Goal: Task Accomplishment & Management: Manage account settings

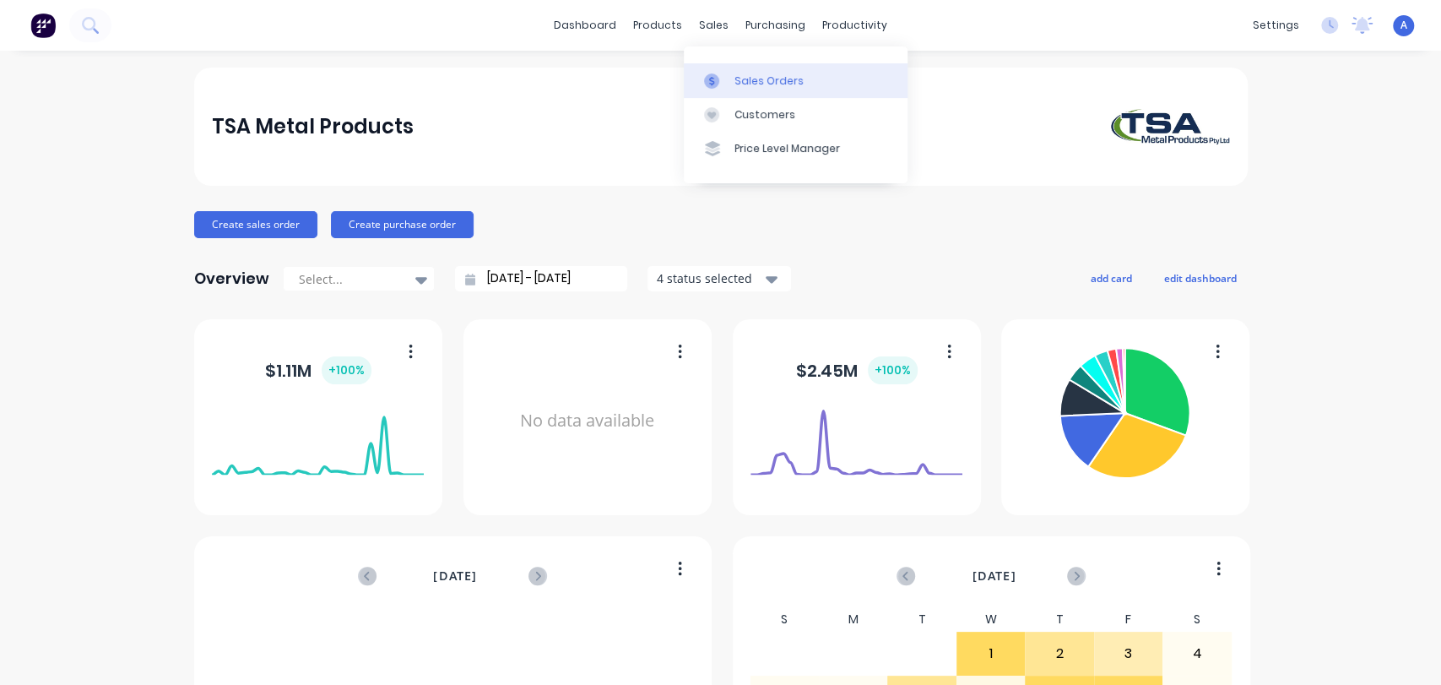
click at [743, 73] on div "Sales Orders" at bounding box center [768, 80] width 69 height 15
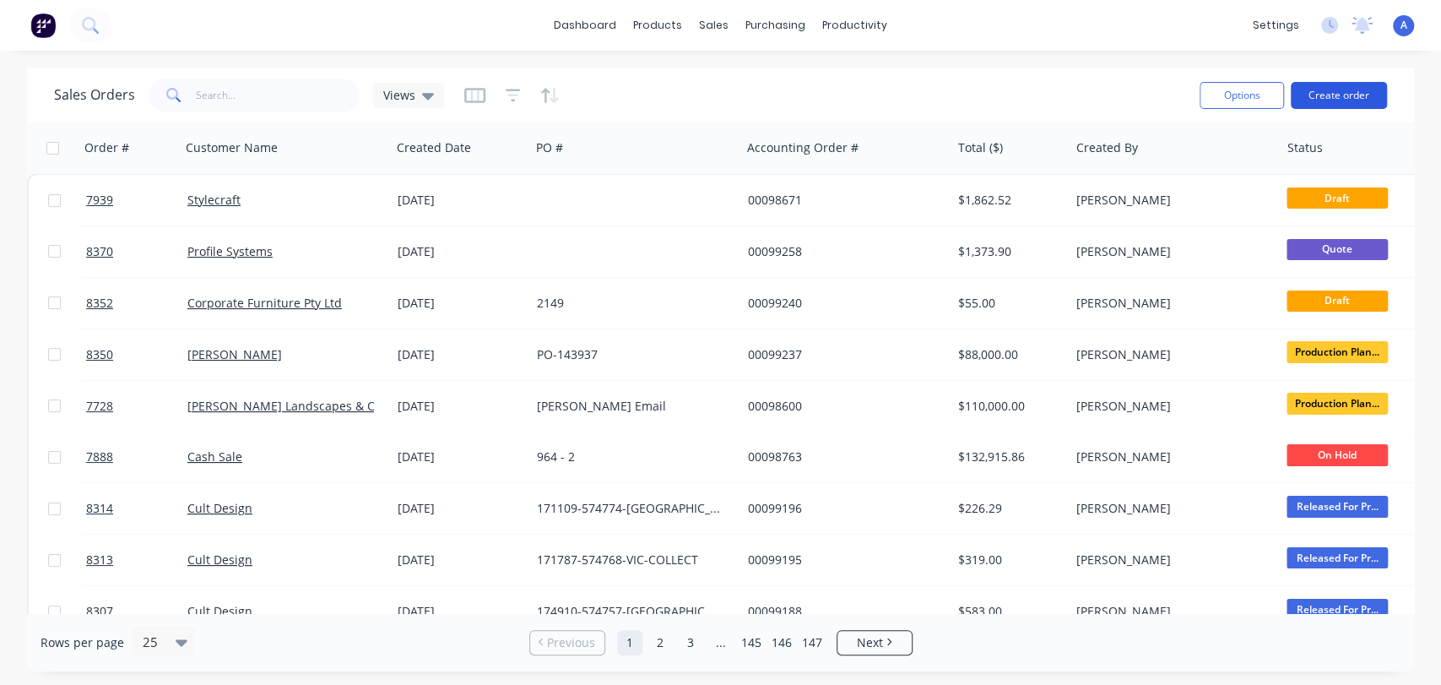
click at [1321, 96] on button "Create order" at bounding box center [1339, 95] width 96 height 27
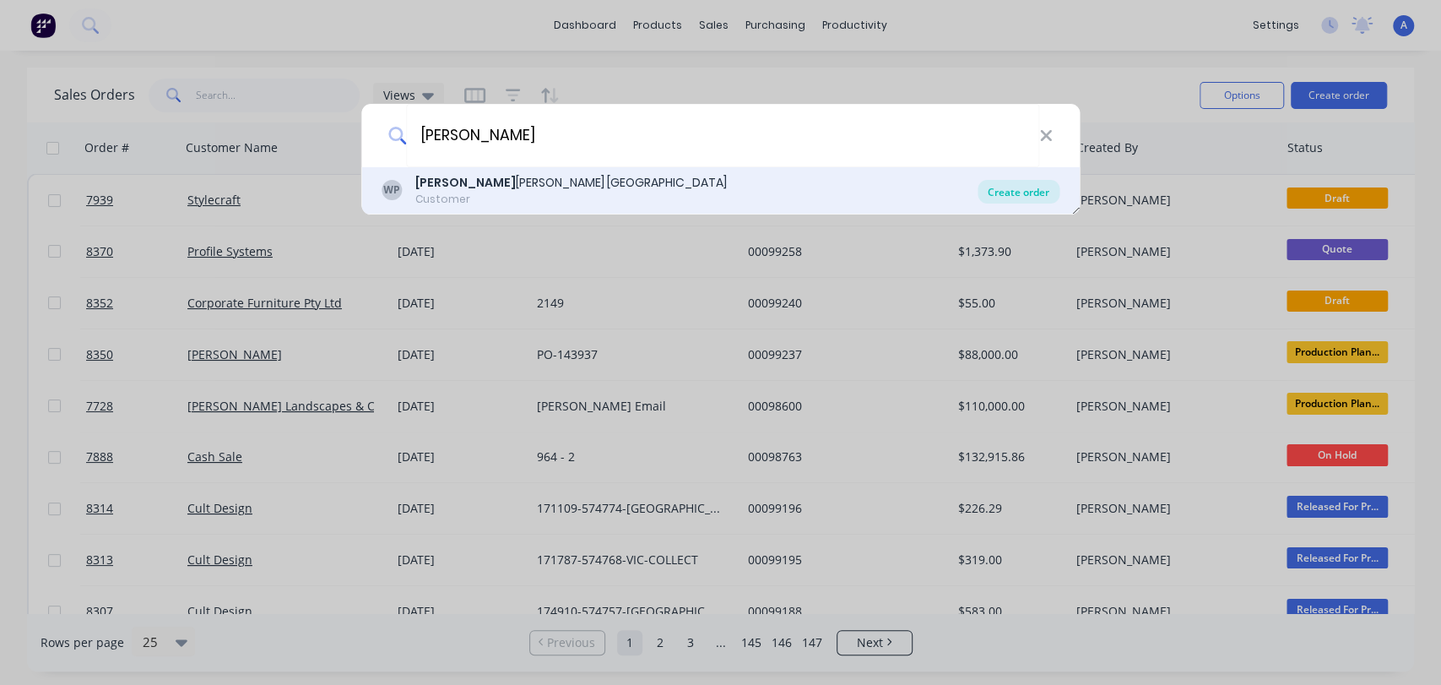
type input "[PERSON_NAME]"
click at [1012, 186] on div "Create order" at bounding box center [1019, 192] width 82 height 24
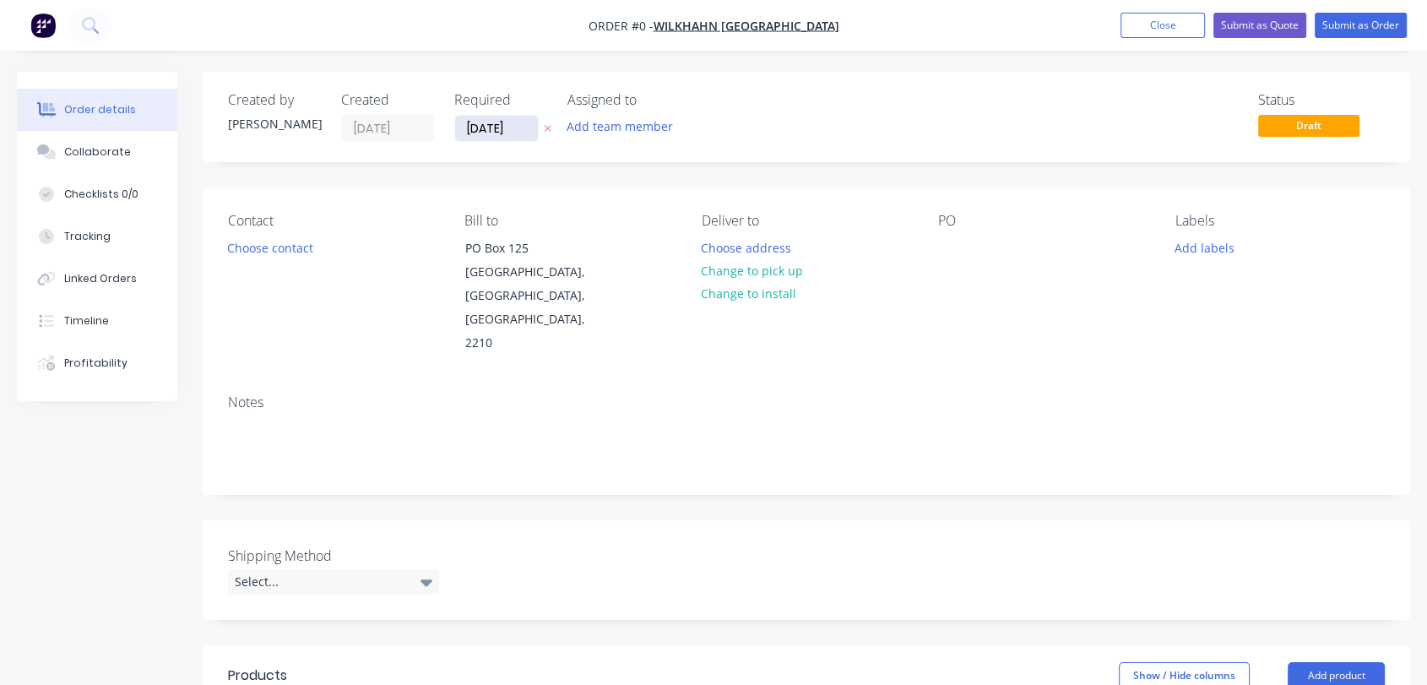
click at [522, 119] on input "[DATE]" at bounding box center [496, 128] width 83 height 25
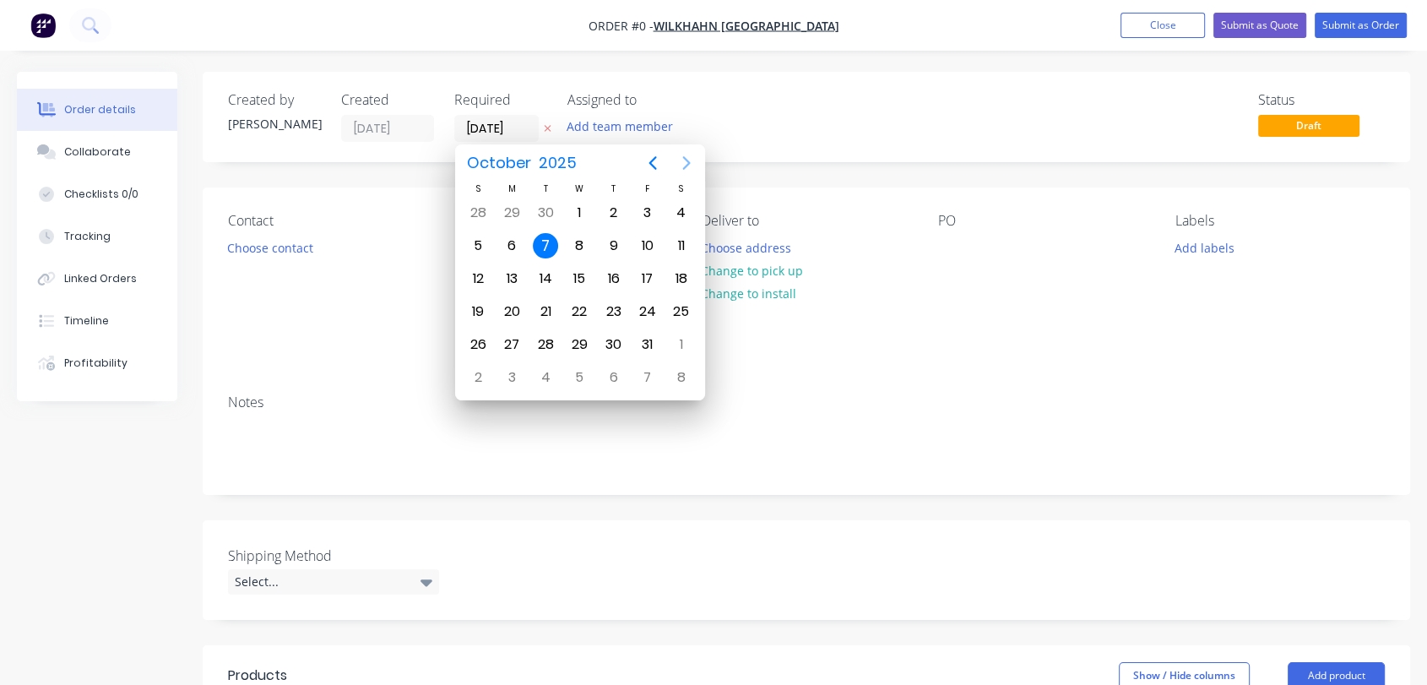
click at [688, 160] on icon "Next page" at bounding box center [686, 163] width 8 height 14
click at [581, 343] on div "31" at bounding box center [578, 344] width 25 height 25
type input "[DATE]"
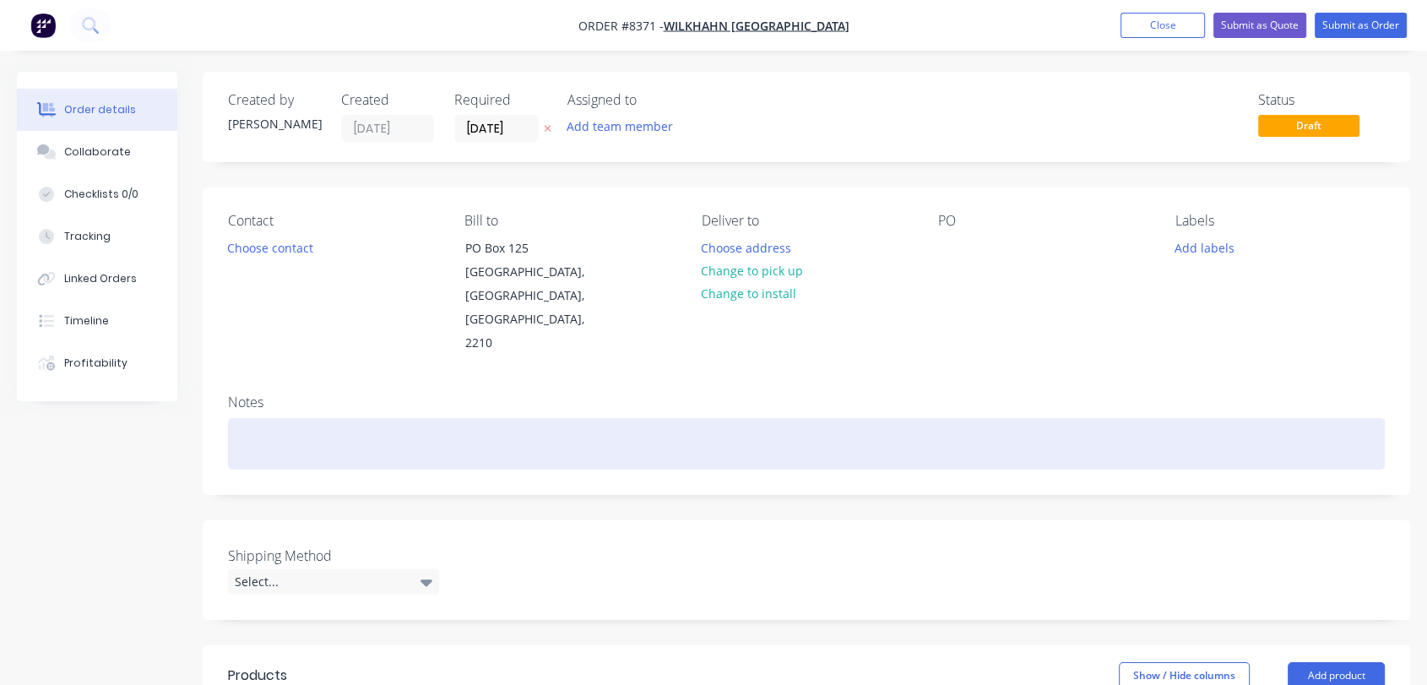
click at [264, 418] on div at bounding box center [806, 443] width 1157 height 51
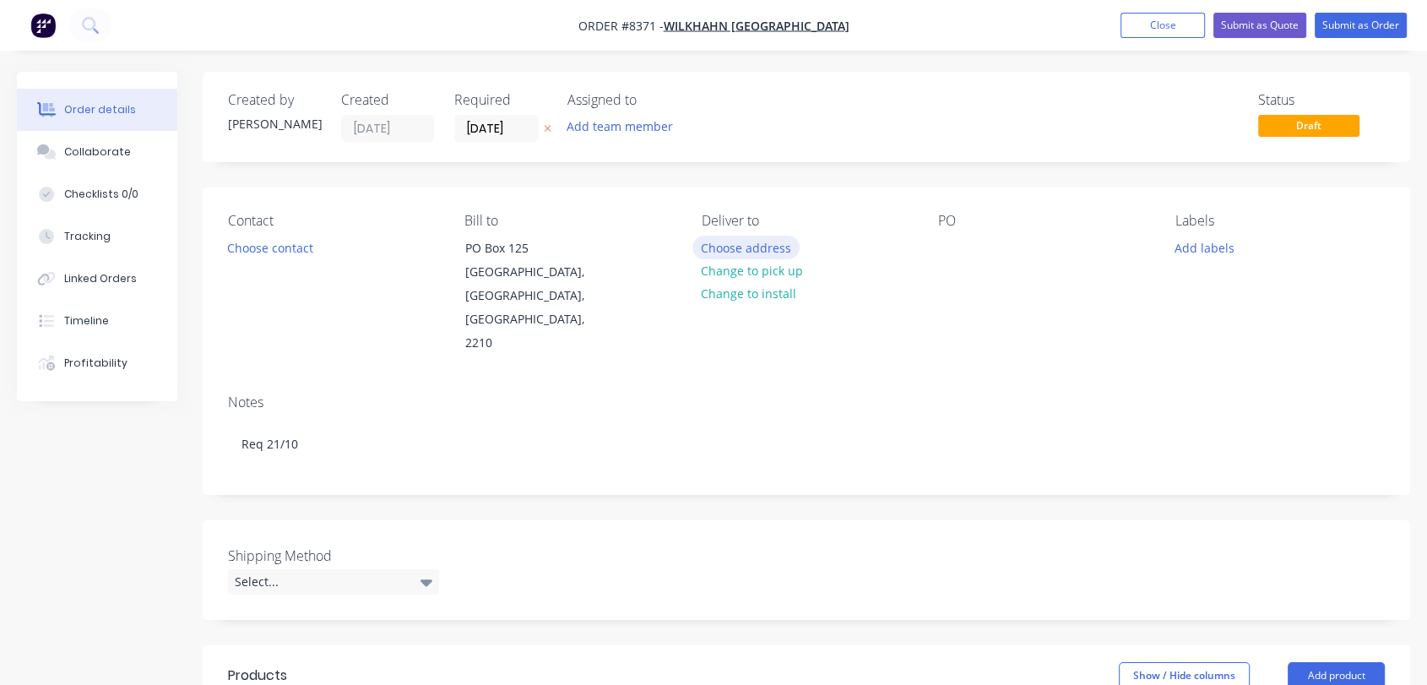
click at [728, 237] on button "Choose address" at bounding box center [746, 247] width 108 height 23
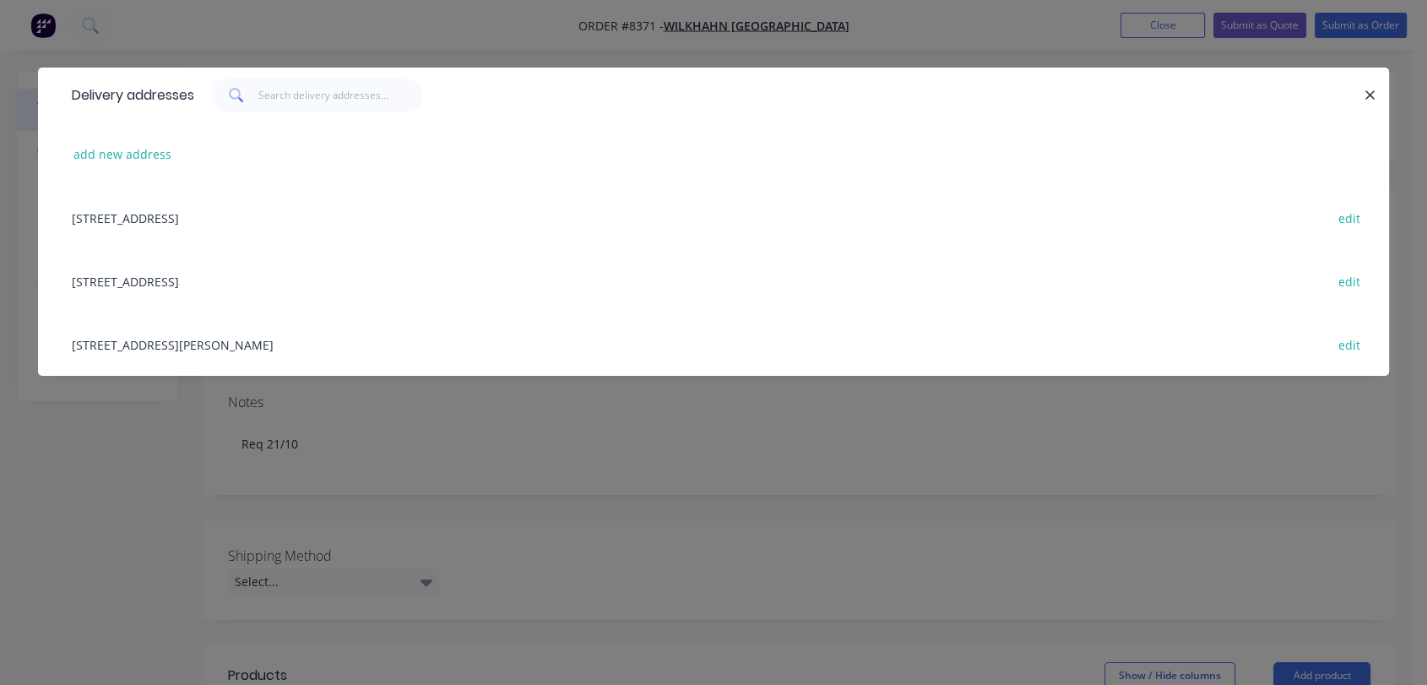
click at [113, 281] on div "[STREET_ADDRESS] edit" at bounding box center [713, 280] width 1300 height 63
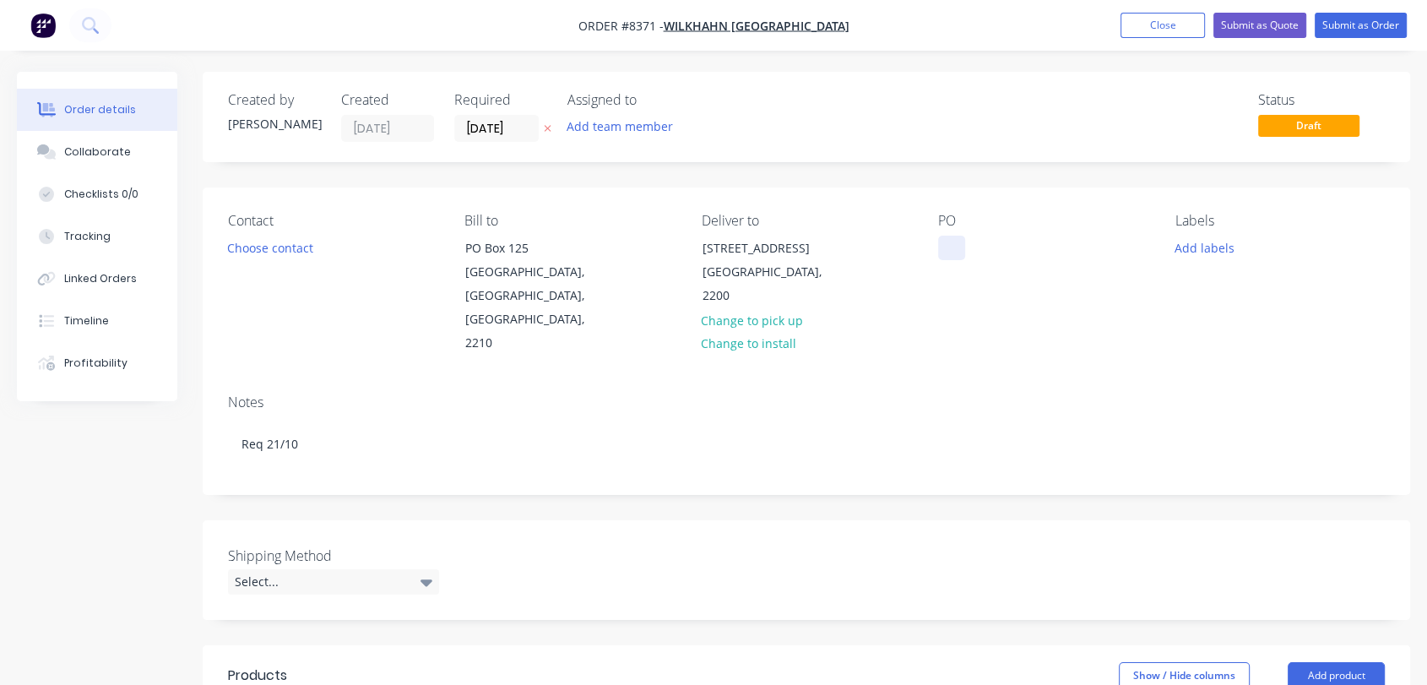
click at [942, 245] on div at bounding box center [951, 248] width 27 height 24
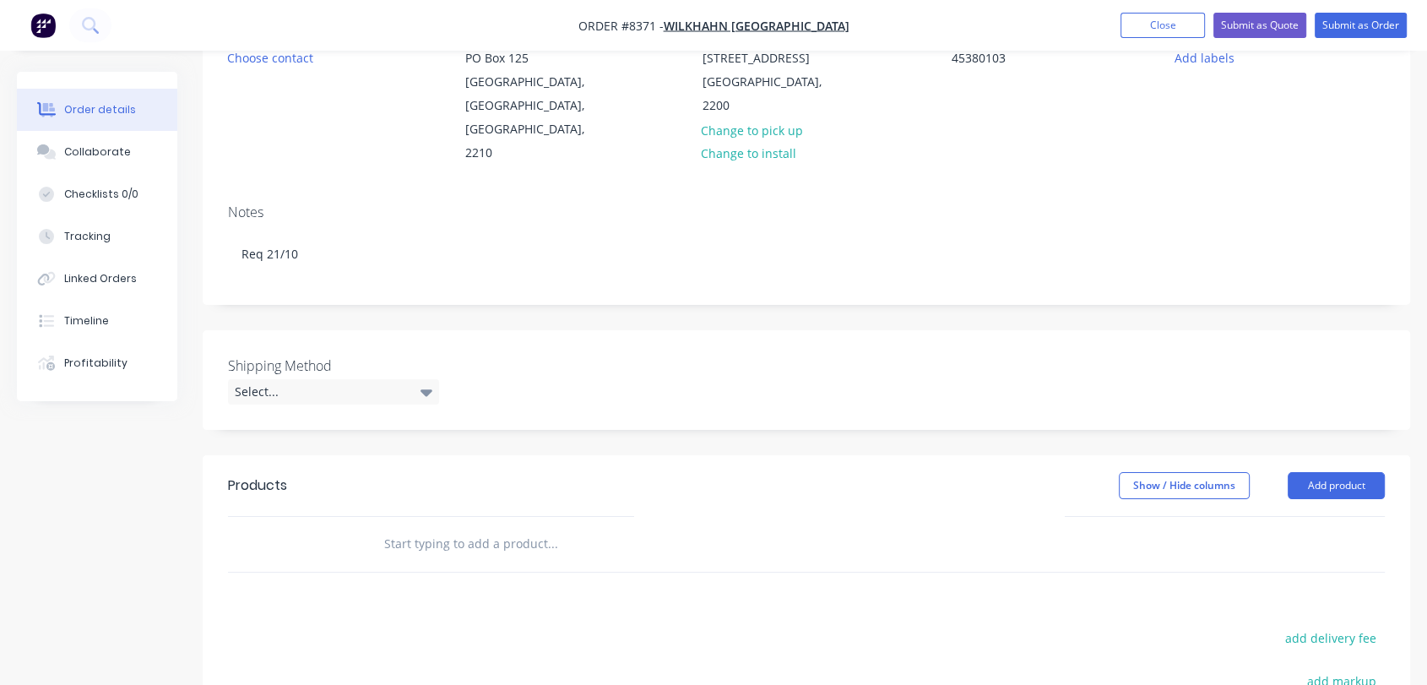
scroll to position [281, 0]
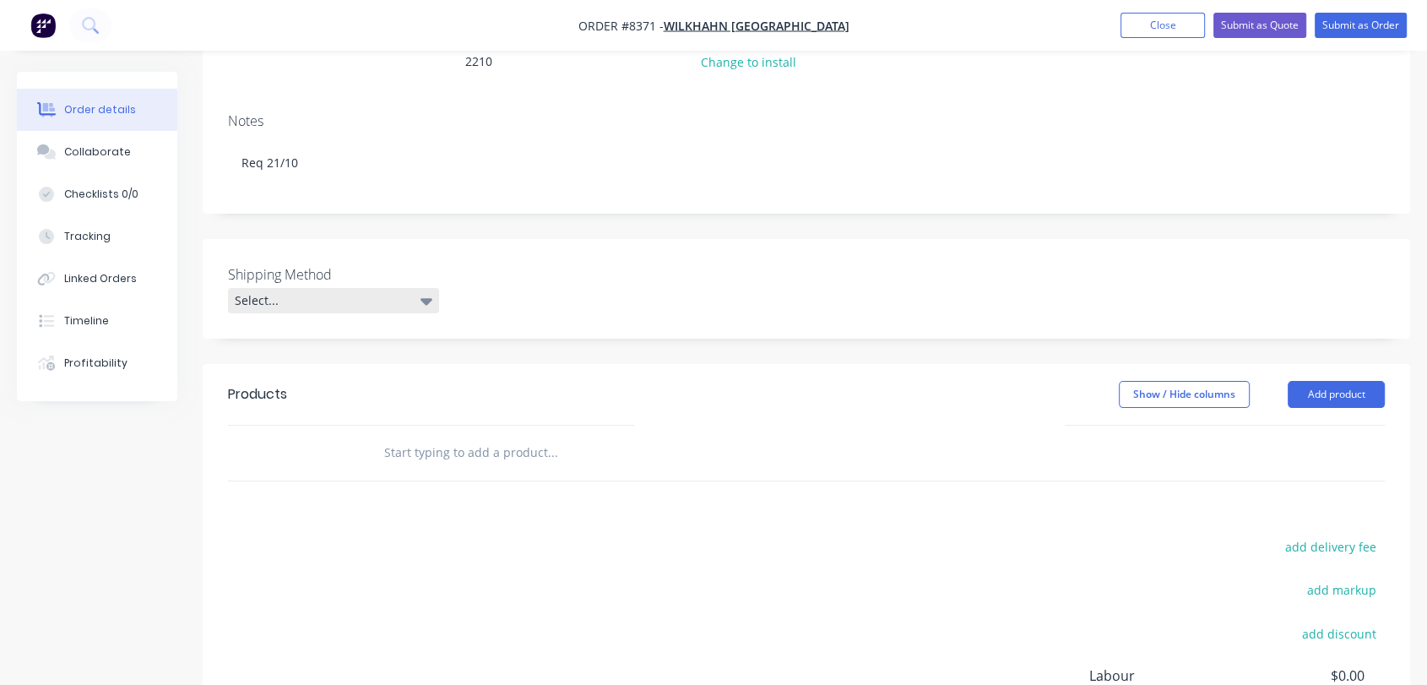
click at [376, 288] on div "Select..." at bounding box center [333, 300] width 211 height 25
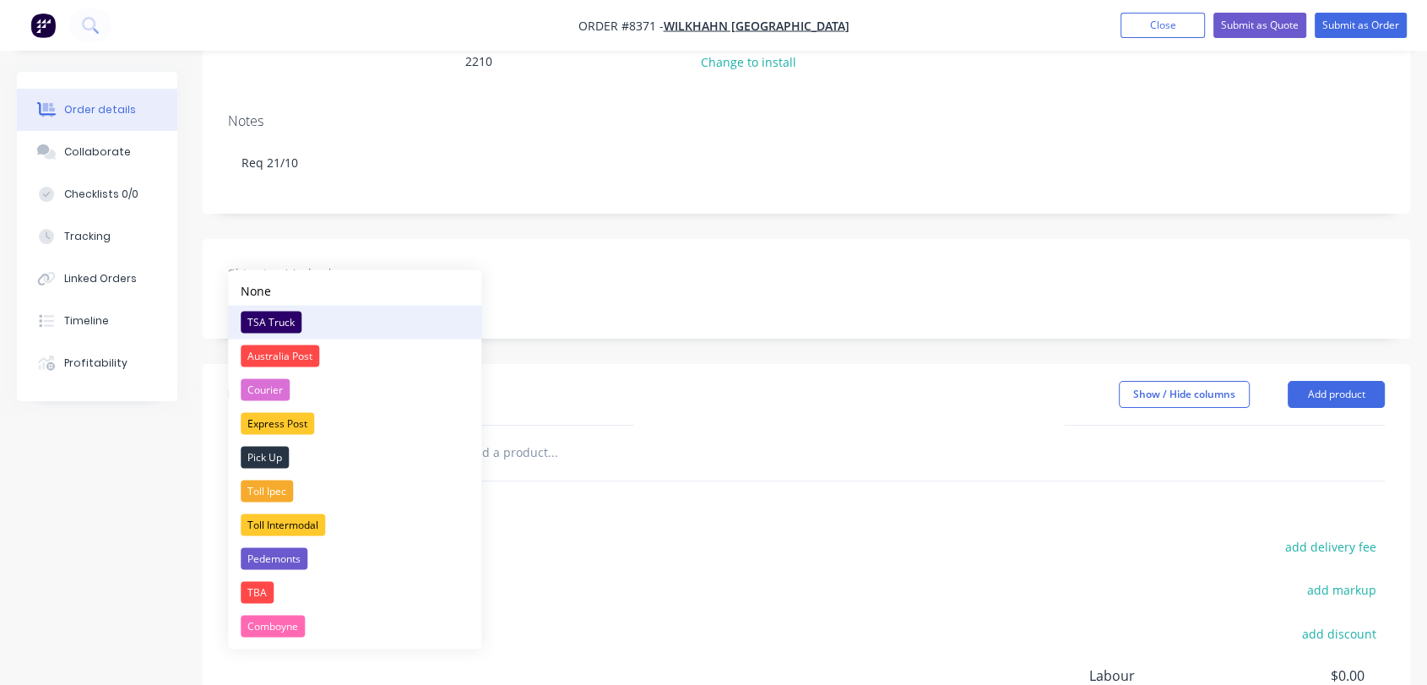
click at [284, 317] on div "TSA Truck" at bounding box center [271, 322] width 61 height 22
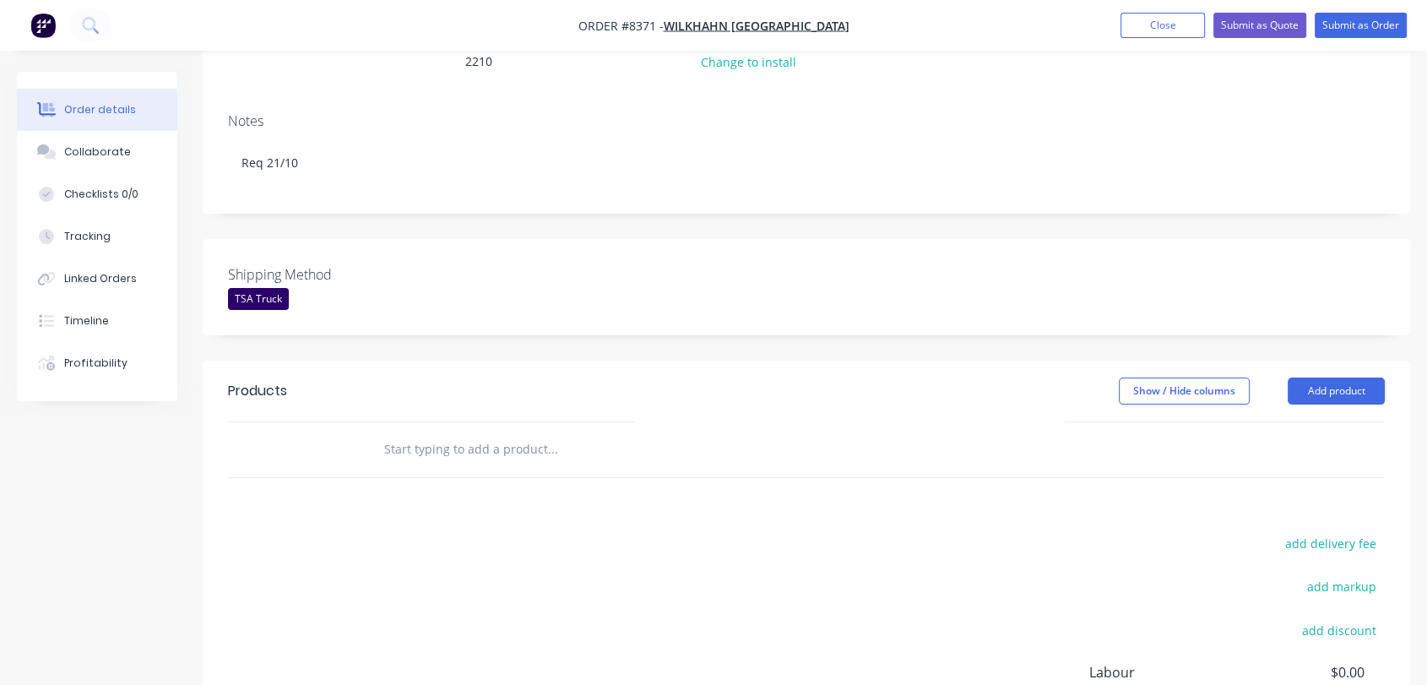
click at [507, 432] on input "text" at bounding box center [552, 449] width 338 height 34
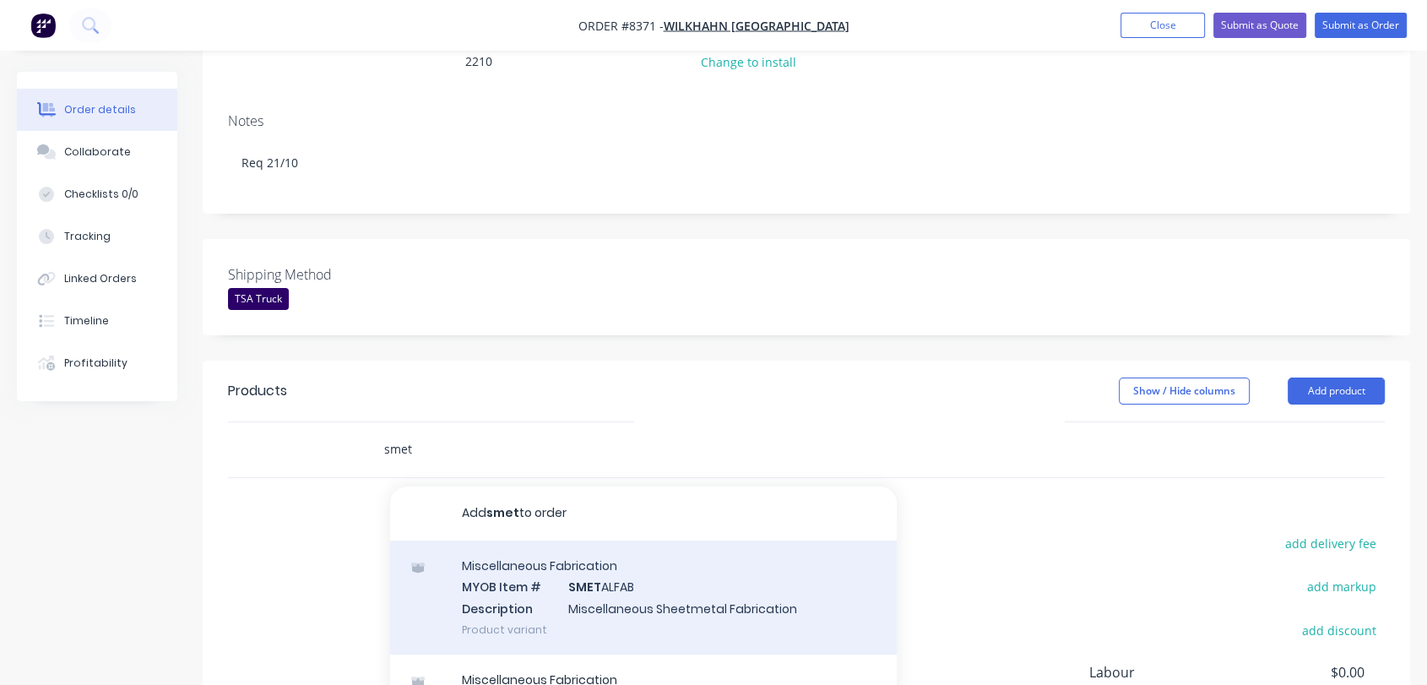
type input "smet"
click at [602, 543] on div "Miscellaneous Fabrication MYOB Item # SMET ALFAB Description Miscellaneous Shee…" at bounding box center [643, 597] width 507 height 114
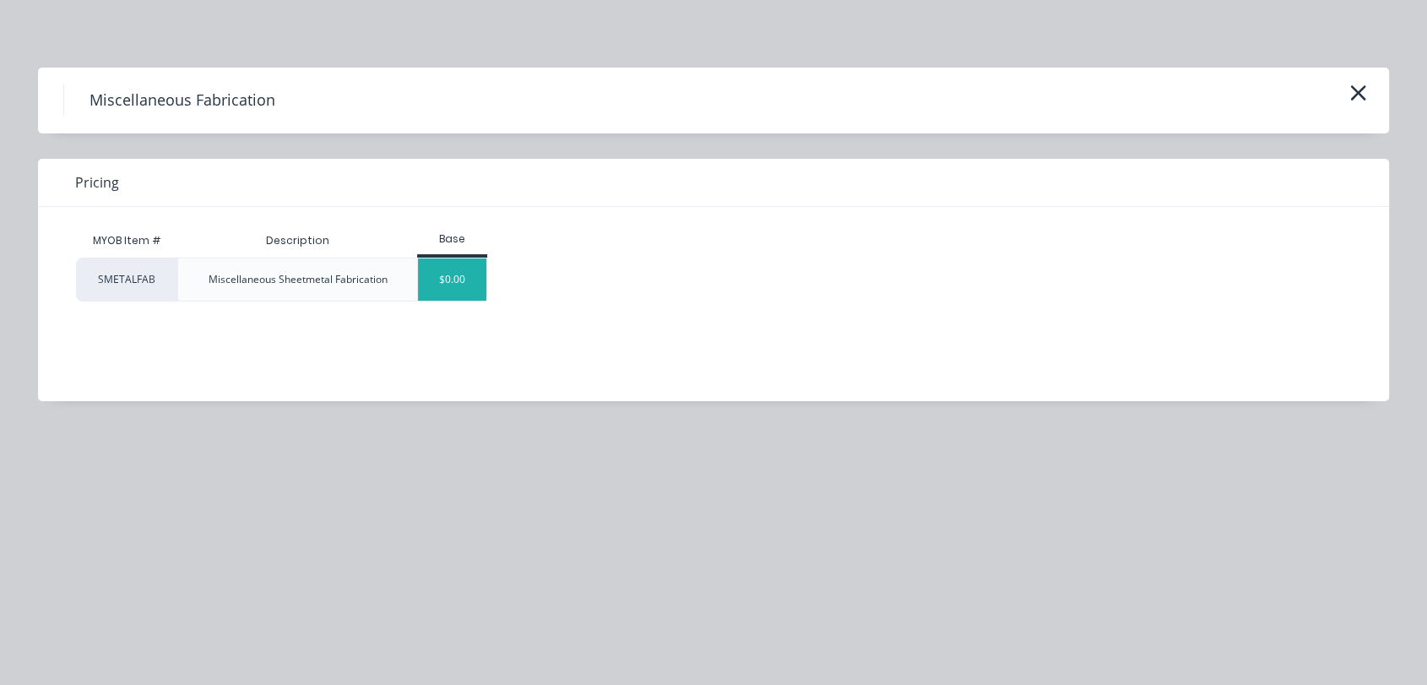
click at [436, 279] on div "$0.00" at bounding box center [452, 279] width 68 height 42
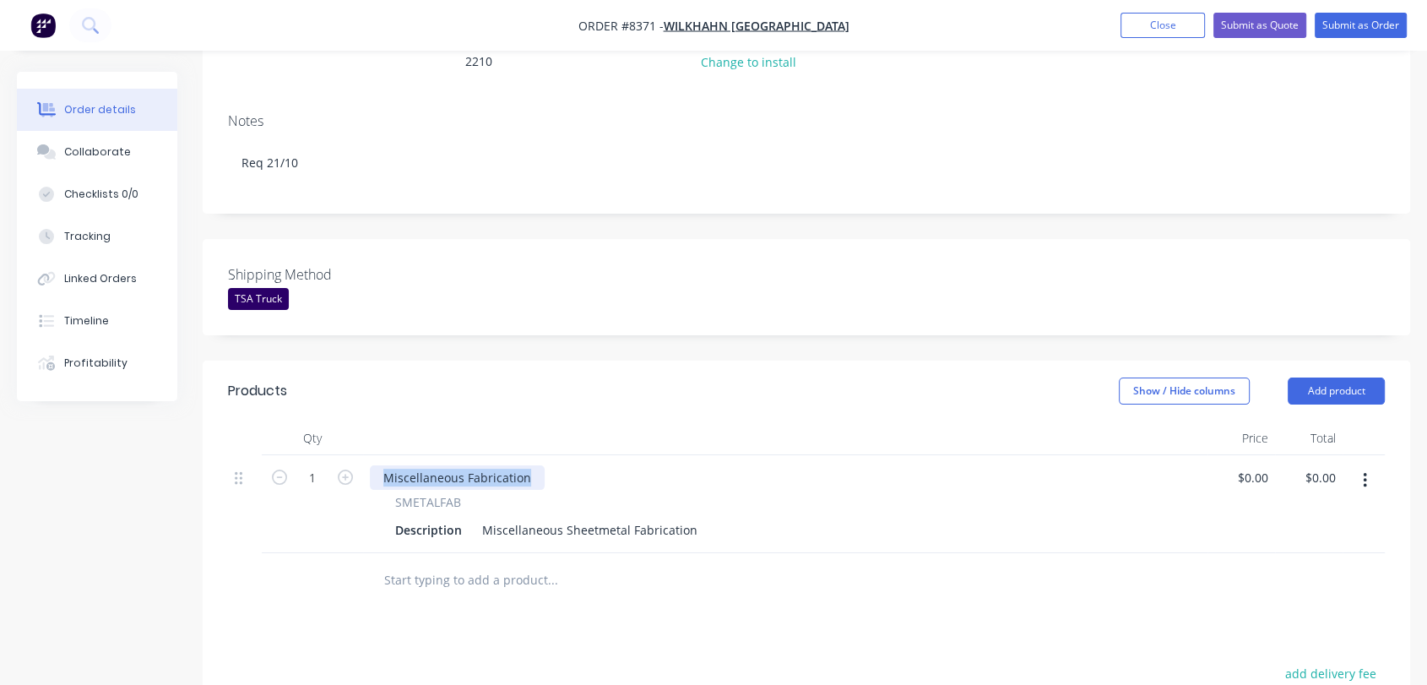
drag, startPoint x: 526, startPoint y: 427, endPoint x: 368, endPoint y: 396, distance: 160.9
click at [369, 421] on div "Qty Price Total 1 Miscellaneous Fabrication SMETALFAB Description Miscellaneous…" at bounding box center [806, 487] width 1157 height 132
click at [324, 465] on input "1" at bounding box center [312, 477] width 44 height 25
type input "106"
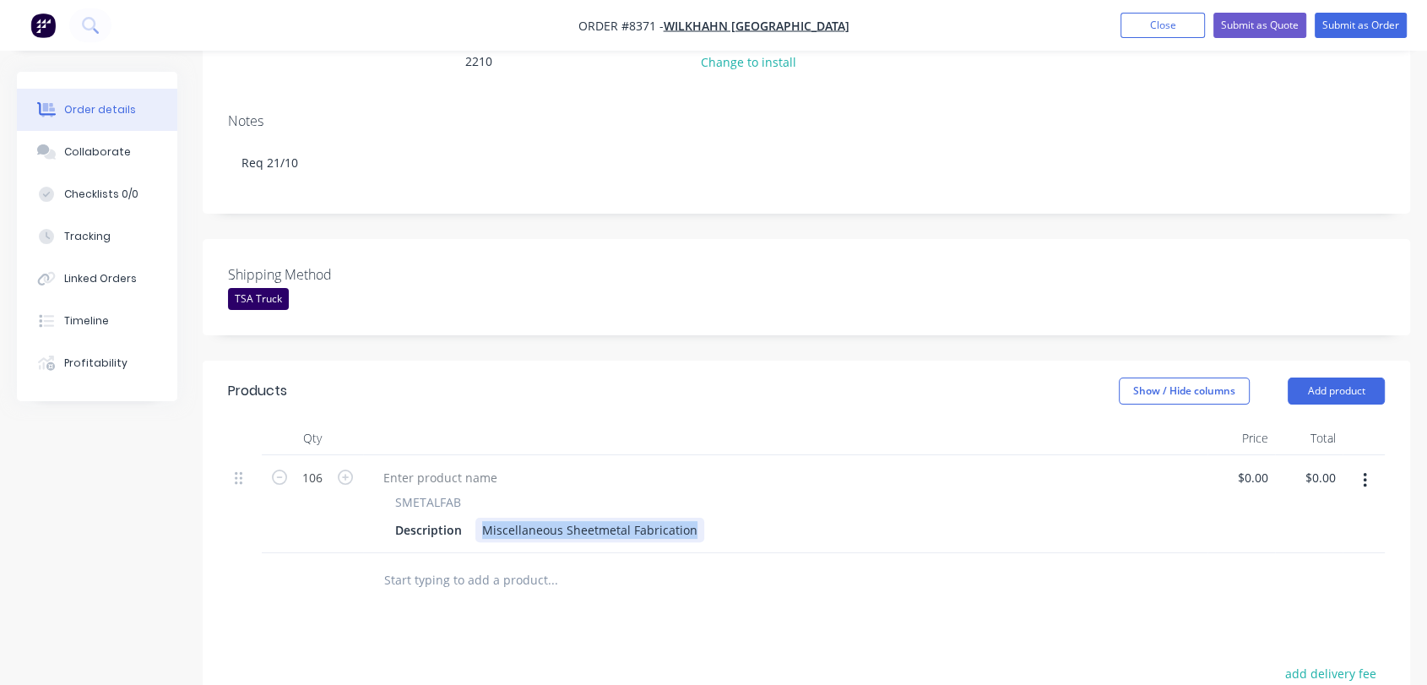
drag, startPoint x: 480, startPoint y: 480, endPoint x: 741, endPoint y: 507, distance: 263.0
click at [741, 507] on div "Qty Price Total 106 SMETALFAB Description Miscellaneous Sheetmetal Fabrication …" at bounding box center [806, 514] width 1207 height 187
paste div
type input "$7.90"
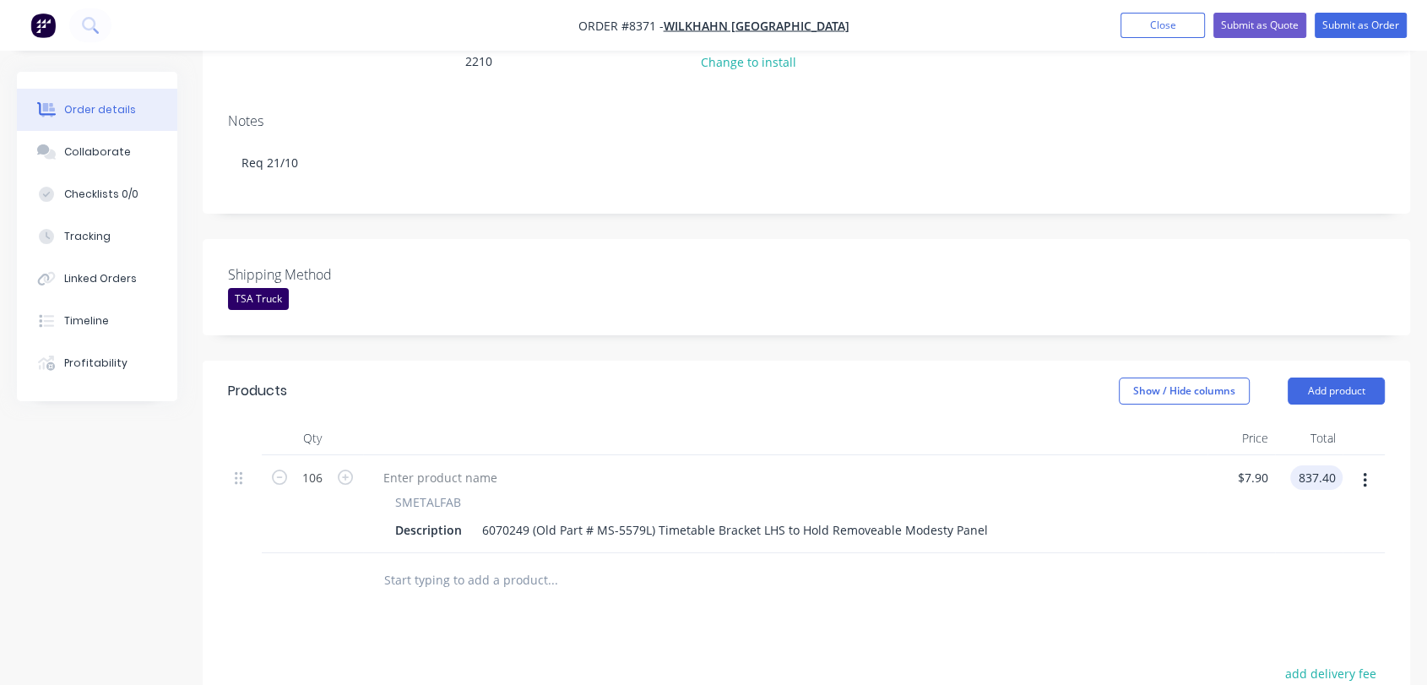
type input "$837.40"
click at [1366, 471] on icon "button" at bounding box center [1365, 480] width 4 height 19
click at [1323, 541] on button "Duplicate" at bounding box center [1304, 558] width 160 height 34
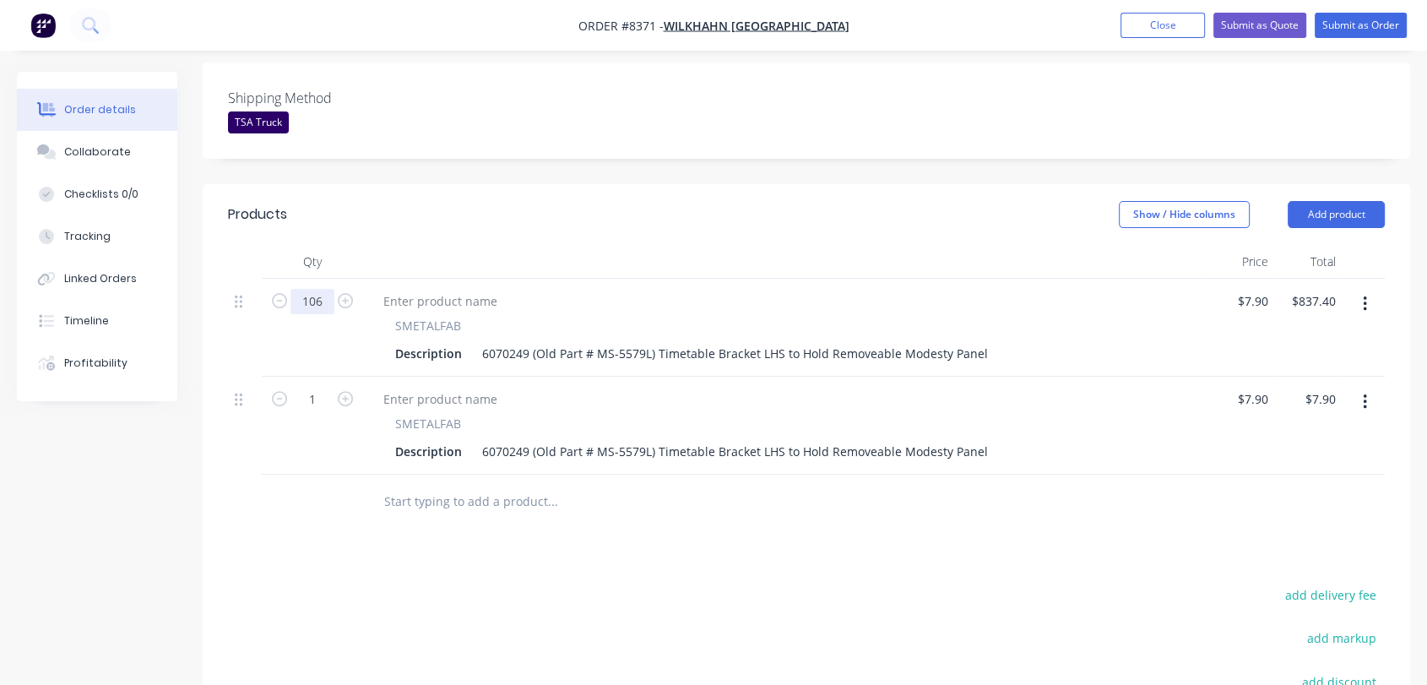
scroll to position [469, 0]
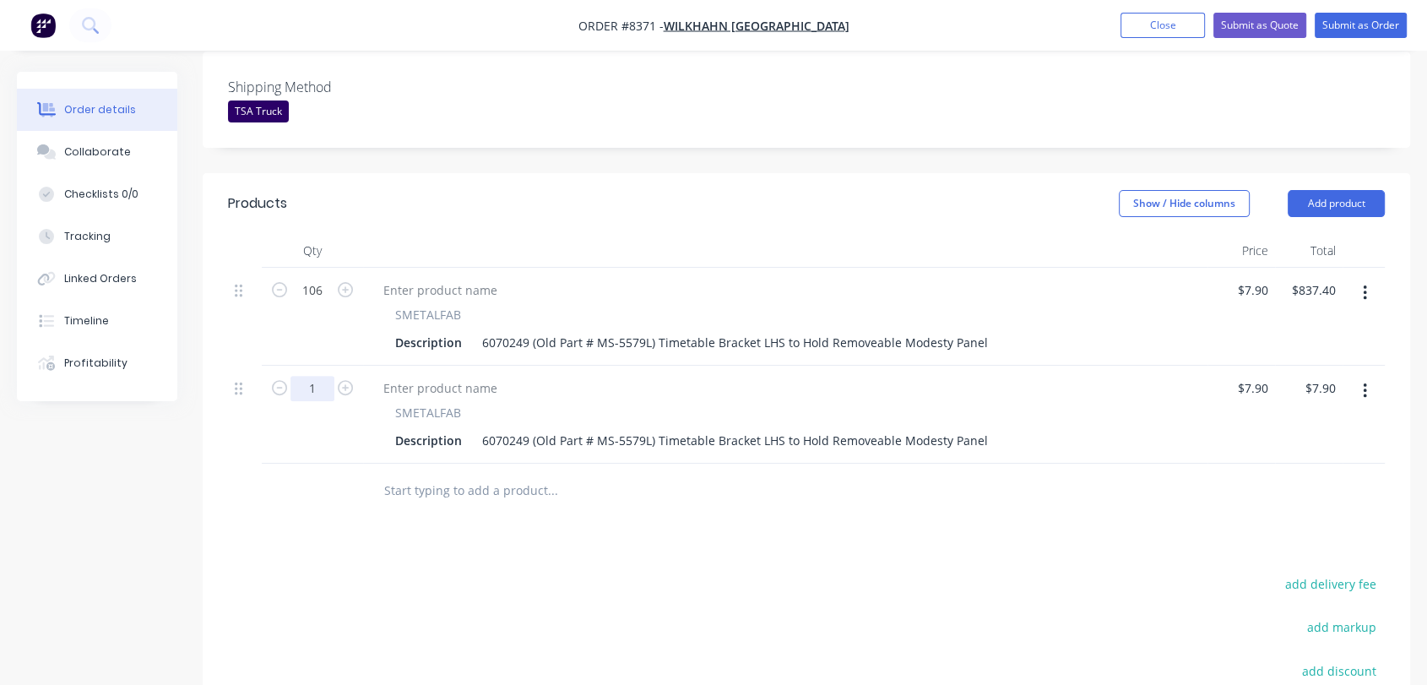
click at [324, 376] on input "1" at bounding box center [312, 388] width 44 height 25
type input "80"
type input "$632.00"
click at [524, 428] on div "6070249 (Old Part # MS-5579L) Timetable Bracket LHS to Hold Removeable Modesty …" at bounding box center [734, 440] width 519 height 24
click at [648, 428] on div "6070250 (Old Part # MS-5579L) Timetable Bracket LHS to Hold Removeable Modesty …" at bounding box center [734, 440] width 519 height 24
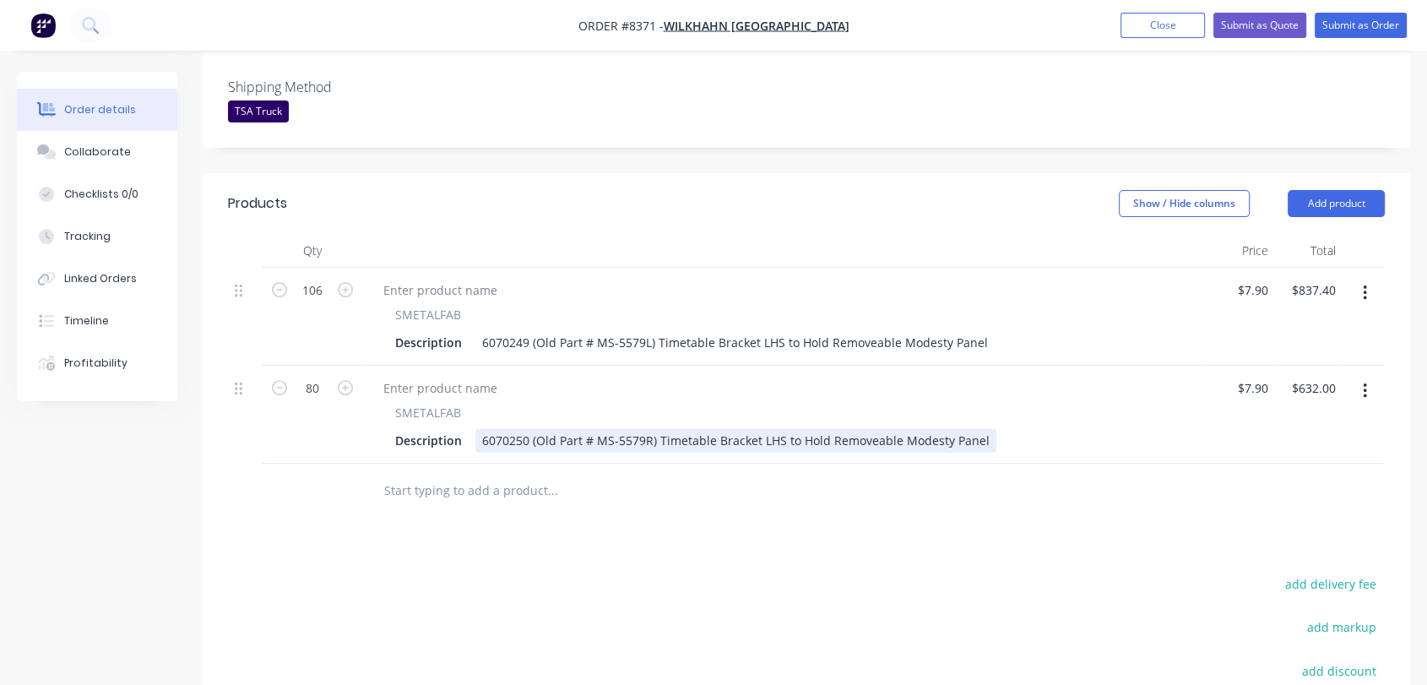
click at [763, 428] on div "6070250 (Old Part # MS-5579R) Timetable Bracket LHS to Hold Removeable Modesty …" at bounding box center [735, 440] width 521 height 24
type input "$7.90"
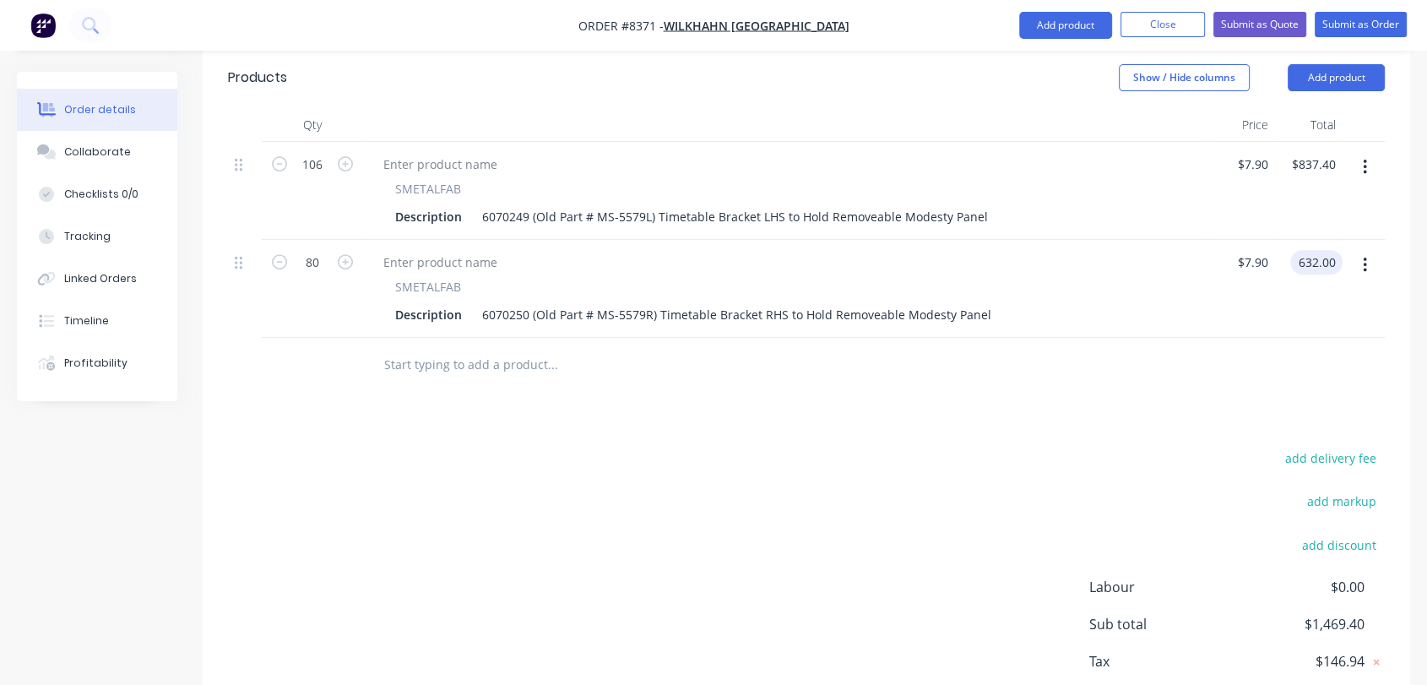
scroll to position [554, 0]
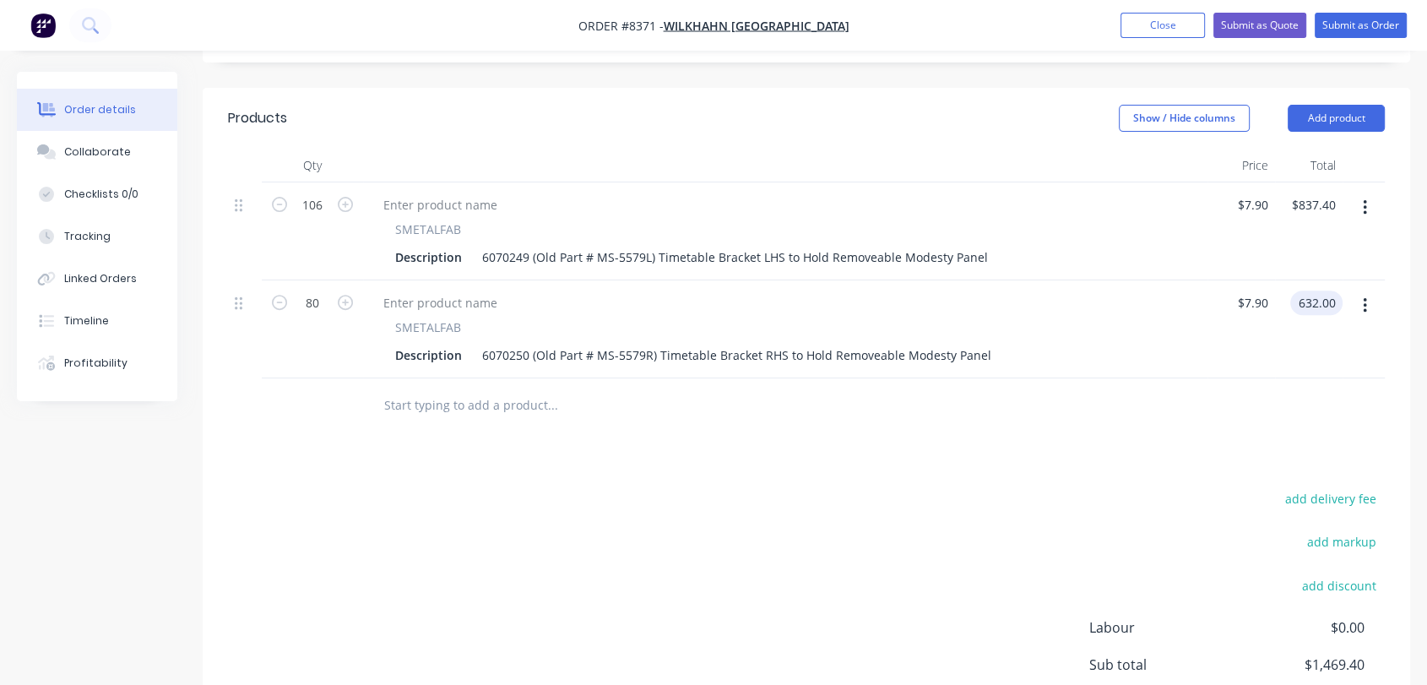
type input "$632.00"
click at [485, 388] on input "text" at bounding box center [552, 405] width 338 height 34
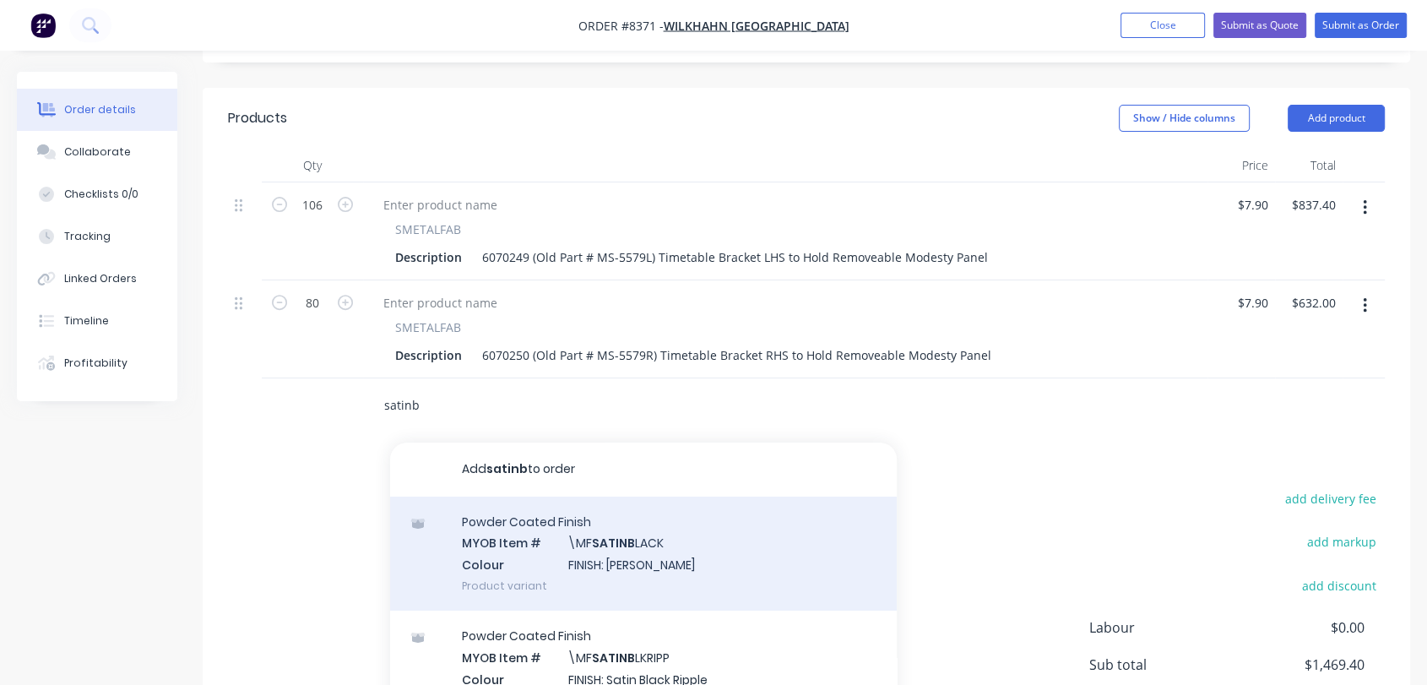
type input "satinb"
click at [620, 534] on div "Powder Coated Finish MYOB Item # \MF SATINB LACK Colour FINISH: Satin Black Pro…" at bounding box center [643, 553] width 507 height 114
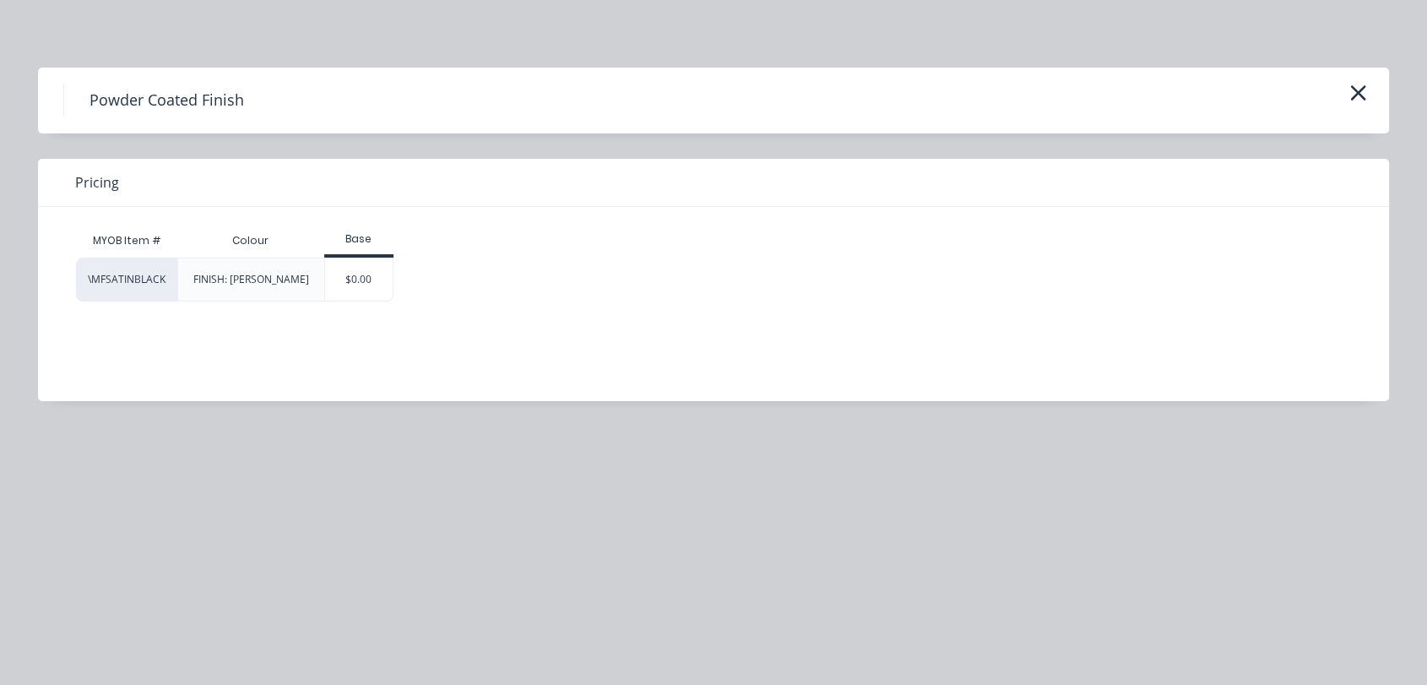
drag, startPoint x: 365, startPoint y: 284, endPoint x: 378, endPoint y: 297, distance: 19.1
click at [362, 284] on div "$0.00" at bounding box center [359, 279] width 68 height 42
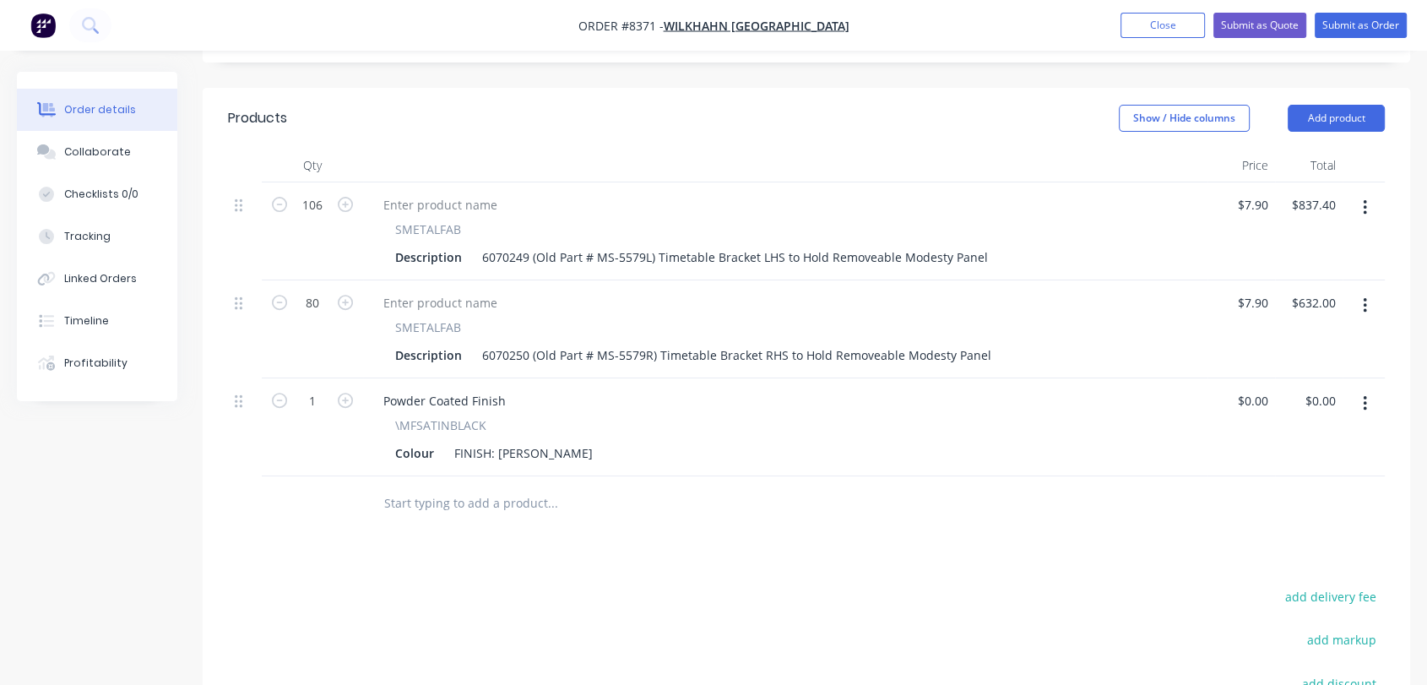
click at [480, 486] on input "text" at bounding box center [552, 503] width 338 height 34
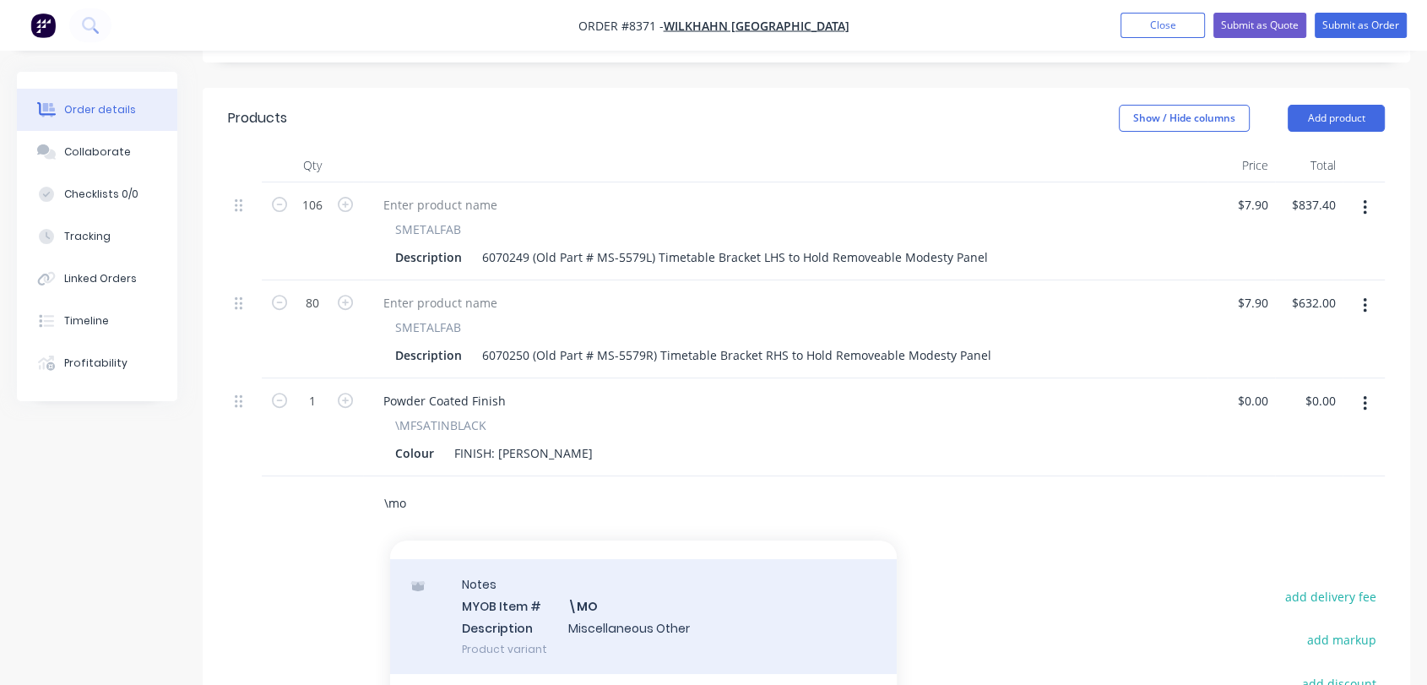
scroll to position [281, 0]
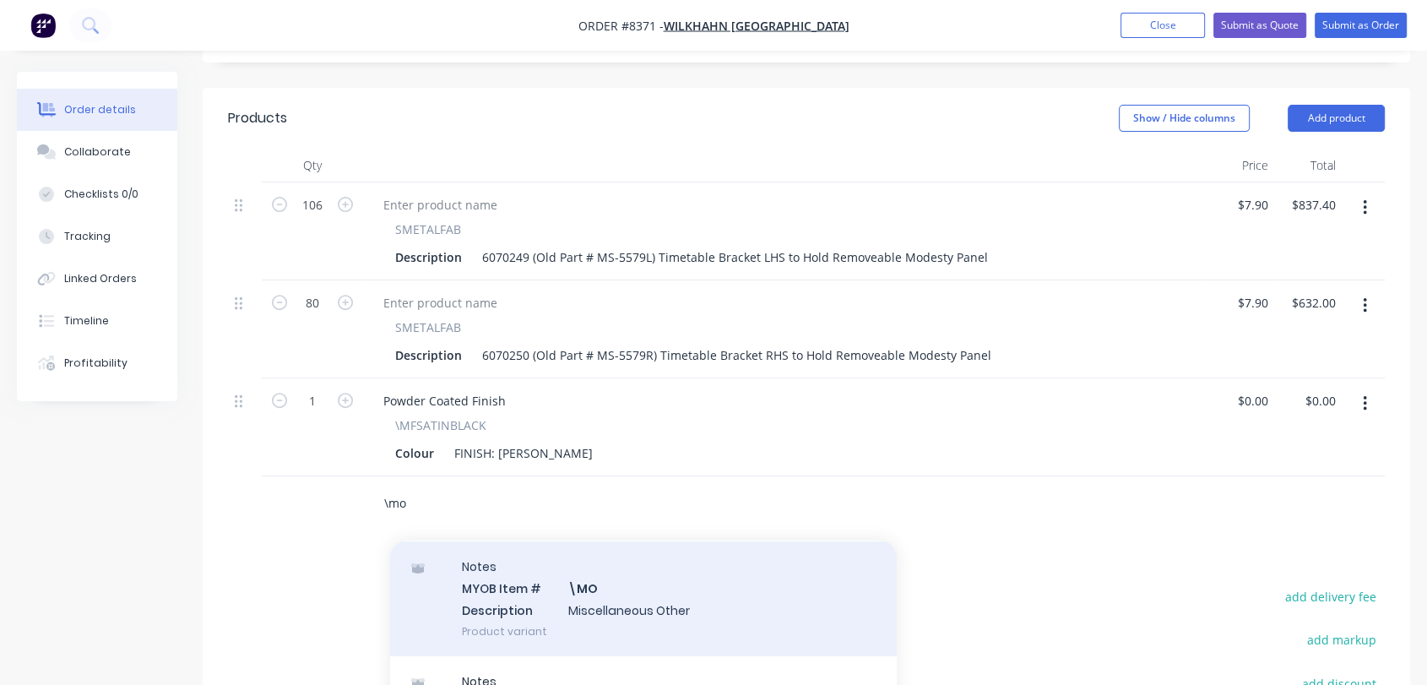
type input "\mo"
click at [635, 563] on div "Notes MYOB Item # \MO Description Miscellaneous Other Product variant" at bounding box center [643, 598] width 507 height 114
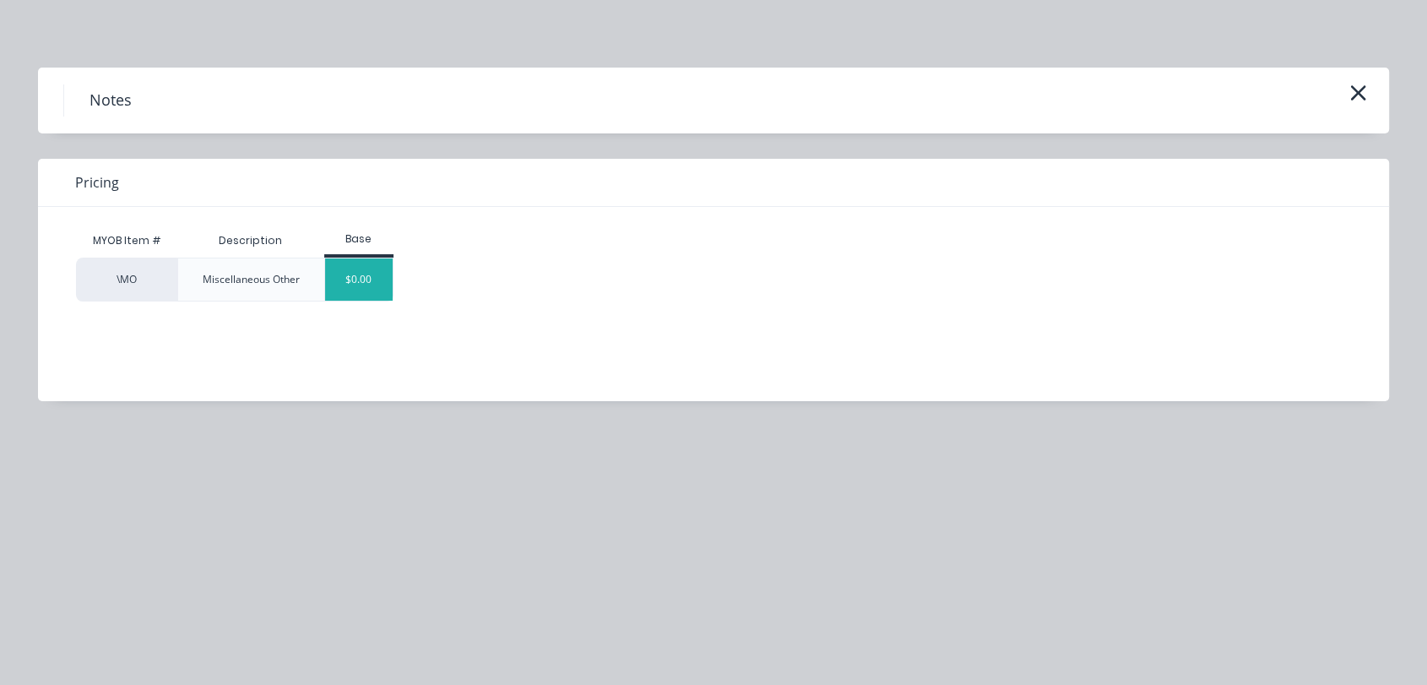
click at [365, 285] on div "$0.00" at bounding box center [359, 279] width 68 height 42
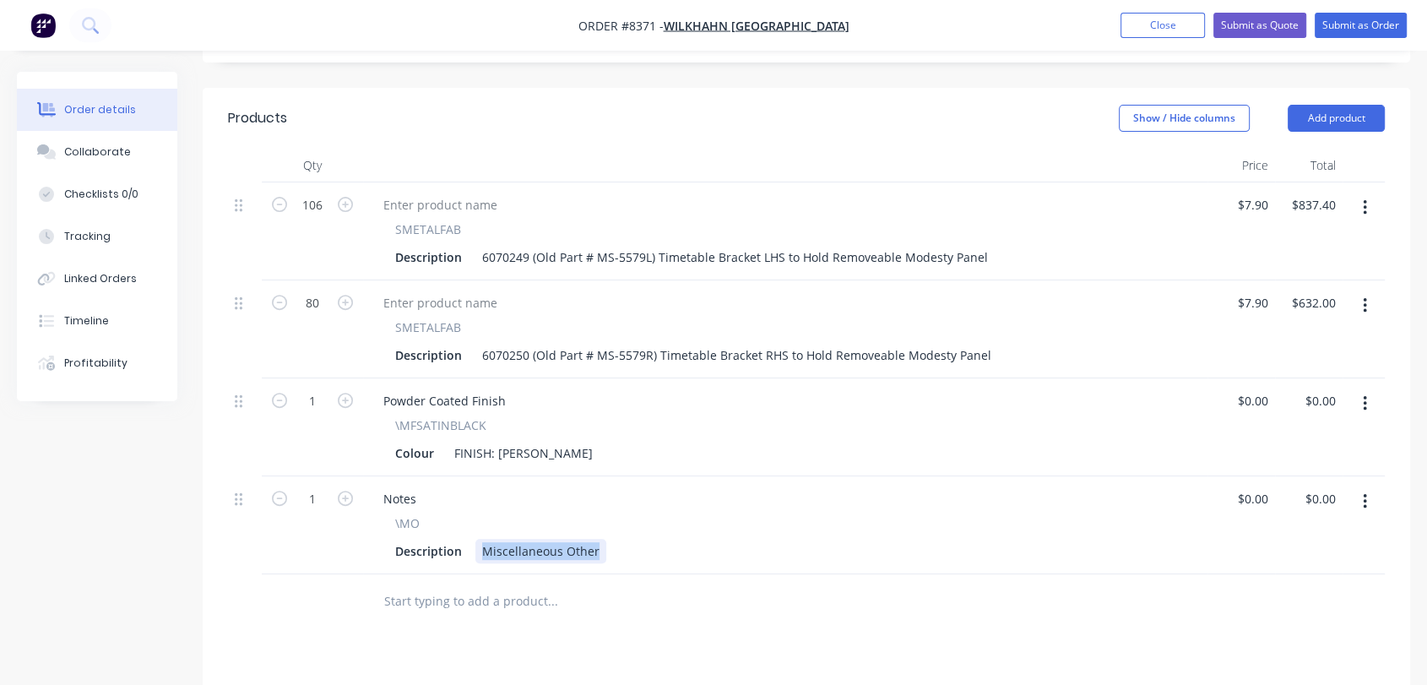
drag, startPoint x: 476, startPoint y: 498, endPoint x: 660, endPoint y: 501, distance: 184.1
click at [658, 539] on div "Description Miscellaneous Other" at bounding box center [781, 551] width 787 height 24
type input "$0.00"
click at [516, 584] on input "text" at bounding box center [552, 601] width 338 height 34
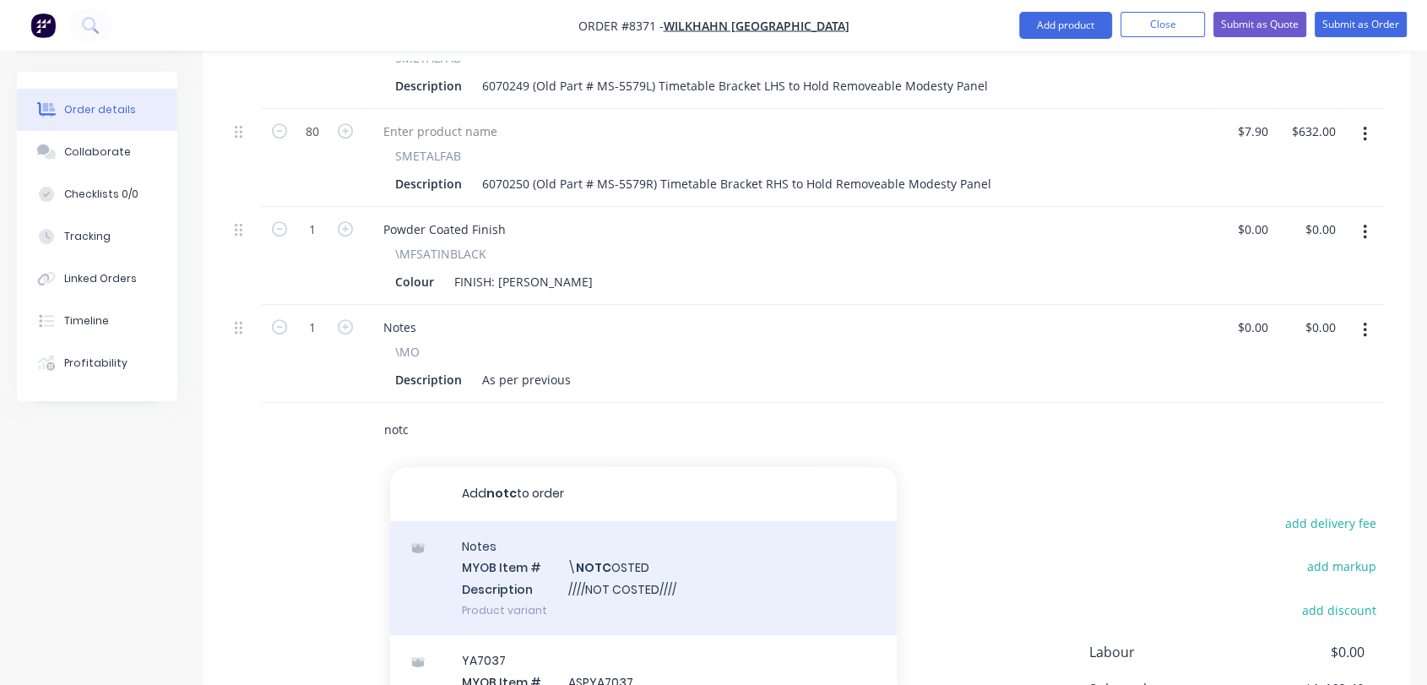
scroll to position [741, 0]
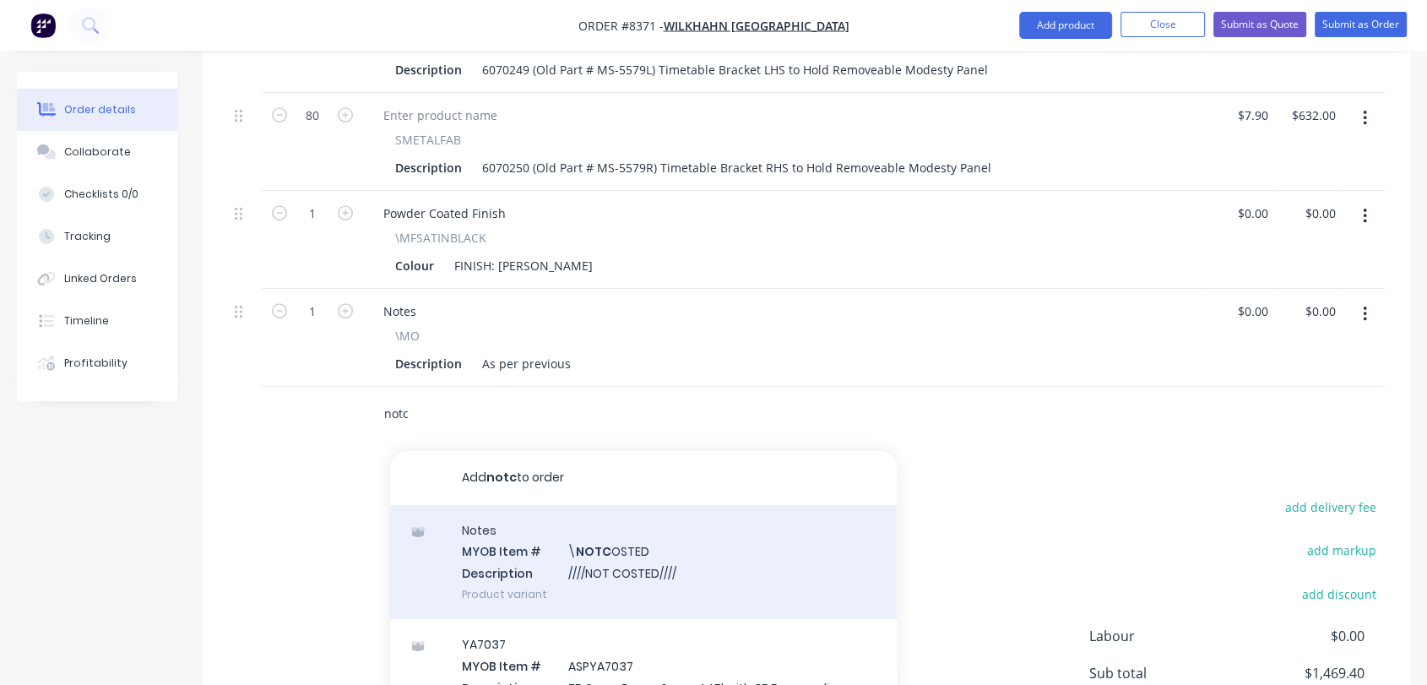
type input "notc"
click at [604, 517] on div "Notes MYOB Item # \ NOTC OSTED Description ////NOT COSTED//// Product variant" at bounding box center [643, 562] width 507 height 114
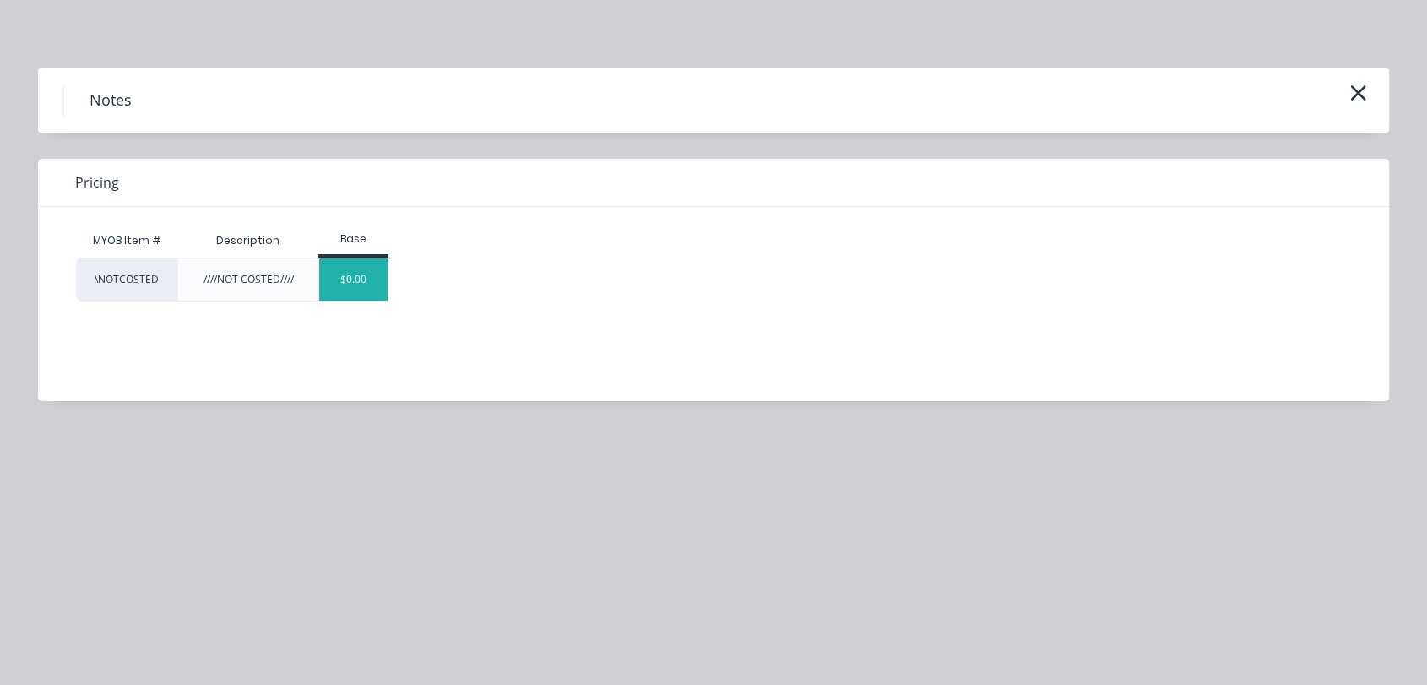
click at [350, 265] on div "$0.00" at bounding box center [353, 279] width 68 height 42
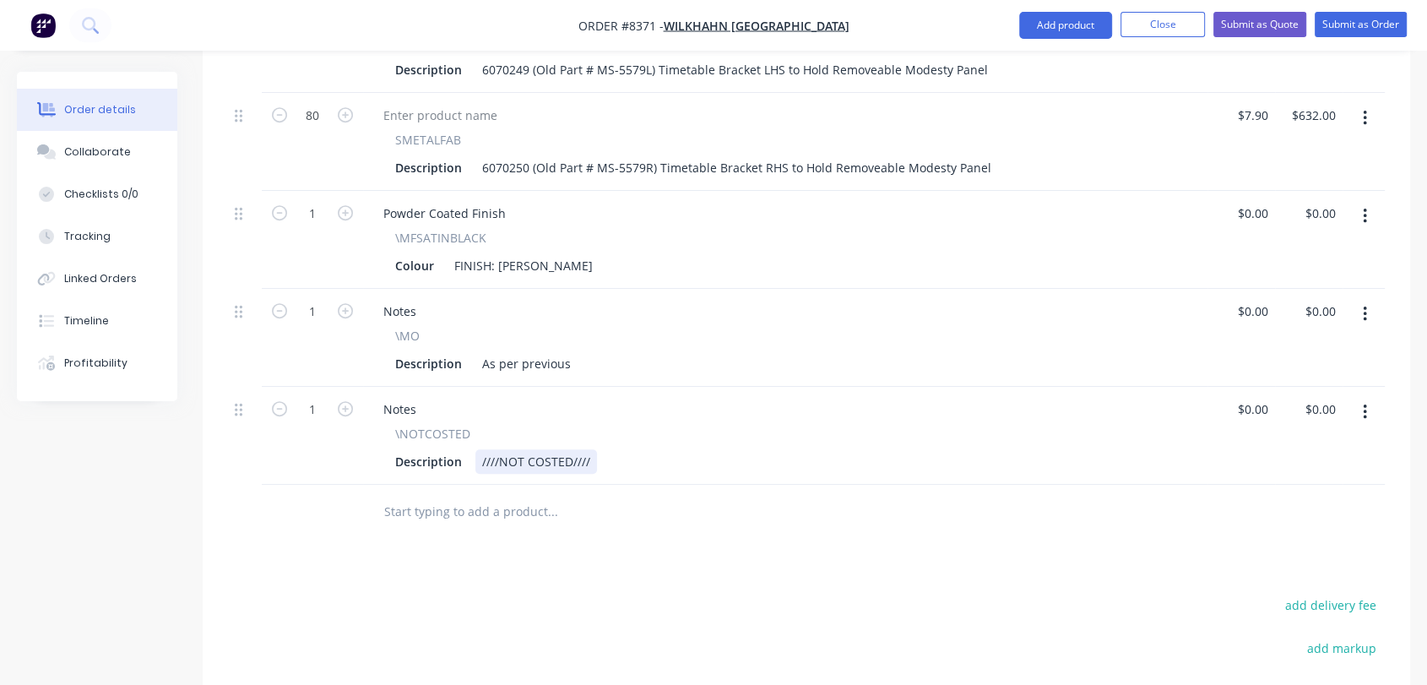
click at [593, 449] on div "////NOT COSTED////" at bounding box center [536, 461] width 122 height 24
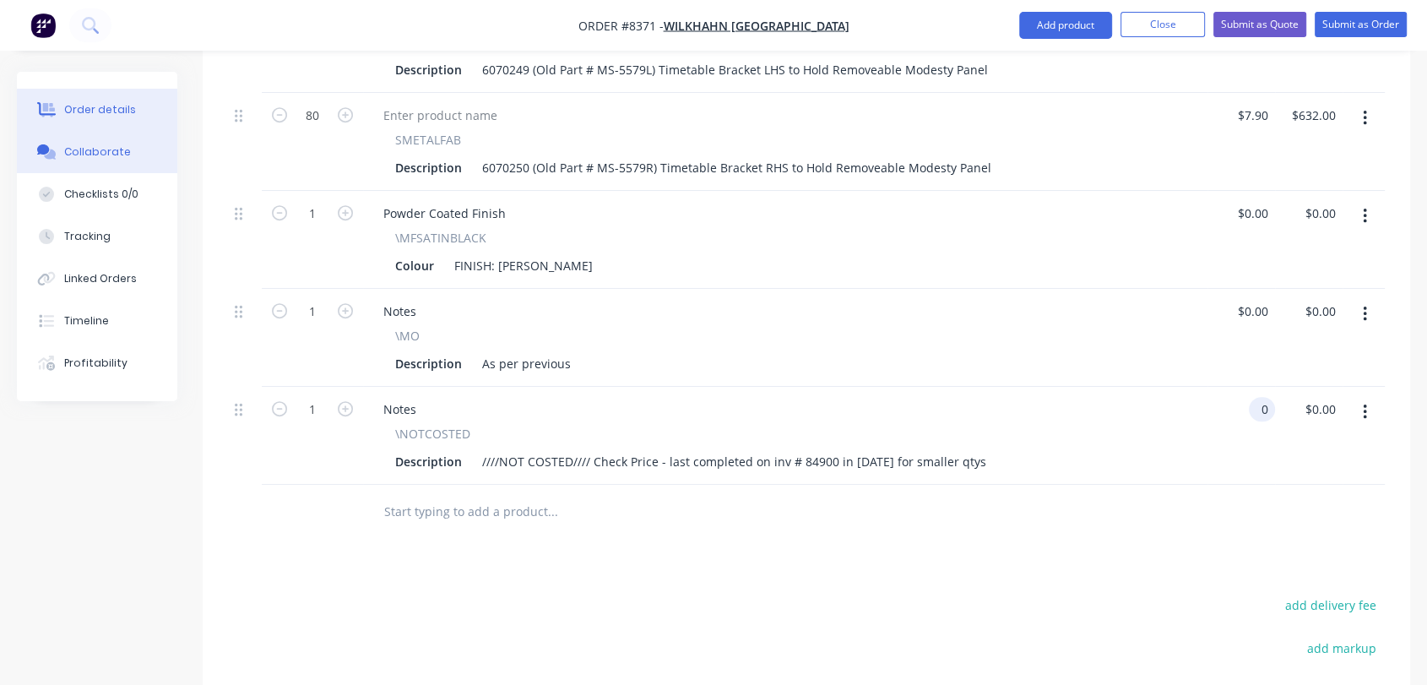
type input "$0.00"
click at [116, 144] on div "Collaborate" at bounding box center [97, 151] width 67 height 15
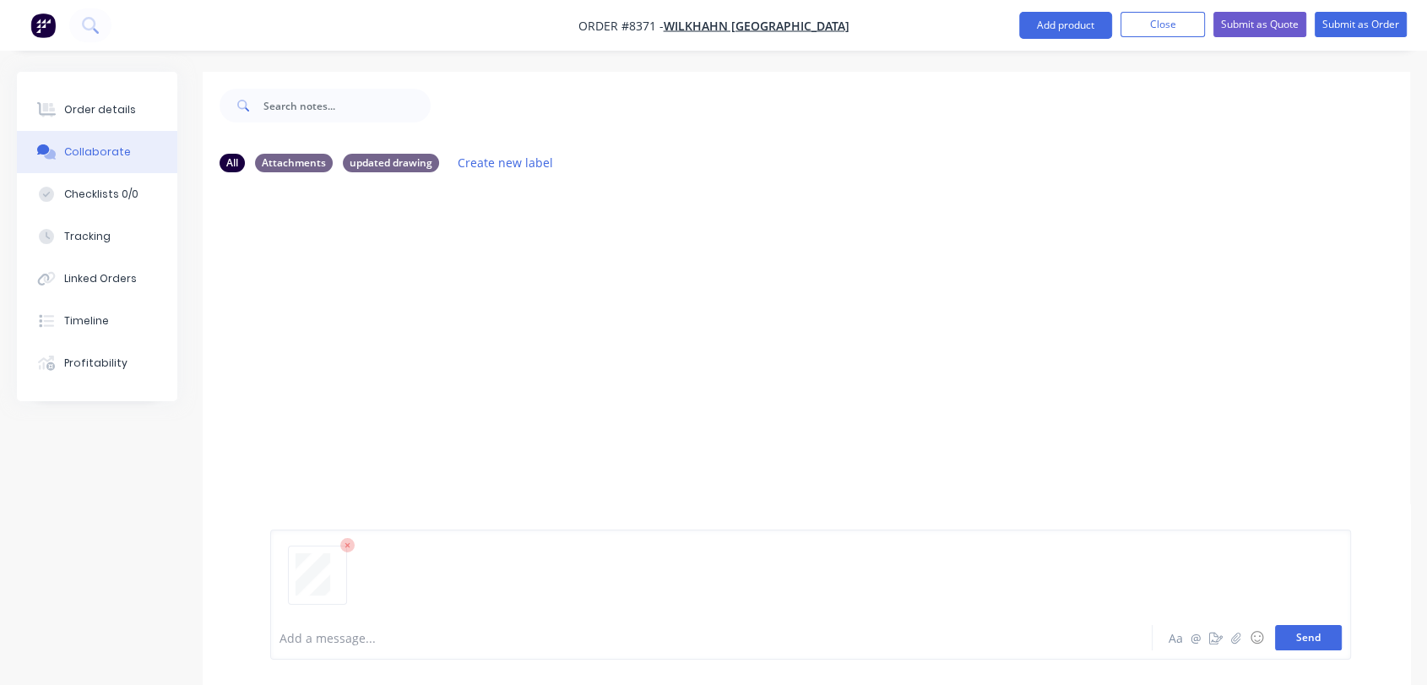
click at [1323, 638] on button "Send" at bounding box center [1308, 637] width 67 height 25
click at [1314, 637] on button "Send" at bounding box center [1308, 637] width 67 height 25
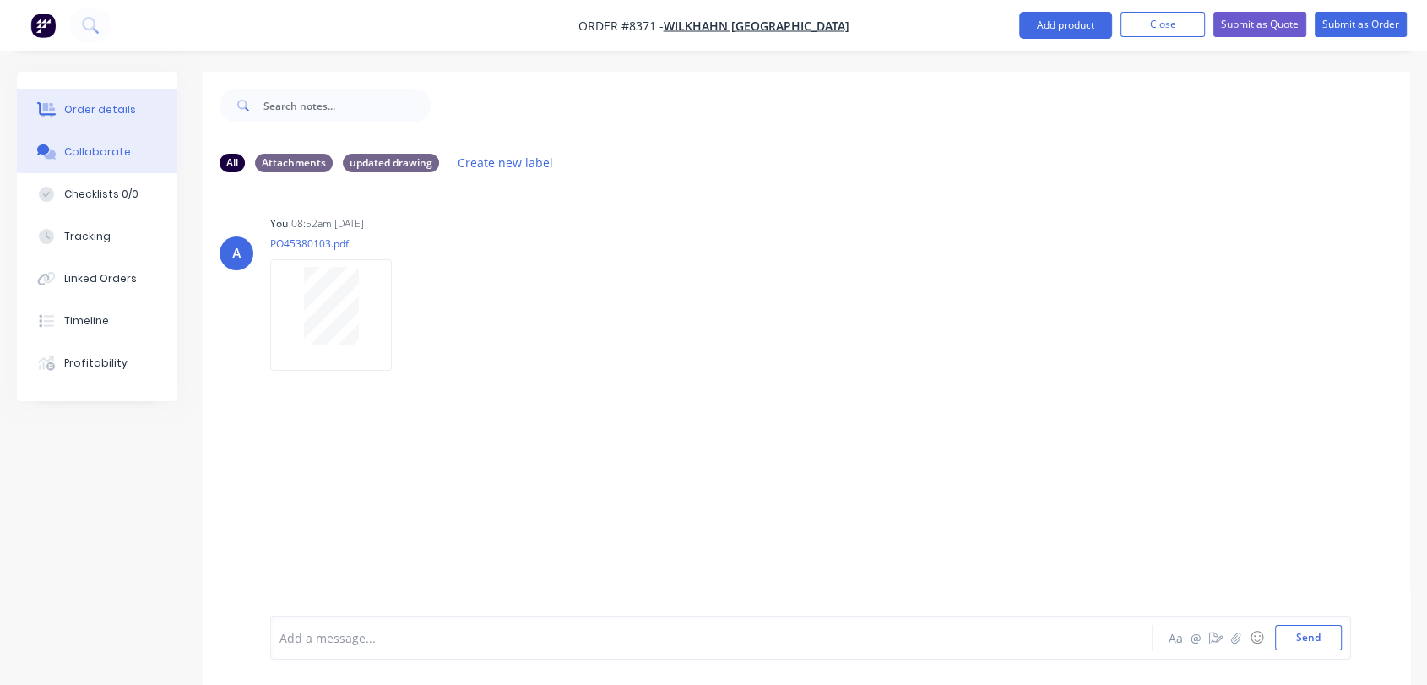
click at [101, 106] on div "Order details" at bounding box center [100, 109] width 72 height 15
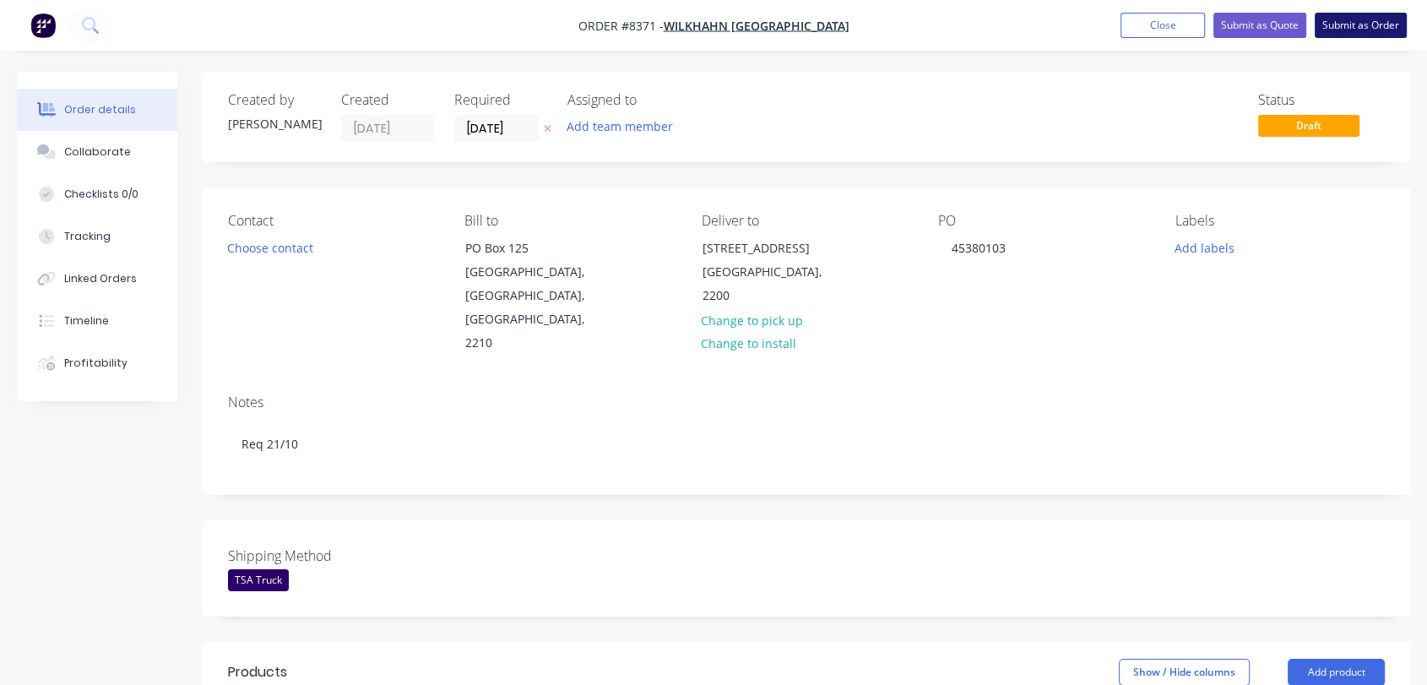
click at [1368, 30] on button "Submit as Order" at bounding box center [1360, 25] width 92 height 25
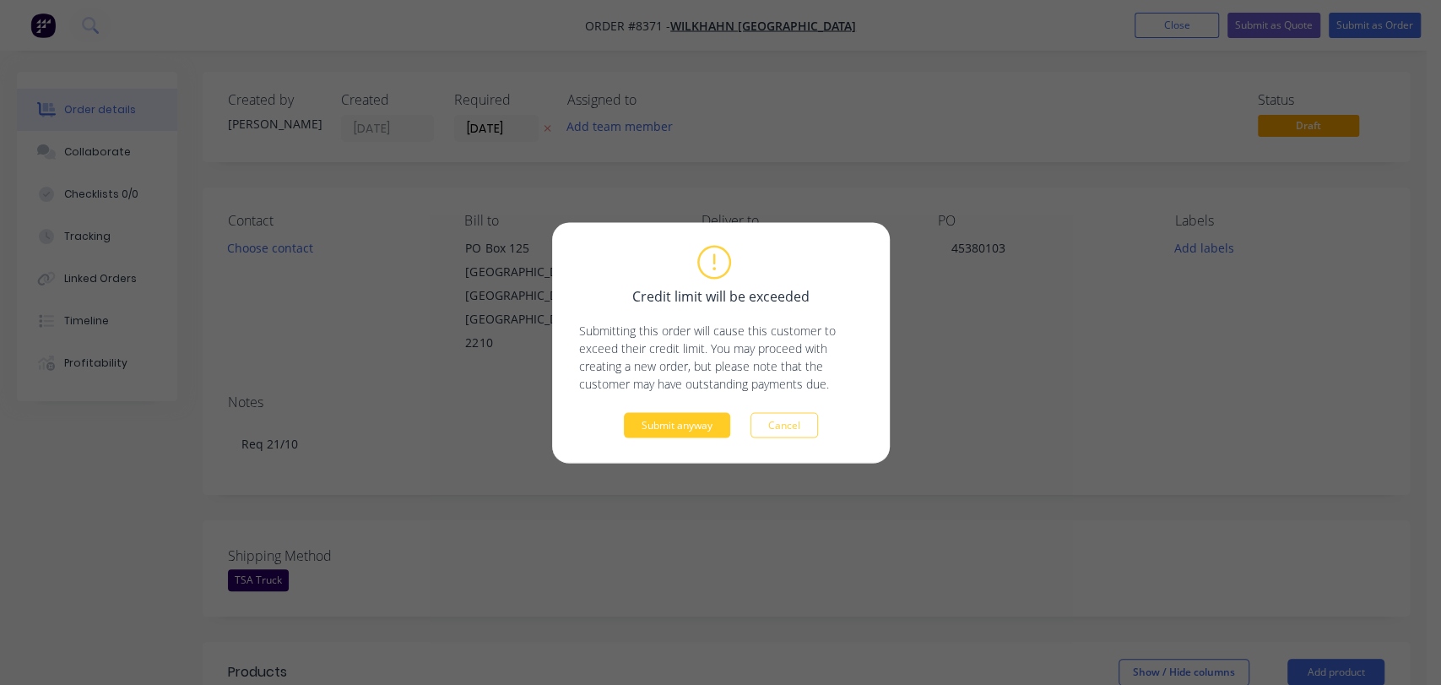
click at [706, 418] on button "Submit anyway" at bounding box center [677, 424] width 106 height 25
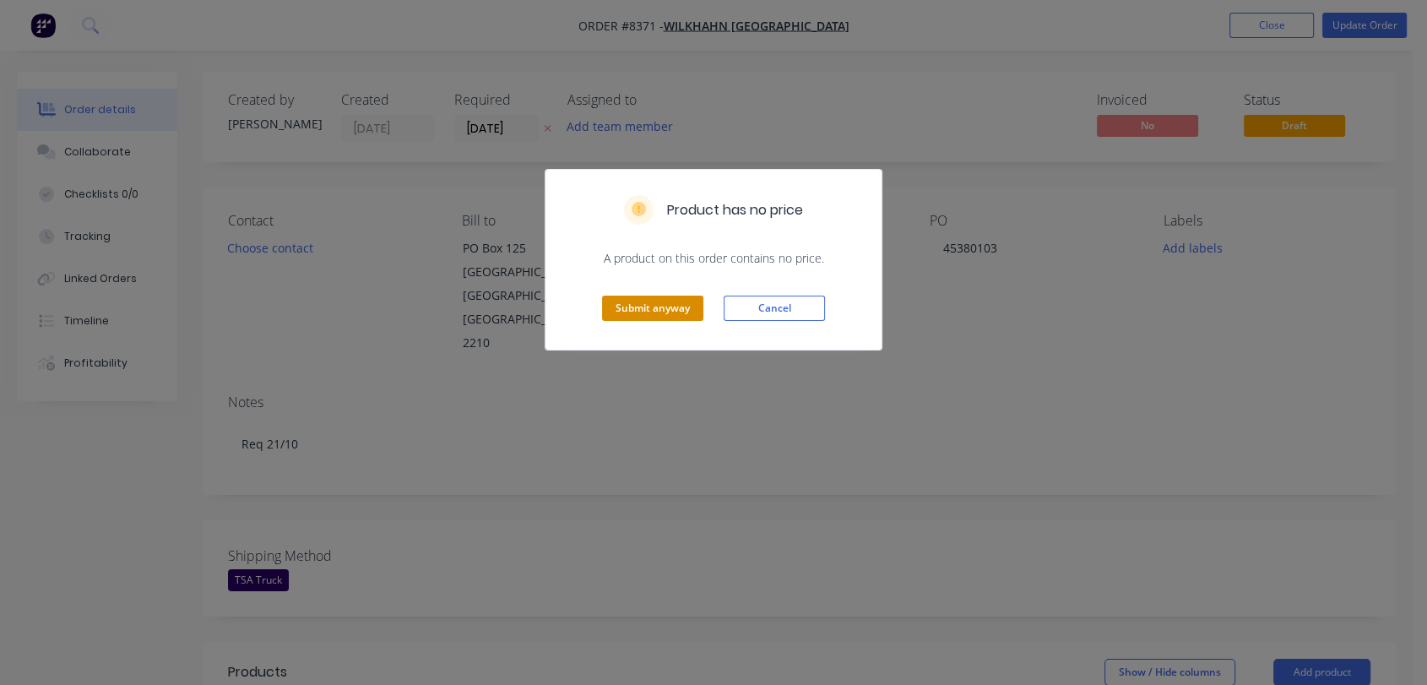
click at [630, 312] on button "Submit anyway" at bounding box center [652, 307] width 101 height 25
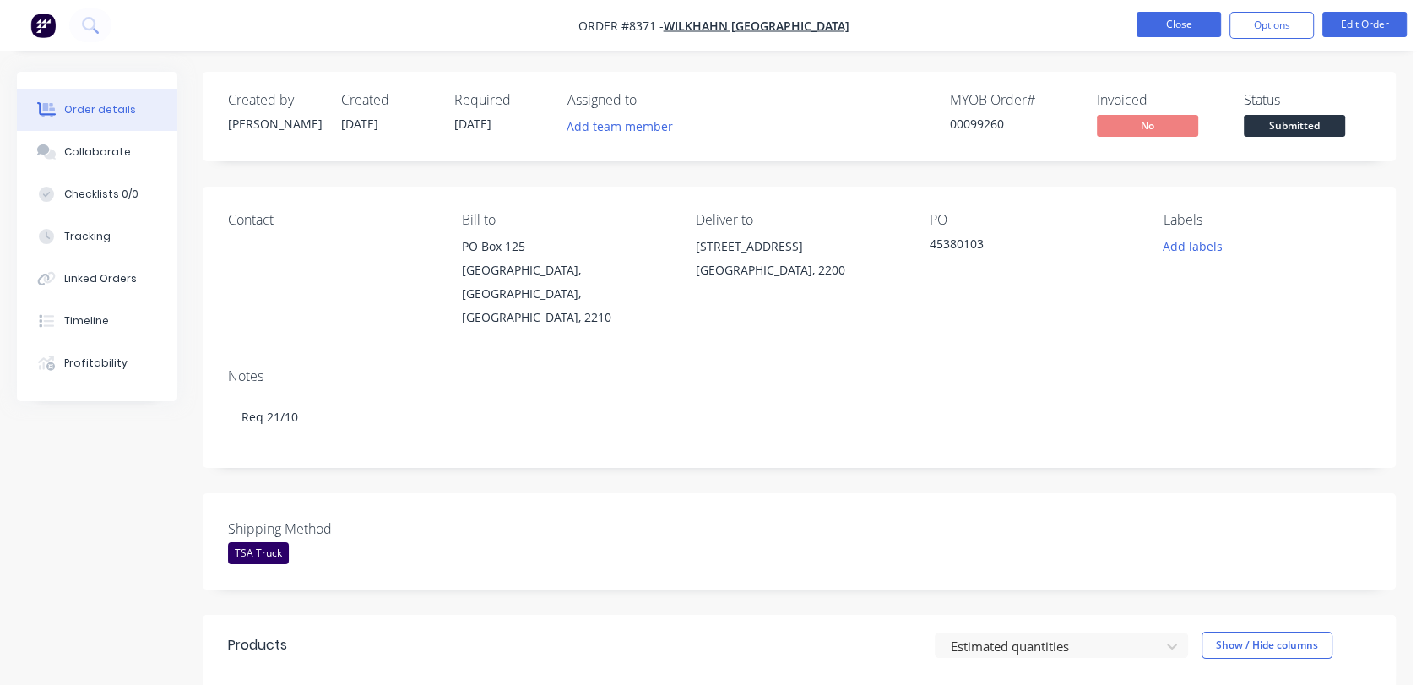
click at [1200, 31] on button "Close" at bounding box center [1178, 24] width 84 height 25
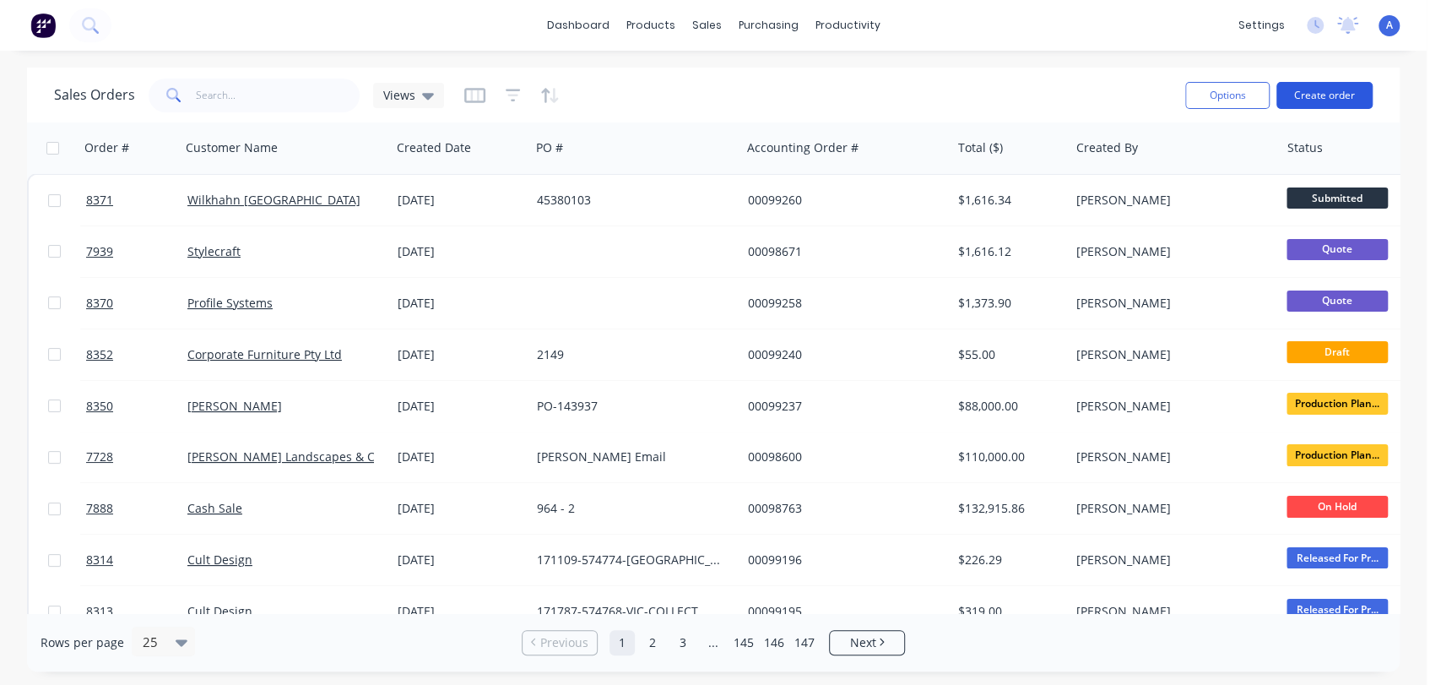
click at [1337, 87] on button "Create order" at bounding box center [1324, 95] width 96 height 27
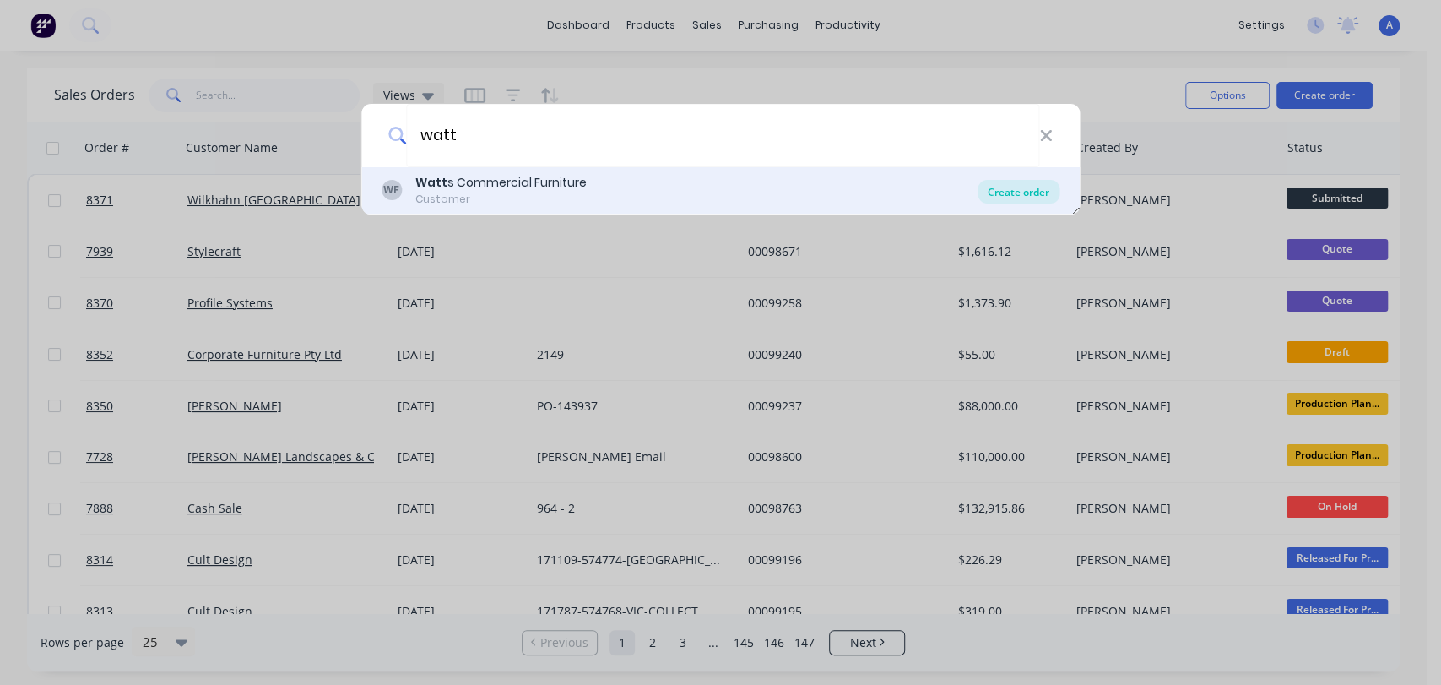
type input "watt"
click at [1001, 187] on div "Create order" at bounding box center [1019, 192] width 82 height 24
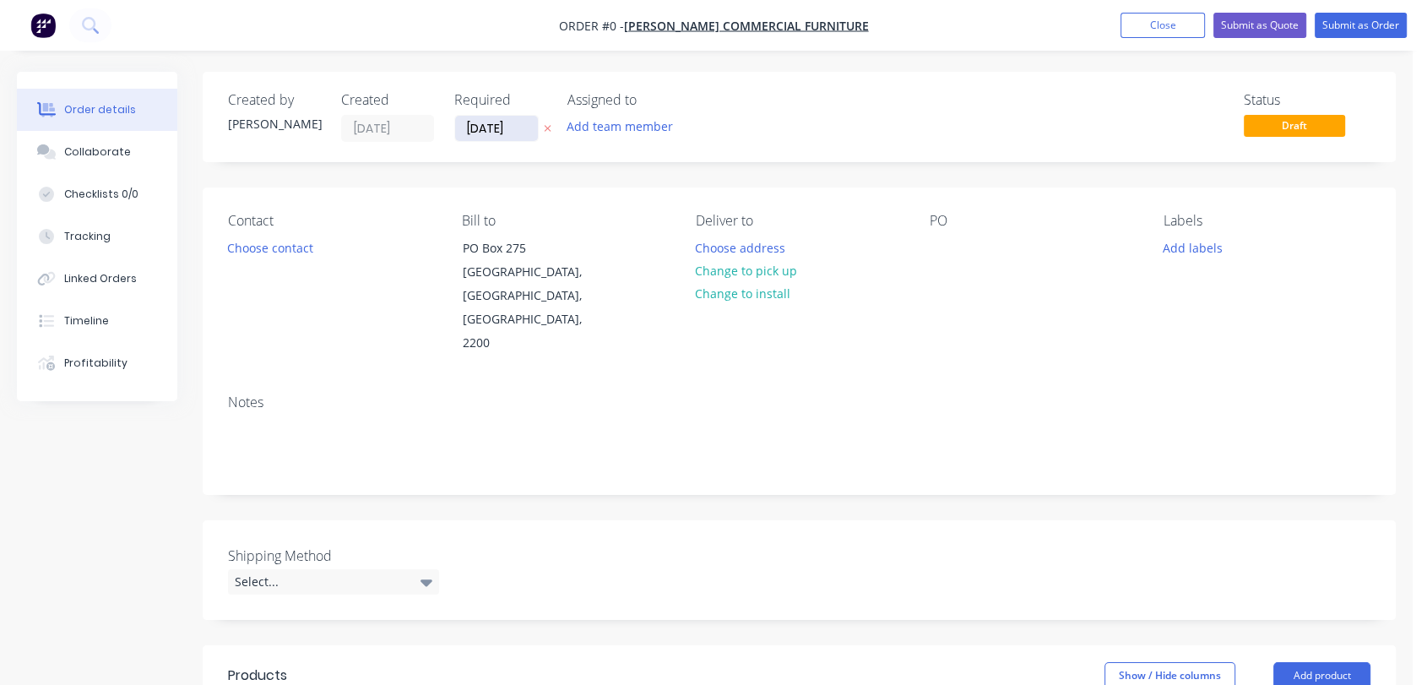
click at [520, 121] on input "[DATE]" at bounding box center [496, 128] width 83 height 25
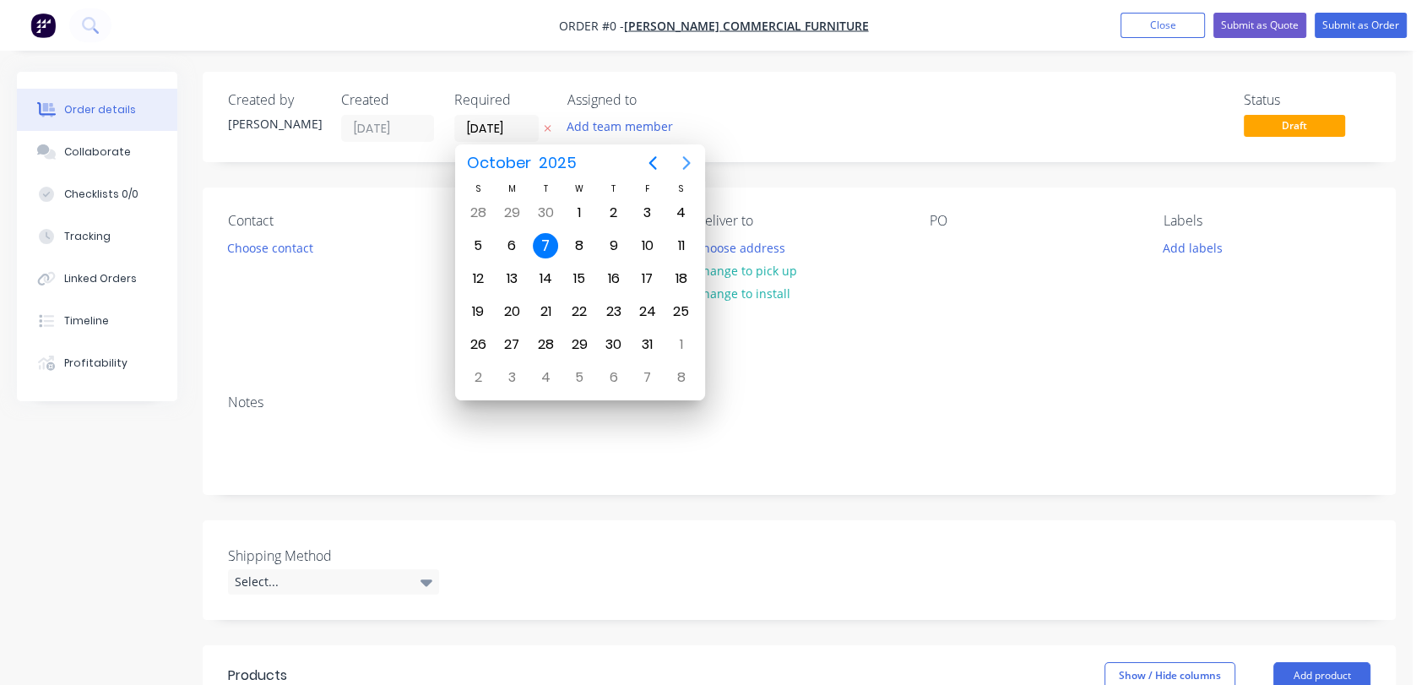
click at [682, 151] on button "Next page" at bounding box center [686, 163] width 34 height 34
drag, startPoint x: 574, startPoint y: 336, endPoint x: 494, endPoint y: 355, distance: 82.5
click at [572, 336] on div "31" at bounding box center [578, 344] width 25 height 25
type input "[DATE]"
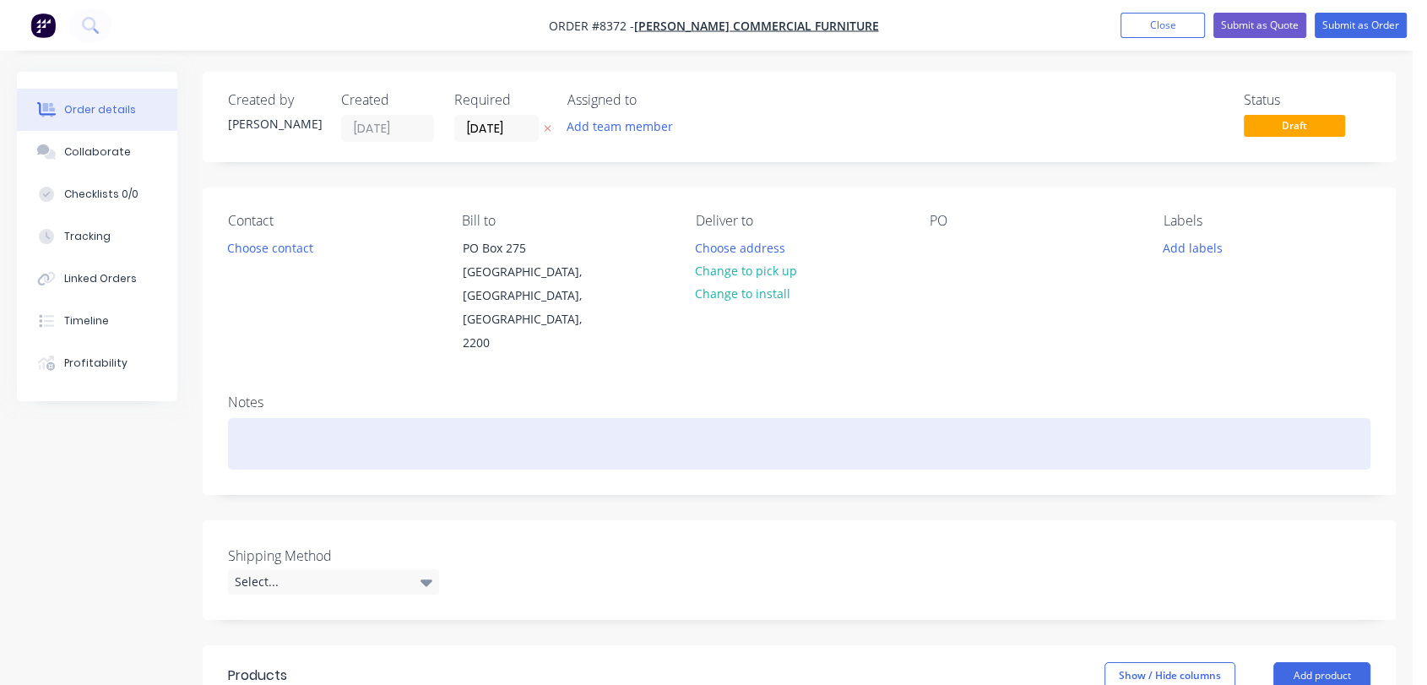
click at [255, 418] on div at bounding box center [799, 443] width 1142 height 51
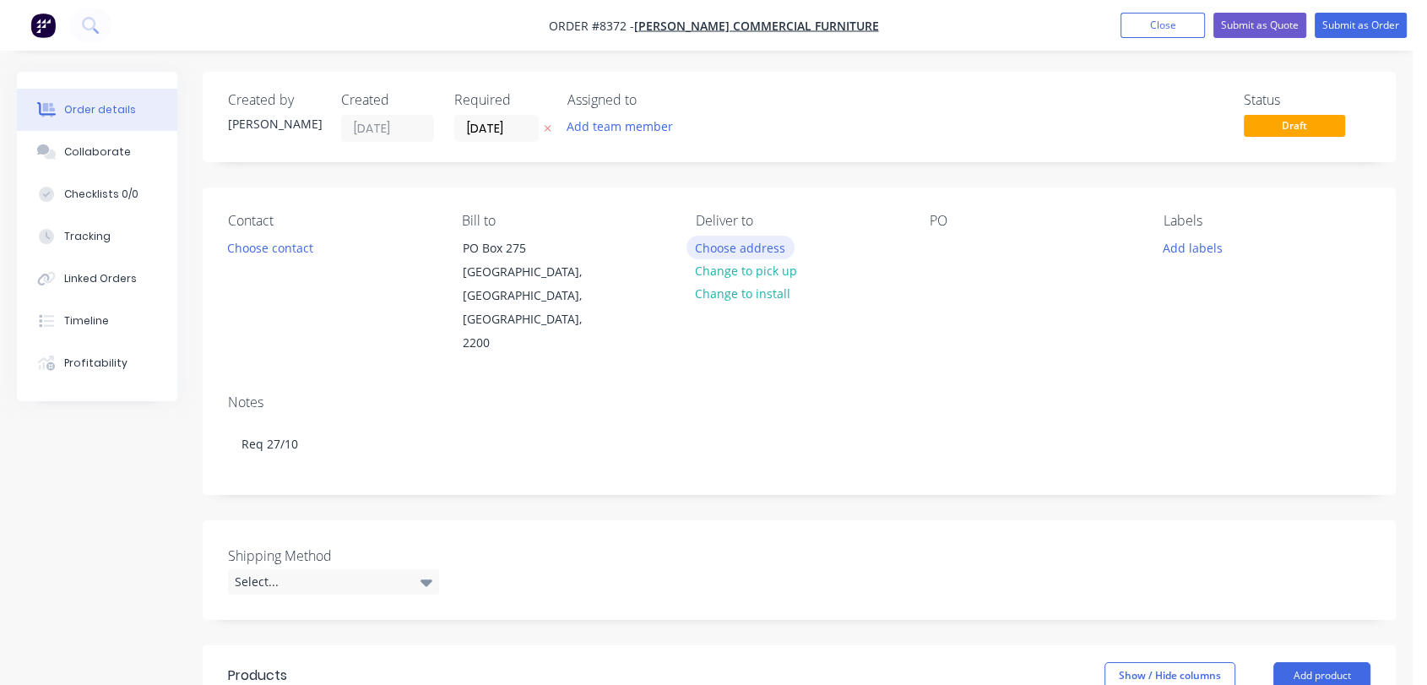
click at [733, 252] on button "Choose address" at bounding box center [740, 247] width 108 height 23
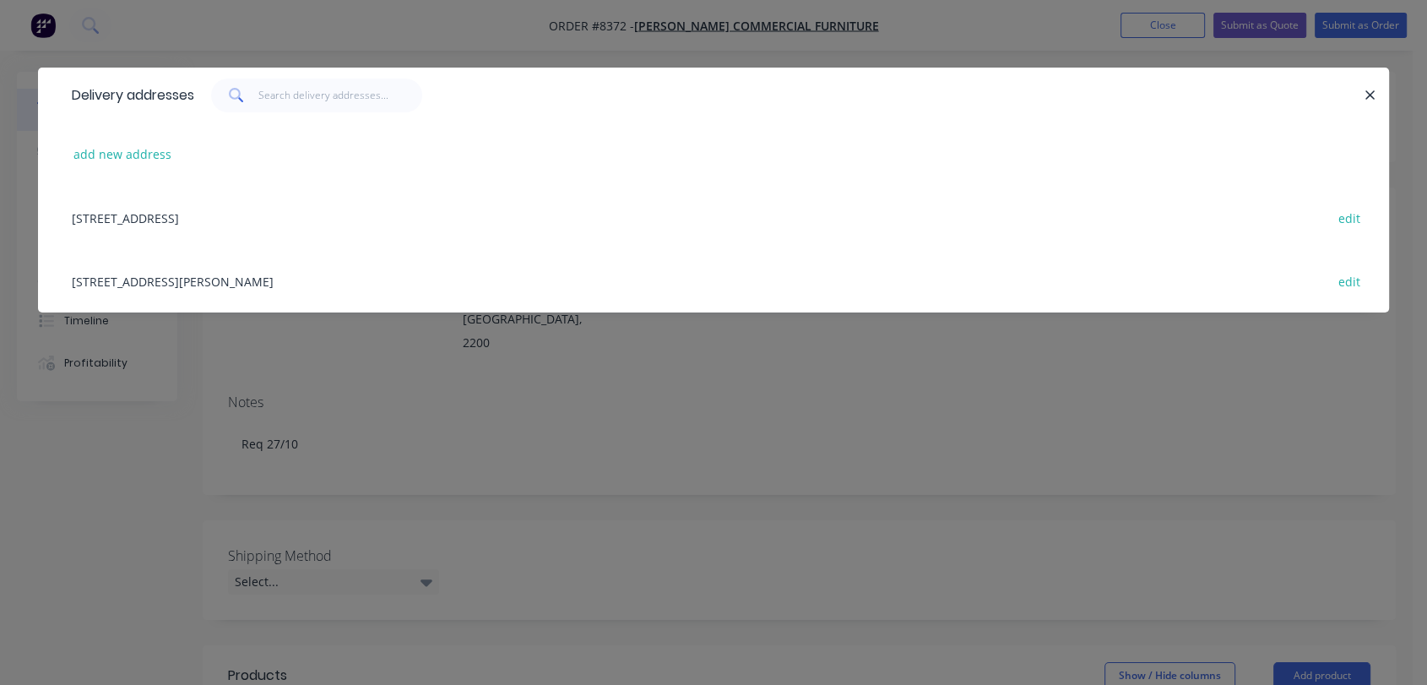
click at [201, 281] on div "[STREET_ADDRESS][PERSON_NAME] edit" at bounding box center [713, 280] width 1300 height 63
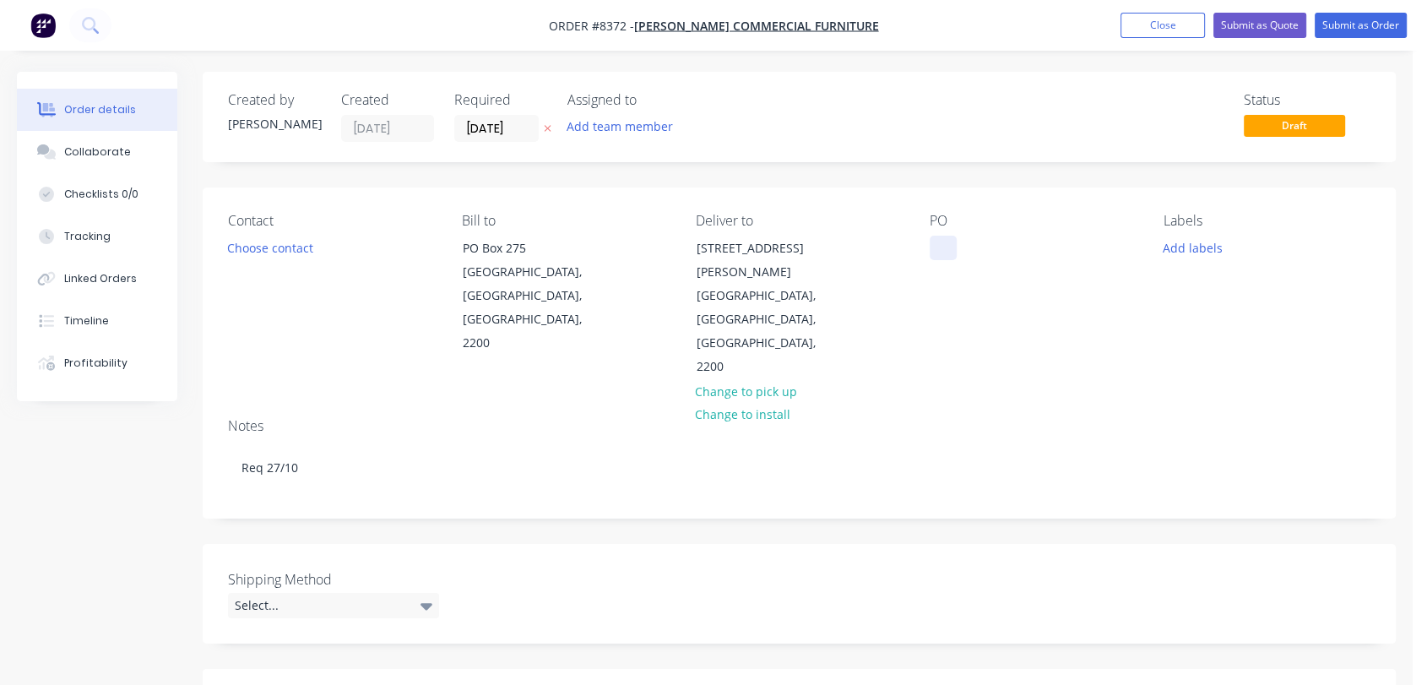
click at [945, 241] on div at bounding box center [942, 248] width 27 height 24
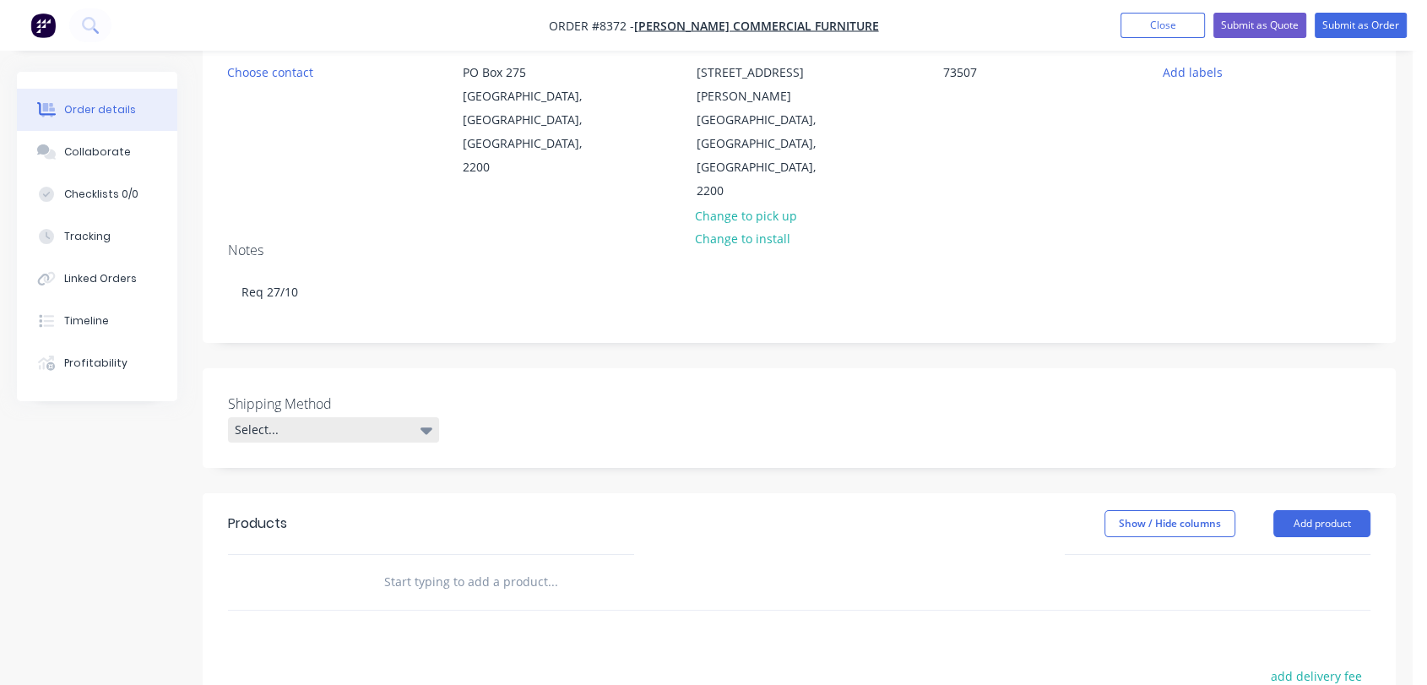
scroll to position [187, 0]
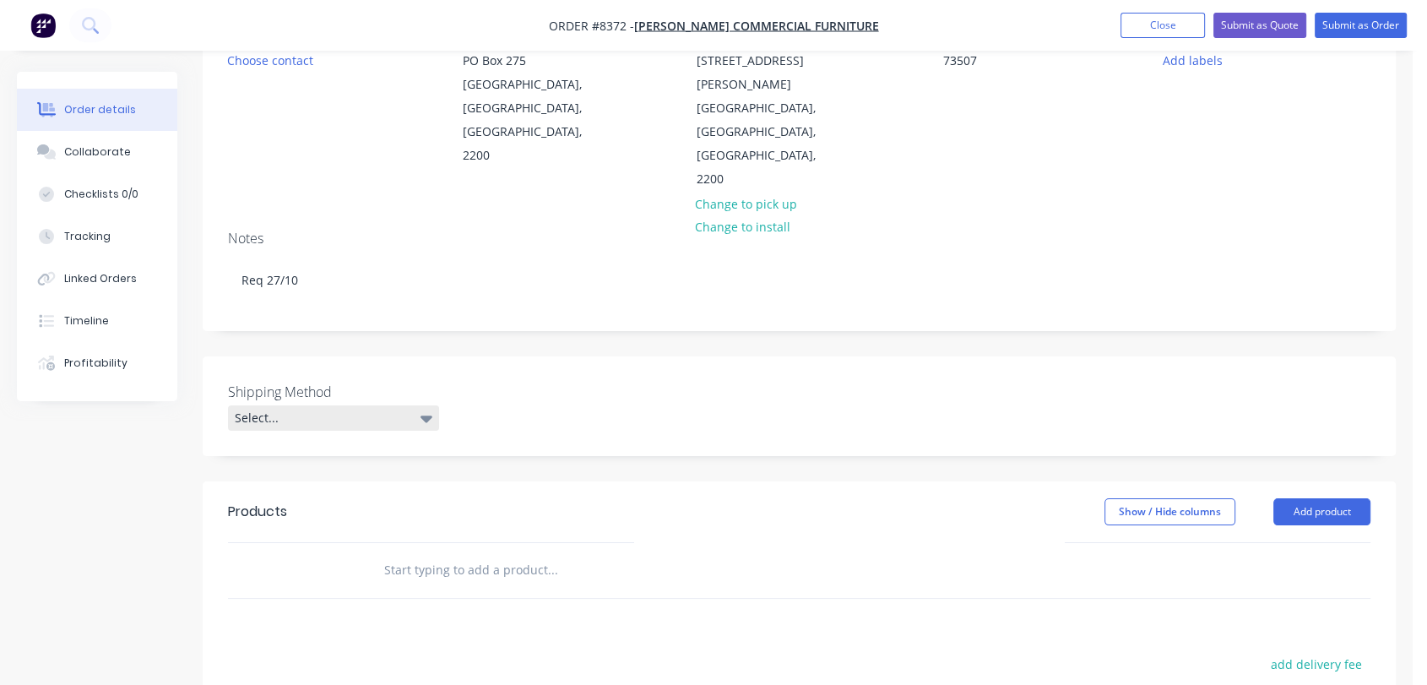
click at [392, 405] on div "Select..." at bounding box center [333, 417] width 211 height 25
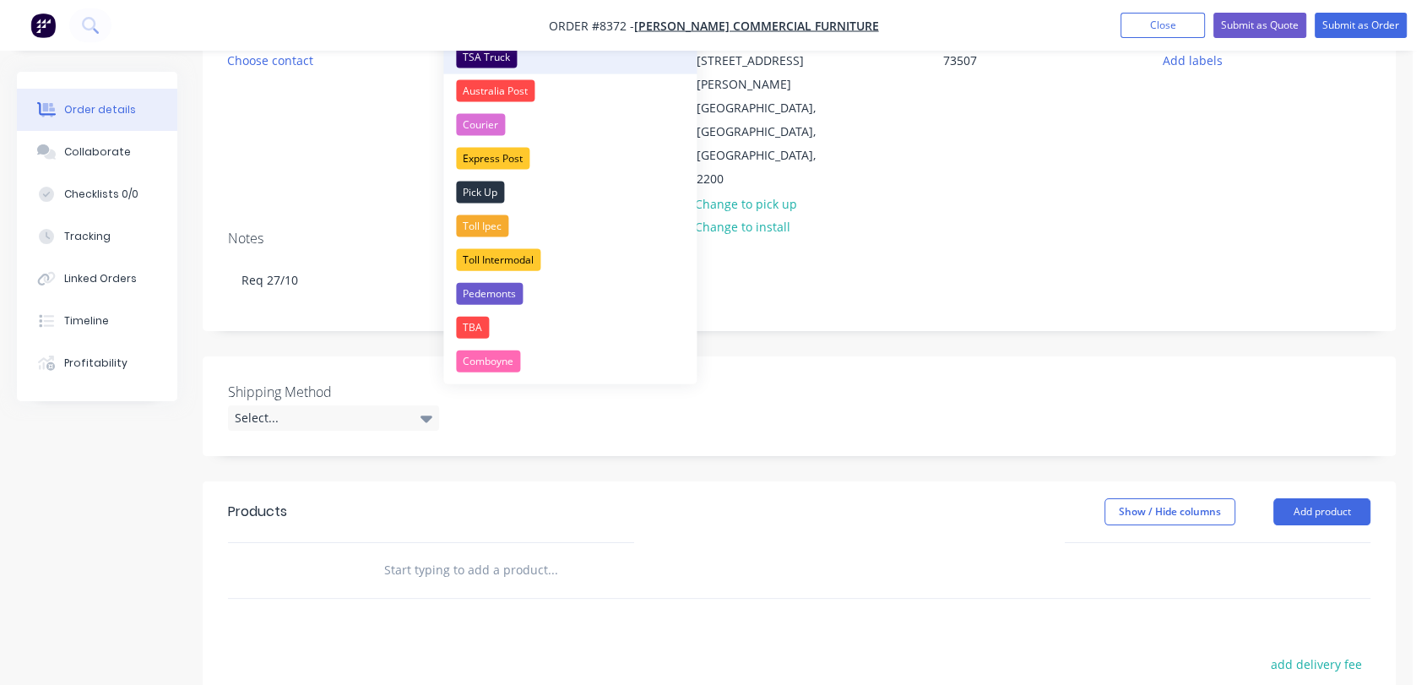
click at [491, 53] on div "TSA Truck" at bounding box center [486, 57] width 61 height 22
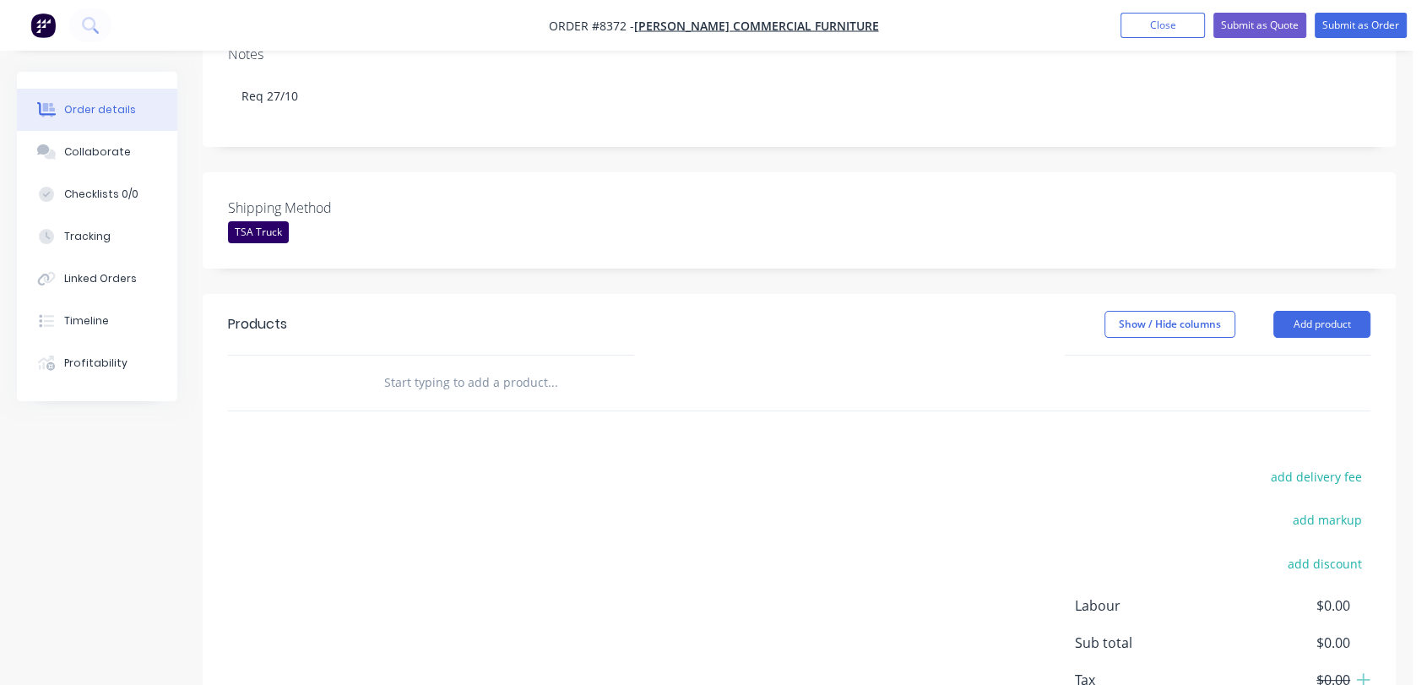
scroll to position [375, 0]
click at [490, 362] on input "text" at bounding box center [552, 379] width 338 height 34
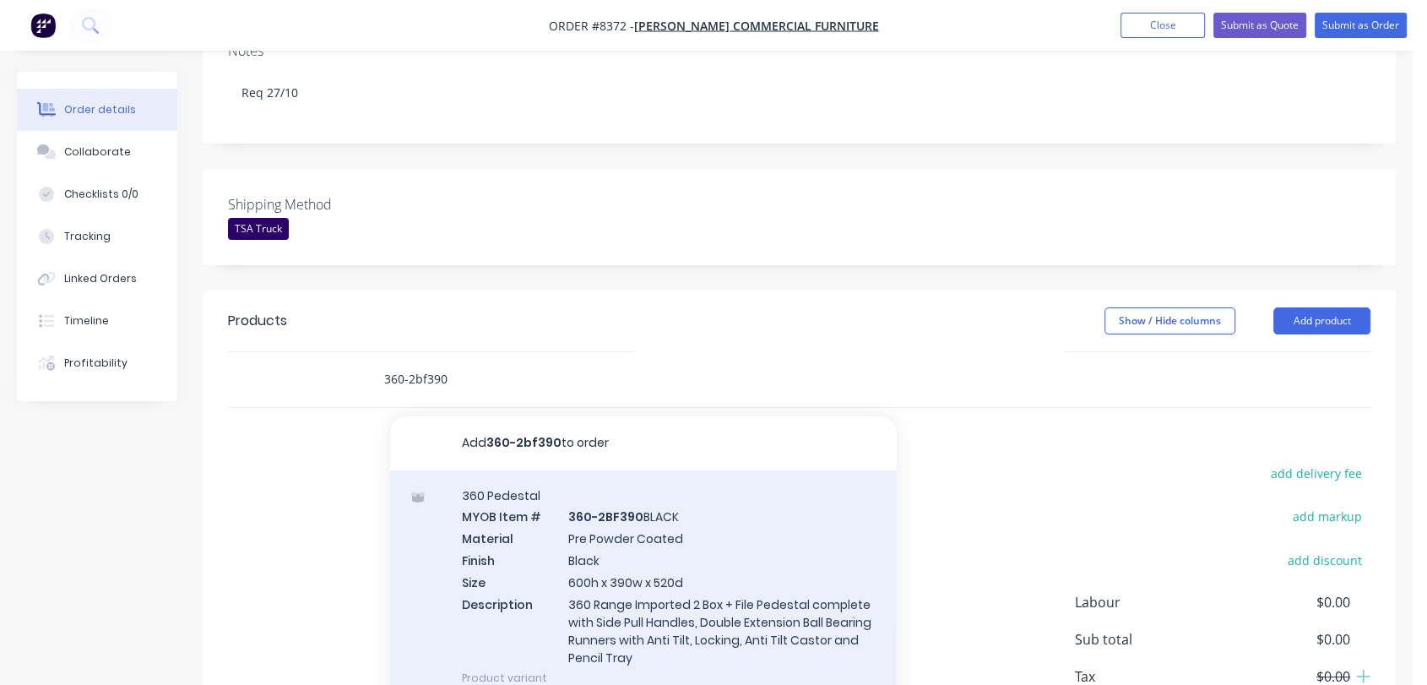
type input "360-2bf390"
click at [647, 474] on div "360 Pedestal MYOB Item # 360-2BF390 BLACK Material Pre Powder Coated Finish Bla…" at bounding box center [643, 586] width 507 height 233
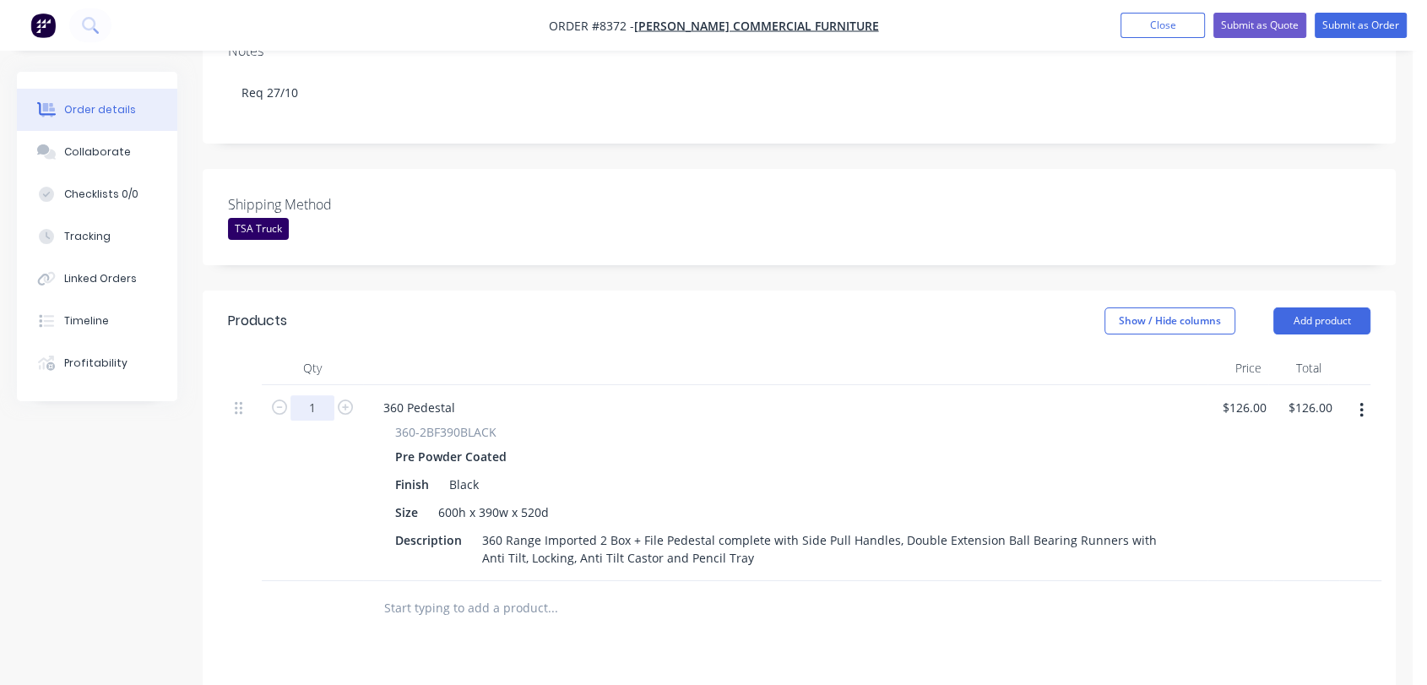
click at [315, 395] on input "1" at bounding box center [312, 407] width 44 height 25
type input "5"
type input "$630.00"
click at [1255, 395] on input "126" at bounding box center [1247, 407] width 52 height 24
type input "$141.00"
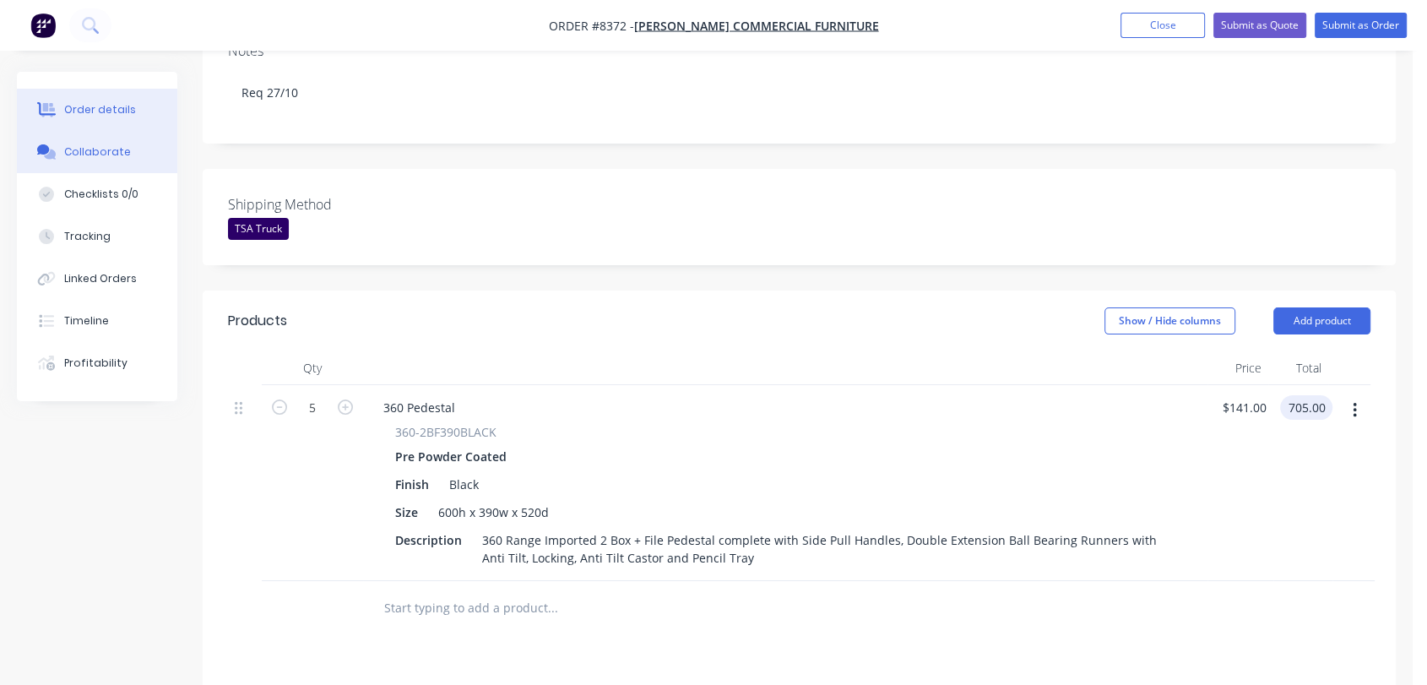
type input "$705.00"
click at [122, 144] on div "Collaborate" at bounding box center [97, 151] width 67 height 15
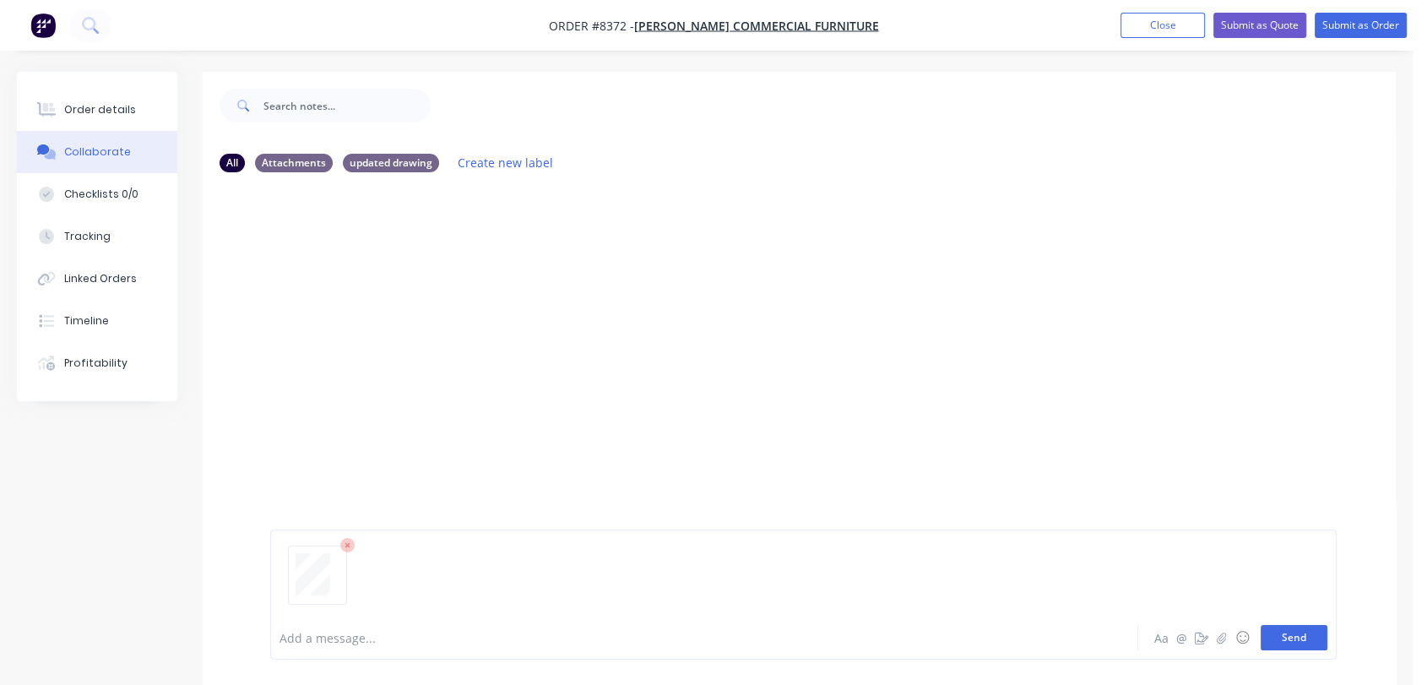
click at [1291, 626] on button "Send" at bounding box center [1293, 637] width 67 height 25
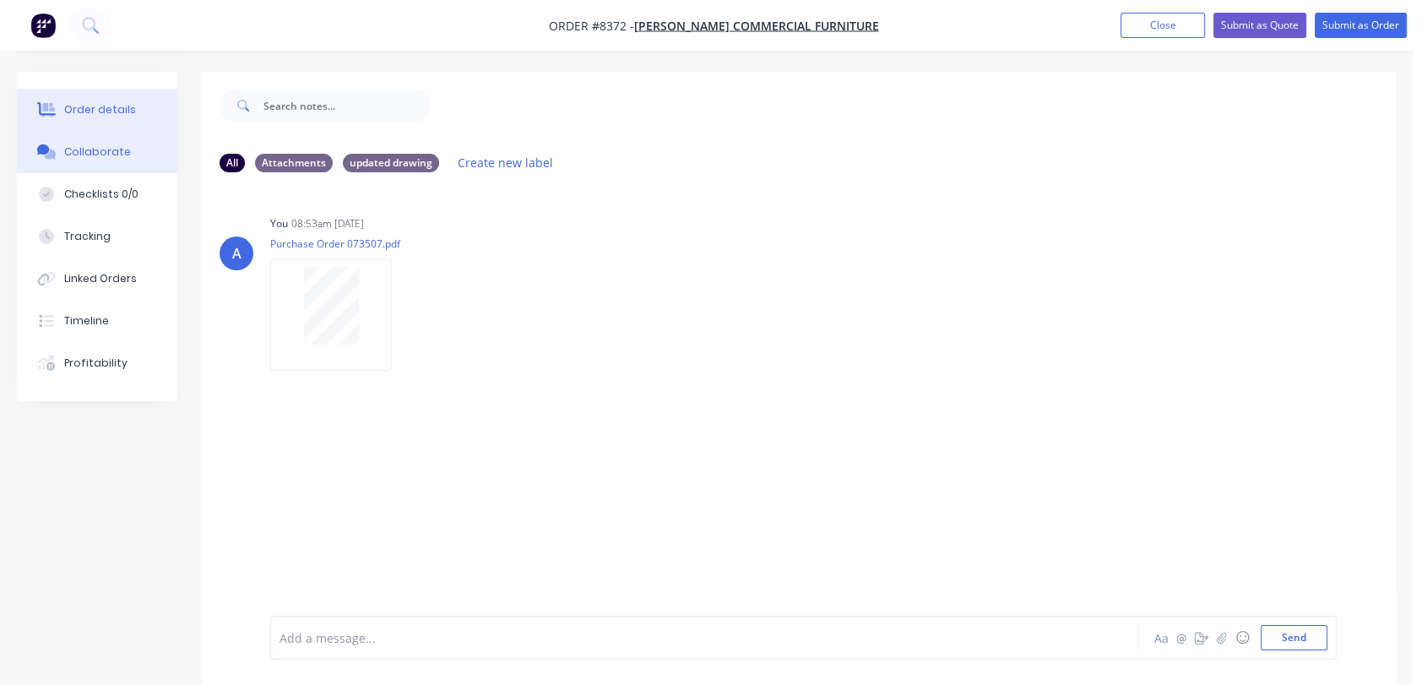
click at [115, 107] on div "Order details" at bounding box center [100, 109] width 72 height 15
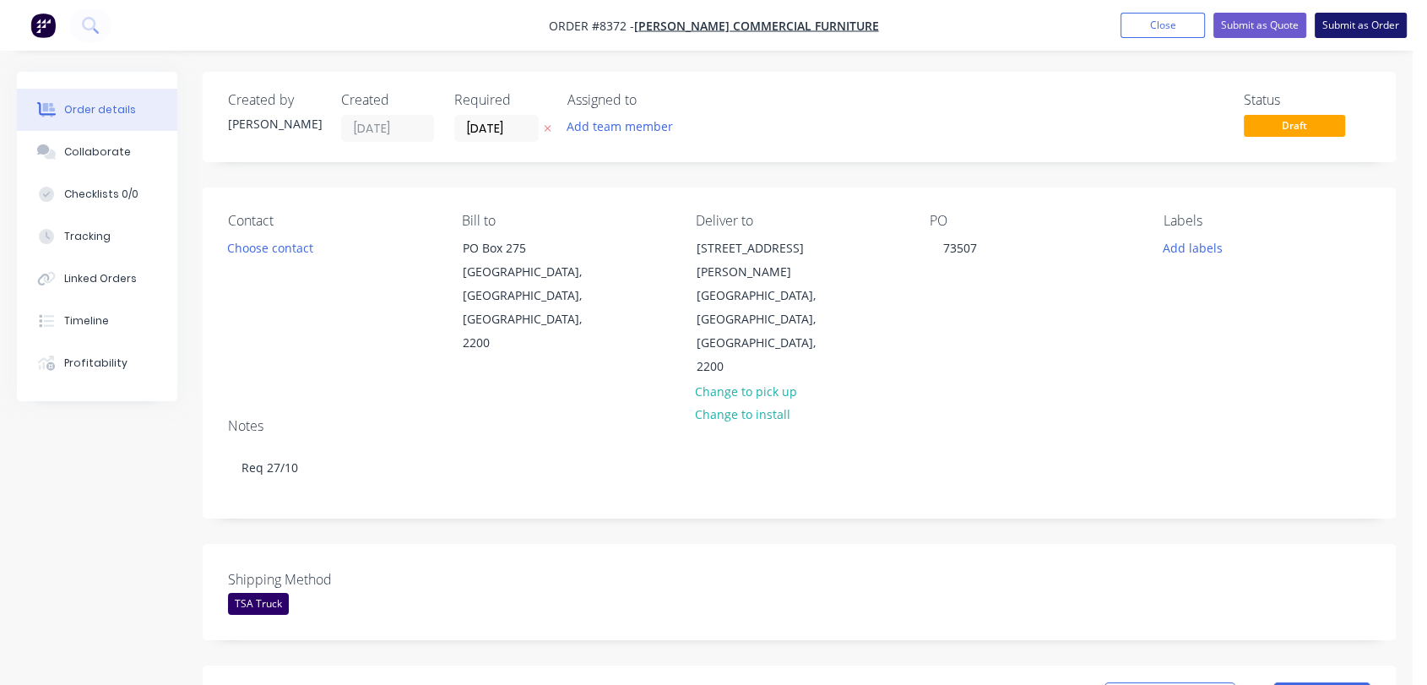
click at [1351, 23] on button "Submit as Order" at bounding box center [1360, 25] width 92 height 25
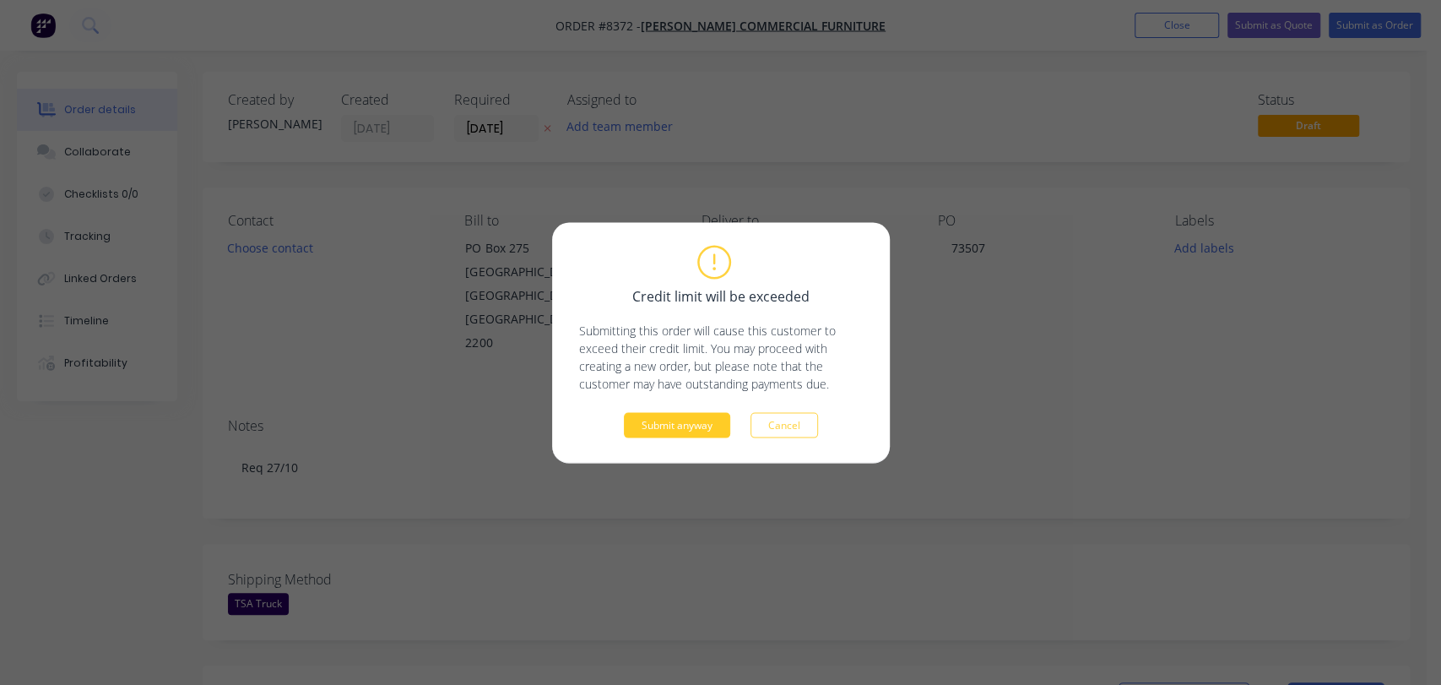
click at [702, 430] on button "Submit anyway" at bounding box center [677, 424] width 106 height 25
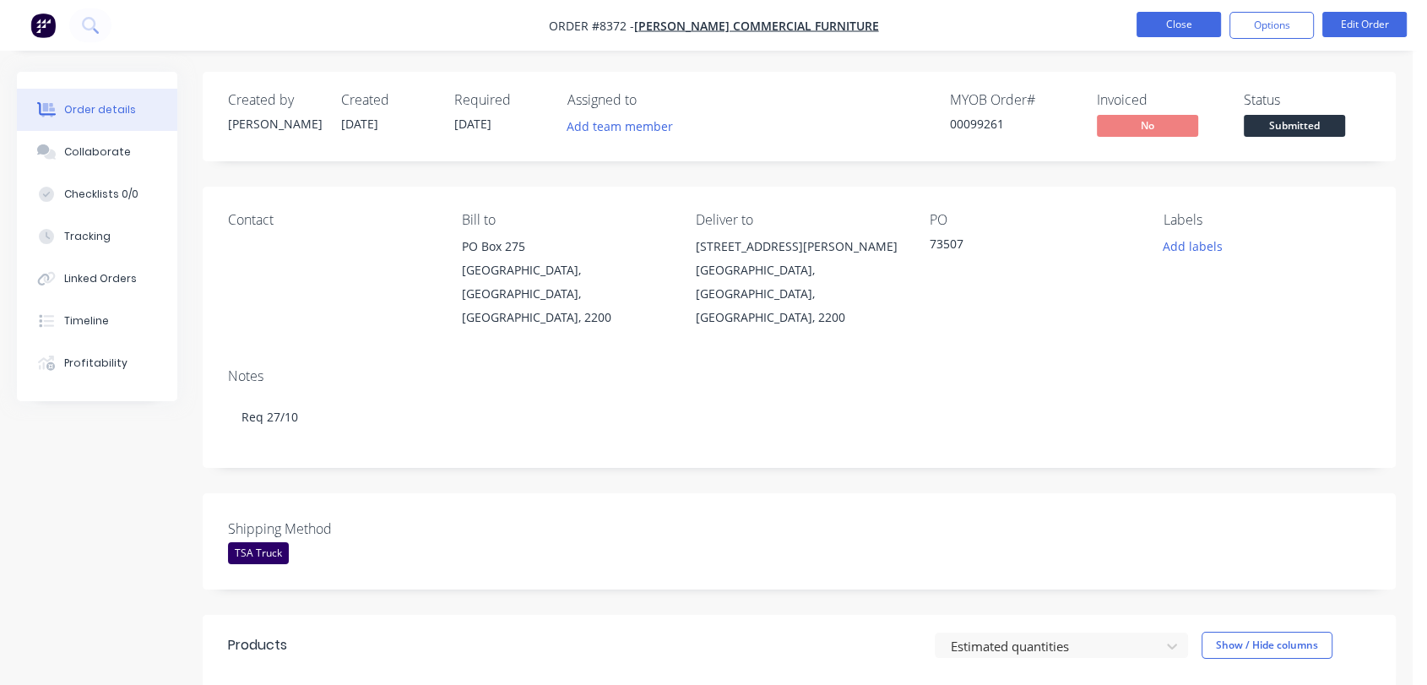
click at [1182, 21] on button "Close" at bounding box center [1178, 24] width 84 height 25
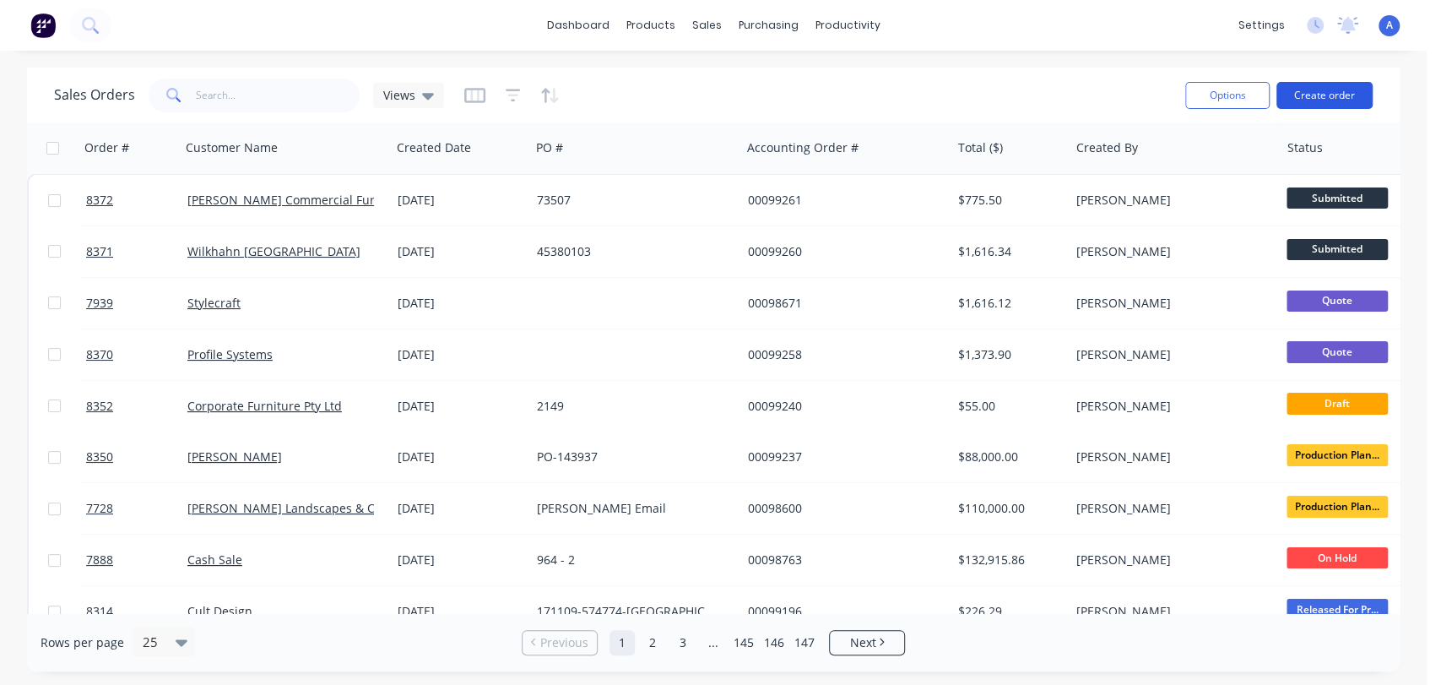
click at [1343, 82] on button "Create order" at bounding box center [1324, 95] width 96 height 27
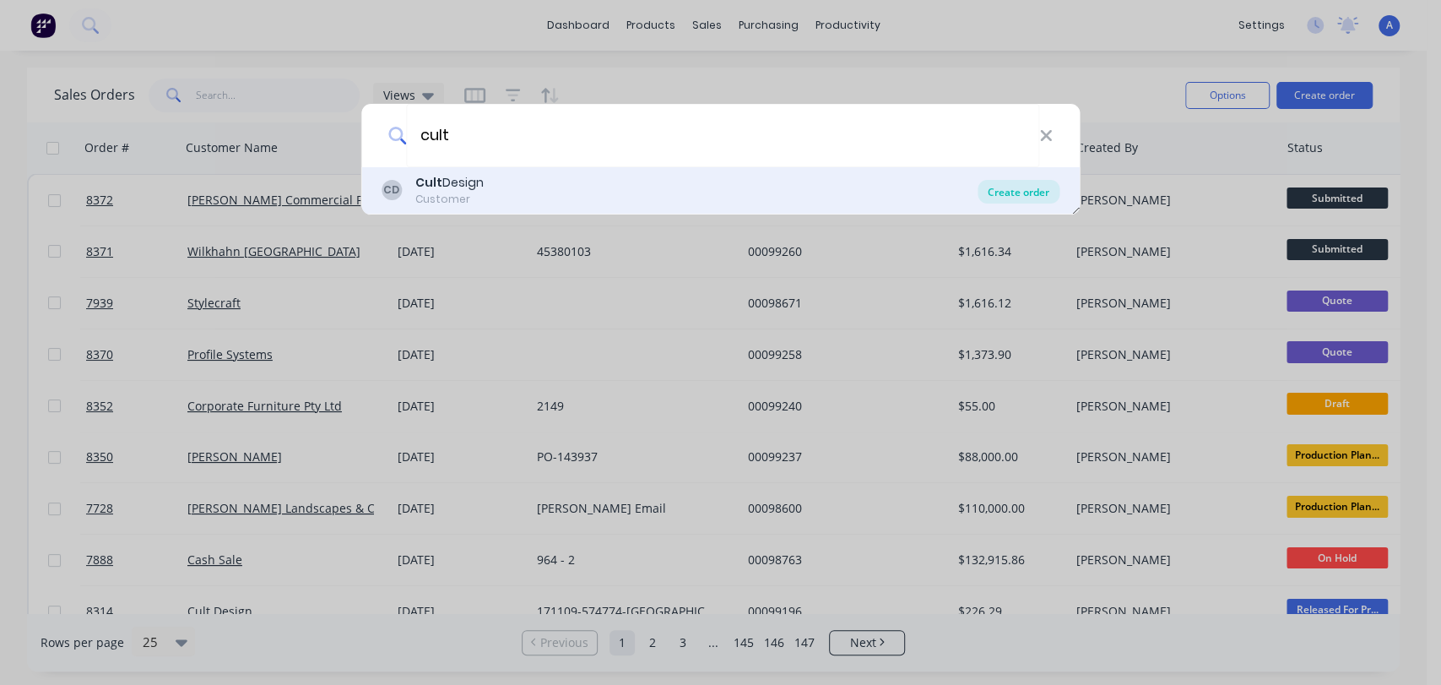
type input "cult"
click at [1038, 184] on div "Create order" at bounding box center [1019, 192] width 82 height 24
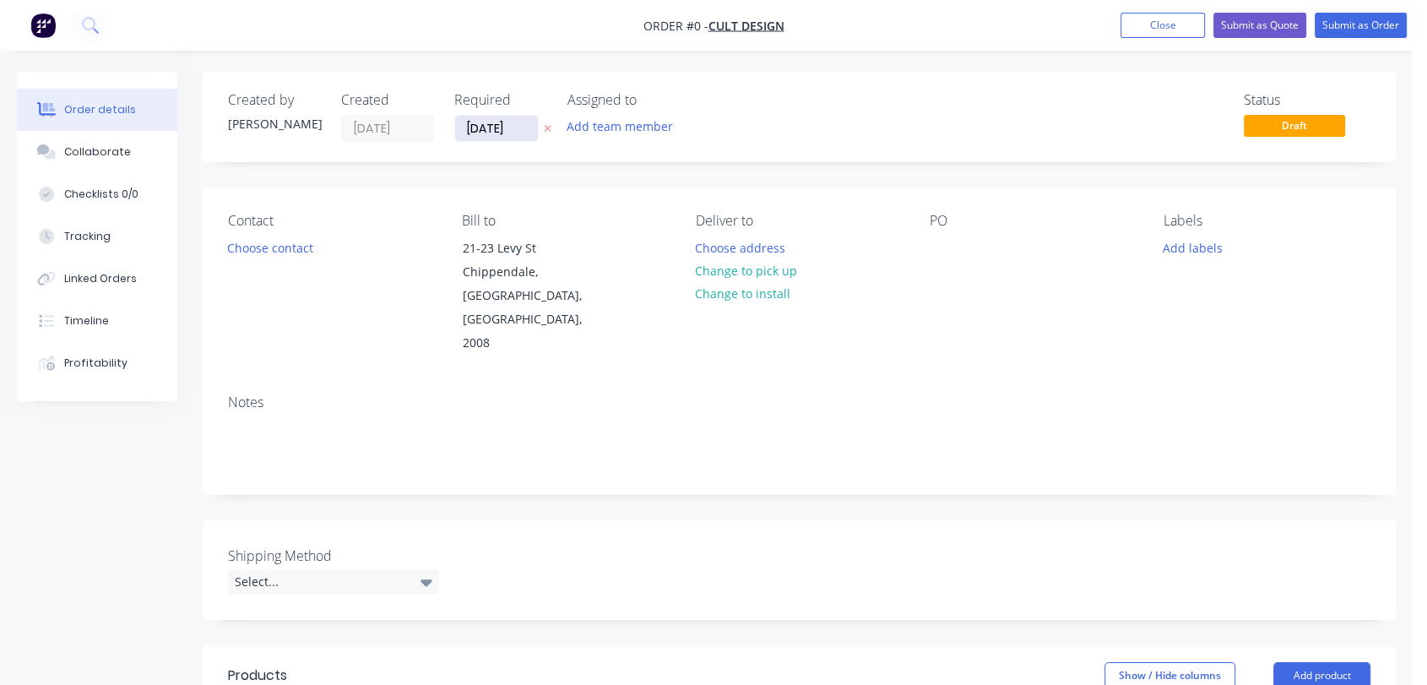
click at [523, 117] on input "[DATE]" at bounding box center [496, 128] width 83 height 25
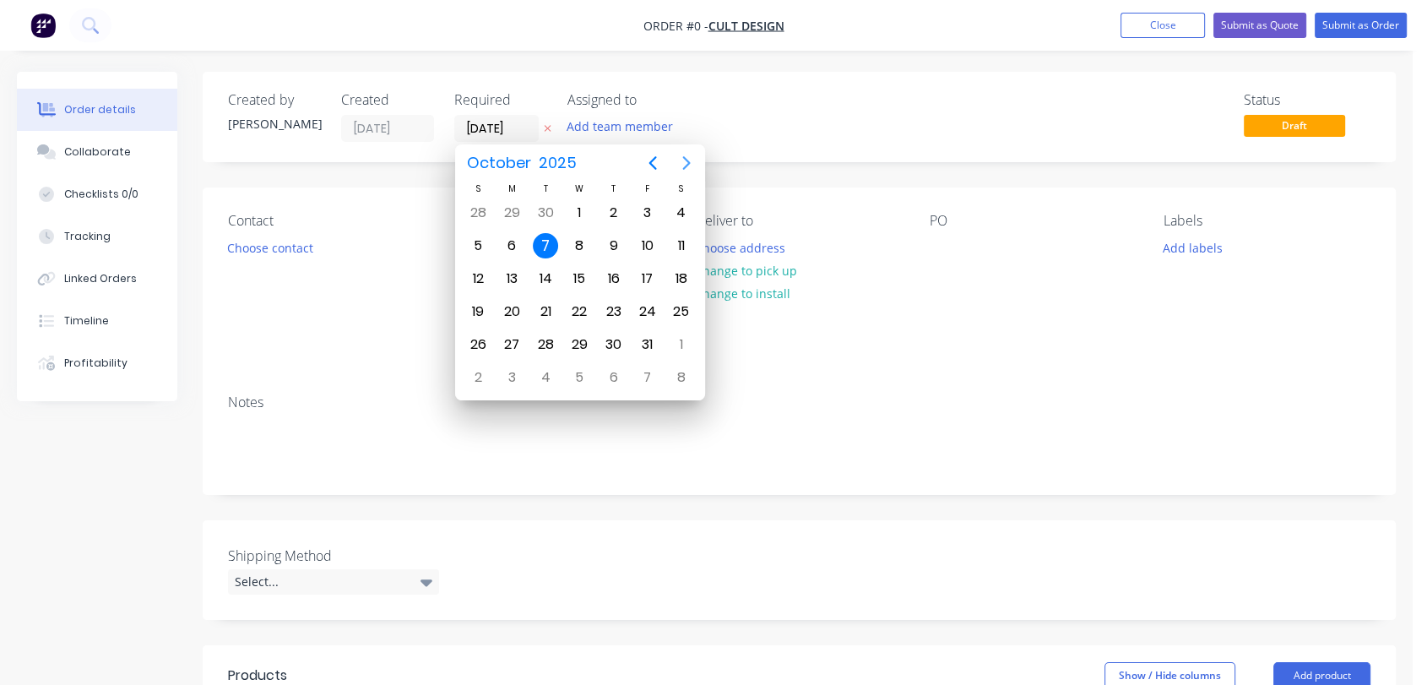
click at [679, 161] on icon "Next page" at bounding box center [686, 163] width 20 height 20
click at [578, 334] on div "31" at bounding box center [578, 344] width 25 height 25
type input "[DATE]"
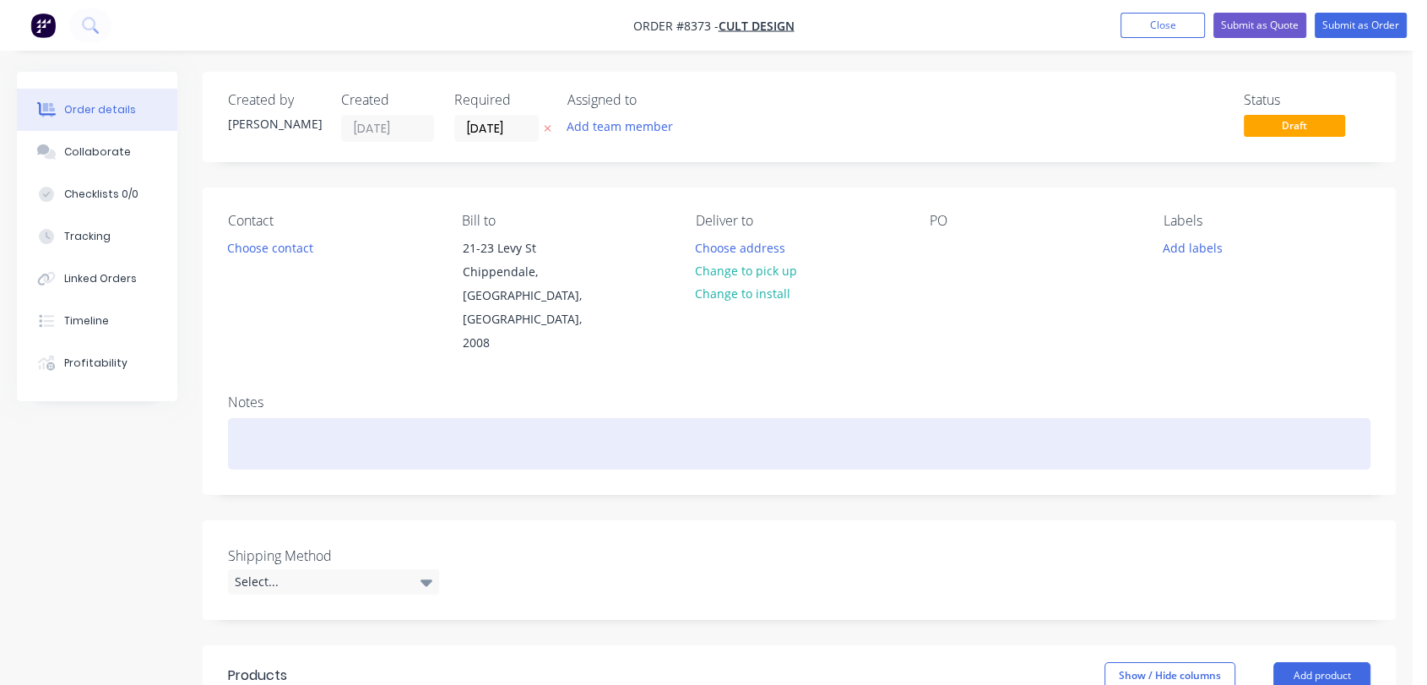
click at [268, 418] on div at bounding box center [799, 443] width 1142 height 51
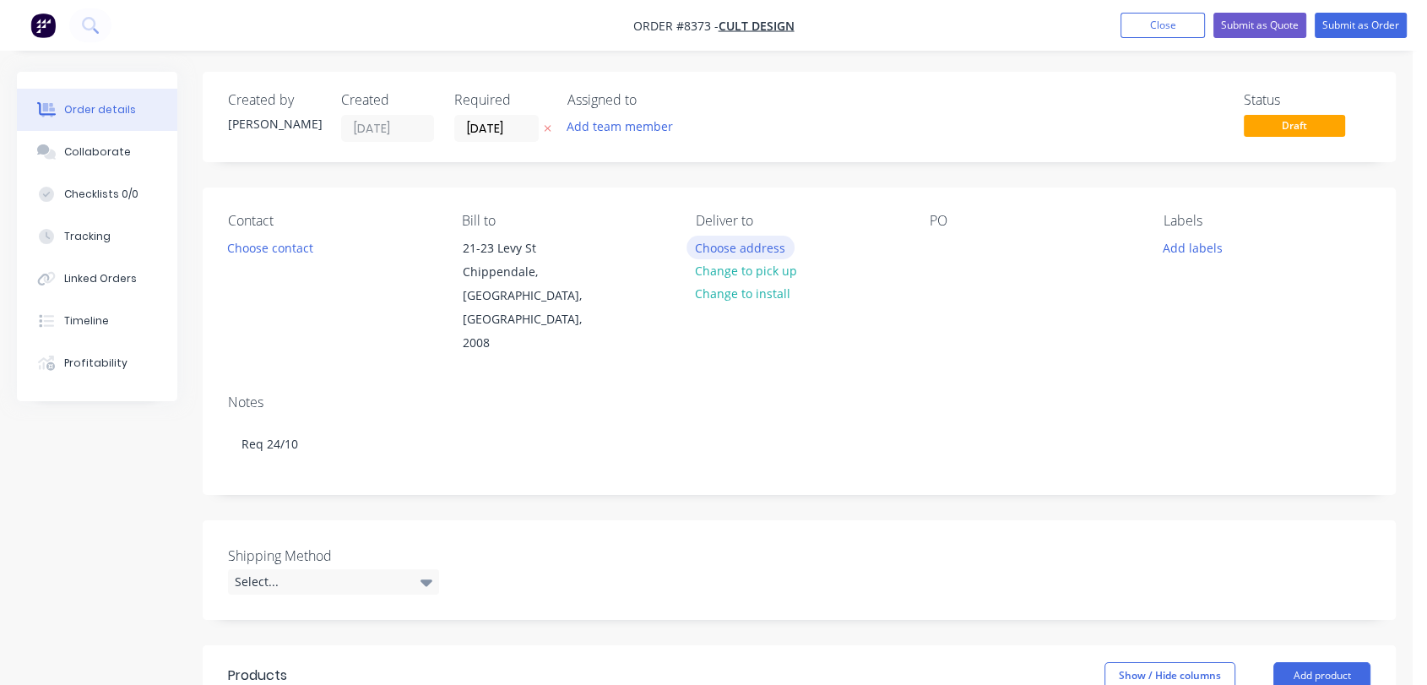
click at [741, 241] on button "Choose address" at bounding box center [740, 247] width 108 height 23
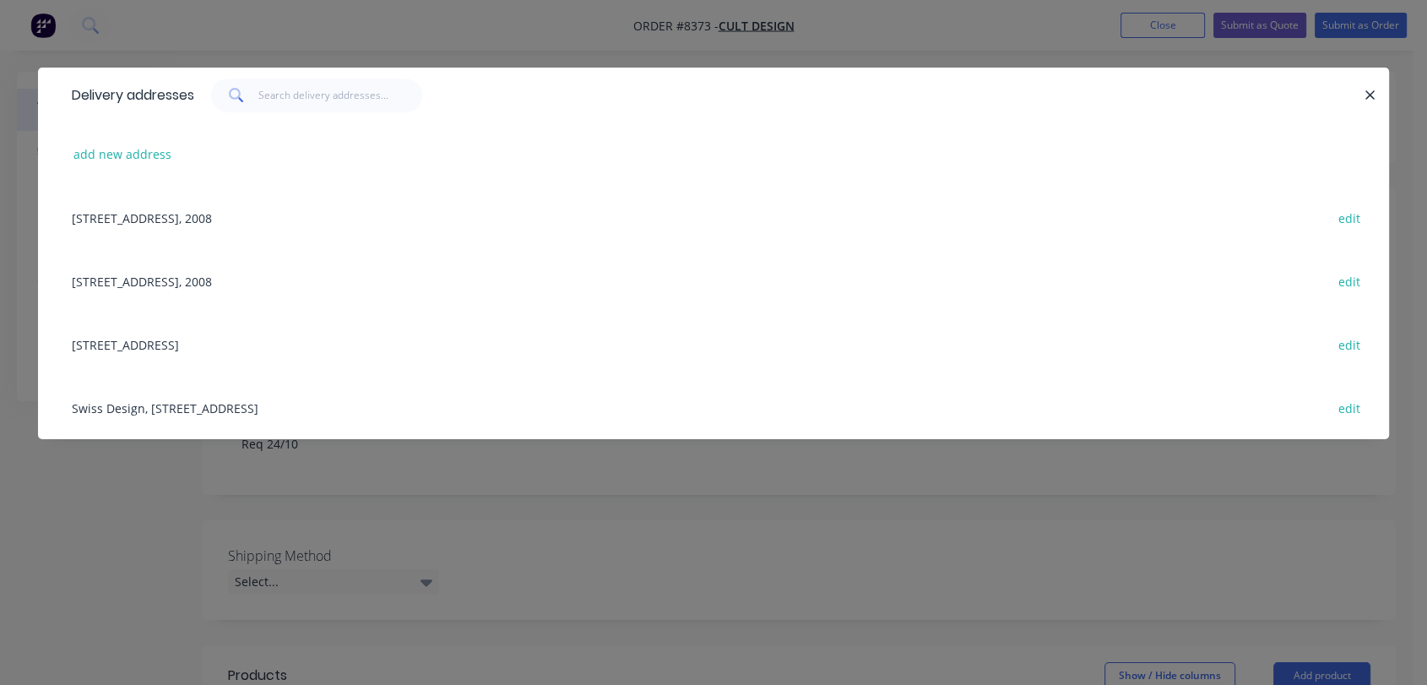
click at [172, 340] on div "[STREET_ADDRESS] edit" at bounding box center [713, 343] width 1300 height 63
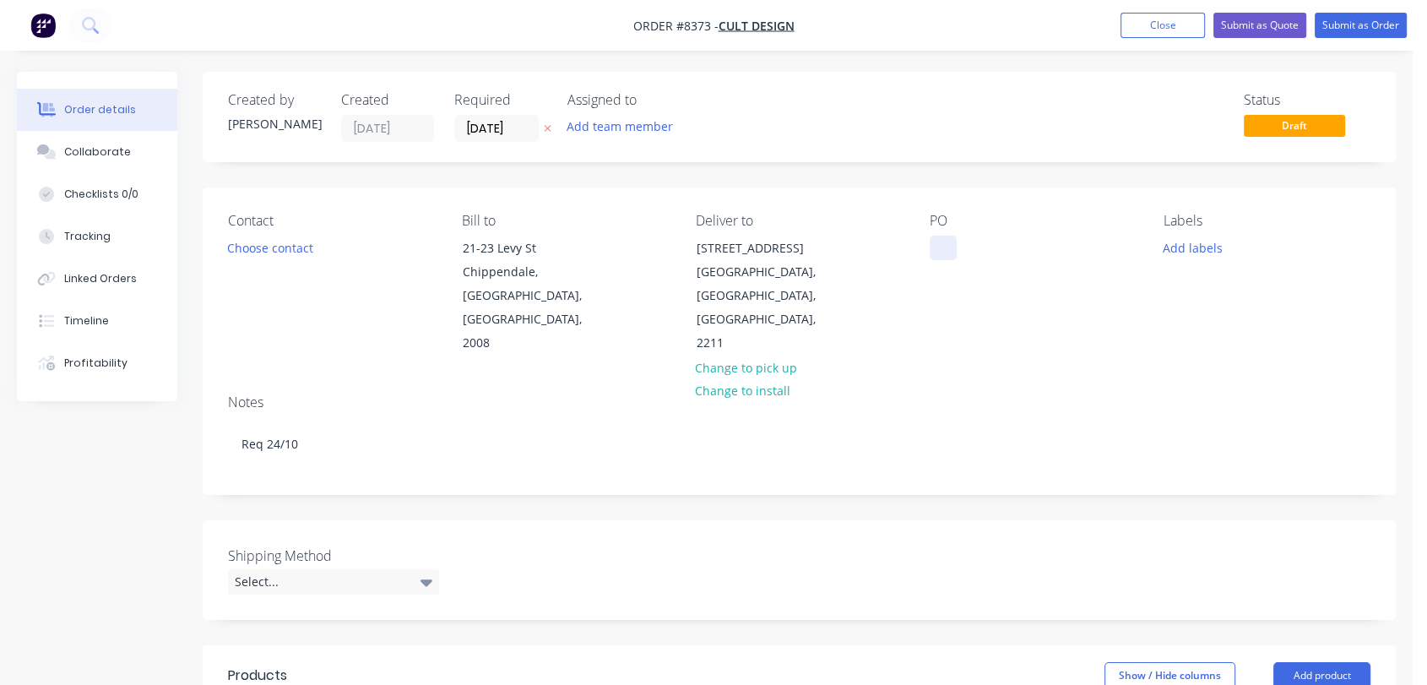
click at [945, 240] on div at bounding box center [942, 248] width 27 height 24
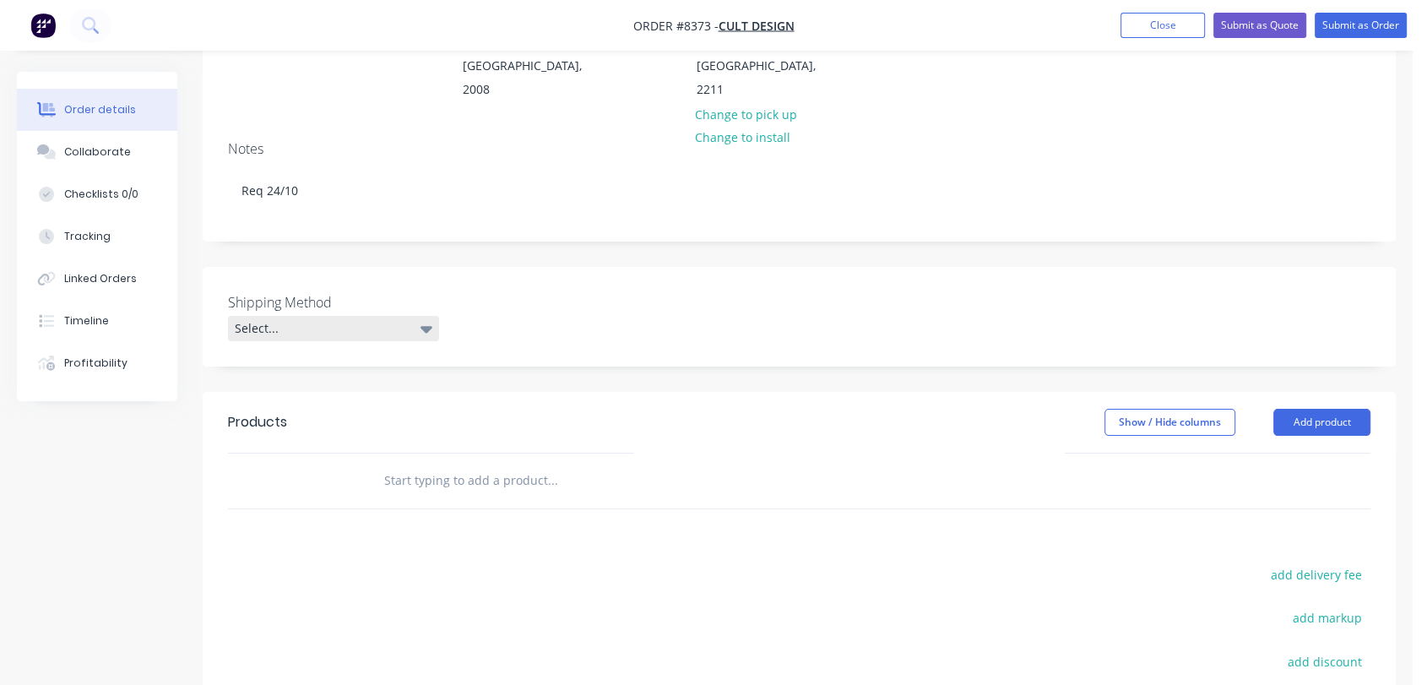
scroll to position [281, 0]
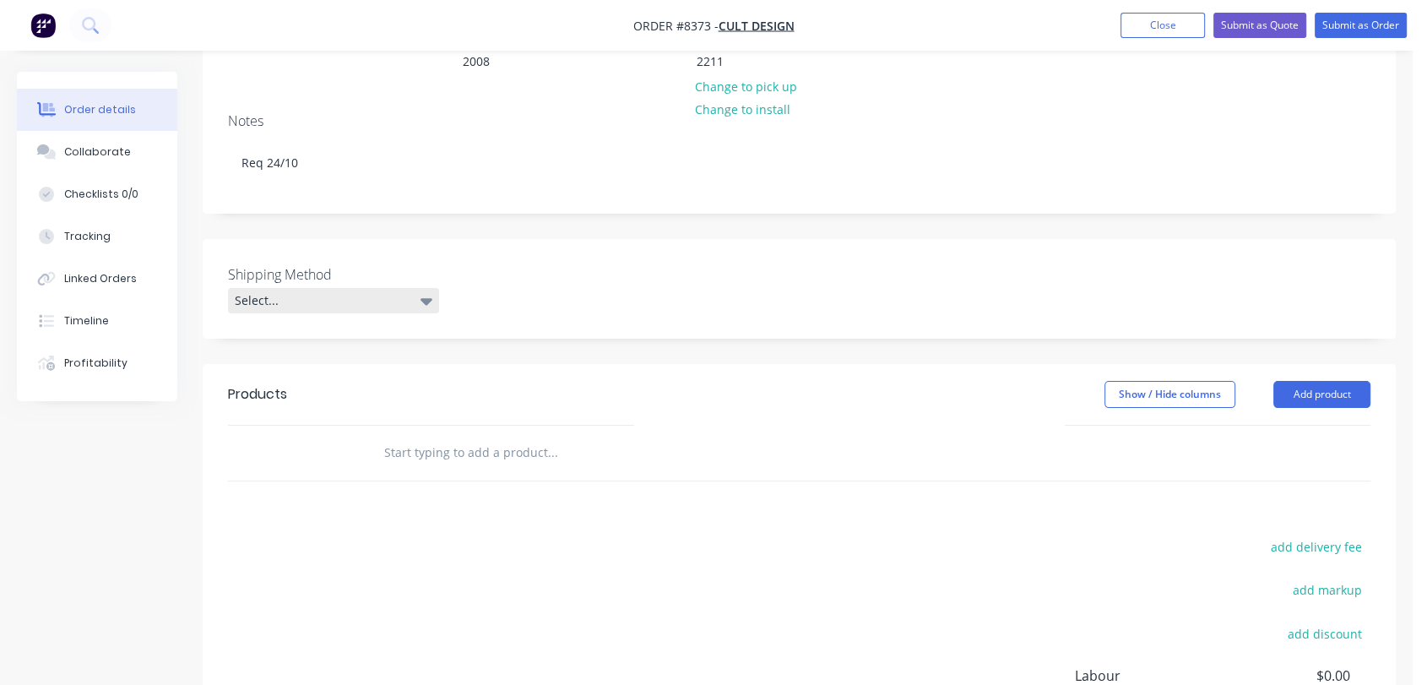
click at [370, 288] on div "Select..." at bounding box center [333, 300] width 211 height 25
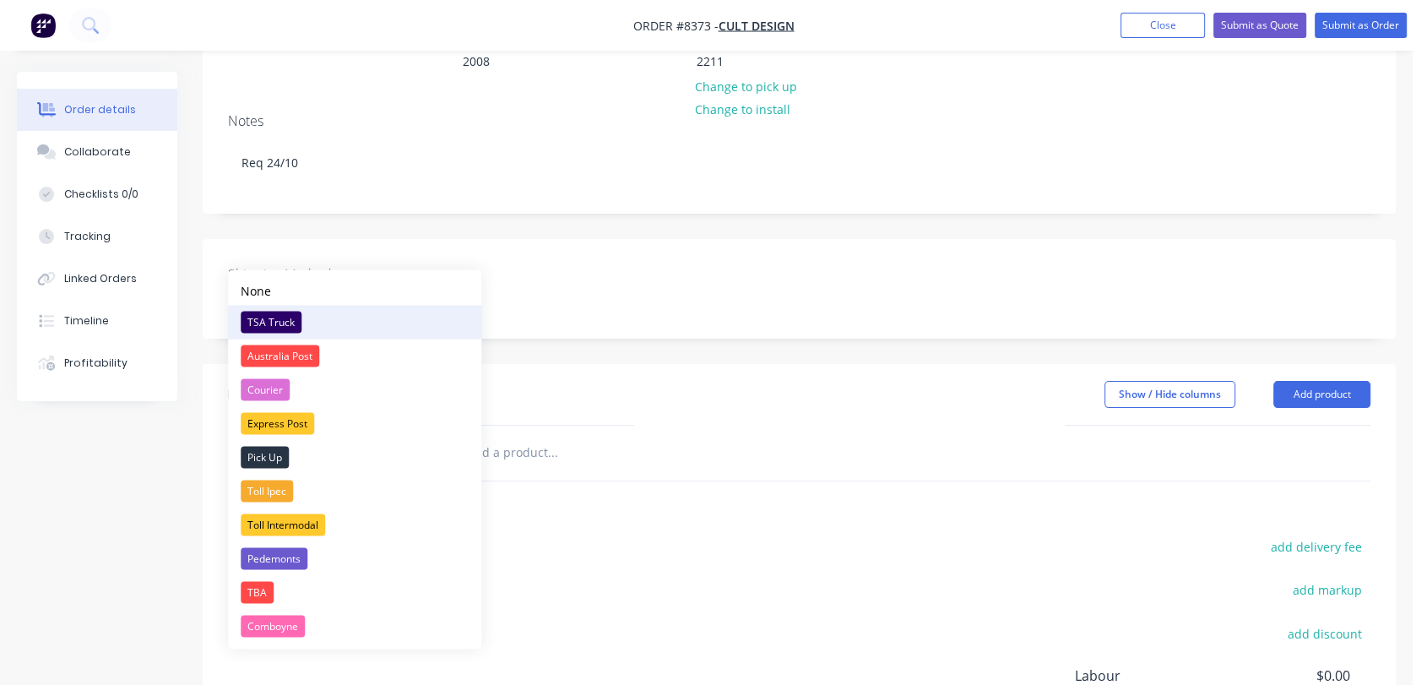
click at [268, 312] on div "TSA Truck" at bounding box center [271, 322] width 61 height 22
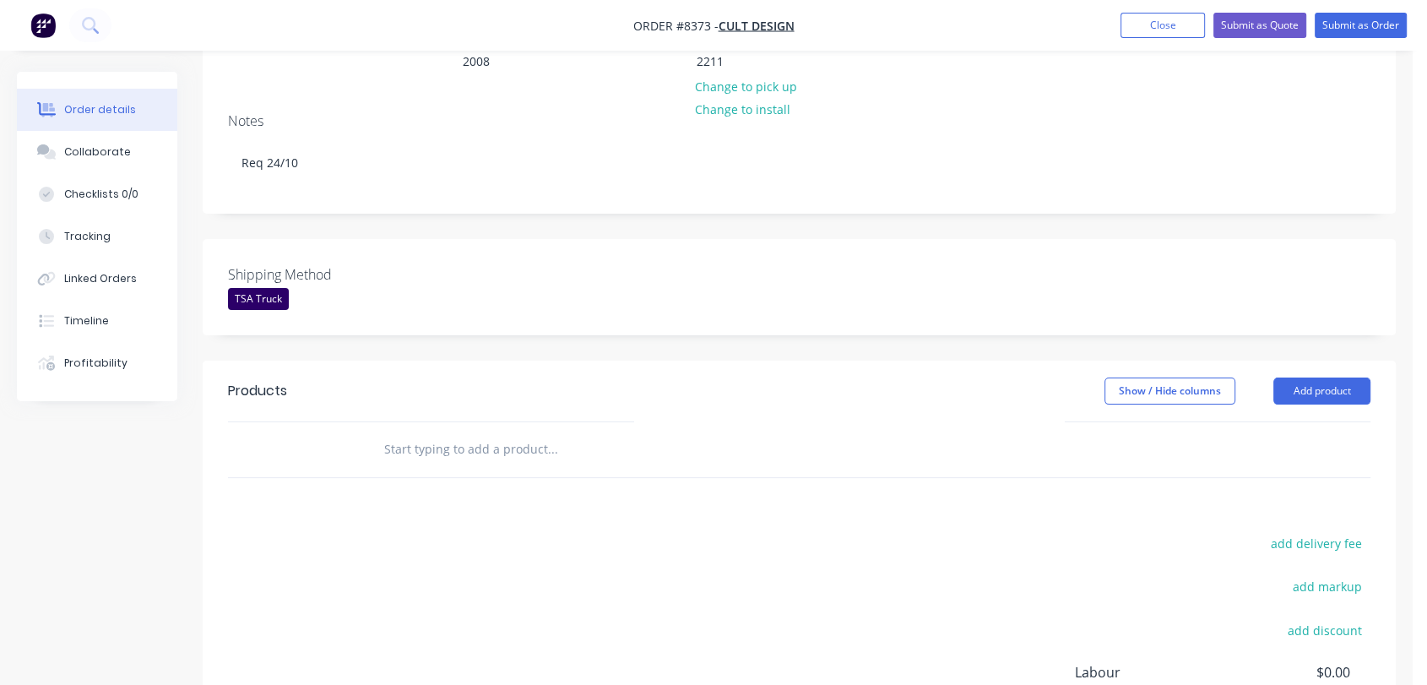
click at [524, 432] on input "text" at bounding box center [552, 449] width 338 height 34
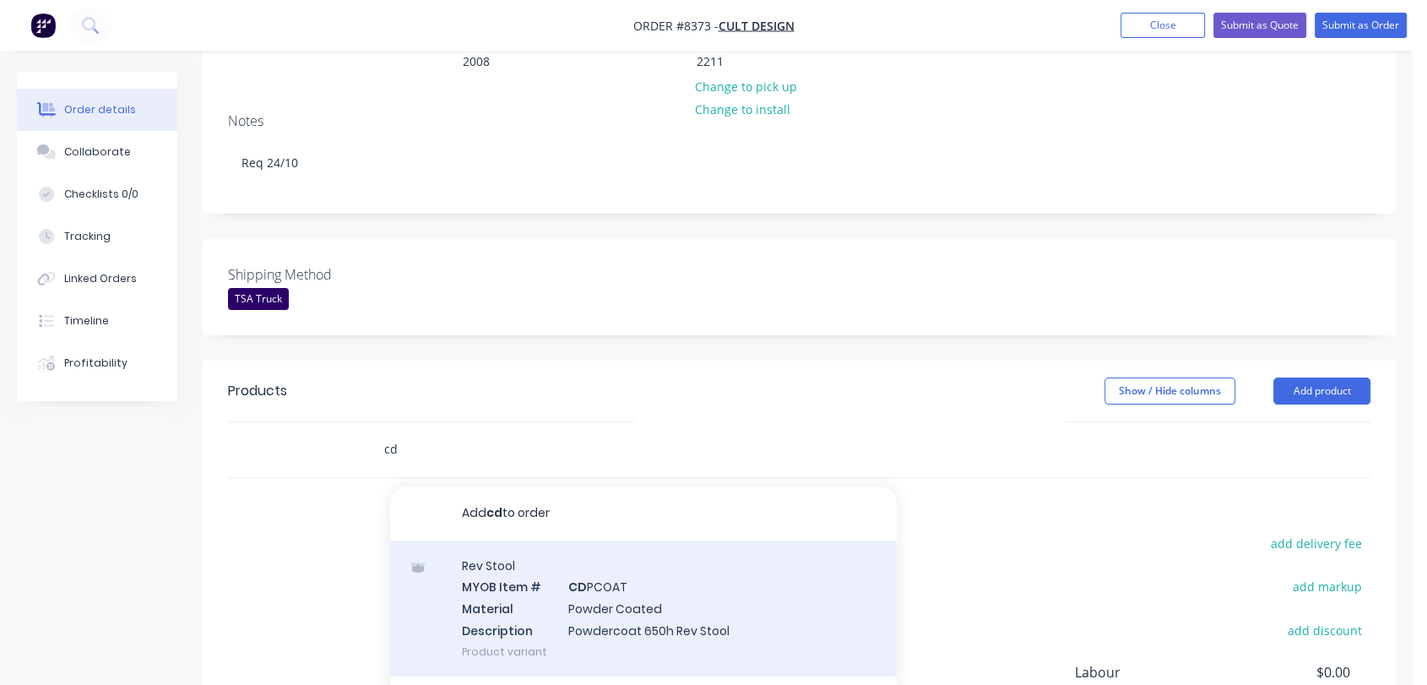
type input "cd"
click at [683, 566] on div "Rev Stool MYOB Item # CD PCOAT Material Powder Coated Description Powdercoat 65…" at bounding box center [643, 608] width 507 height 136
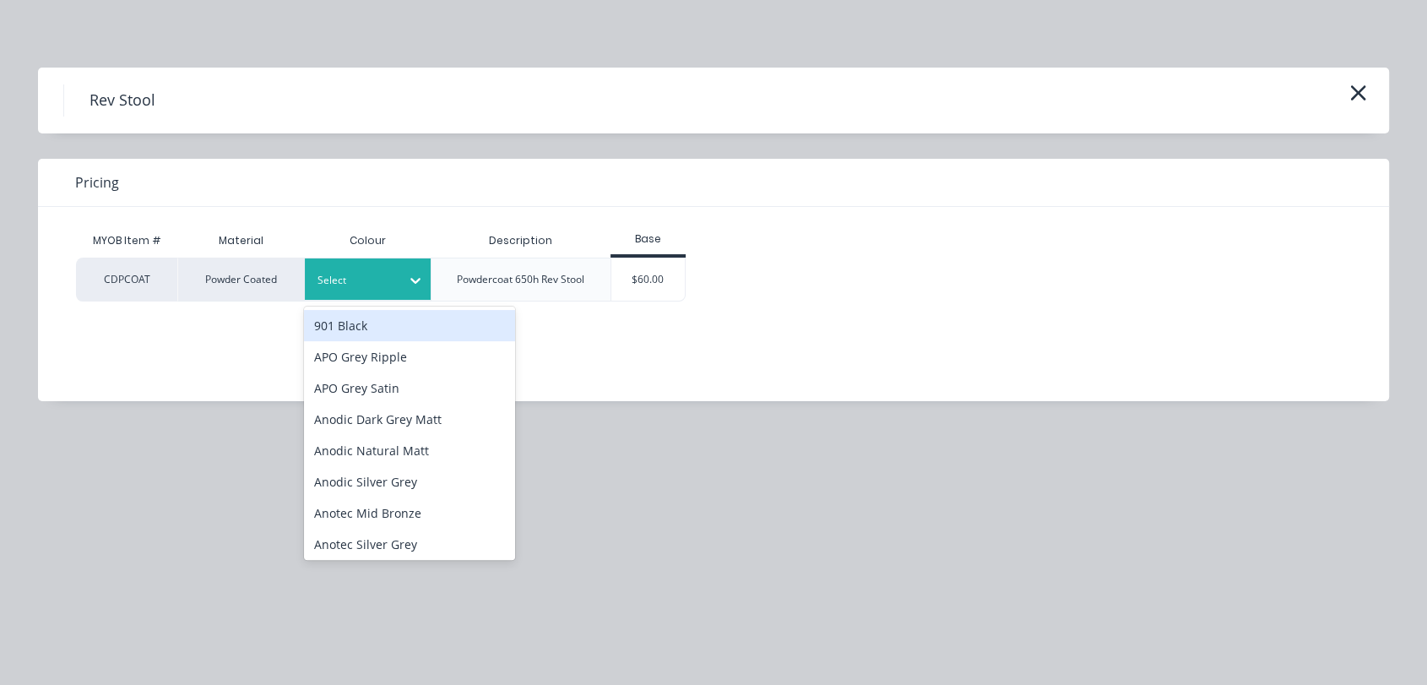
click at [409, 281] on icon at bounding box center [415, 280] width 17 height 17
type input "a"
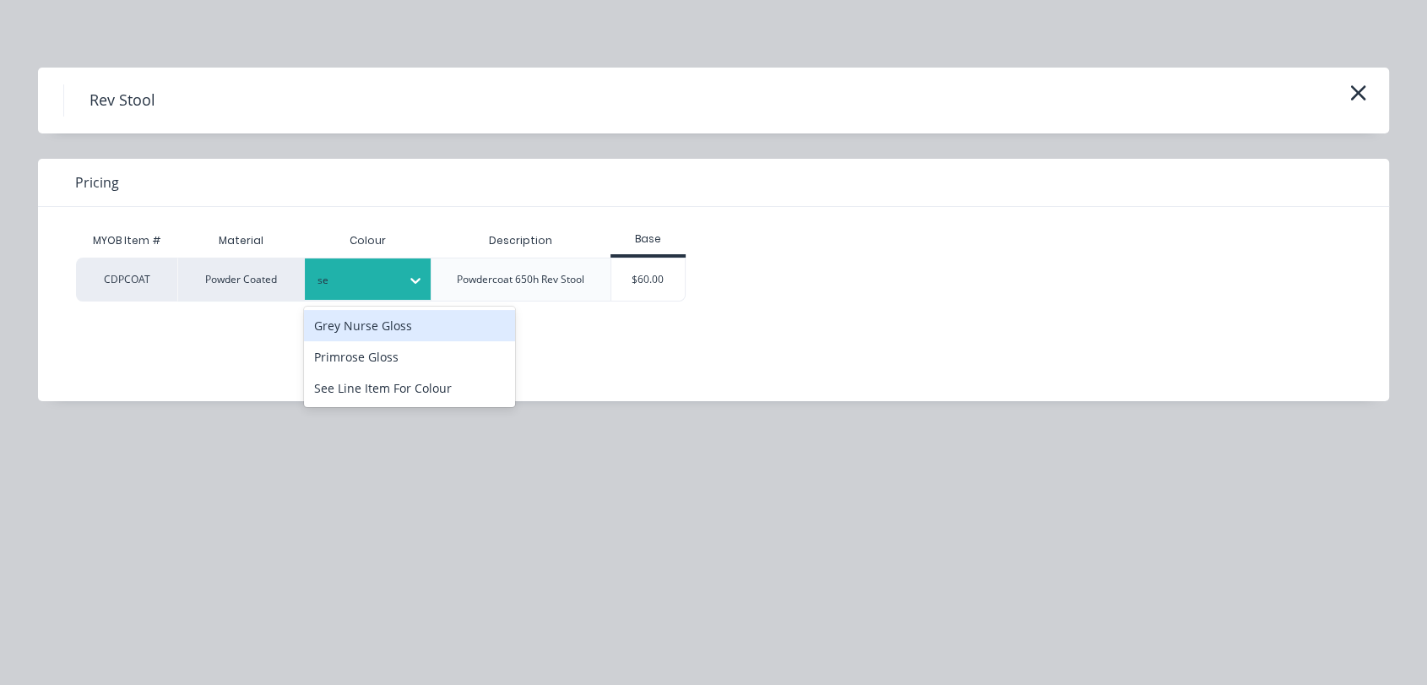
type input "see"
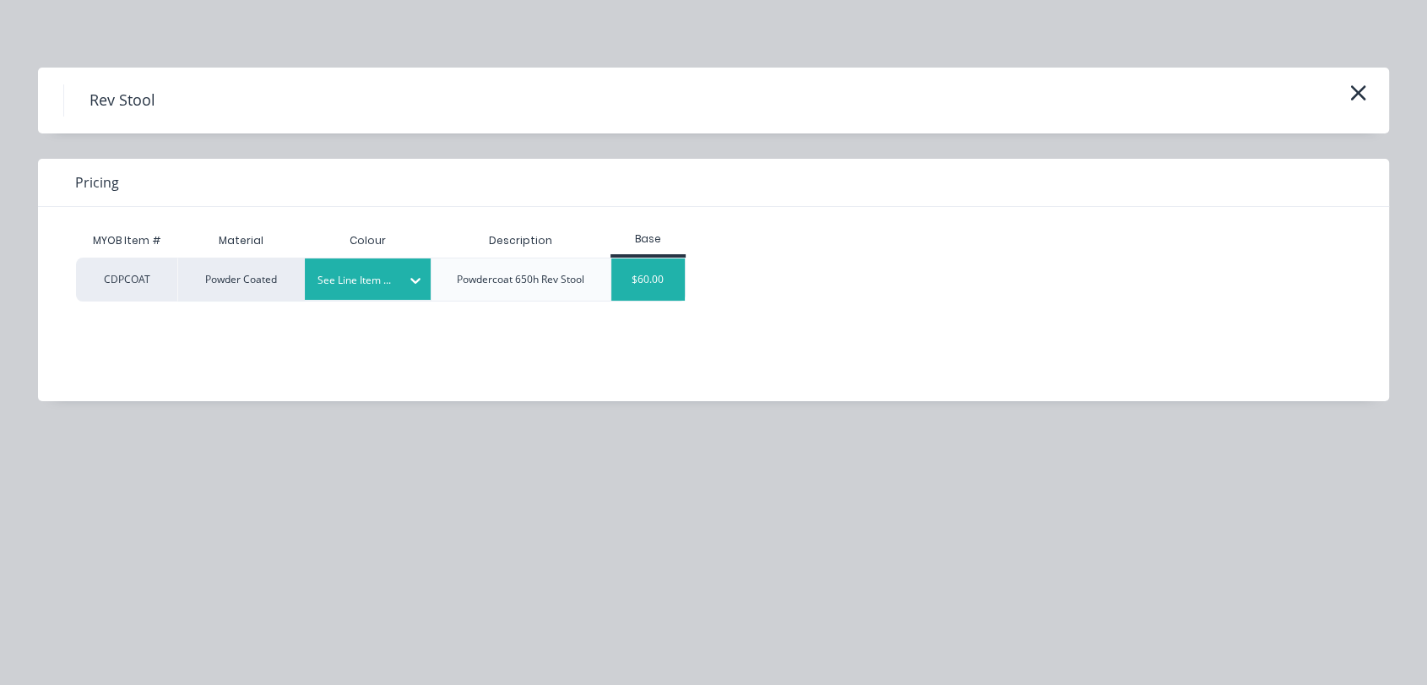
click at [637, 284] on div "$60.00" at bounding box center [647, 279] width 73 height 42
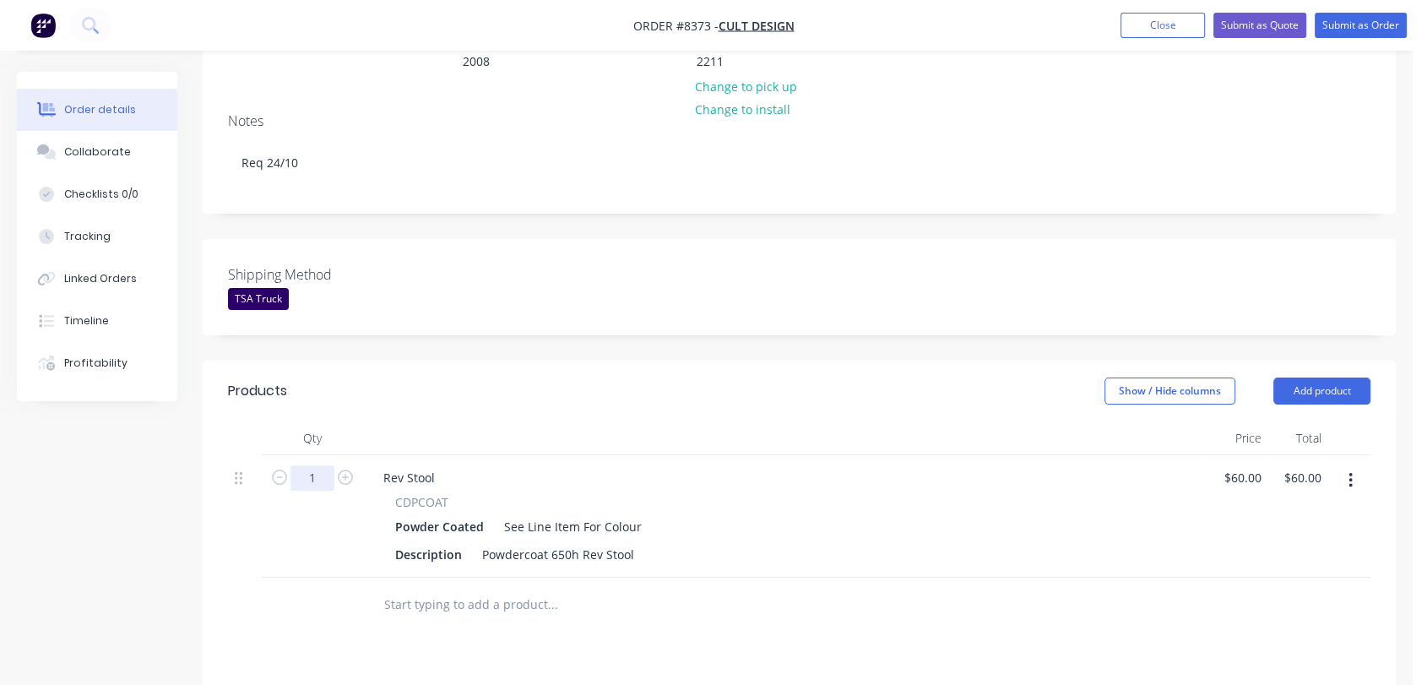
click at [320, 465] on input "1" at bounding box center [312, 477] width 44 height 25
type input "24"
type input "$1,440.00"
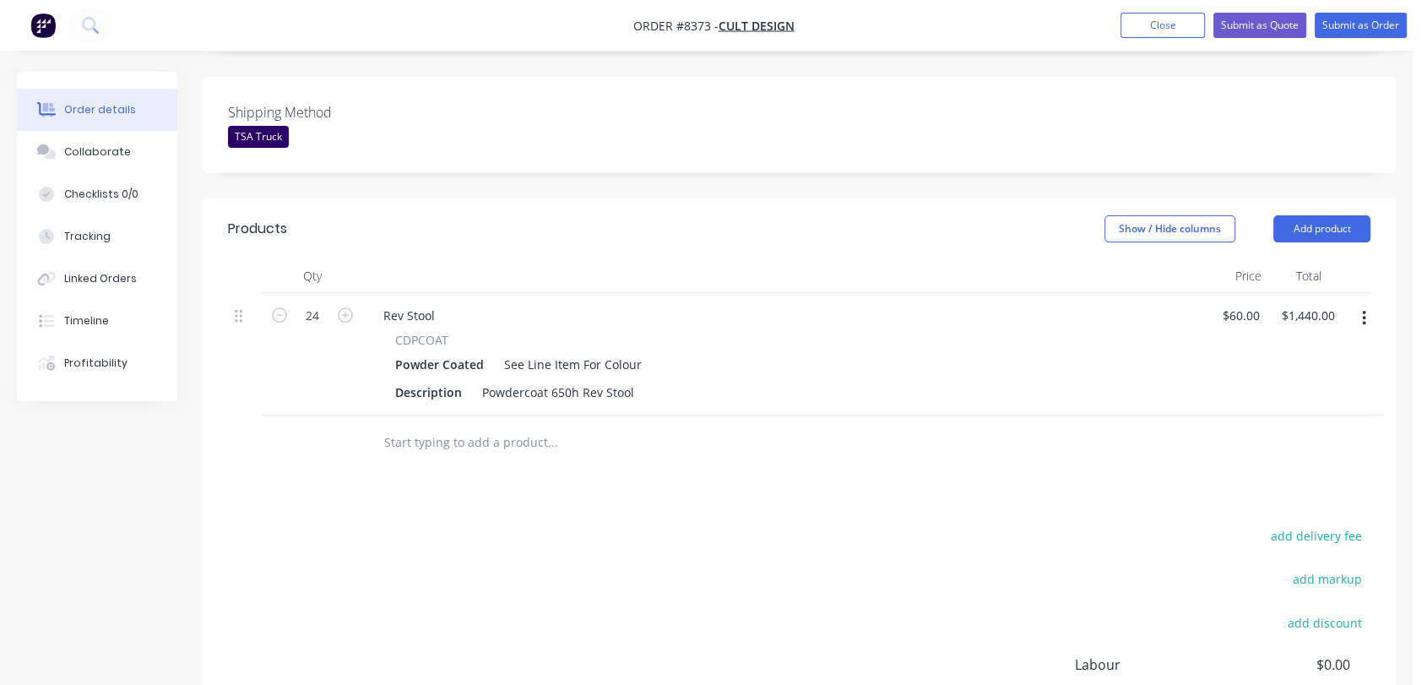
scroll to position [469, 0]
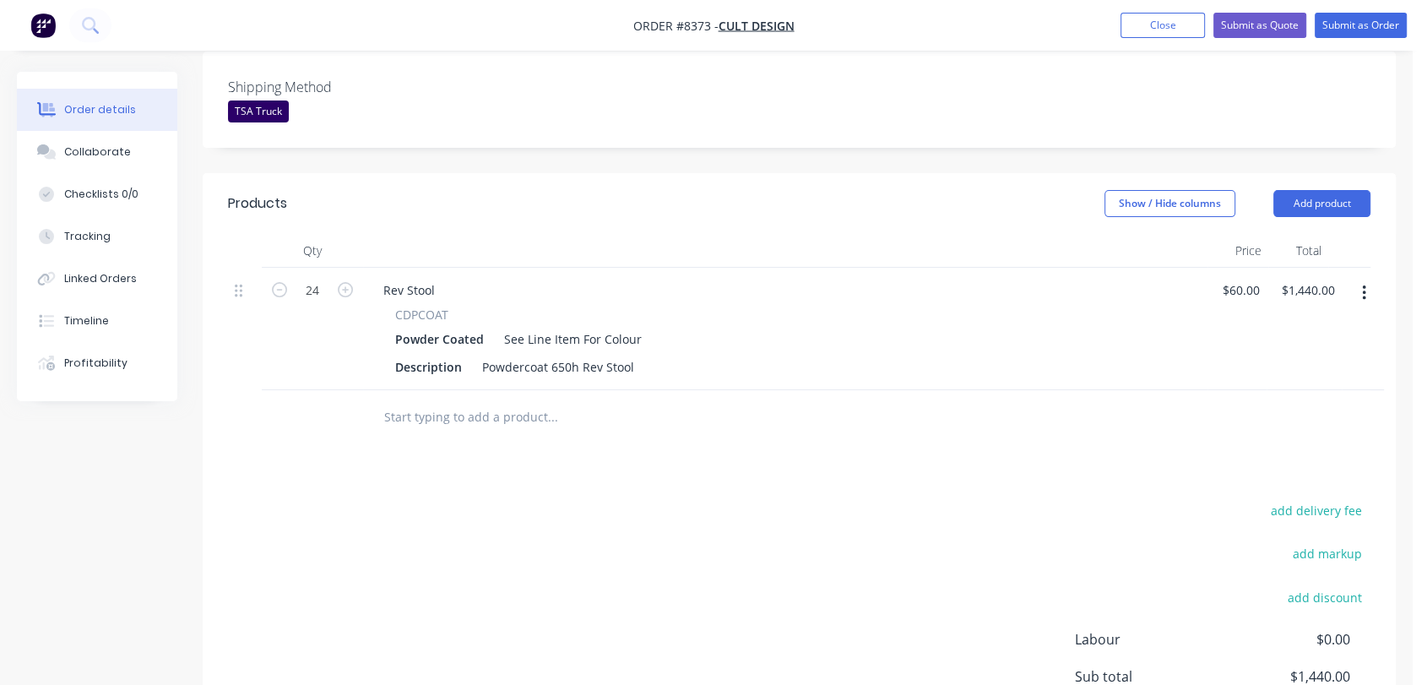
click at [454, 400] on input "text" at bounding box center [552, 417] width 338 height 34
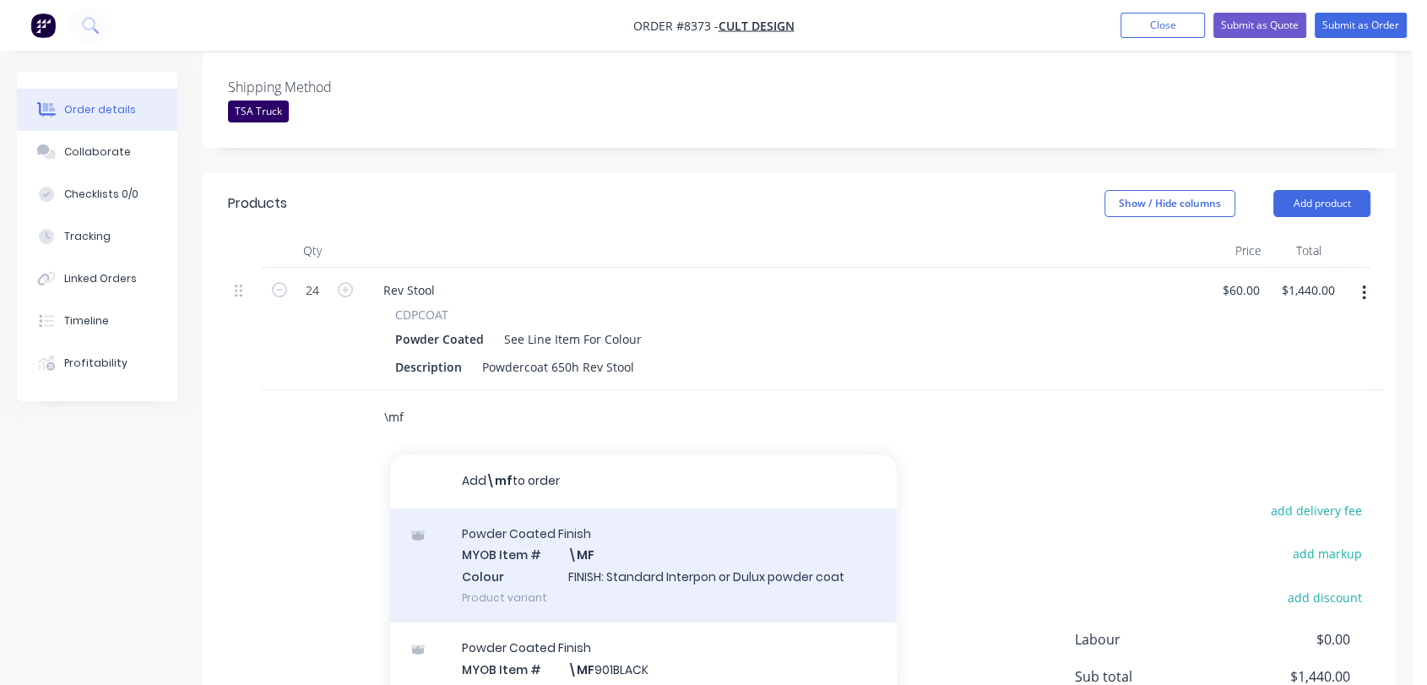
type input "\mf"
click at [631, 516] on div "Powder Coated Finish MYOB Item # \MF Colour FINISH: Standard Interpon or Dulux …" at bounding box center [643, 565] width 507 height 114
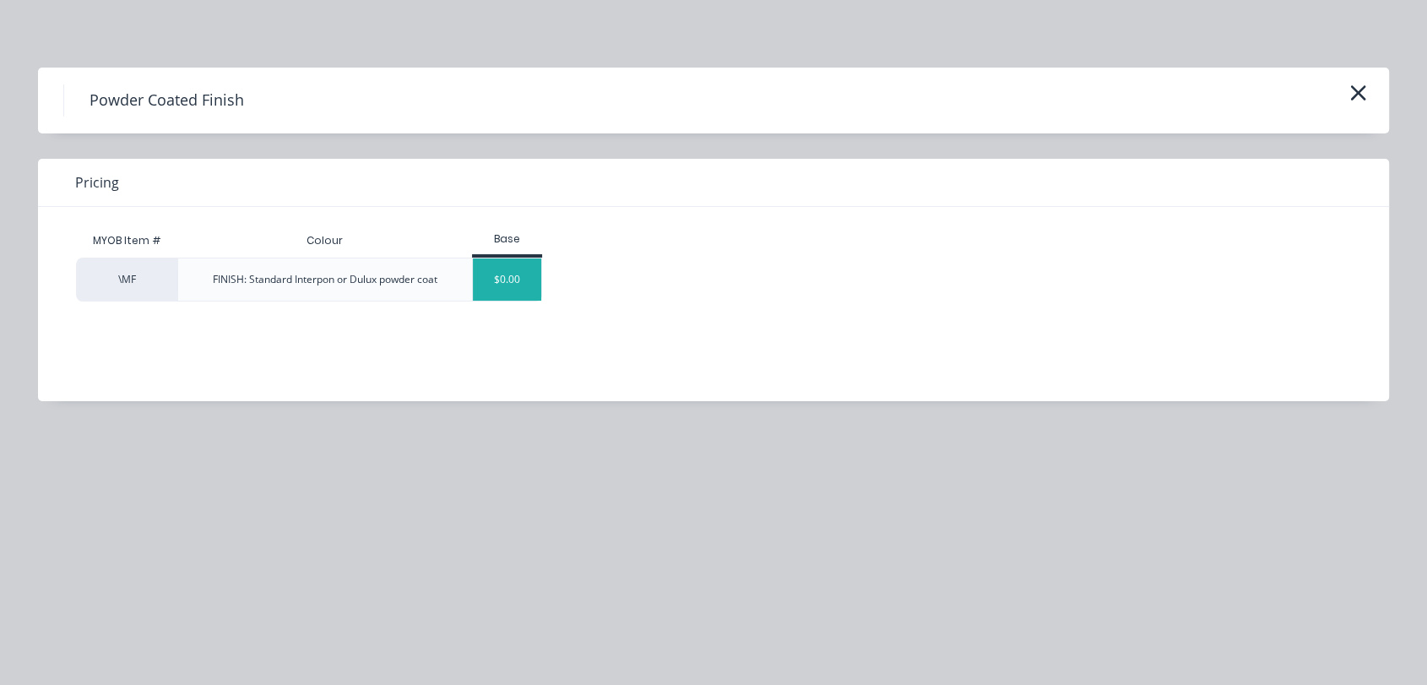
click at [496, 274] on div "$0.00" at bounding box center [507, 279] width 68 height 42
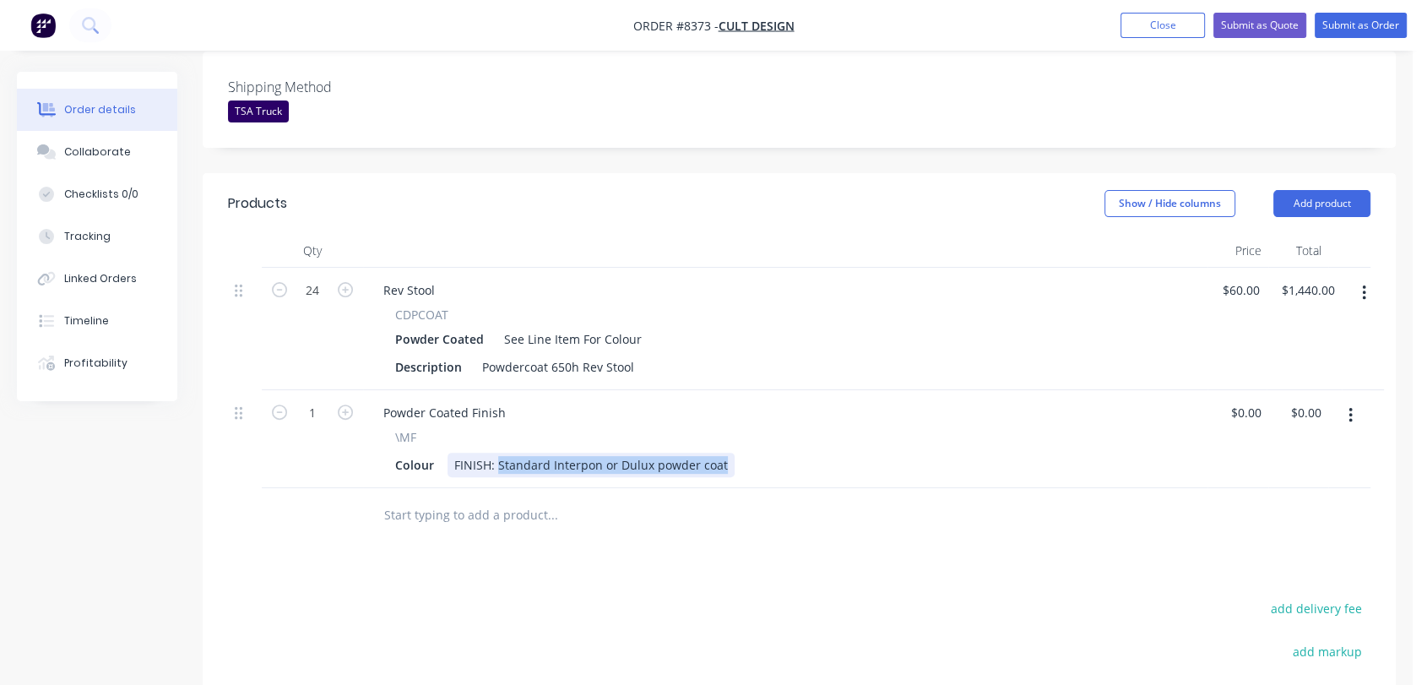
drag, startPoint x: 502, startPoint y: 413, endPoint x: 797, endPoint y: 440, distance: 295.9
click at [797, 440] on div "Qty Price Total 24 Rev Stool CDPCOAT Powder Coated See Line Item For Colour Des…" at bounding box center [799, 388] width 1193 height 309
type input "$0.00"
click at [528, 498] on input "text" at bounding box center [552, 515] width 338 height 34
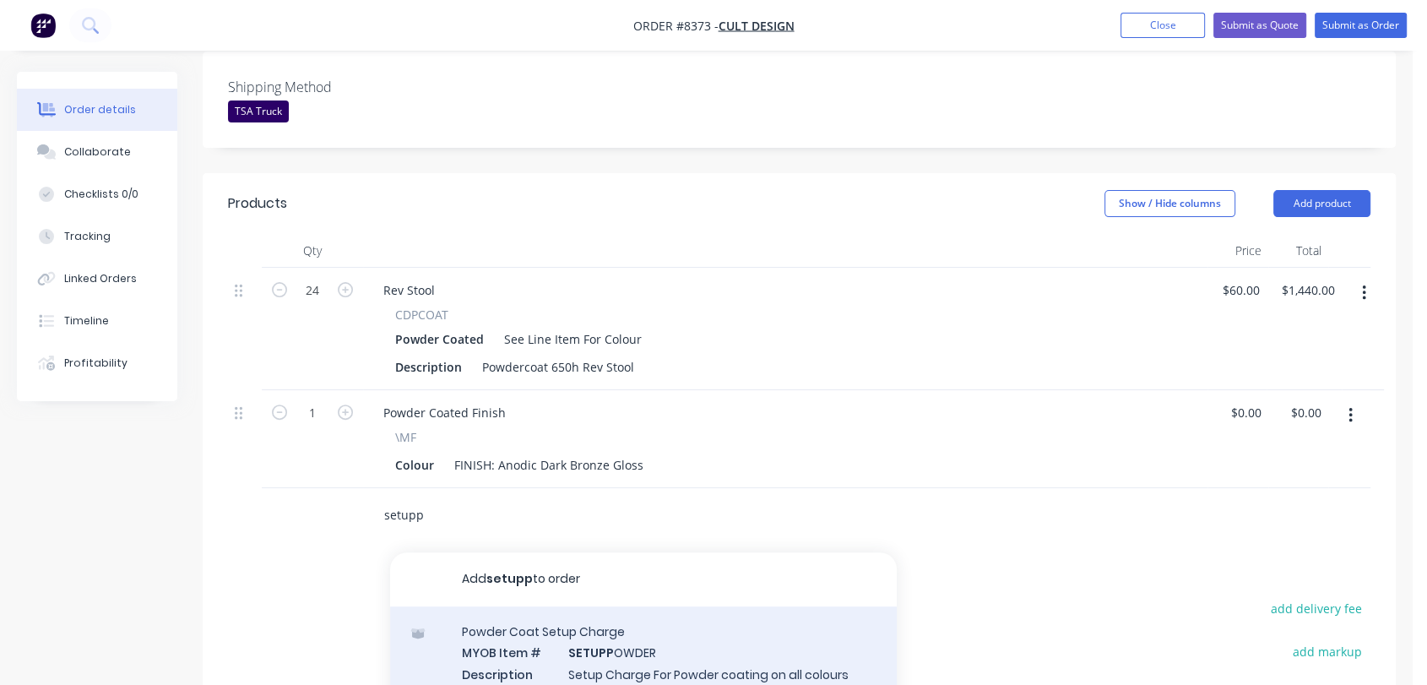
type input "setupp"
click at [669, 607] on div "Powder Coat Setup Charge MYOB Item # SETUPP OWDER Description Setup Charge For …" at bounding box center [643, 680] width 507 height 149
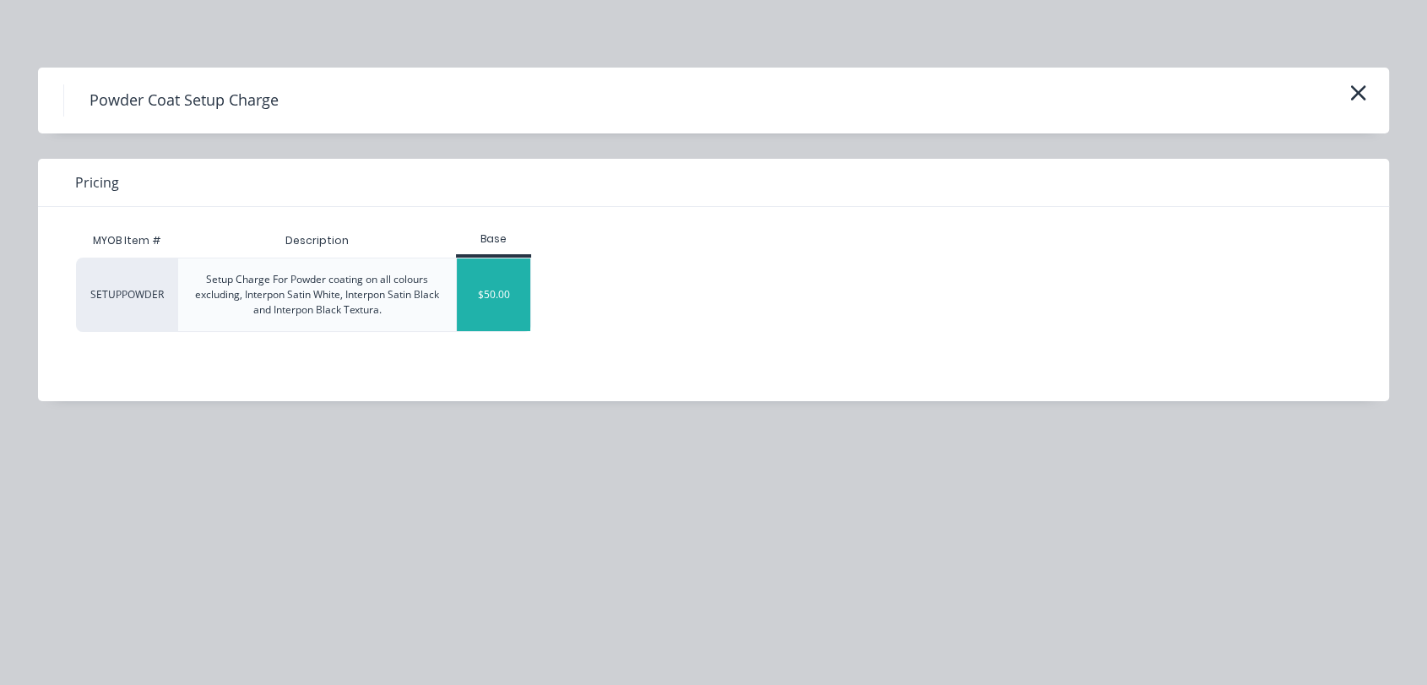
click at [493, 306] on div "$50.00" at bounding box center [493, 294] width 73 height 73
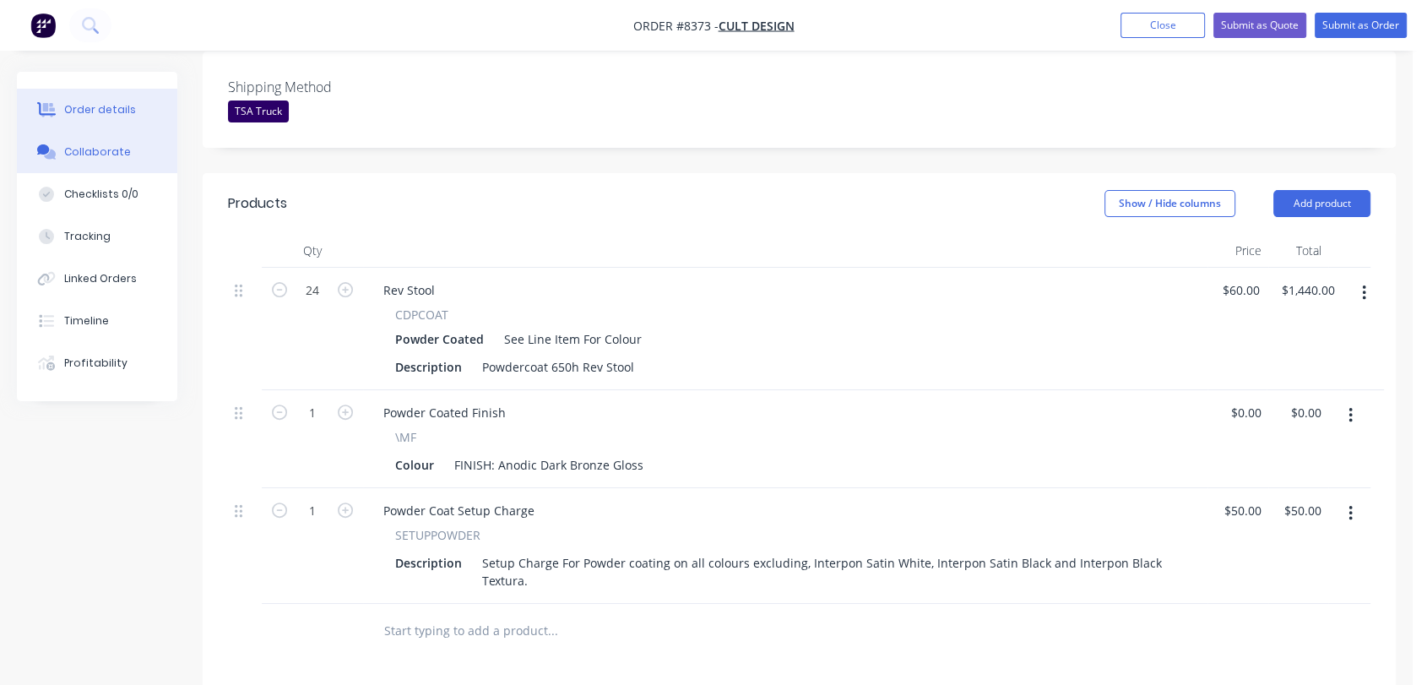
click at [114, 145] on div "Collaborate" at bounding box center [97, 151] width 67 height 15
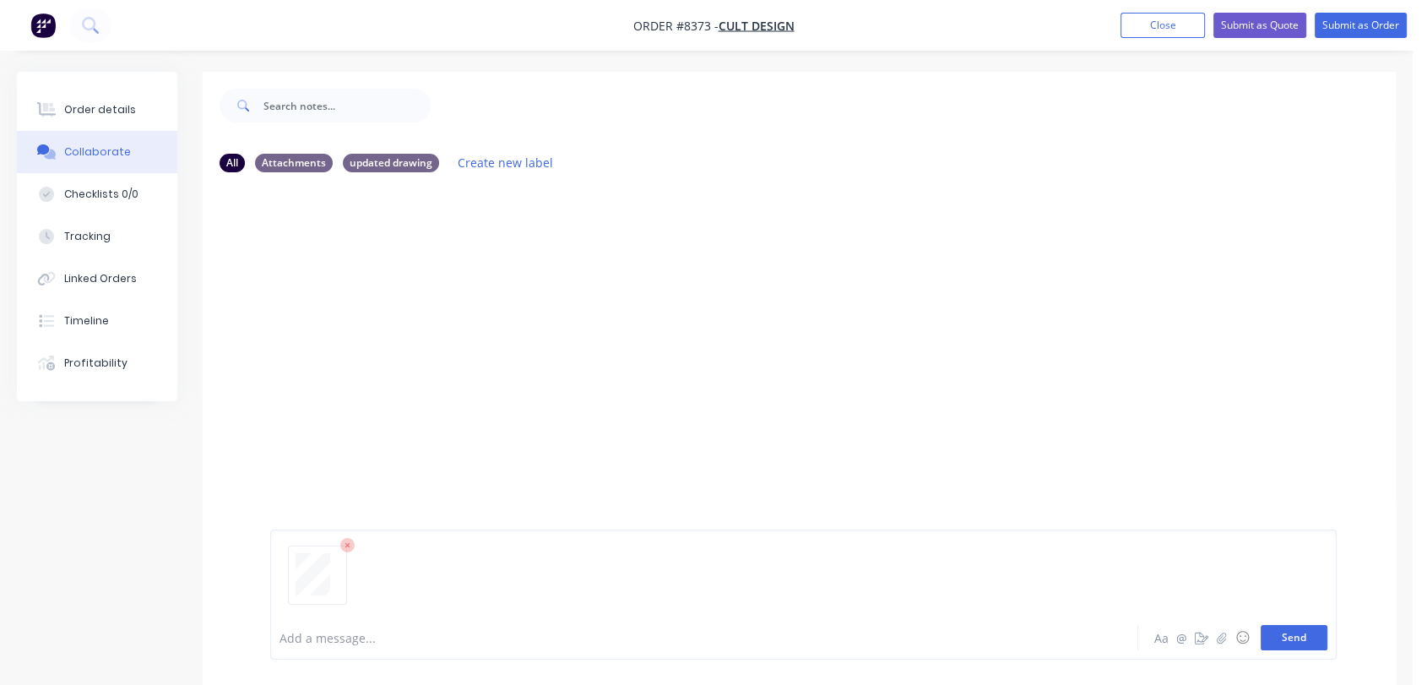
click at [1294, 633] on button "Send" at bounding box center [1293, 637] width 67 height 25
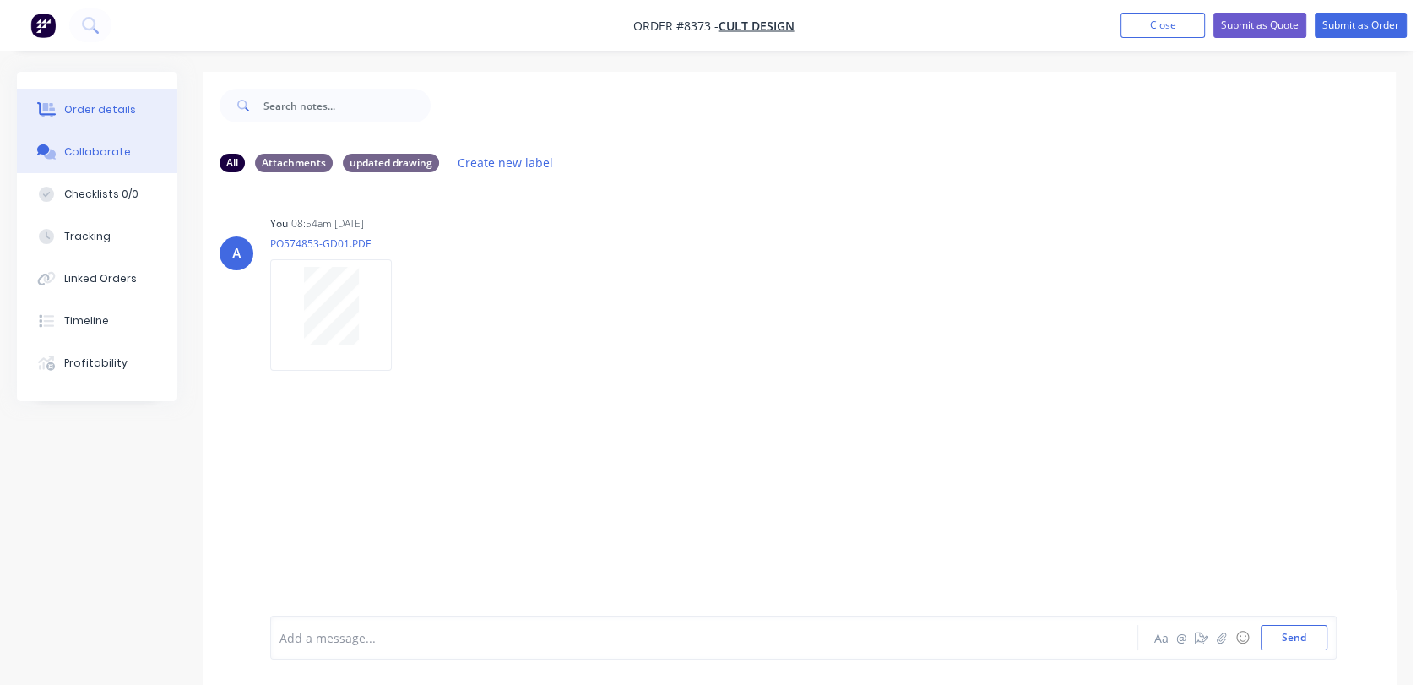
click at [84, 106] on div "Order details" at bounding box center [100, 109] width 72 height 15
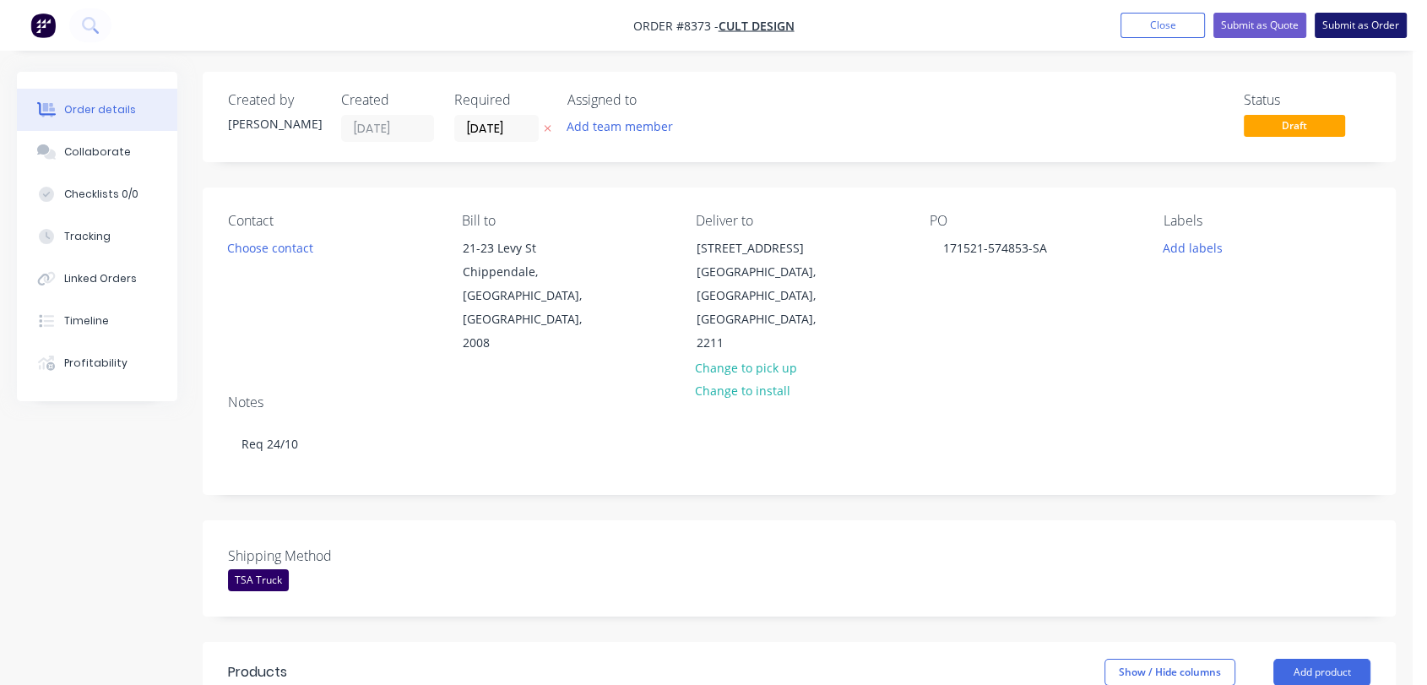
click at [1399, 17] on button "Submit as Order" at bounding box center [1360, 25] width 92 height 25
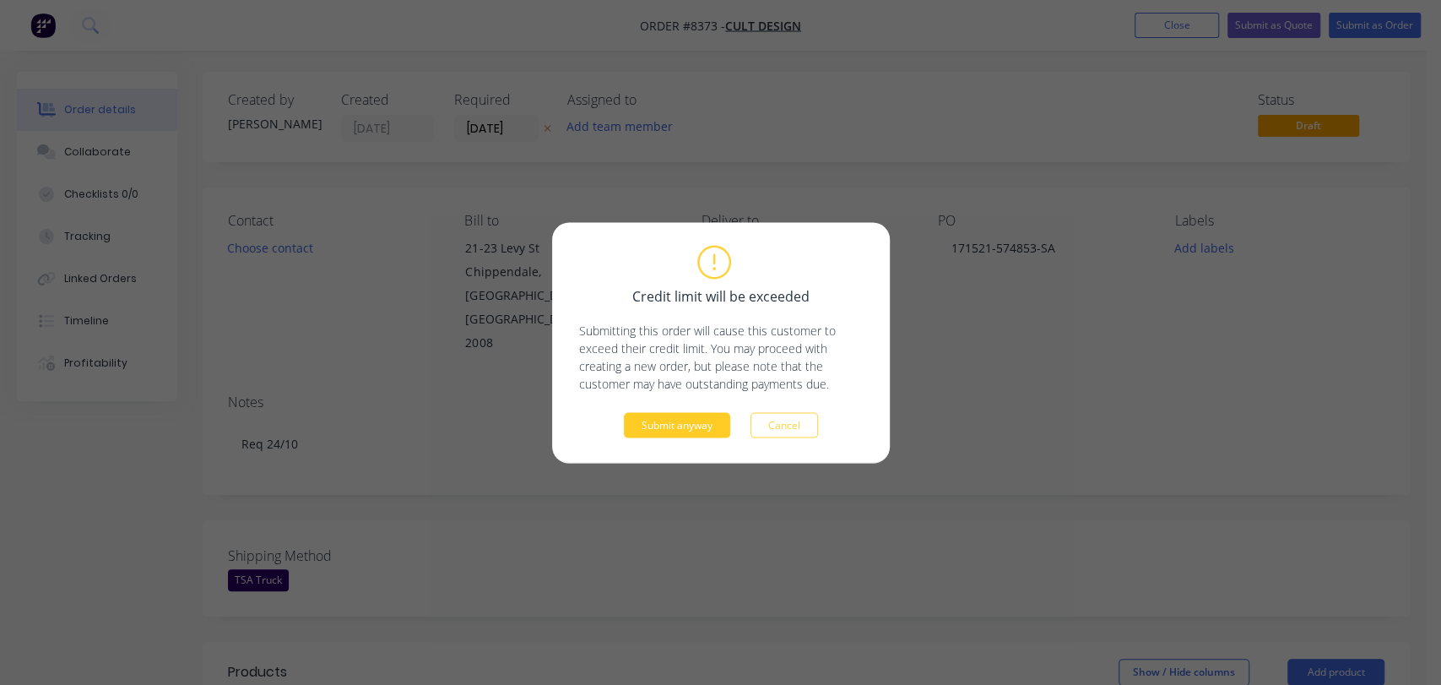
click at [697, 421] on button "Submit anyway" at bounding box center [677, 424] width 106 height 25
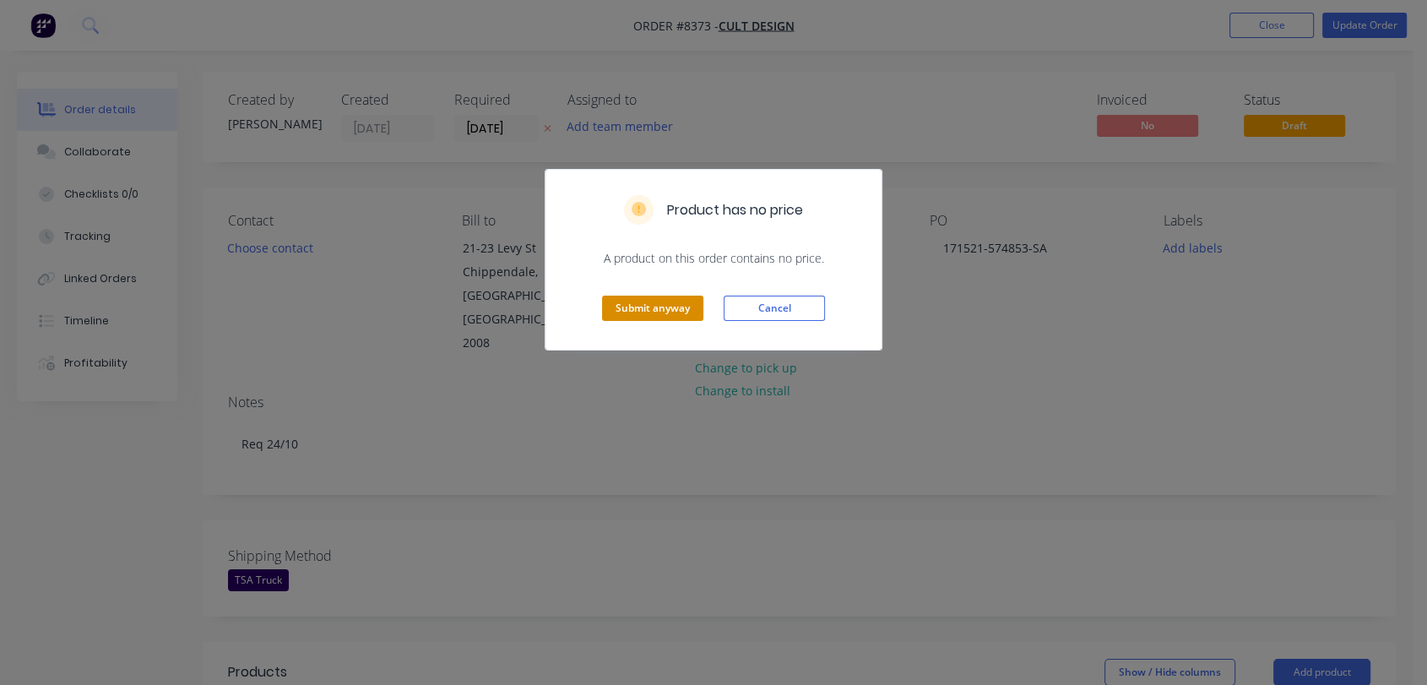
click at [634, 299] on button "Submit anyway" at bounding box center [652, 307] width 101 height 25
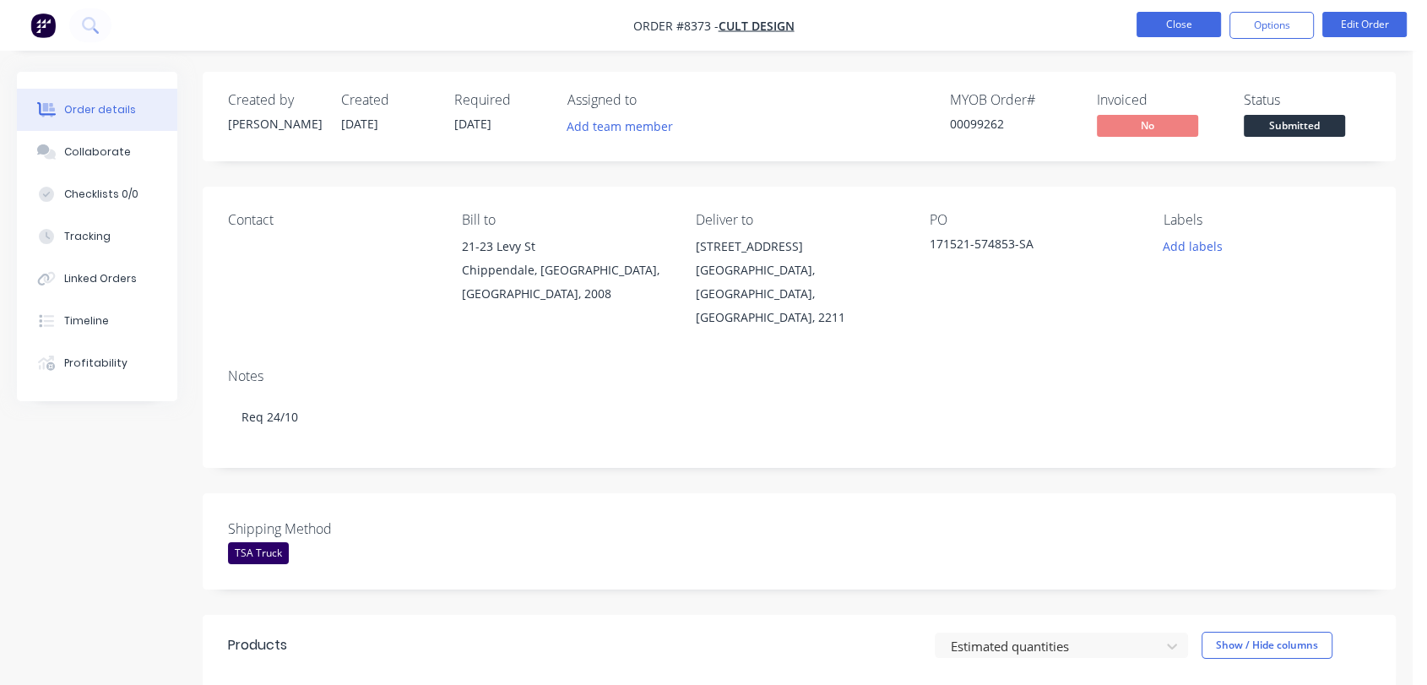
click at [1189, 15] on button "Close" at bounding box center [1178, 24] width 84 height 25
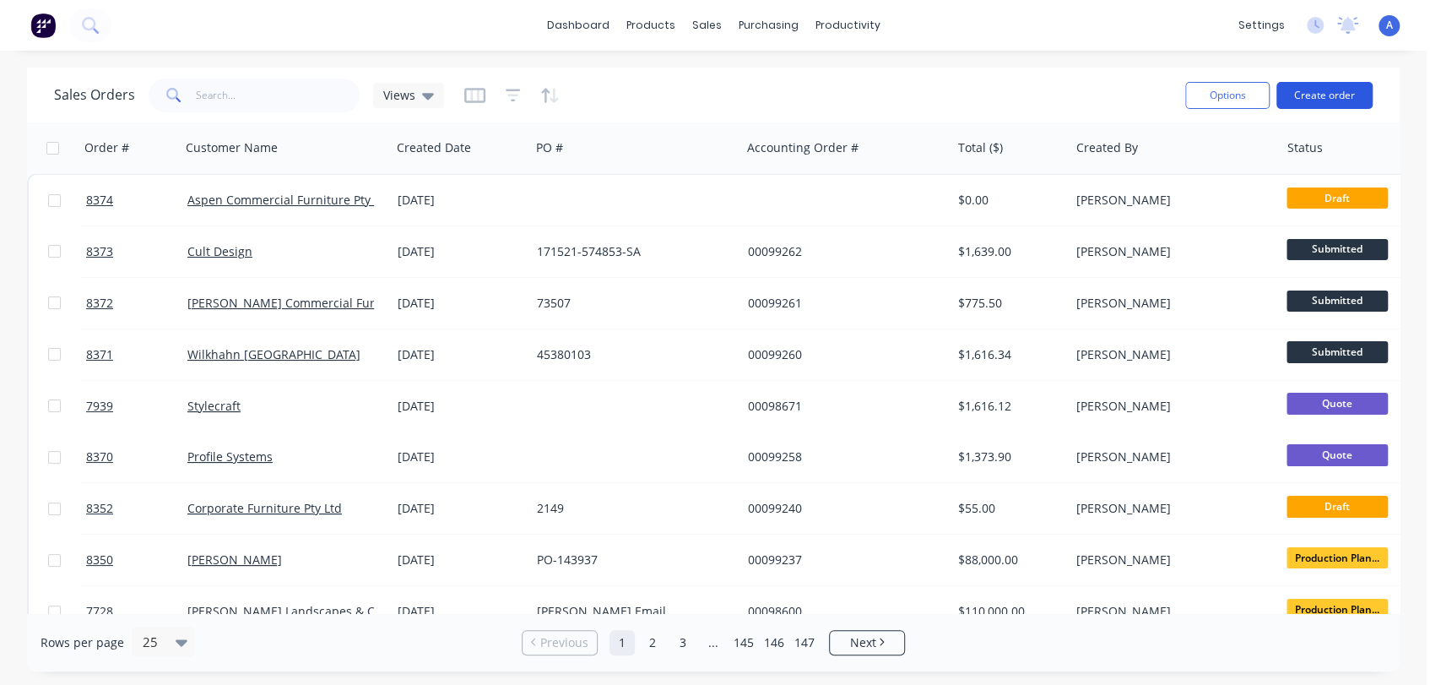
click at [1316, 94] on button "Create order" at bounding box center [1324, 95] width 96 height 27
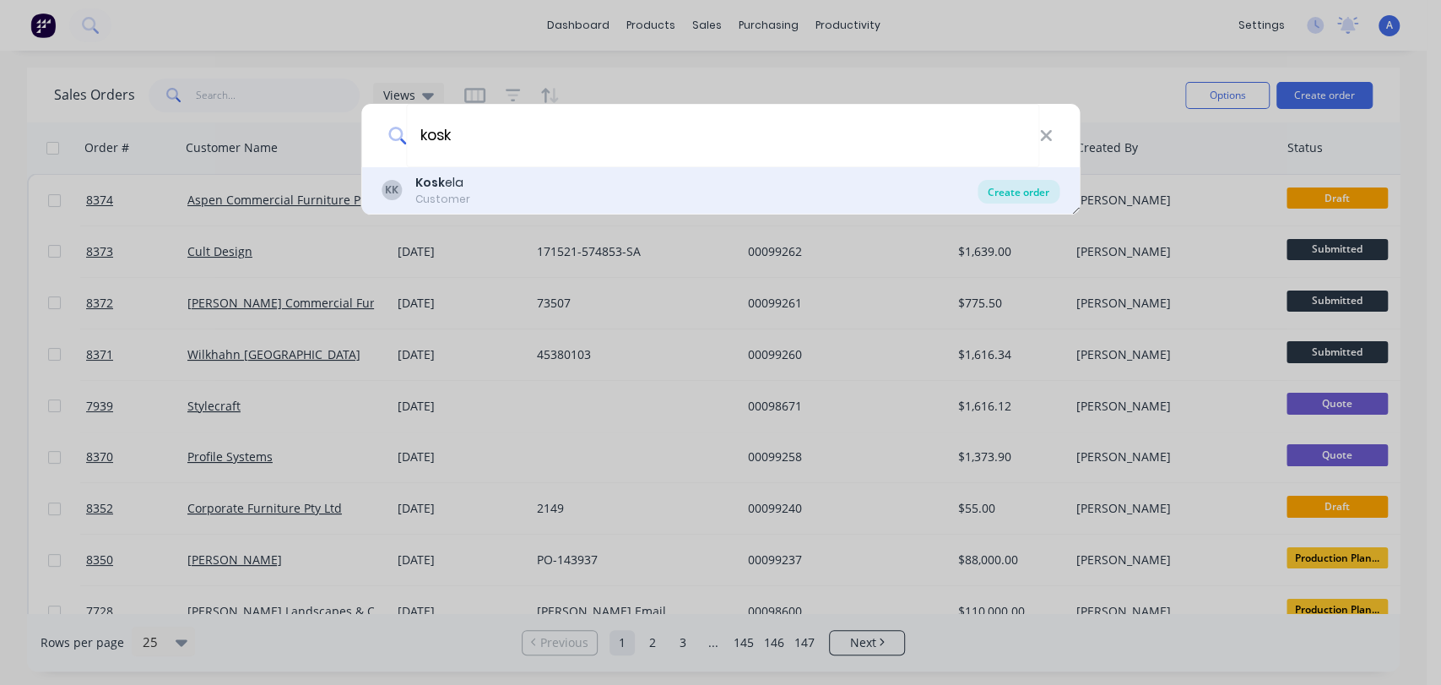
type input "kosk"
click at [1007, 191] on div "Create order" at bounding box center [1019, 192] width 82 height 24
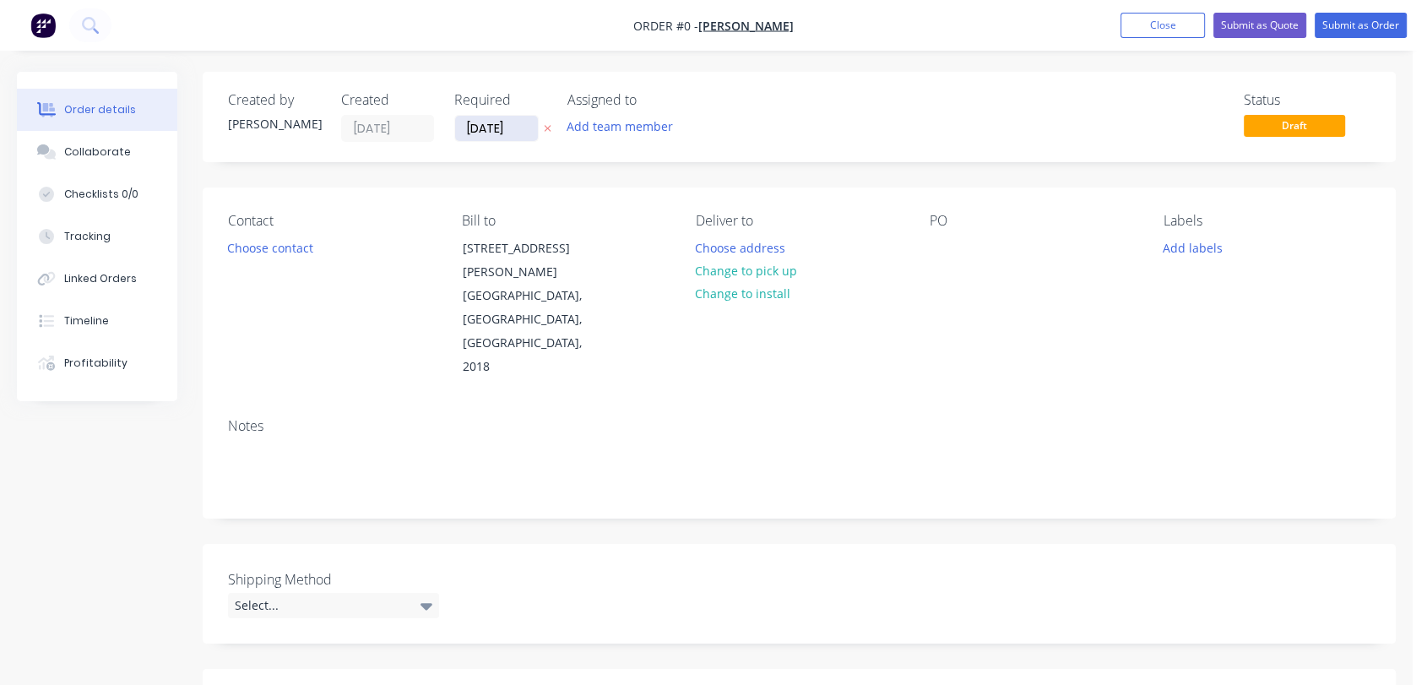
click at [519, 131] on input "[DATE]" at bounding box center [496, 128] width 83 height 25
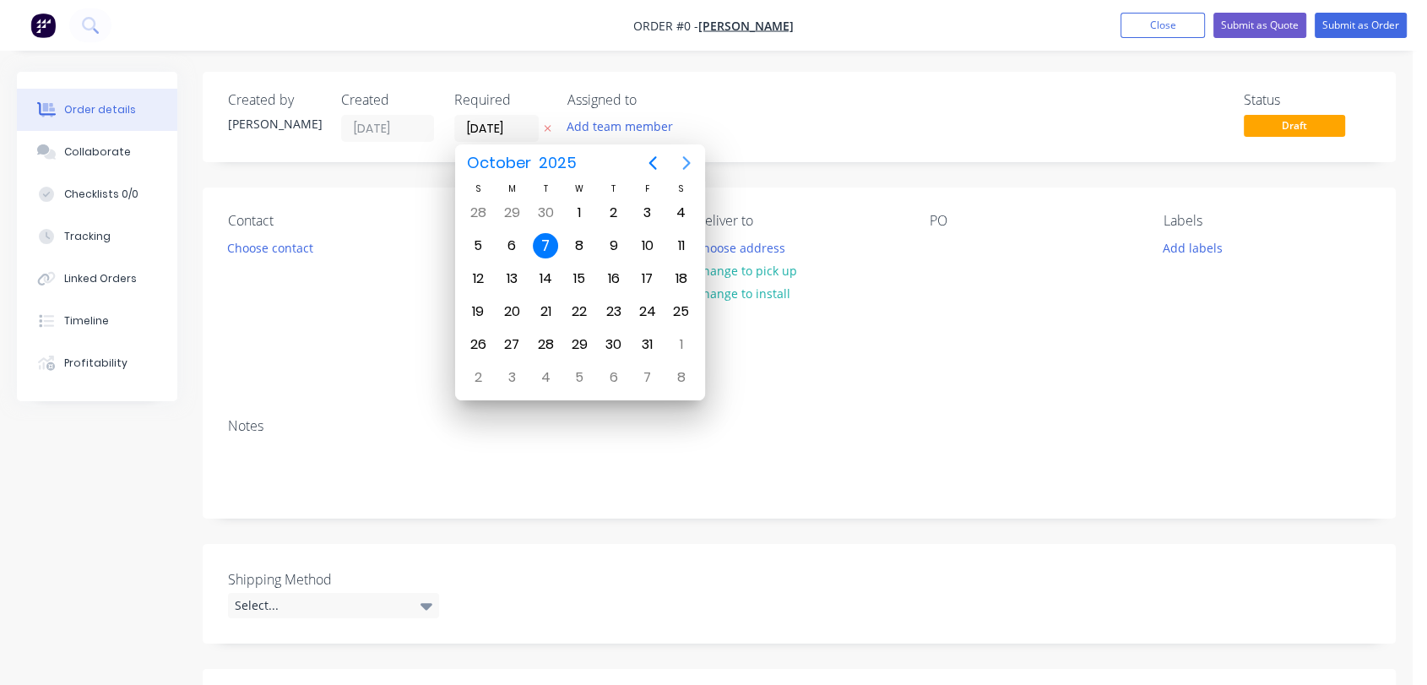
click at [683, 163] on icon "Next page" at bounding box center [686, 163] width 20 height 20
click at [579, 333] on div "31" at bounding box center [578, 344] width 25 height 25
type input "[DATE]"
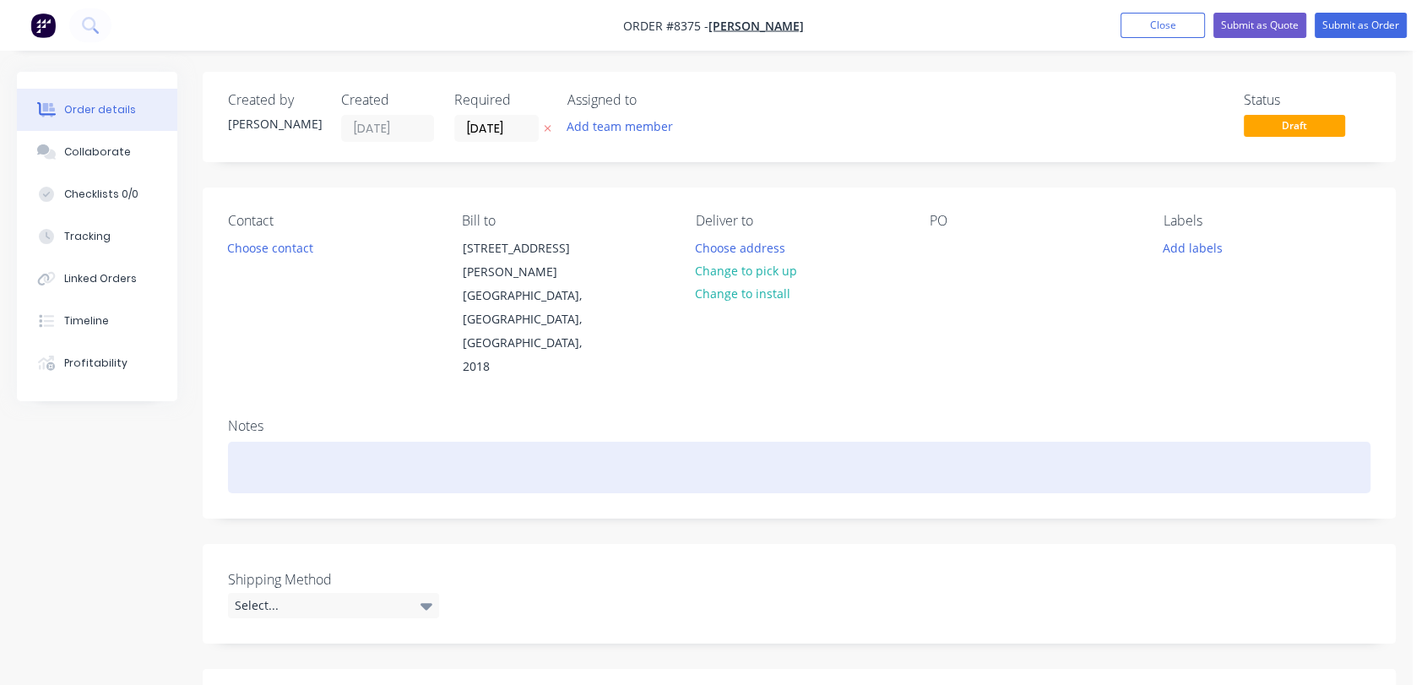
click at [270, 442] on div at bounding box center [799, 467] width 1142 height 51
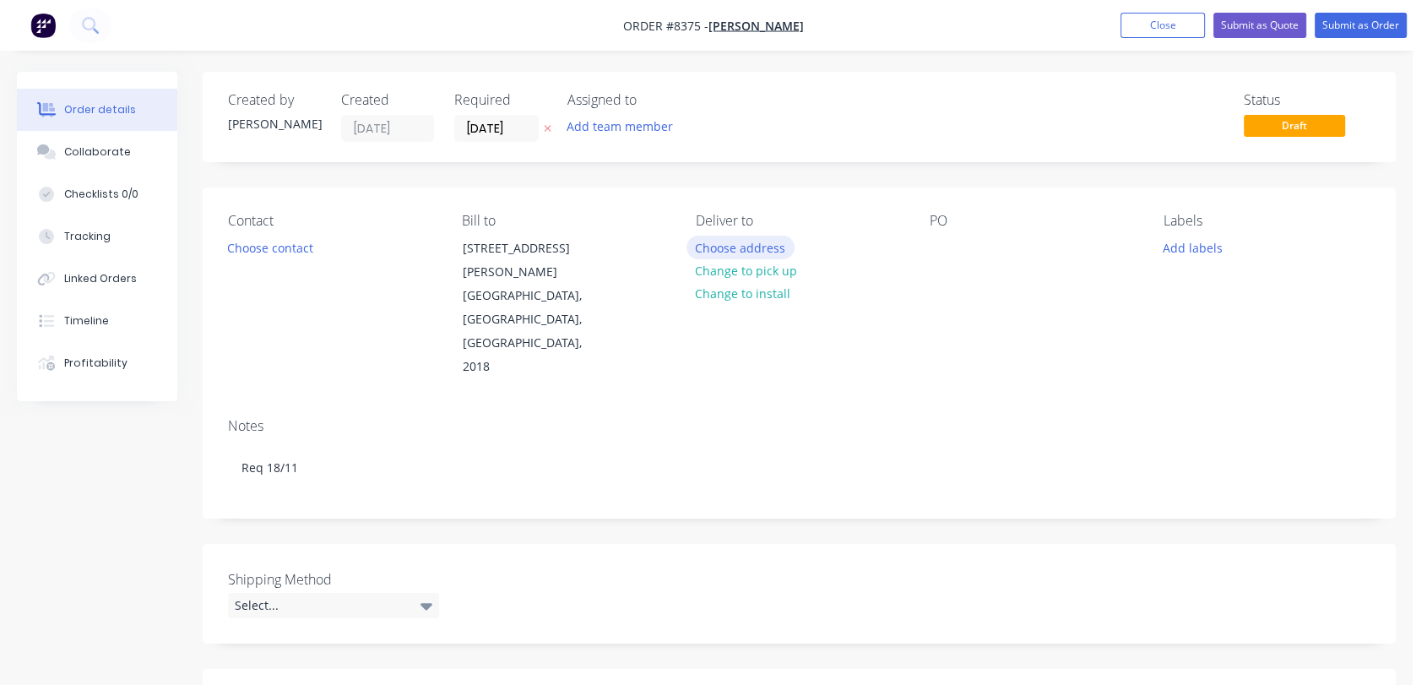
click at [734, 246] on button "Choose address" at bounding box center [740, 247] width 108 height 23
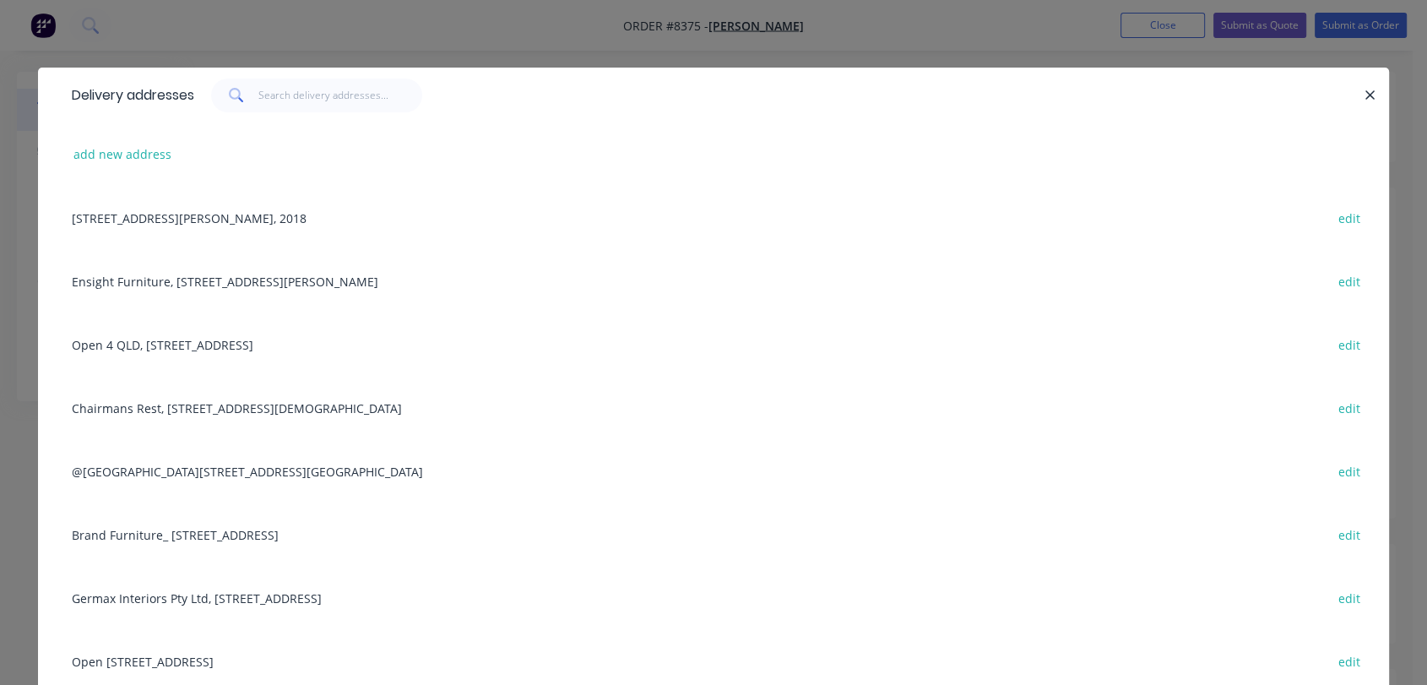
click at [230, 654] on div "Open [STREET_ADDRESS] edit" at bounding box center [713, 660] width 1300 height 63
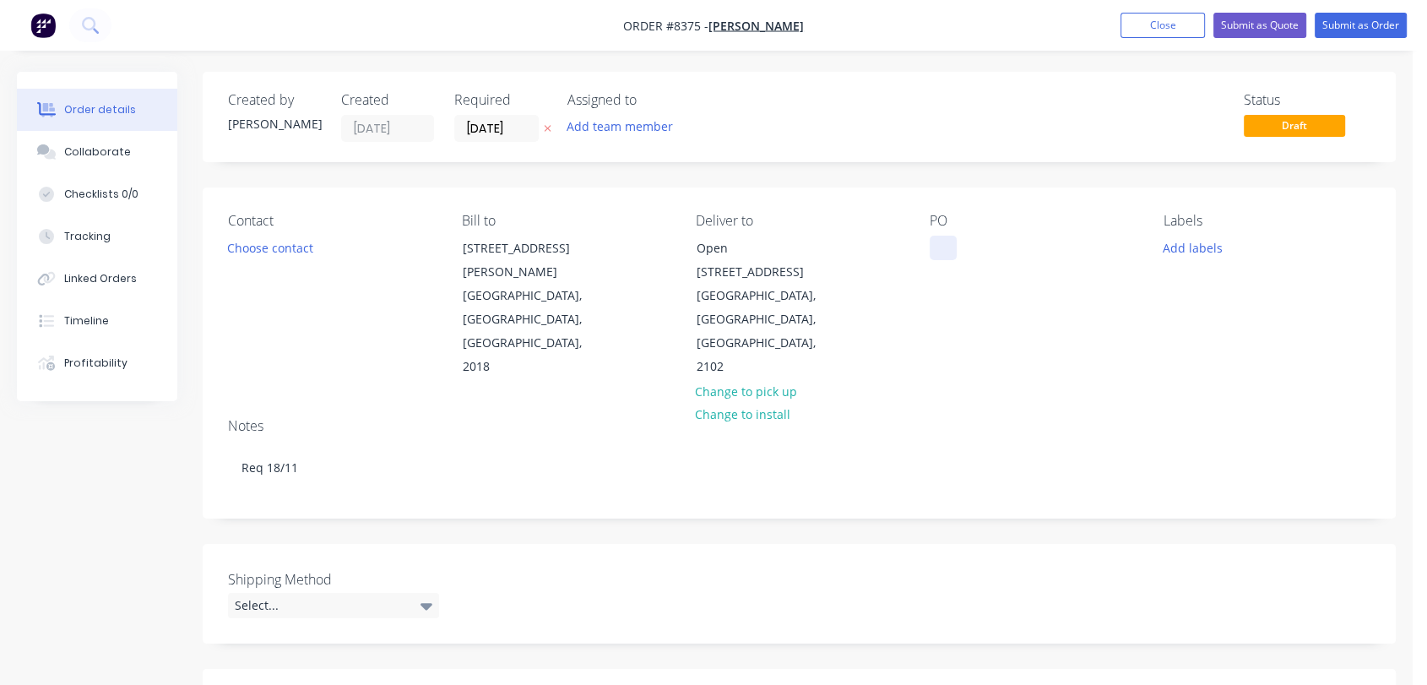
click at [945, 244] on div at bounding box center [942, 248] width 27 height 24
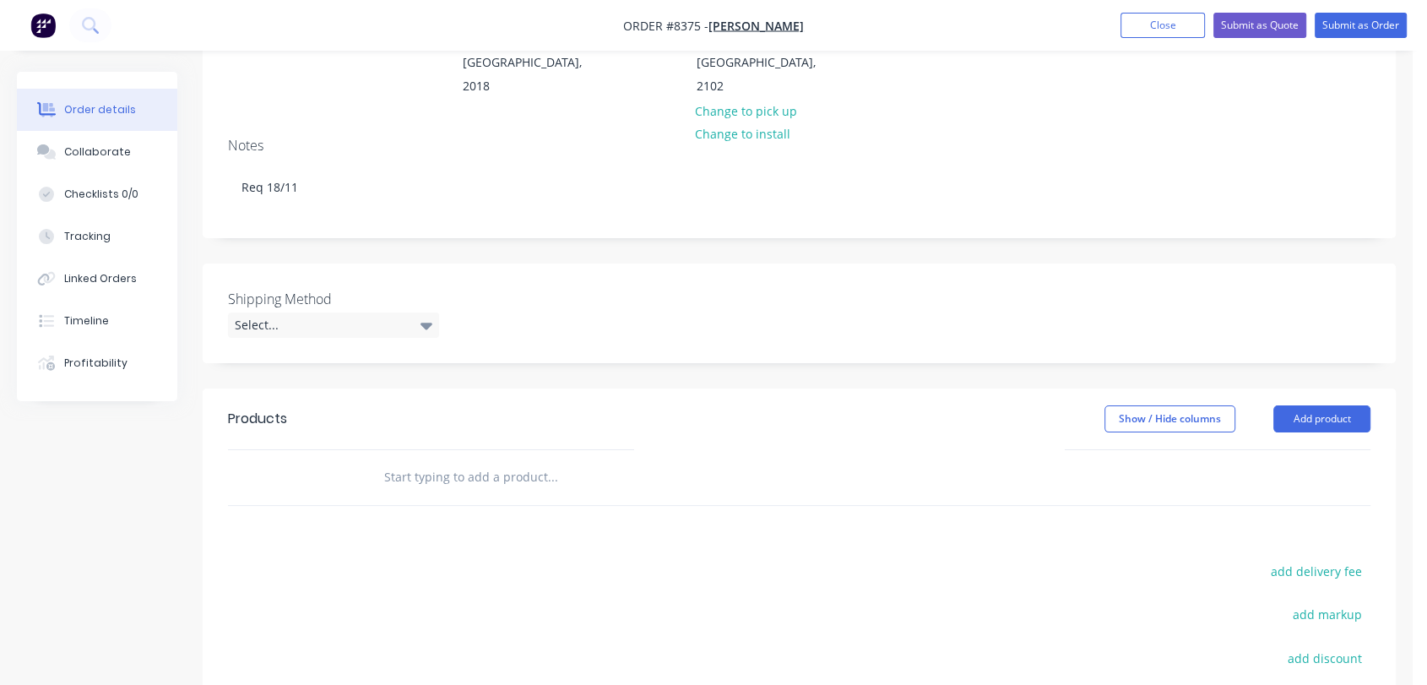
scroll to position [281, 0]
click at [323, 312] on div "Select..." at bounding box center [333, 324] width 211 height 25
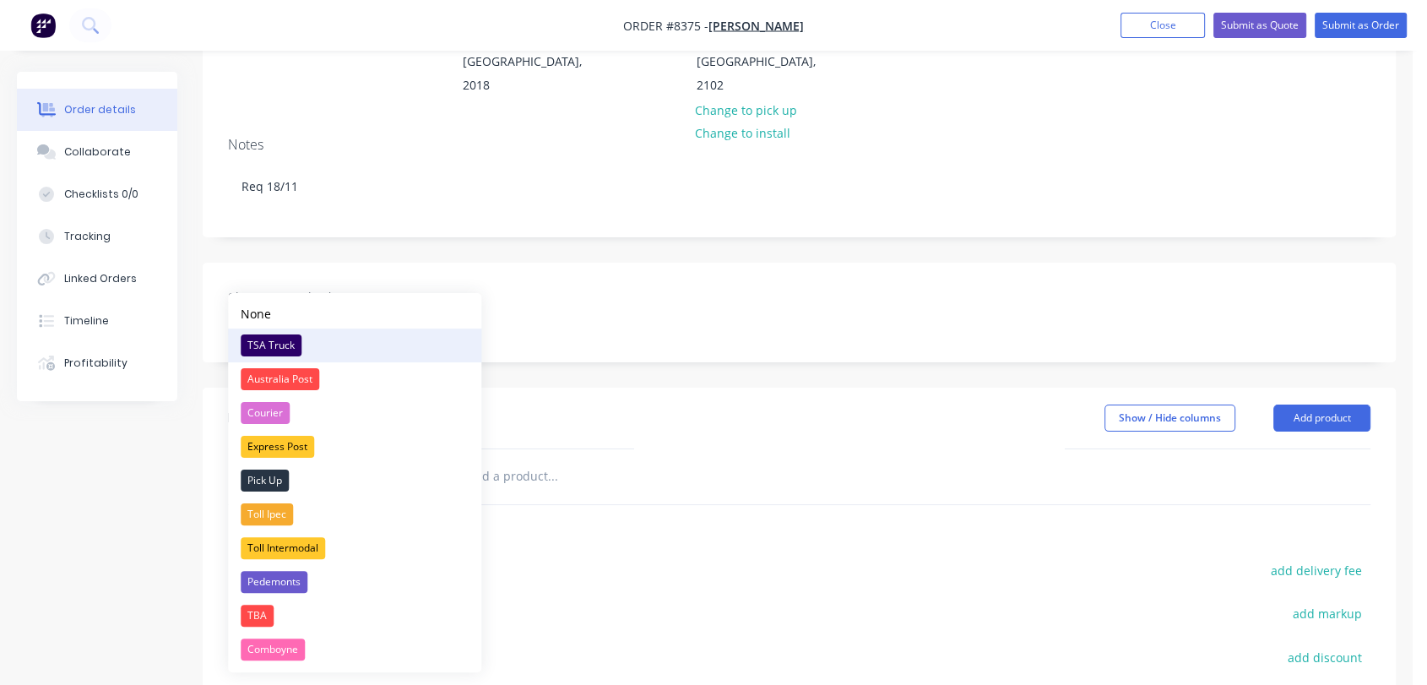
click at [284, 344] on div "TSA Truck" at bounding box center [271, 345] width 61 height 22
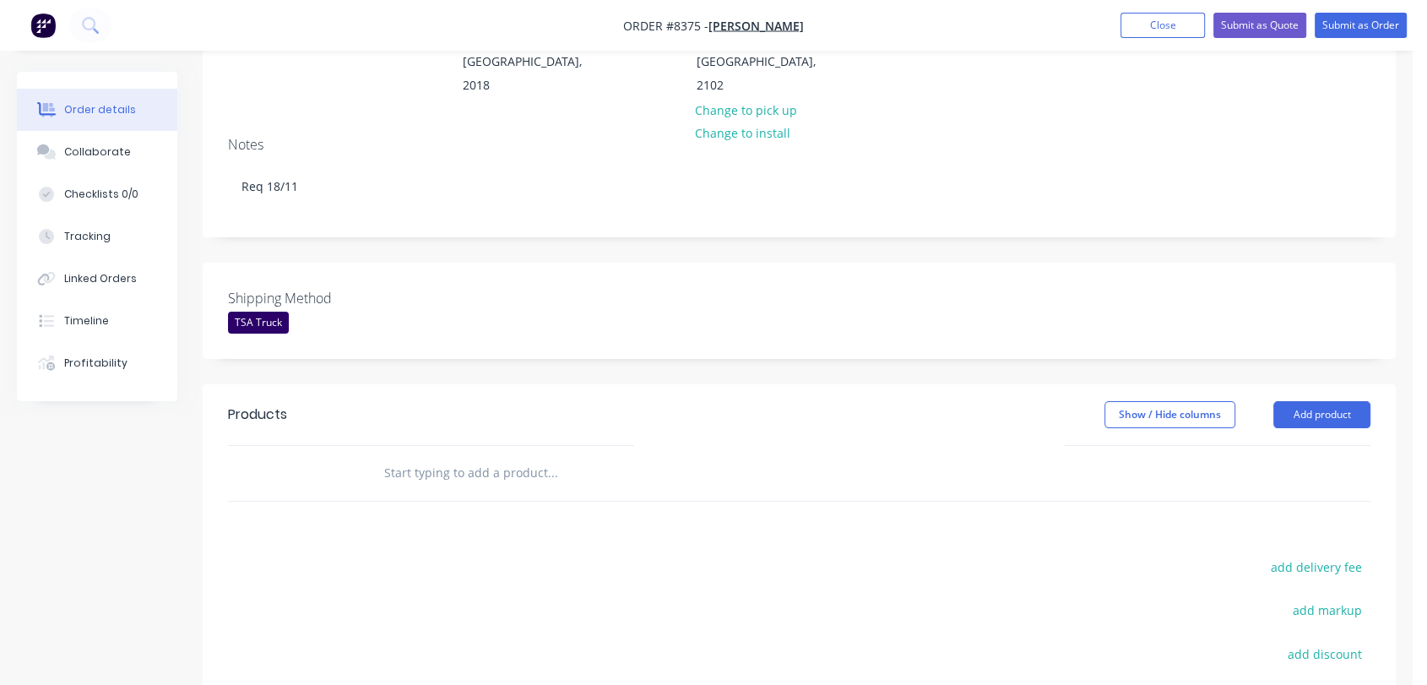
click at [477, 456] on input "text" at bounding box center [552, 473] width 338 height 34
click at [1283, 401] on button "Add product" at bounding box center [1321, 414] width 97 height 27
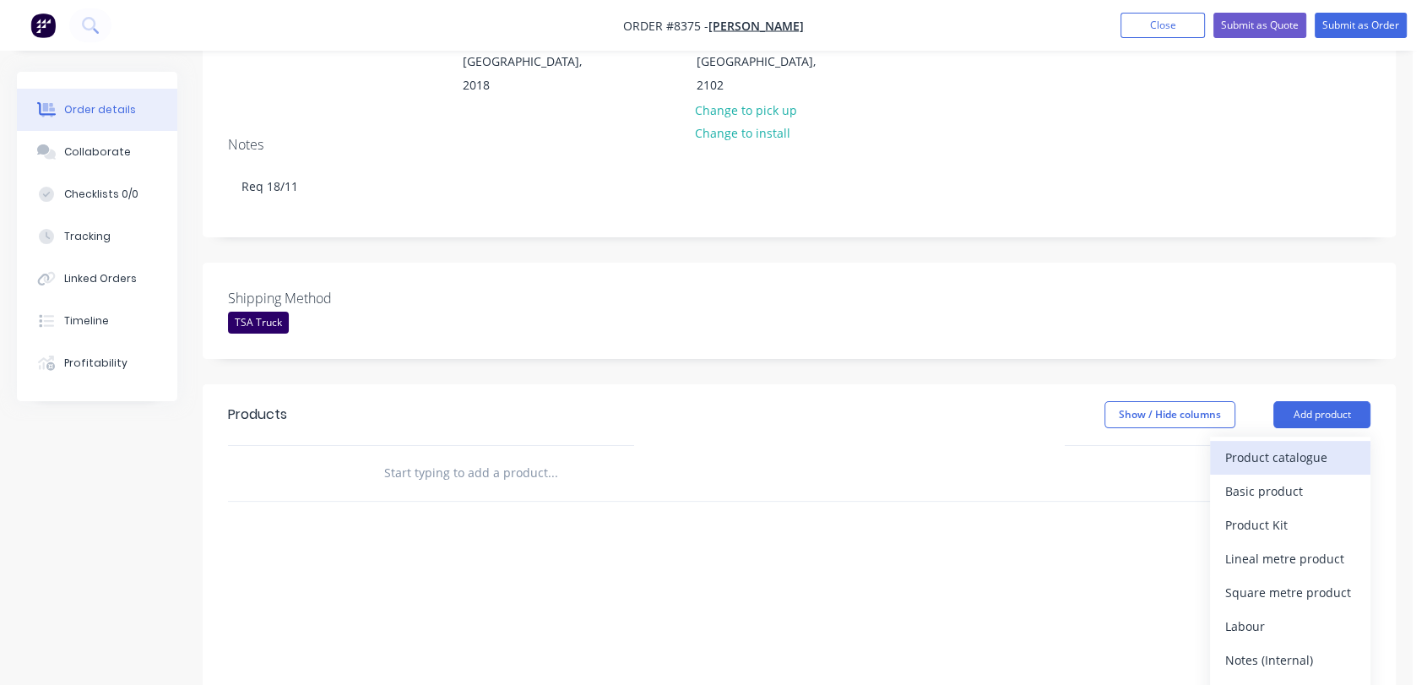
click at [1243, 445] on div "Product catalogue" at bounding box center [1290, 457] width 130 height 24
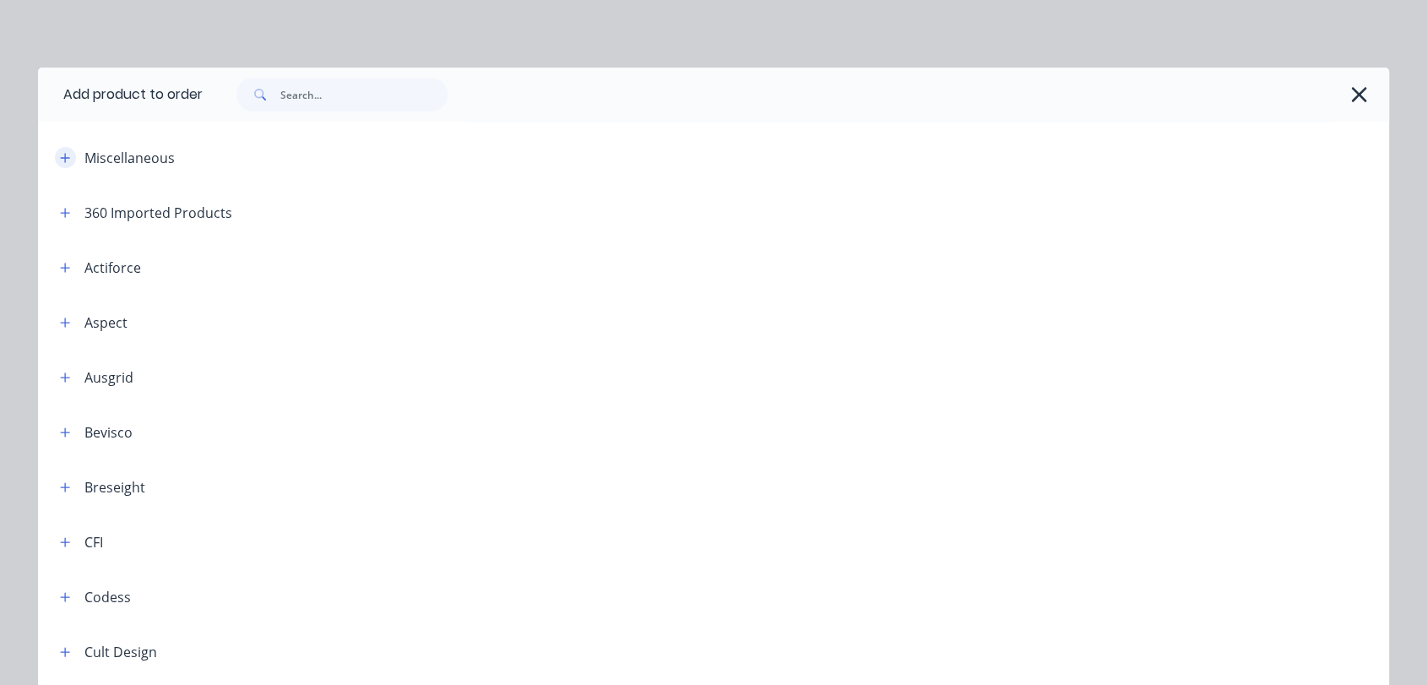
click at [55, 150] on span at bounding box center [65, 157] width 21 height 21
click at [55, 151] on button "button" at bounding box center [65, 157] width 21 height 21
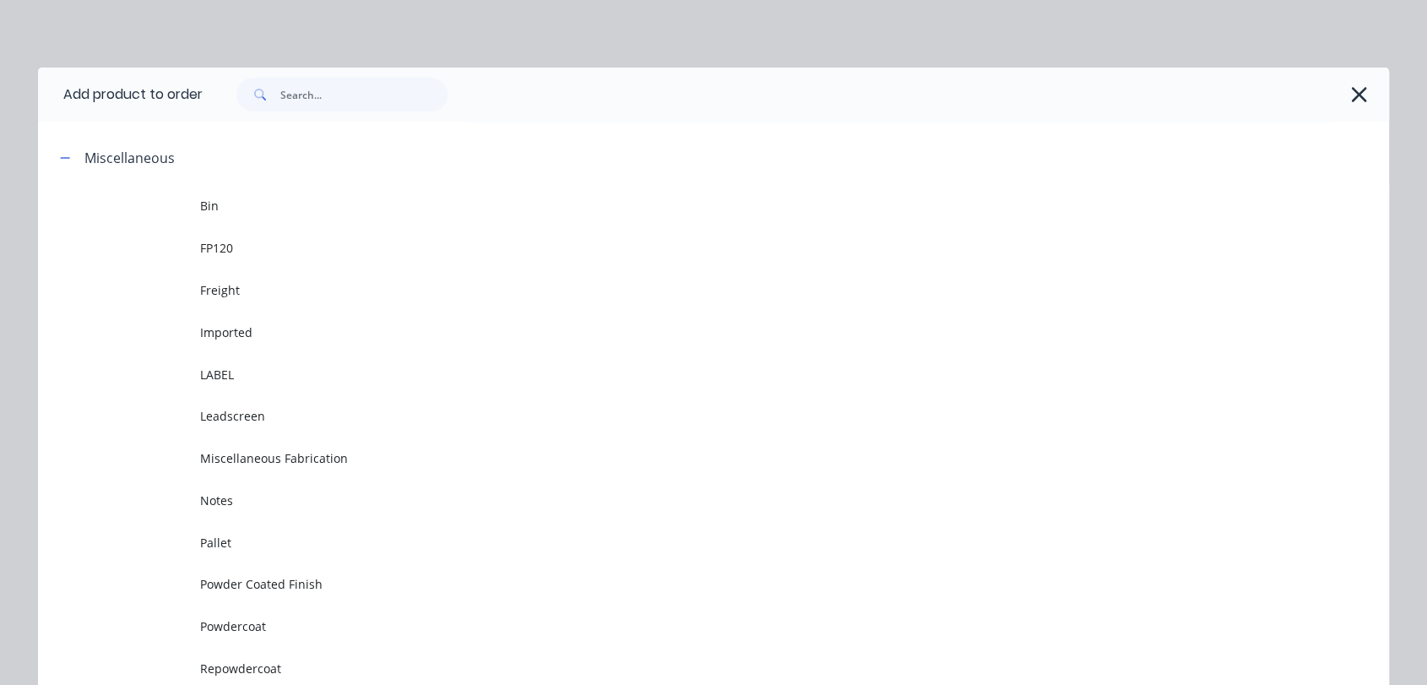
click at [250, 622] on span "Powdercoat" at bounding box center [675, 626] width 951 height 18
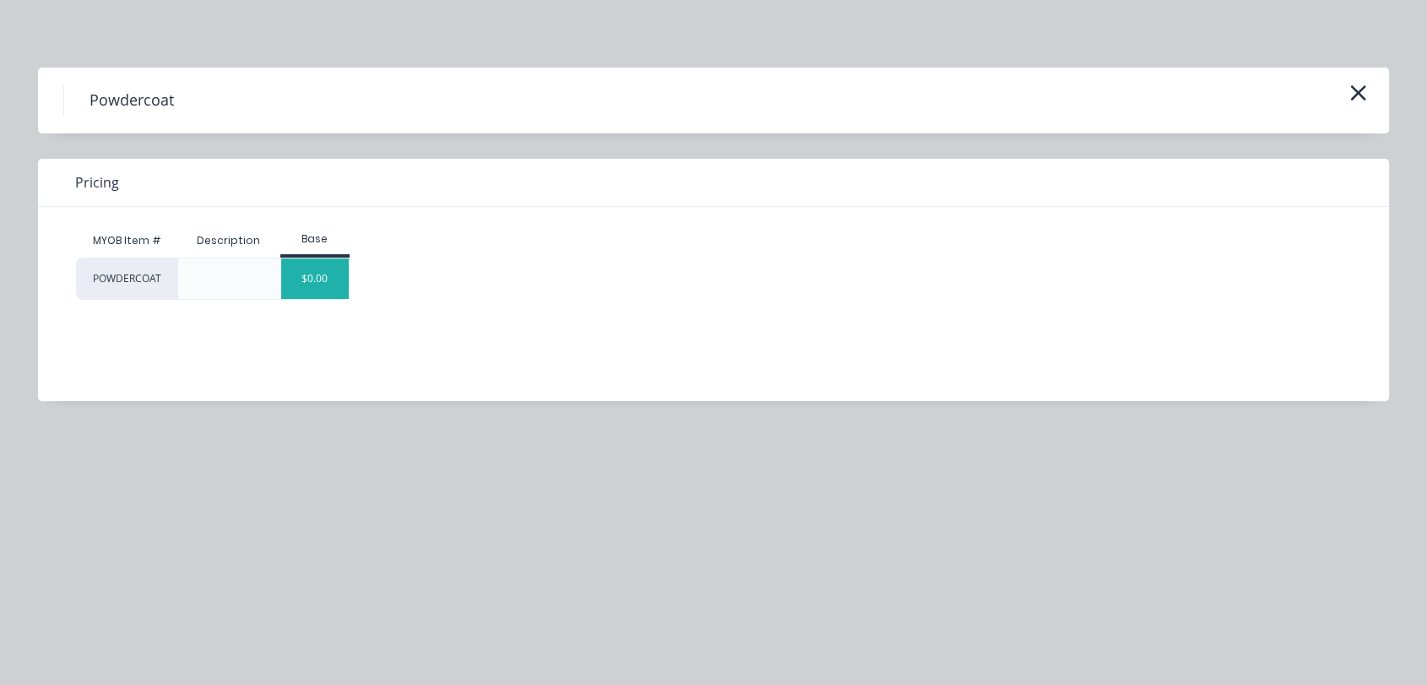
click at [336, 275] on div "$0.00" at bounding box center [315, 278] width 68 height 41
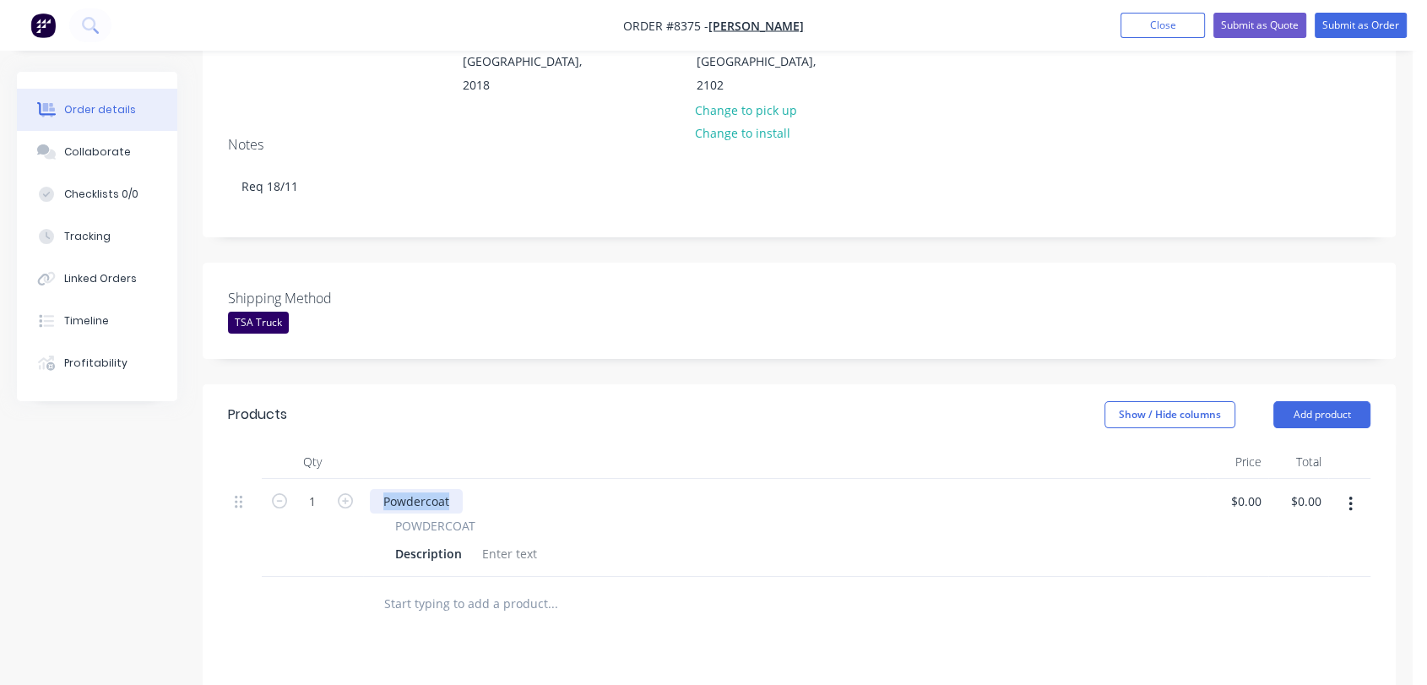
drag, startPoint x: 455, startPoint y: 447, endPoint x: 377, endPoint y: 445, distance: 77.7
click at [375, 489] on div "Powdercoat" at bounding box center [416, 501] width 93 height 24
click at [523, 541] on div at bounding box center [509, 553] width 68 height 24
paste div
click at [345, 493] on icon "button" at bounding box center [345, 500] width 15 height 15
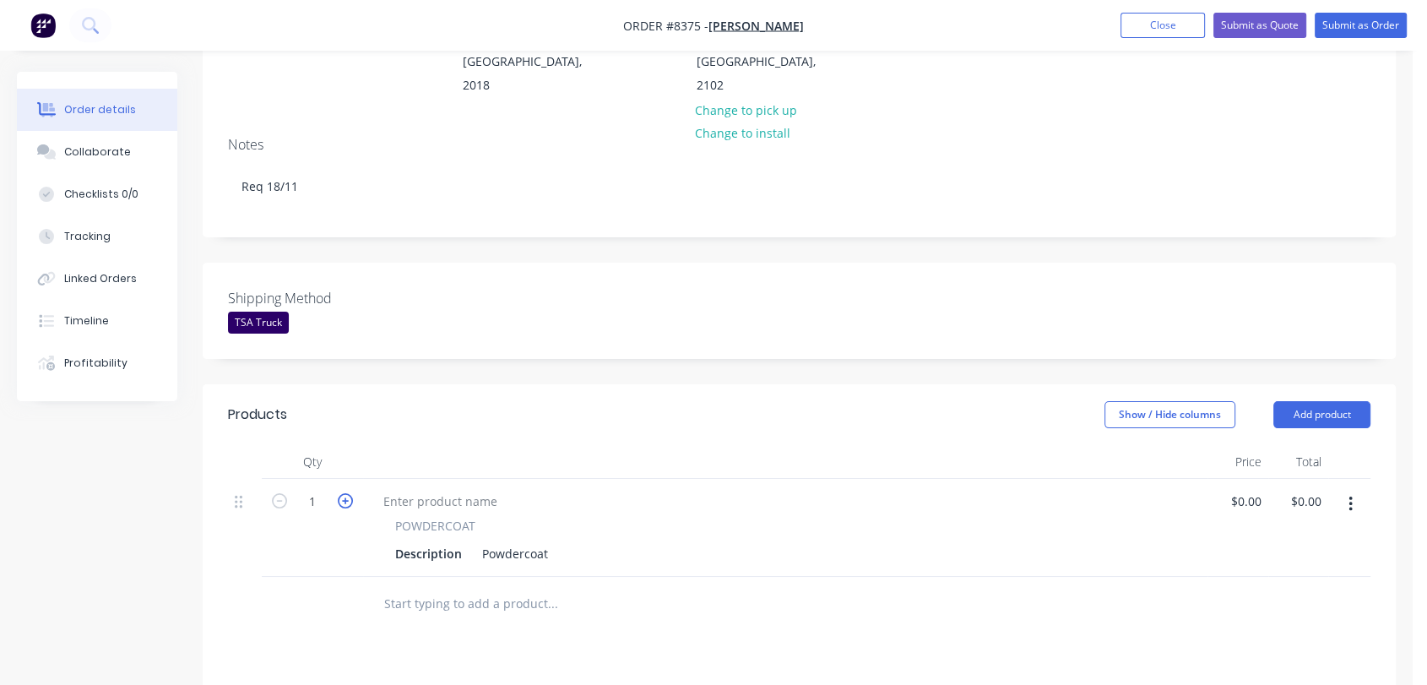
type input "2"
click at [552, 541] on div "Description Powdercoat" at bounding box center [781, 553] width 787 height 24
type input "$62.00"
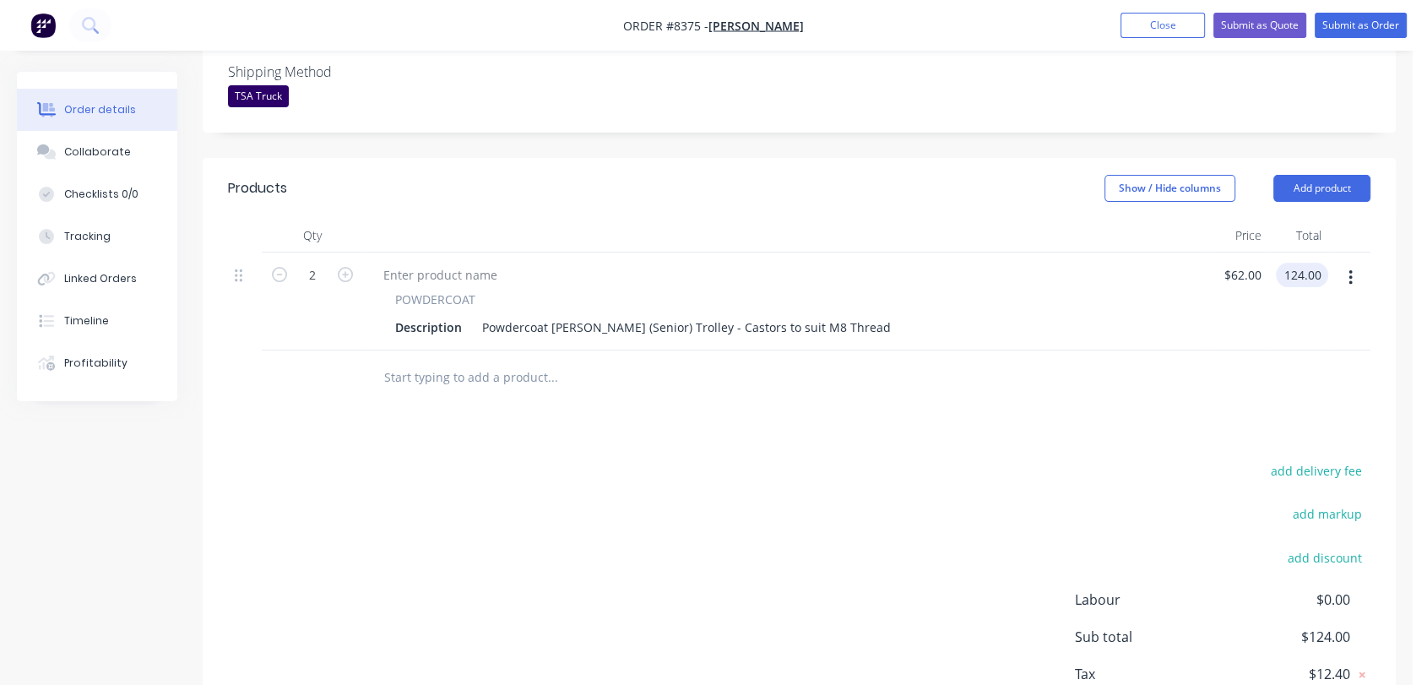
scroll to position [562, 0]
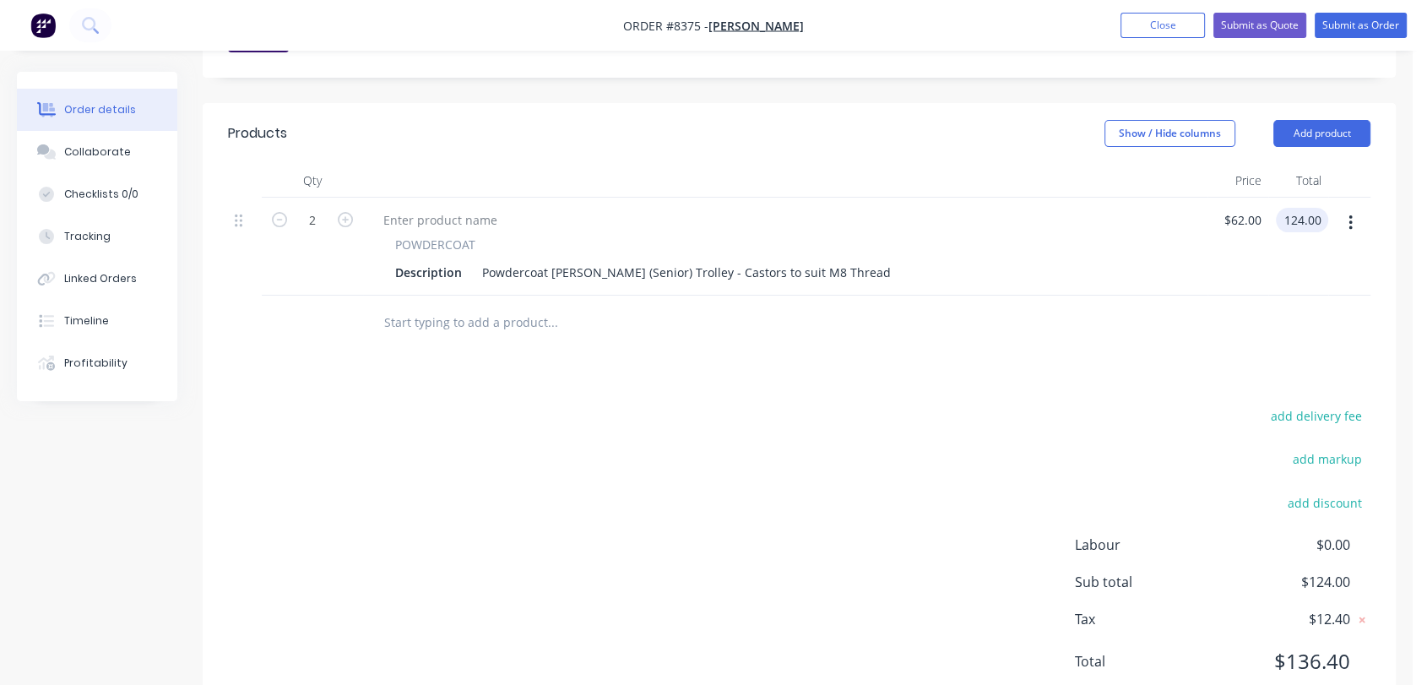
type input "$124.00"
click at [494, 306] on input "text" at bounding box center [552, 323] width 338 height 34
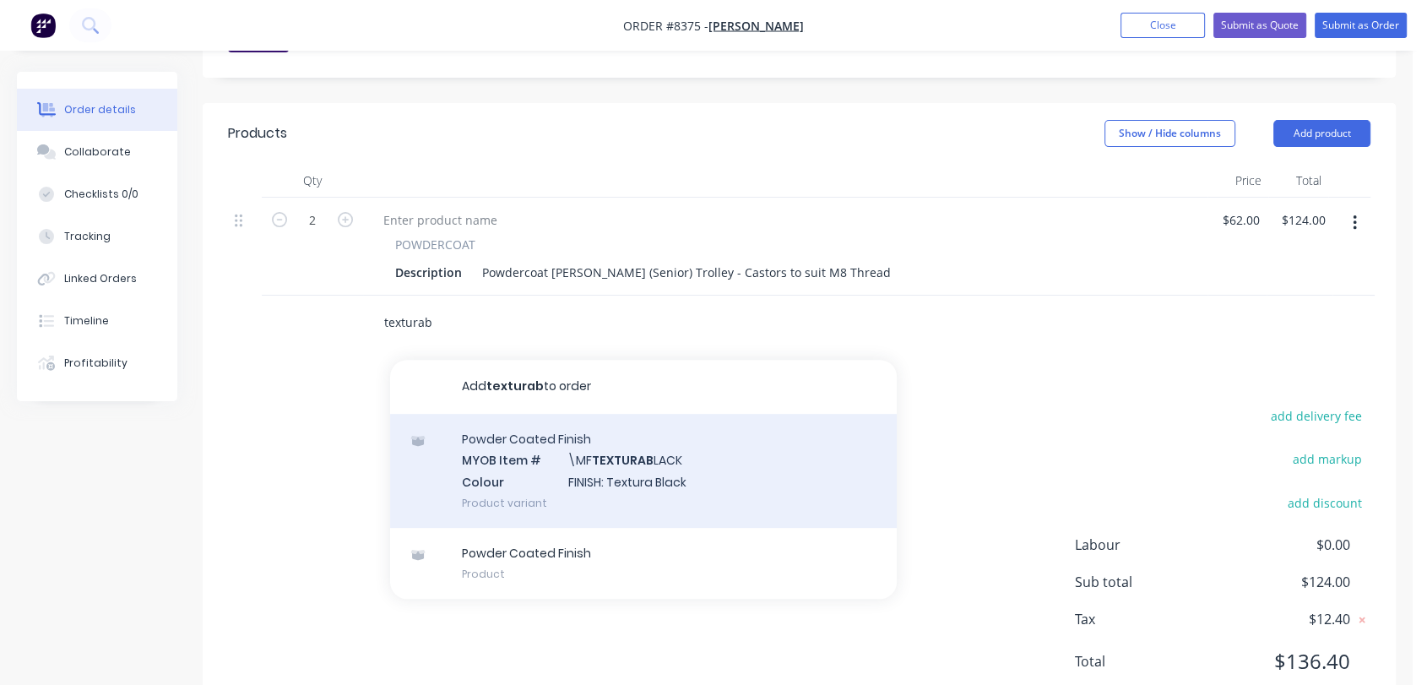
type input "texturab"
click at [608, 429] on div "Powder Coated Finish MYOB Item # \MF TEXTURAB LACK Colour FINISH: Textura Black…" at bounding box center [643, 471] width 507 height 114
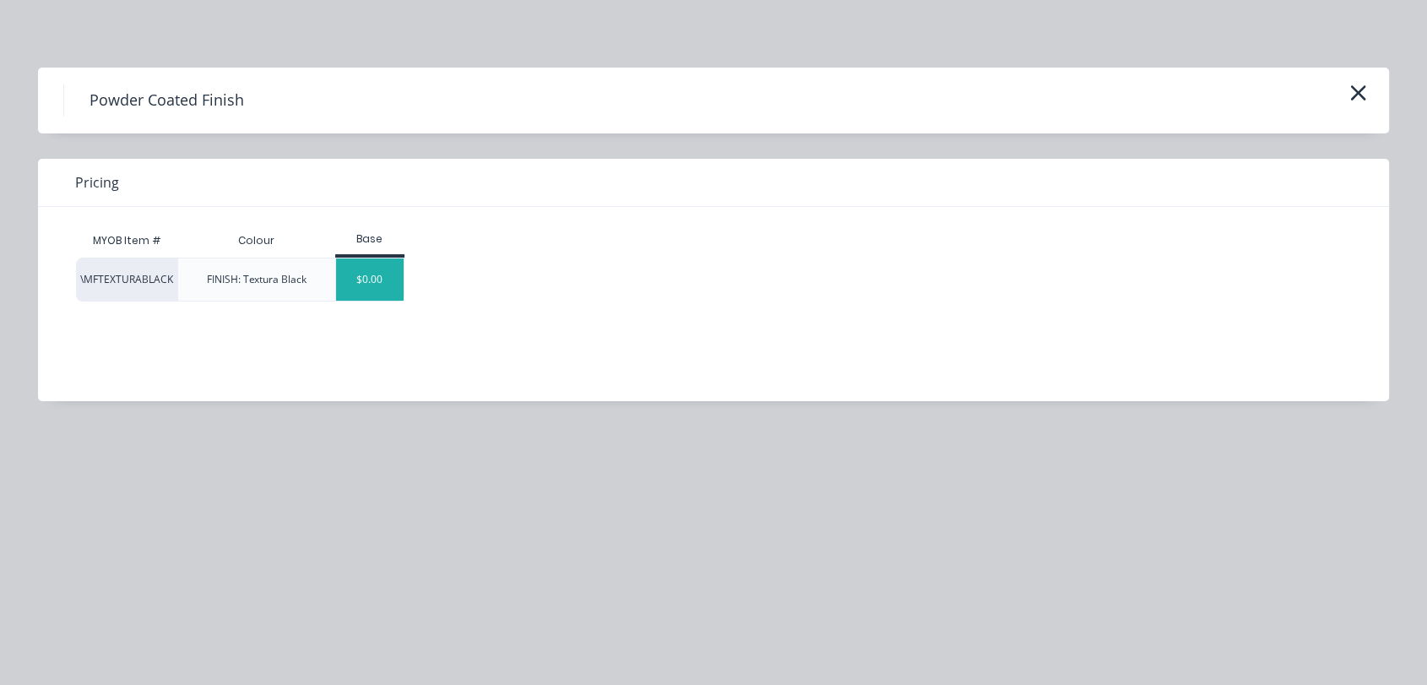
click at [386, 291] on div "$0.00" at bounding box center [370, 279] width 68 height 42
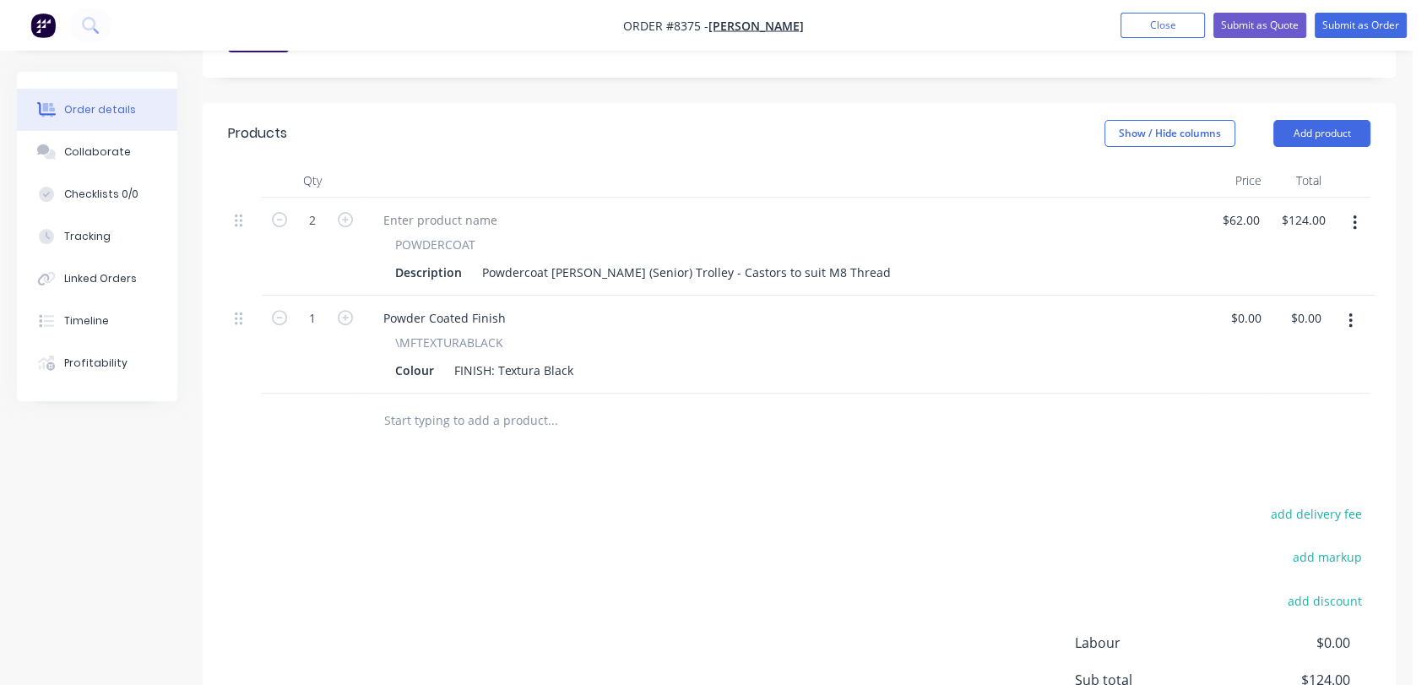
click at [490, 404] on input "text" at bounding box center [552, 421] width 338 height 34
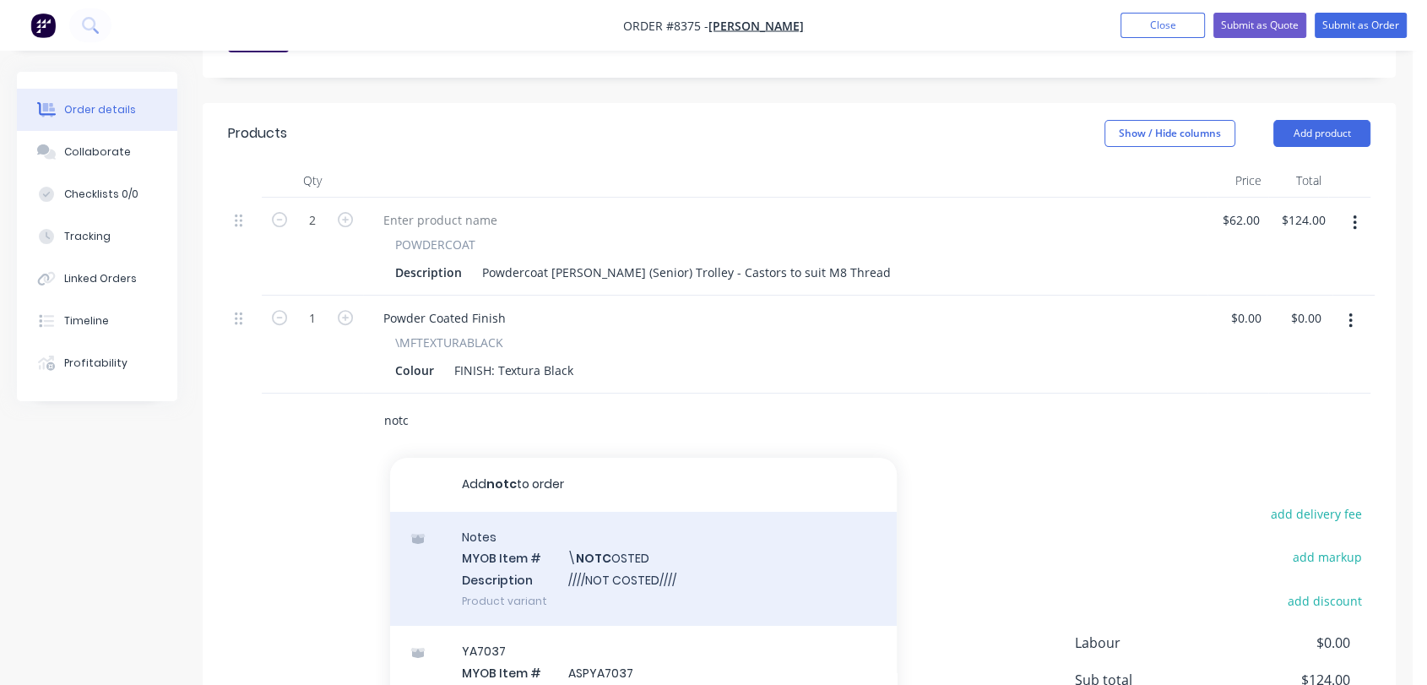
type input "notc"
click at [602, 523] on div "Notes MYOB Item # \ NOTC OSTED Description ////NOT COSTED//// Product variant" at bounding box center [643, 569] width 507 height 114
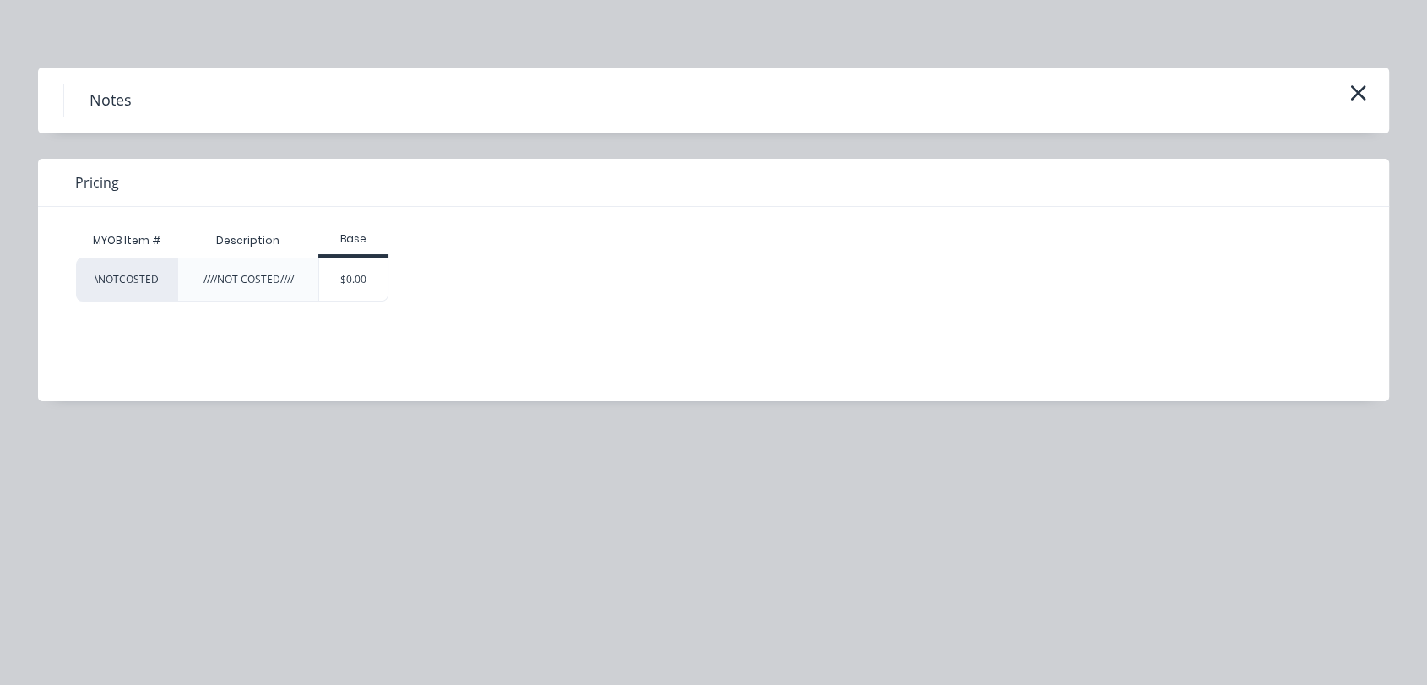
drag, startPoint x: 358, startPoint y: 279, endPoint x: 380, endPoint y: 295, distance: 27.7
click at [357, 279] on div "$0.00" at bounding box center [353, 279] width 68 height 42
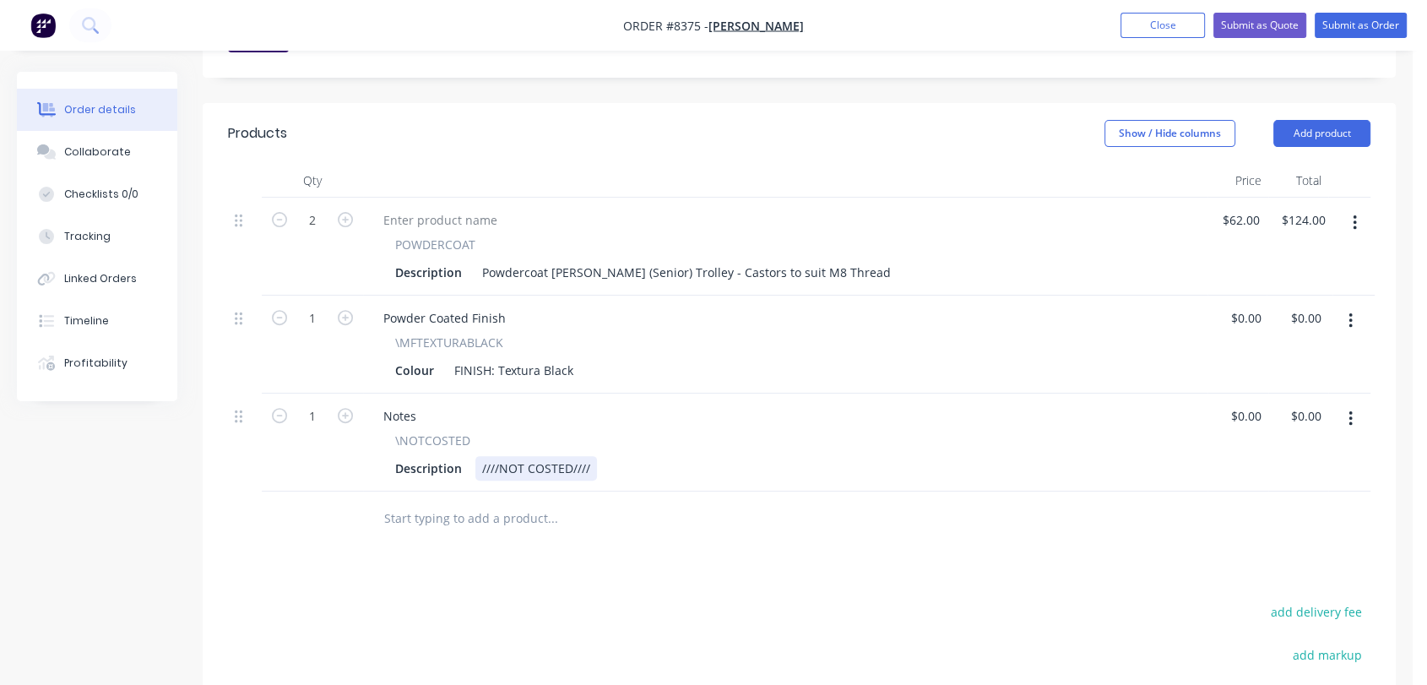
click at [592, 456] on div "////NOT COSTED////" at bounding box center [536, 468] width 122 height 24
type input "$0.00"
click at [98, 152] on div "Collaborate" at bounding box center [97, 151] width 67 height 15
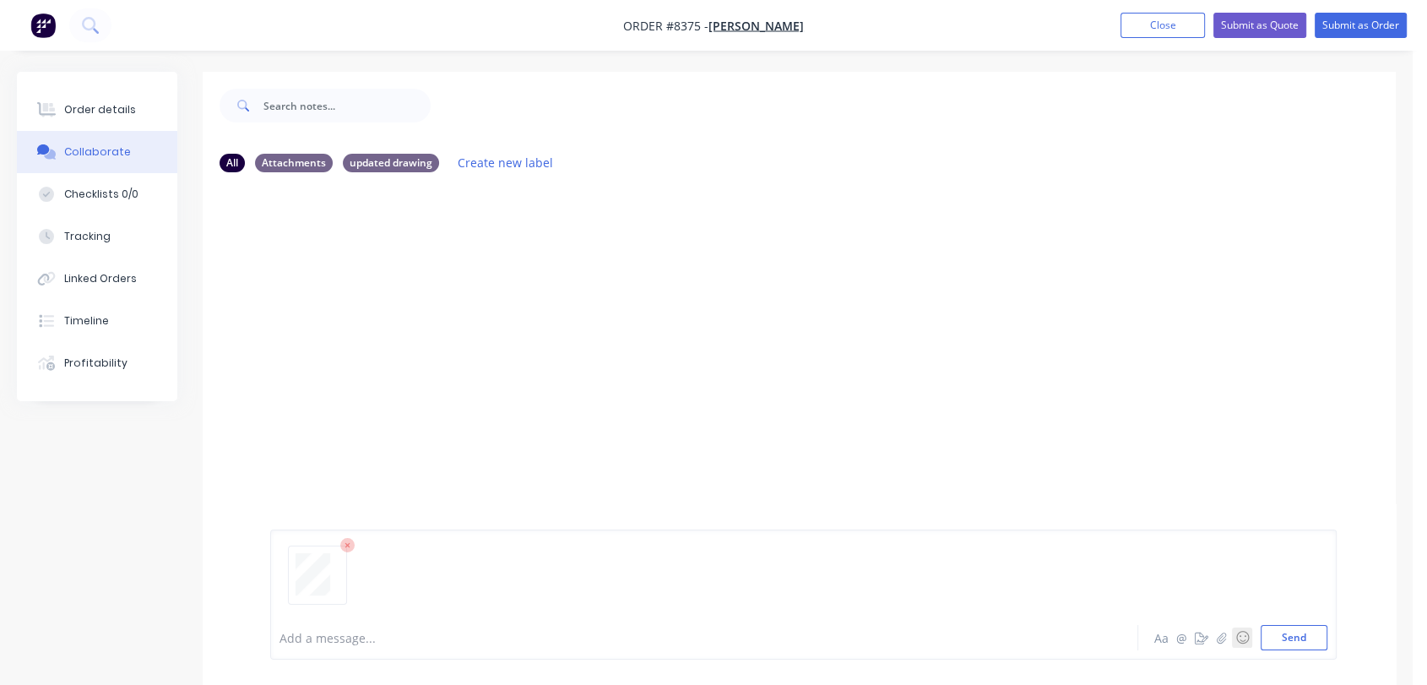
drag, startPoint x: 1276, startPoint y: 634, endPoint x: 1249, endPoint y: 626, distance: 27.3
click at [1276, 634] on button "Send" at bounding box center [1293, 637] width 67 height 25
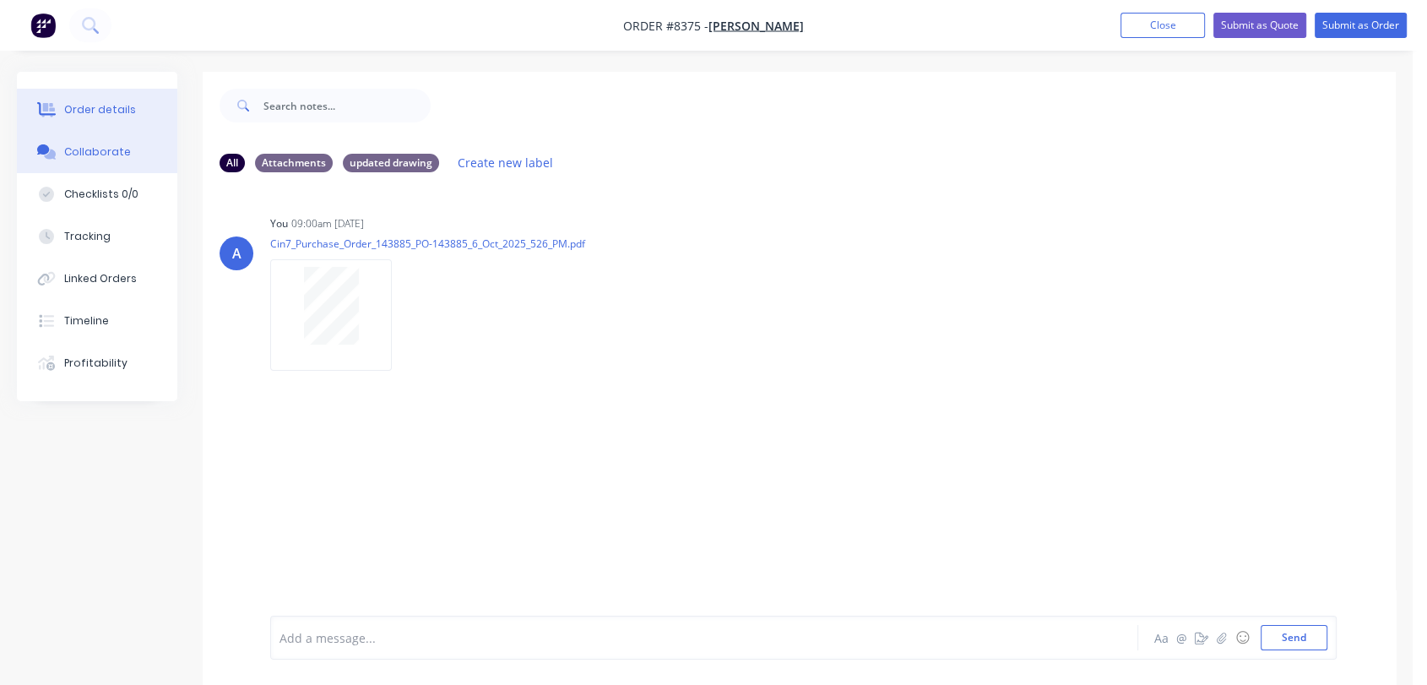
click at [88, 114] on div "Order details" at bounding box center [100, 109] width 72 height 15
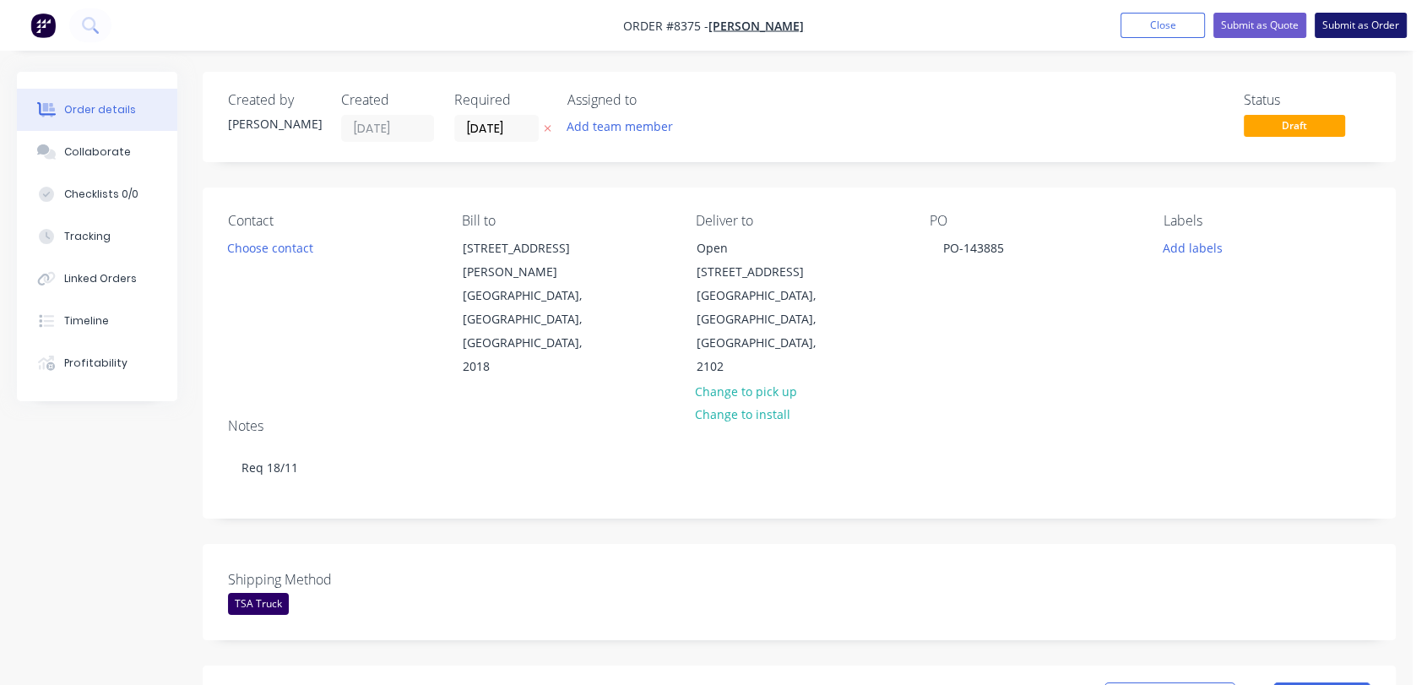
click at [1372, 19] on button "Submit as Order" at bounding box center [1360, 25] width 92 height 25
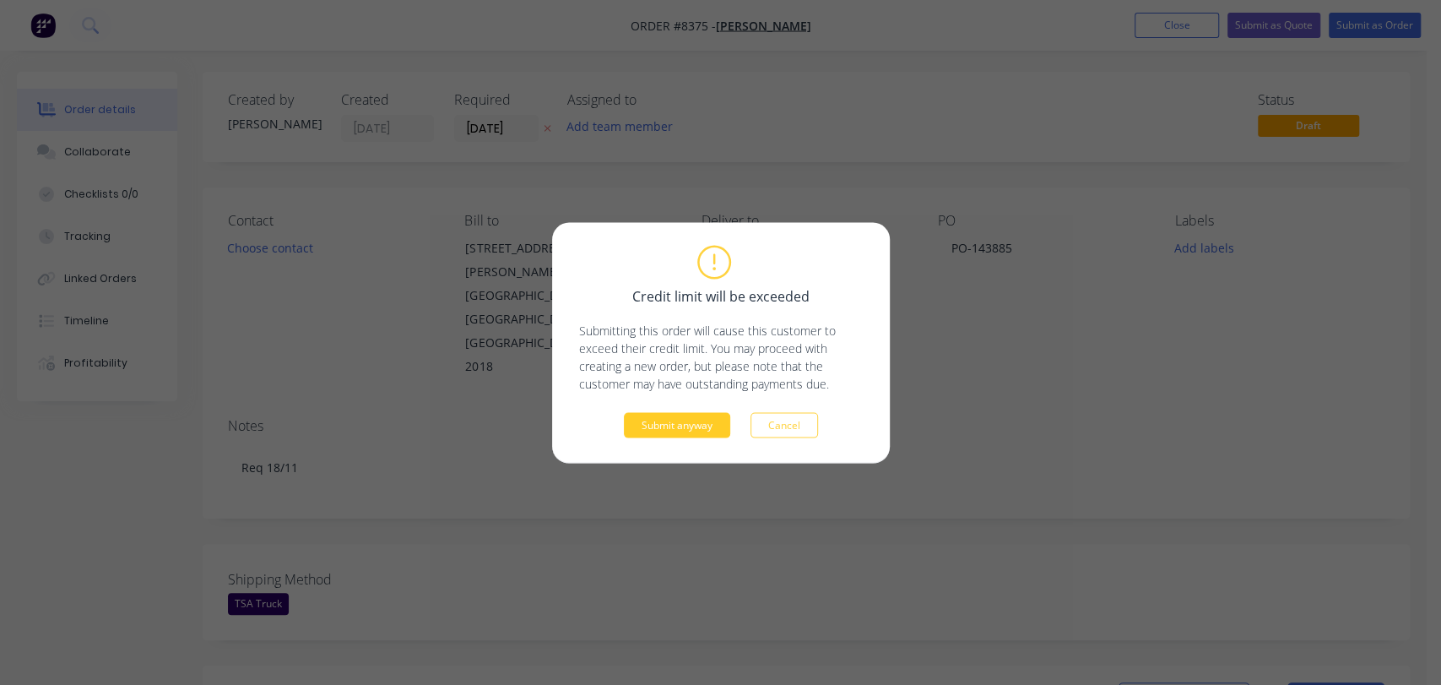
click at [712, 419] on button "Submit anyway" at bounding box center [677, 424] width 106 height 25
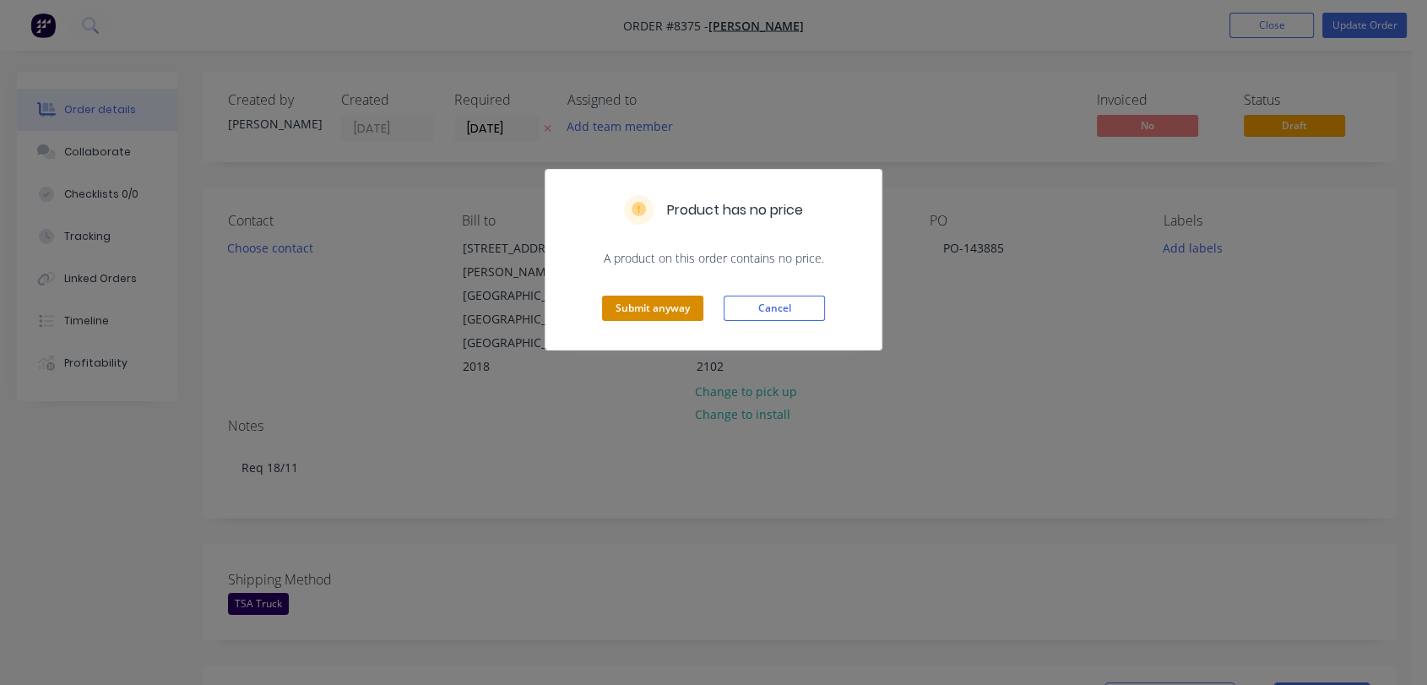
click at [659, 303] on button "Submit anyway" at bounding box center [652, 307] width 101 height 25
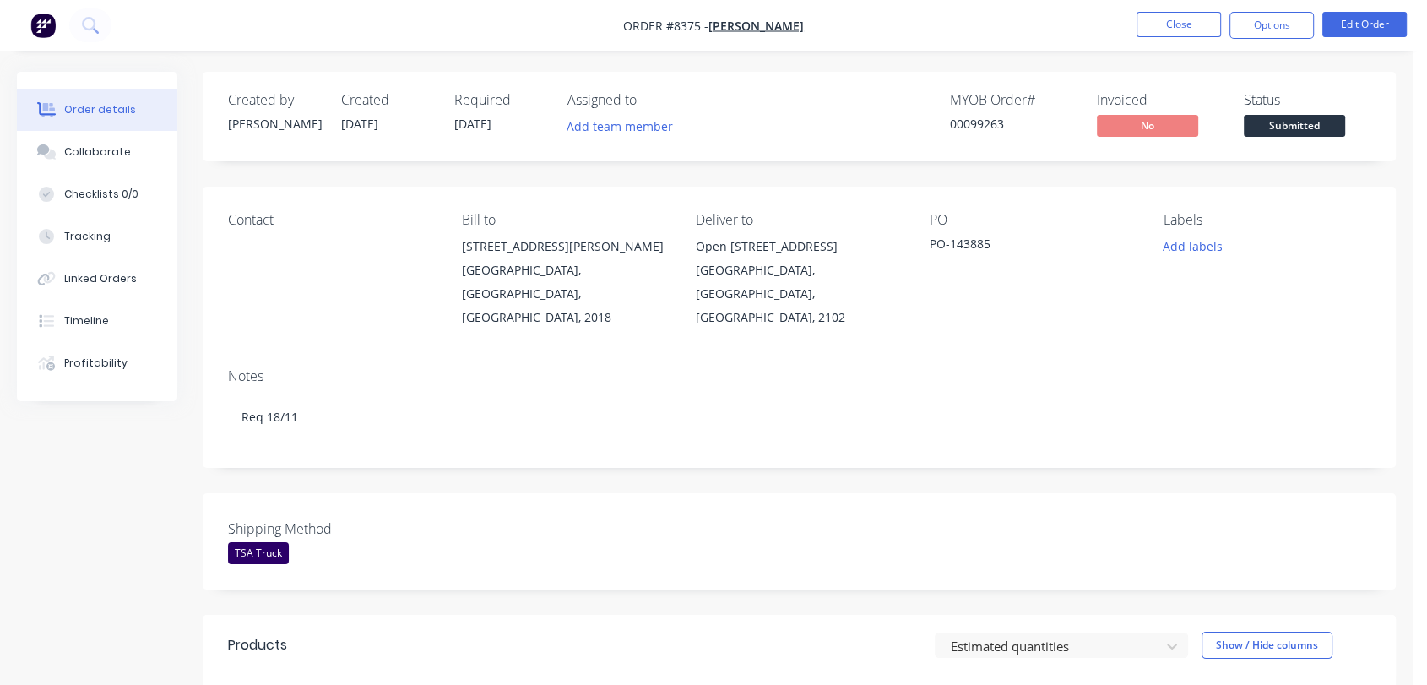
click at [1186, 8] on nav "Order #8375 - [PERSON_NAME] Close Options Edit Order" at bounding box center [713, 25] width 1427 height 51
click at [1177, 24] on button "Close" at bounding box center [1178, 24] width 84 height 25
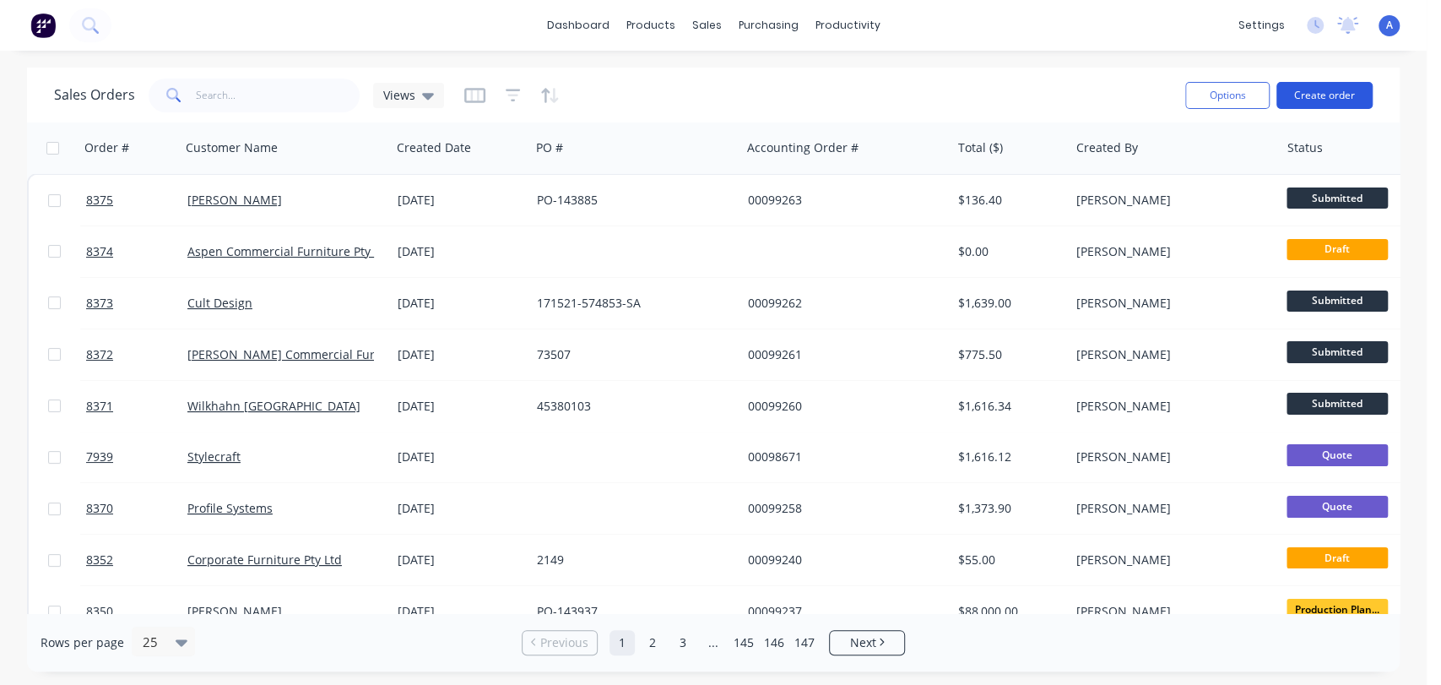
click at [1330, 94] on button "Create order" at bounding box center [1324, 95] width 96 height 27
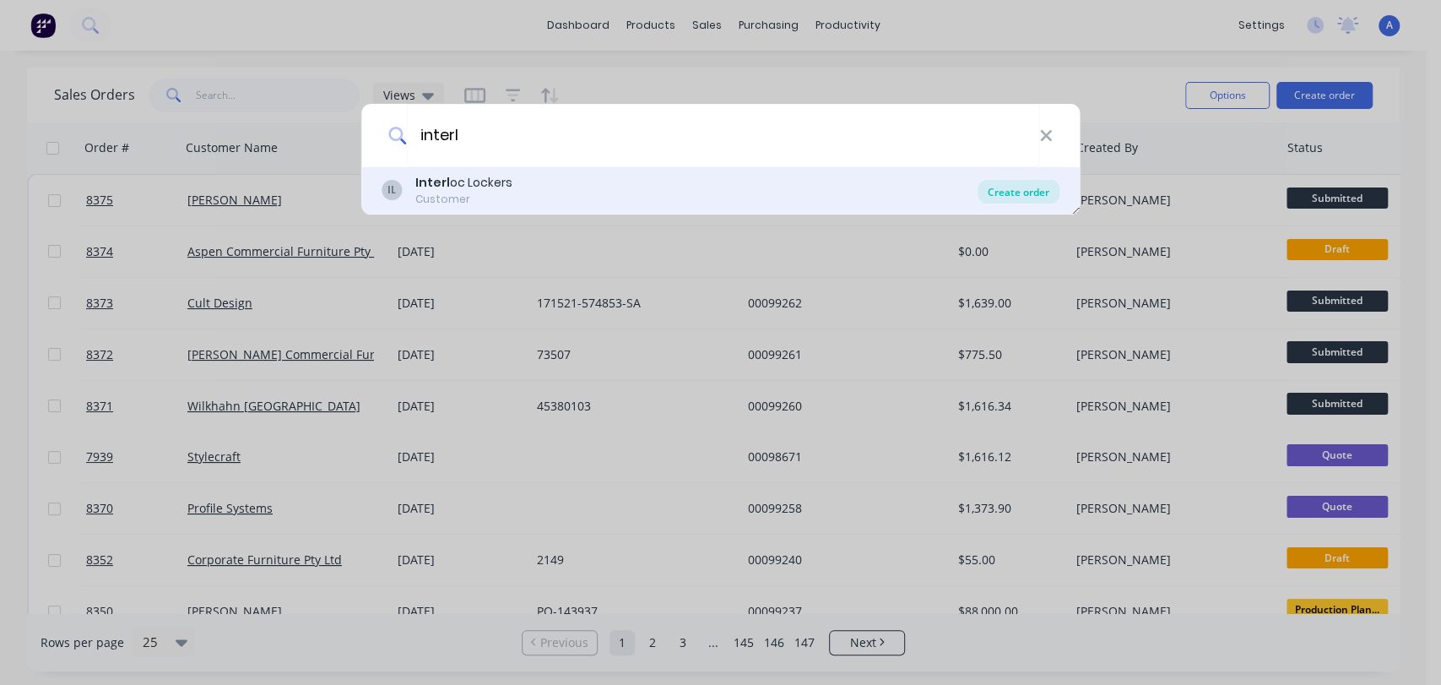
type input "interl"
click at [1029, 192] on div "Create order" at bounding box center [1019, 192] width 82 height 24
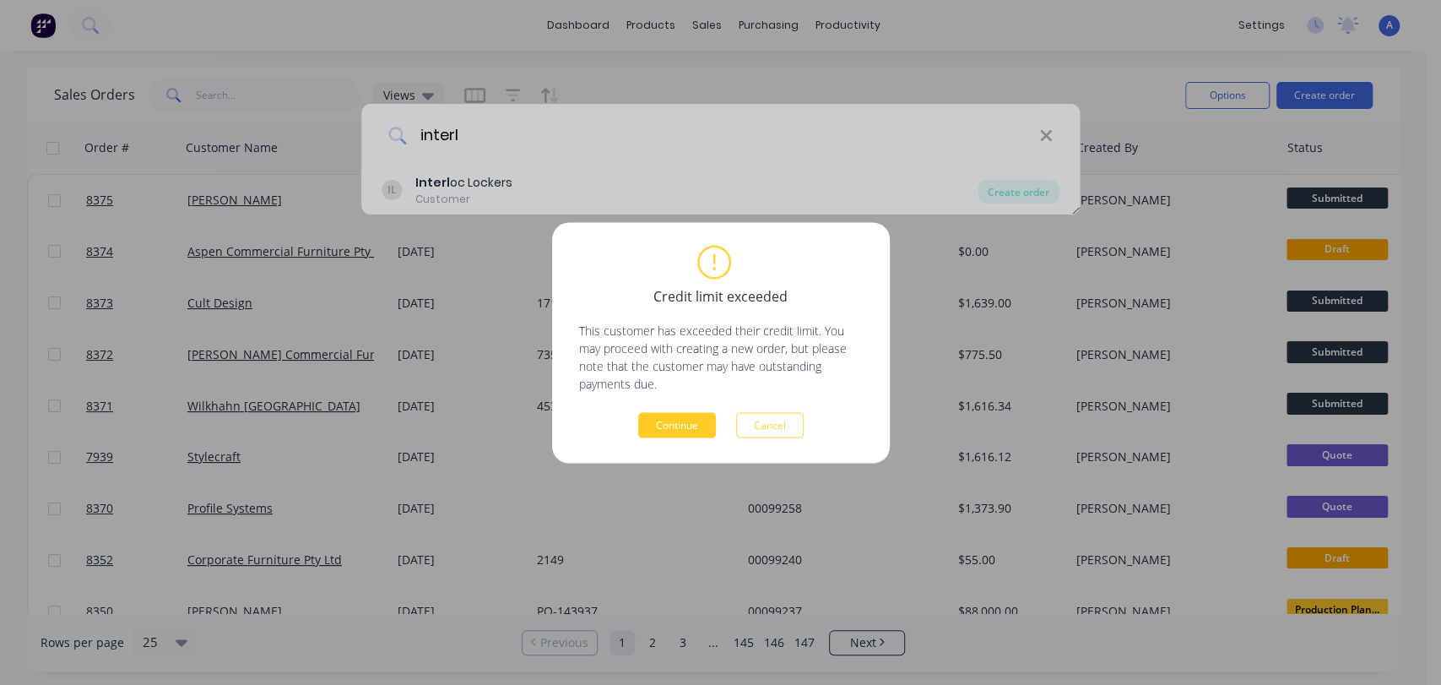
click at [678, 421] on button "Continue" at bounding box center [677, 424] width 78 height 25
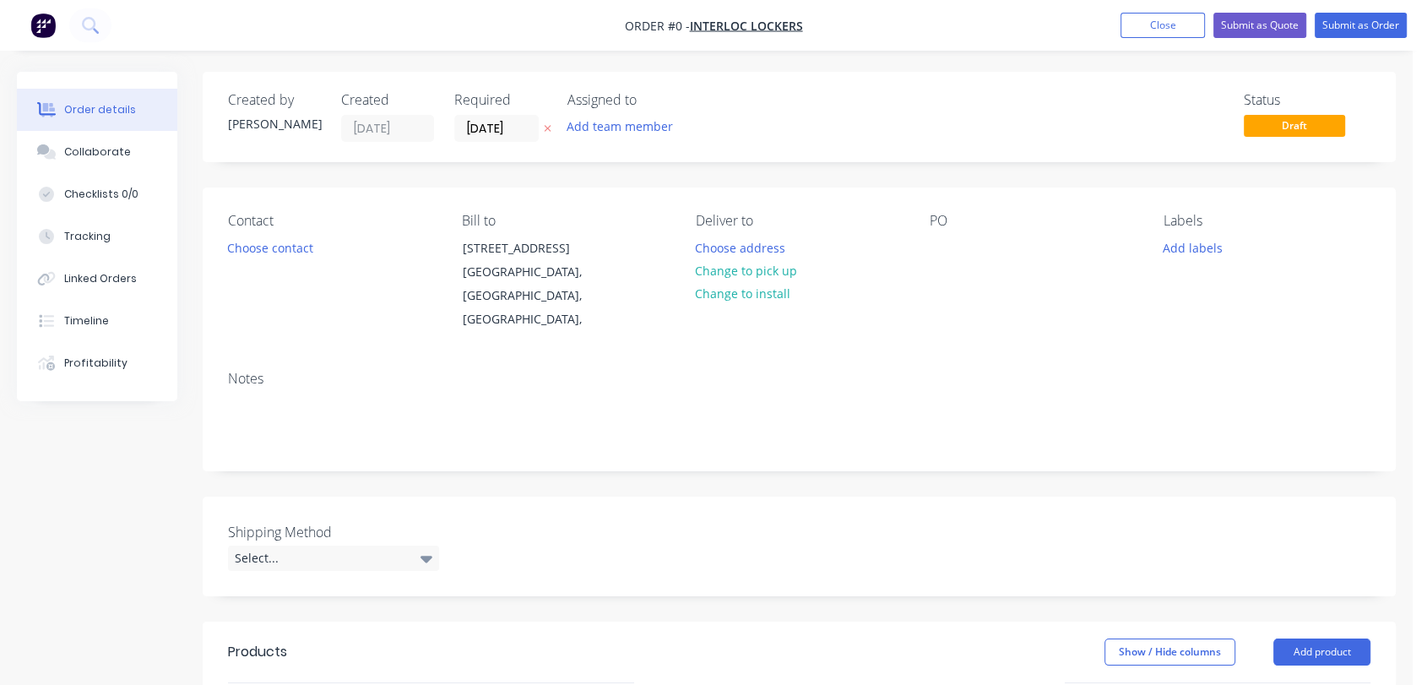
click at [520, 115] on label "[DATE]" at bounding box center [496, 128] width 84 height 27
click at [520, 116] on input "[DATE]" at bounding box center [496, 128] width 83 height 25
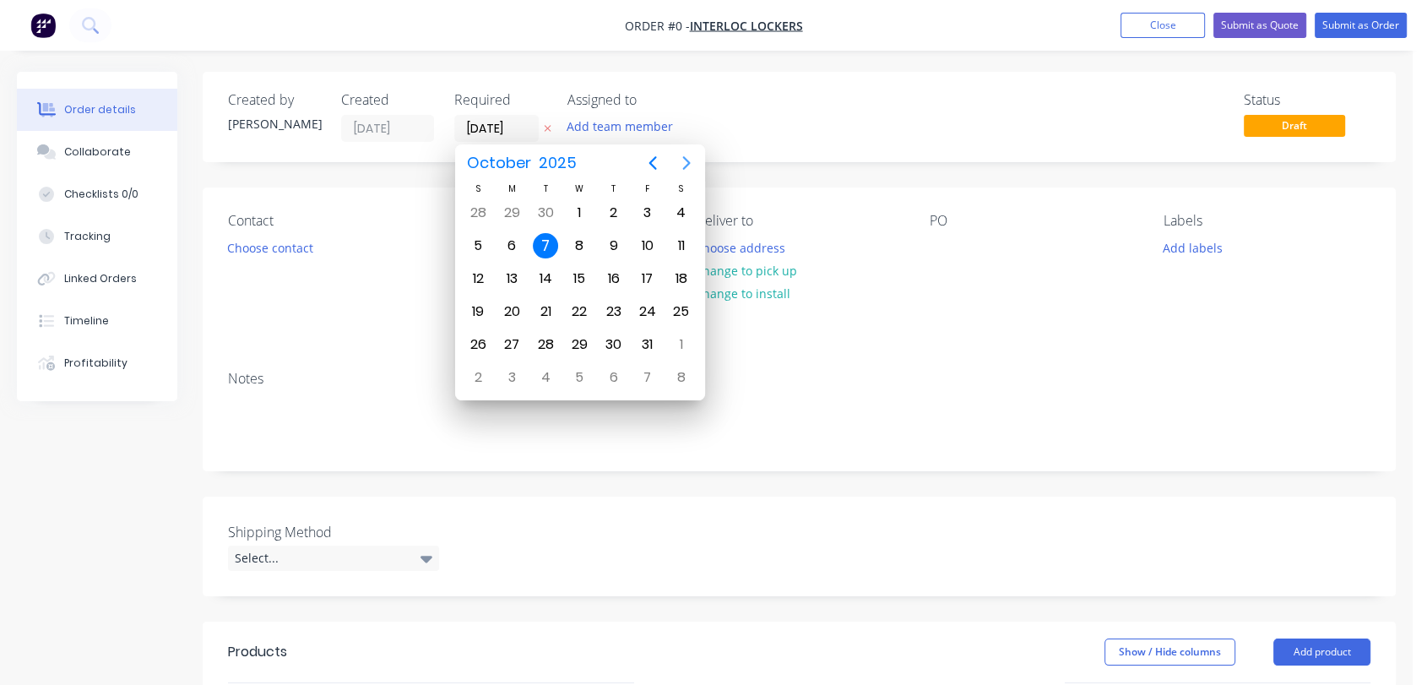
click at [682, 157] on icon "Next page" at bounding box center [686, 163] width 20 height 20
click at [588, 344] on div "31" at bounding box center [578, 344] width 25 height 25
type input "[DATE]"
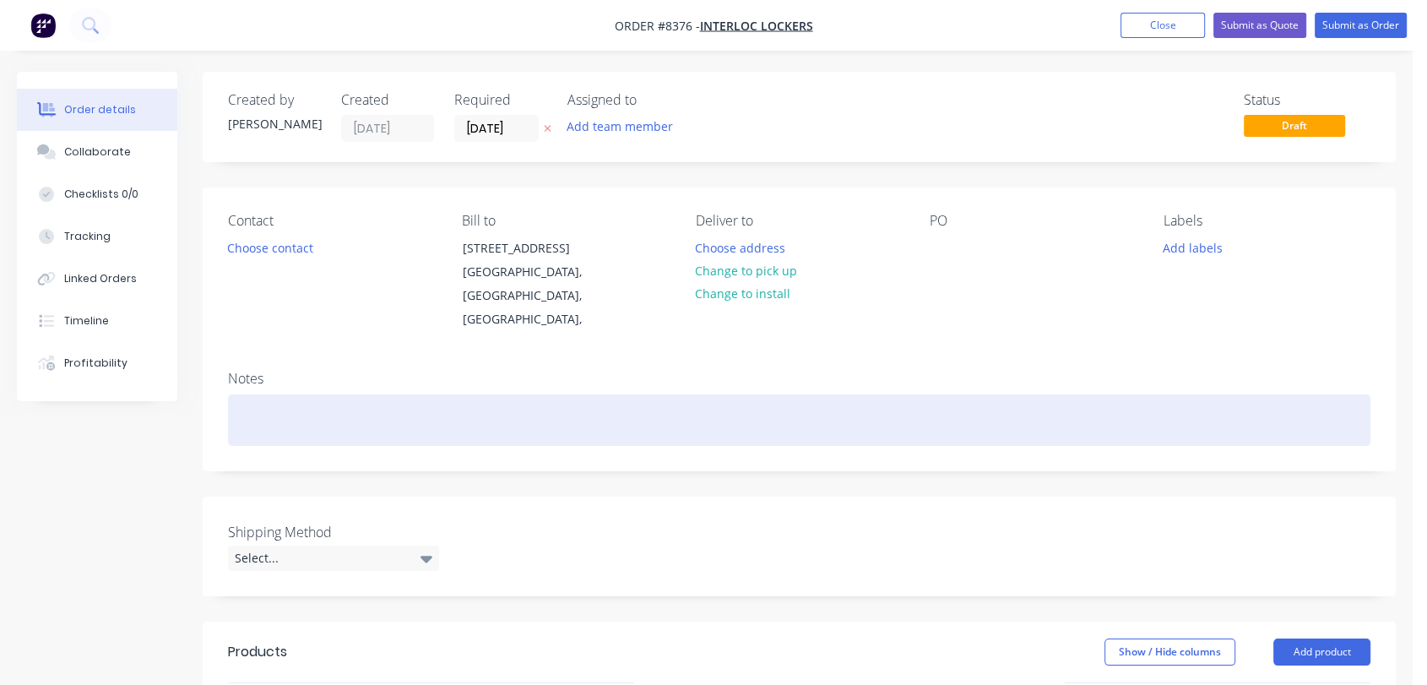
click at [258, 394] on div at bounding box center [799, 419] width 1142 height 51
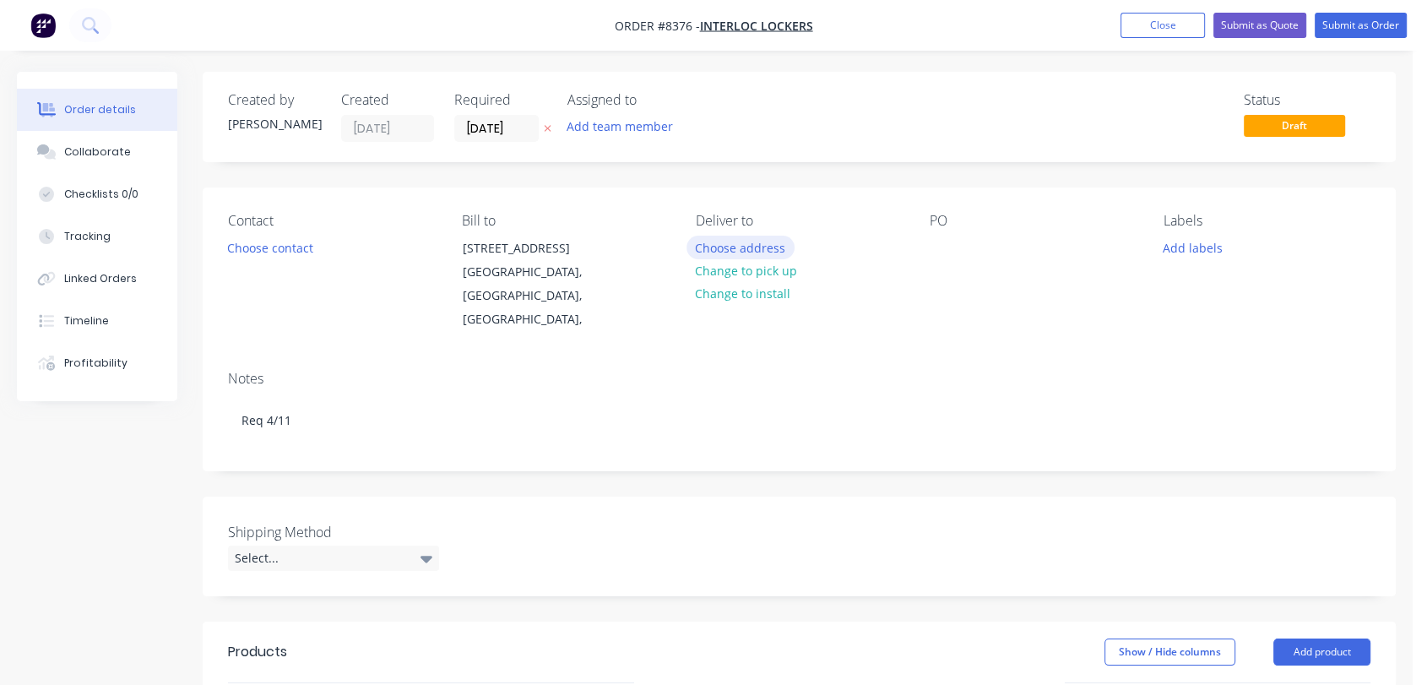
click at [774, 244] on button "Choose address" at bounding box center [740, 247] width 108 height 23
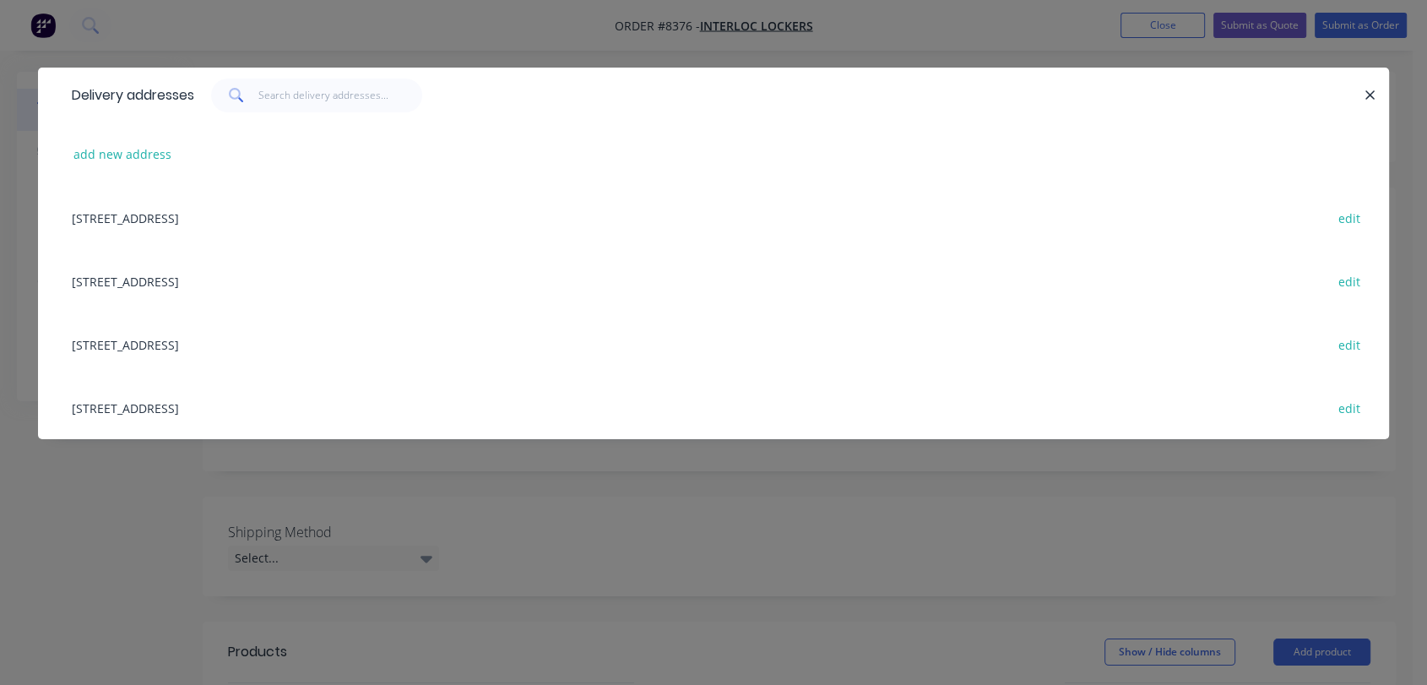
click at [215, 341] on div "[STREET_ADDRESS] edit" at bounding box center [713, 343] width 1300 height 63
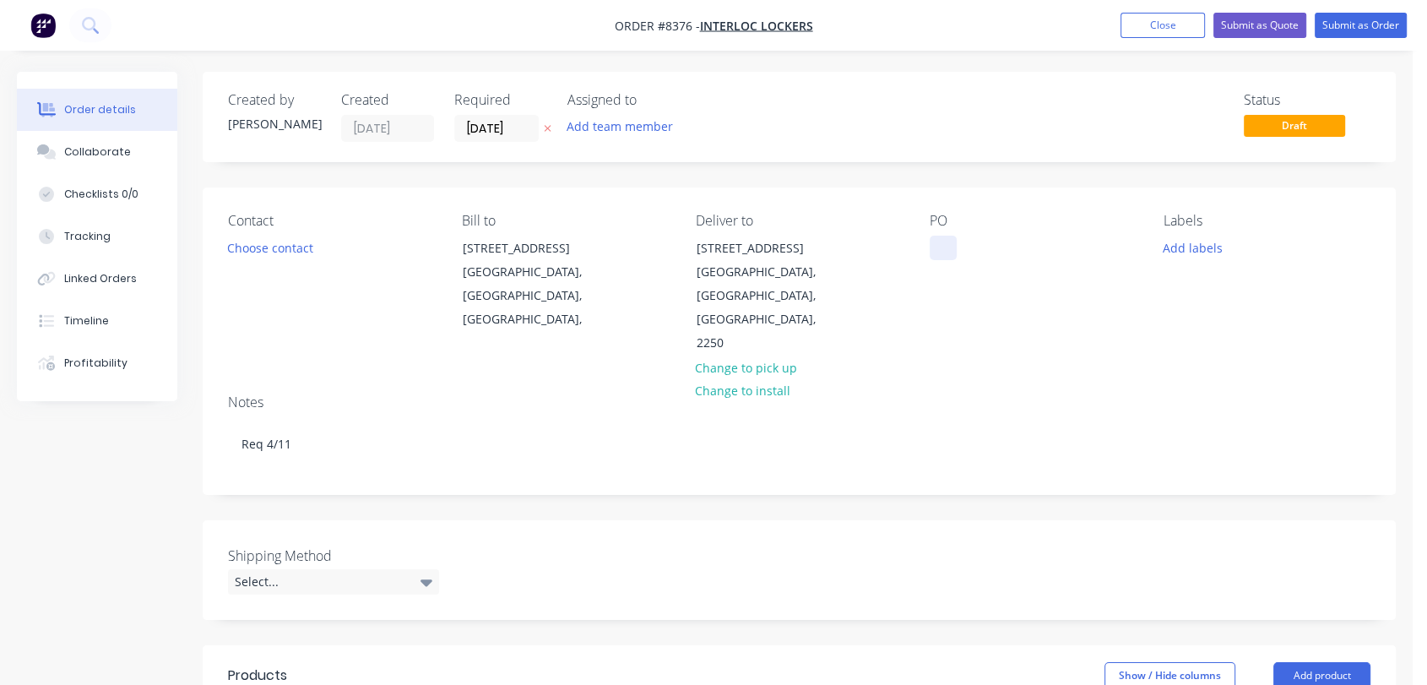
click at [948, 238] on div at bounding box center [942, 248] width 27 height 24
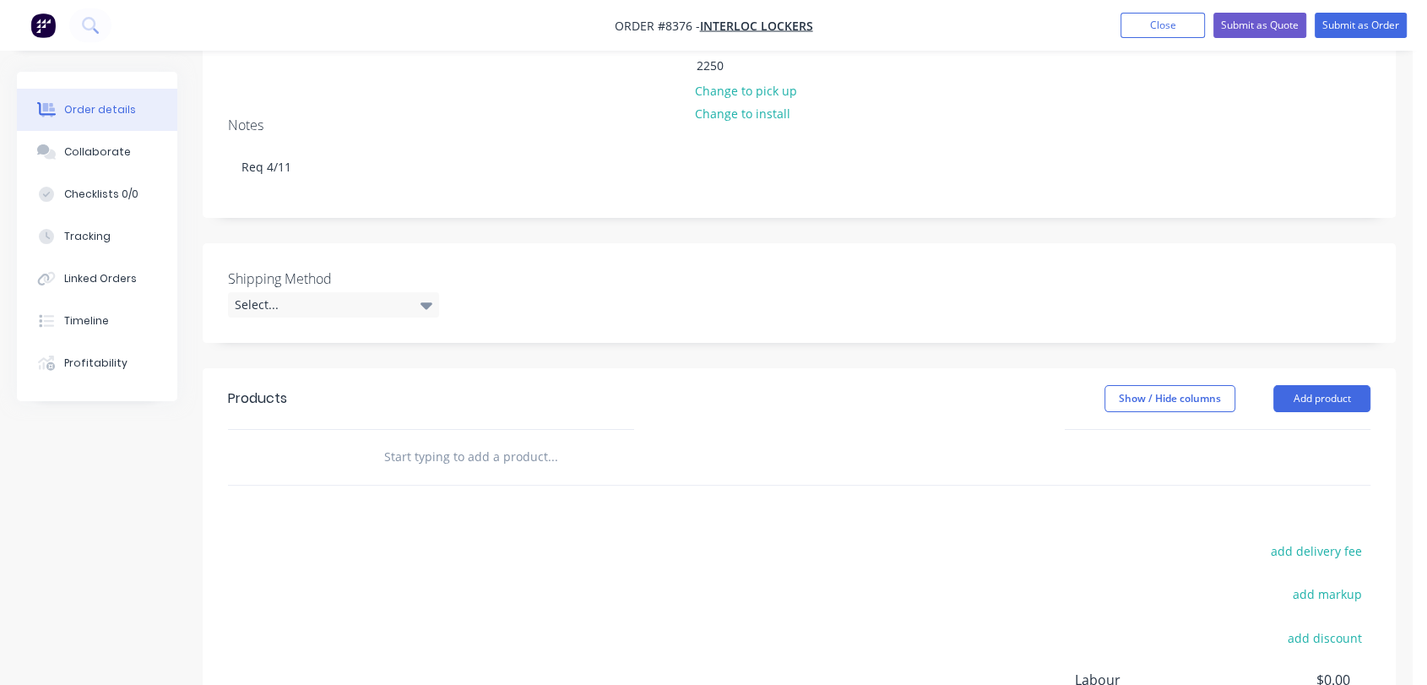
scroll to position [281, 0]
click at [333, 288] on div "Select..." at bounding box center [333, 300] width 211 height 25
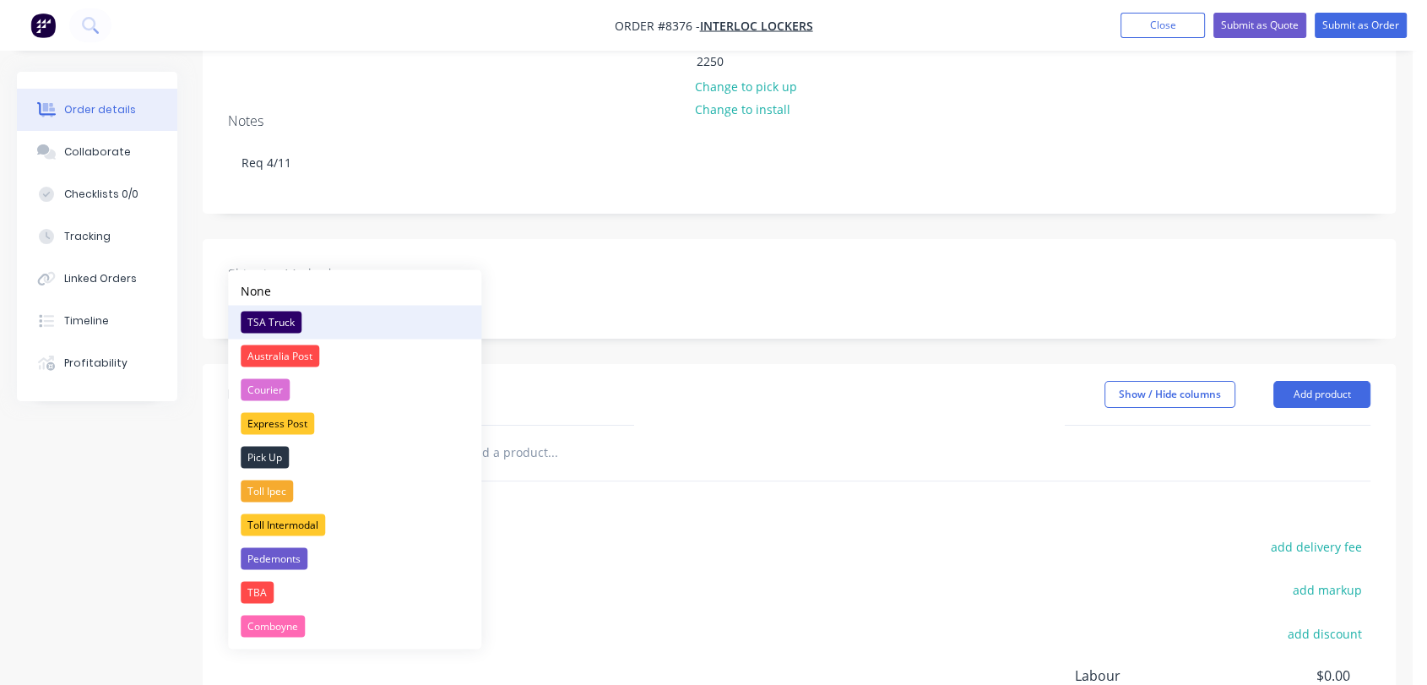
click at [284, 316] on div "TSA Truck" at bounding box center [271, 322] width 61 height 22
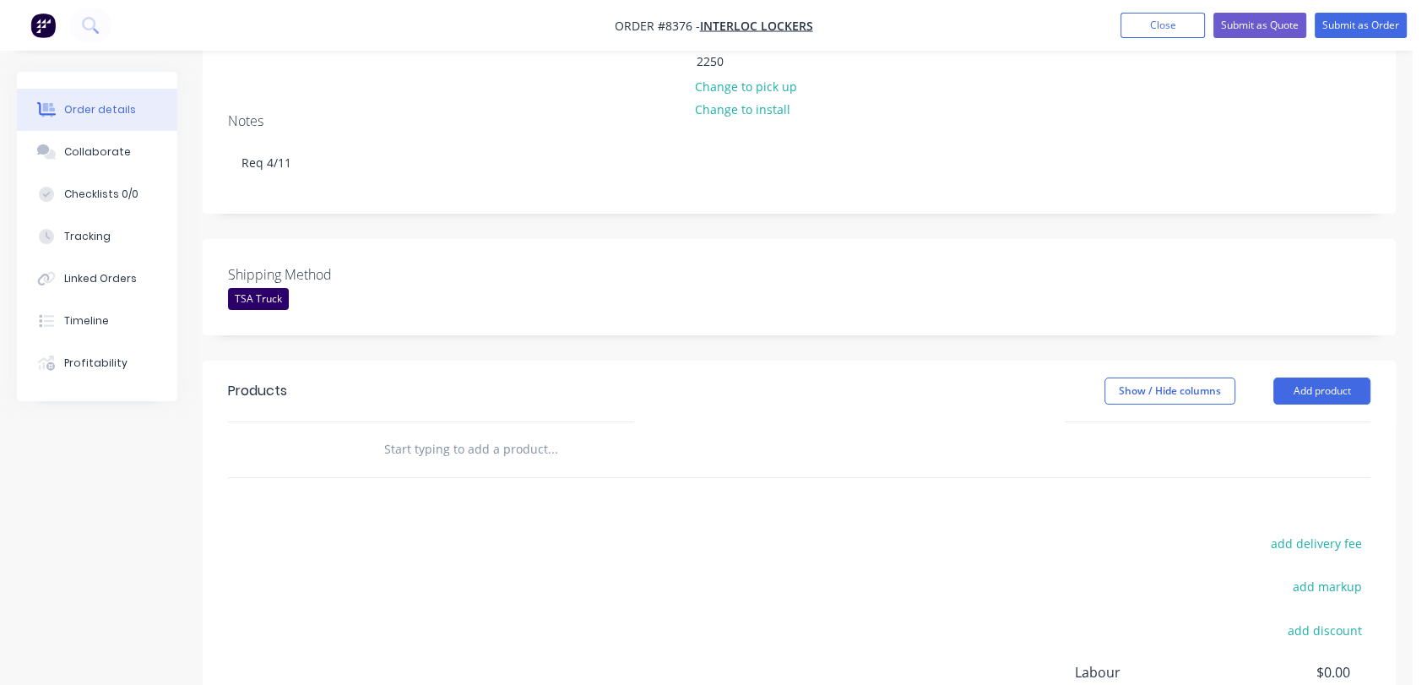
click at [485, 432] on input "text" at bounding box center [552, 449] width 338 height 34
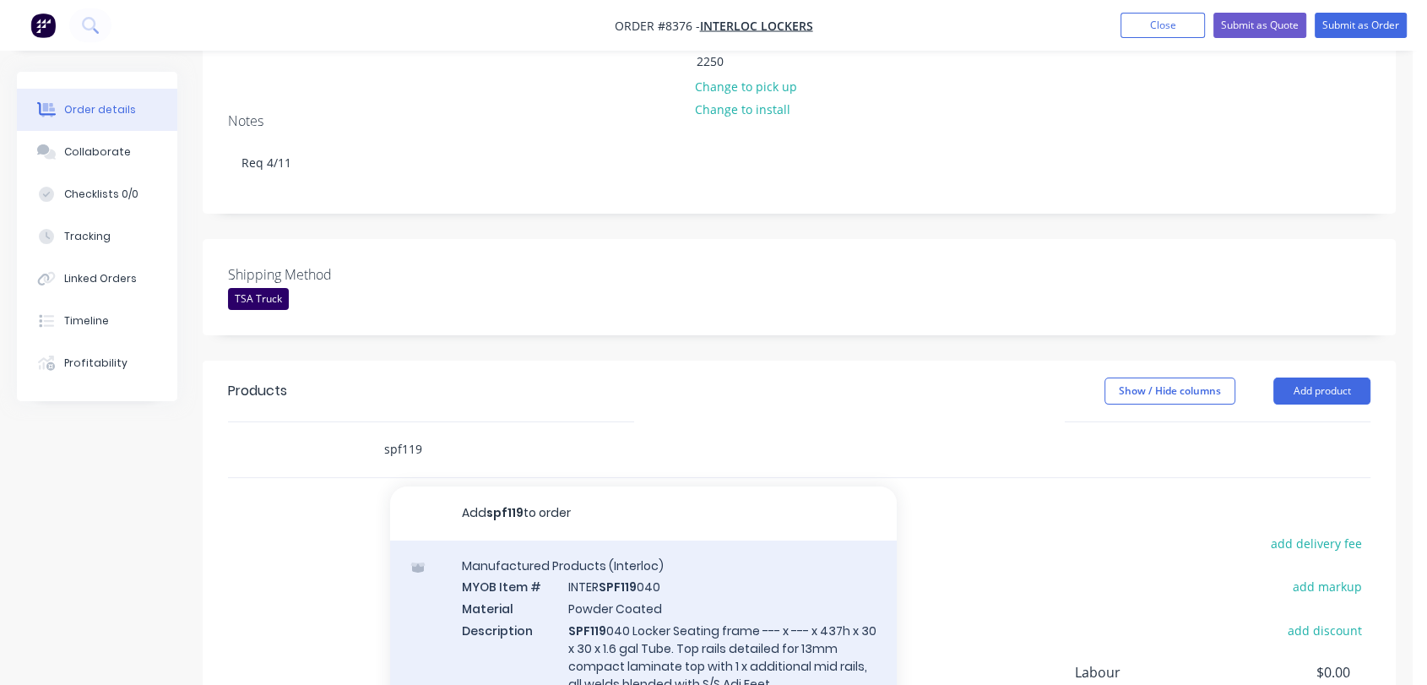
type input "spf119"
click at [620, 542] on div "Manufactured Products (Interloc) MYOB Item # INTER SPF119 040 Material Powder C…" at bounding box center [643, 634] width 507 height 189
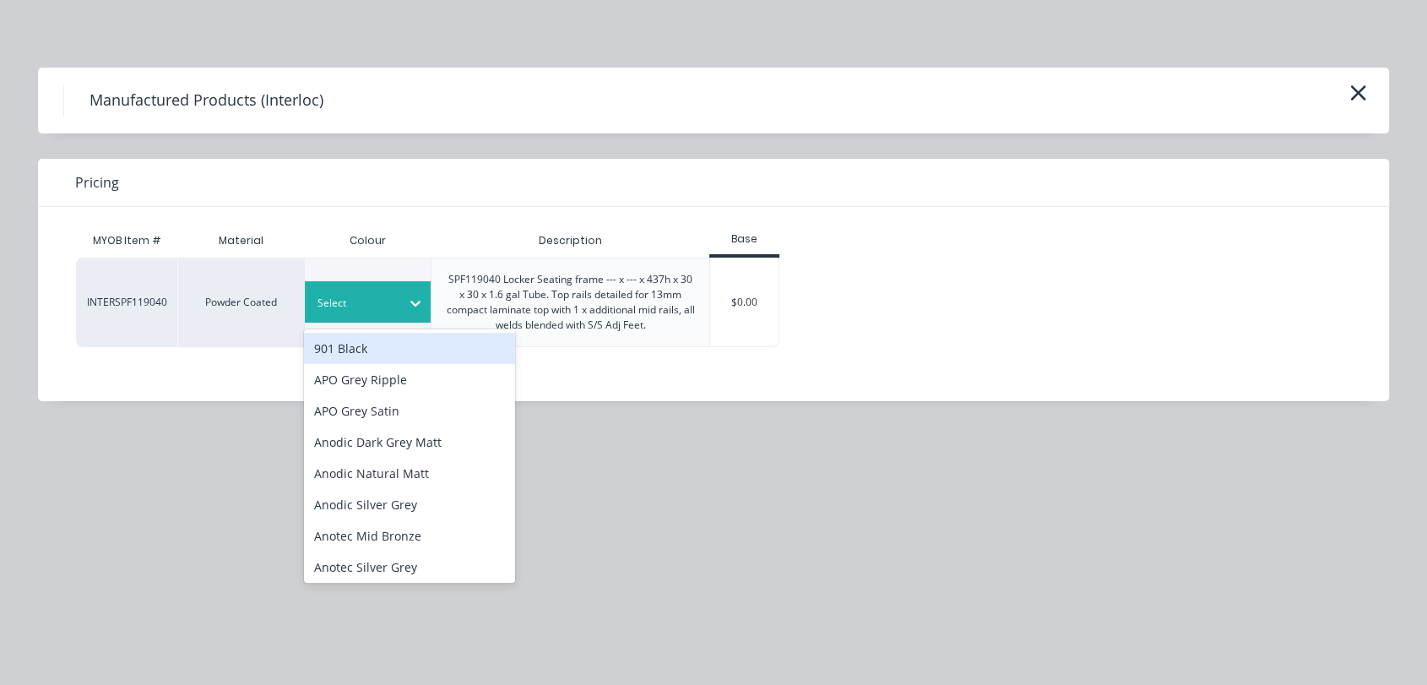
click at [398, 306] on div "Select" at bounding box center [353, 303] width 95 height 22
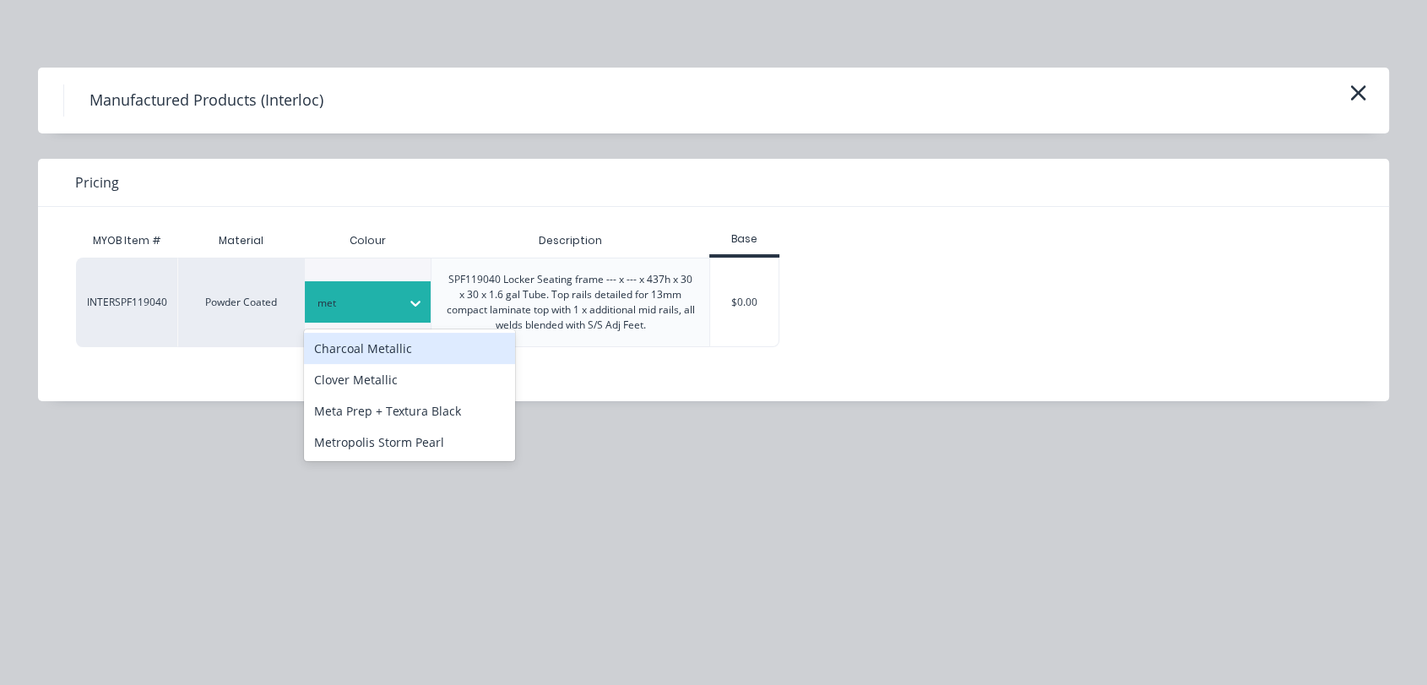
type input "meta"
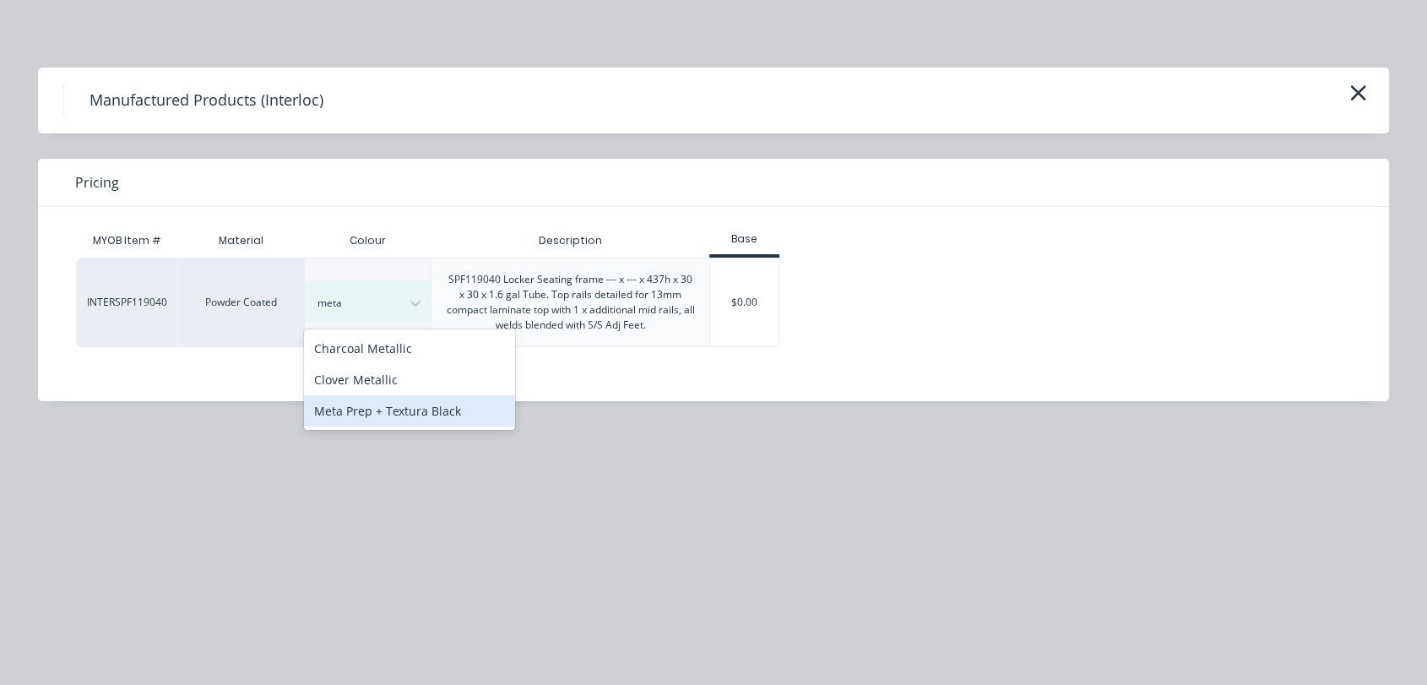
click at [444, 407] on div "Meta Prep + Textura Black" at bounding box center [409, 410] width 211 height 31
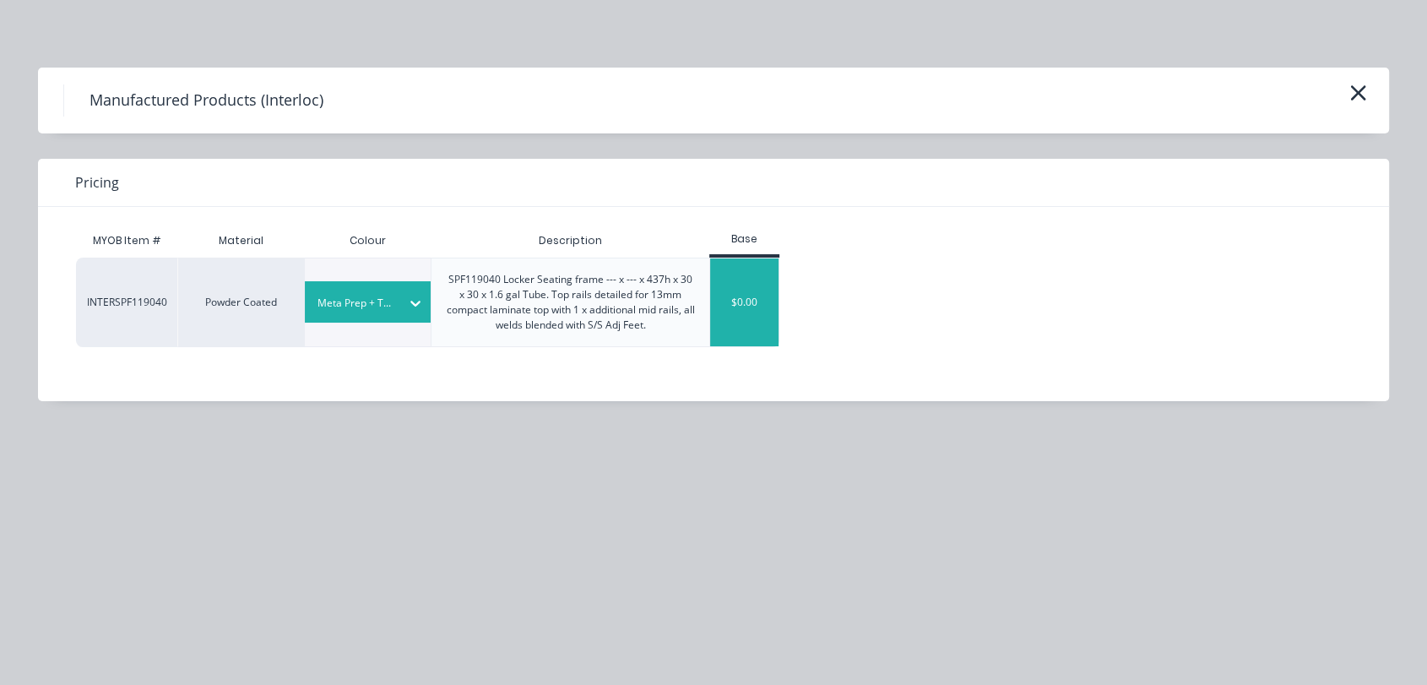
click at [756, 311] on div "$0.00" at bounding box center [744, 302] width 68 height 88
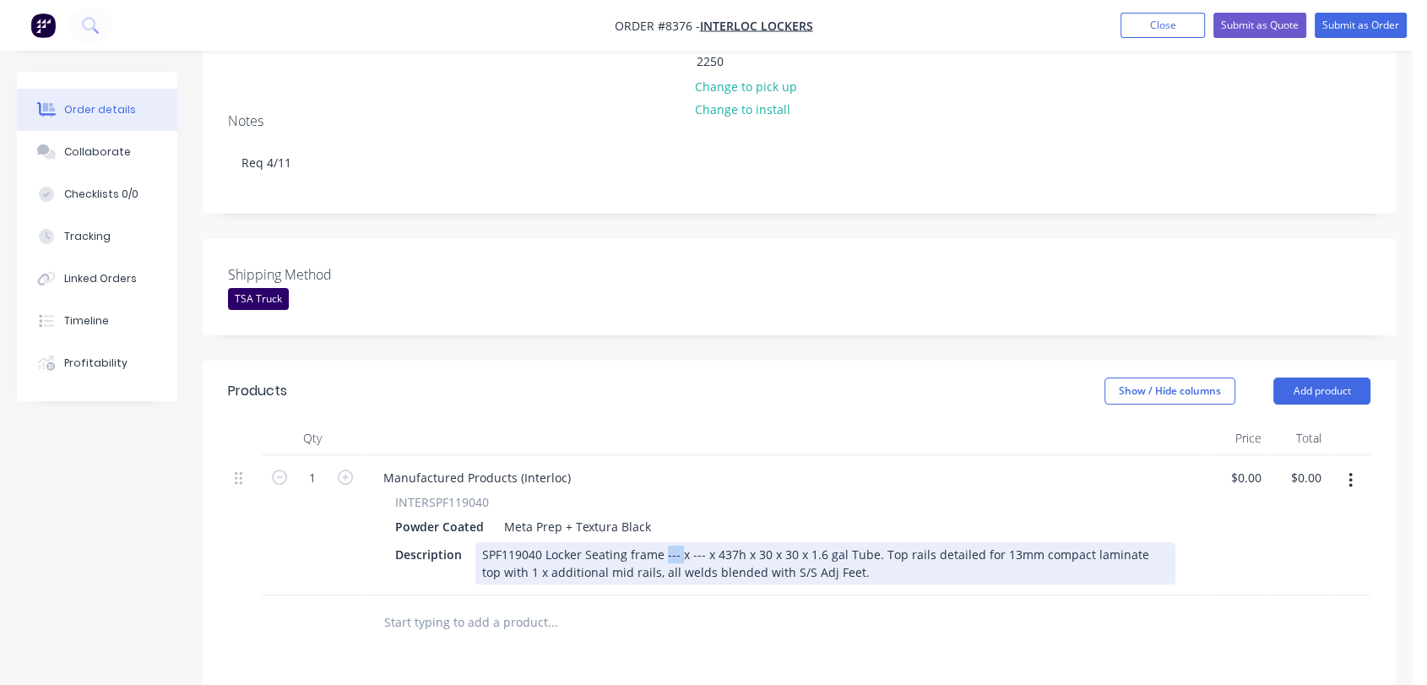
drag, startPoint x: 675, startPoint y: 502, endPoint x: 662, endPoint y: 505, distance: 13.7
click at [662, 542] on div "SPF119040 Locker Seating frame --- x --- x 437h x 30 x 30 x 1.6 gal Tube. Top r…" at bounding box center [825, 563] width 700 height 42
drag, startPoint x: 715, startPoint y: 507, endPoint x: 702, endPoint y: 507, distance: 12.7
click at [702, 542] on div "SPF119040 Locker Seating frame 1190 x --- x 437h x 30 x 30 x 1.6 gal Tube. Top …" at bounding box center [825, 563] width 700 height 42
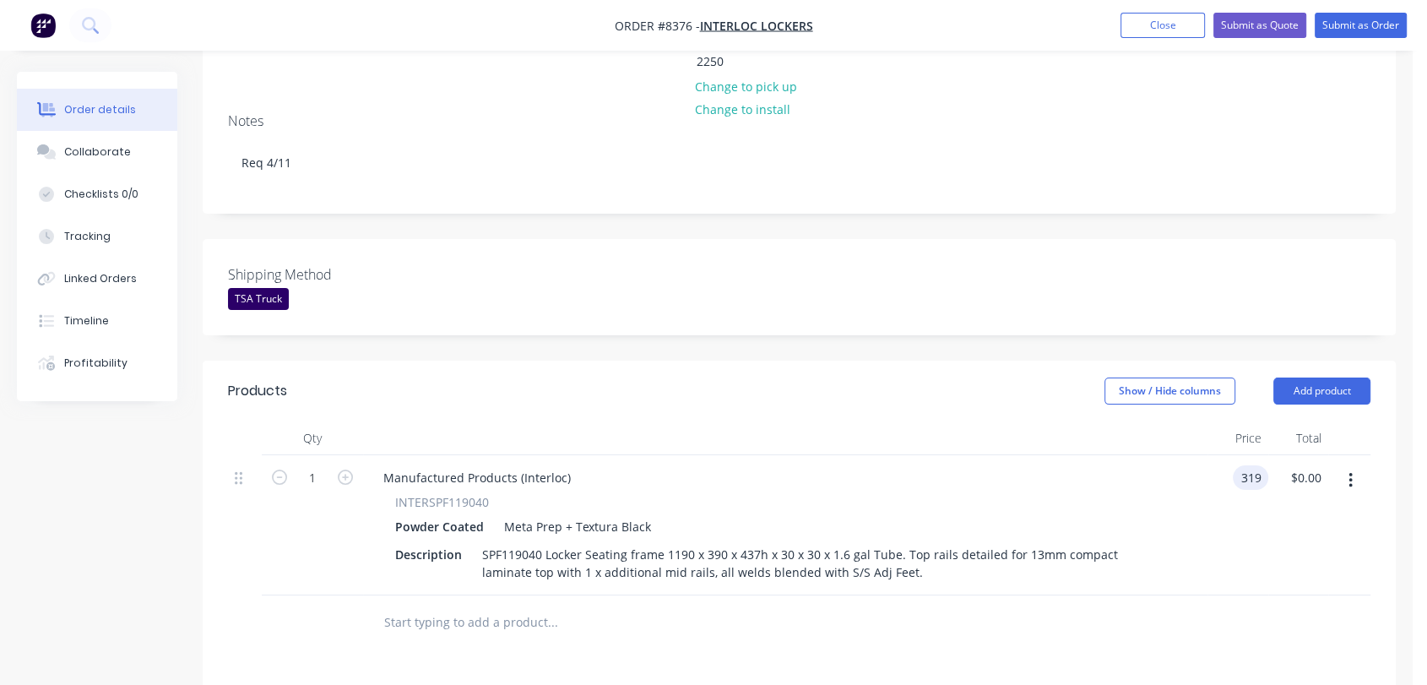
type input "$319.00"
click at [348, 469] on icon "button" at bounding box center [345, 476] width 15 height 15
type input "2"
type input "$638.00"
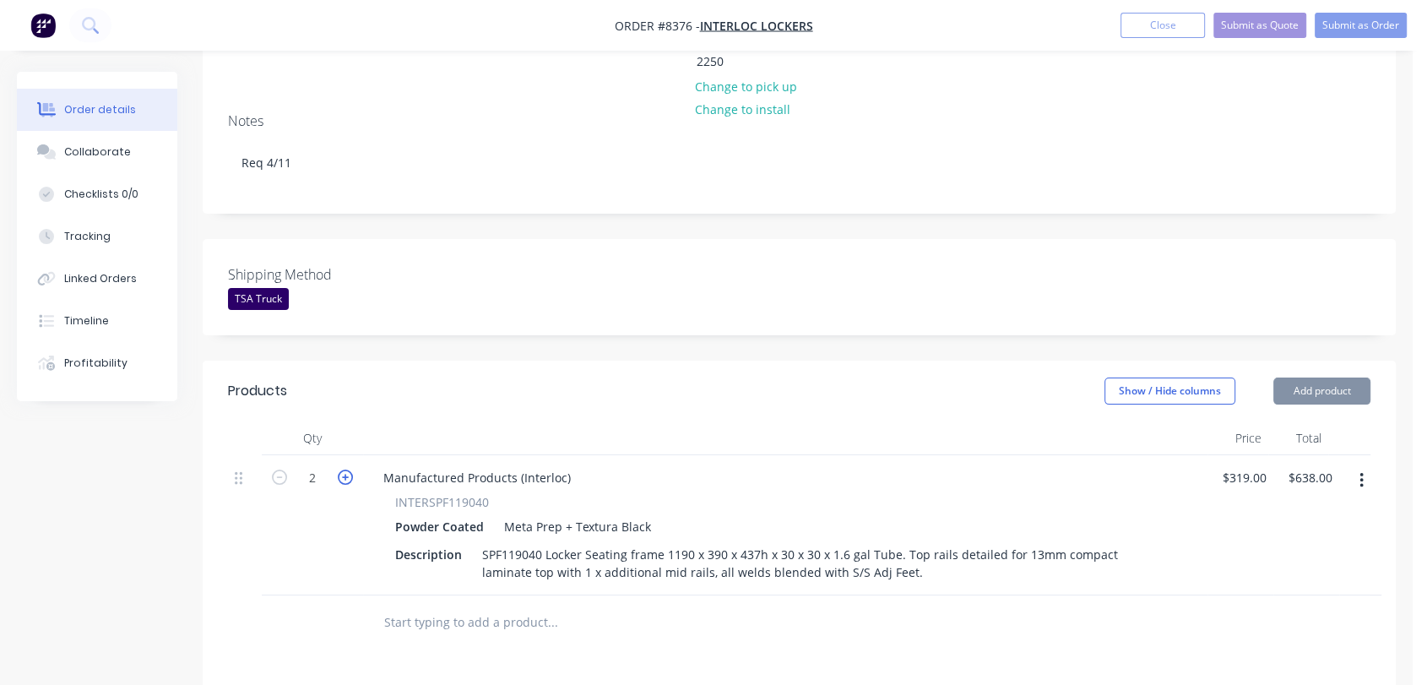
click at [348, 469] on icon "button" at bounding box center [345, 476] width 15 height 15
type input "3"
type input "$957.00"
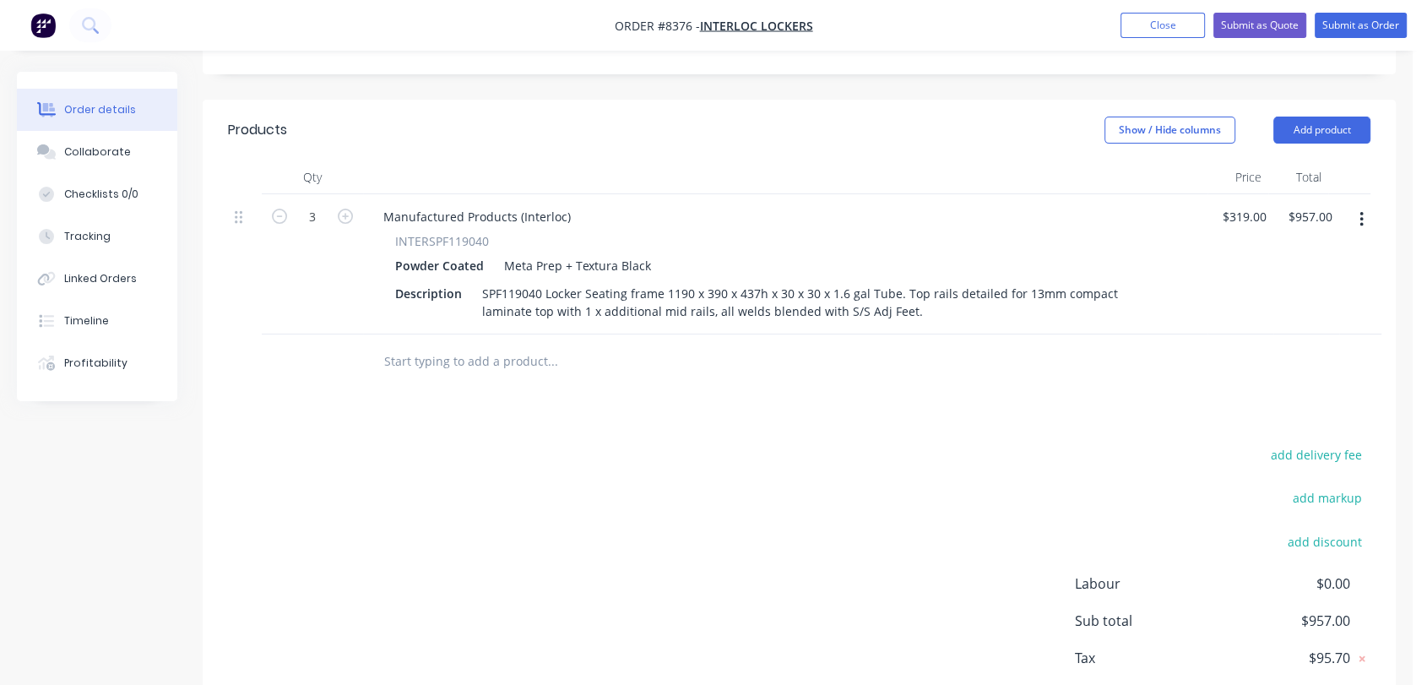
scroll to position [562, 0]
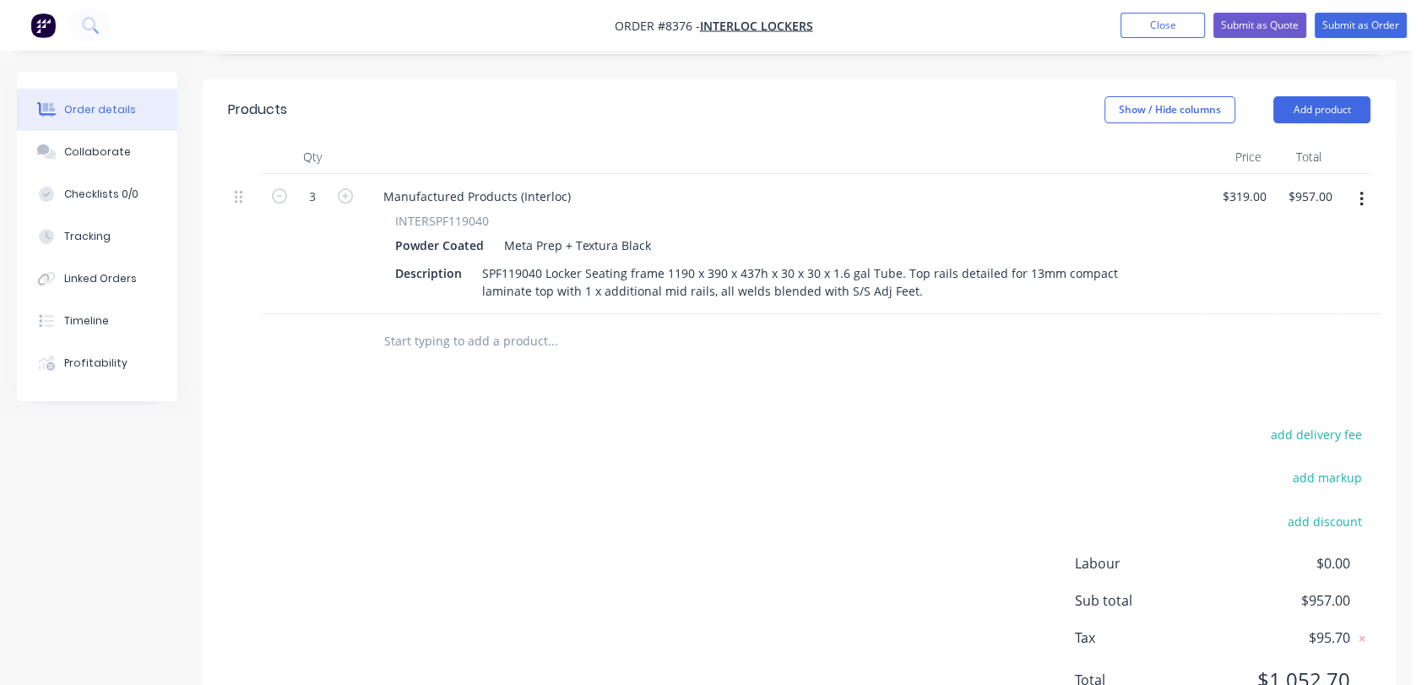
click at [474, 324] on input "text" at bounding box center [552, 341] width 338 height 34
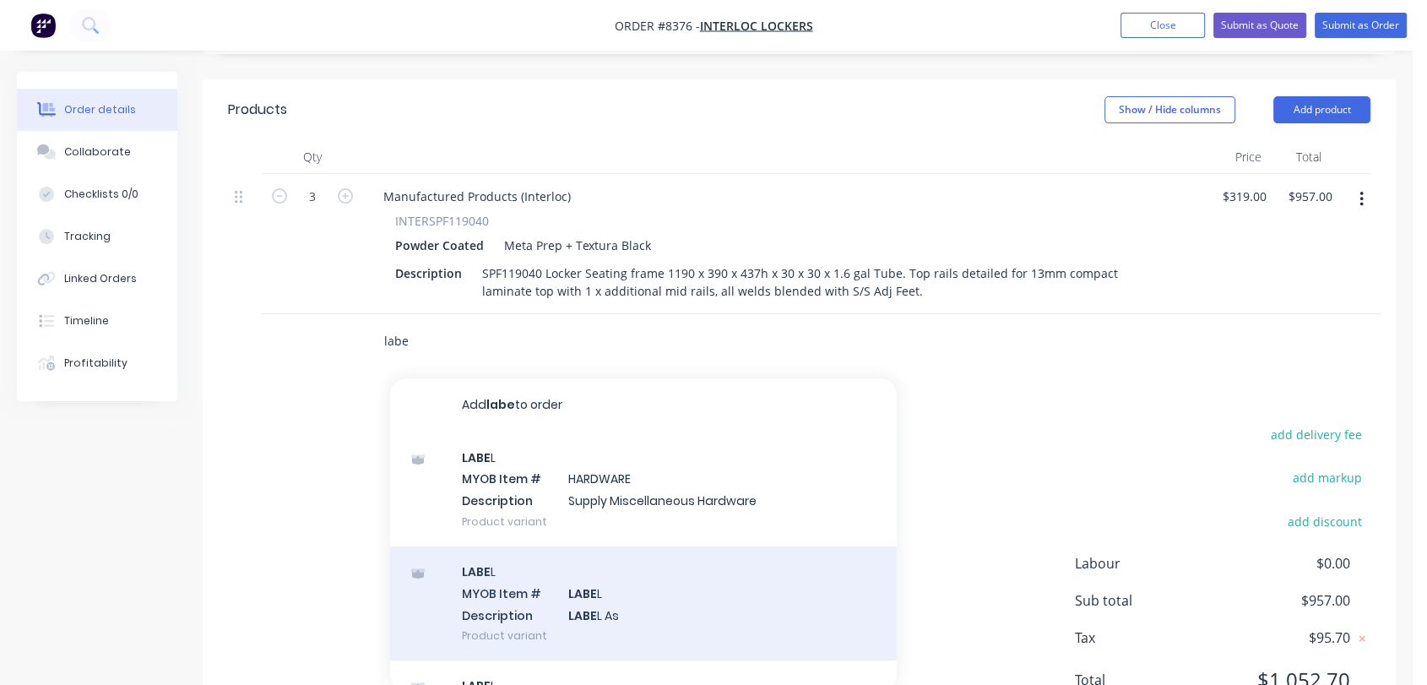
type input "labe"
click at [607, 547] on div "LABE L MYOB Item # LABE L Description LABE L As Product variant" at bounding box center [643, 603] width 507 height 114
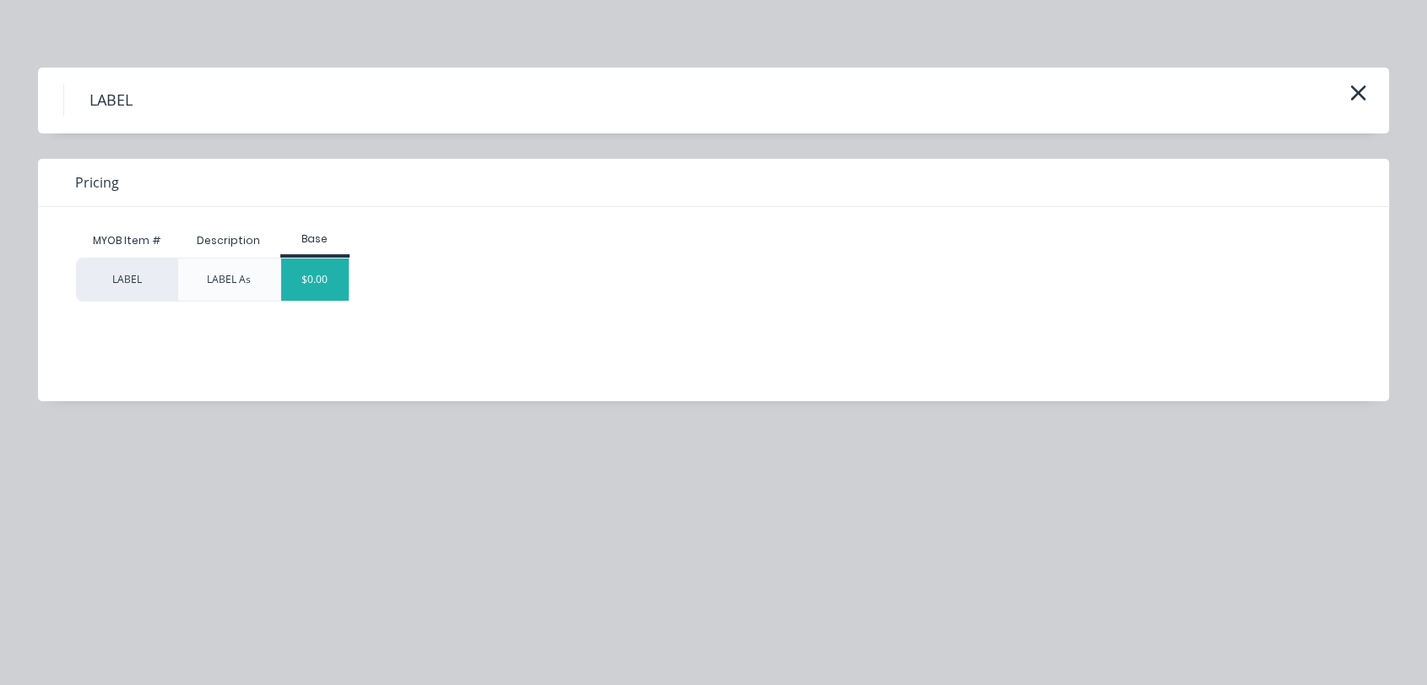
click at [333, 273] on div "$0.00" at bounding box center [315, 279] width 68 height 42
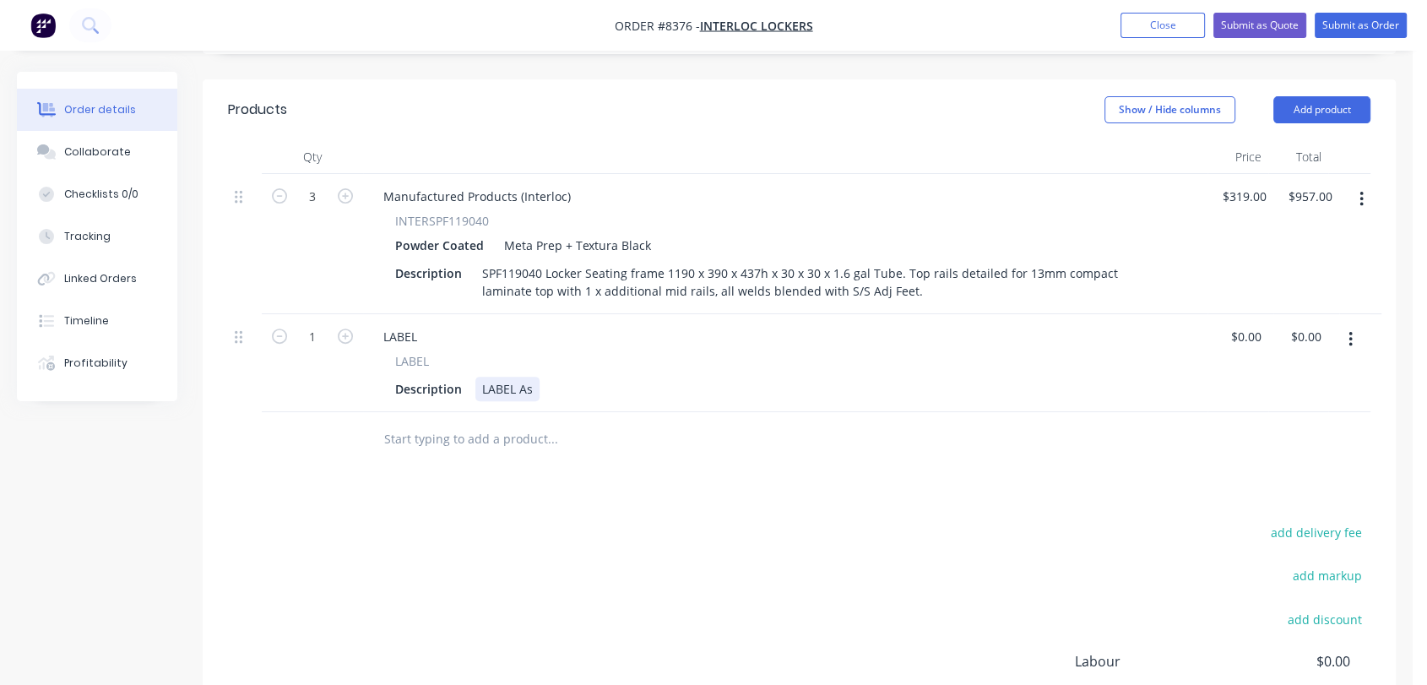
click at [537, 377] on div "Description LABEL As" at bounding box center [781, 389] width 787 height 24
type input "$0.00"
click at [142, 155] on button "Collaborate" at bounding box center [97, 152] width 160 height 42
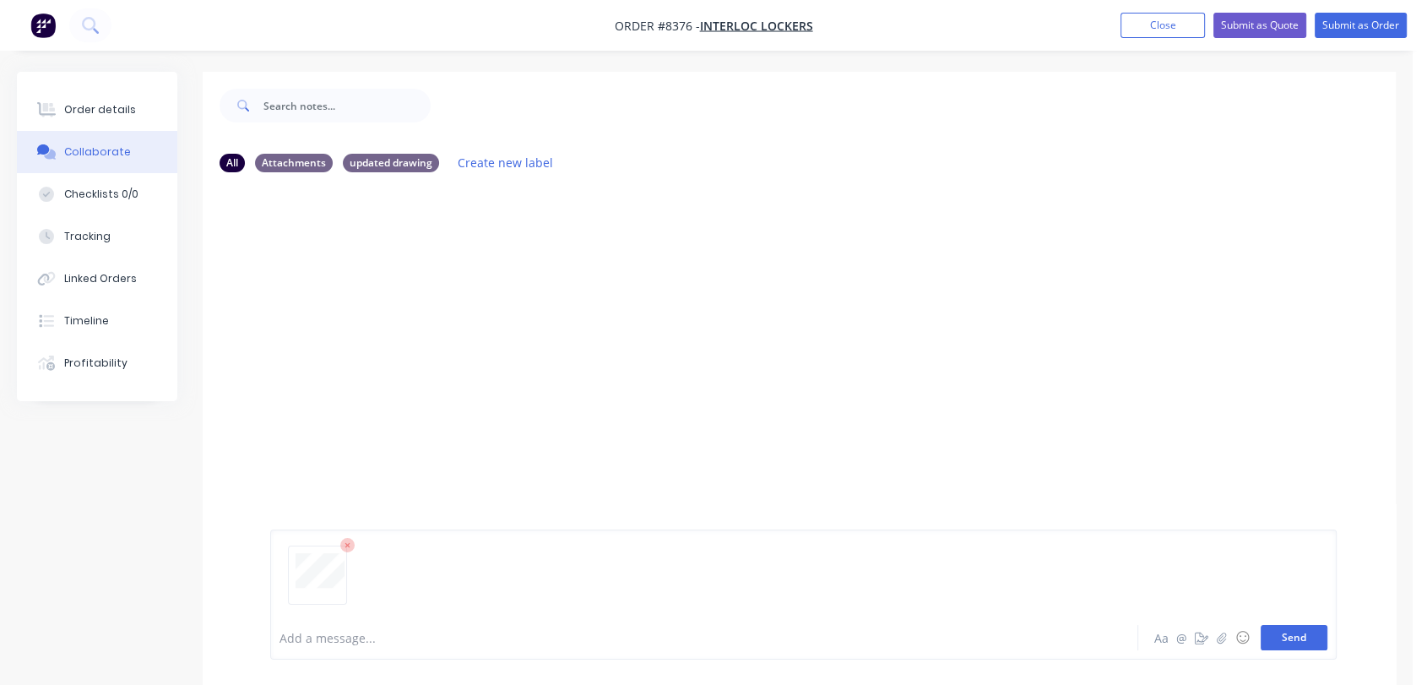
click at [1294, 640] on button "Send" at bounding box center [1293, 637] width 67 height 25
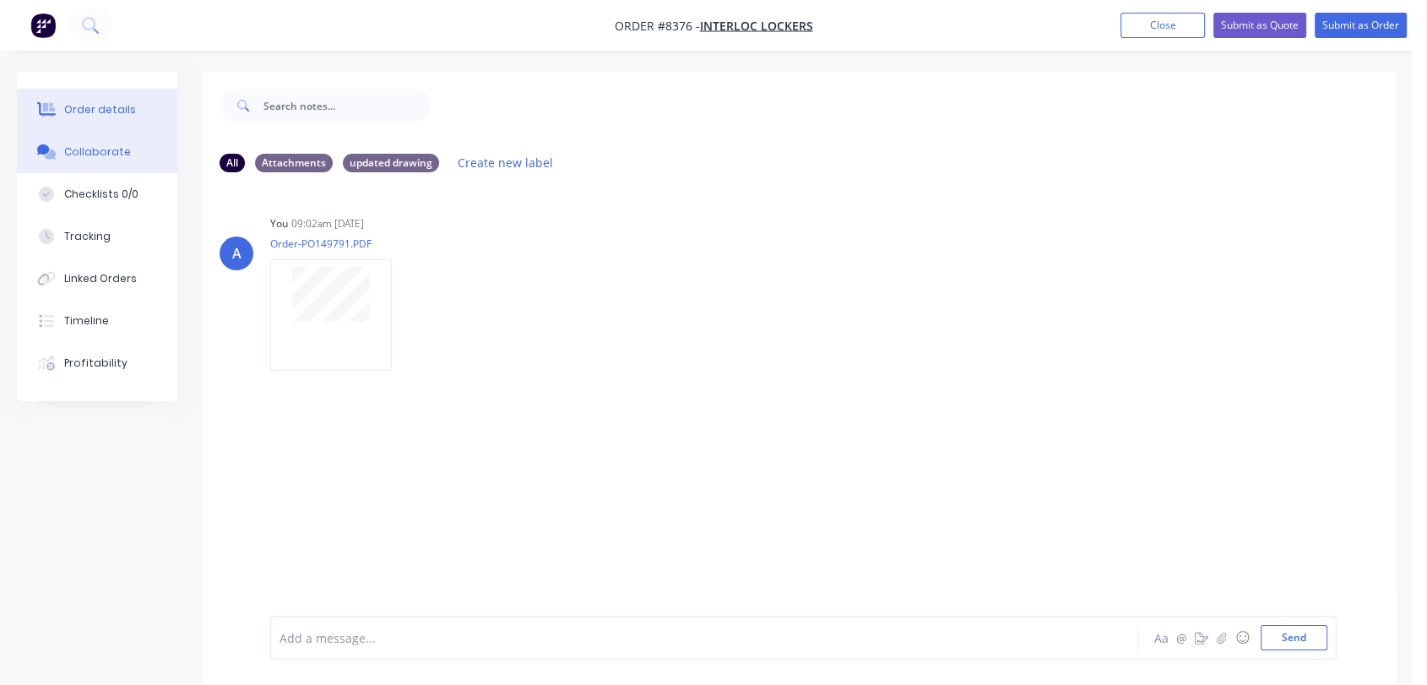
click at [79, 104] on div "Order details" at bounding box center [100, 109] width 72 height 15
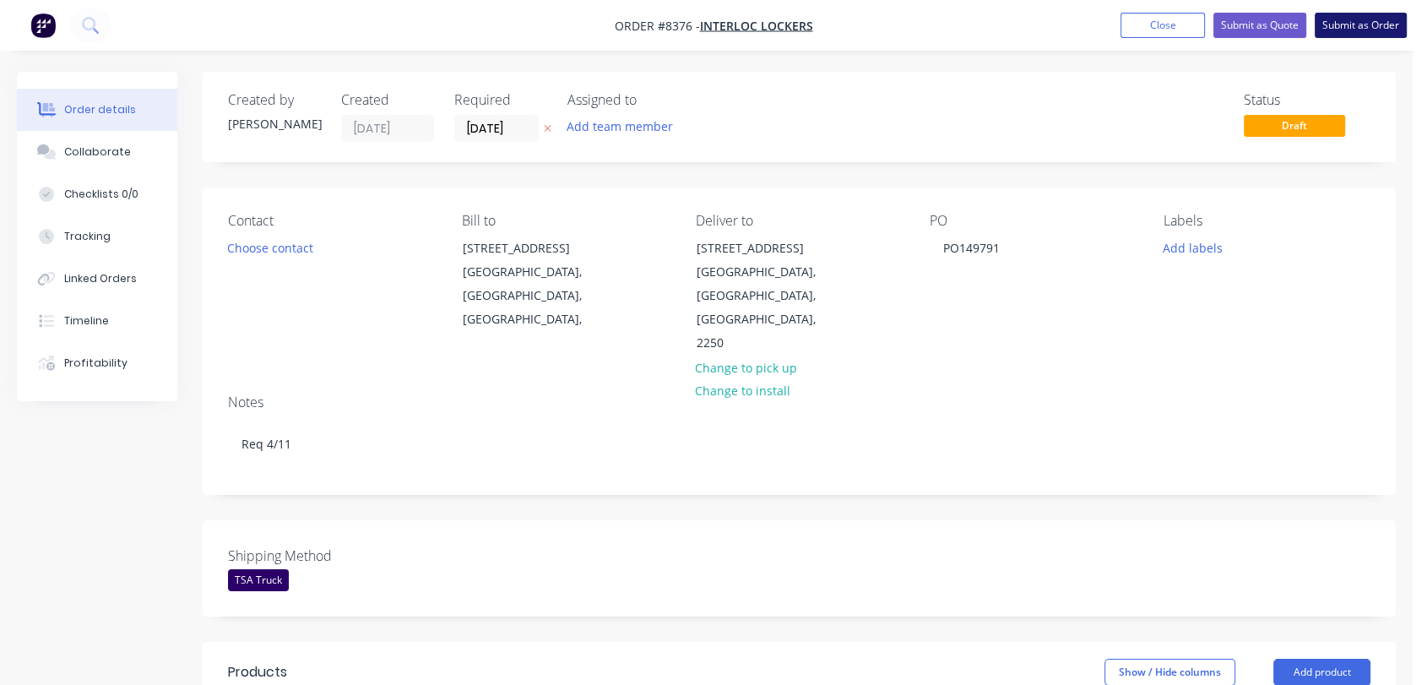
click at [1371, 14] on button "Submit as Order" at bounding box center [1360, 25] width 92 height 25
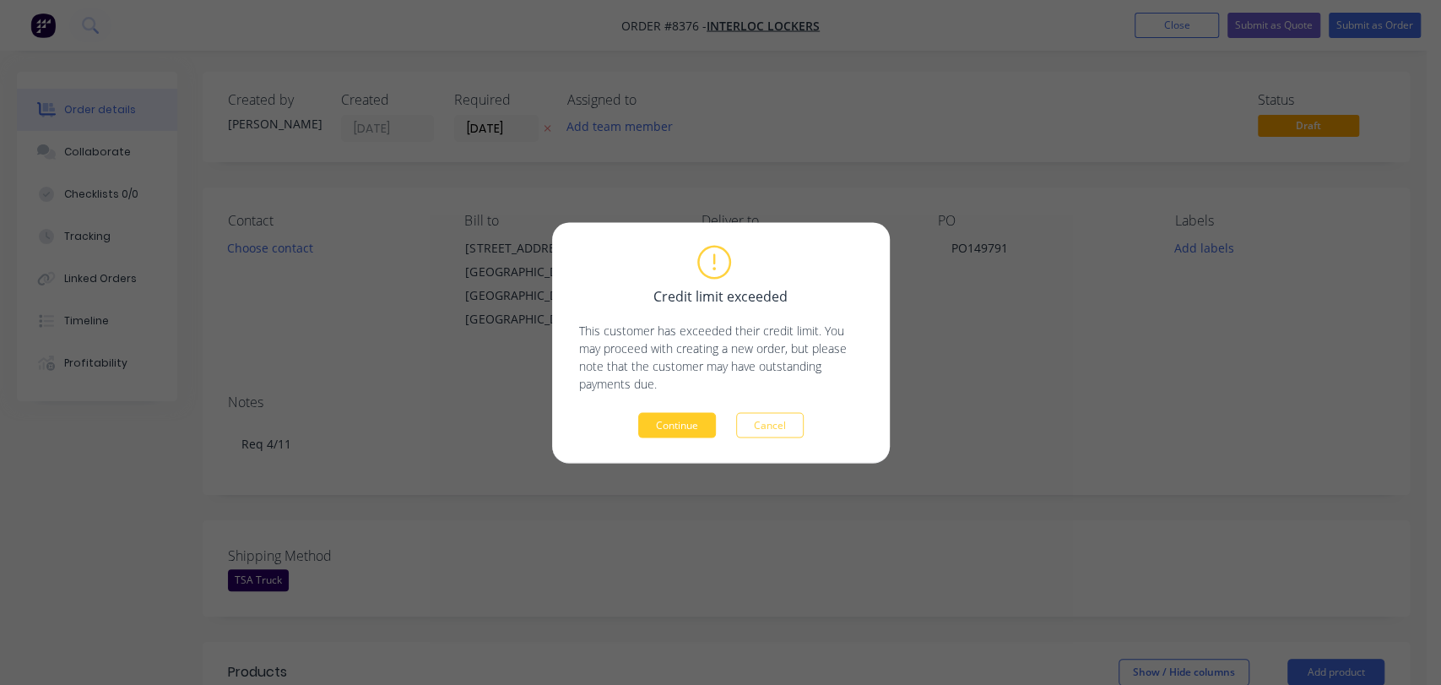
click at [691, 426] on button "Continue" at bounding box center [677, 424] width 78 height 25
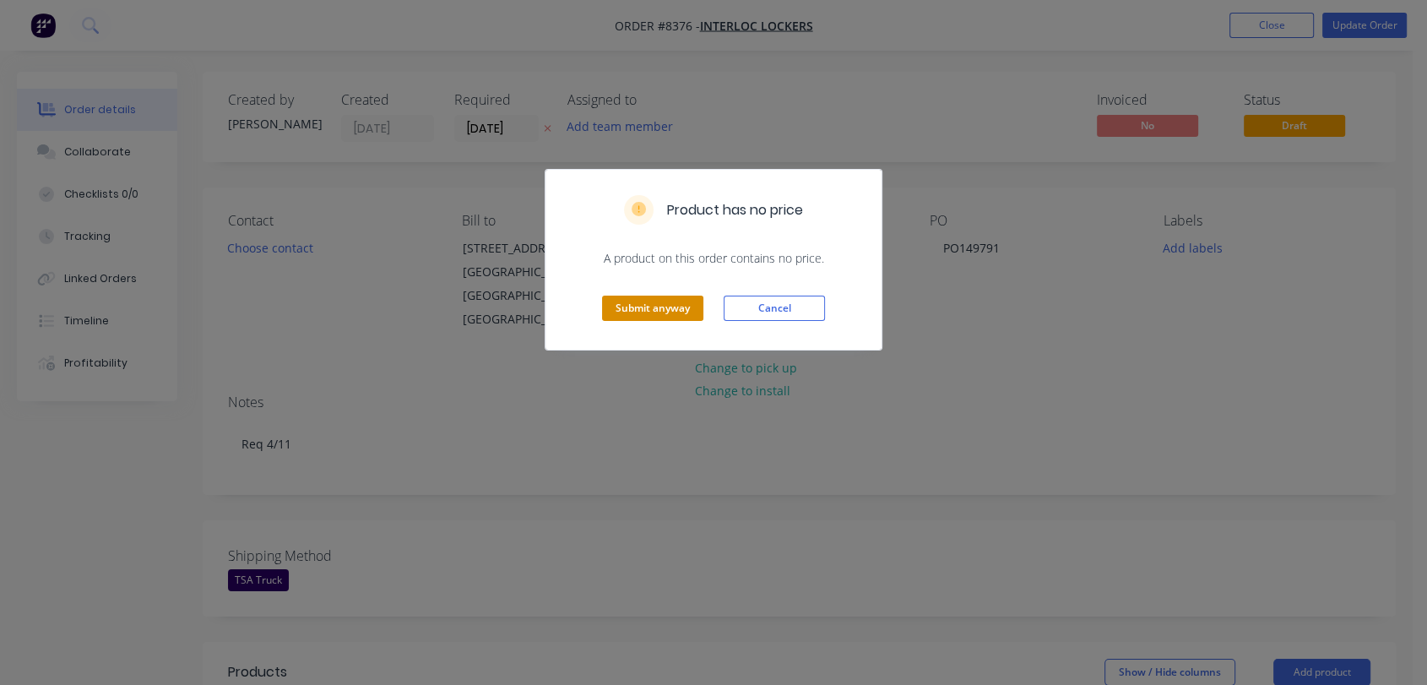
click at [668, 309] on button "Submit anyway" at bounding box center [652, 307] width 101 height 25
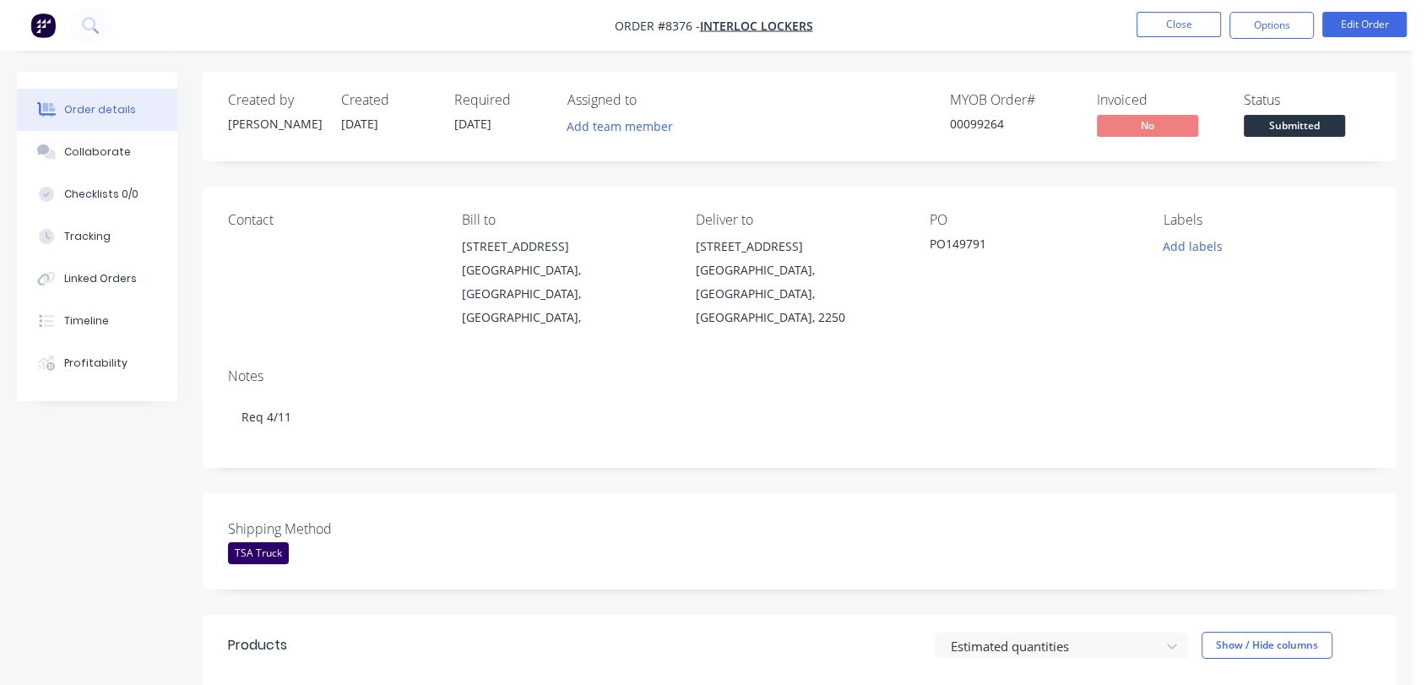
click at [1179, 8] on nav "Order #8376 - Interloc Lockers Close Options Edit Order" at bounding box center [713, 25] width 1427 height 51
click at [1175, 19] on button "Close" at bounding box center [1178, 24] width 84 height 25
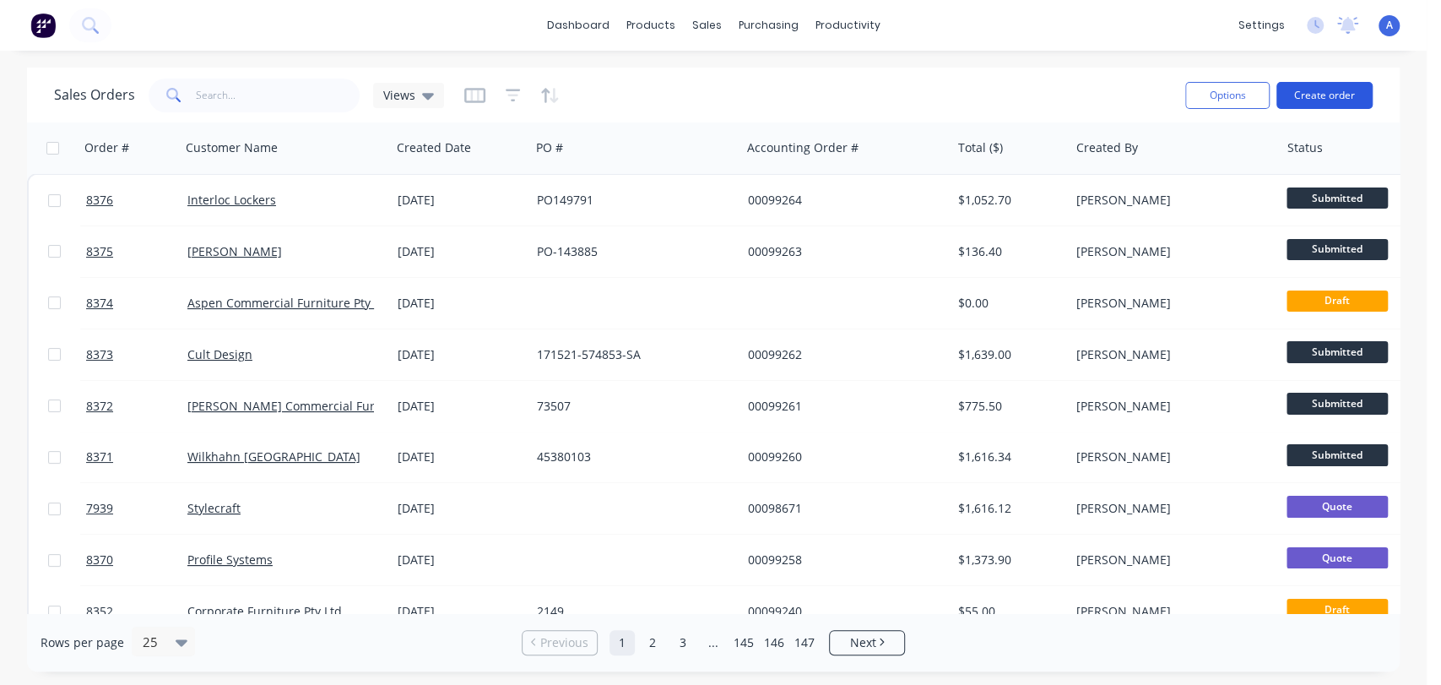
click at [1310, 95] on button "Create order" at bounding box center [1324, 95] width 96 height 27
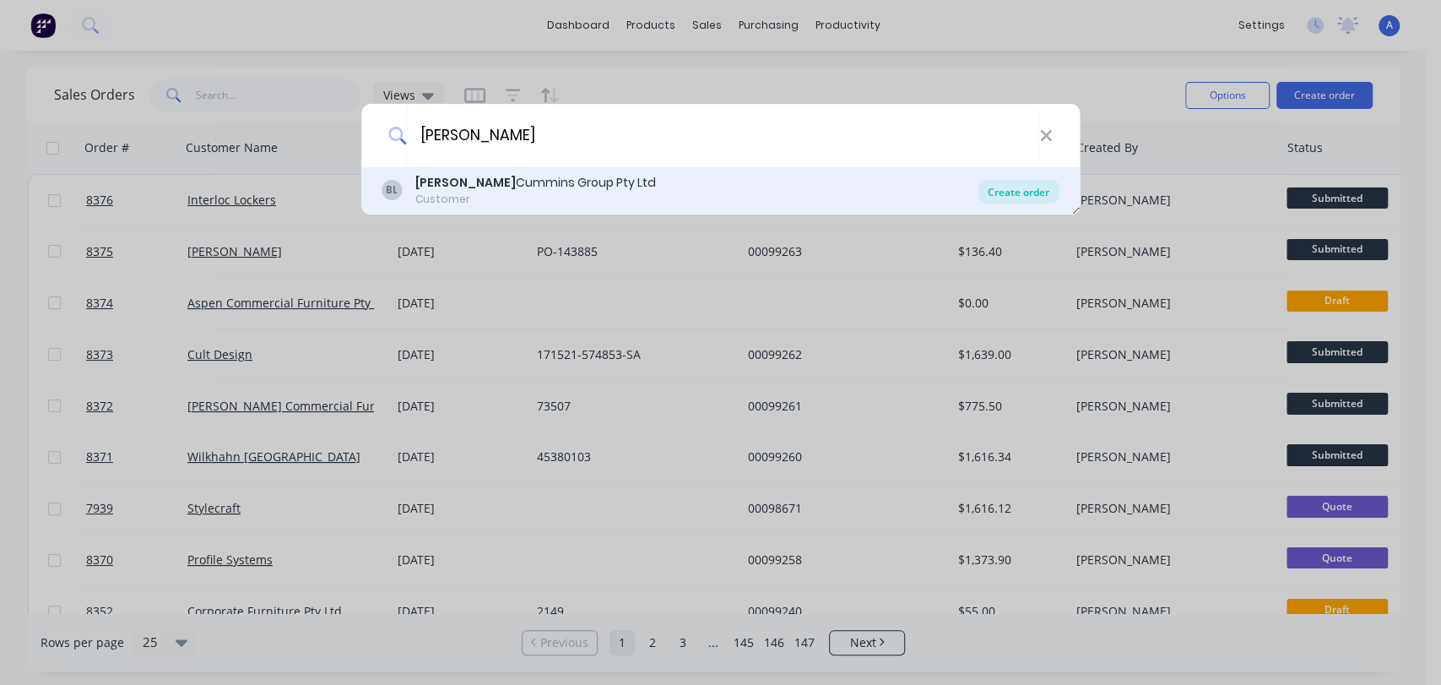
type input "[PERSON_NAME]"
click at [1003, 193] on div "Create order" at bounding box center [1019, 192] width 82 height 24
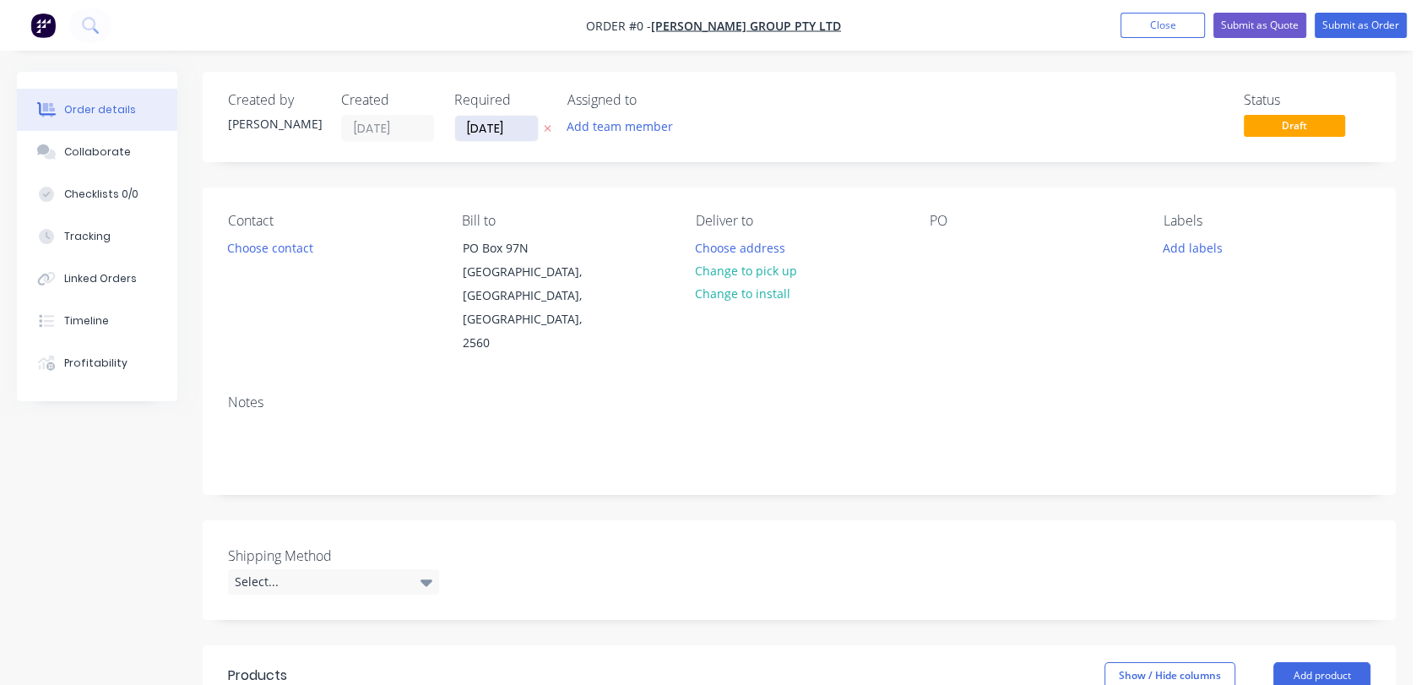
click at [524, 128] on input "[DATE]" at bounding box center [496, 128] width 83 height 25
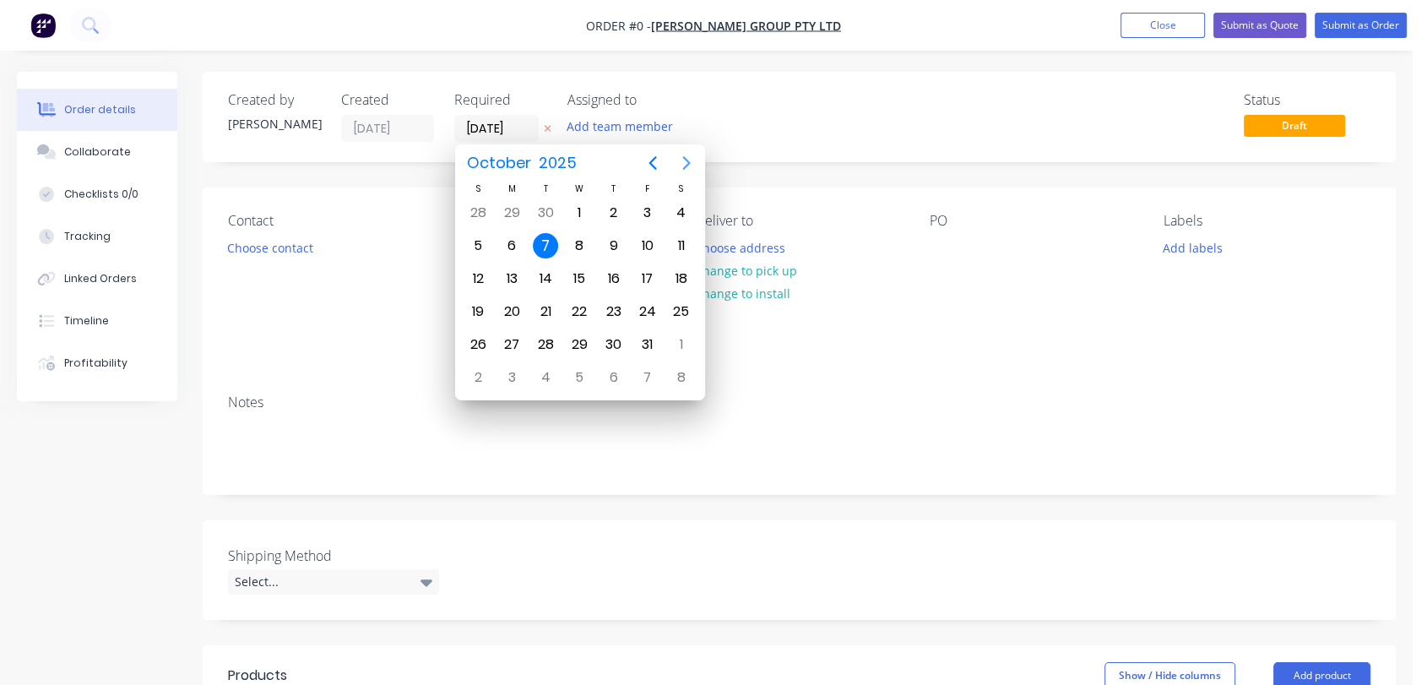
click at [685, 159] on icon "Next page" at bounding box center [686, 163] width 8 height 14
click at [575, 335] on div "31" at bounding box center [578, 344] width 25 height 25
type input "[DATE]"
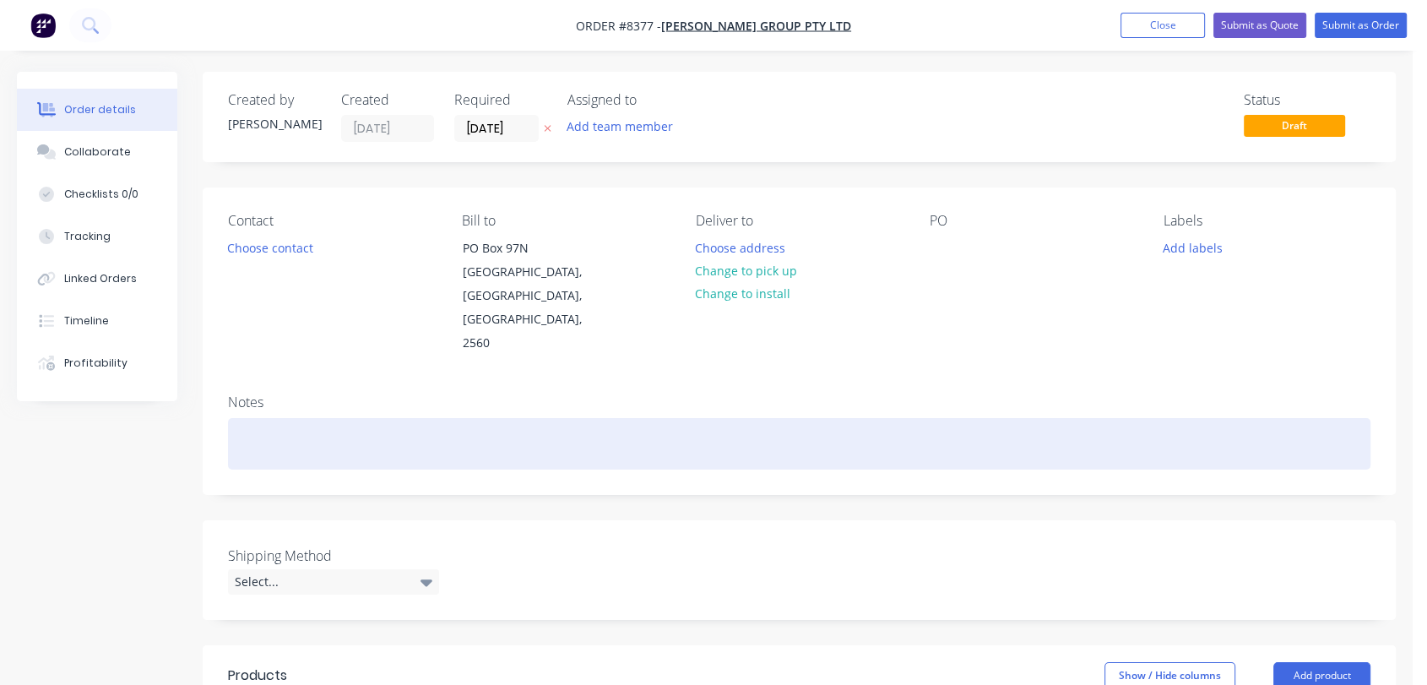
click at [273, 418] on div at bounding box center [799, 443] width 1142 height 51
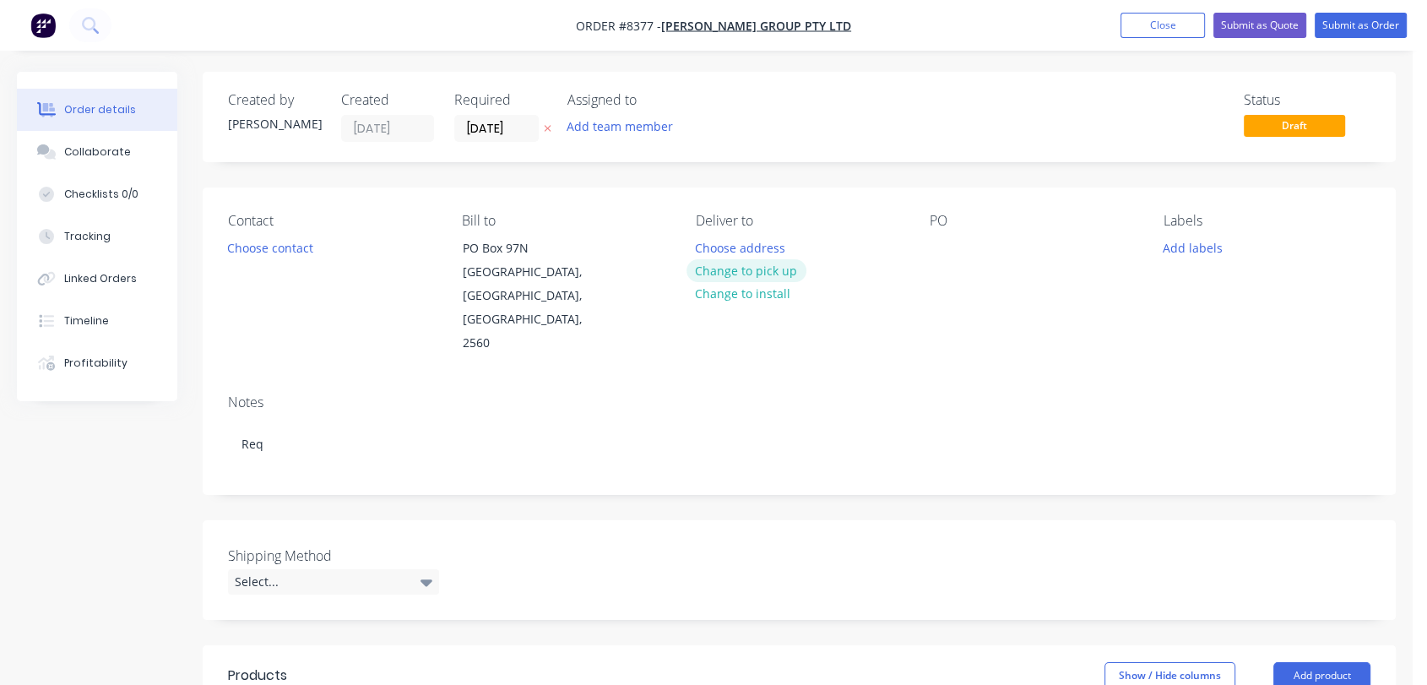
click at [754, 264] on button "Change to pick up" at bounding box center [746, 270] width 120 height 23
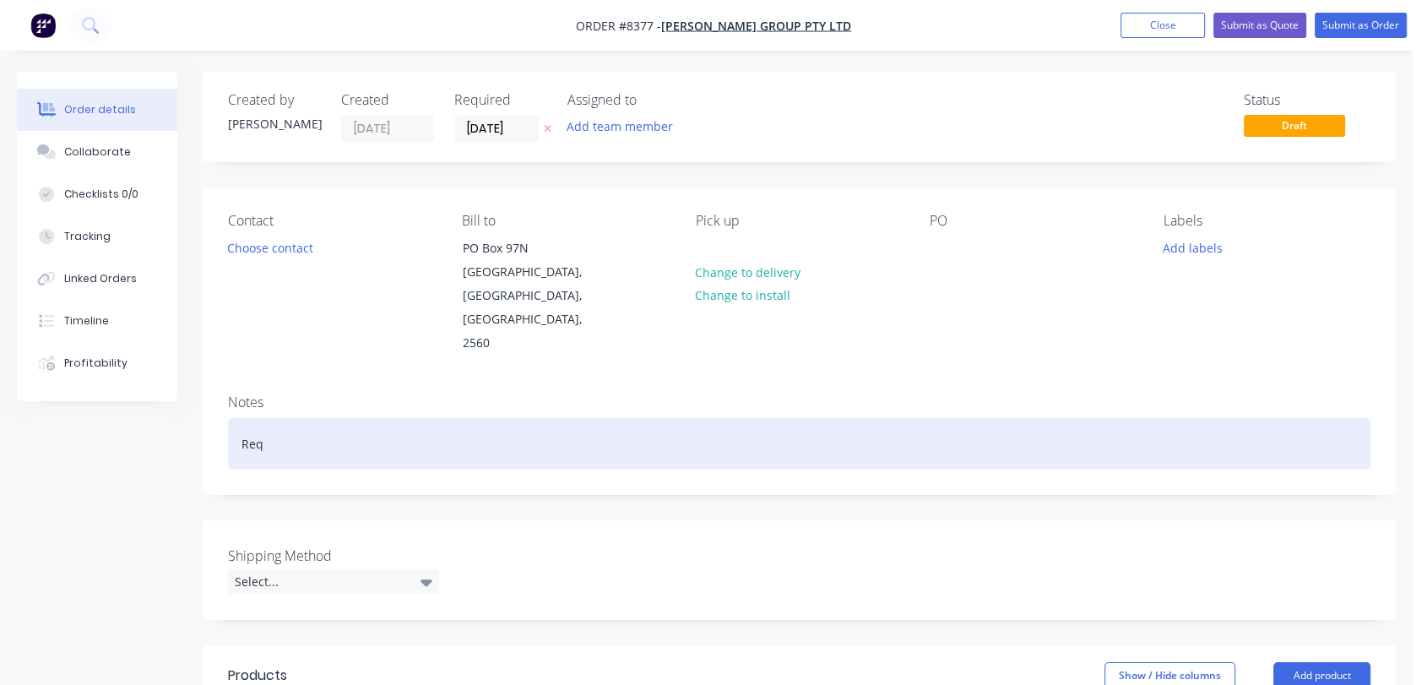
click at [324, 418] on div "Req" at bounding box center [799, 443] width 1142 height 51
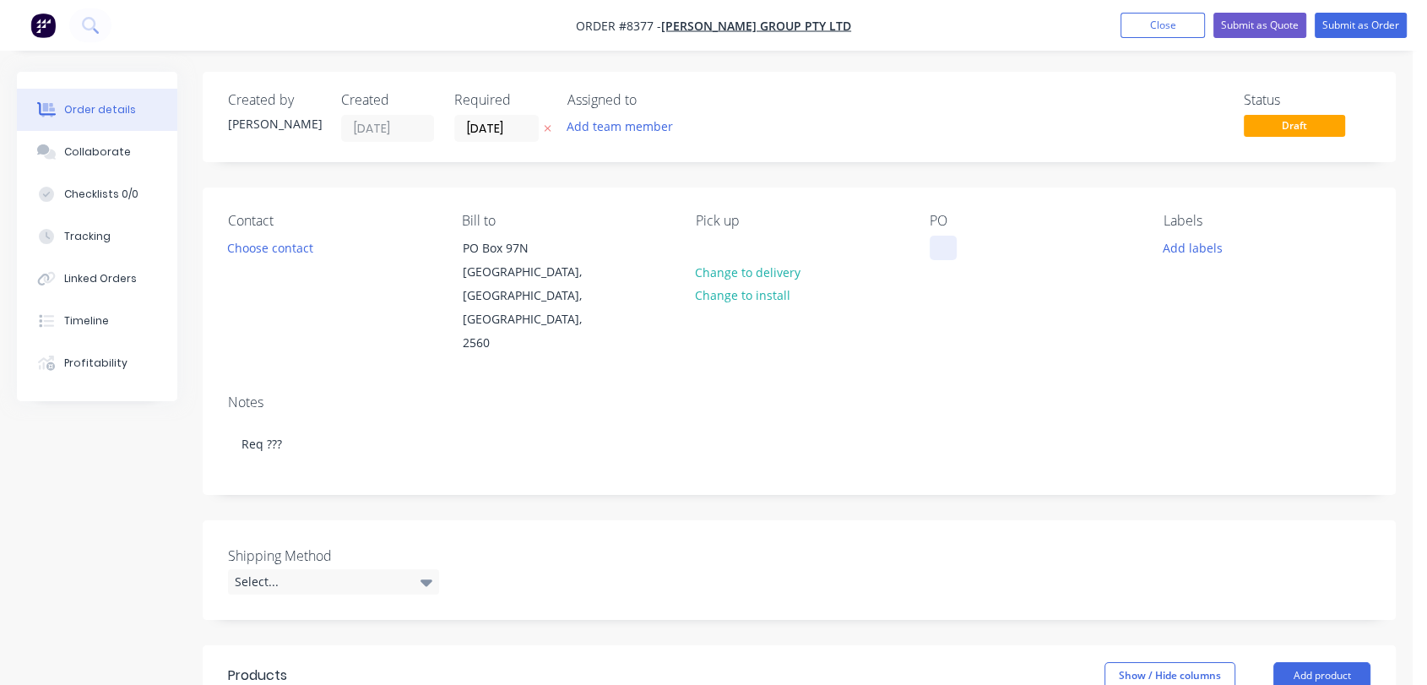
click at [940, 245] on div at bounding box center [942, 248] width 27 height 24
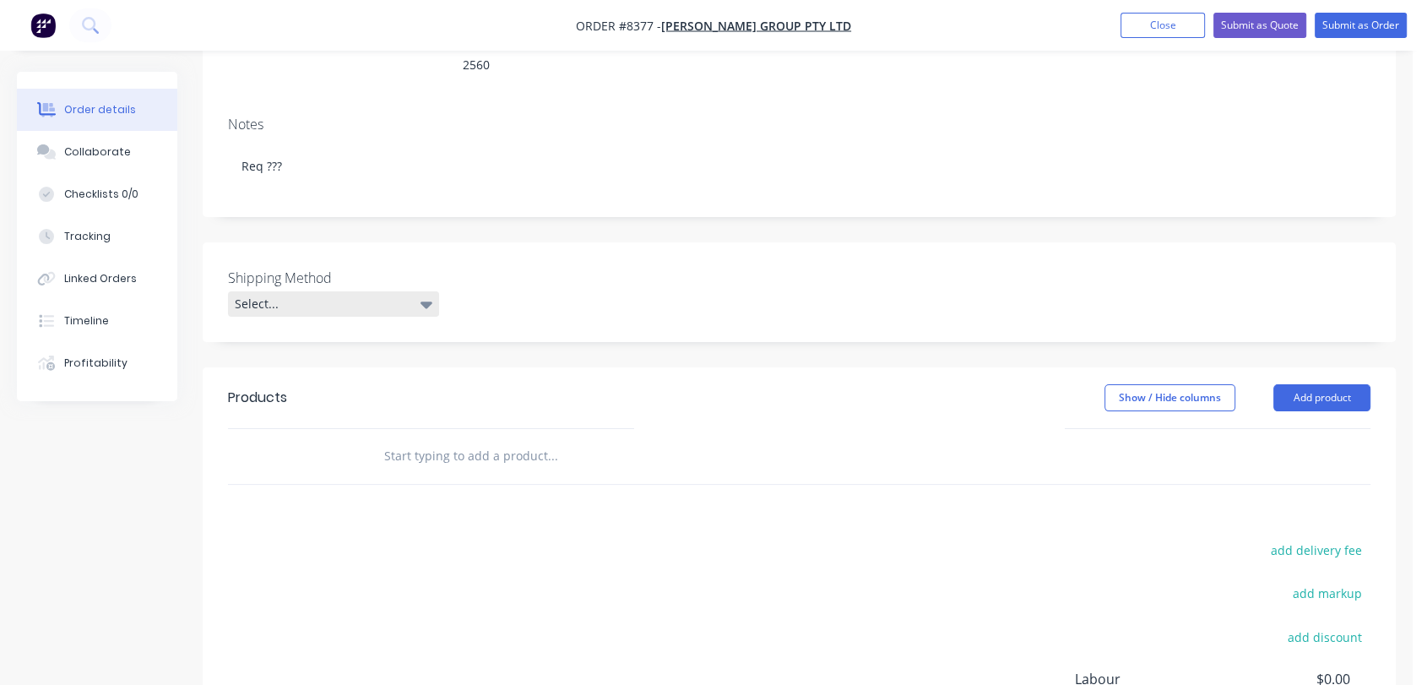
scroll to position [281, 0]
click at [363, 288] on div "Select..." at bounding box center [333, 300] width 211 height 25
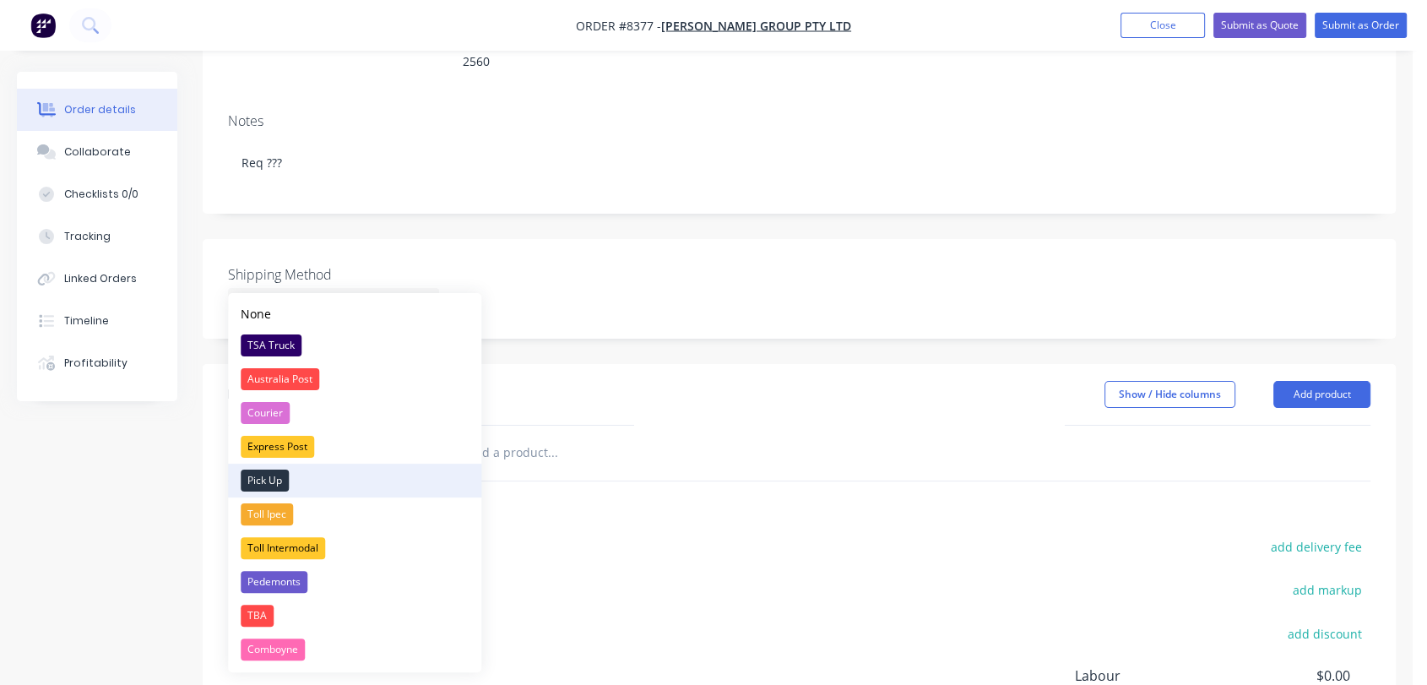
click at [263, 482] on div "Pick Up" at bounding box center [265, 480] width 48 height 22
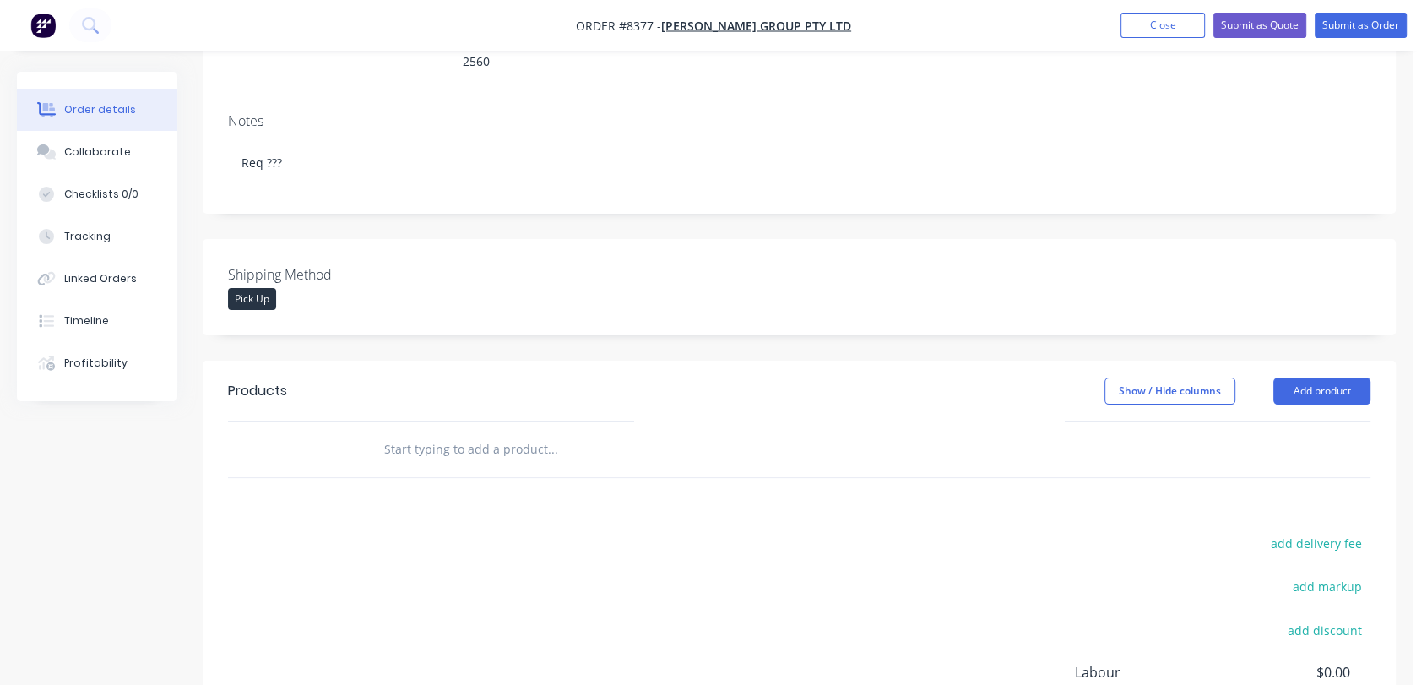
click at [527, 433] on input "text" at bounding box center [552, 449] width 338 height 34
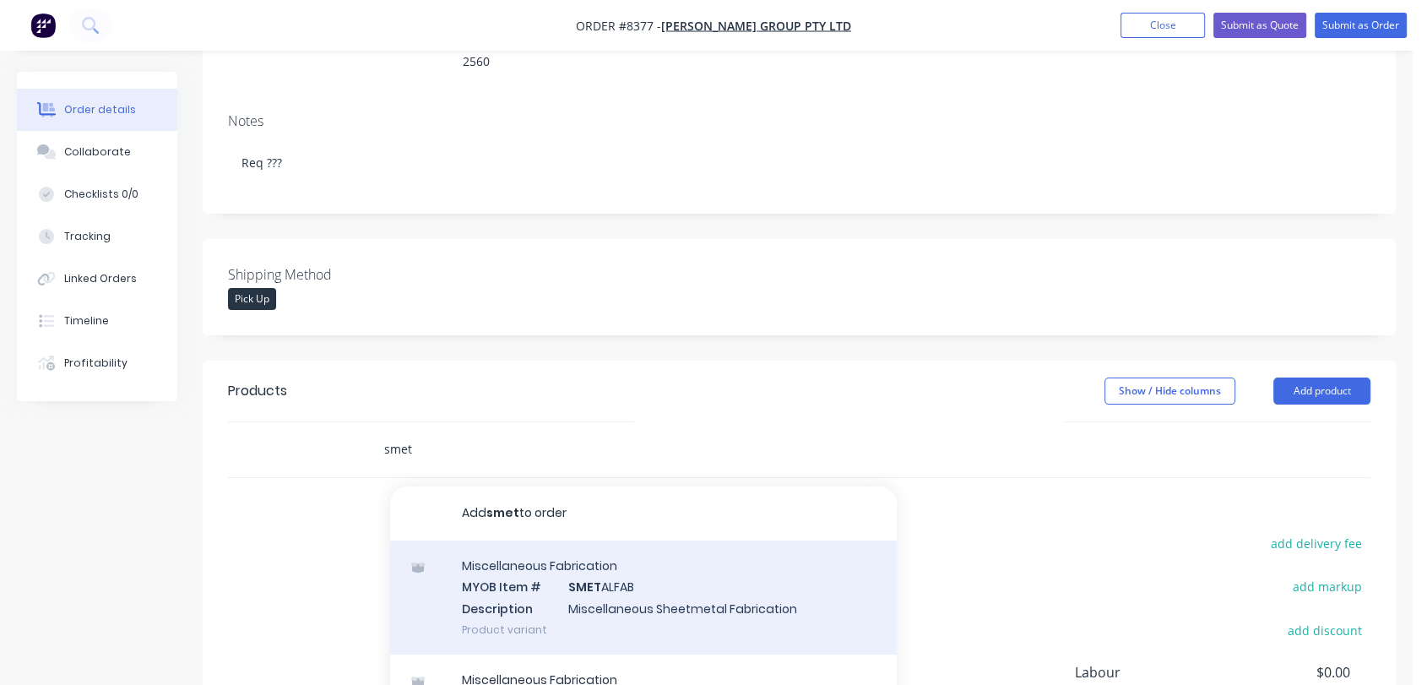
type input "smet"
click at [628, 566] on div "Miscellaneous Fabrication MYOB Item # SMET ALFAB Description Miscellaneous Shee…" at bounding box center [643, 597] width 507 height 114
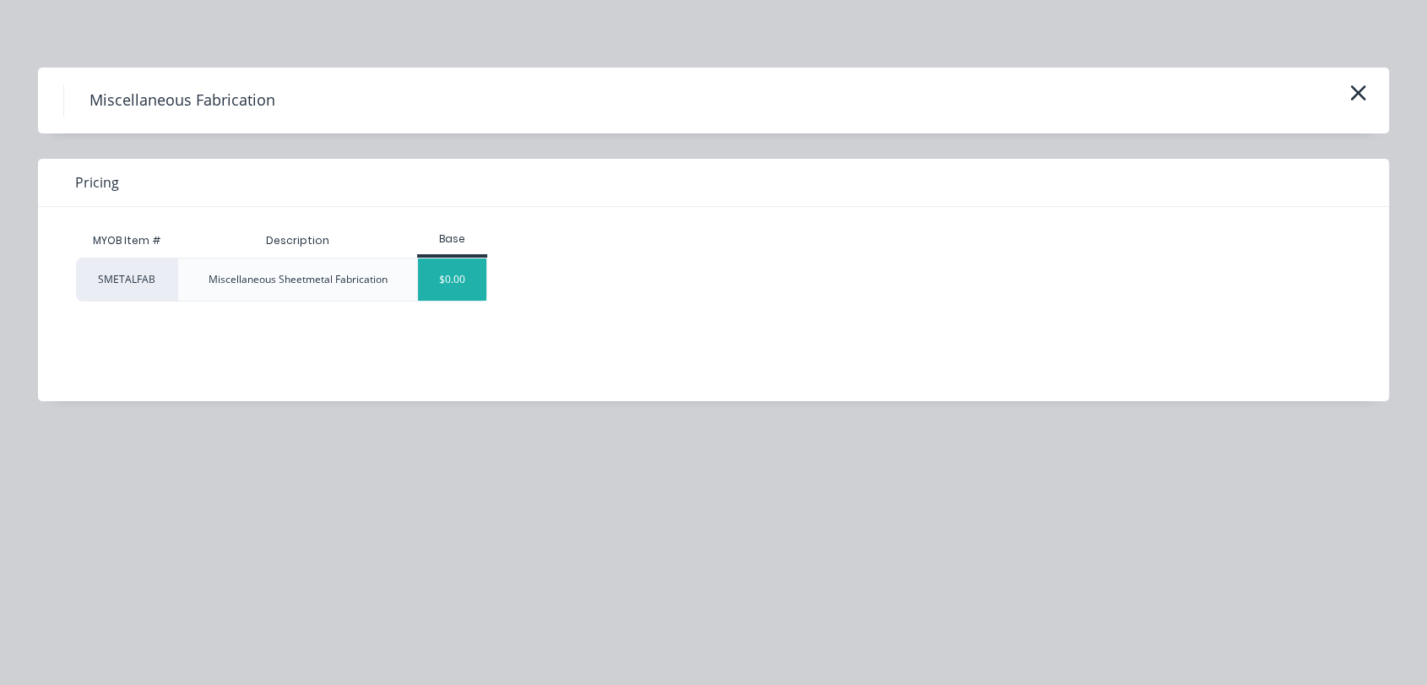
click at [459, 279] on div "$0.00" at bounding box center [452, 279] width 68 height 42
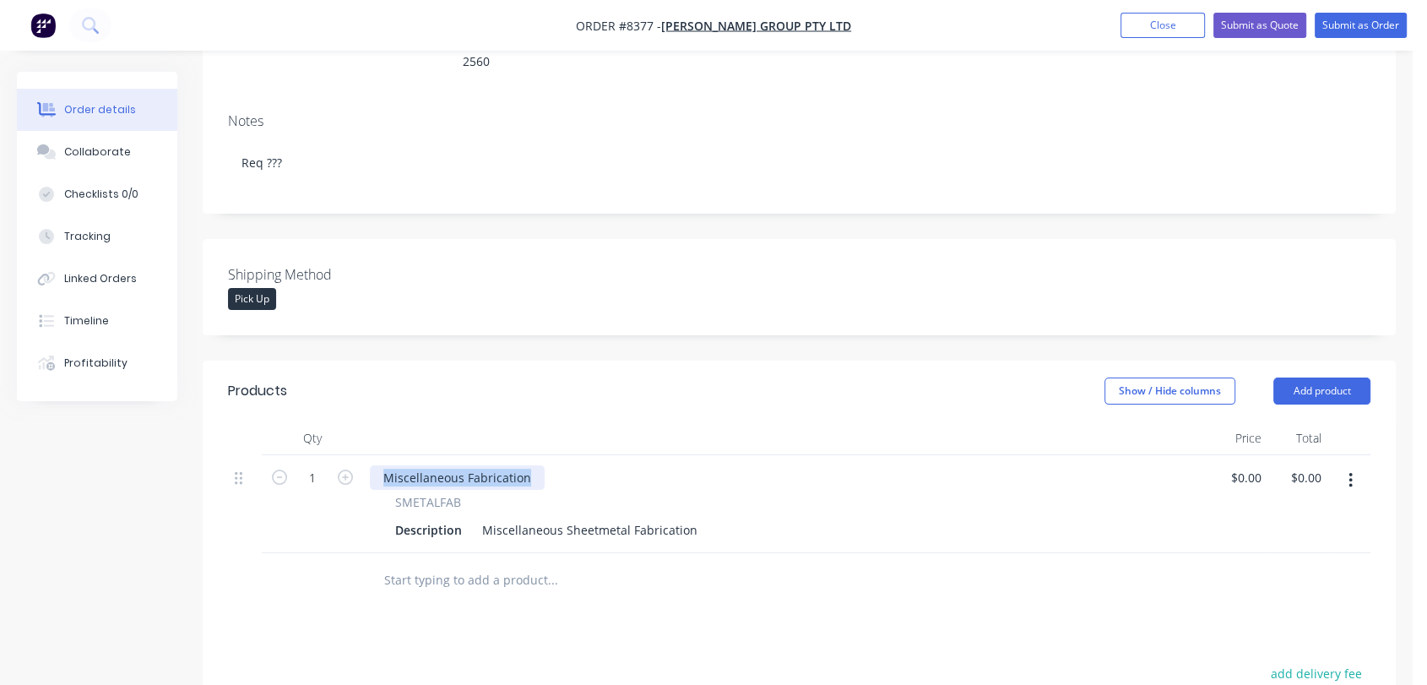
drag, startPoint x: 528, startPoint y: 451, endPoint x: 355, endPoint y: 428, distance: 175.4
click at [355, 428] on div "Qty Price Total 1 Miscellaneous Fabrication SMETALFAB Description Miscellaneous…" at bounding box center [799, 487] width 1142 height 132
click at [343, 469] on icon "button" at bounding box center [345, 476] width 15 height 15
type input "2"
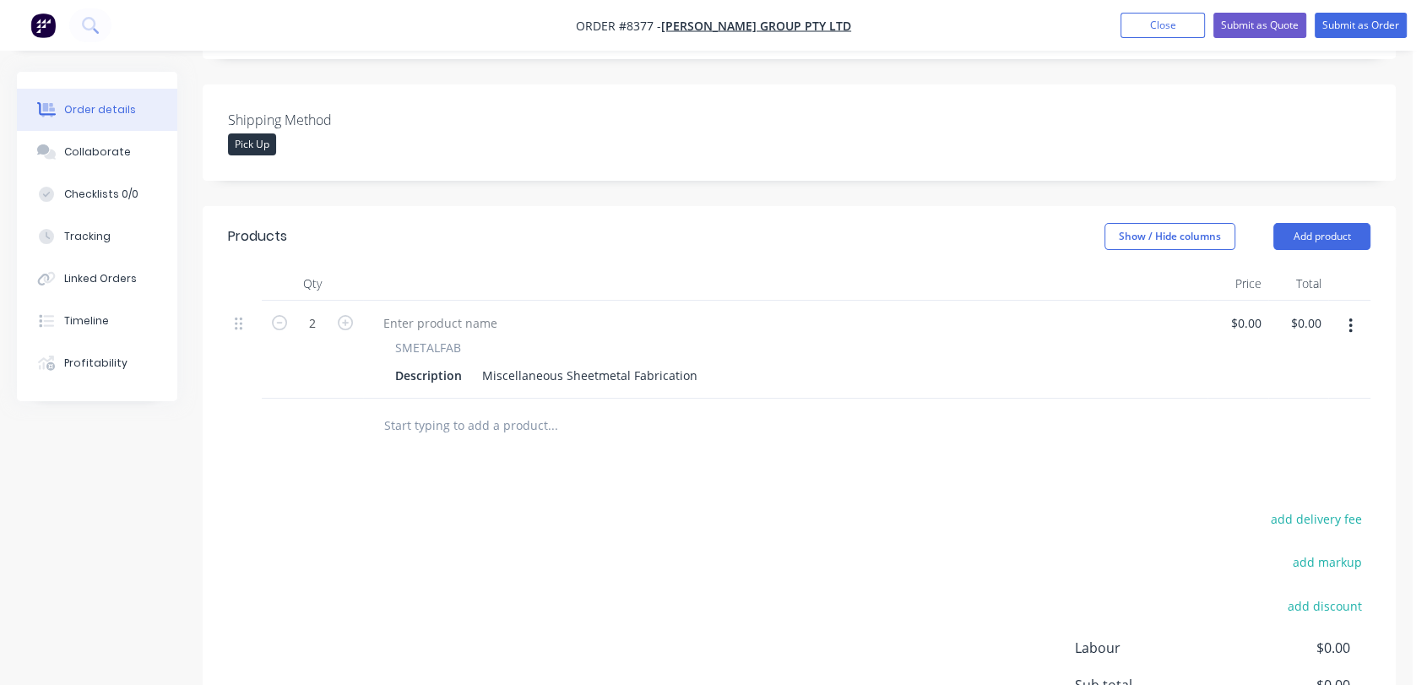
scroll to position [469, 0]
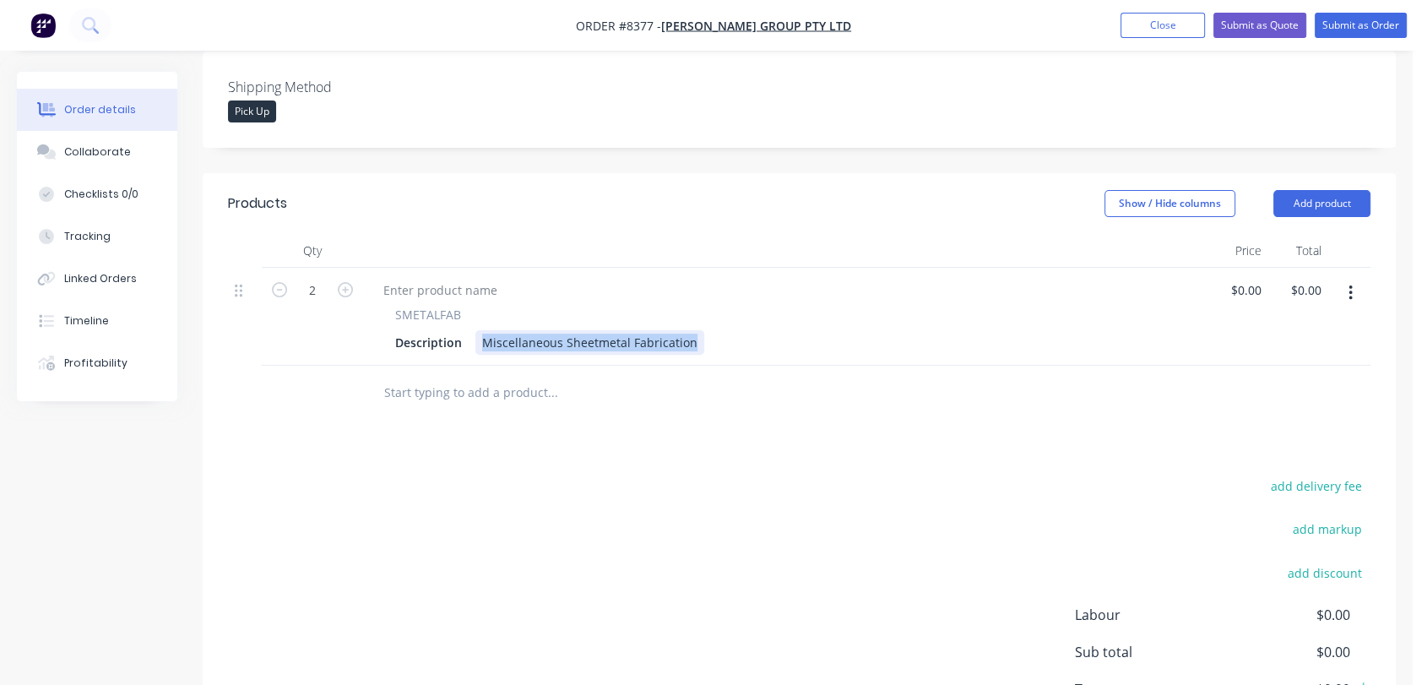
drag, startPoint x: 480, startPoint y: 319, endPoint x: 711, endPoint y: 312, distance: 230.6
click at [711, 330] on div "Description Miscellaneous Sheetmetal Fabrication" at bounding box center [781, 342] width 787 height 24
paste div
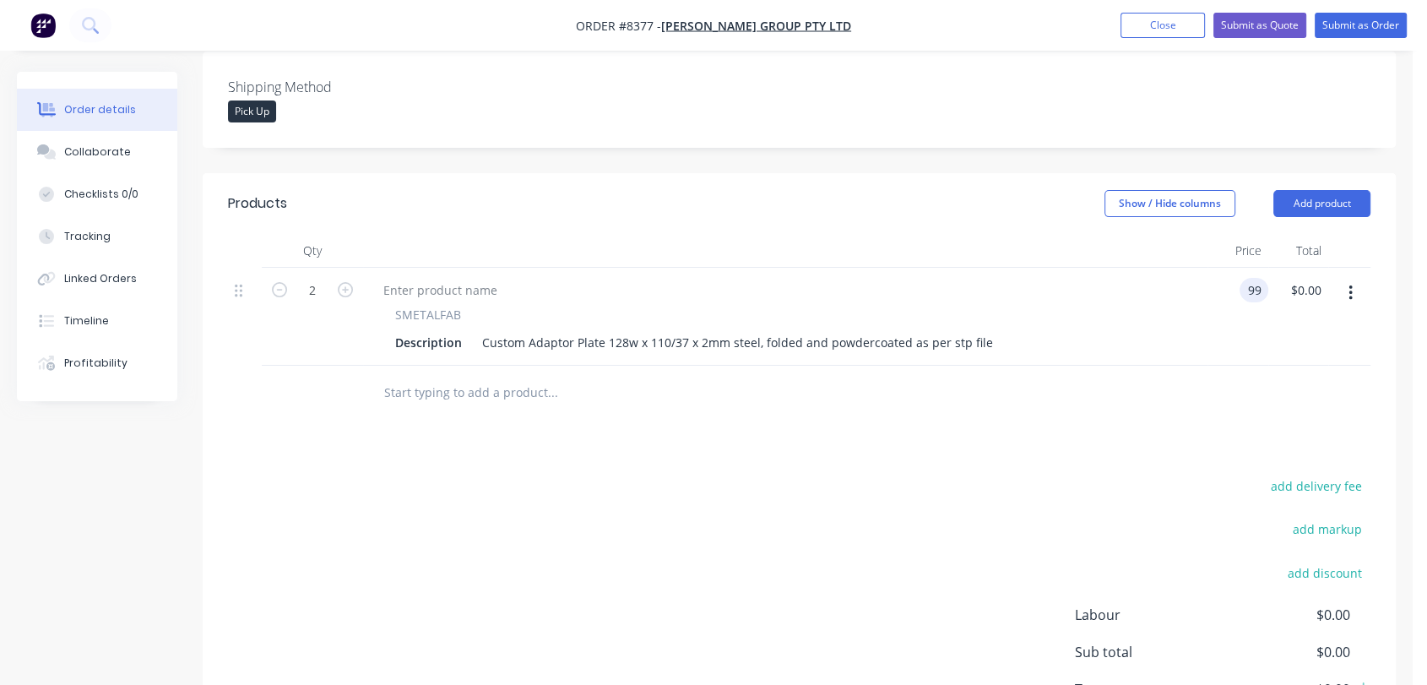
type input "$99.00"
type input "$198.00"
click at [479, 376] on input "text" at bounding box center [552, 393] width 338 height 34
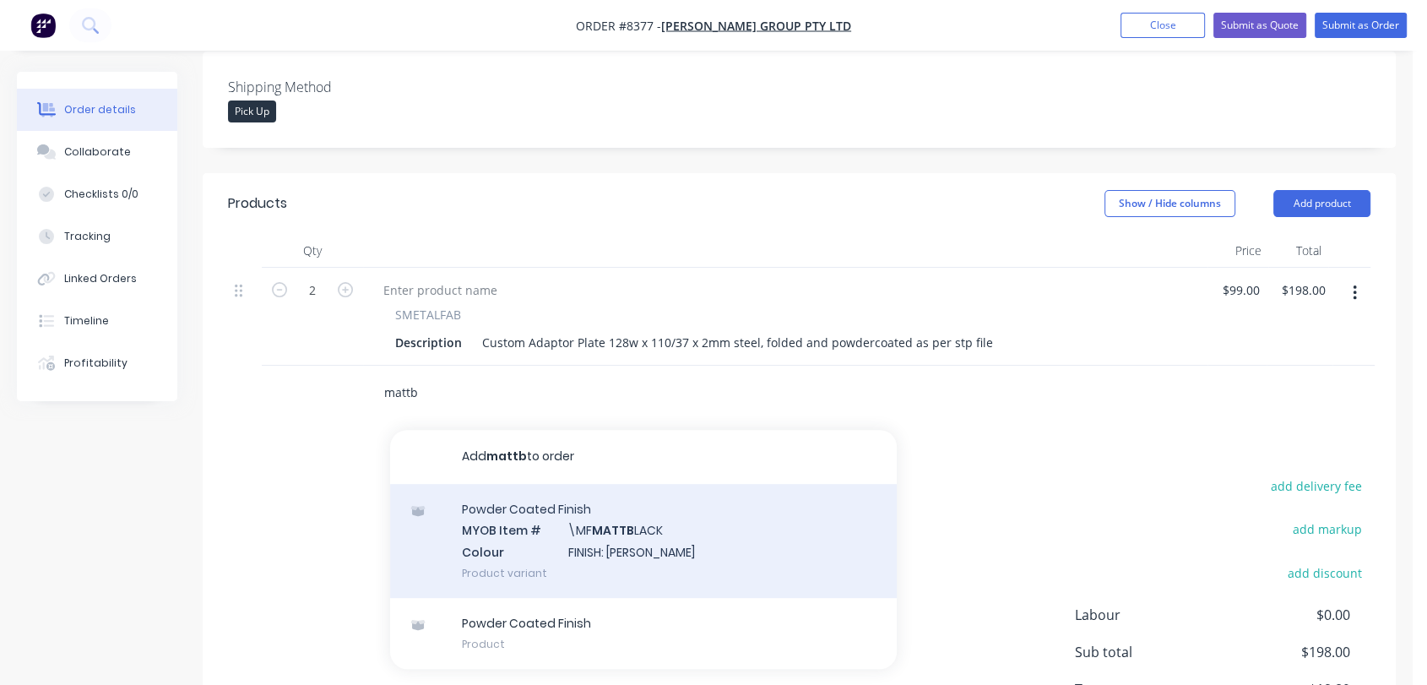
type input "mattb"
click at [594, 522] on div "Powder Coated Finish MYOB Item # \MF MATTB LACK Colour FINISH: [PERSON_NAME] Pr…" at bounding box center [643, 541] width 507 height 114
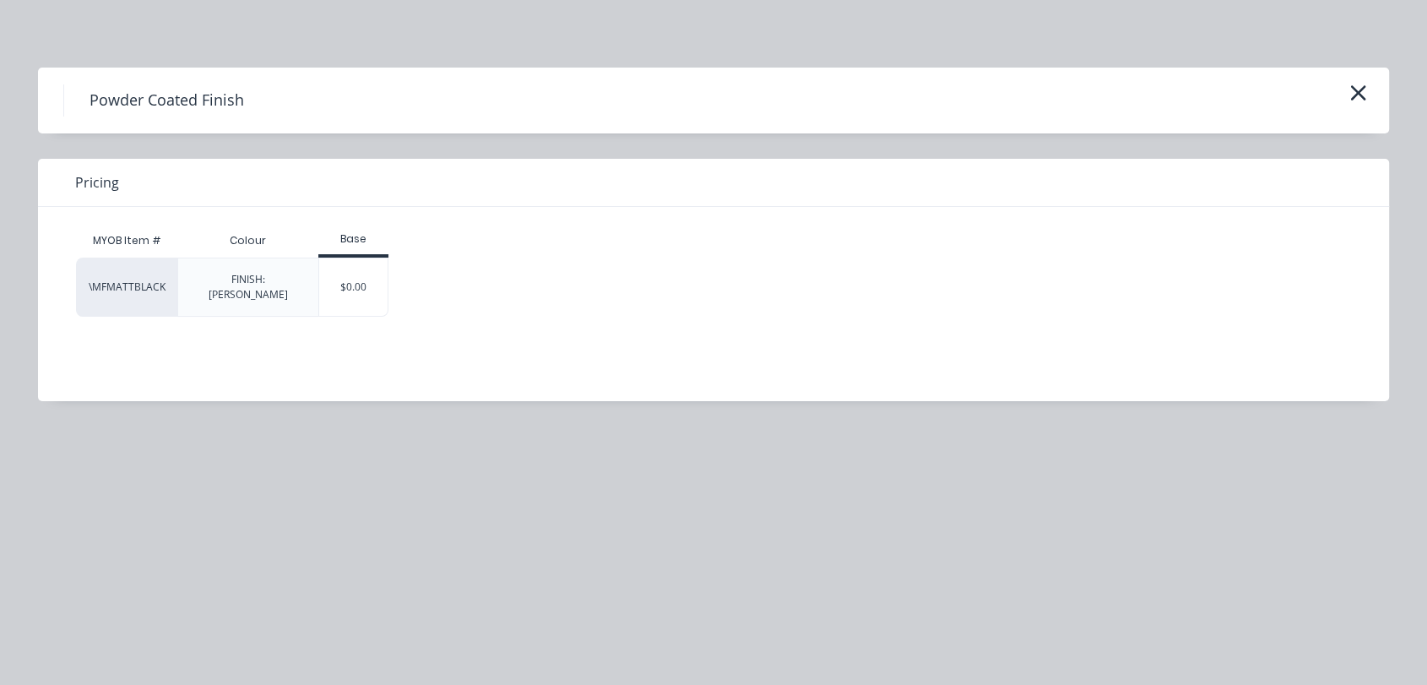
drag, startPoint x: 376, startPoint y: 286, endPoint x: 405, endPoint y: 312, distance: 39.5
click at [374, 285] on div "$0.00" at bounding box center [353, 286] width 68 height 57
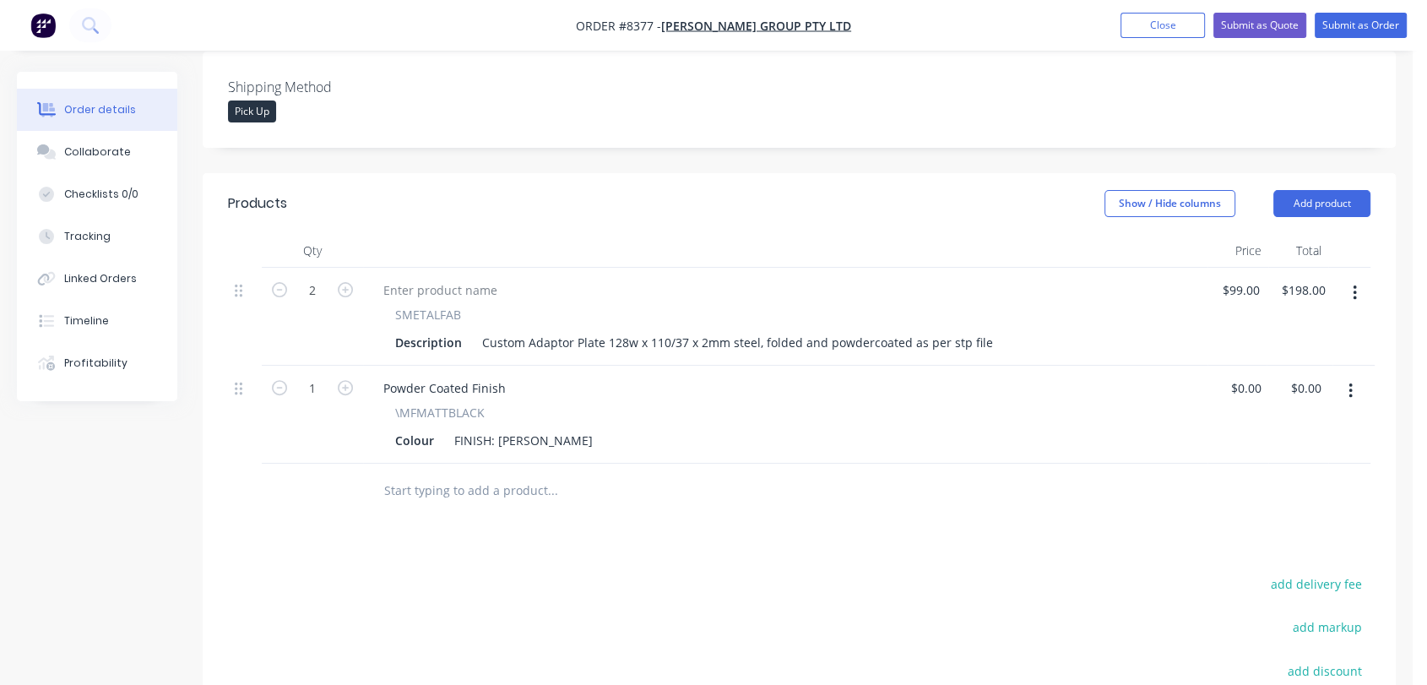
click at [457, 474] on input "text" at bounding box center [552, 491] width 338 height 34
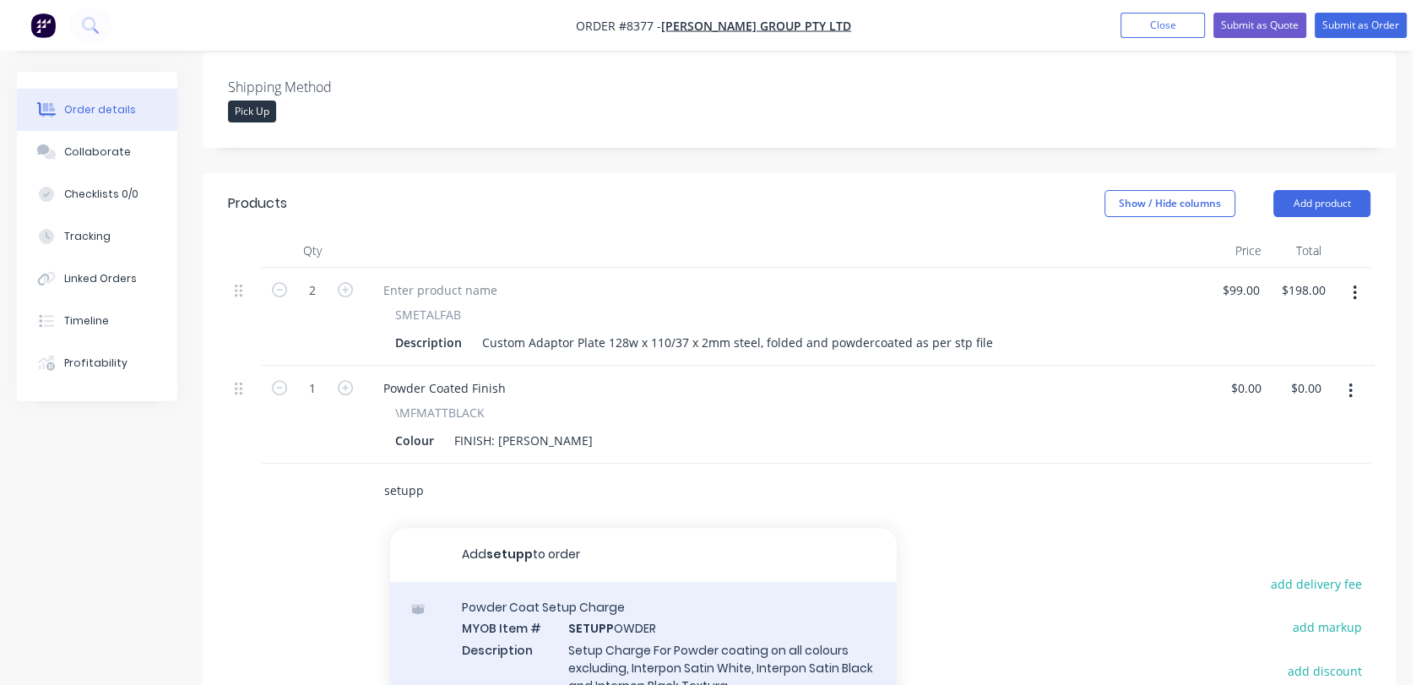
type input "setupp"
click at [651, 615] on div "Powder Coat Setup Charge MYOB Item # SETUPP OWDER Description Setup Charge For …" at bounding box center [643, 656] width 507 height 149
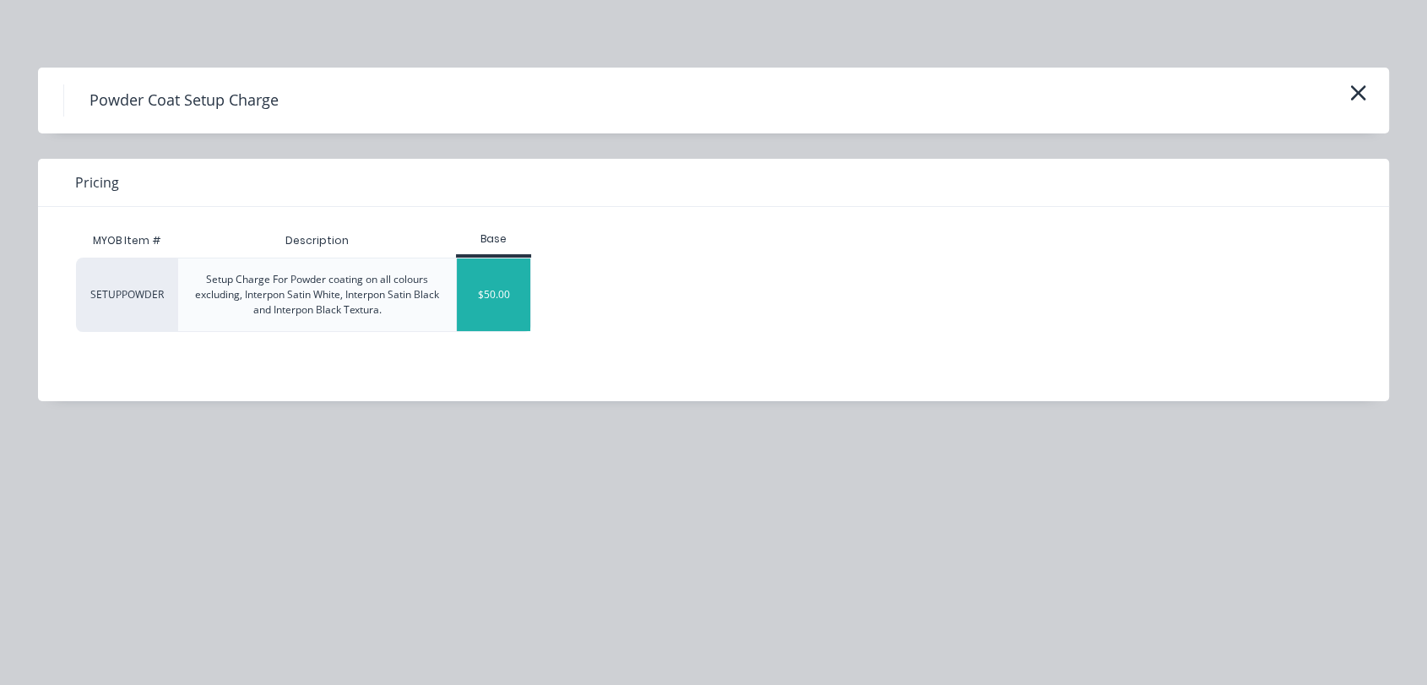
click at [473, 283] on div "$50.00" at bounding box center [493, 294] width 73 height 73
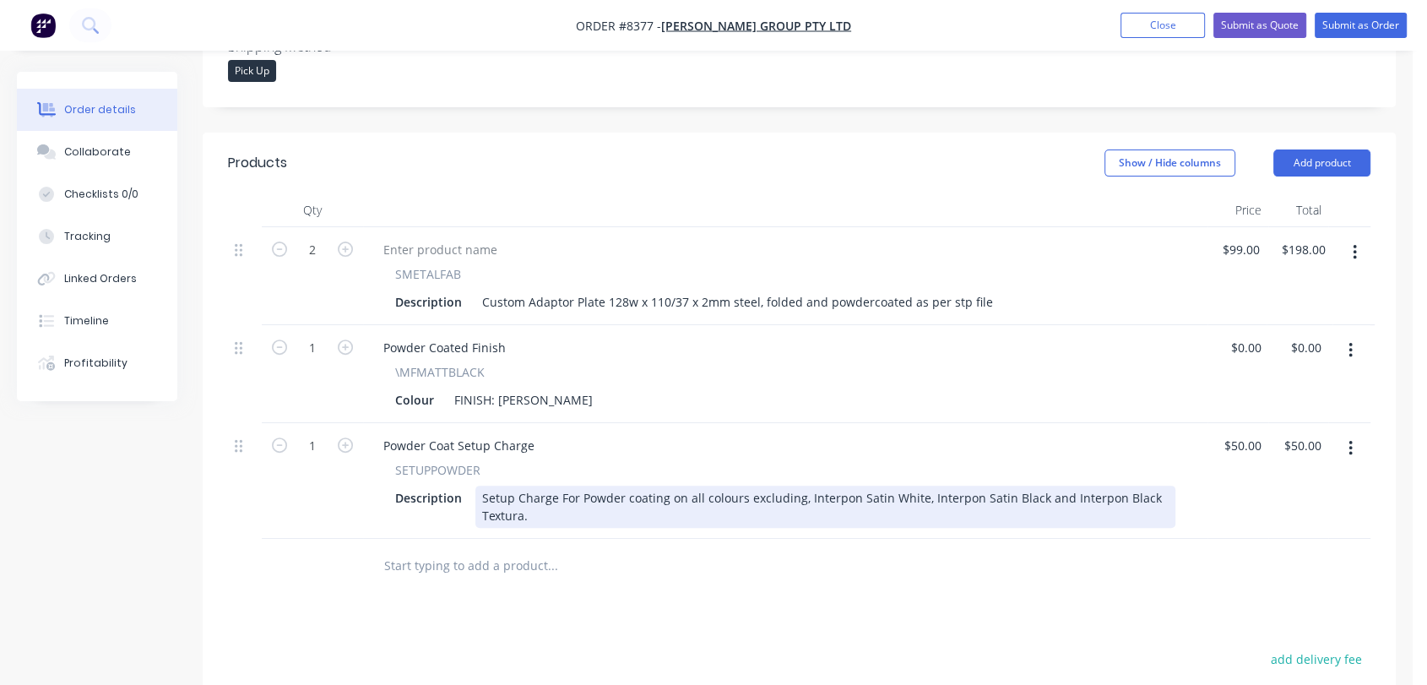
scroll to position [506, 0]
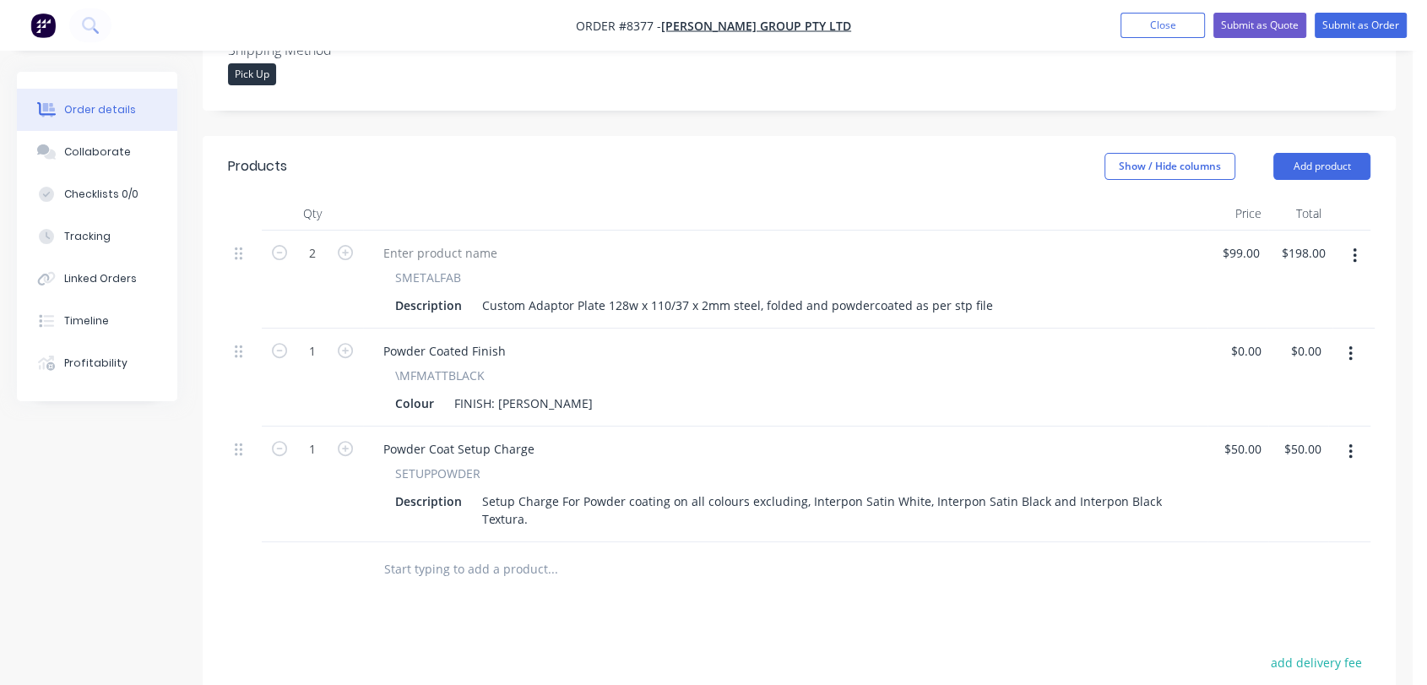
click at [490, 552] on input "text" at bounding box center [552, 569] width 338 height 34
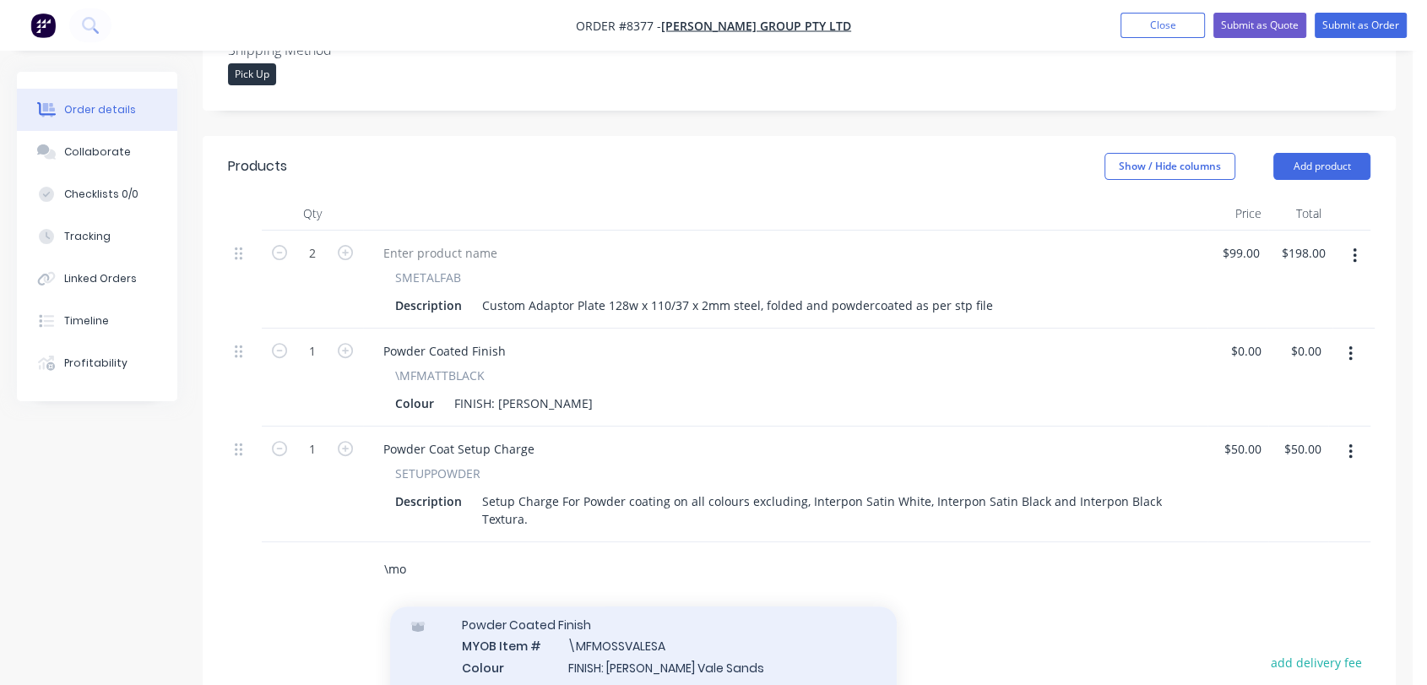
scroll to position [281, 0]
type input "\mo"
click at [642, 638] on div "Notes MYOB Item # \MO Description Miscellaneous Other Product variant" at bounding box center [643, 664] width 507 height 114
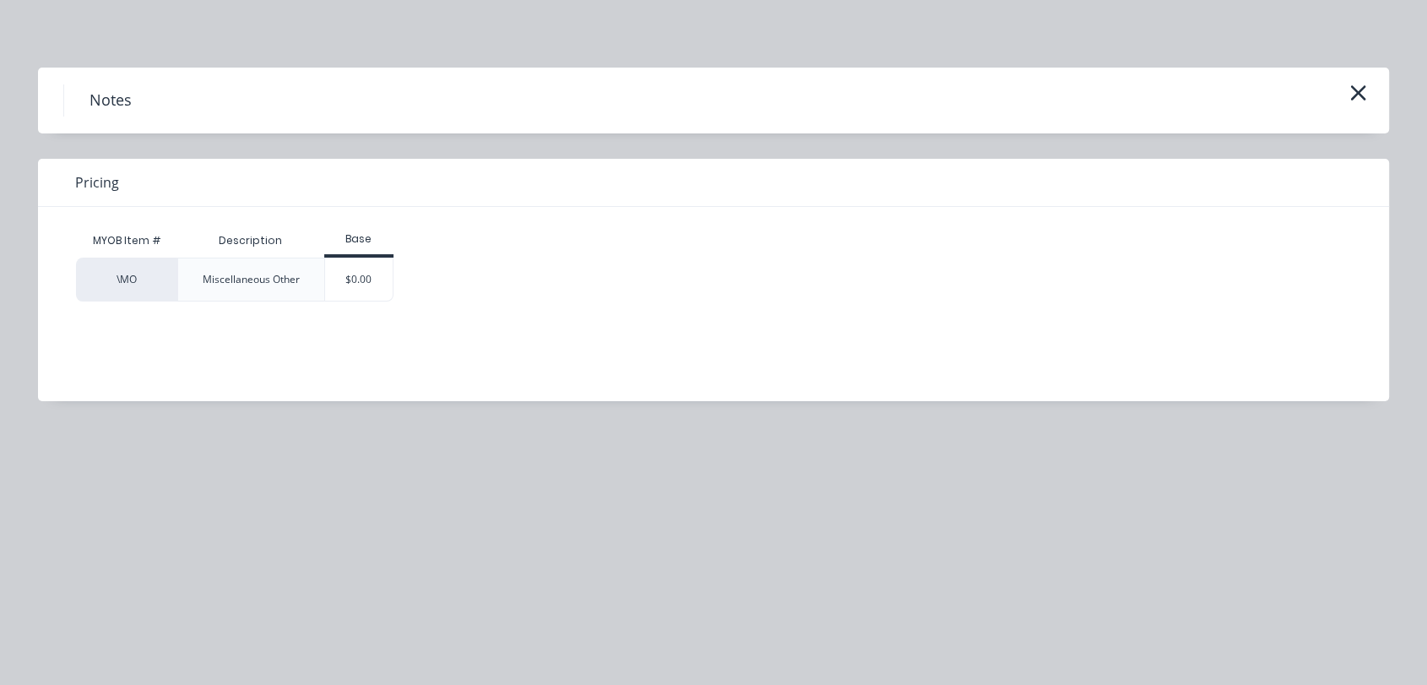
click at [380, 275] on div "$0.00" at bounding box center [359, 279] width 68 height 42
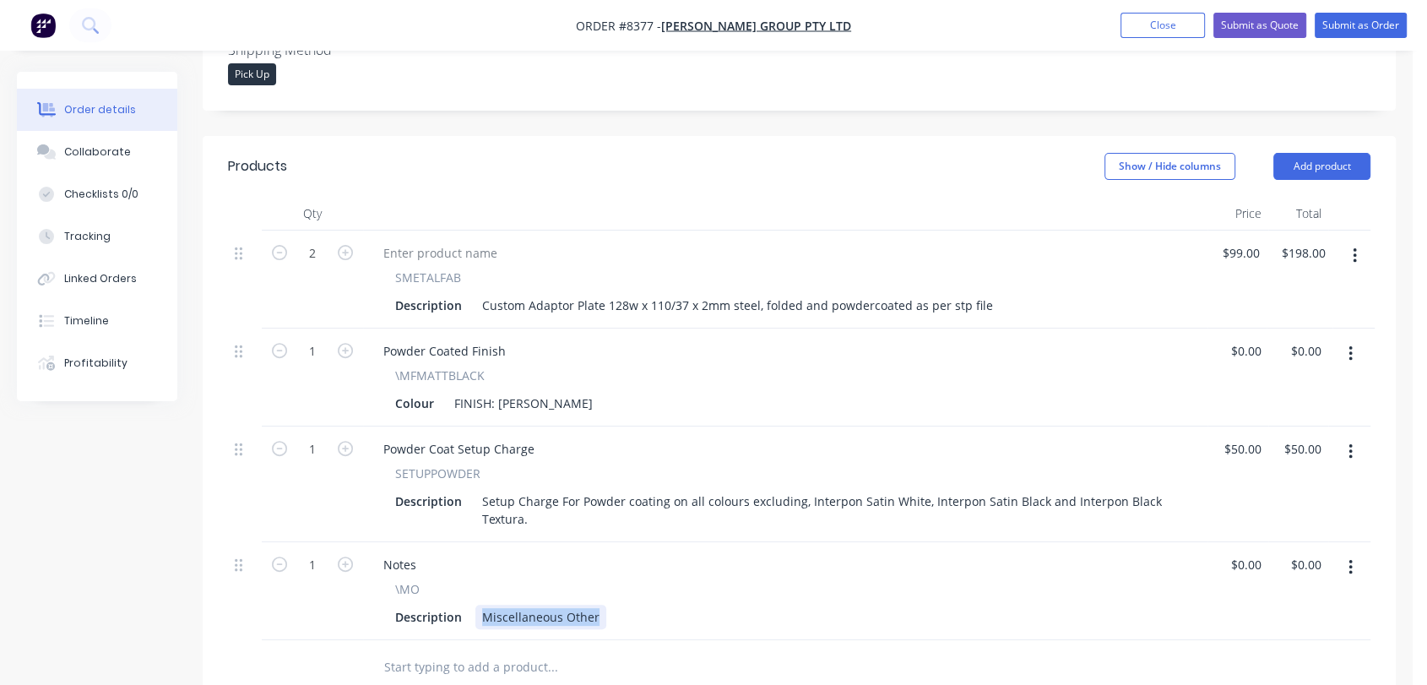
drag, startPoint x: 480, startPoint y: 589, endPoint x: 648, endPoint y: 594, distance: 168.1
click at [648, 604] on div "Description Miscellaneous Other" at bounding box center [781, 616] width 787 height 24
type input "$0.00"
click at [139, 145] on button "Collaborate" at bounding box center [97, 152] width 160 height 42
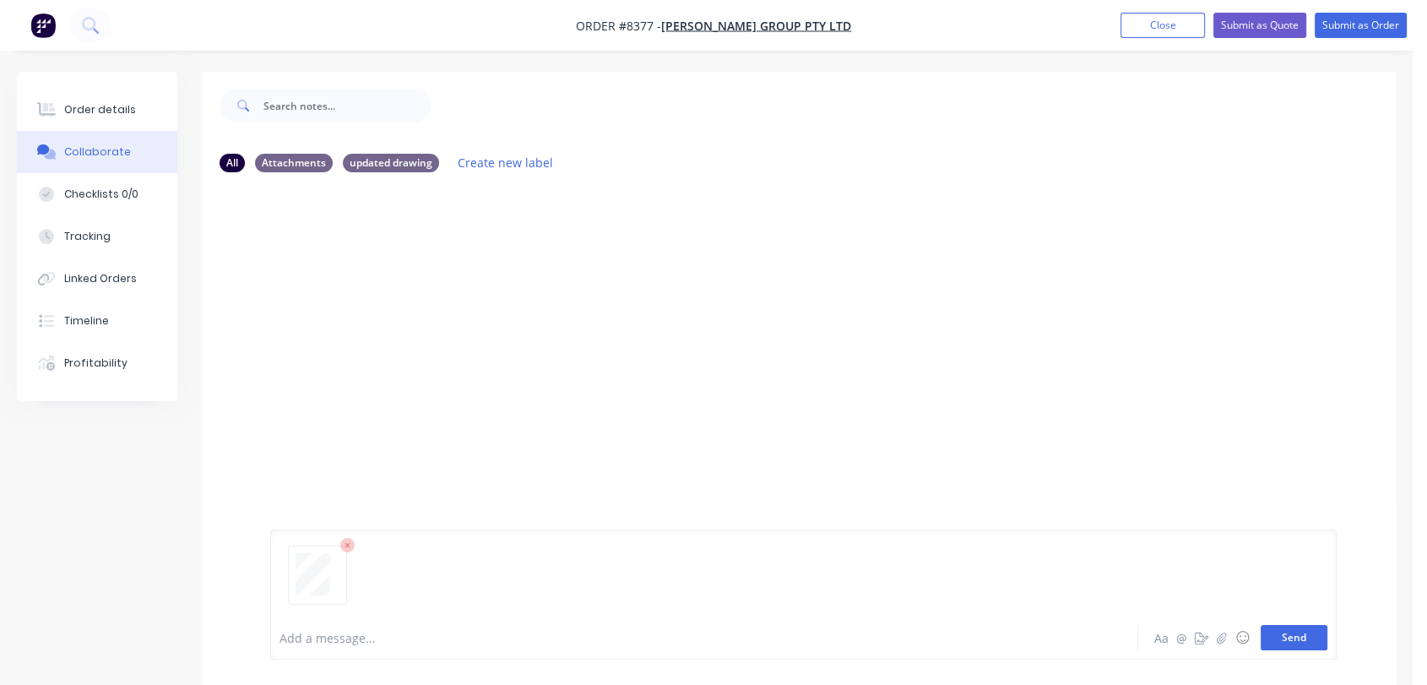
click at [1303, 636] on button "Send" at bounding box center [1293, 637] width 67 height 25
click at [344, 643] on div at bounding box center [672, 638] width 785 height 18
click at [1311, 637] on button "Send" at bounding box center [1293, 637] width 67 height 25
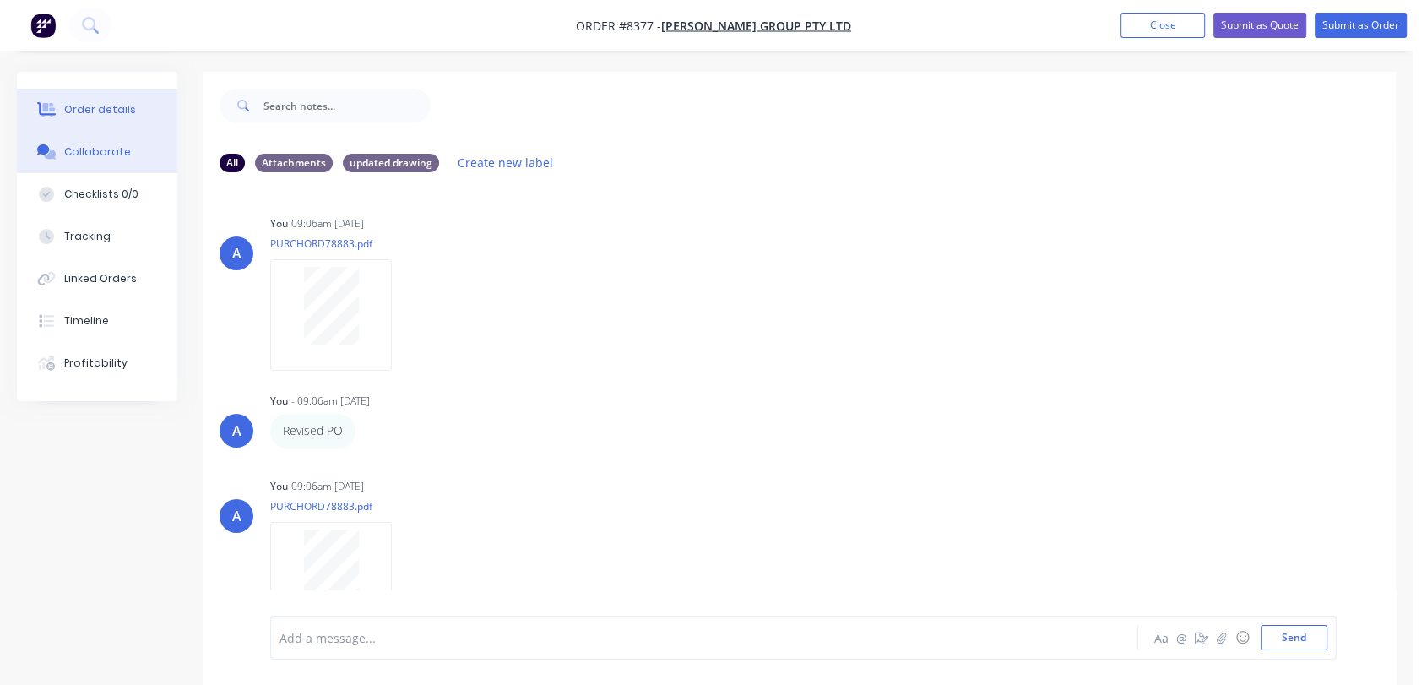
click at [133, 103] on button "Order details" at bounding box center [97, 110] width 160 height 42
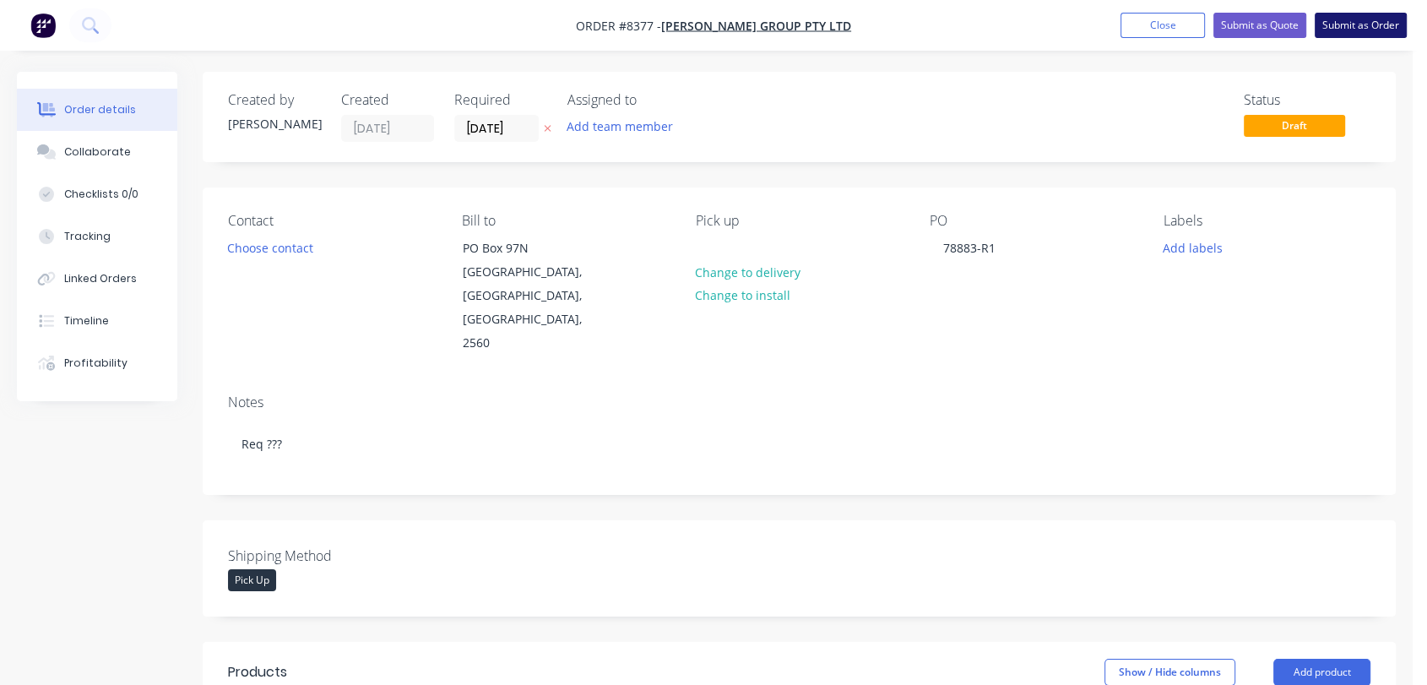
click at [1370, 21] on button "Submit as Order" at bounding box center [1360, 25] width 92 height 25
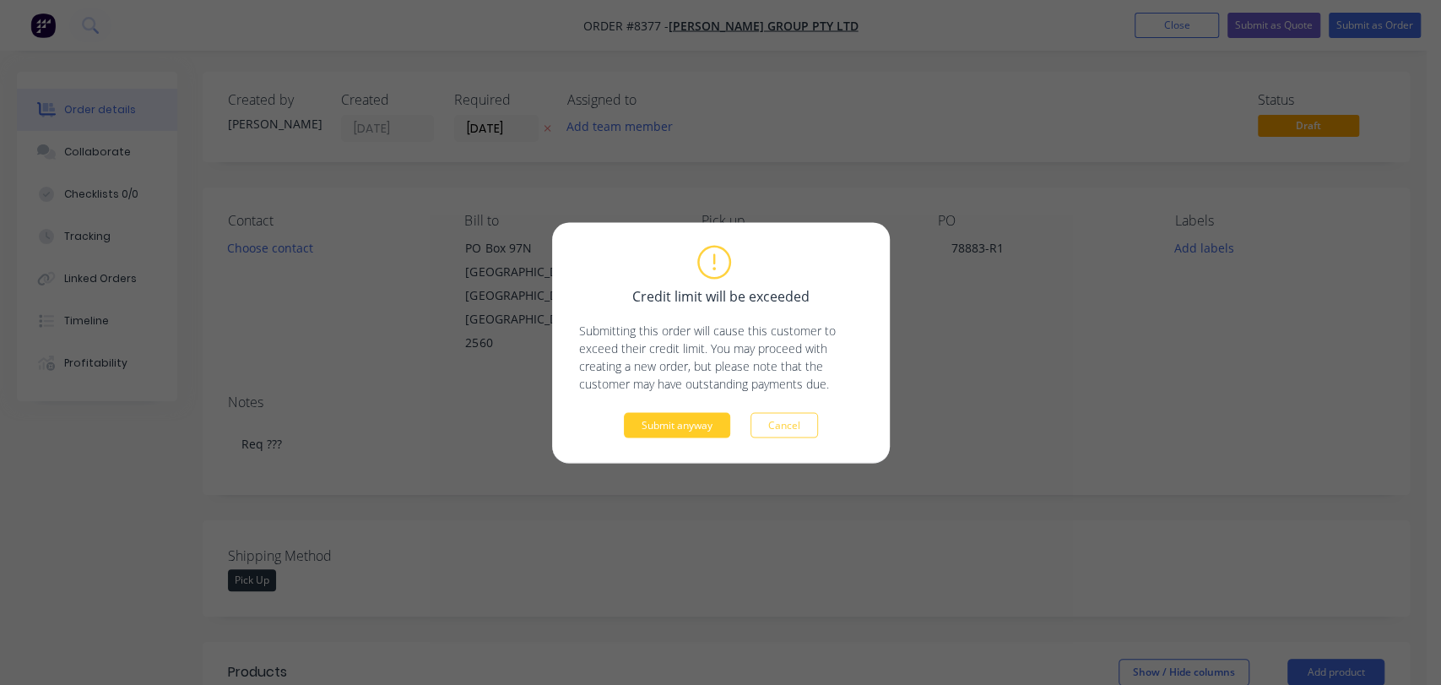
click at [708, 416] on button "Submit anyway" at bounding box center [677, 424] width 106 height 25
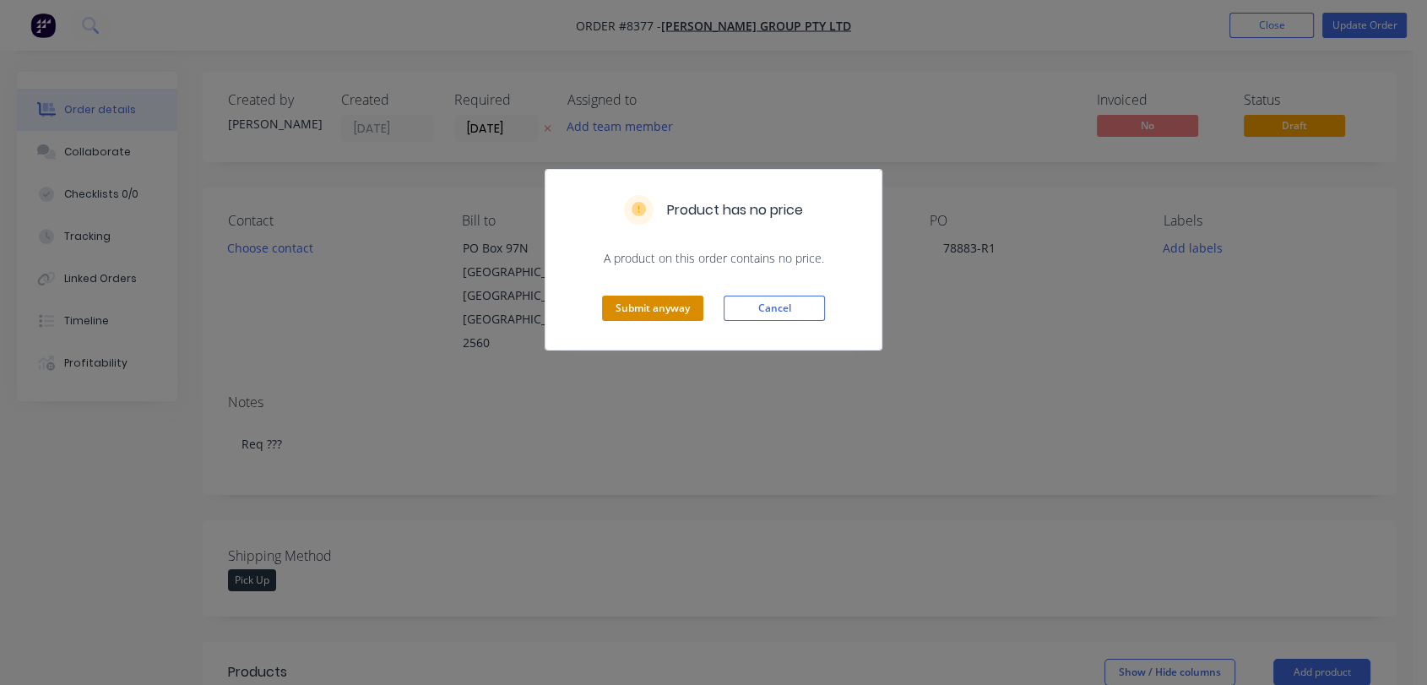
click at [683, 306] on button "Submit anyway" at bounding box center [652, 307] width 101 height 25
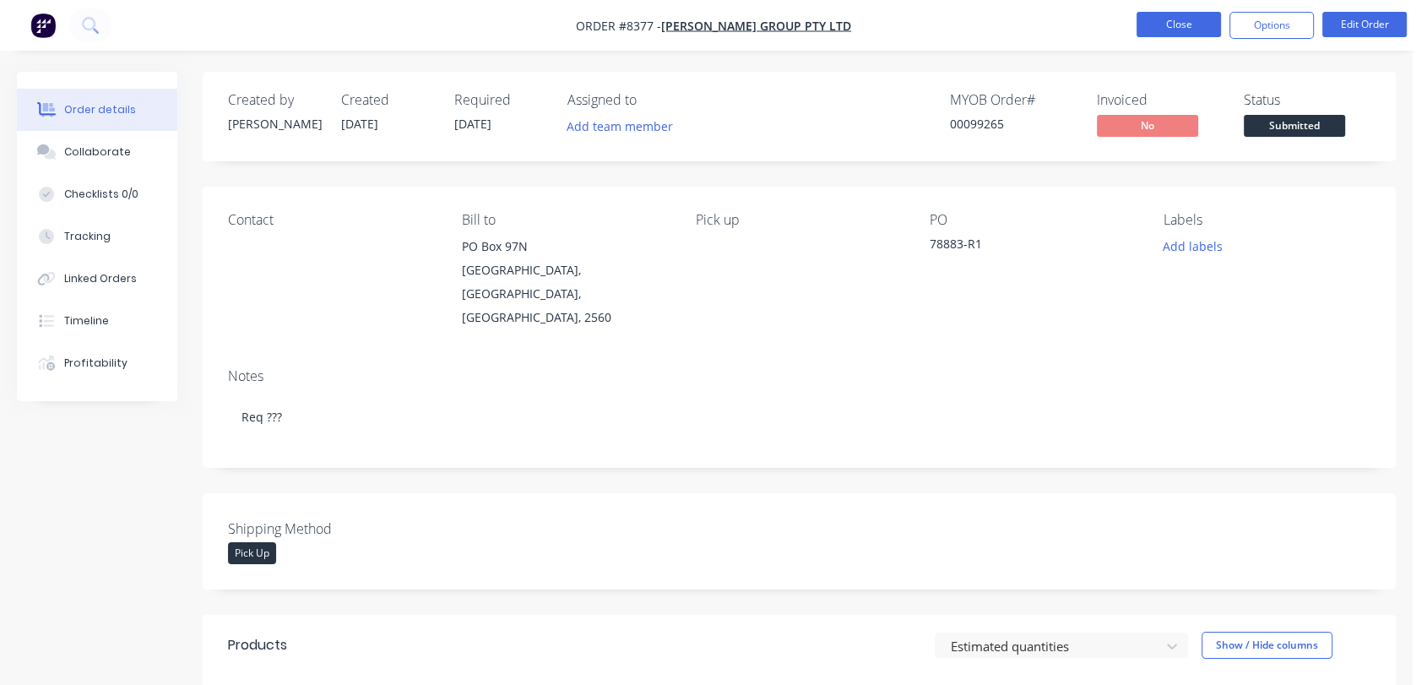
click at [1180, 30] on button "Close" at bounding box center [1178, 24] width 84 height 25
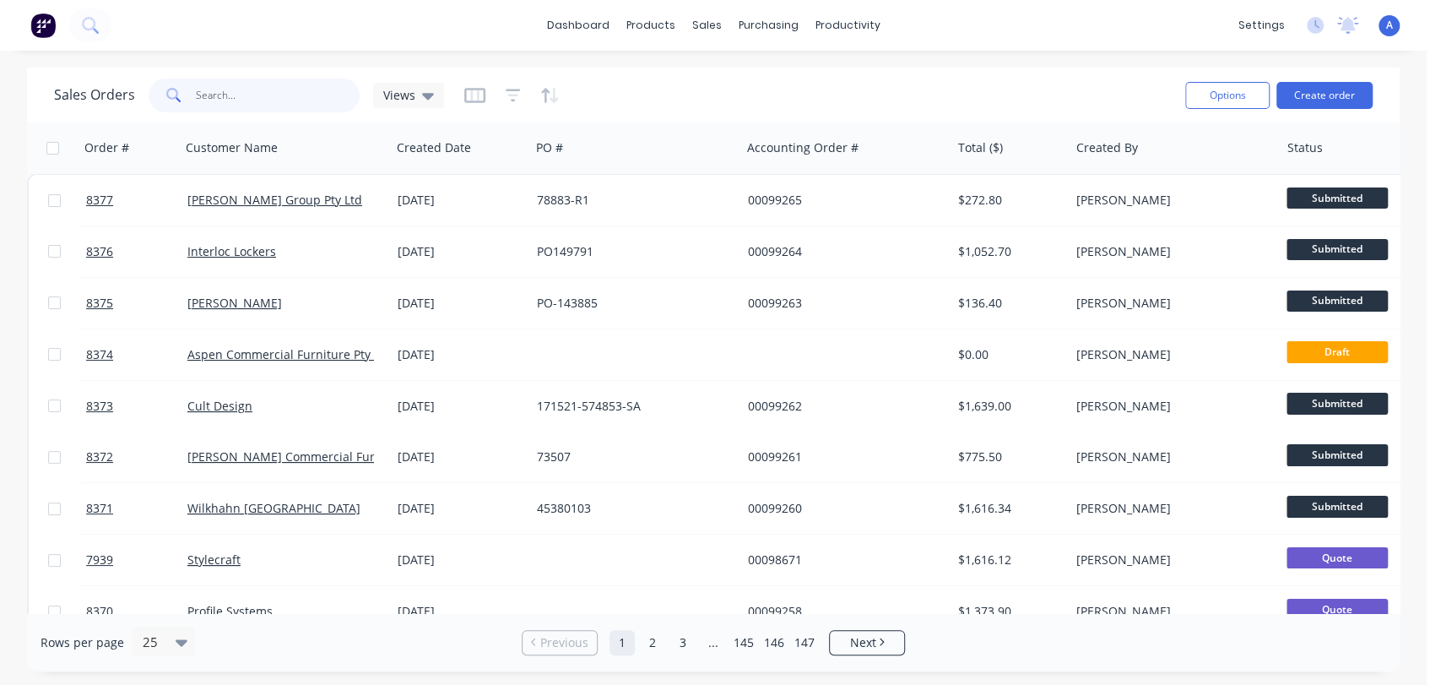
click at [290, 91] on input "text" at bounding box center [278, 96] width 165 height 34
type input "98915"
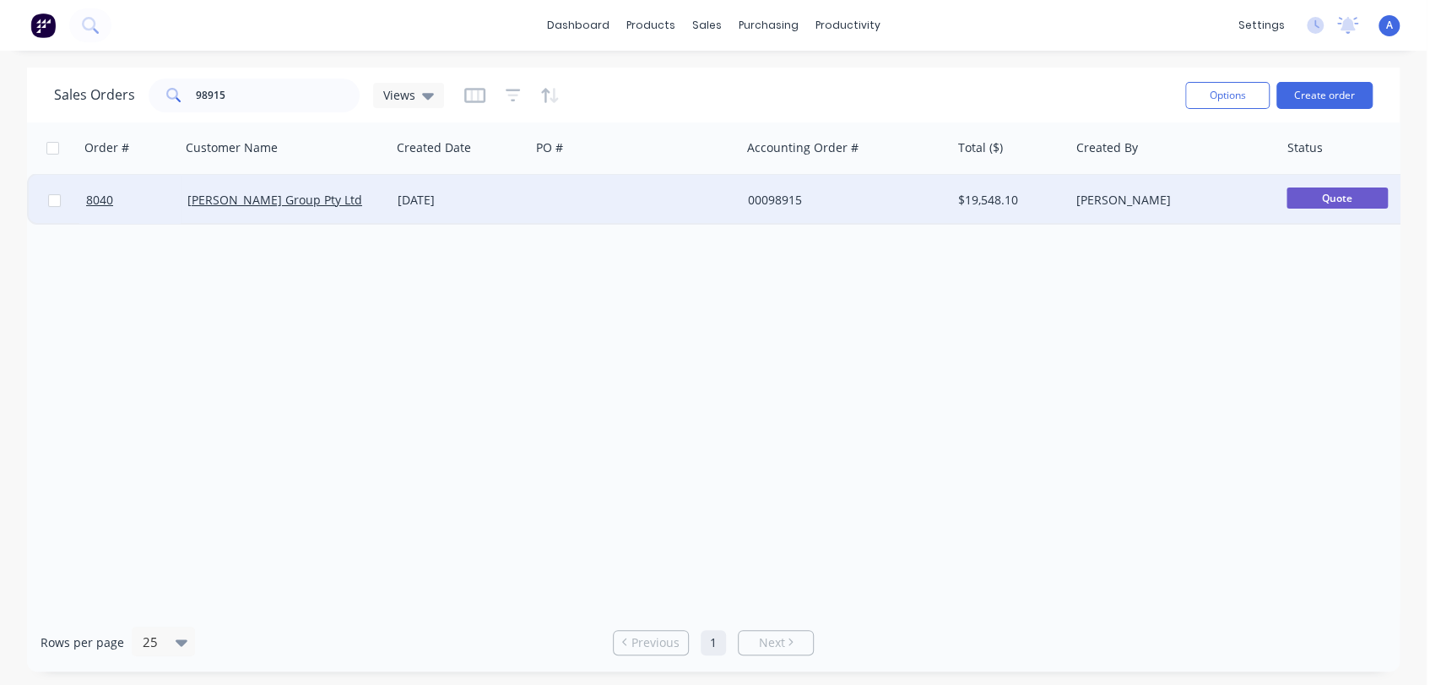
click at [664, 198] on div at bounding box center [635, 200] width 210 height 51
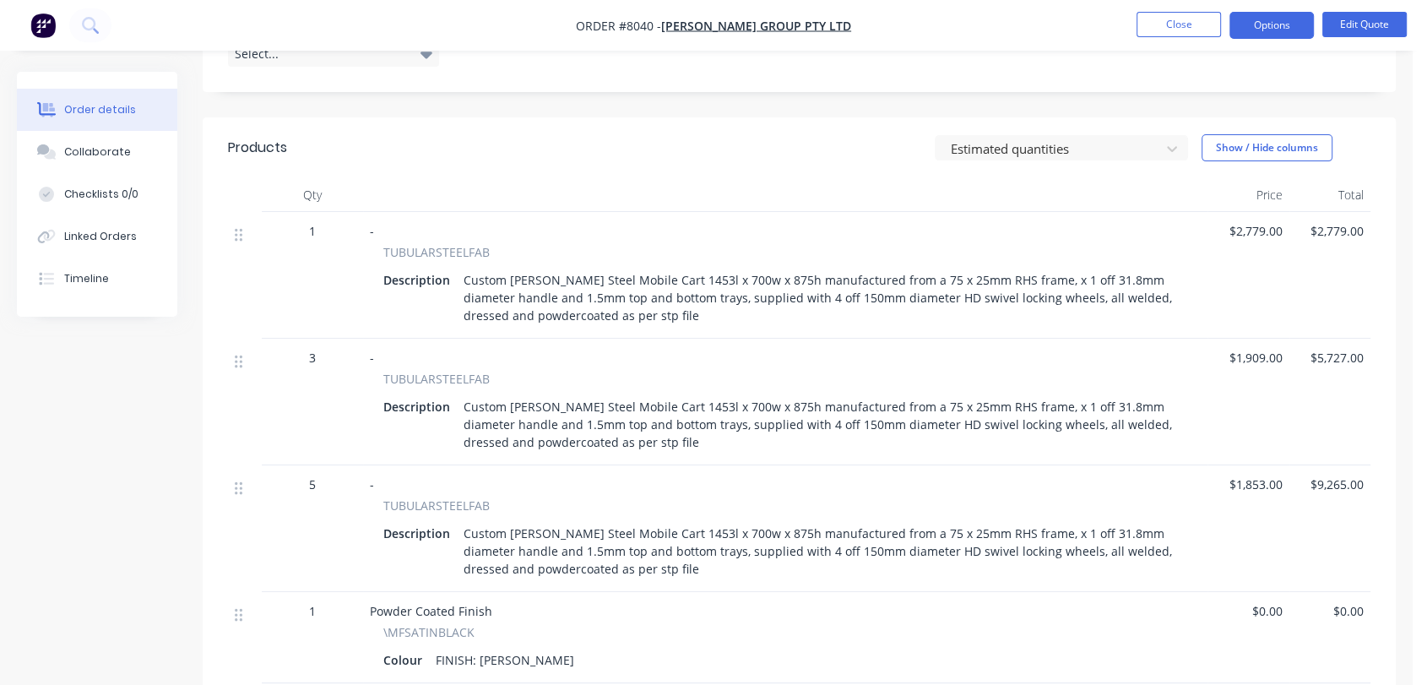
scroll to position [458, 0]
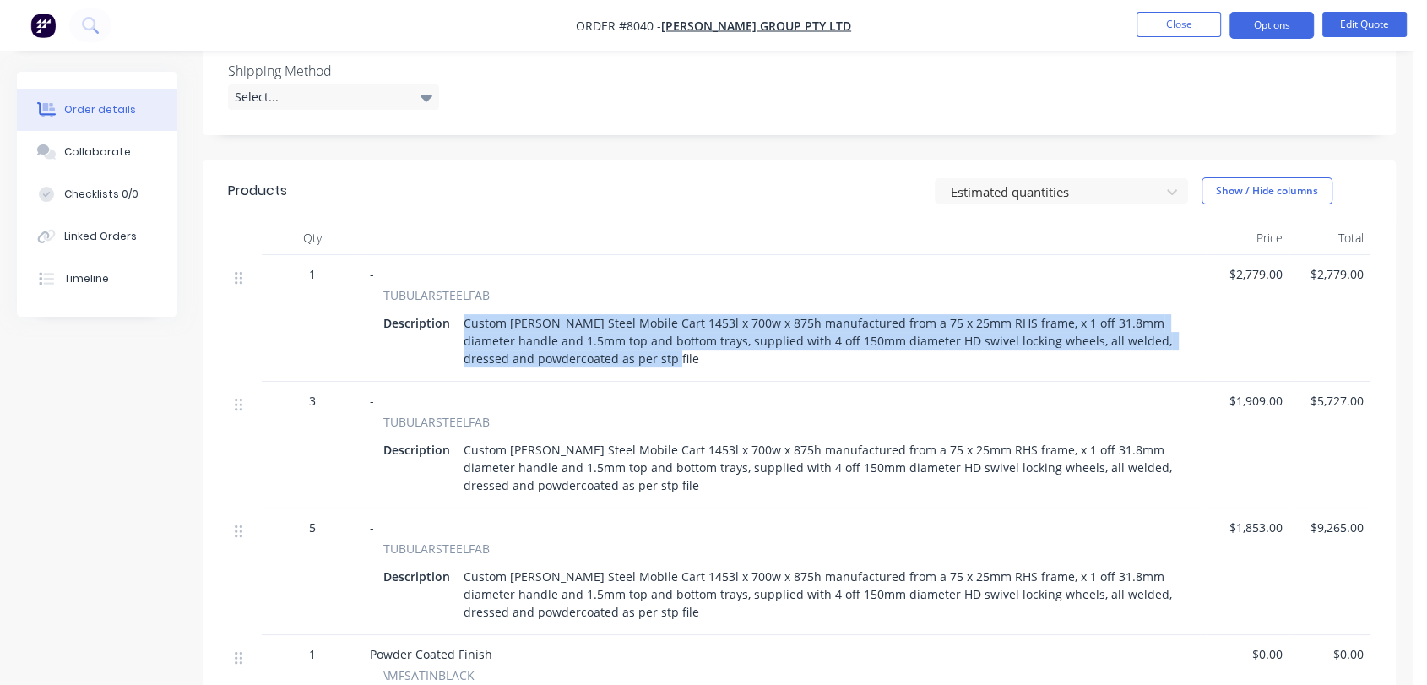
drag, startPoint x: 617, startPoint y: 333, endPoint x: 460, endPoint y: 294, distance: 162.0
click at [460, 311] on div "Custom [PERSON_NAME] Steel Mobile Cart 1453l x 700w x 875h manufactured from a …" at bounding box center [822, 341] width 730 height 60
copy div "Custom [PERSON_NAME] Steel Mobile Cart 1453l x 700w x 875h manufactured from a …"
click at [1168, 16] on button "Close" at bounding box center [1178, 24] width 84 height 25
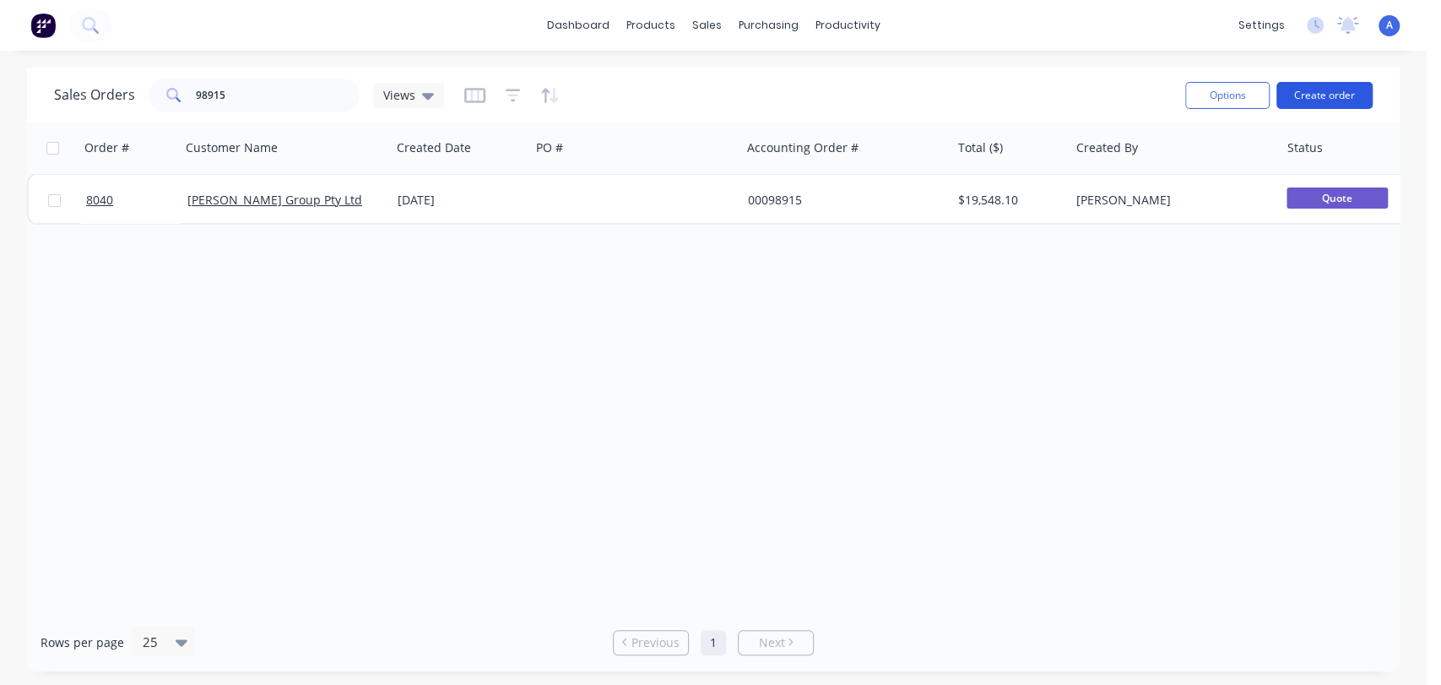
click at [1336, 93] on button "Create order" at bounding box center [1324, 95] width 96 height 27
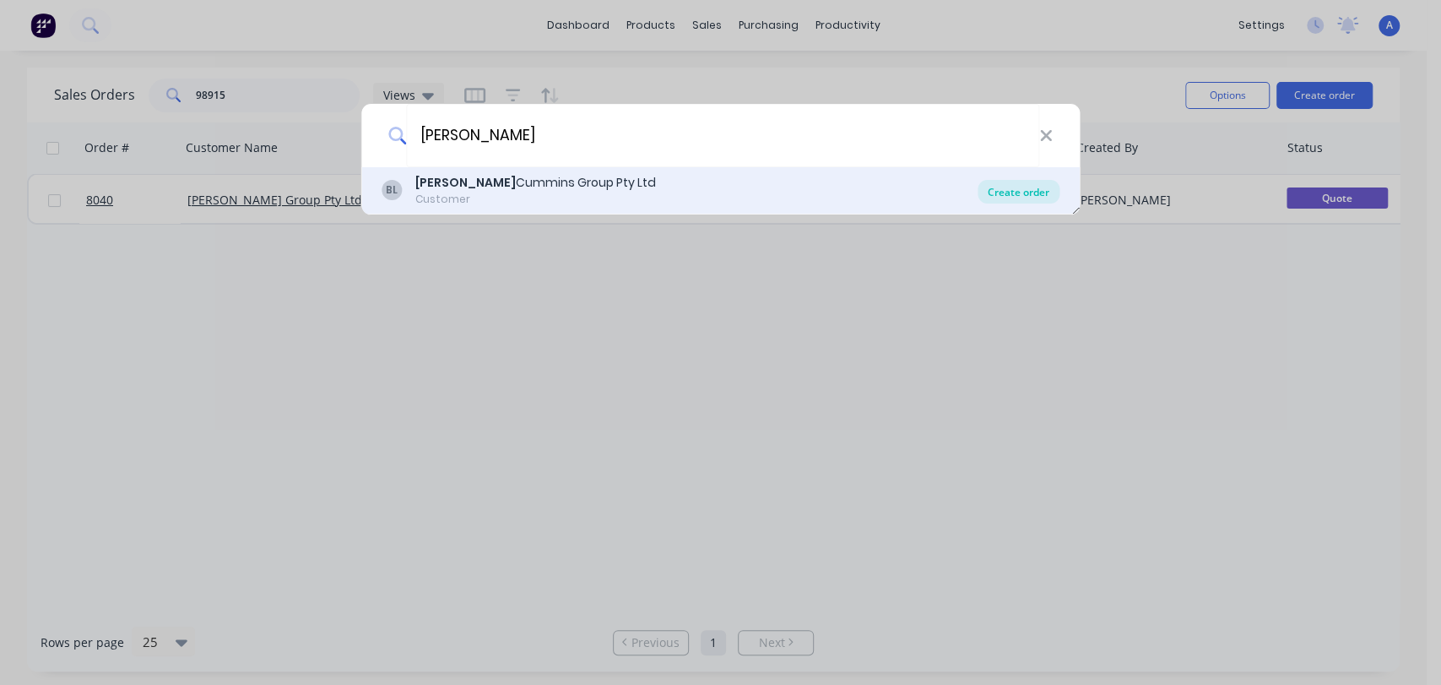
type input "[PERSON_NAME]"
click at [1010, 191] on div "Create order" at bounding box center [1019, 192] width 82 height 24
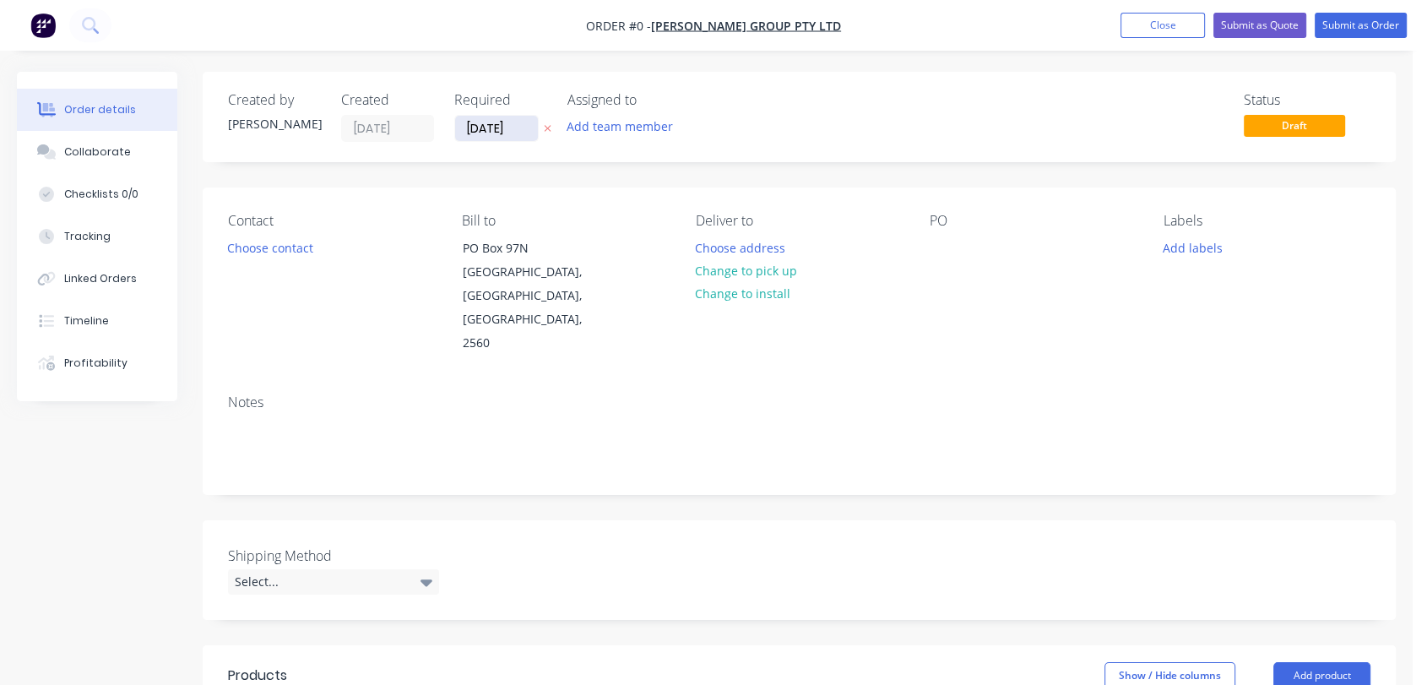
click at [515, 130] on input "[DATE]" at bounding box center [496, 128] width 83 height 25
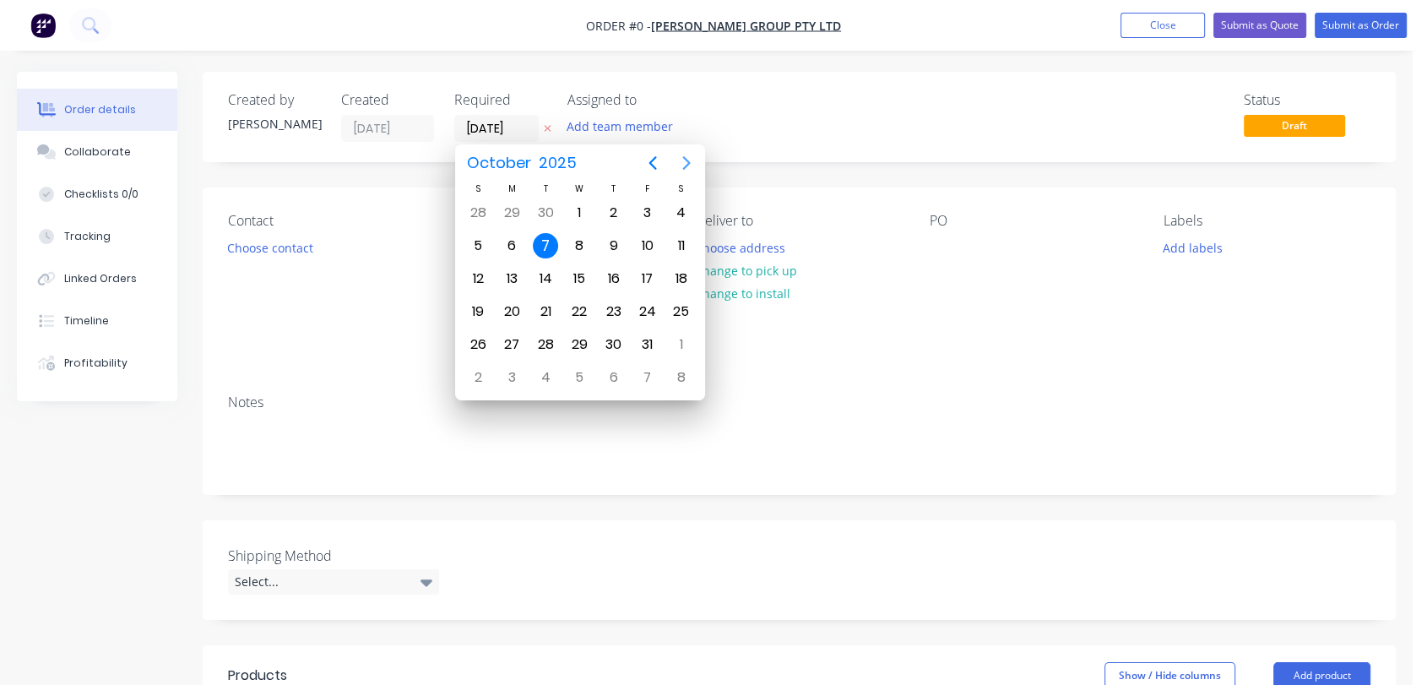
click at [685, 157] on icon "Next page" at bounding box center [686, 163] width 20 height 20
click at [575, 344] on div "31" at bounding box center [578, 344] width 25 height 25
type input "[DATE]"
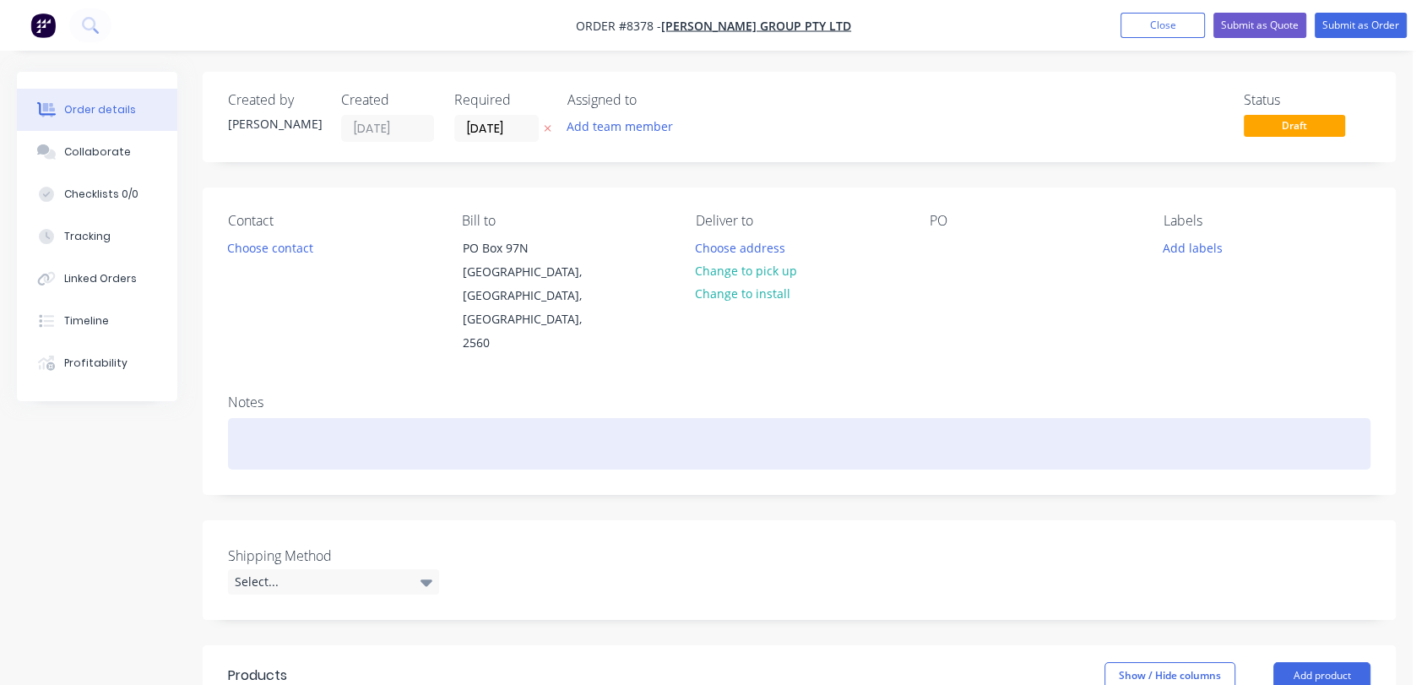
click at [292, 418] on div at bounding box center [799, 443] width 1142 height 51
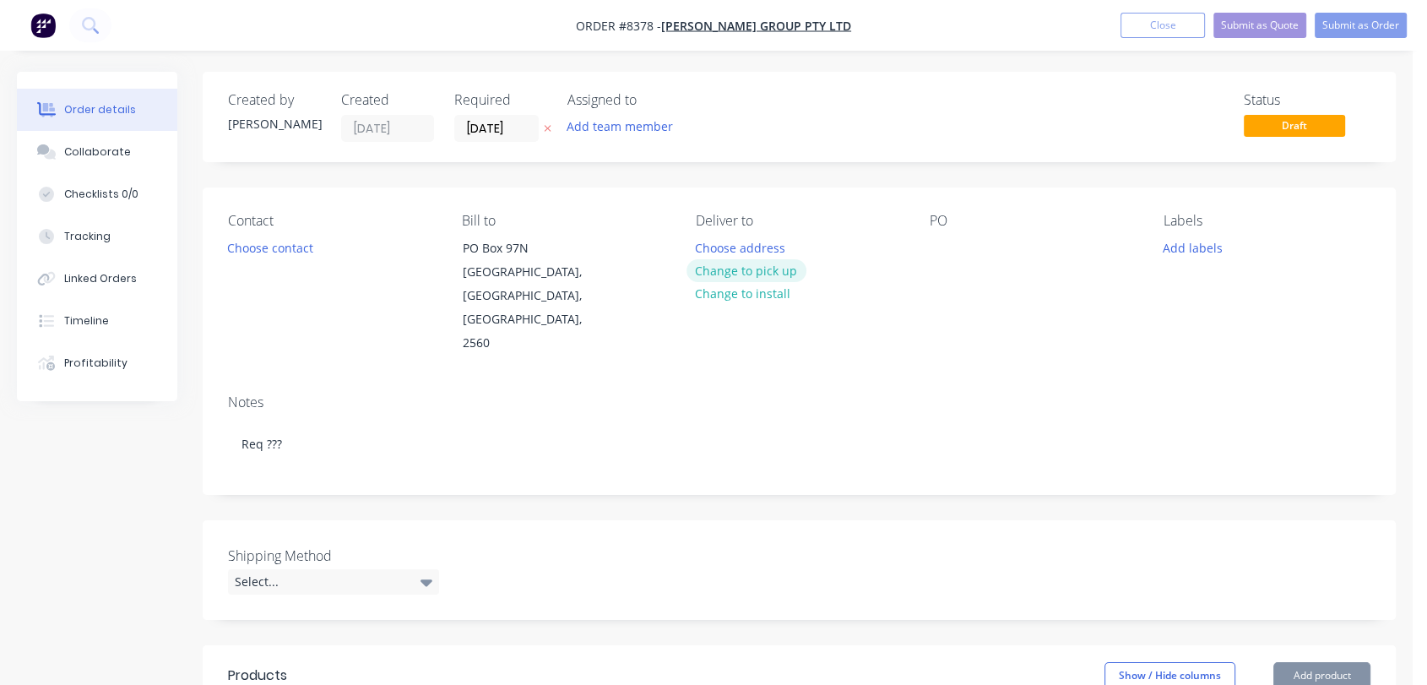
click at [778, 265] on button "Change to pick up" at bounding box center [746, 270] width 120 height 23
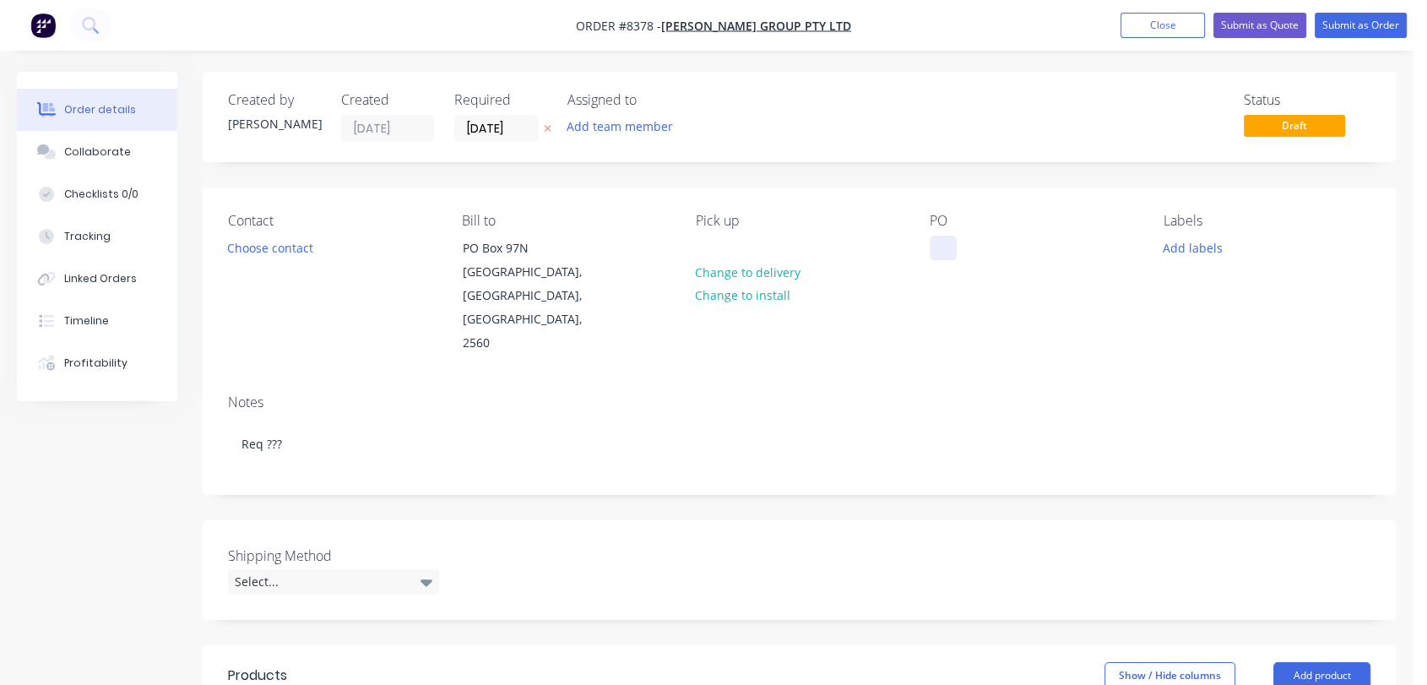
click at [943, 244] on div at bounding box center [942, 248] width 27 height 24
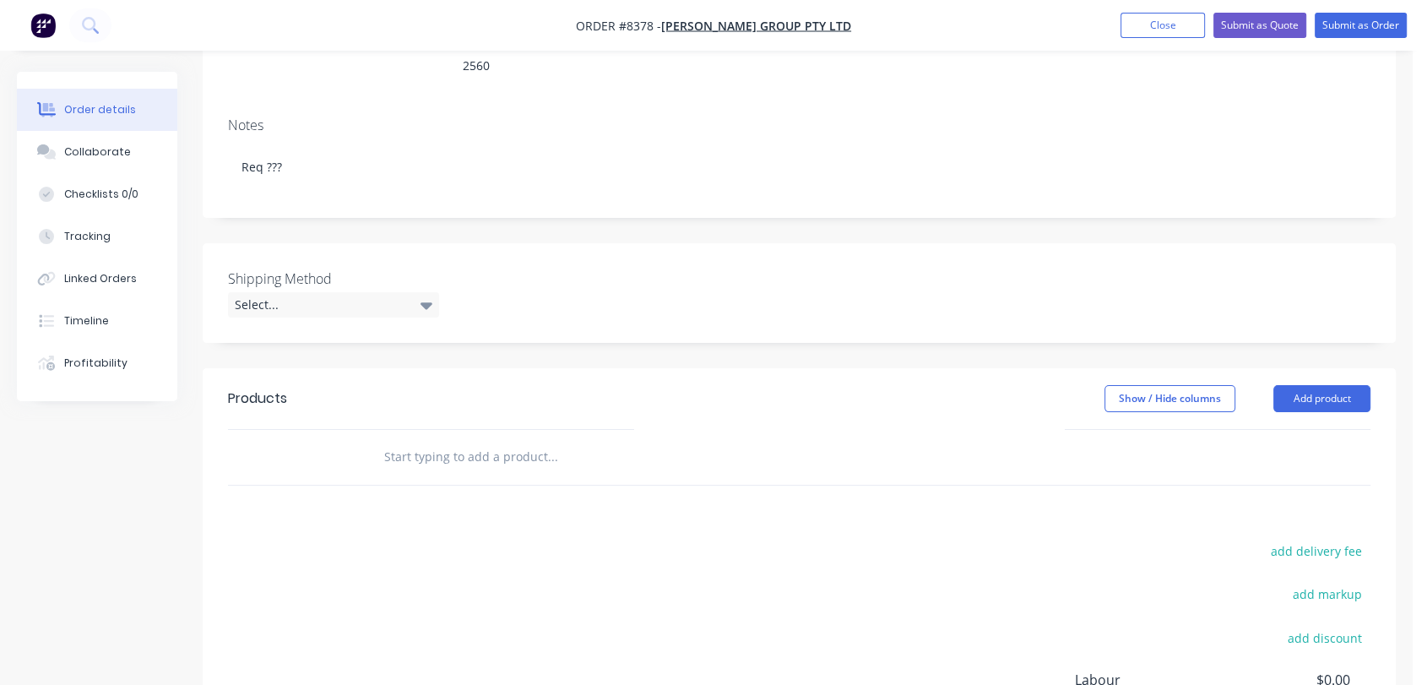
scroll to position [281, 0]
click at [356, 288] on div "Select..." at bounding box center [333, 300] width 211 height 25
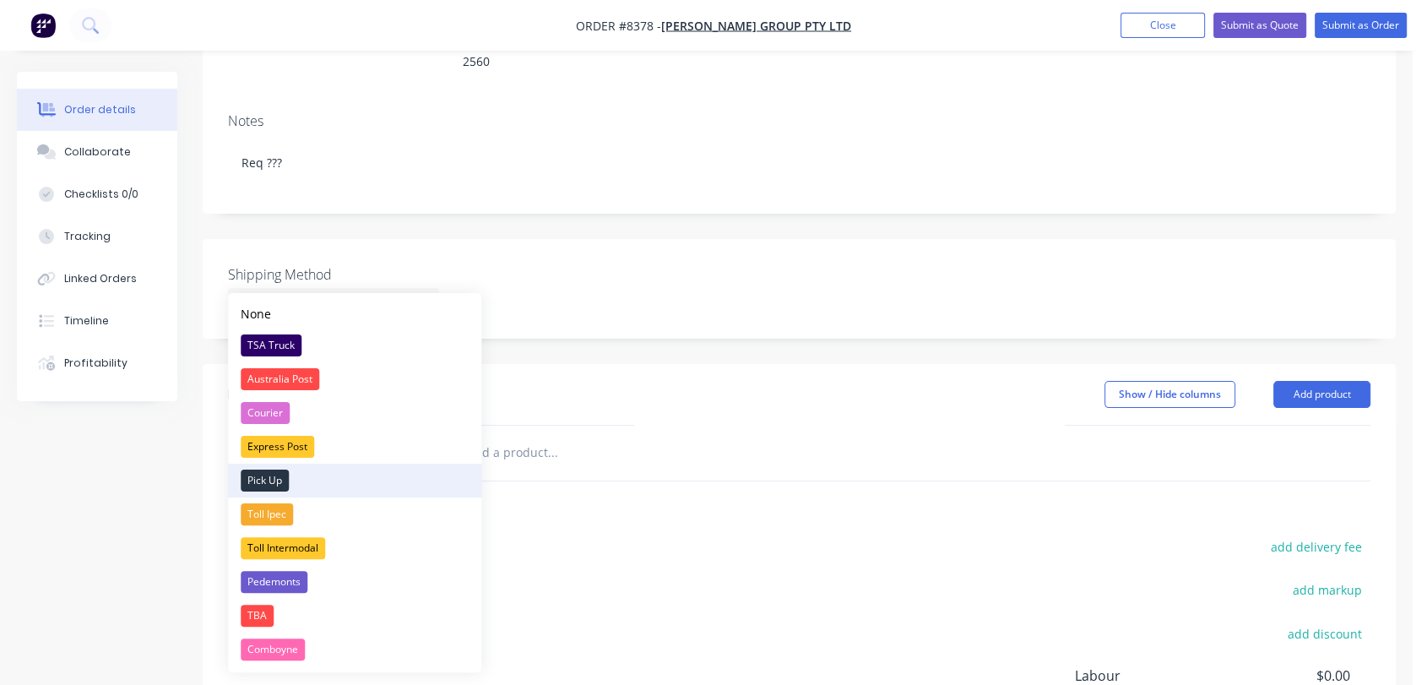
click at [282, 470] on div "Pick Up" at bounding box center [265, 480] width 48 height 22
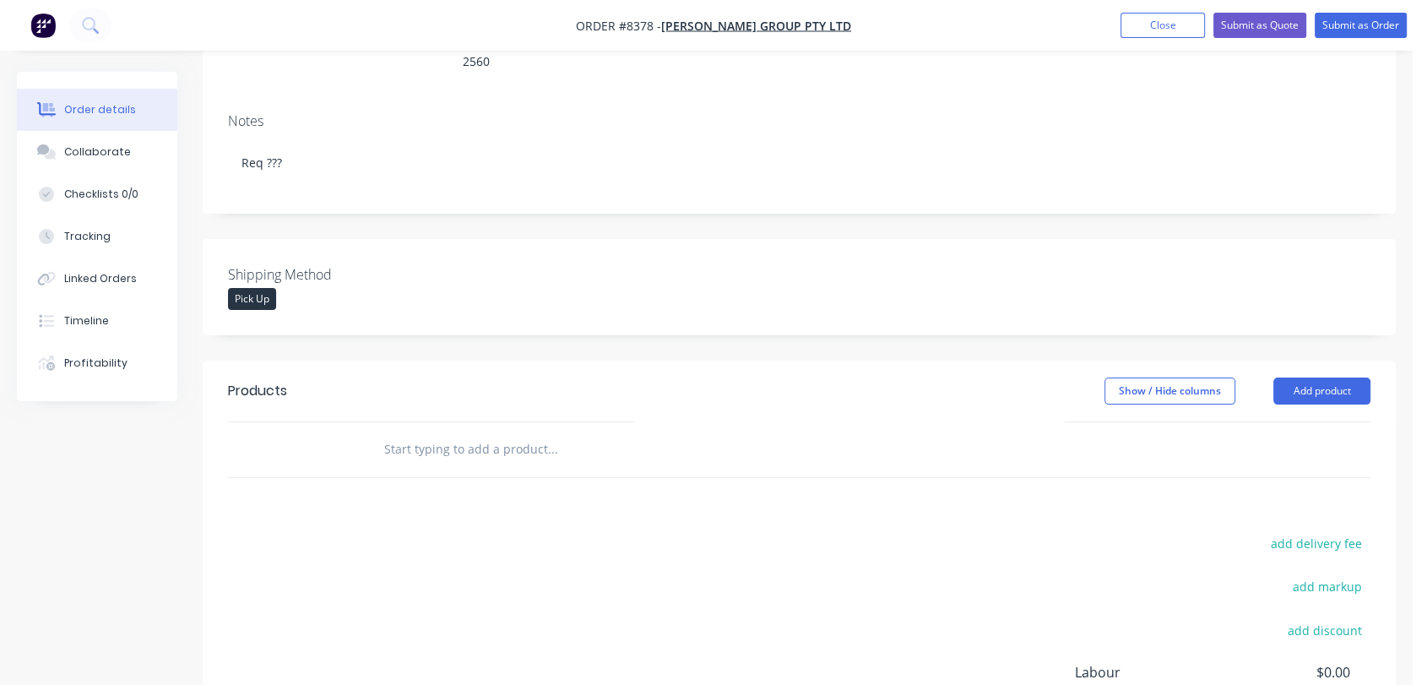
click at [501, 432] on input "text" at bounding box center [552, 449] width 338 height 34
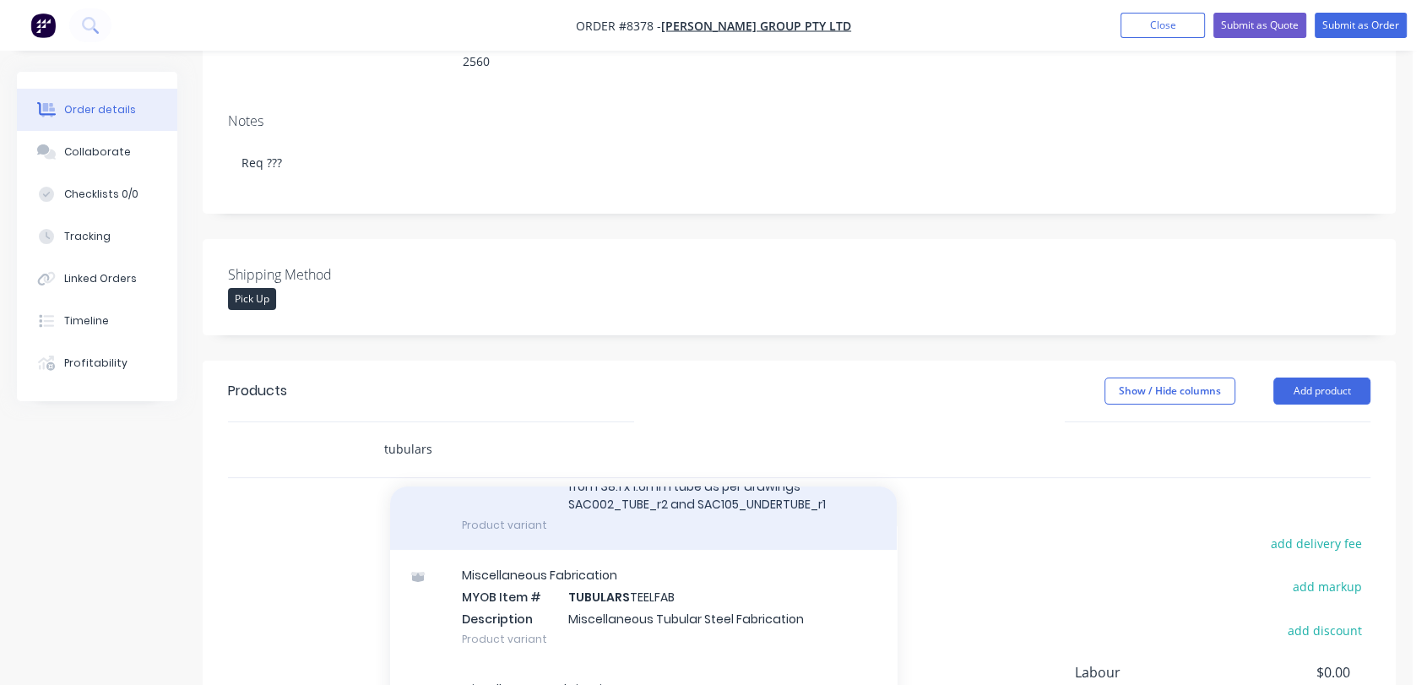
scroll to position [182, 0]
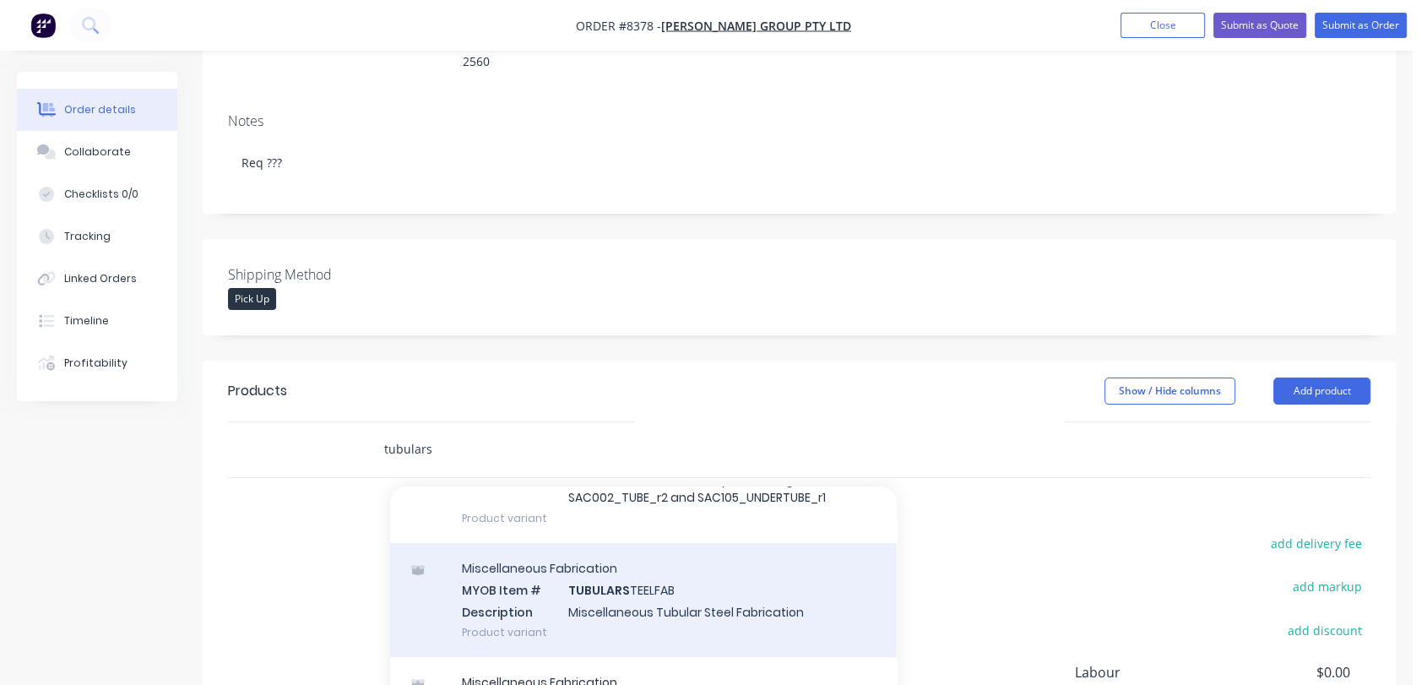
type input "tubulars"
click at [701, 580] on div "Miscellaneous Fabrication MYOB Item # TUBULARS TEELFAB Description Miscellaneou…" at bounding box center [643, 600] width 507 height 114
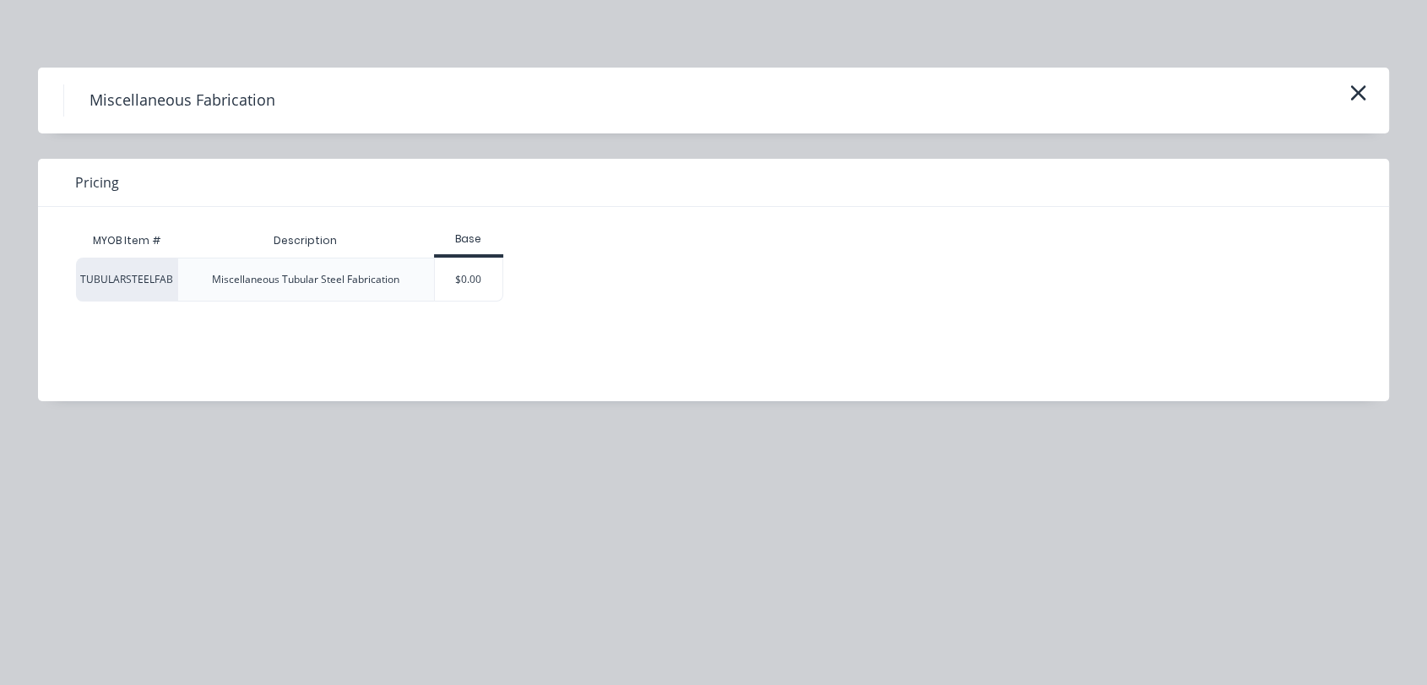
click at [474, 275] on div "$0.00" at bounding box center [469, 279] width 68 height 42
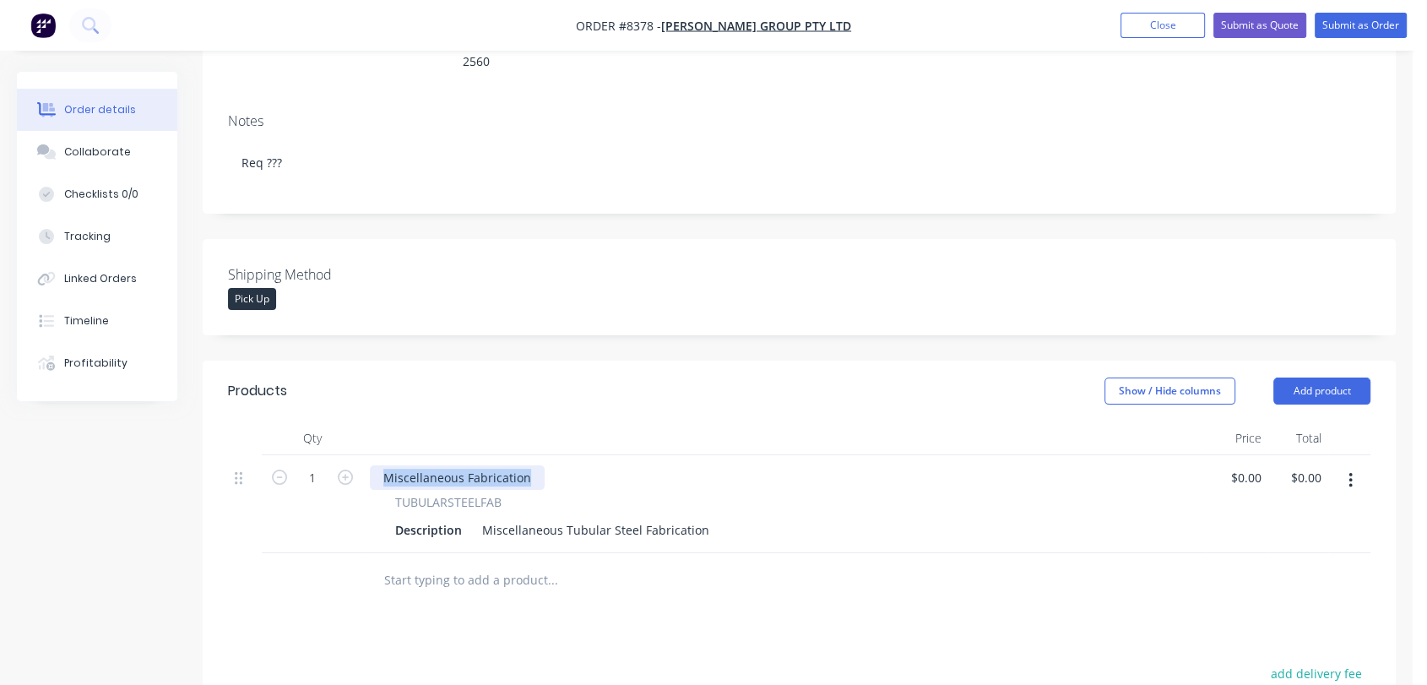
drag, startPoint x: 535, startPoint y: 454, endPoint x: 358, endPoint y: 442, distance: 177.7
click at [358, 455] on div "1 Miscellaneous Fabrication TUBULARSTEELFAB Description Miscellaneous Tubular S…" at bounding box center [799, 504] width 1142 height 98
drag, startPoint x: 479, startPoint y: 506, endPoint x: 743, endPoint y: 515, distance: 264.4
click at [743, 517] on div "Description Miscellaneous Tubular Steel Fabrication" at bounding box center [781, 529] width 787 height 24
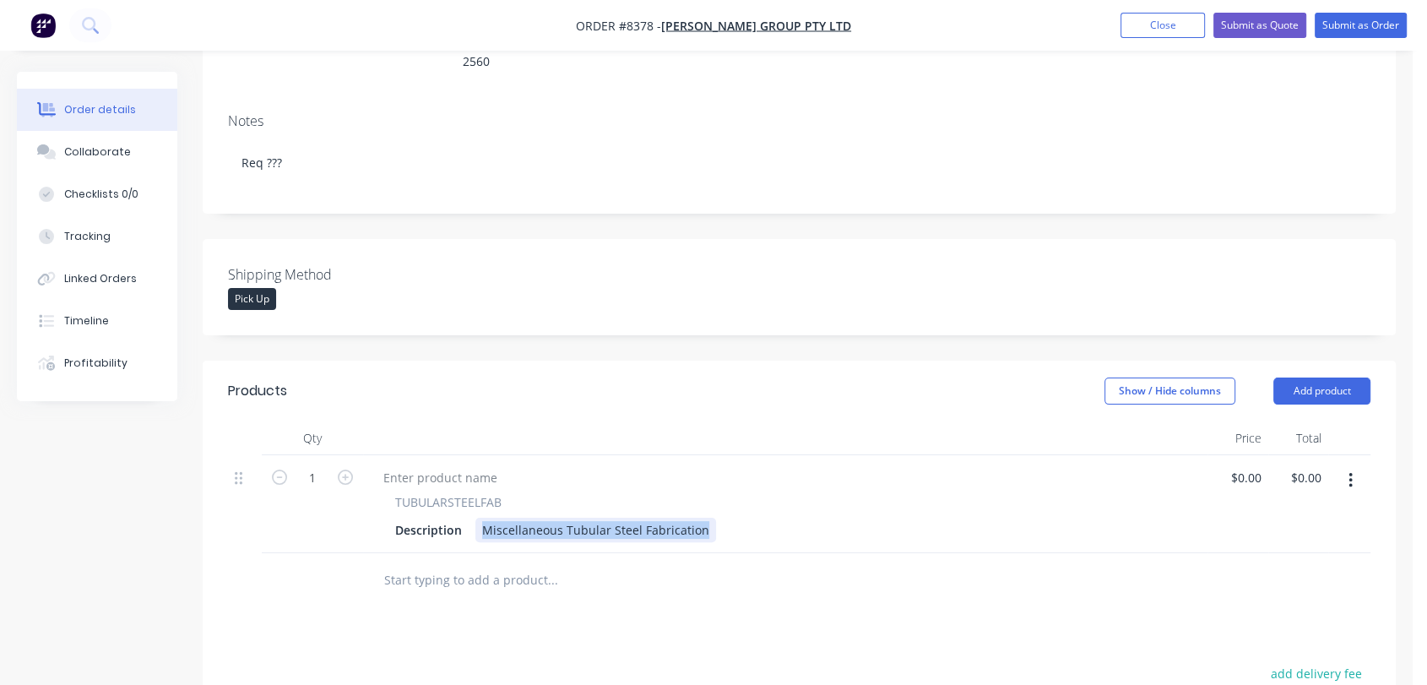
paste div
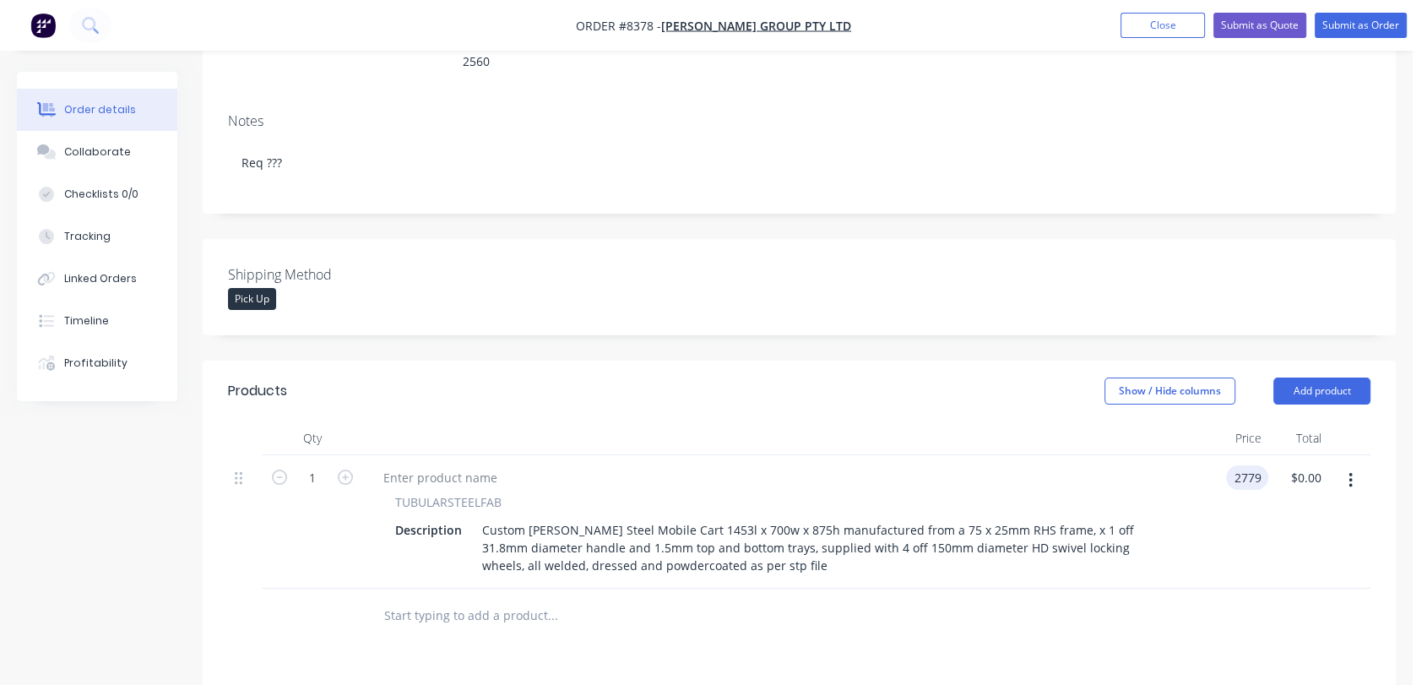
type input "$2,779.00"
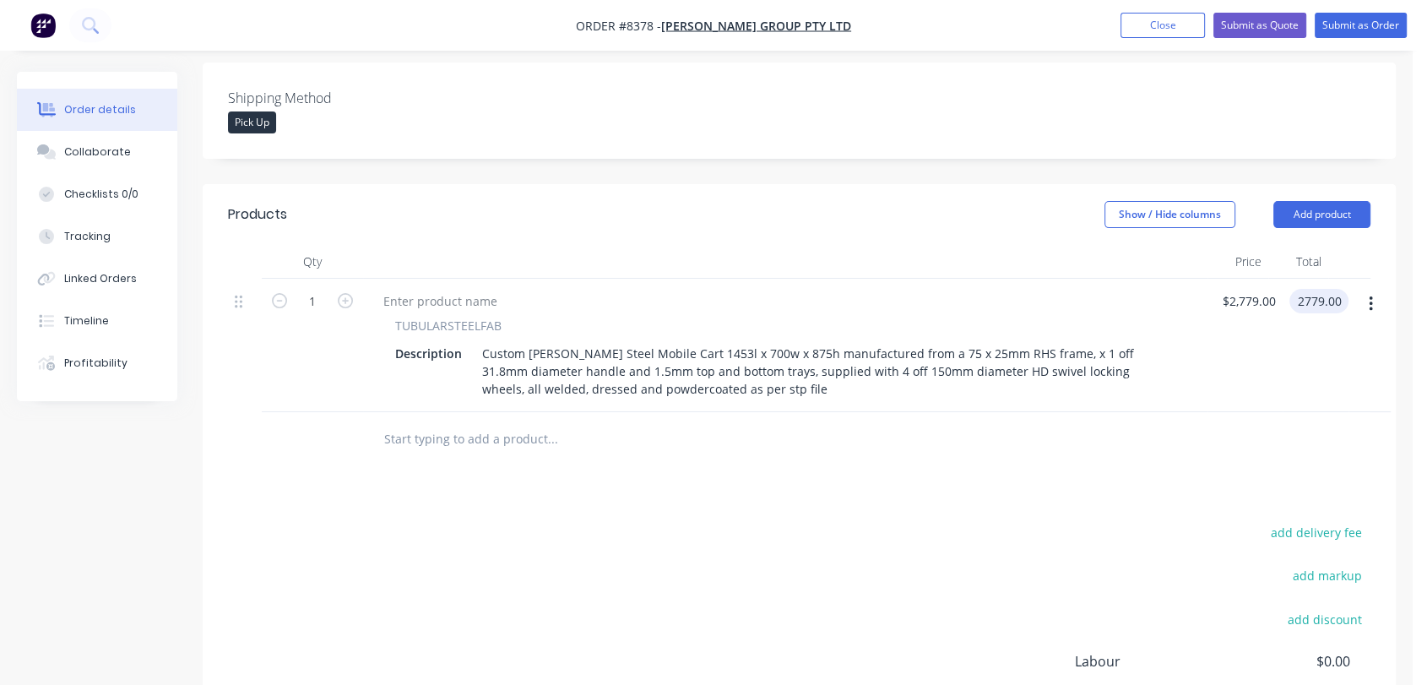
scroll to position [469, 0]
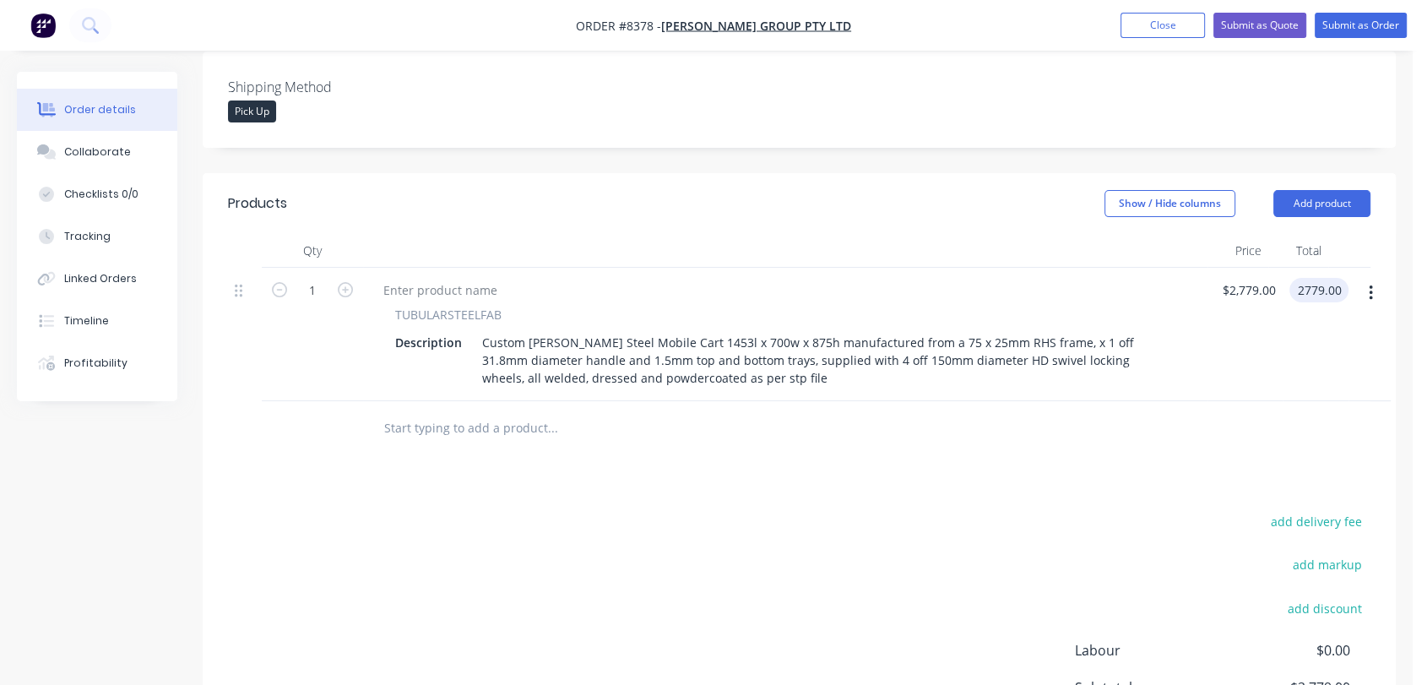
type input "$2,779.00"
click at [455, 411] on input "text" at bounding box center [552, 428] width 338 height 34
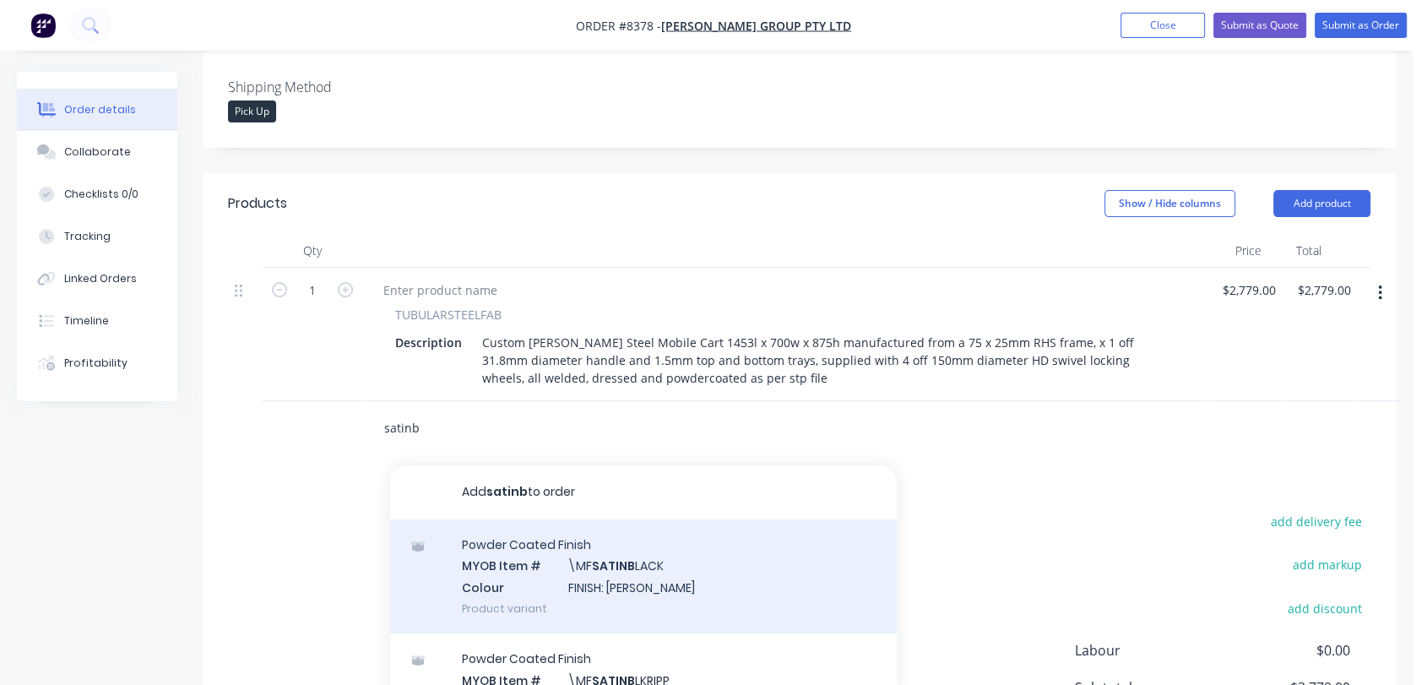
type input "satinb"
click at [613, 532] on div "Powder Coated Finish MYOB Item # \MF SATINB LACK Colour FINISH: Satin Black Pro…" at bounding box center [643, 576] width 507 height 114
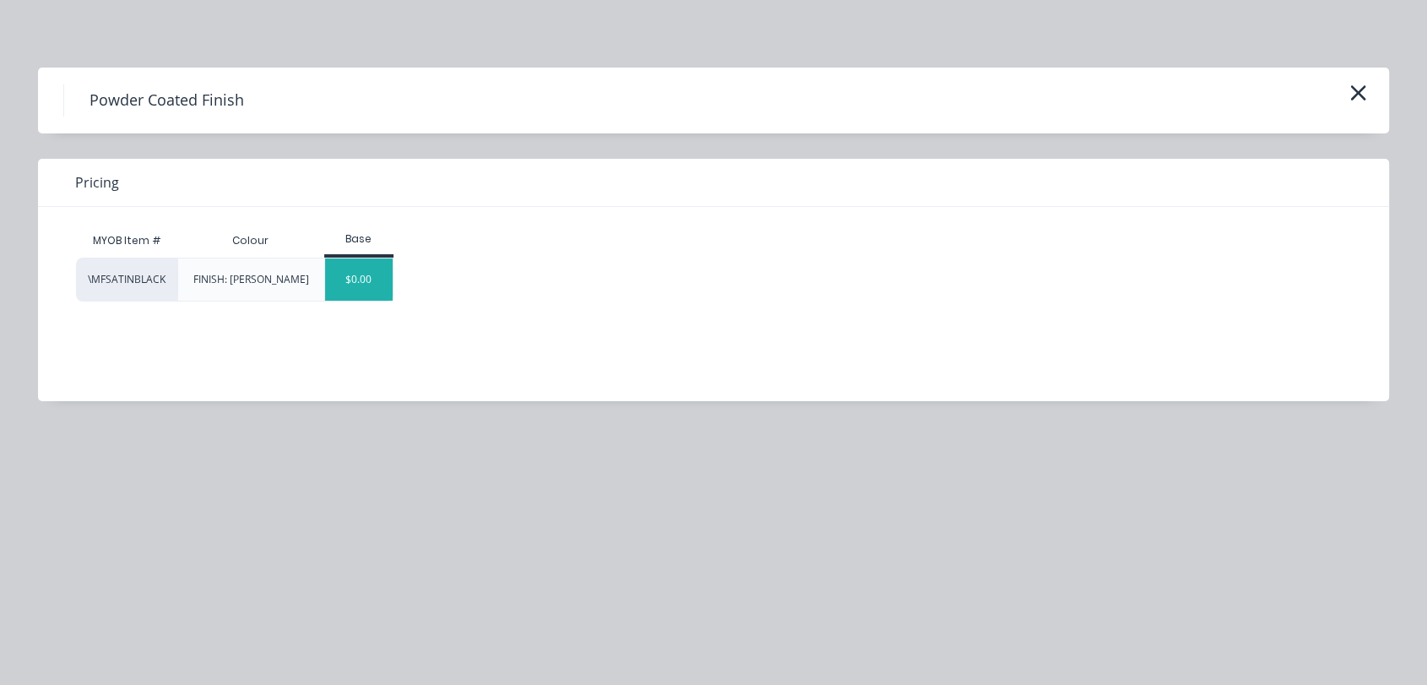
click at [366, 279] on div "$0.00" at bounding box center [359, 279] width 68 height 42
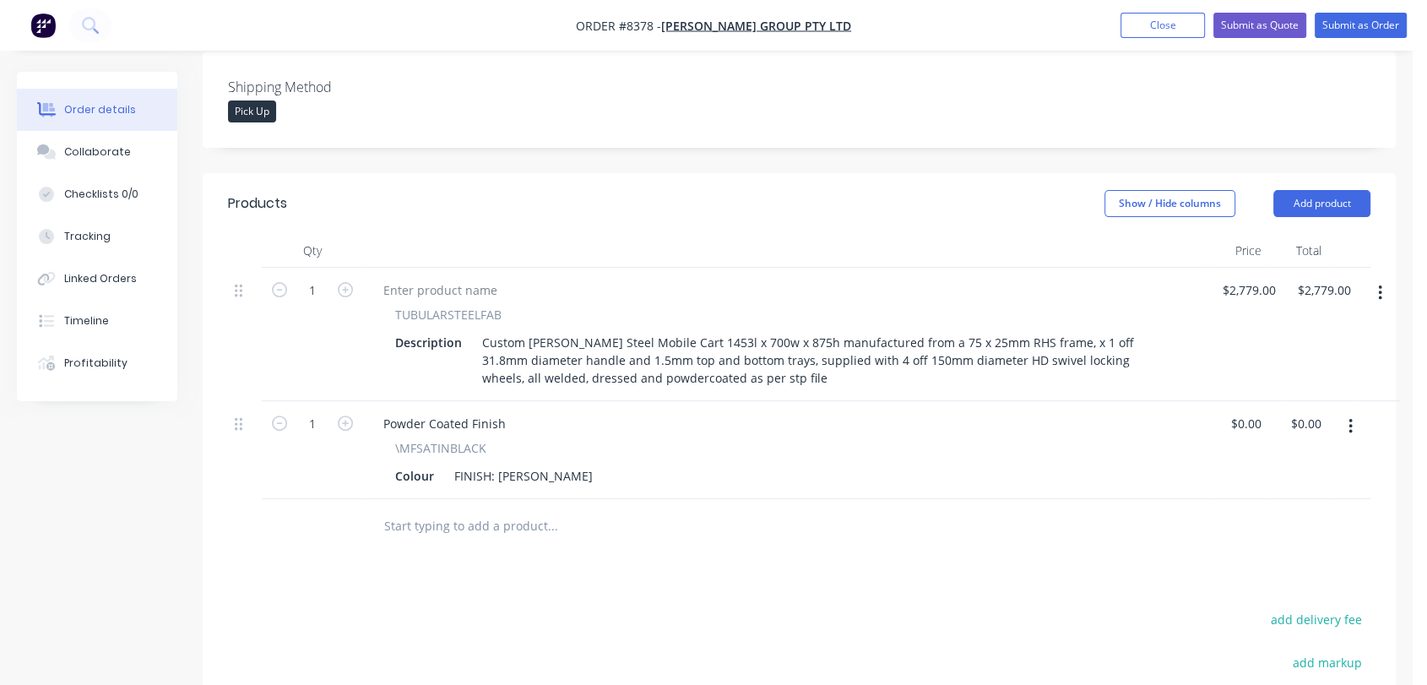
click at [490, 509] on input "text" at bounding box center [552, 526] width 338 height 34
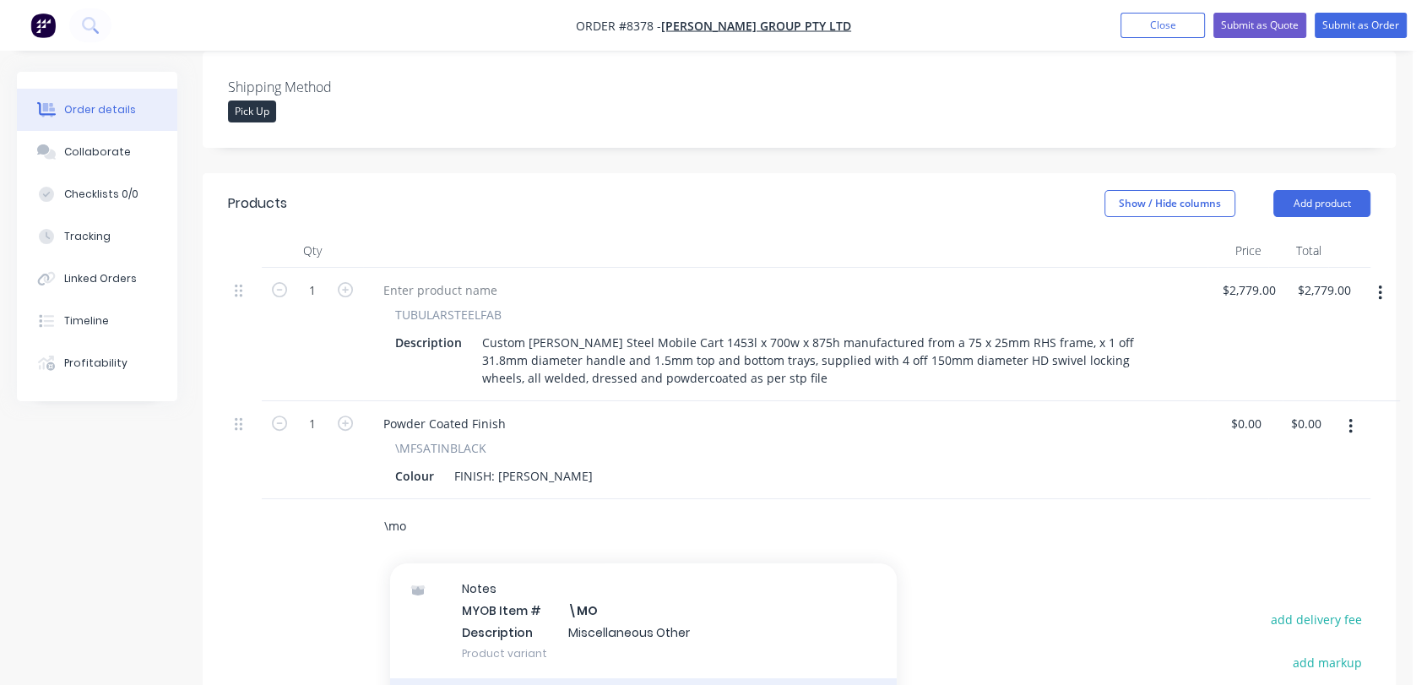
scroll to position [281, 0]
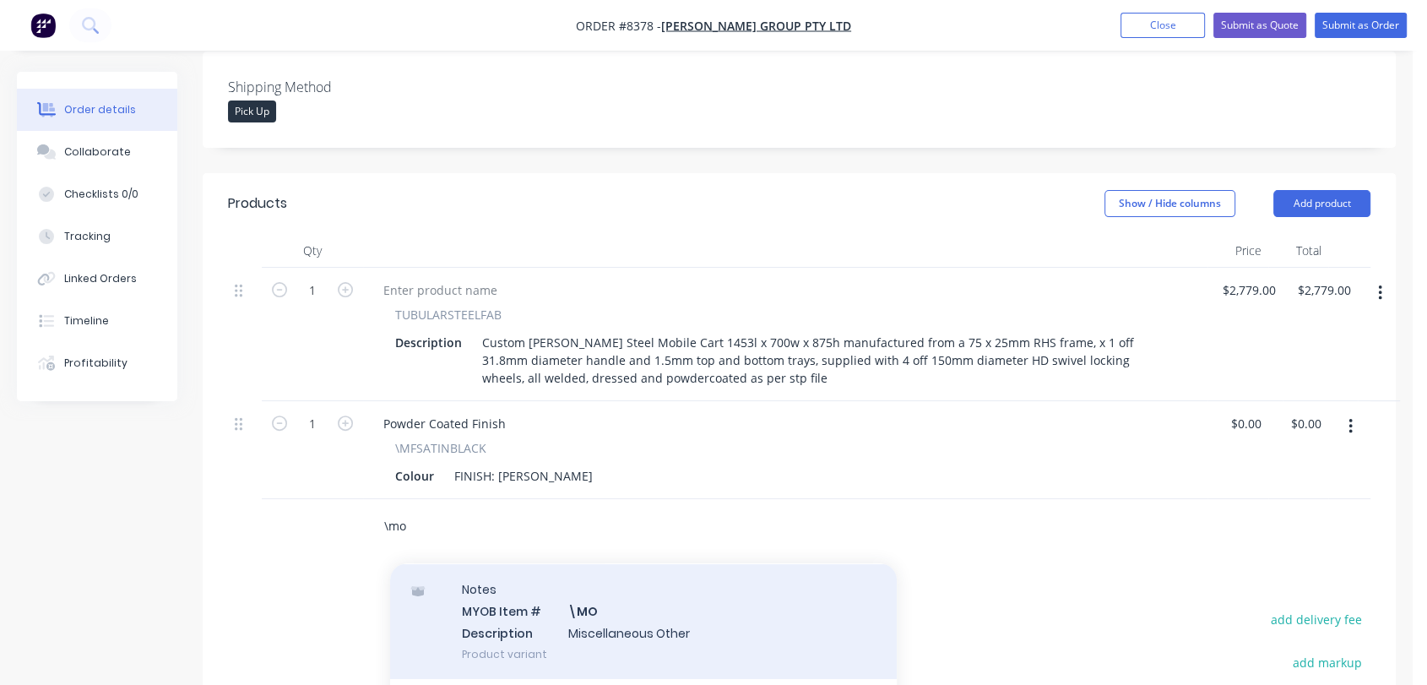
type input "\mo"
click at [642, 598] on div "Notes MYOB Item # \MO Description Miscellaneous Other Product variant" at bounding box center [643, 621] width 507 height 114
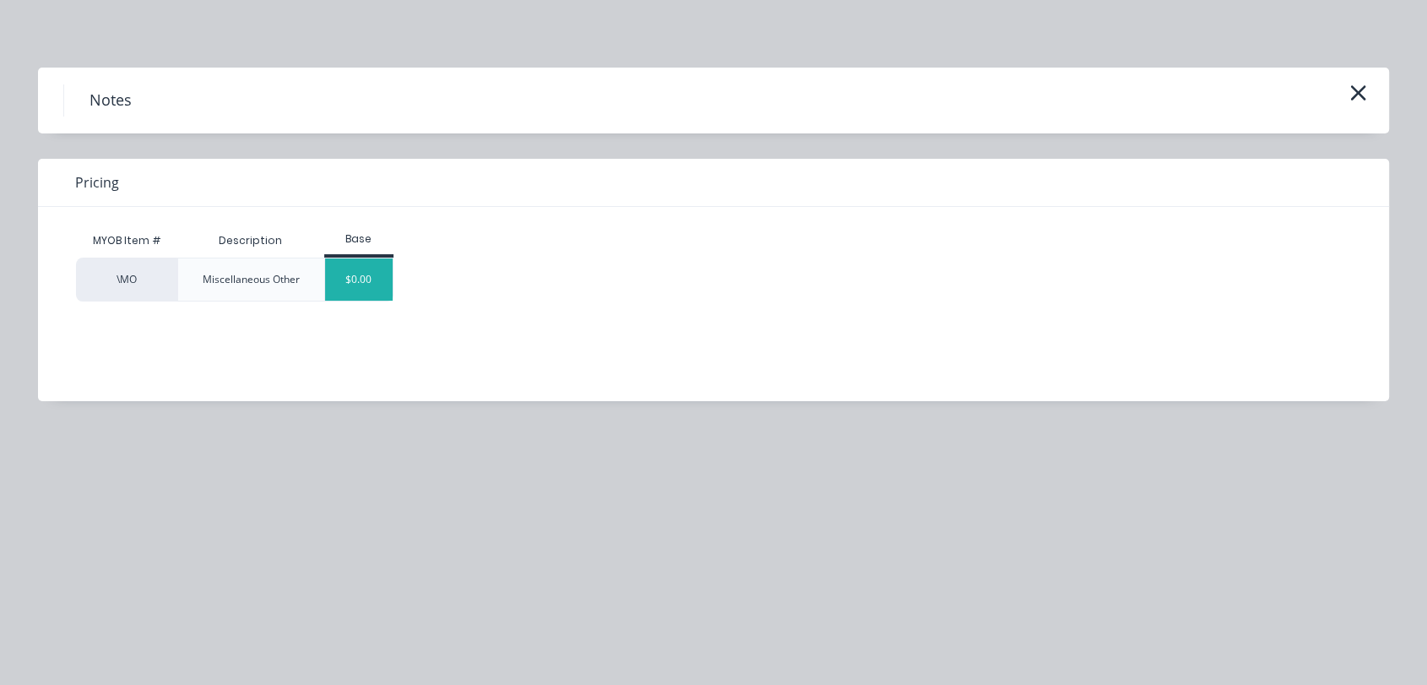
click at [368, 279] on div "$0.00" at bounding box center [359, 279] width 68 height 42
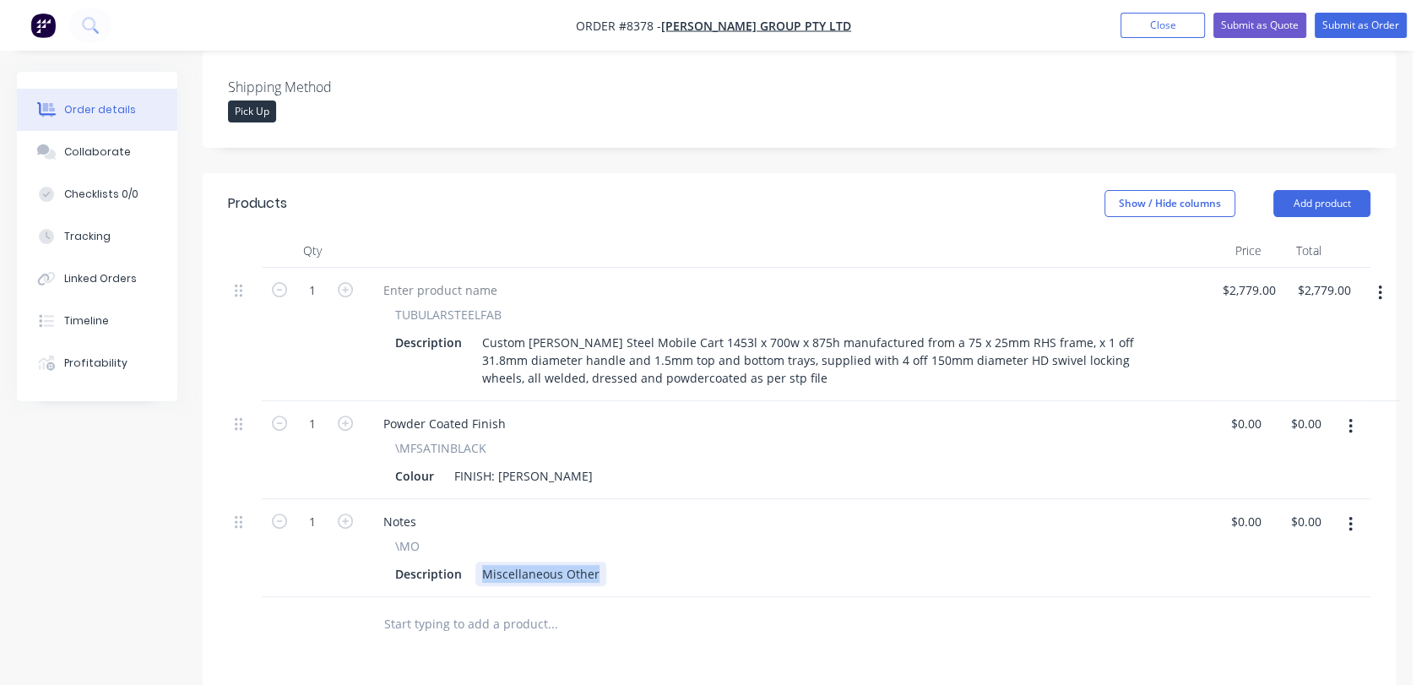
drag, startPoint x: 475, startPoint y: 545, endPoint x: 671, endPoint y: 528, distance: 196.5
click at [671, 537] on div "\MO Description Miscellaneous Other" at bounding box center [785, 561] width 831 height 49
type input "$0.00"
click at [128, 160] on button "Collaborate" at bounding box center [97, 152] width 160 height 42
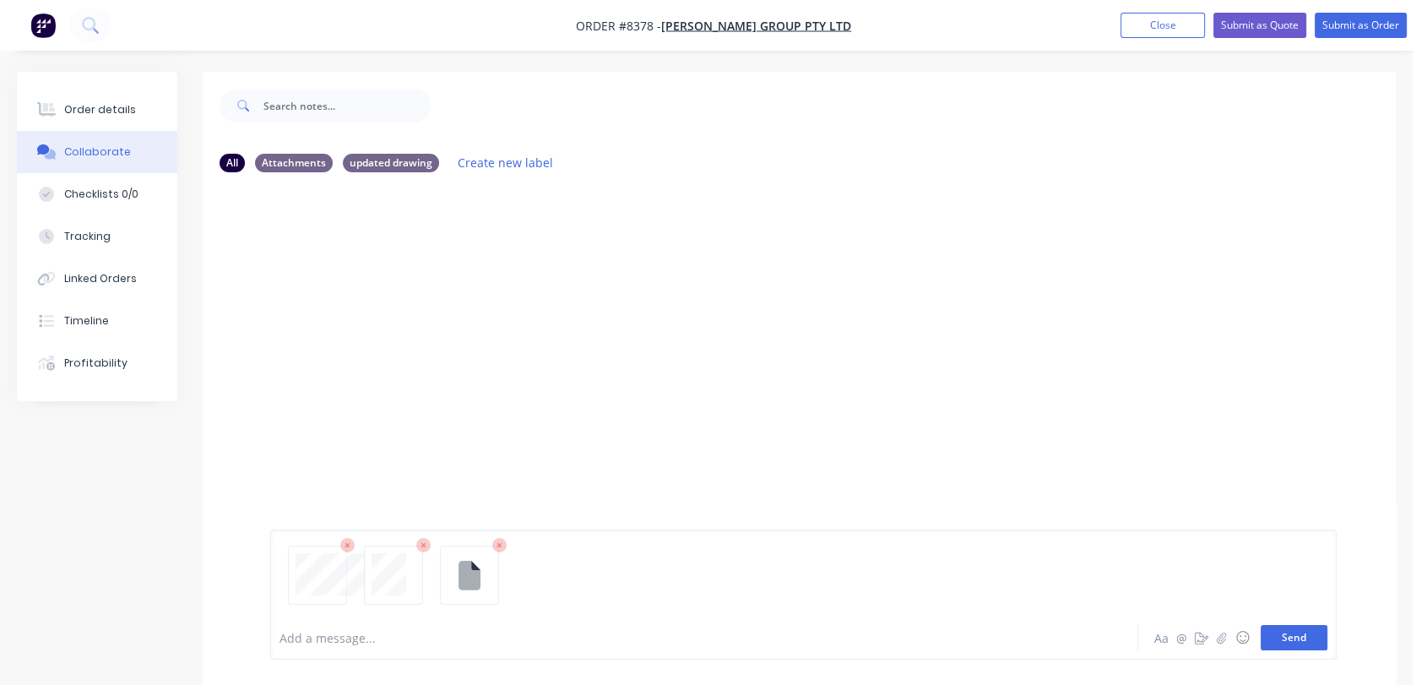
click at [1310, 633] on button "Send" at bounding box center [1293, 637] width 67 height 25
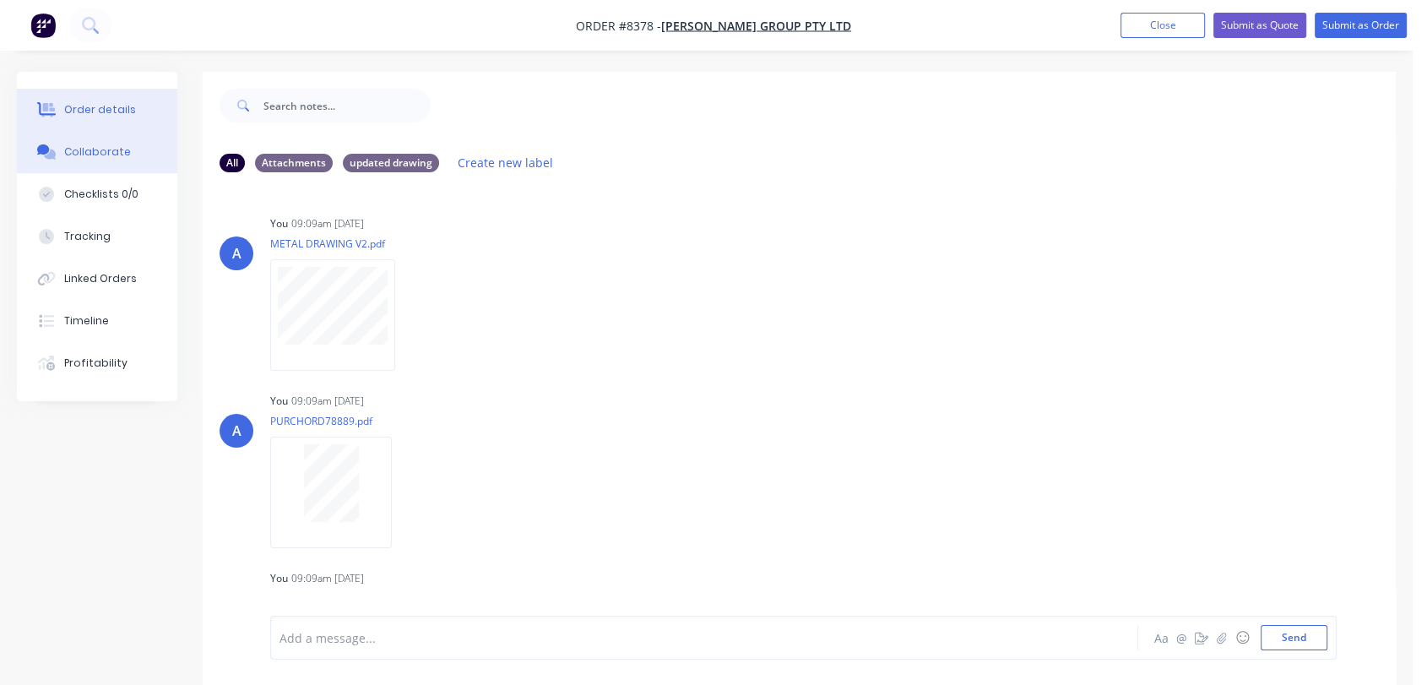
click at [102, 103] on div "Order details" at bounding box center [100, 109] width 72 height 15
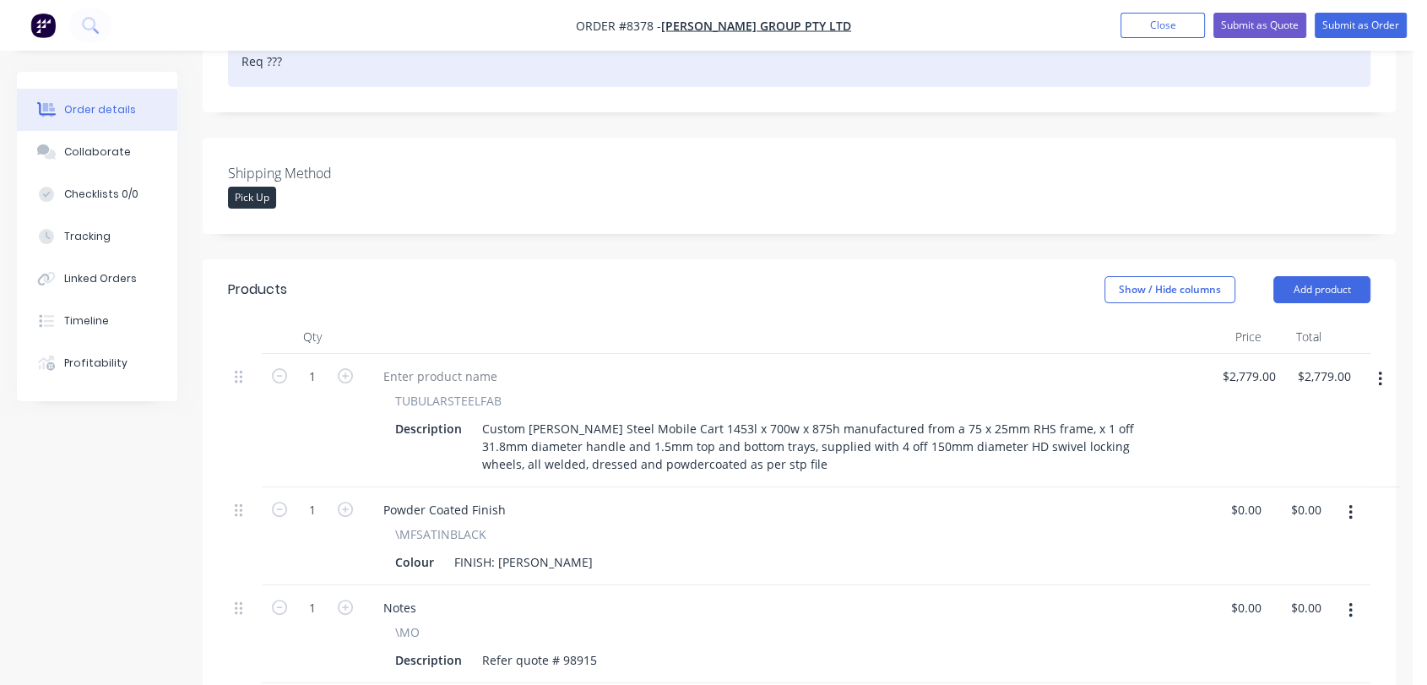
scroll to position [562, 0]
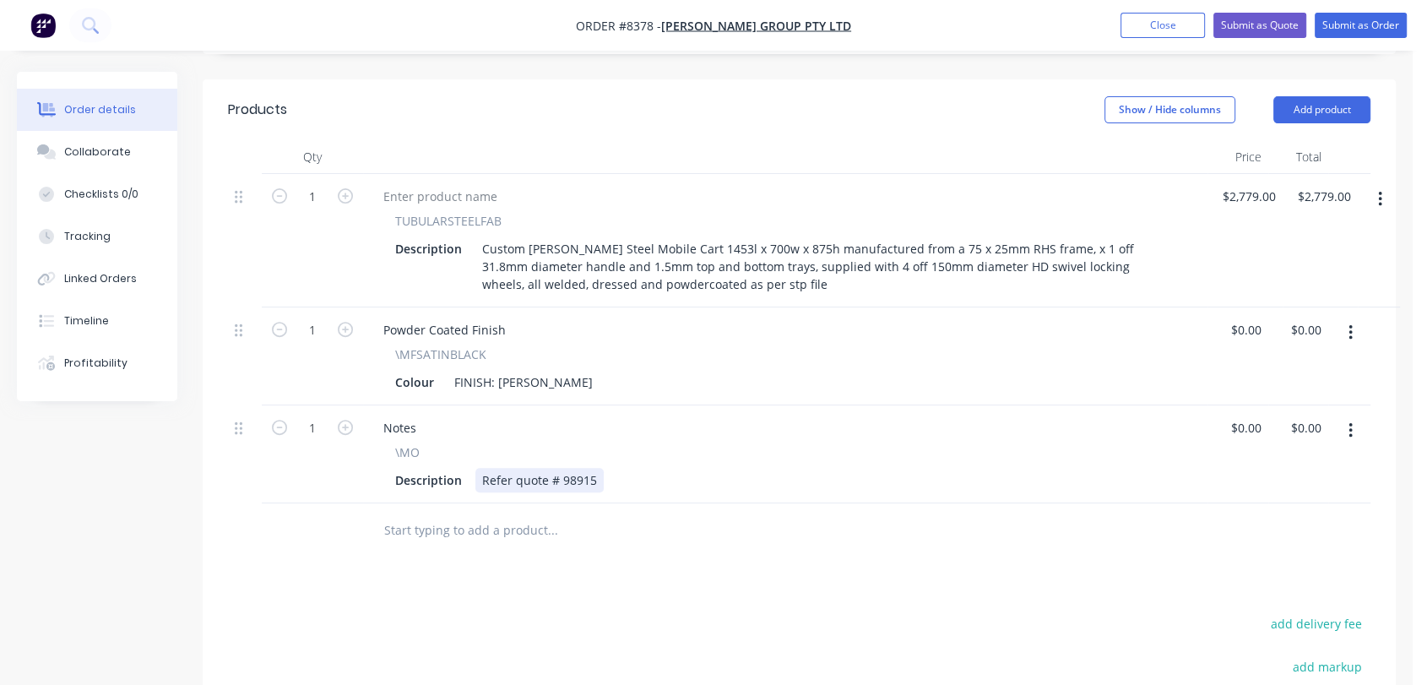
click at [597, 468] on div "Refer quote # 98915" at bounding box center [539, 480] width 128 height 24
click at [680, 468] on div "Refer quote # 98915 - drwgs & files embedded in email in collaborate" at bounding box center [678, 480] width 407 height 24
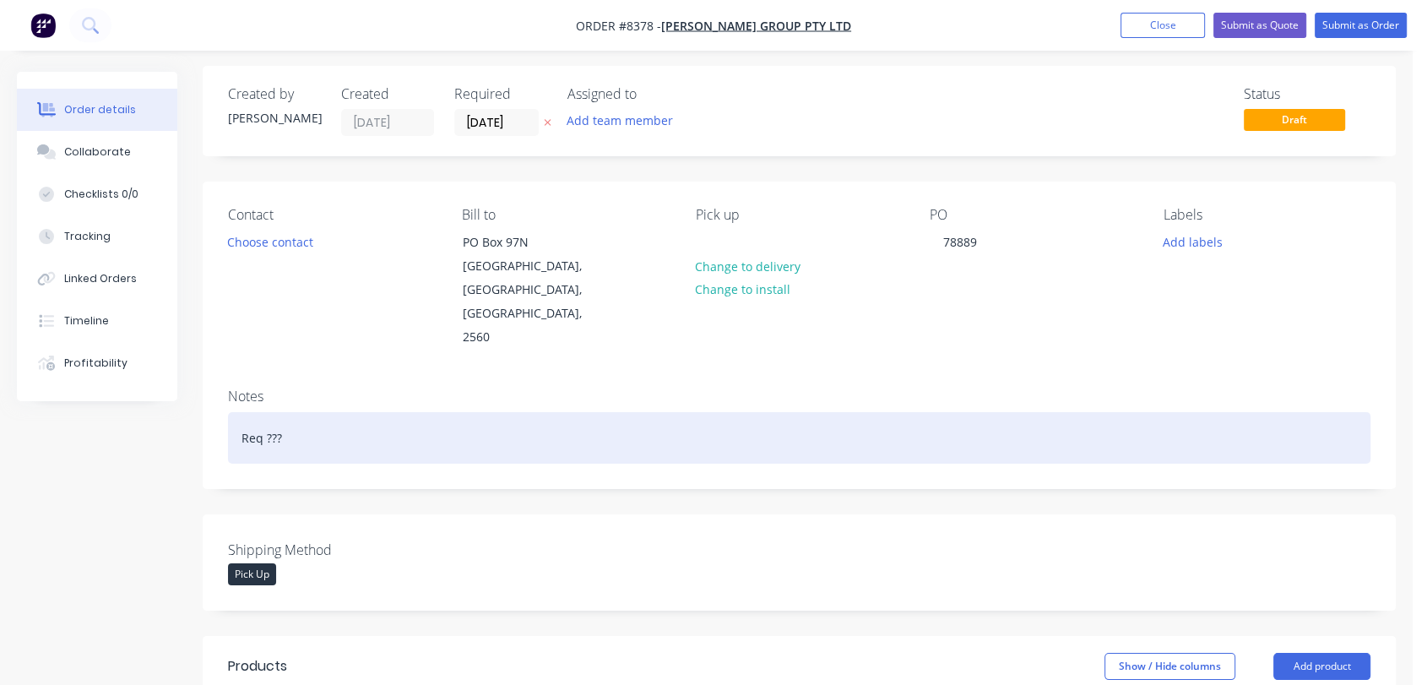
scroll to position [0, 0]
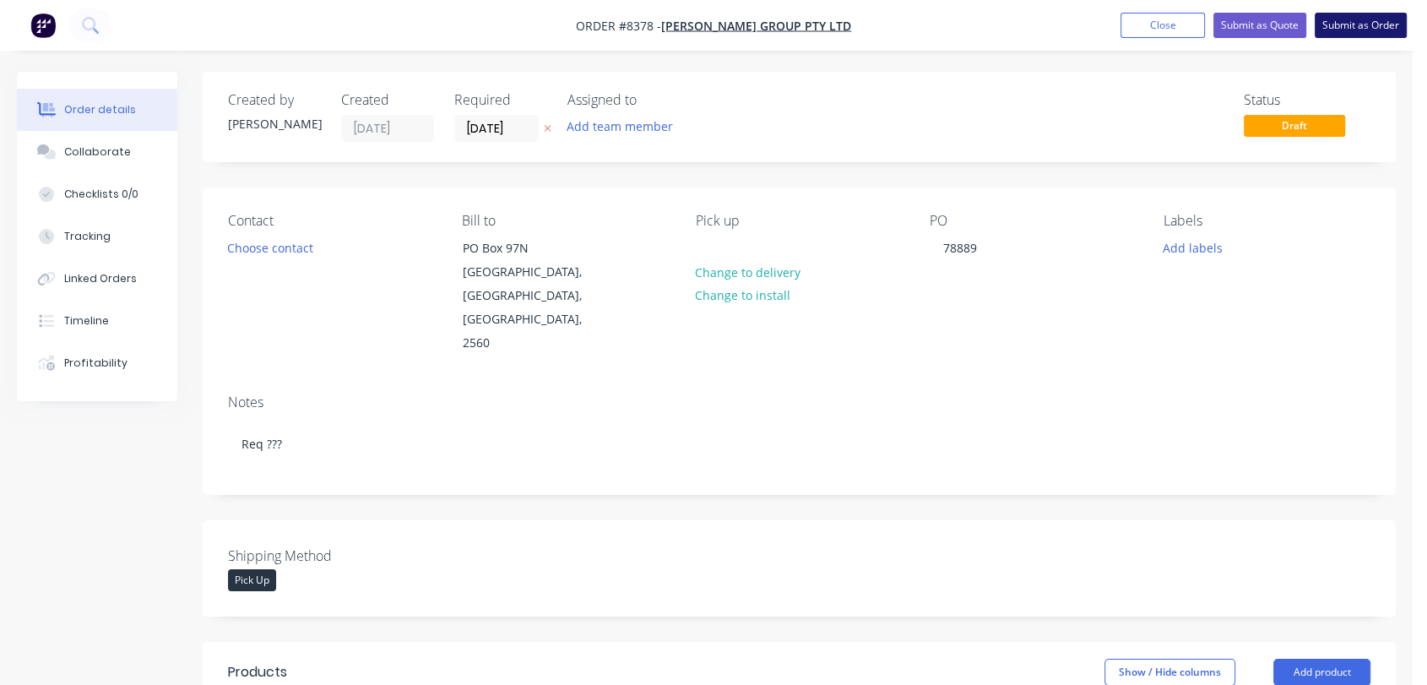
type input "$0.00"
click at [1361, 19] on button "Submit as Order" at bounding box center [1360, 25] width 92 height 25
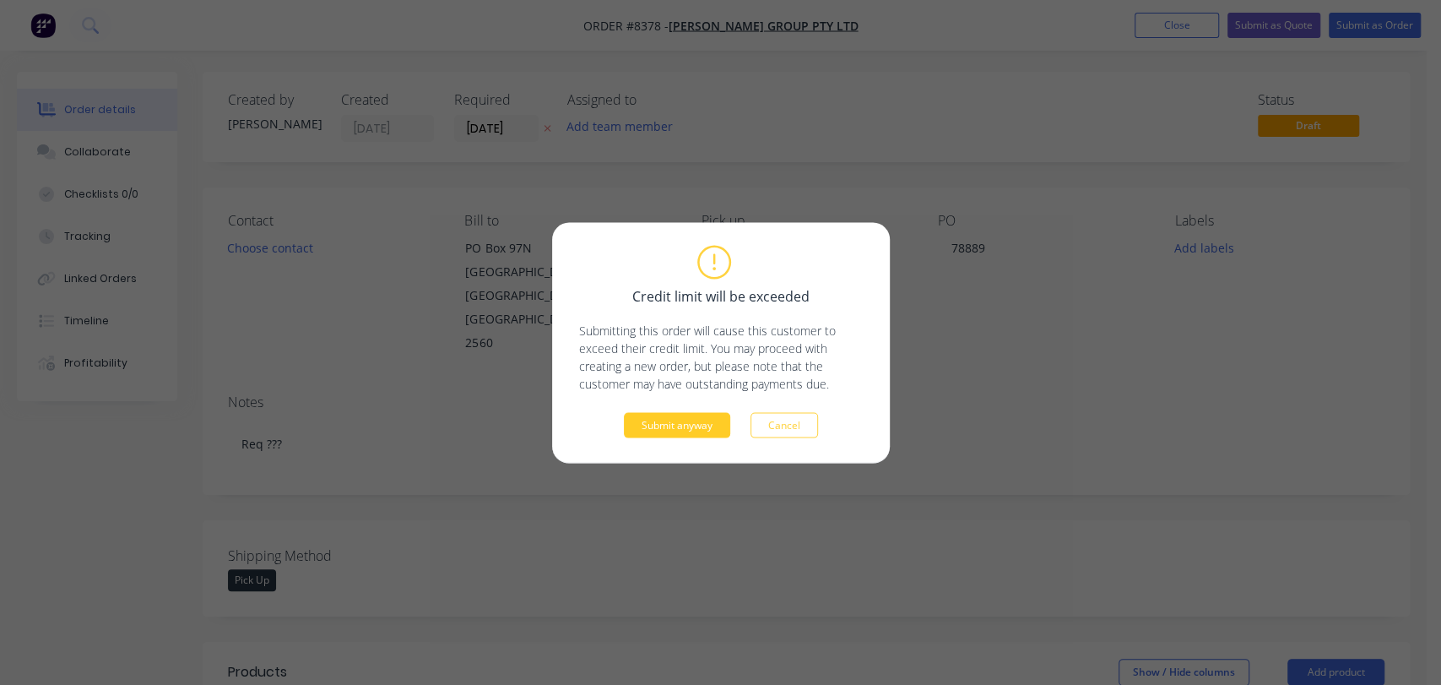
click at [706, 434] on button "Submit anyway" at bounding box center [677, 424] width 106 height 25
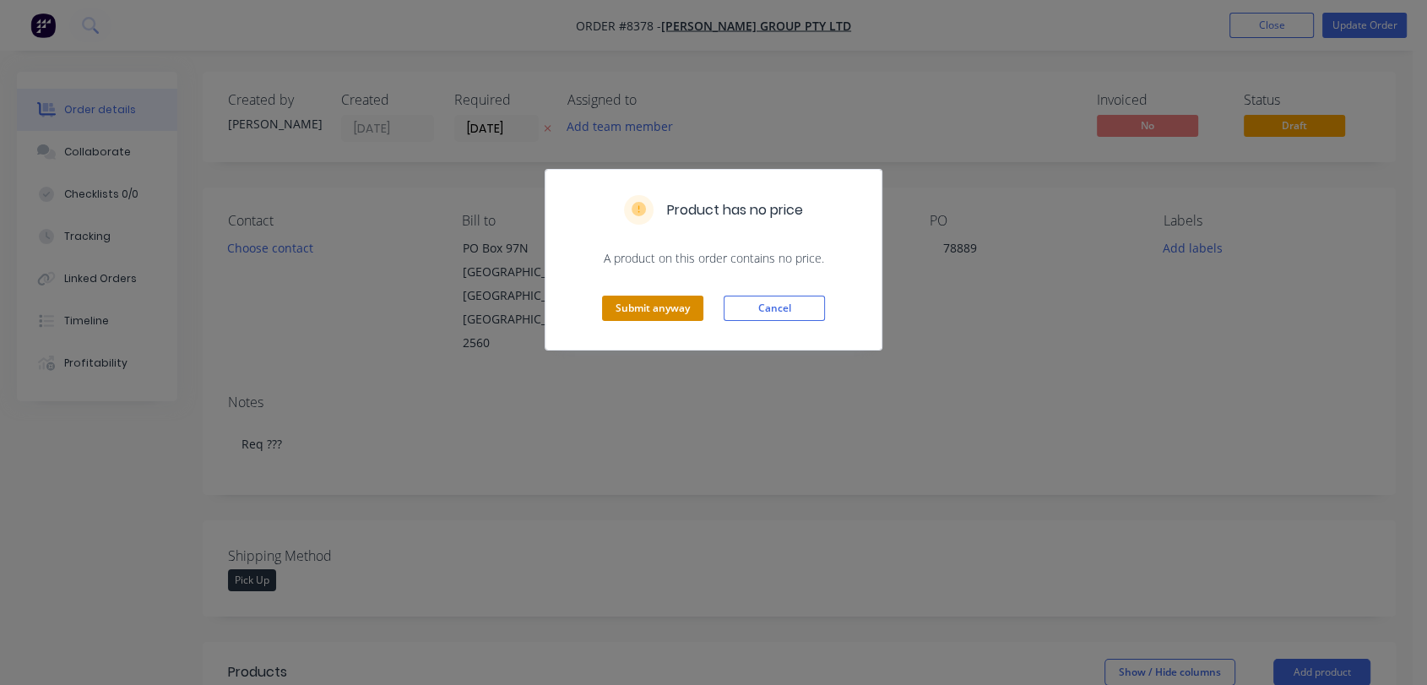
click at [660, 308] on button "Submit anyway" at bounding box center [652, 307] width 101 height 25
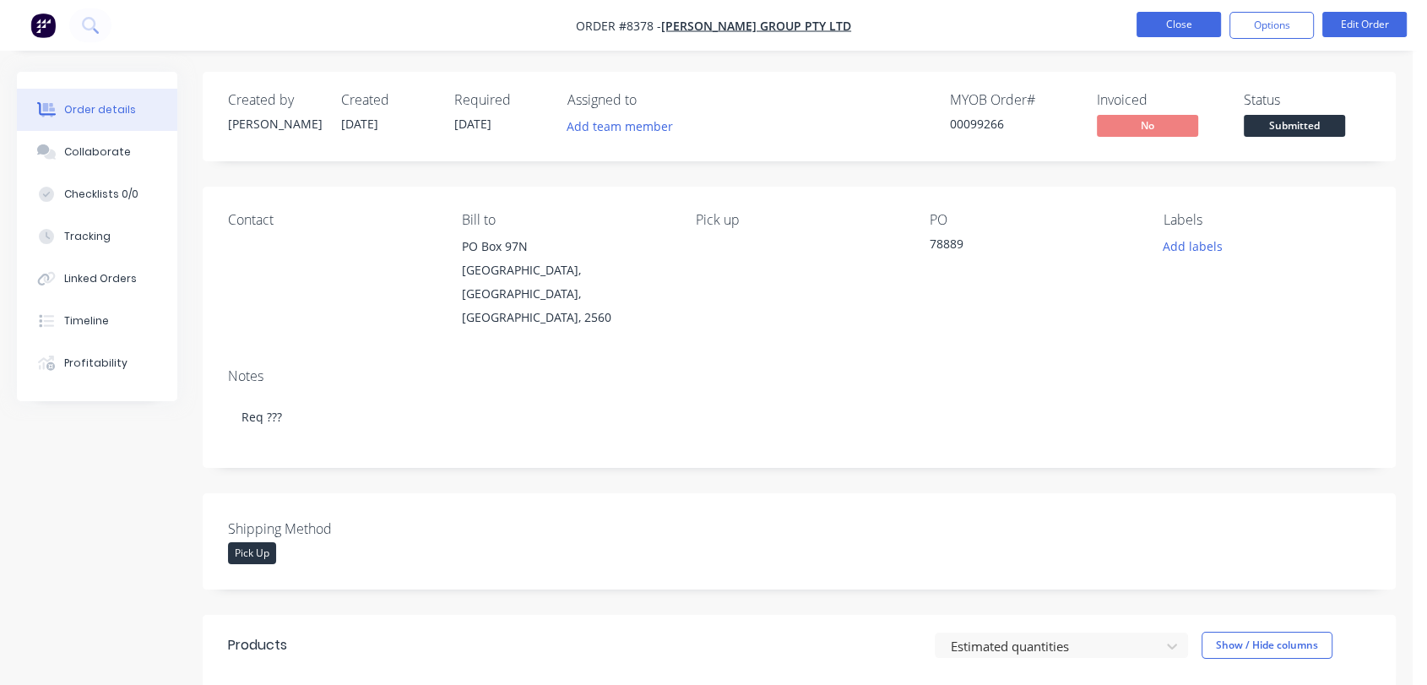
click at [1162, 24] on button "Close" at bounding box center [1178, 24] width 84 height 25
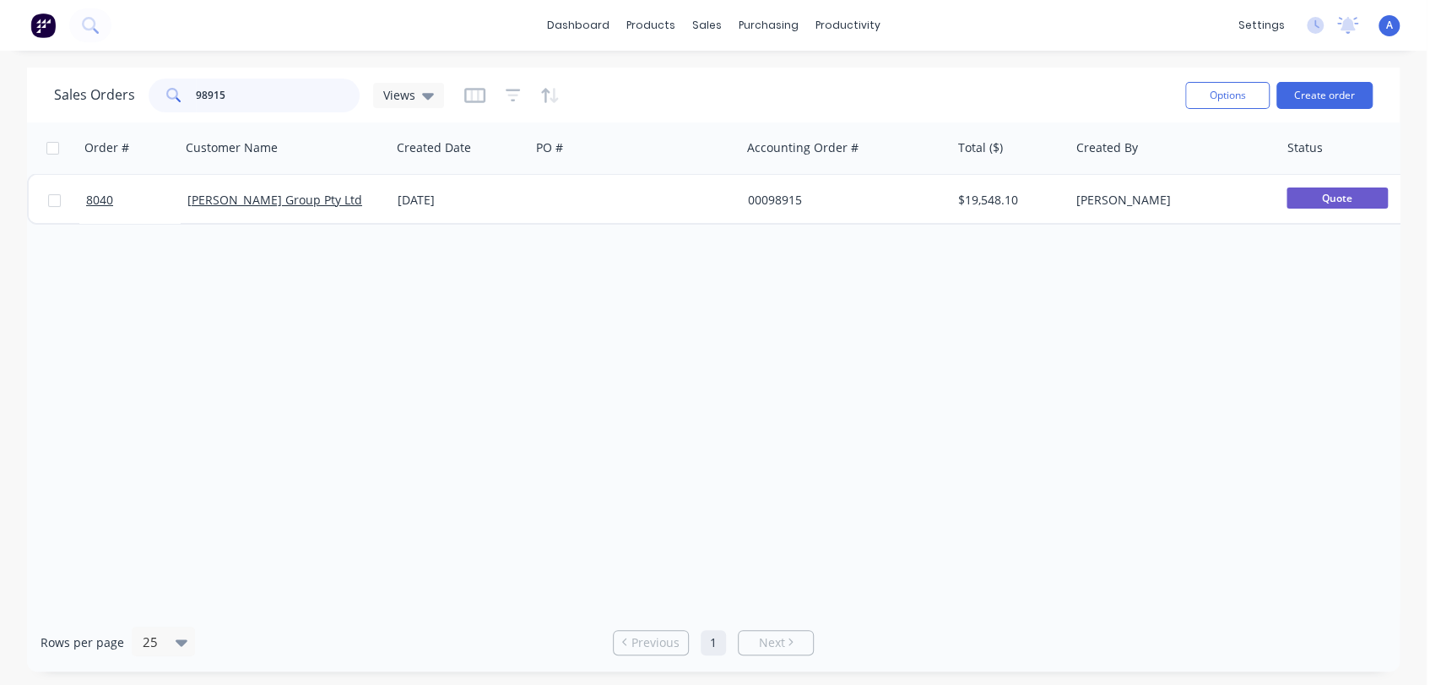
drag, startPoint x: 235, startPoint y: 95, endPoint x: 152, endPoint y: 90, distance: 82.8
click at [152, 90] on div "98915" at bounding box center [254, 96] width 211 height 34
type input "99252"
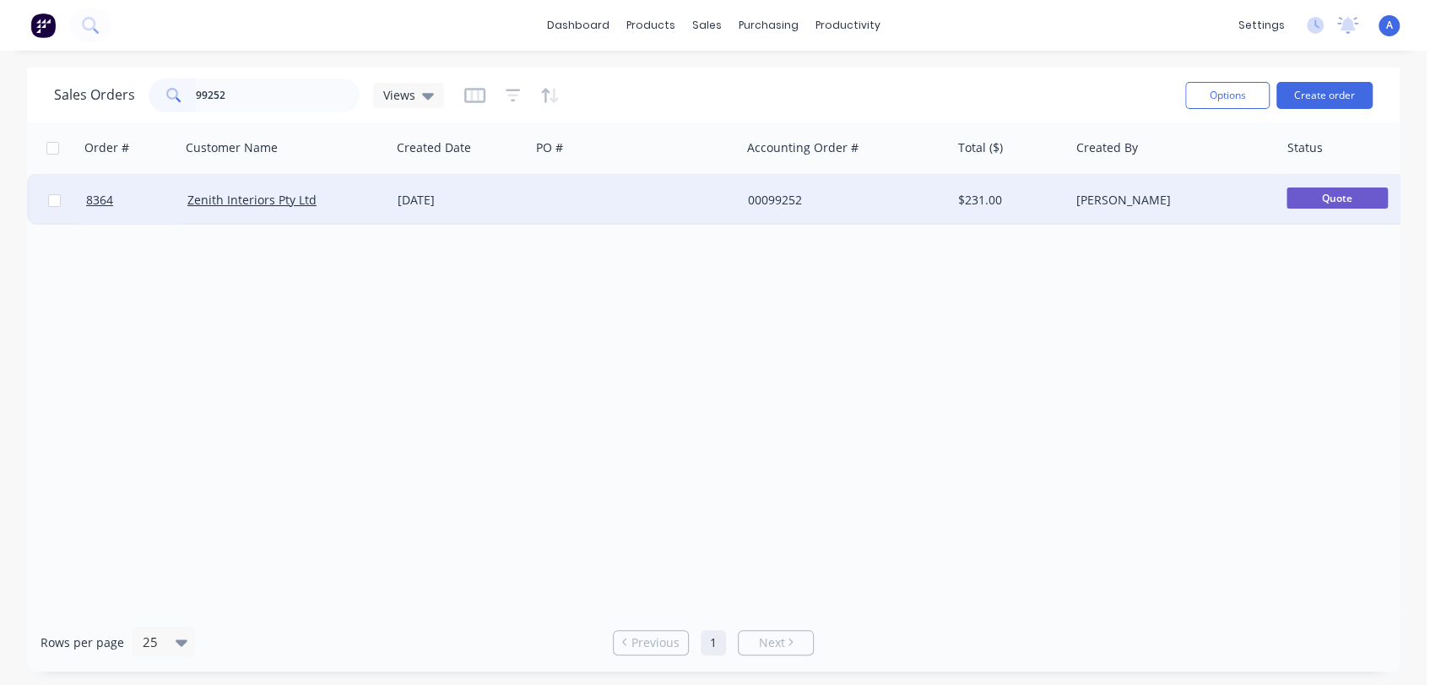
click at [723, 190] on div at bounding box center [635, 200] width 210 height 51
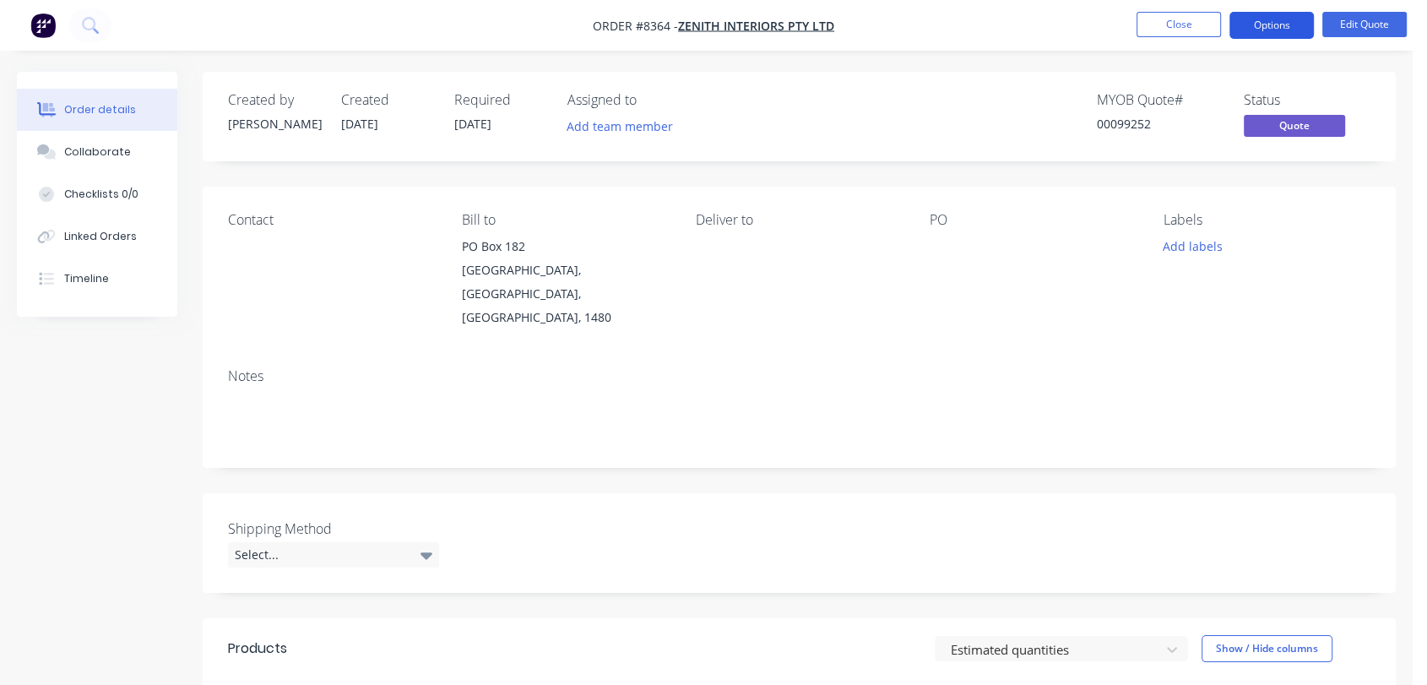
click at [1283, 24] on button "Options" at bounding box center [1271, 25] width 84 height 27
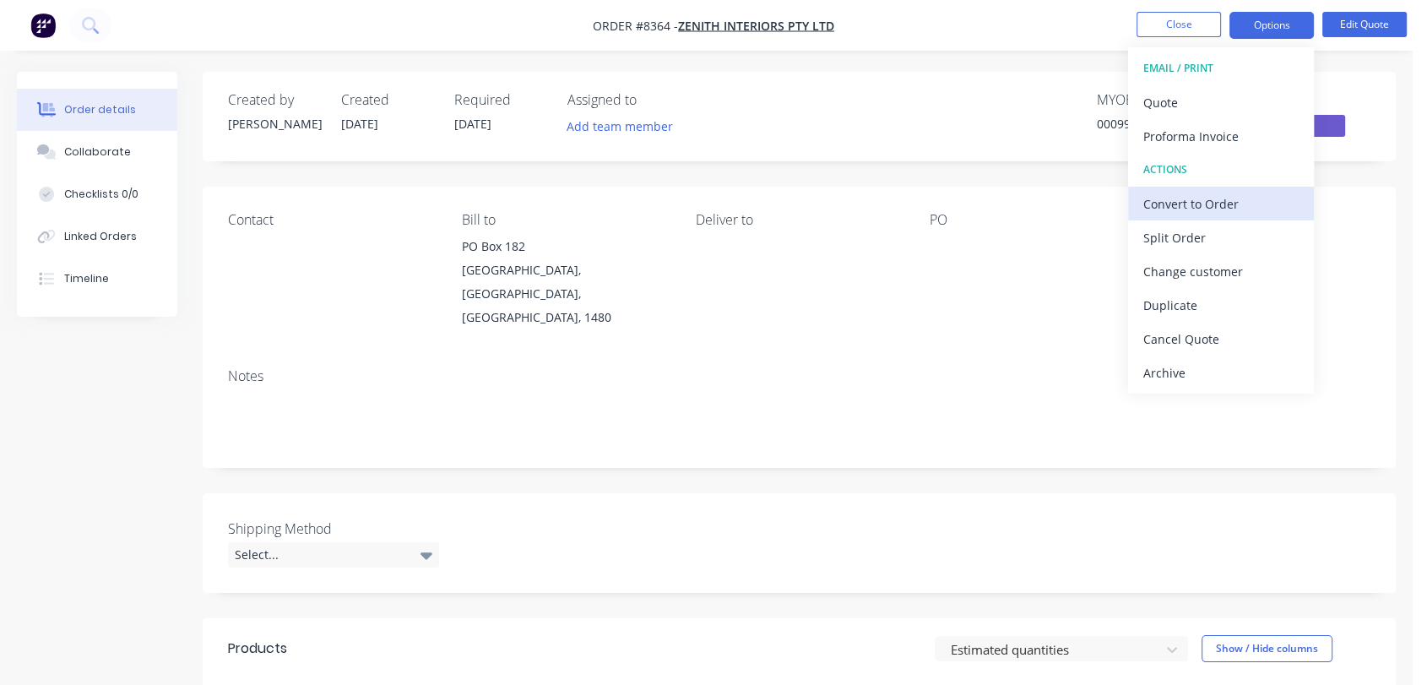
click at [1276, 210] on div "Convert to Order" at bounding box center [1220, 204] width 155 height 24
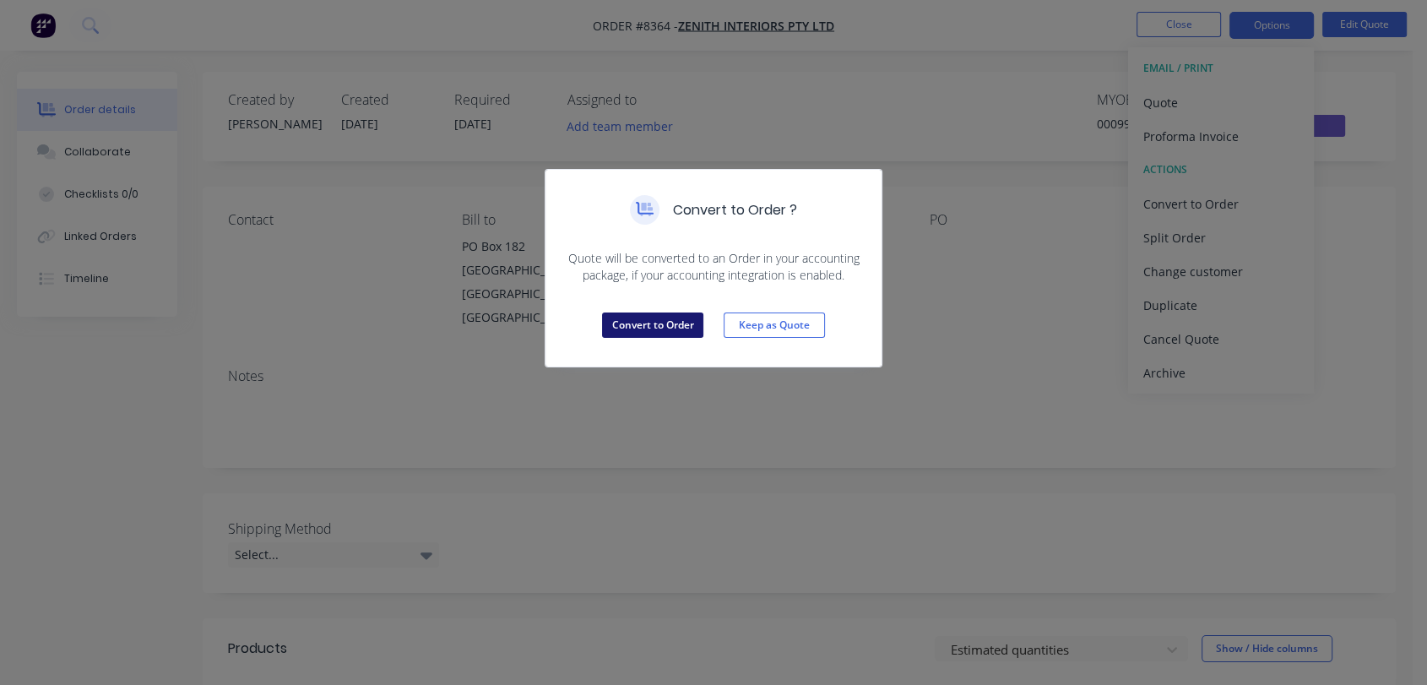
click at [667, 319] on button "Convert to Order" at bounding box center [652, 324] width 101 height 25
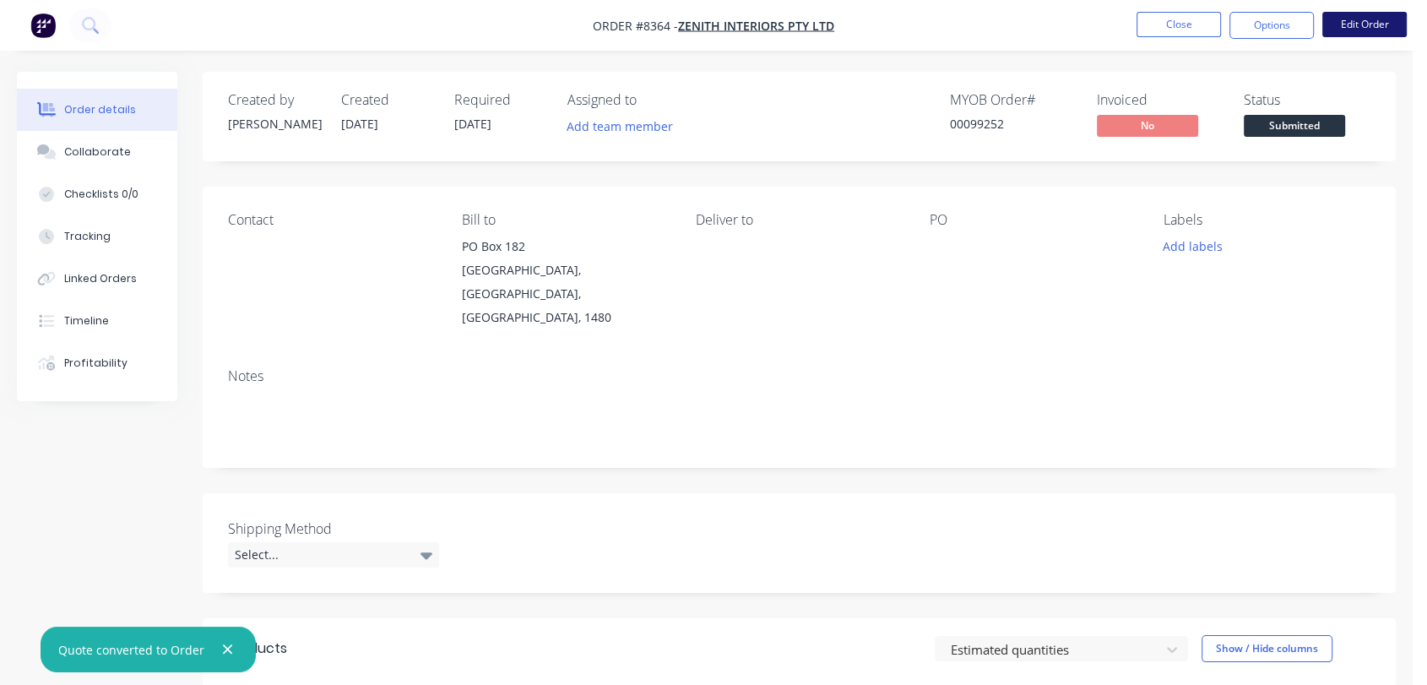
click at [1364, 27] on button "Edit Order" at bounding box center [1364, 24] width 84 height 25
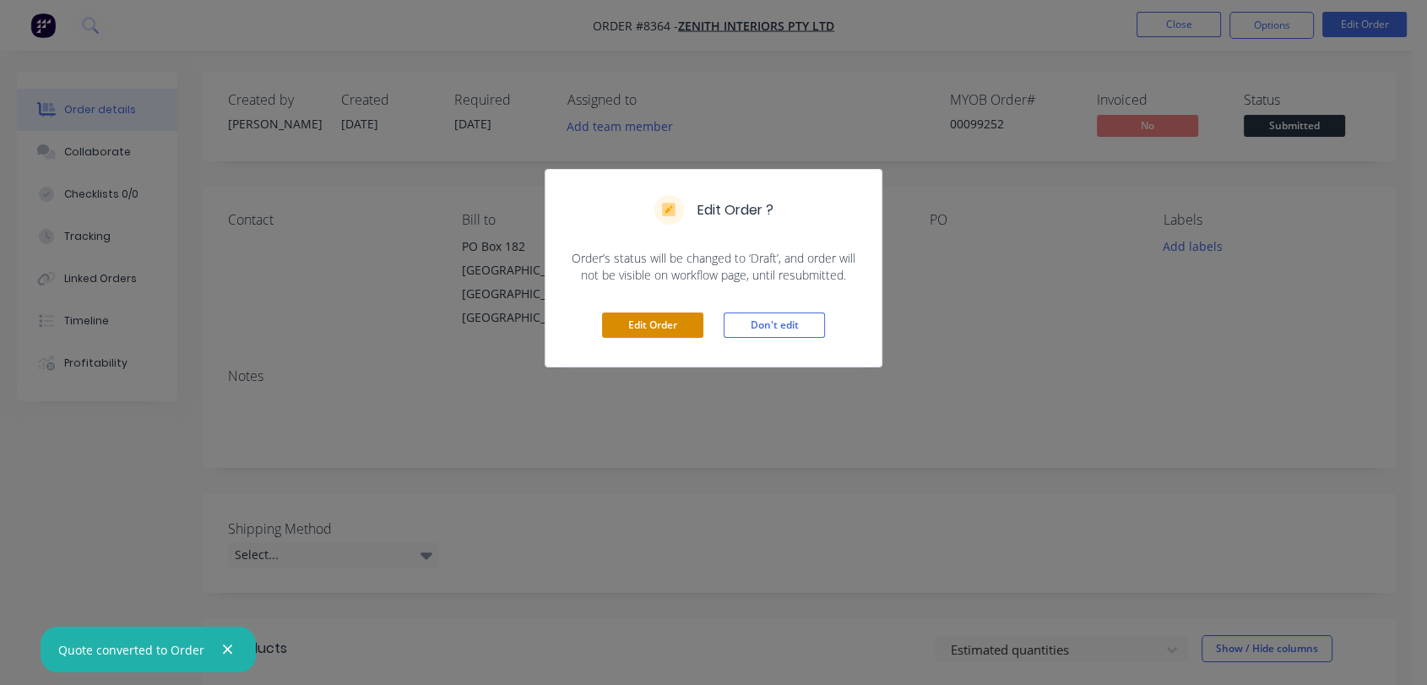
click at [635, 324] on button "Edit Order" at bounding box center [652, 324] width 101 height 25
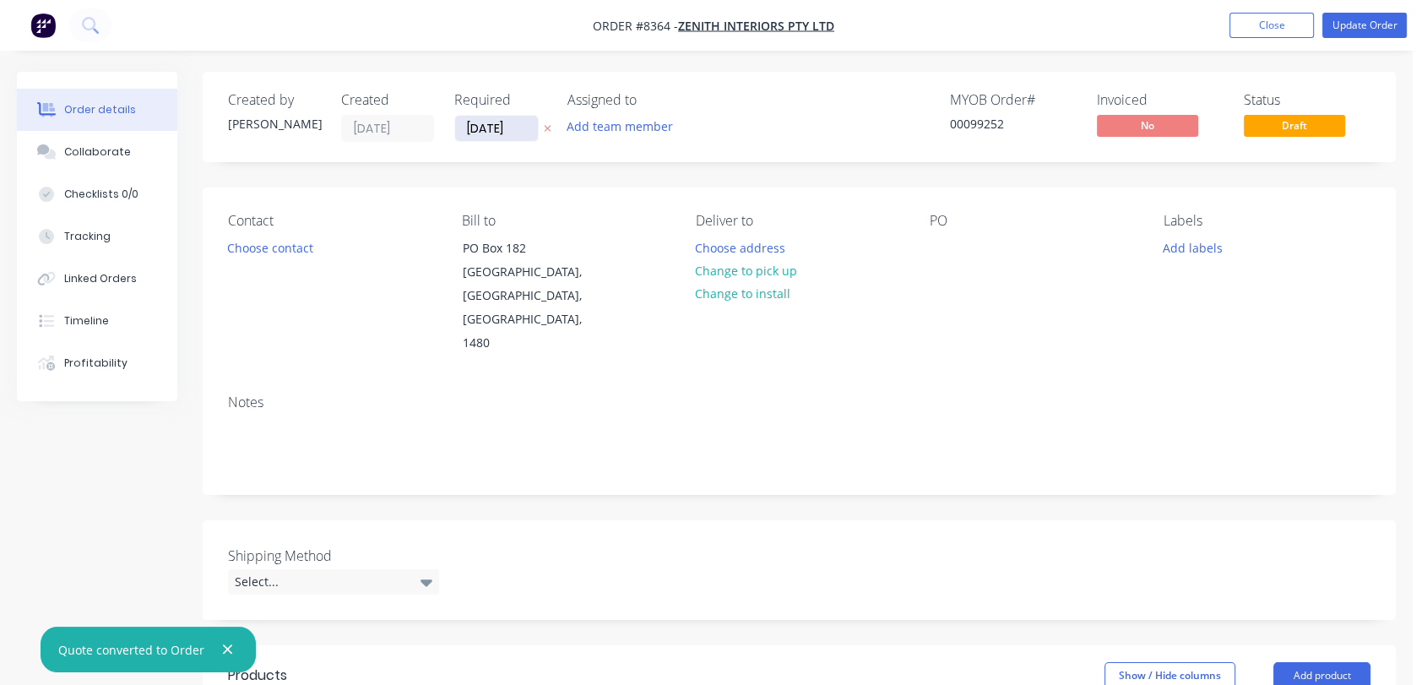
click at [515, 123] on input "[DATE]" at bounding box center [496, 128] width 83 height 25
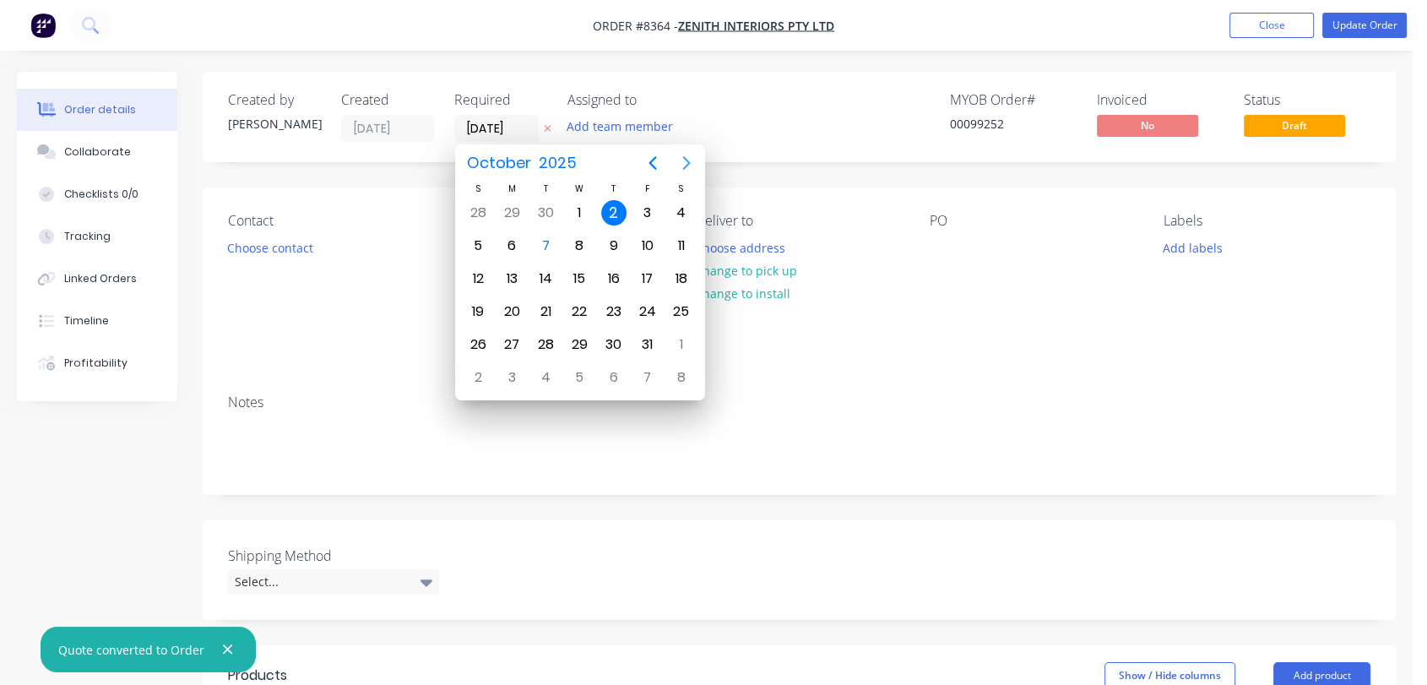
click at [687, 153] on icon "Next page" at bounding box center [686, 163] width 20 height 20
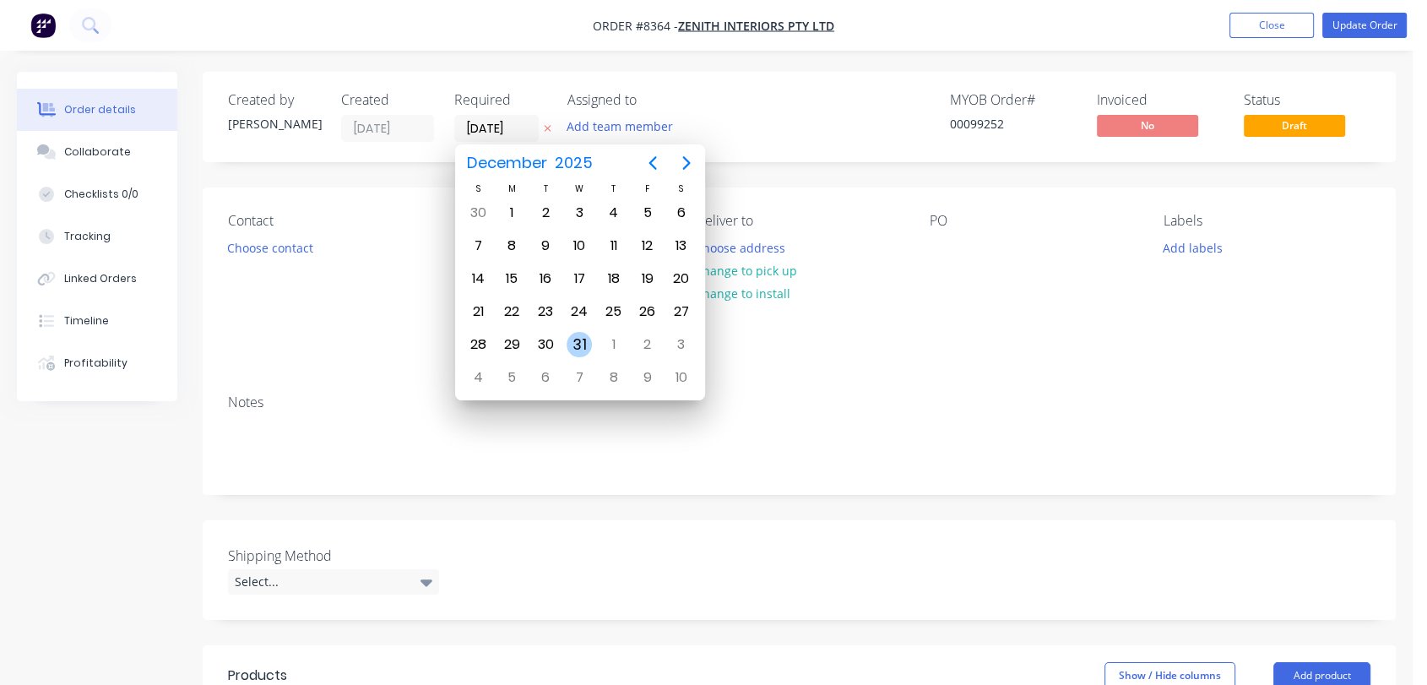
drag, startPoint x: 580, startPoint y: 341, endPoint x: 517, endPoint y: 360, distance: 65.2
click at [579, 341] on div "31" at bounding box center [578, 344] width 25 height 25
type input "[DATE]"
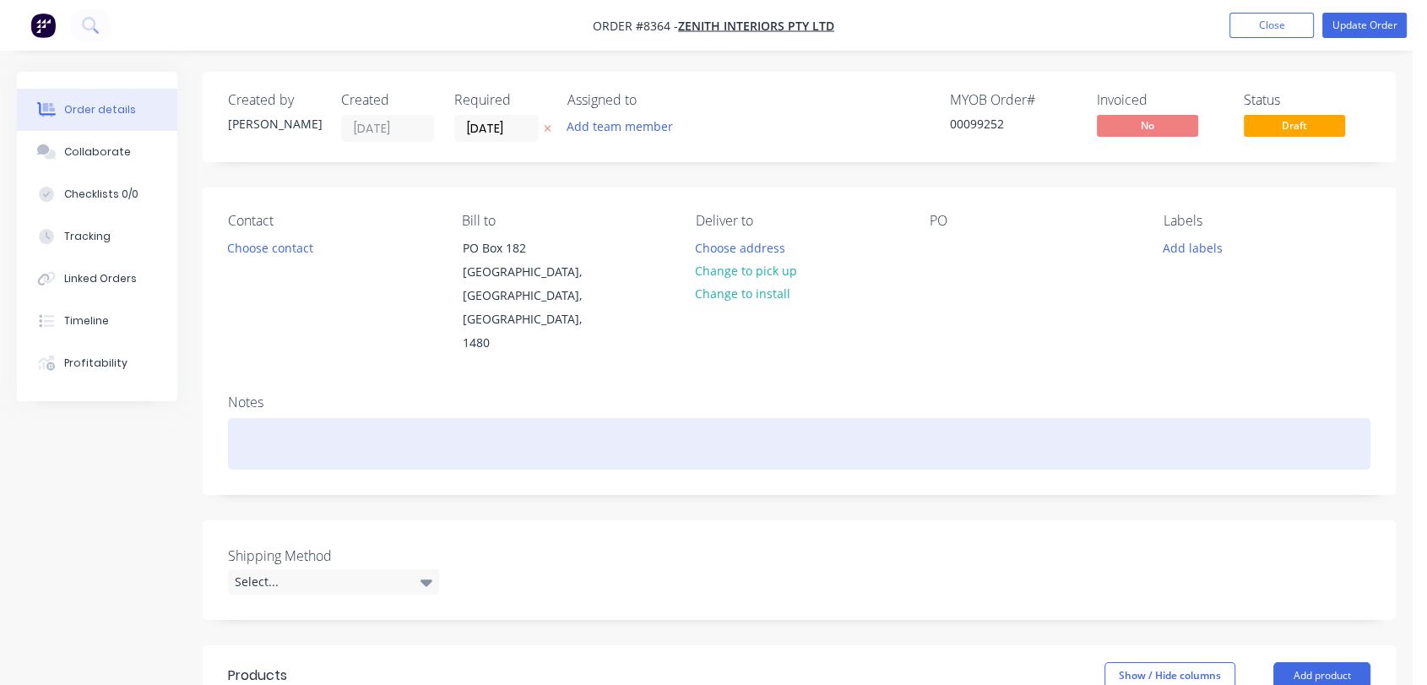
click at [252, 418] on div at bounding box center [799, 443] width 1142 height 51
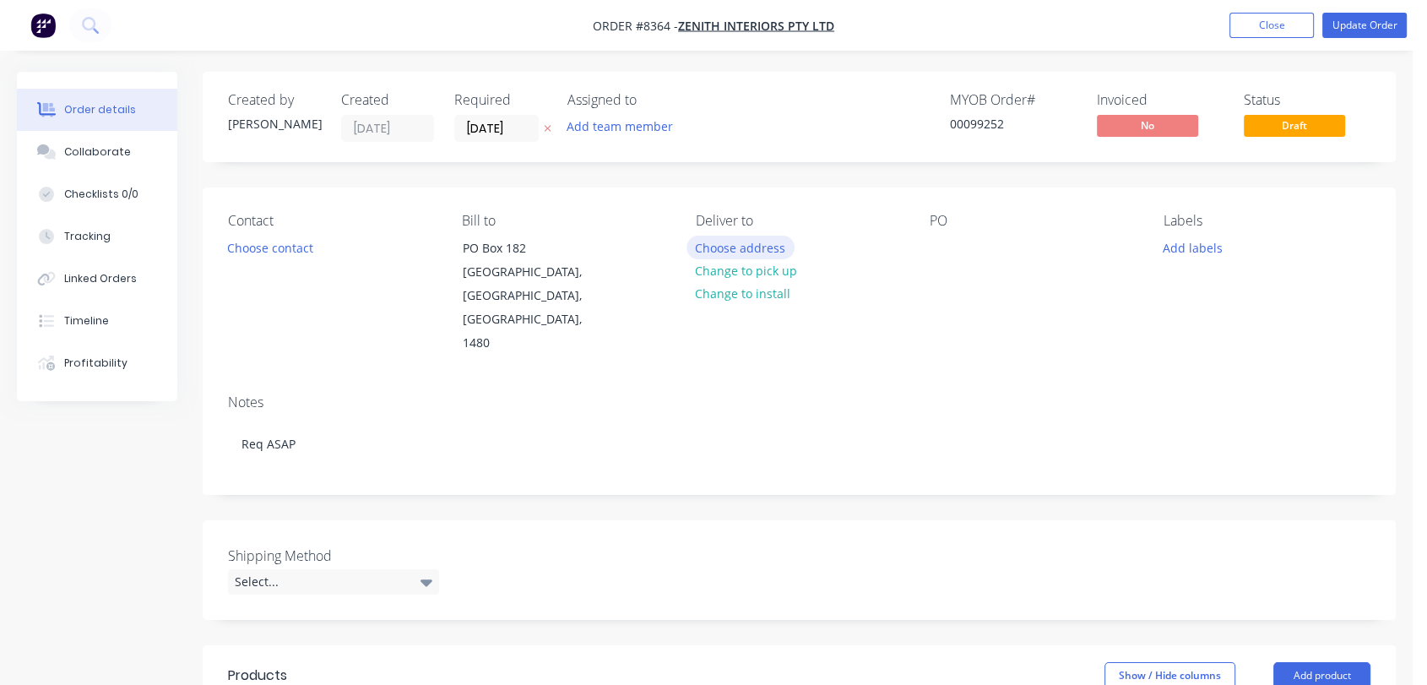
click at [767, 244] on button "Choose address" at bounding box center [740, 247] width 108 height 23
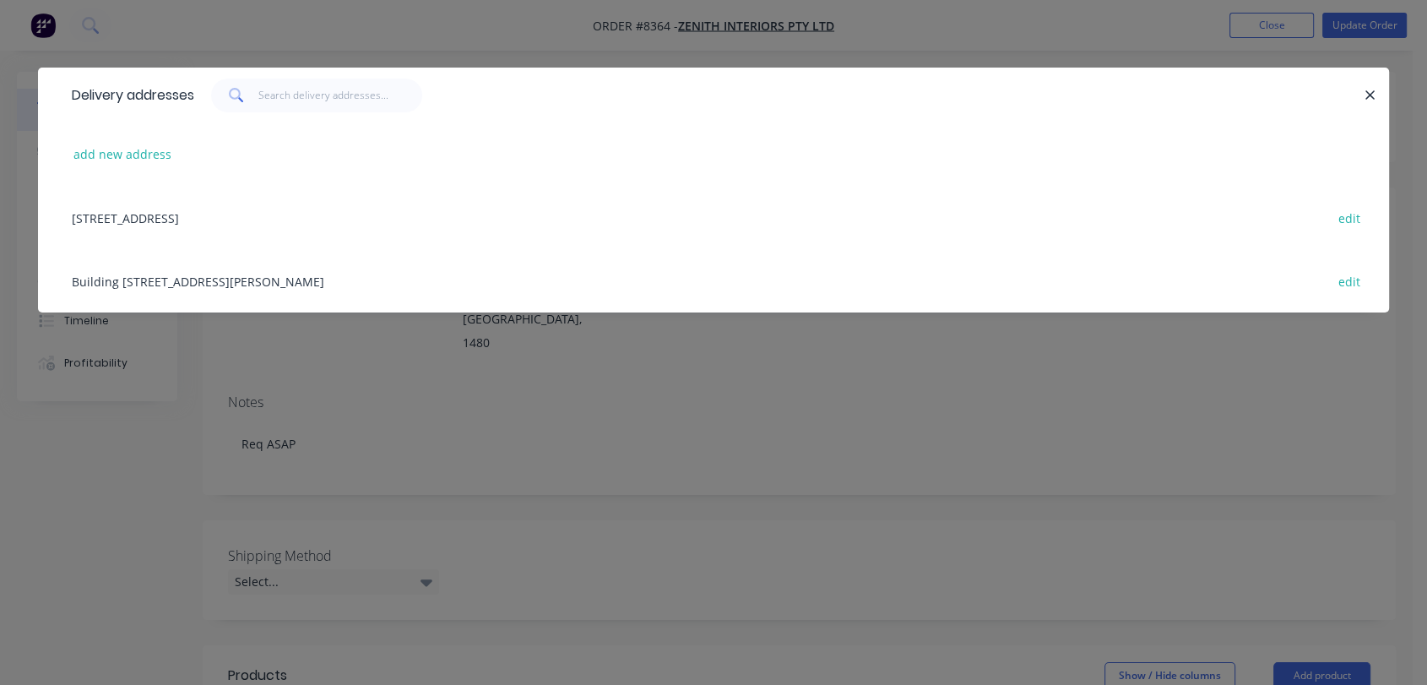
click at [172, 283] on div "Building [STREET_ADDRESS][PERSON_NAME] edit" at bounding box center [713, 280] width 1300 height 63
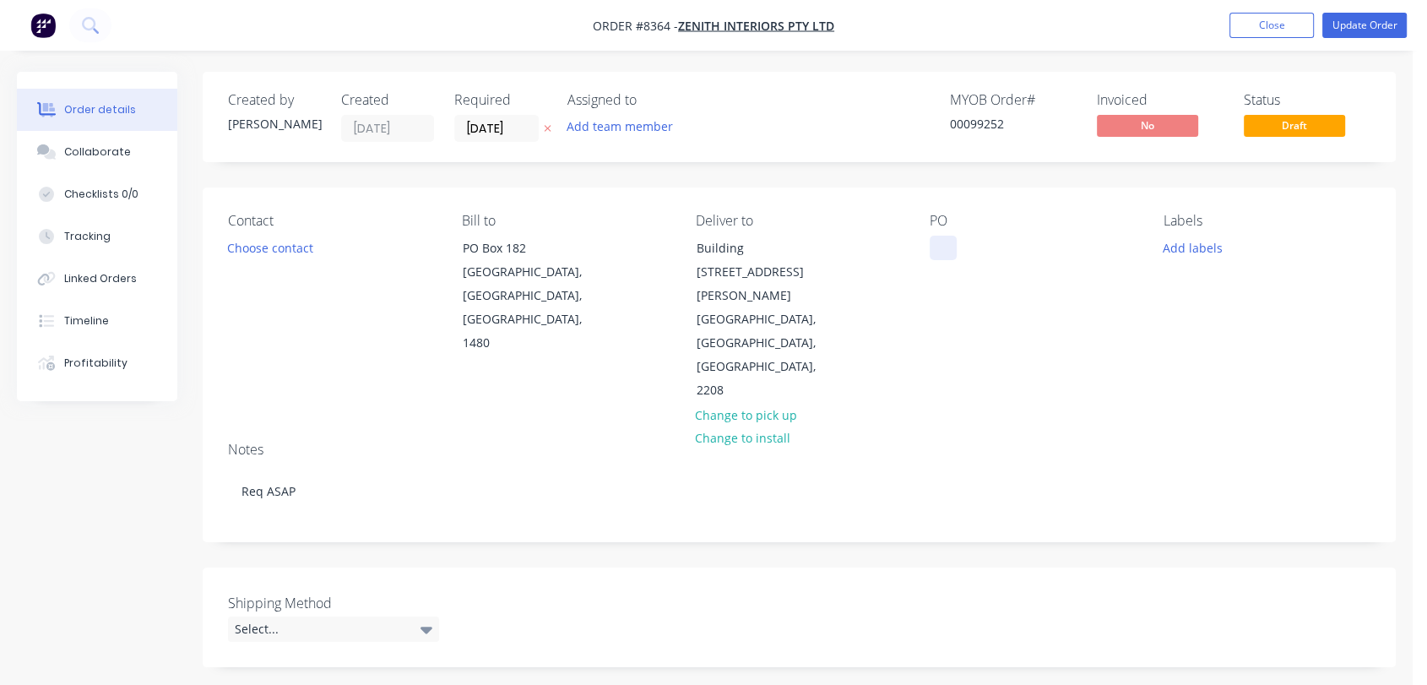
click at [939, 245] on div at bounding box center [942, 248] width 27 height 24
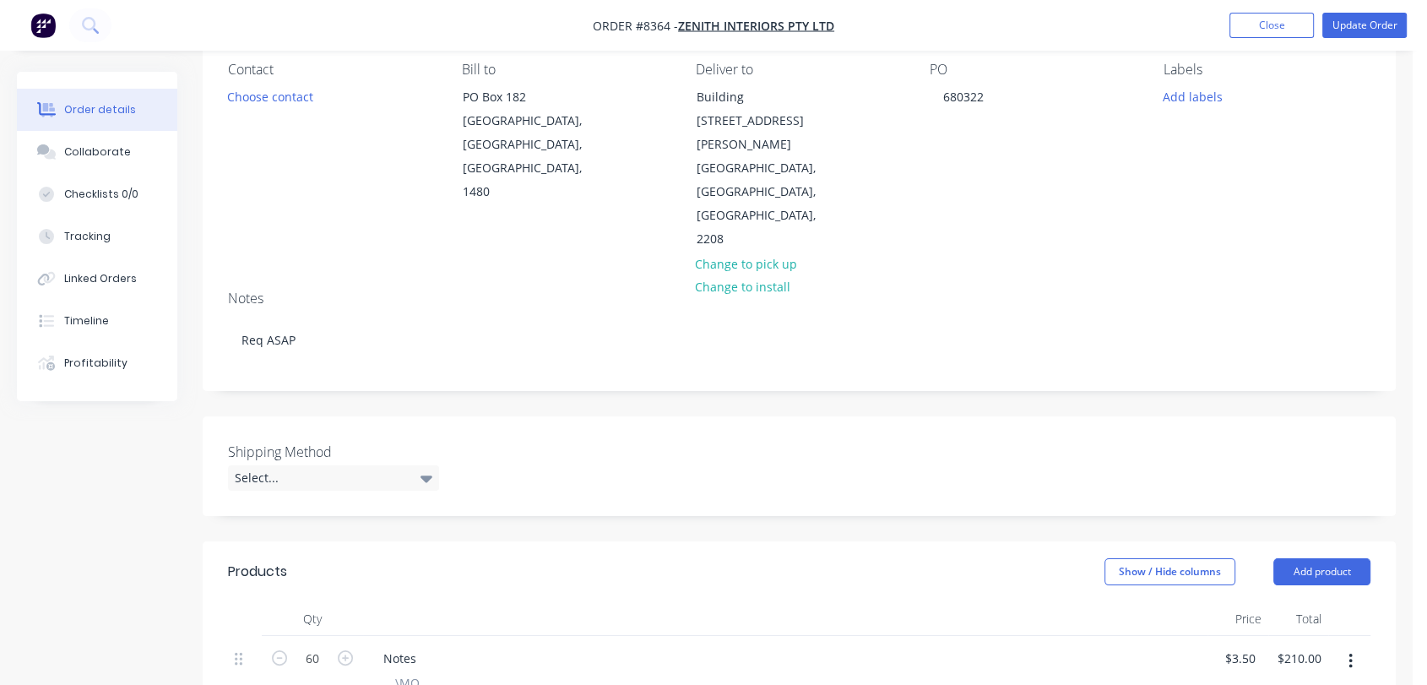
scroll to position [187, 0]
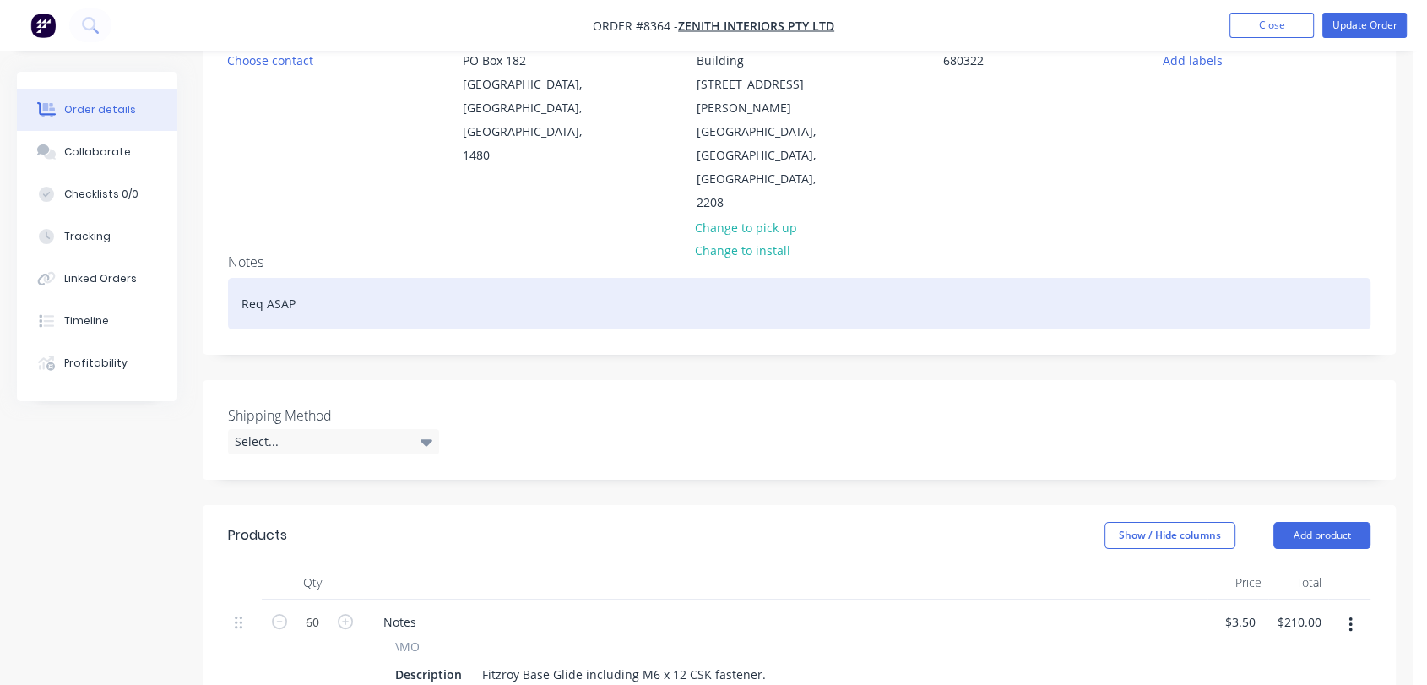
click at [297, 278] on div "Req ASAP" at bounding box center [799, 303] width 1142 height 51
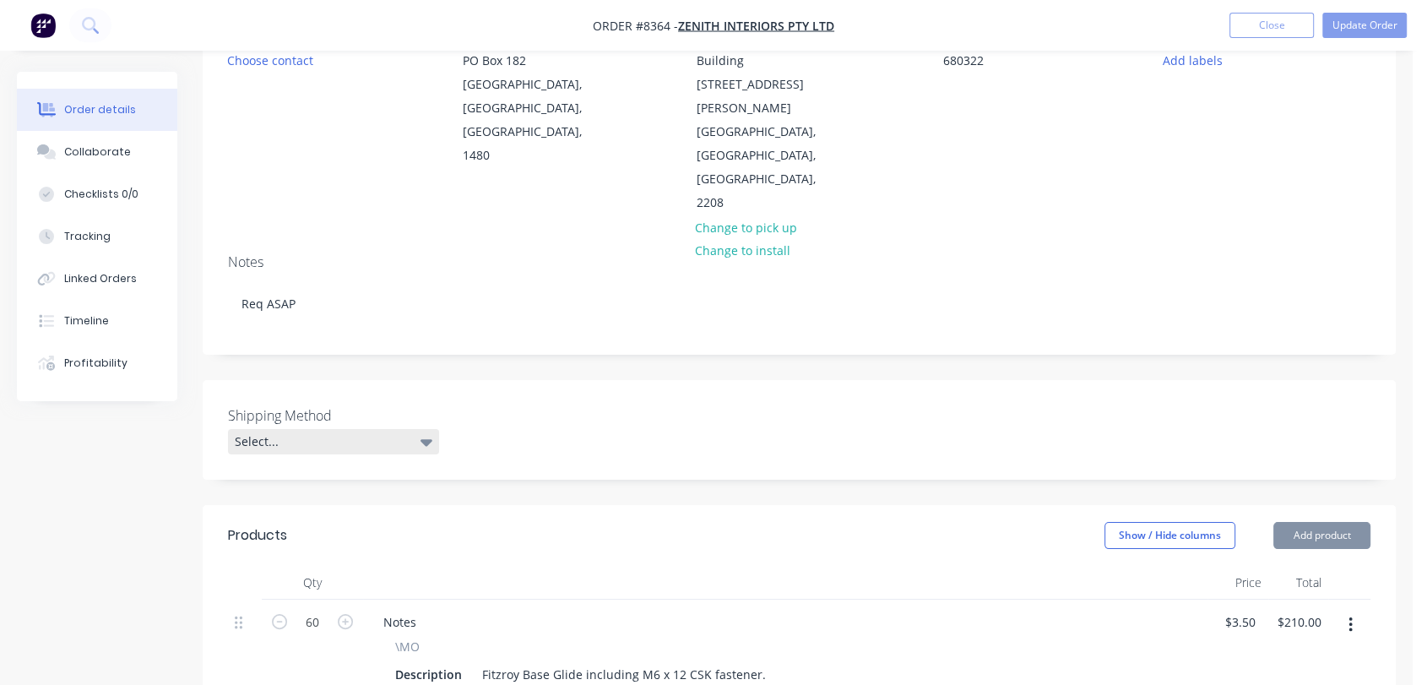
click at [412, 429] on div "Select..." at bounding box center [333, 441] width 211 height 25
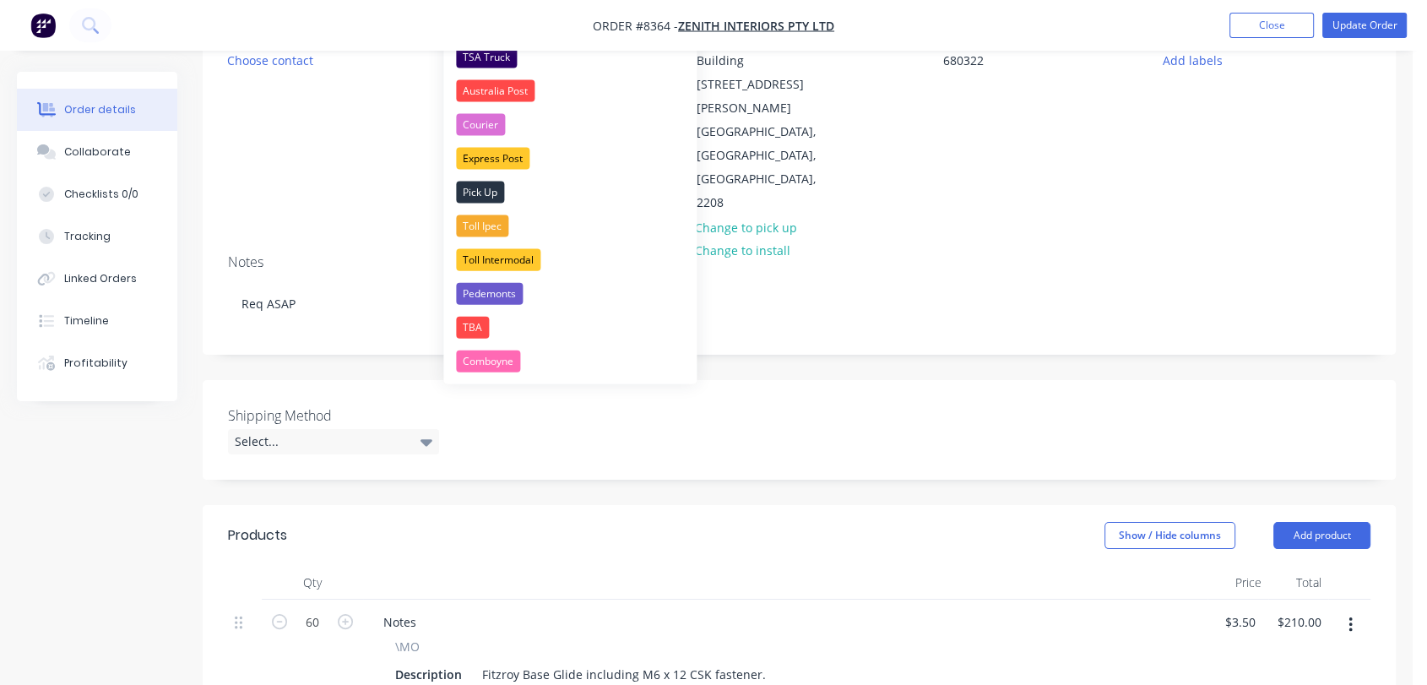
click at [506, 50] on nav "Order #8364 - Zenith Interiors Pty Ltd Add product Close Update Order" at bounding box center [713, 25] width 1427 height 51
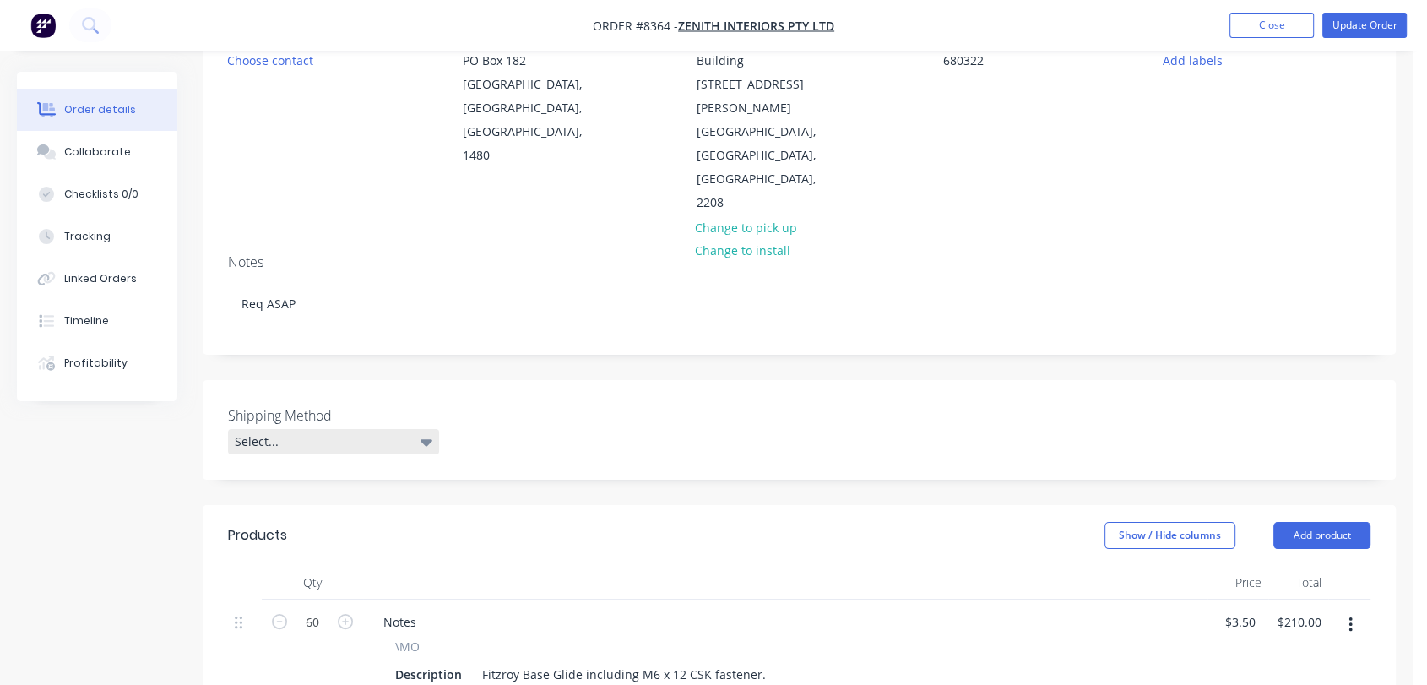
click at [409, 429] on div "Select..." at bounding box center [333, 441] width 211 height 25
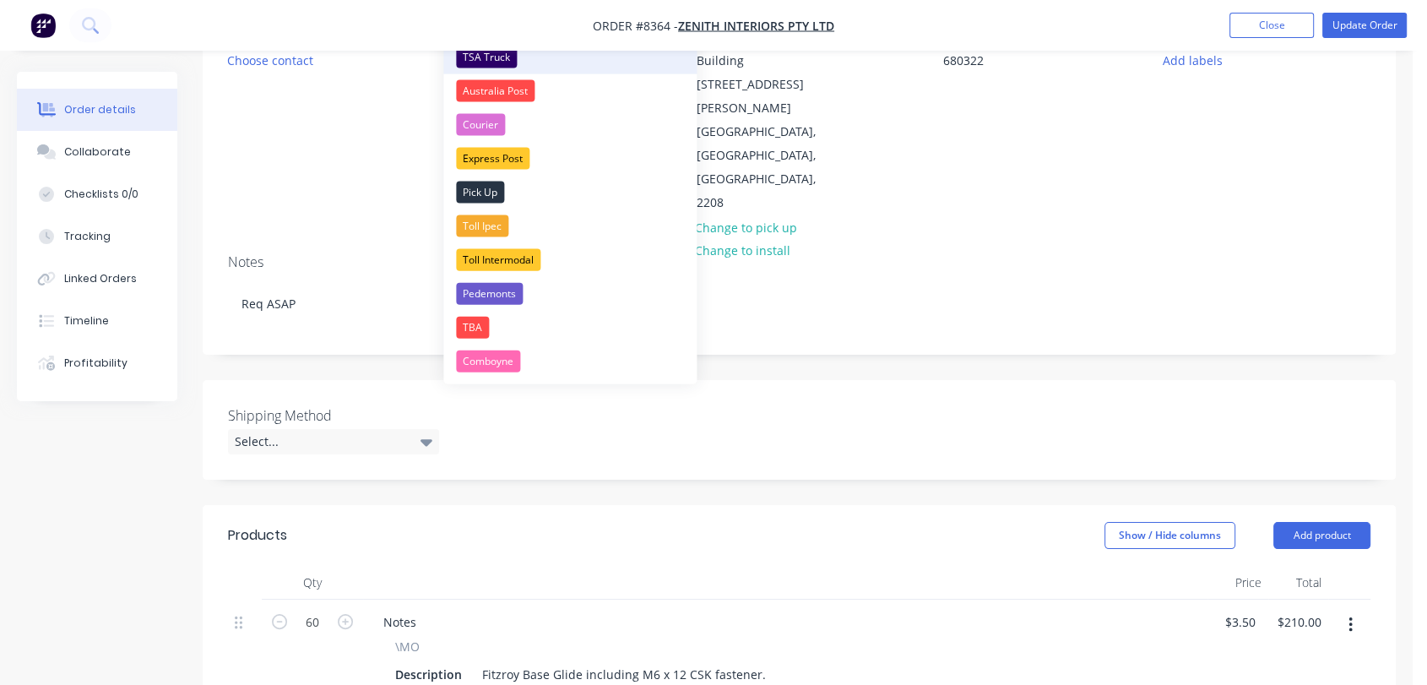
click at [499, 58] on div "TSA Truck" at bounding box center [486, 57] width 61 height 22
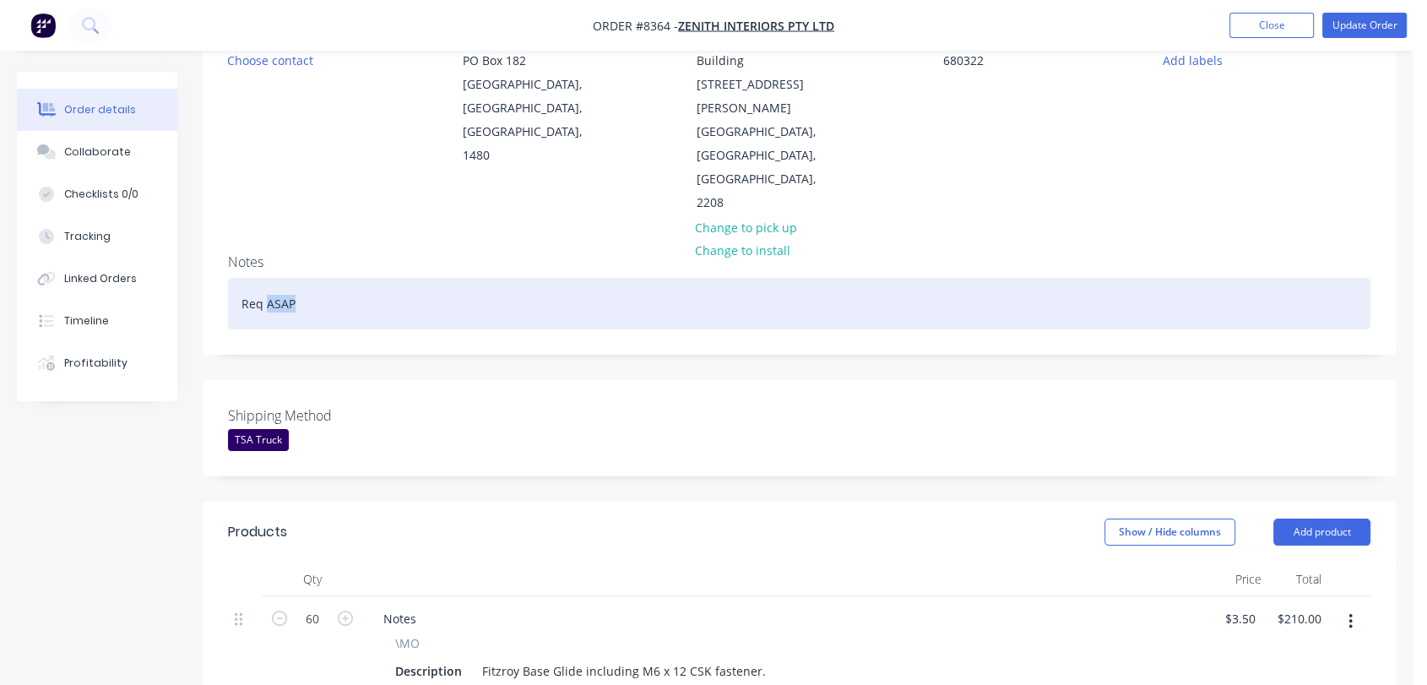
drag, startPoint x: 297, startPoint y: 231, endPoint x: 267, endPoint y: 230, distance: 30.4
click at [267, 278] on div "Req ASAP" at bounding box center [799, 303] width 1142 height 51
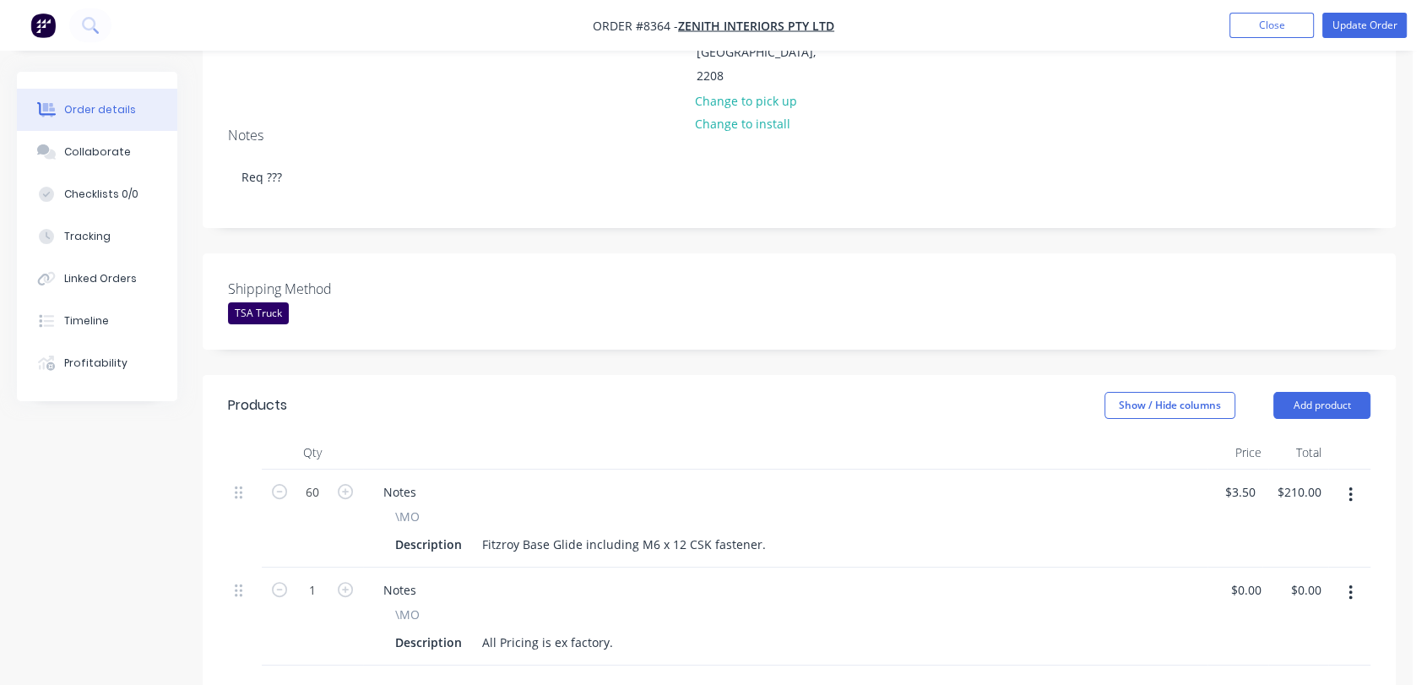
scroll to position [469, 0]
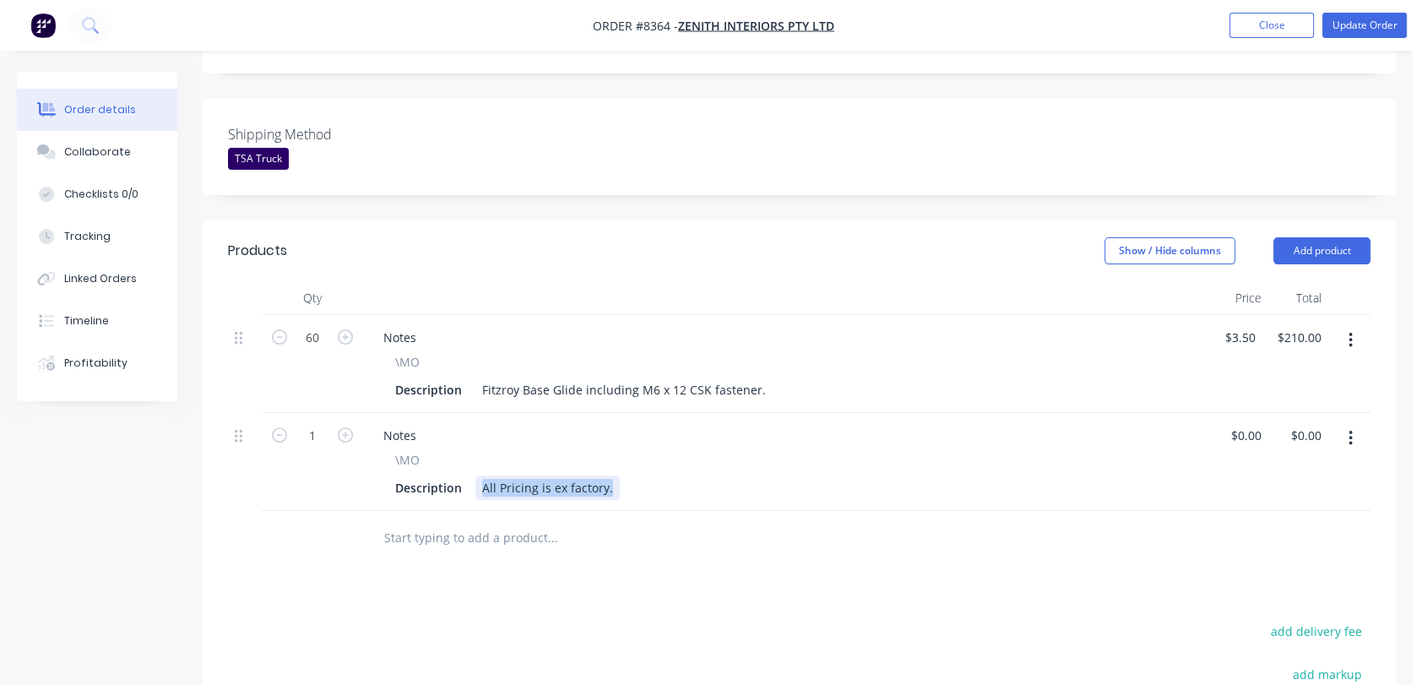
drag, startPoint x: 607, startPoint y: 414, endPoint x: 479, endPoint y: 393, distance: 129.9
click at [479, 451] on div "\MO Description All Pricing is ex factory." at bounding box center [785, 475] width 831 height 49
type input "$0.00"
click at [77, 149] on div "Collaborate" at bounding box center [97, 151] width 67 height 15
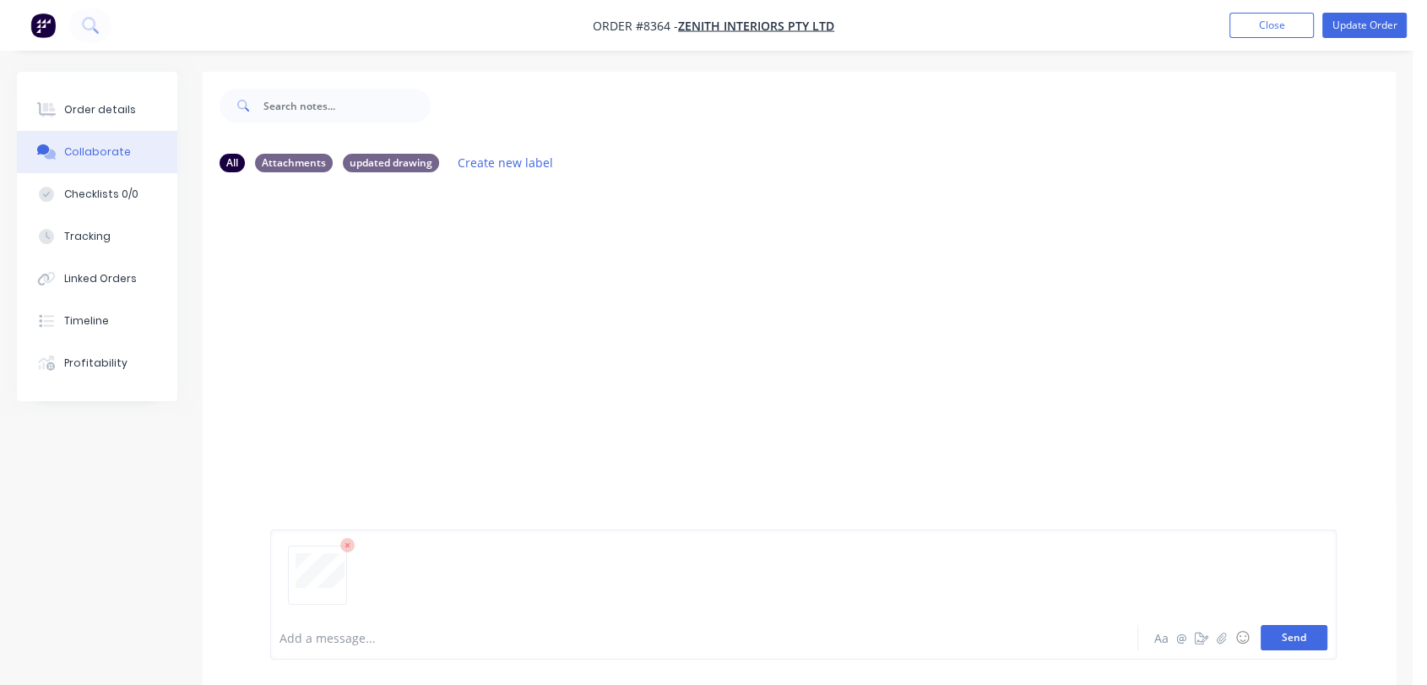
click at [1287, 636] on button "Send" at bounding box center [1293, 637] width 67 height 25
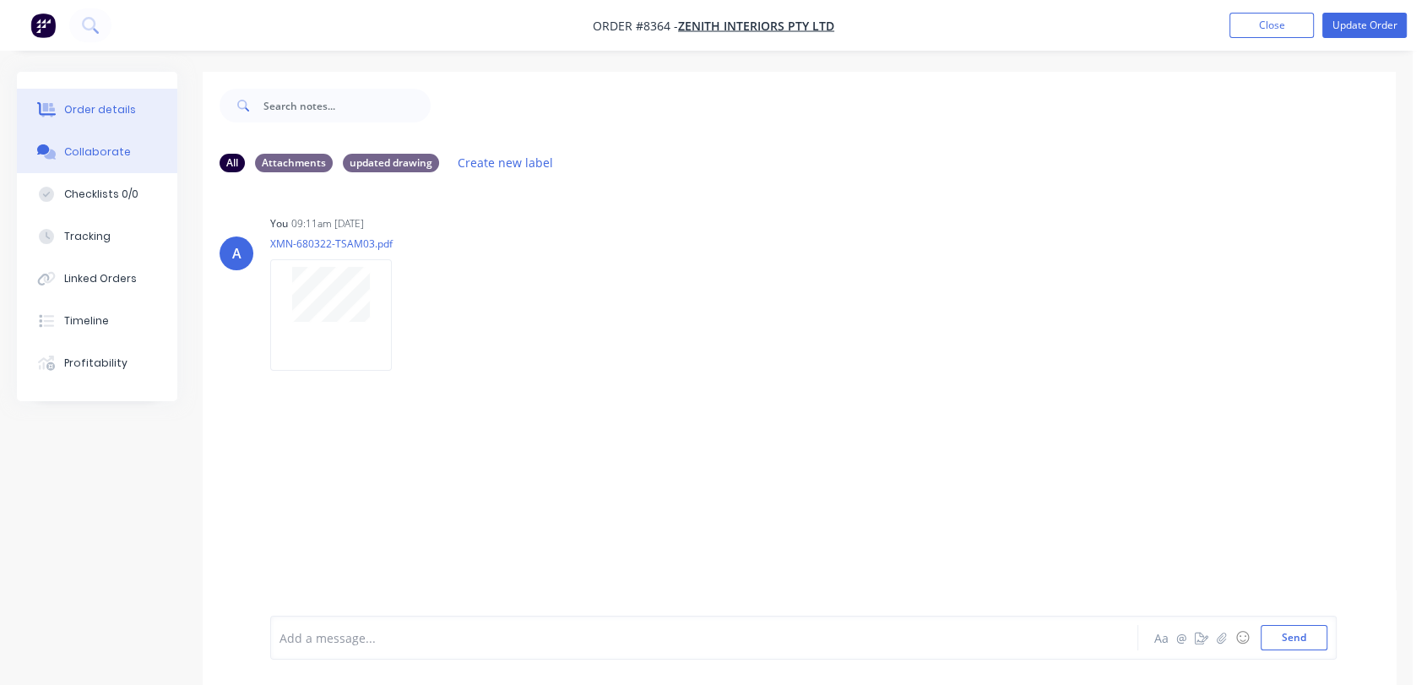
click at [124, 103] on div "Order details" at bounding box center [100, 109] width 72 height 15
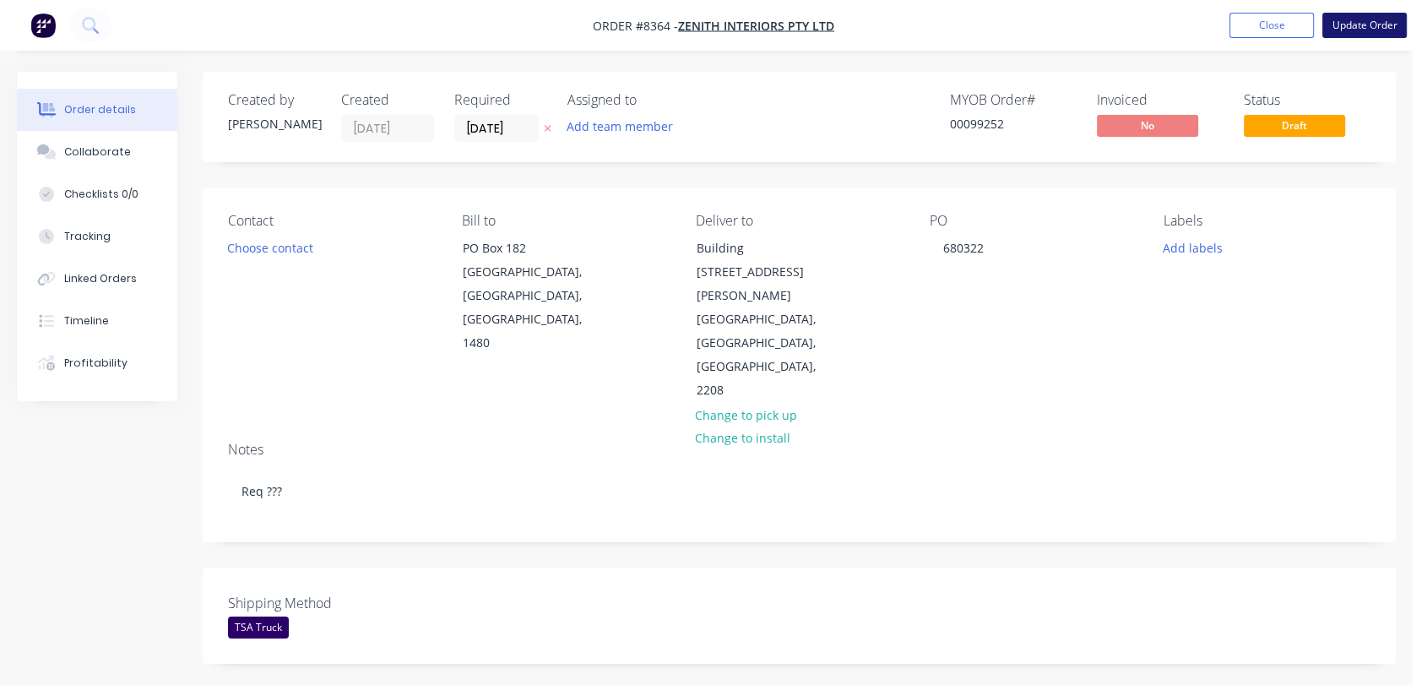
click at [1357, 23] on button "Update Order" at bounding box center [1364, 25] width 84 height 25
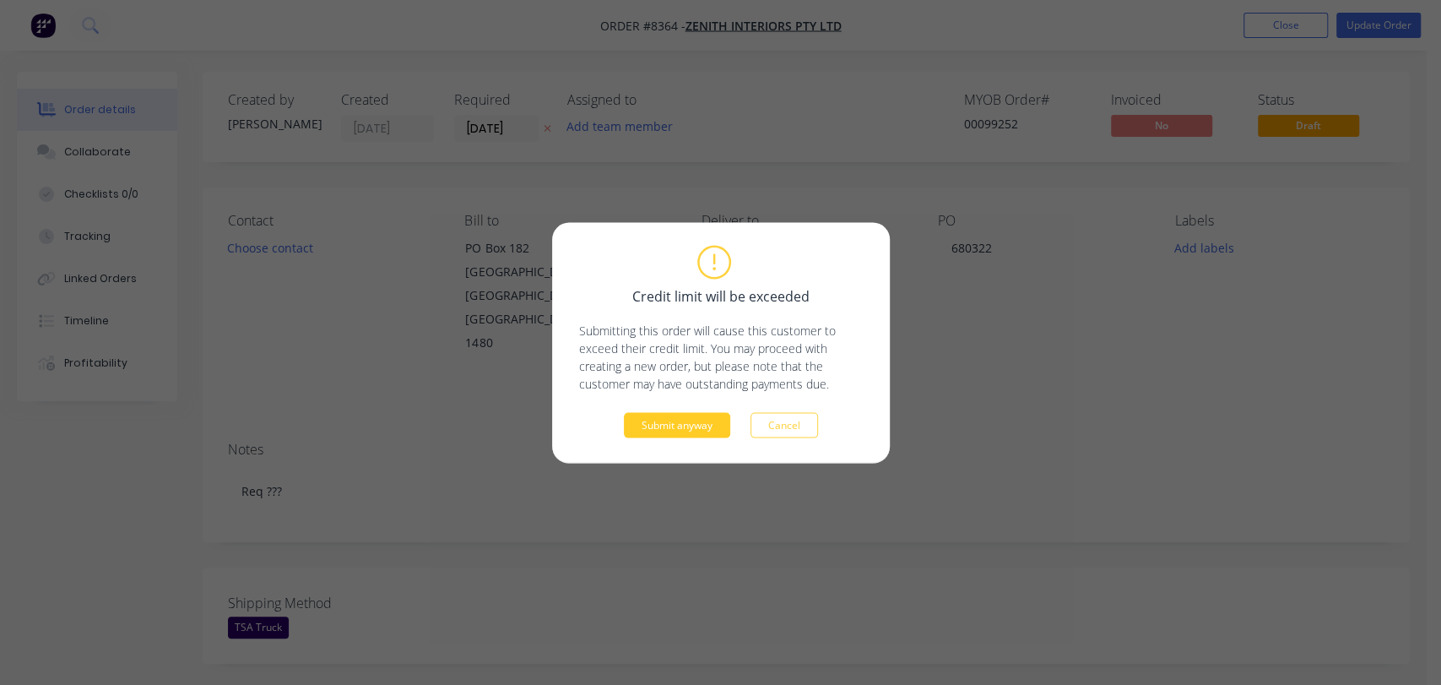
click at [692, 433] on button "Submit anyway" at bounding box center [677, 424] width 106 height 25
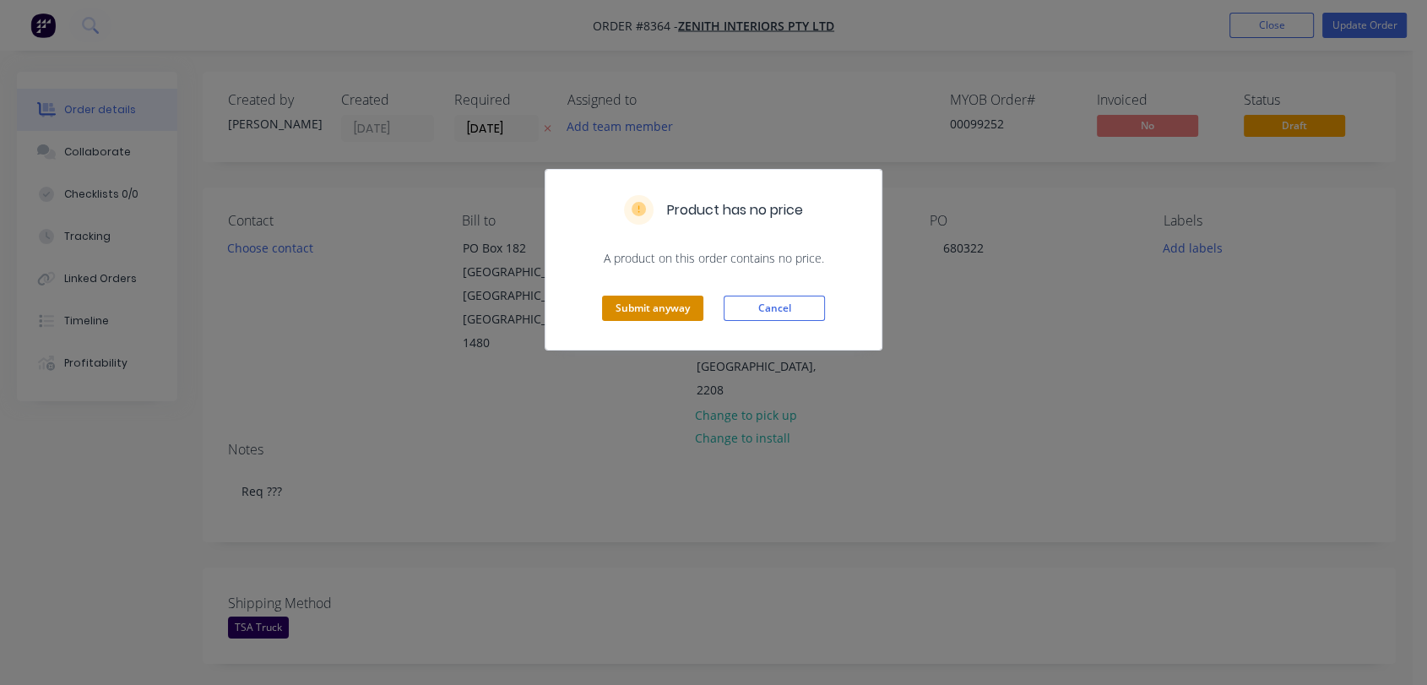
click at [688, 307] on button "Submit anyway" at bounding box center [652, 307] width 101 height 25
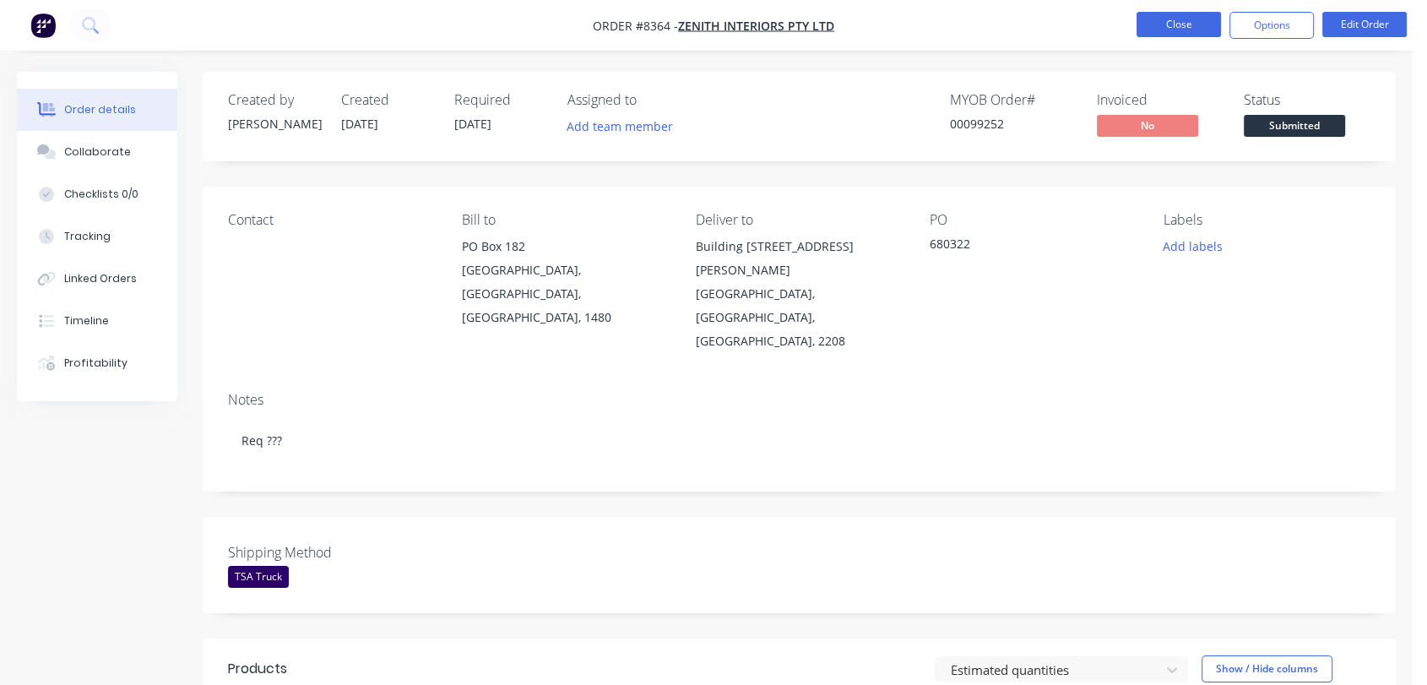
click at [1202, 22] on button "Close" at bounding box center [1178, 24] width 84 height 25
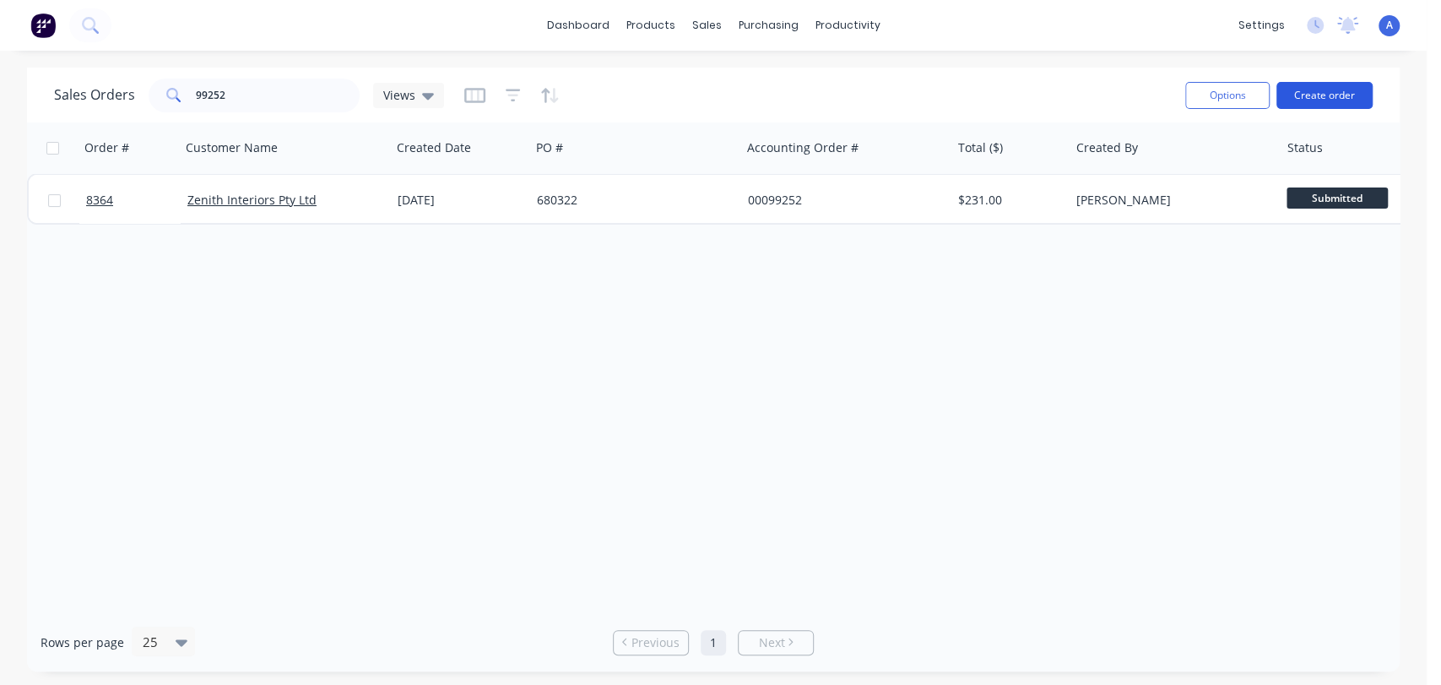
click at [1328, 85] on button "Create order" at bounding box center [1324, 95] width 96 height 27
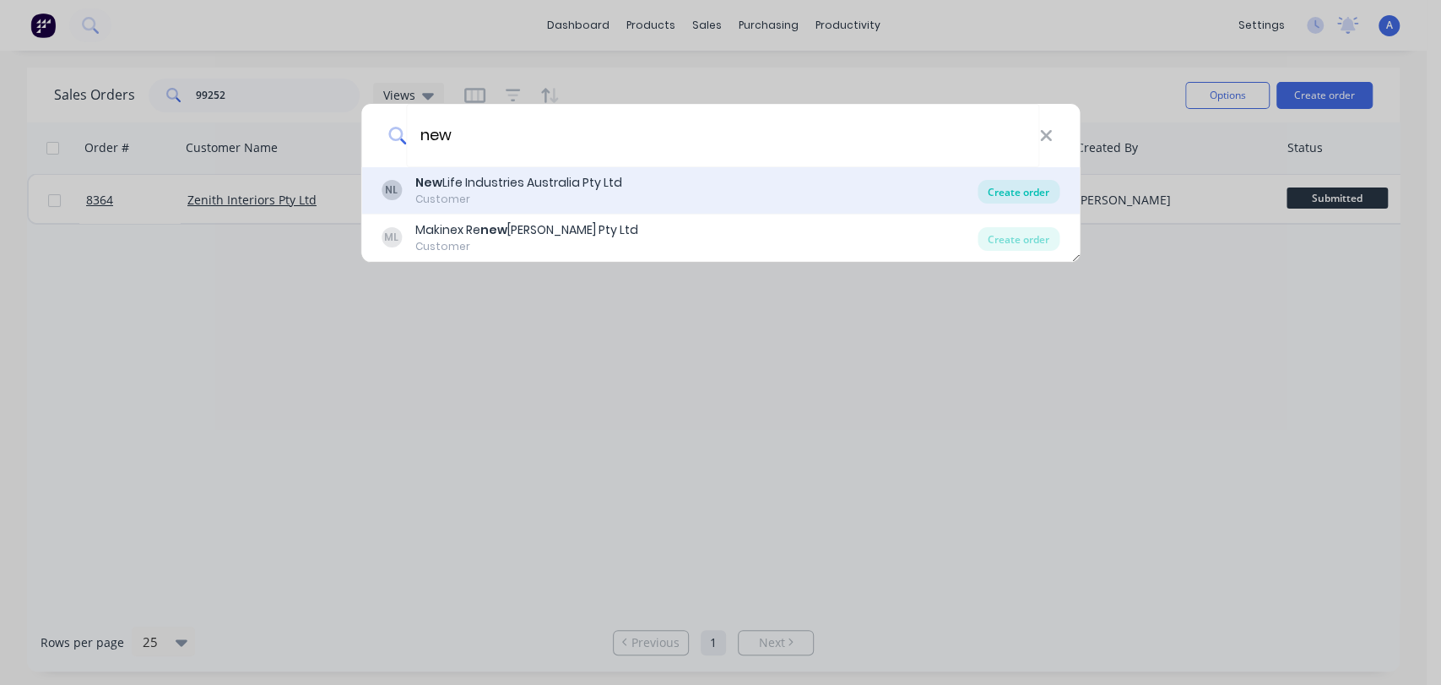
type input "new"
click at [1000, 189] on div "Create order" at bounding box center [1019, 192] width 82 height 24
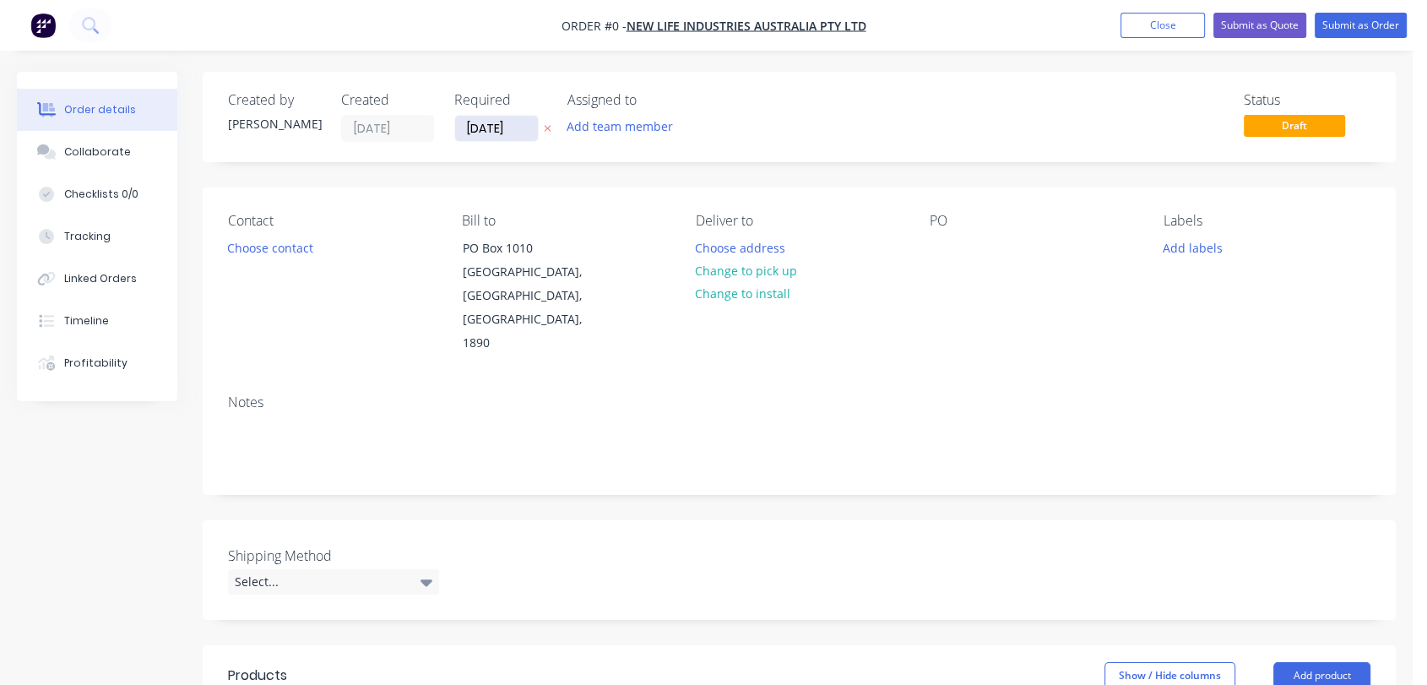
click at [524, 130] on input "[DATE]" at bounding box center [496, 128] width 83 height 25
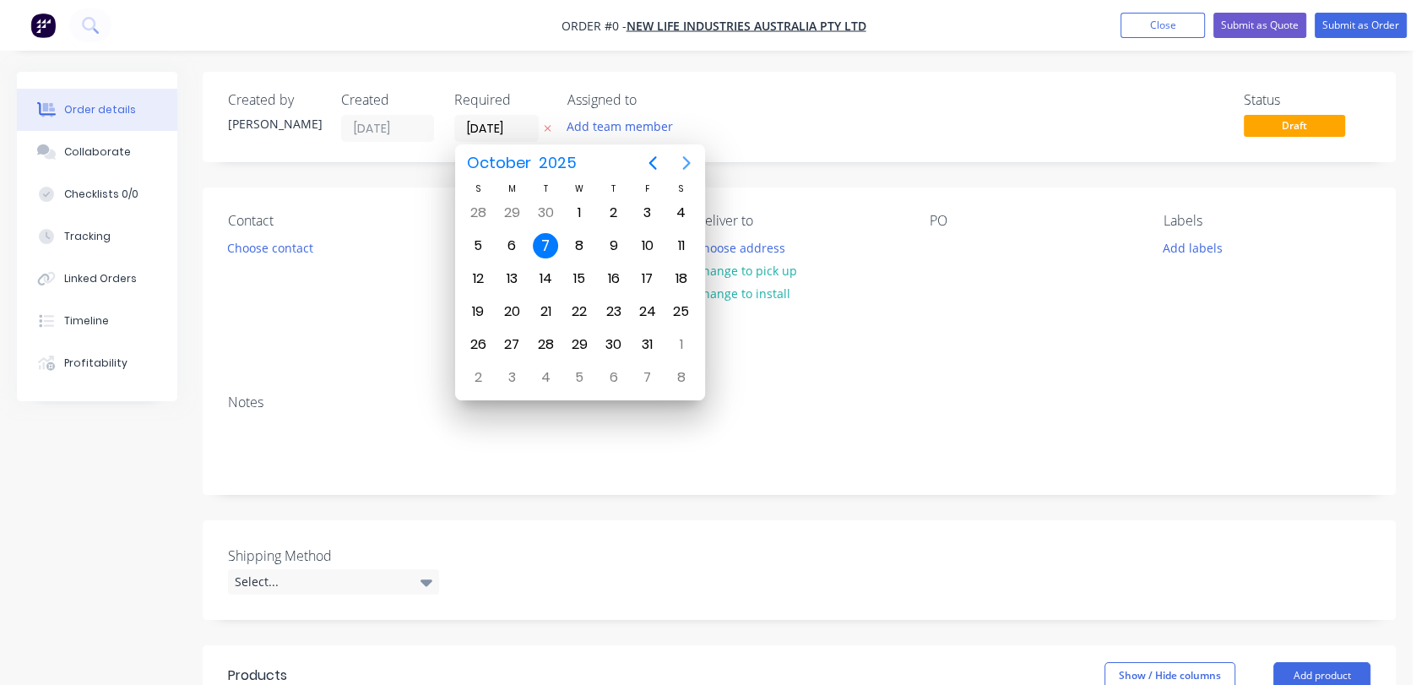
click at [680, 165] on icon "Next page" at bounding box center [686, 163] width 20 height 20
click at [579, 332] on div "31" at bounding box center [578, 344] width 25 height 25
type input "[DATE]"
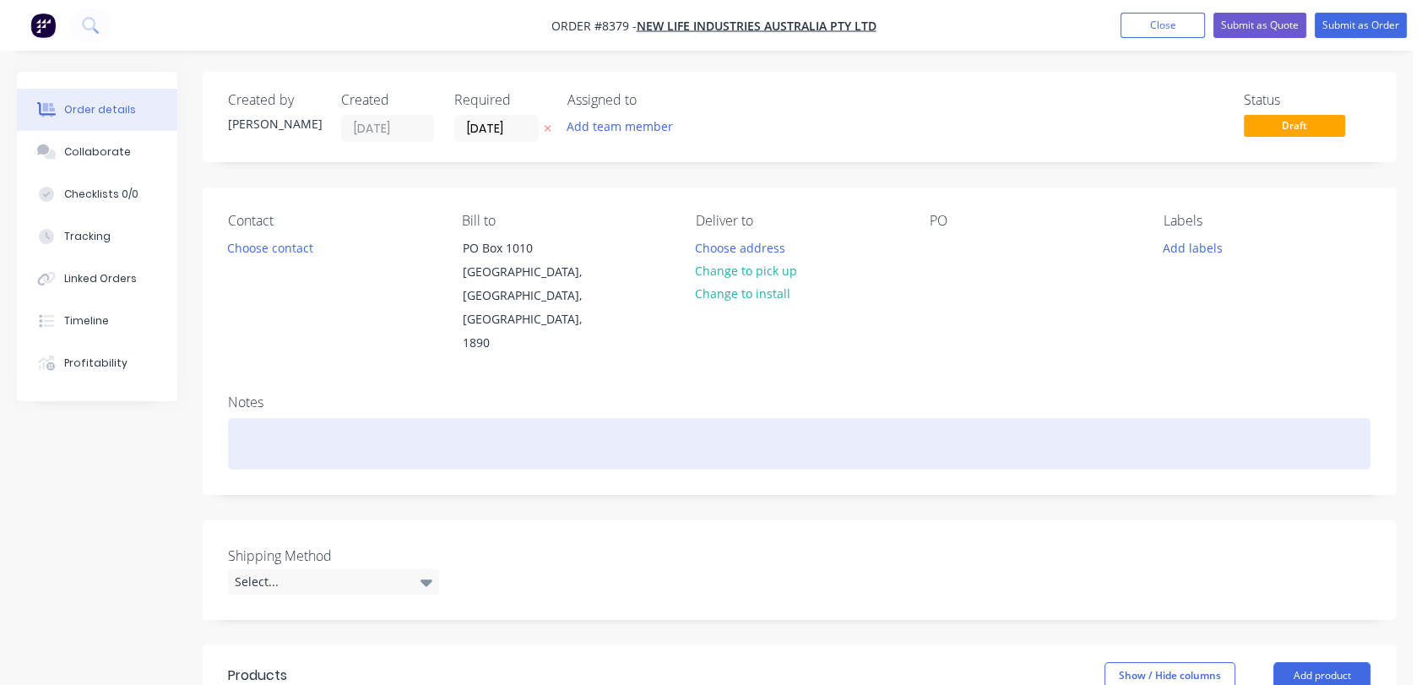
click at [297, 418] on div at bounding box center [799, 443] width 1142 height 51
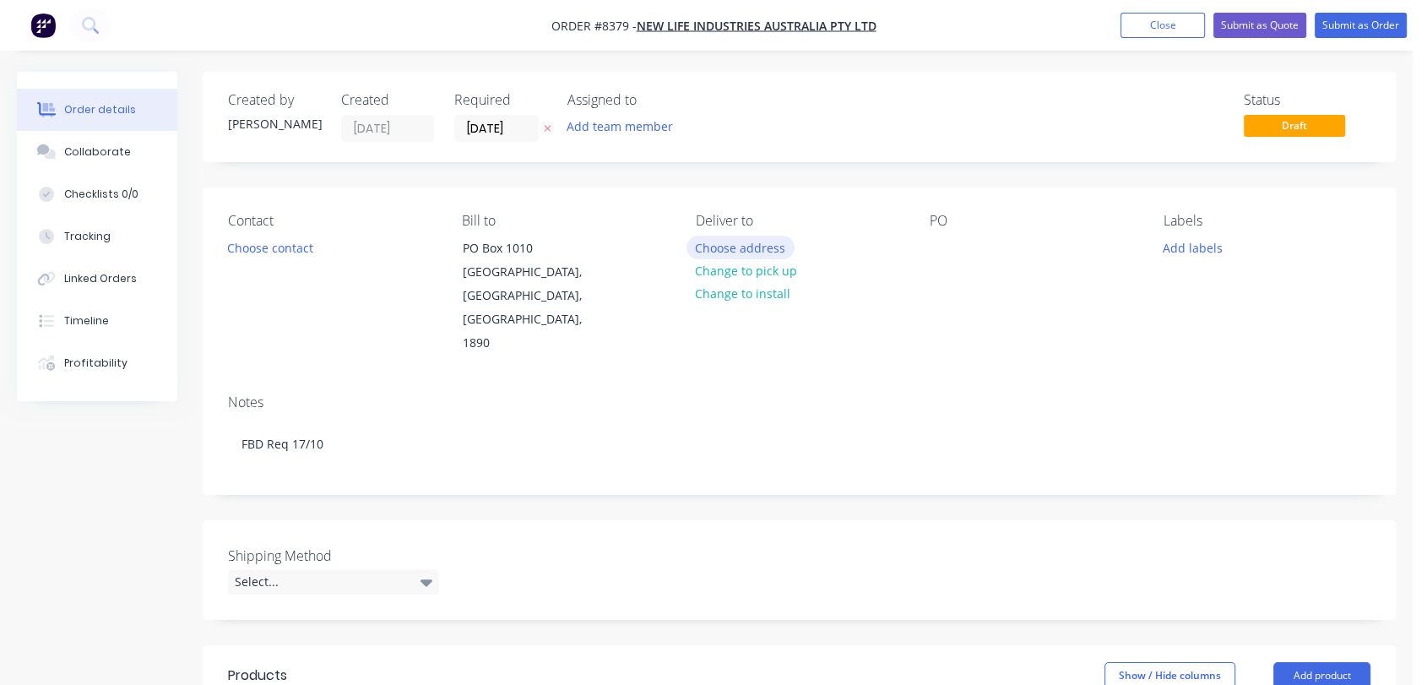
click at [760, 247] on button "Choose address" at bounding box center [740, 247] width 108 height 23
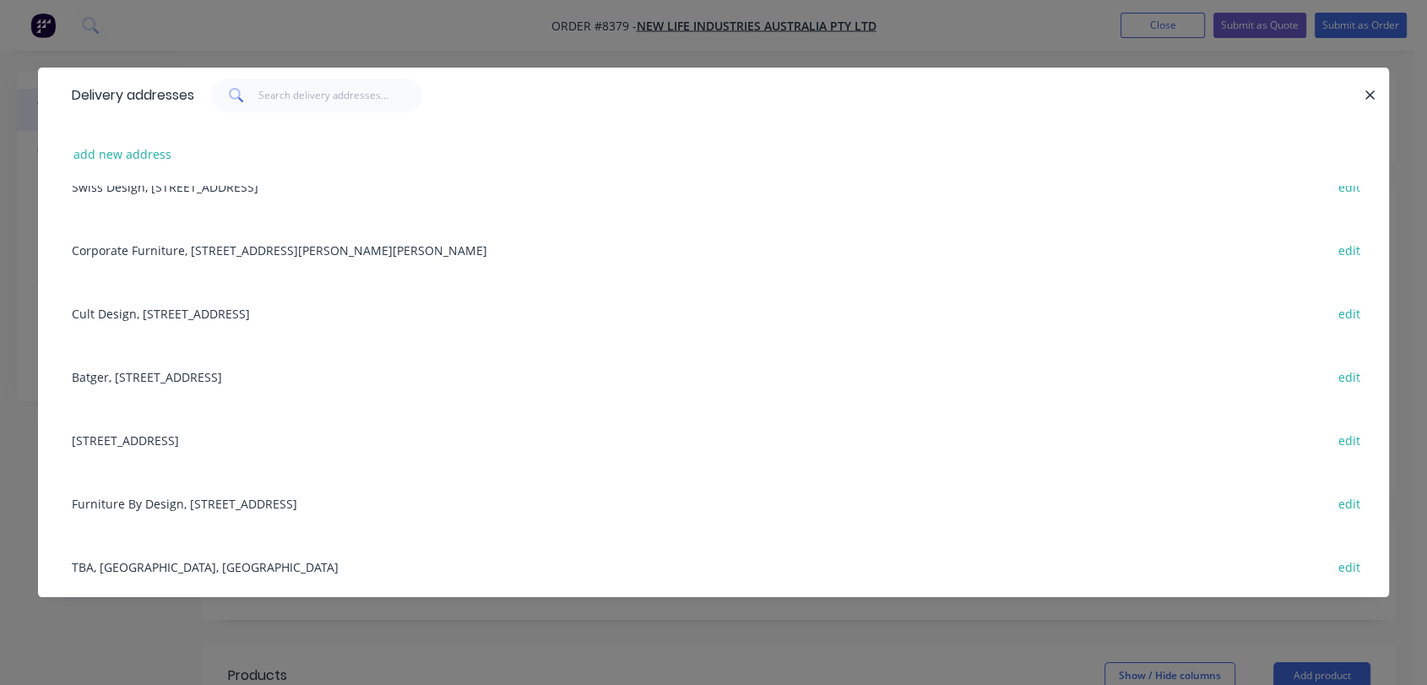
scroll to position [187, 0]
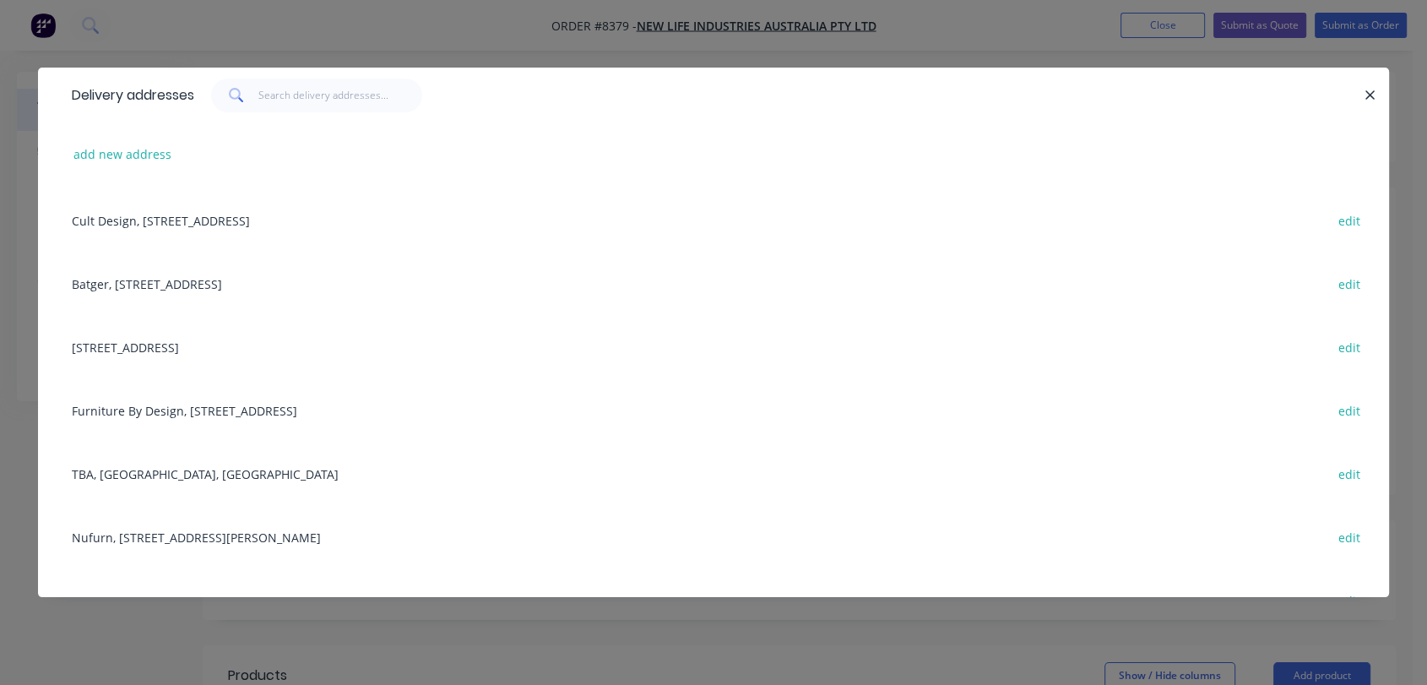
click at [275, 407] on div "Furniture By Design, [STREET_ADDRESS] edit" at bounding box center [713, 409] width 1300 height 63
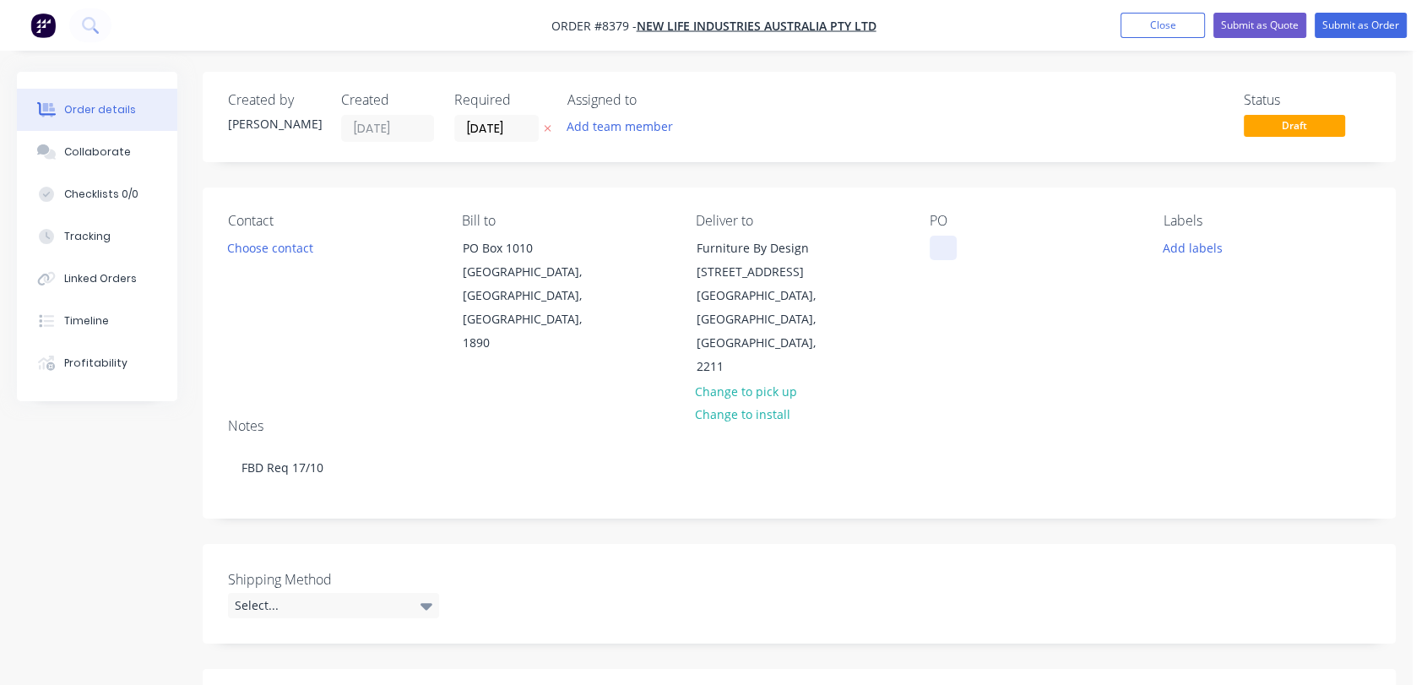
click at [937, 245] on div at bounding box center [942, 248] width 27 height 24
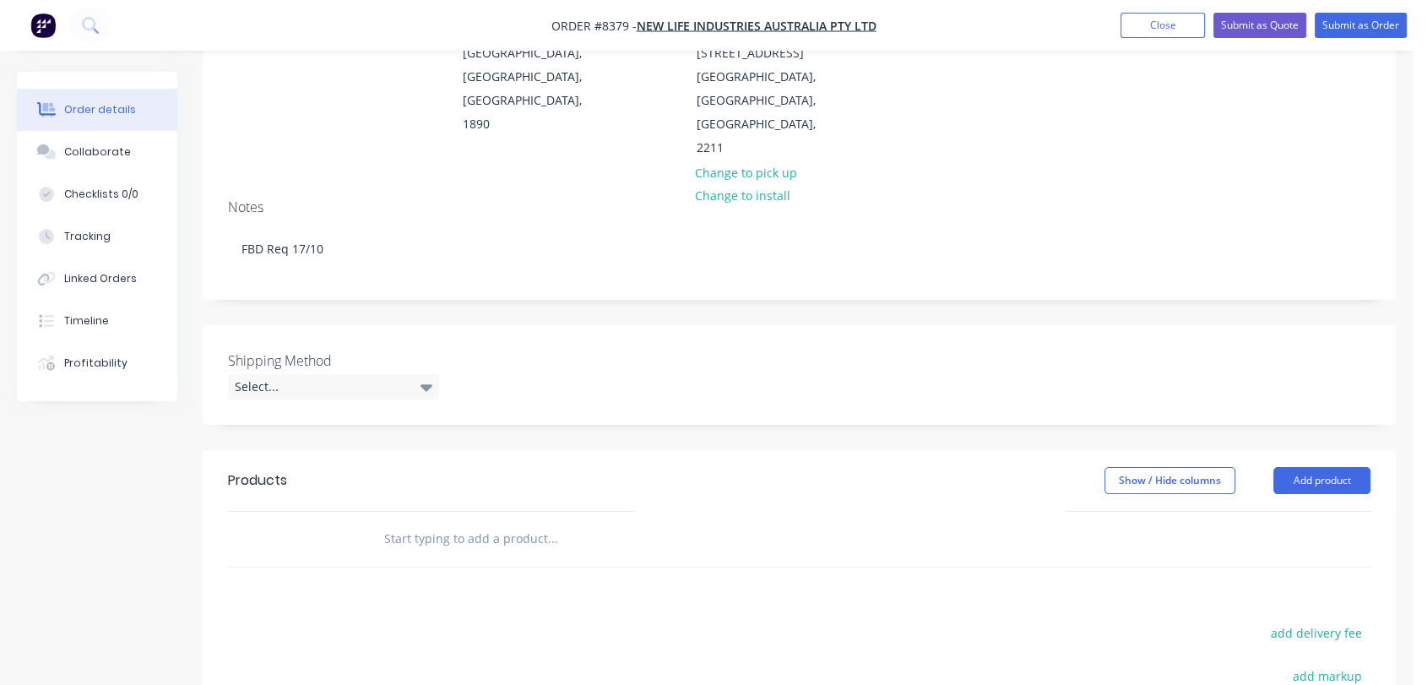
scroll to position [281, 0]
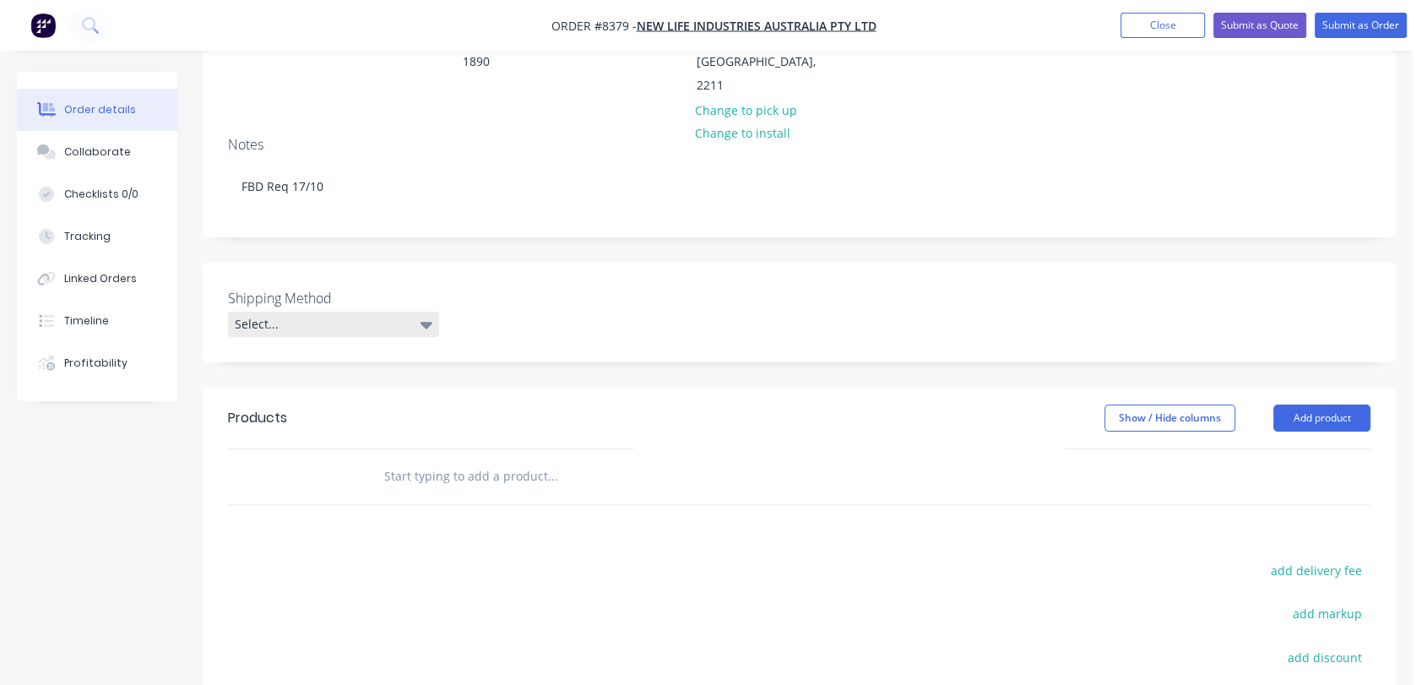
click at [317, 312] on div "Select..." at bounding box center [333, 324] width 211 height 25
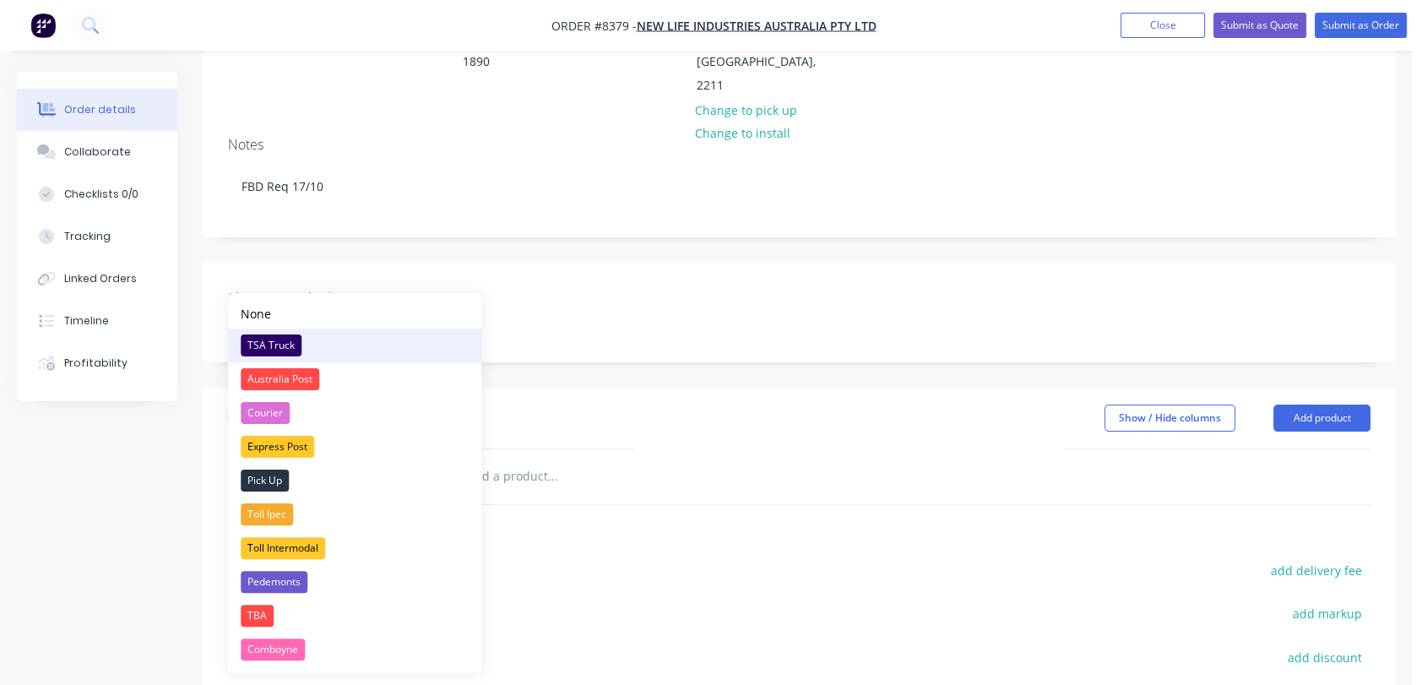
click at [291, 337] on div "TSA Truck" at bounding box center [271, 345] width 61 height 22
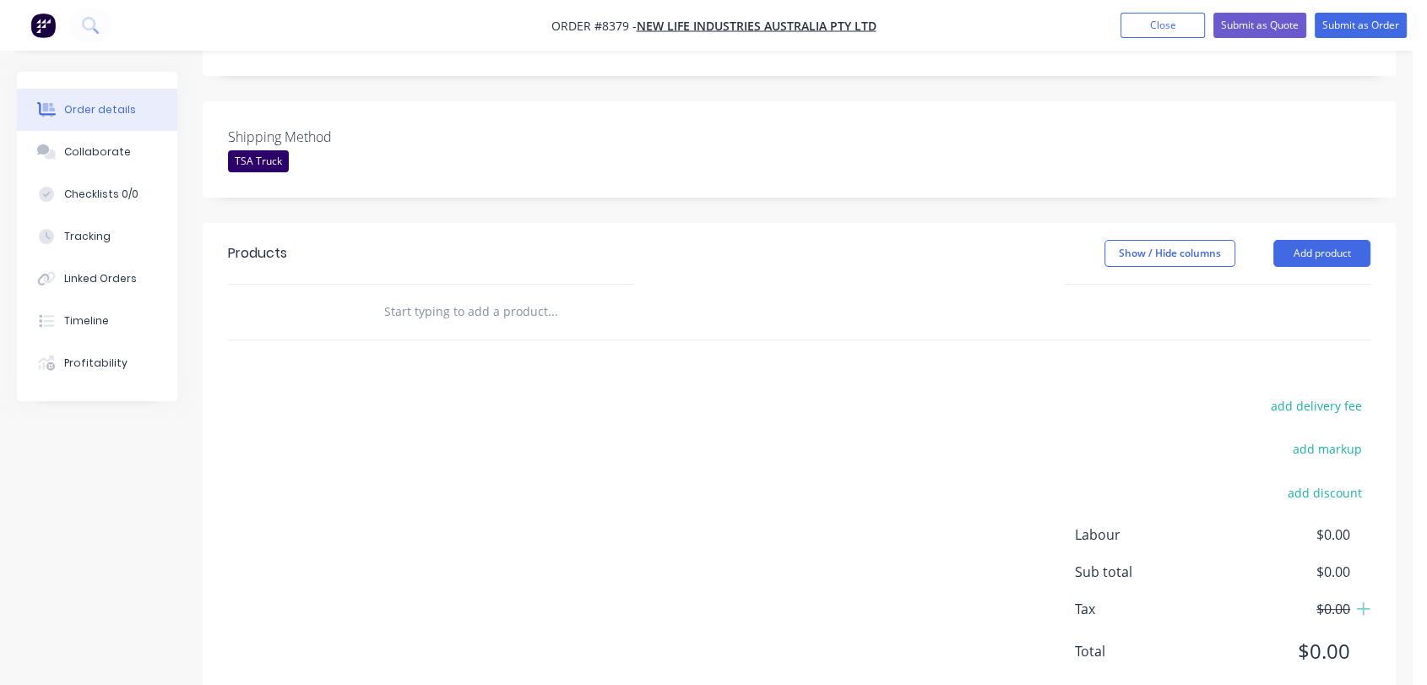
scroll to position [443, 0]
click at [485, 294] on input "text" at bounding box center [552, 311] width 338 height 34
click at [1331, 239] on button "Add product" at bounding box center [1321, 252] width 97 height 27
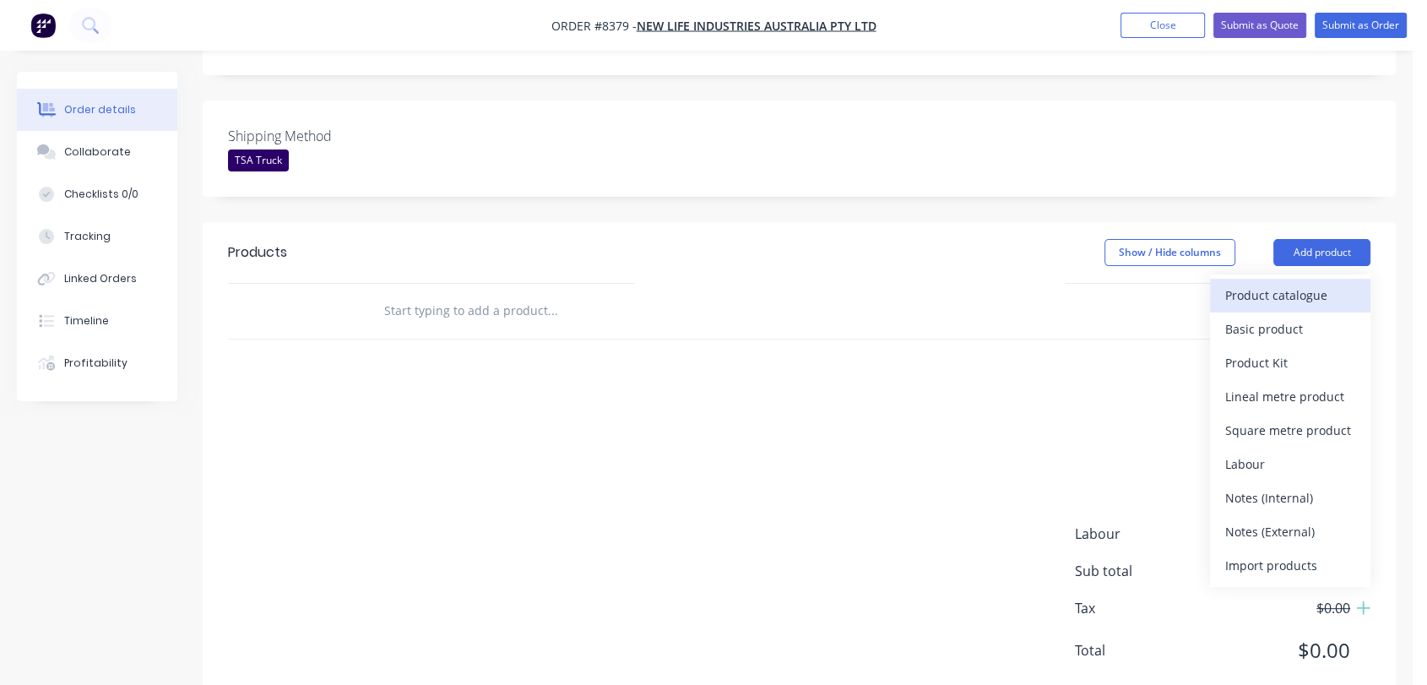
click at [1285, 283] on div "Product catalogue" at bounding box center [1290, 295] width 130 height 24
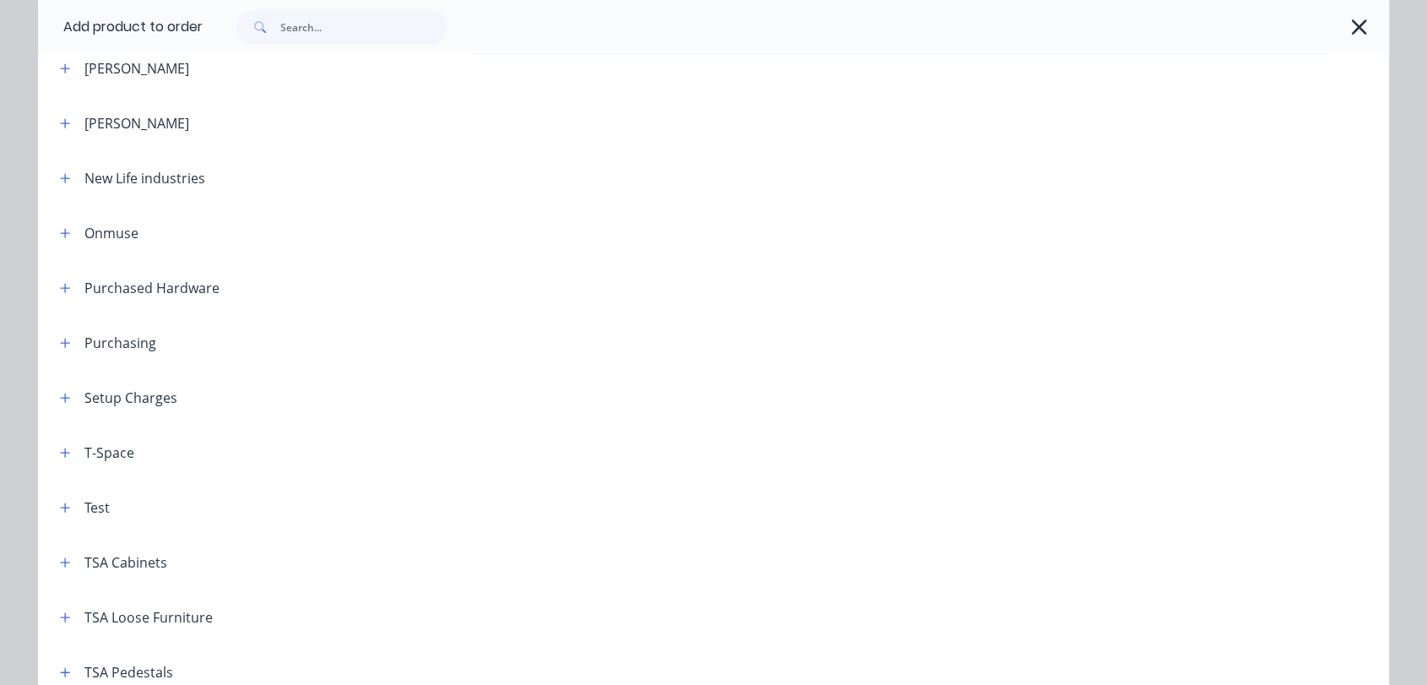
scroll to position [750, 0]
click at [62, 165] on button "button" at bounding box center [65, 175] width 21 height 21
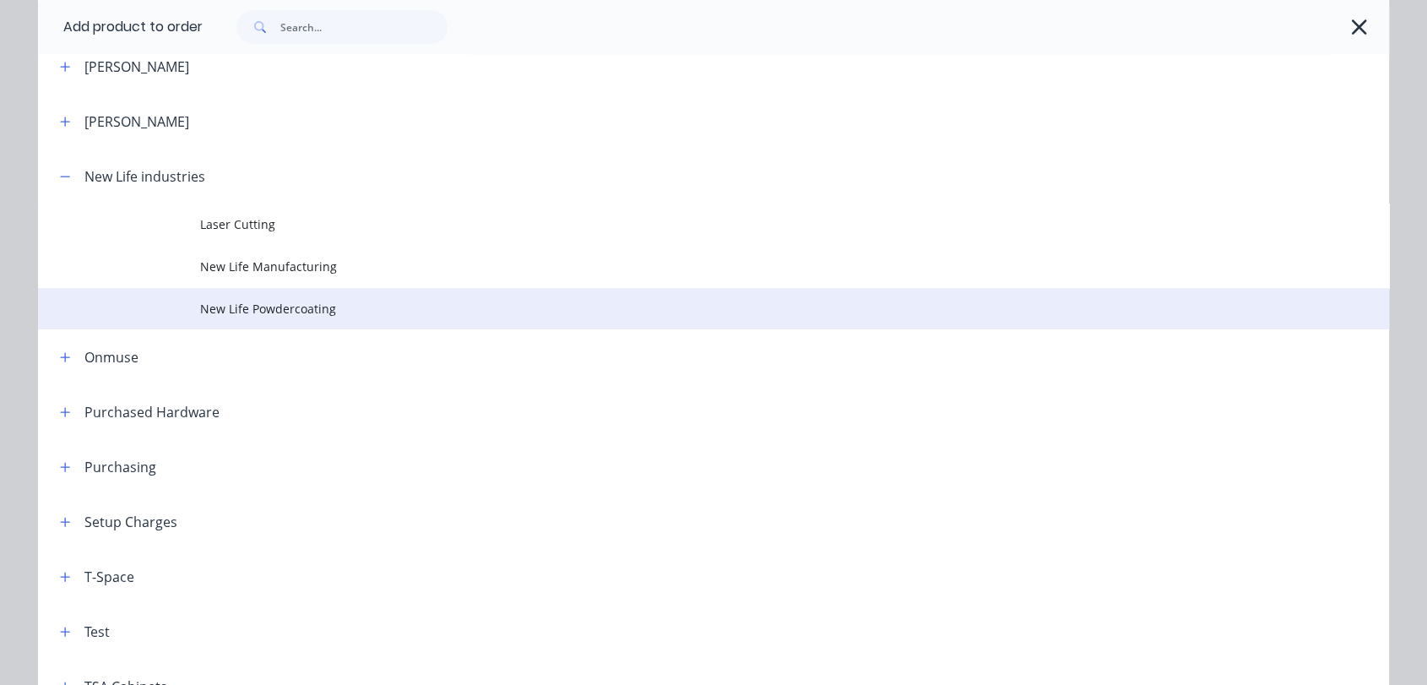
click at [248, 302] on span "New Life Powdercoating" at bounding box center [675, 309] width 951 height 18
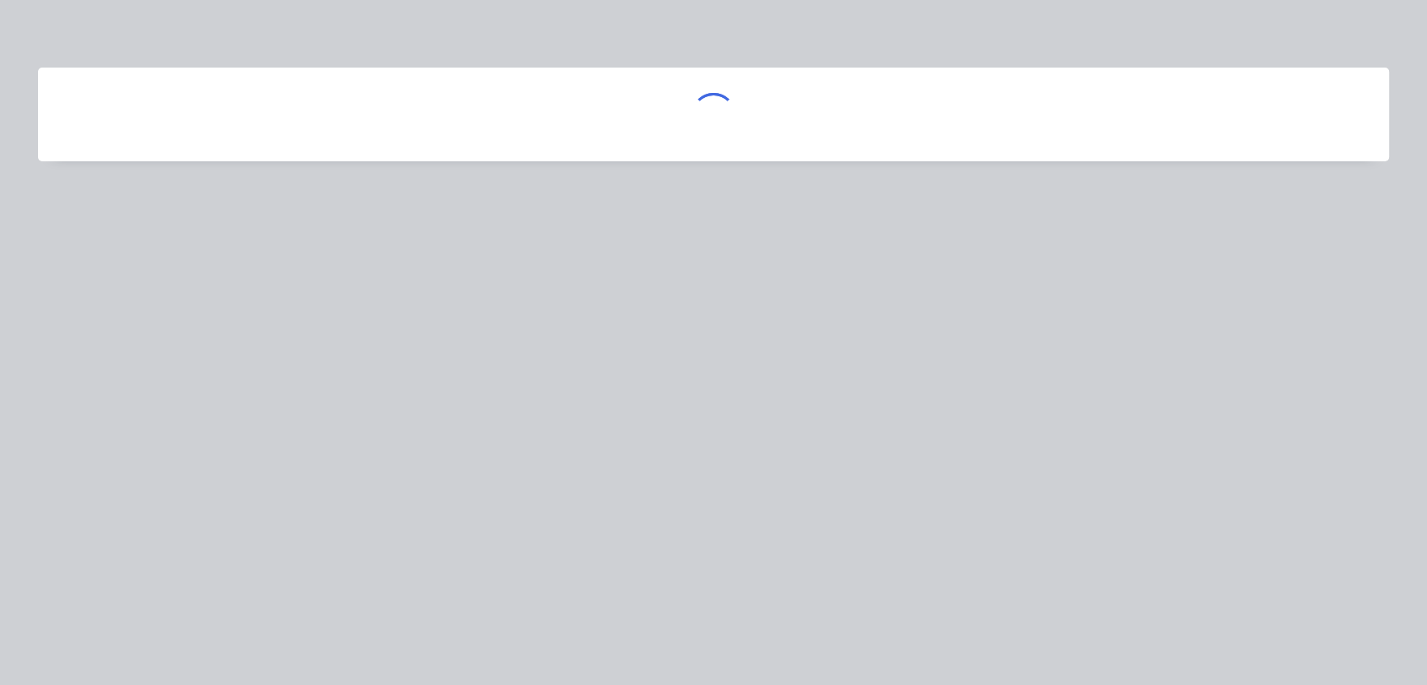
scroll to position [0, 0]
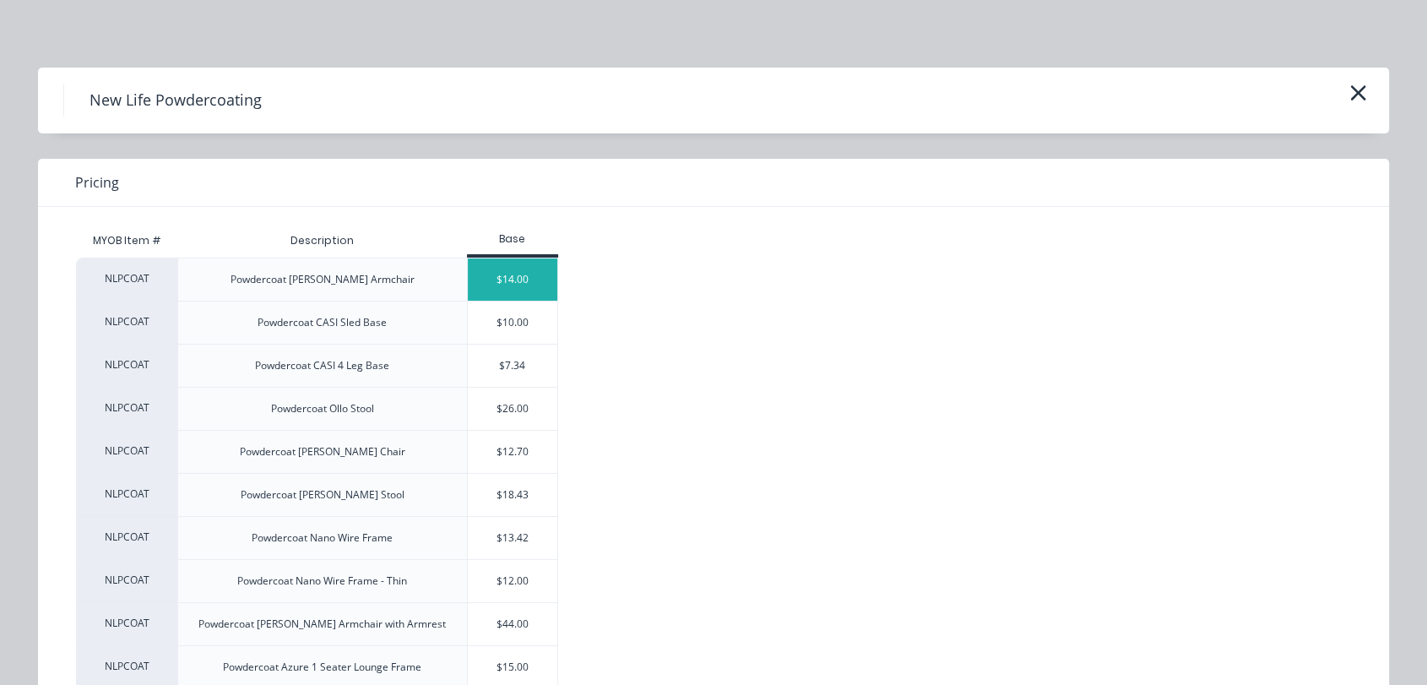
click at [512, 265] on div "$14.00" at bounding box center [513, 279] width 90 height 42
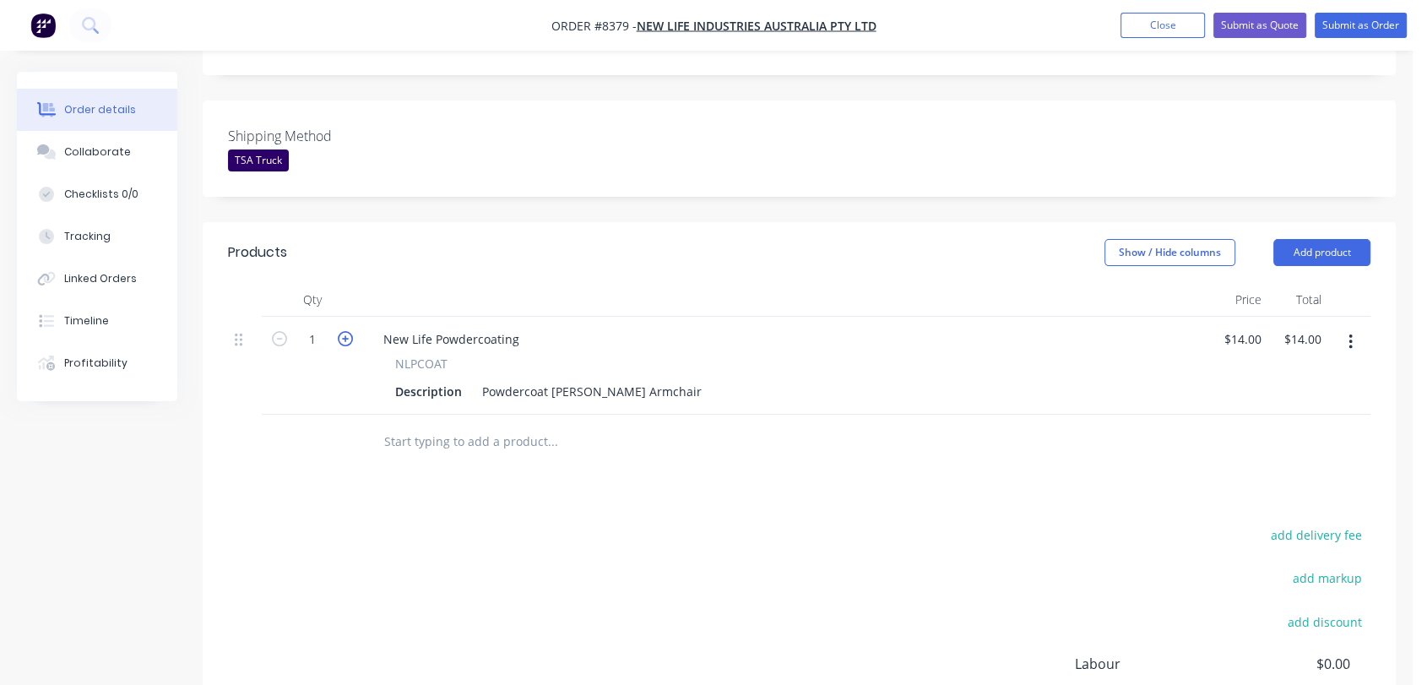
click at [344, 331] on icon "button" at bounding box center [345, 338] width 15 height 15
type input "2"
type input "$28.00"
click at [1351, 327] on button "button" at bounding box center [1350, 342] width 40 height 30
click at [1281, 475] on div "Delete" at bounding box center [1290, 487] width 130 height 24
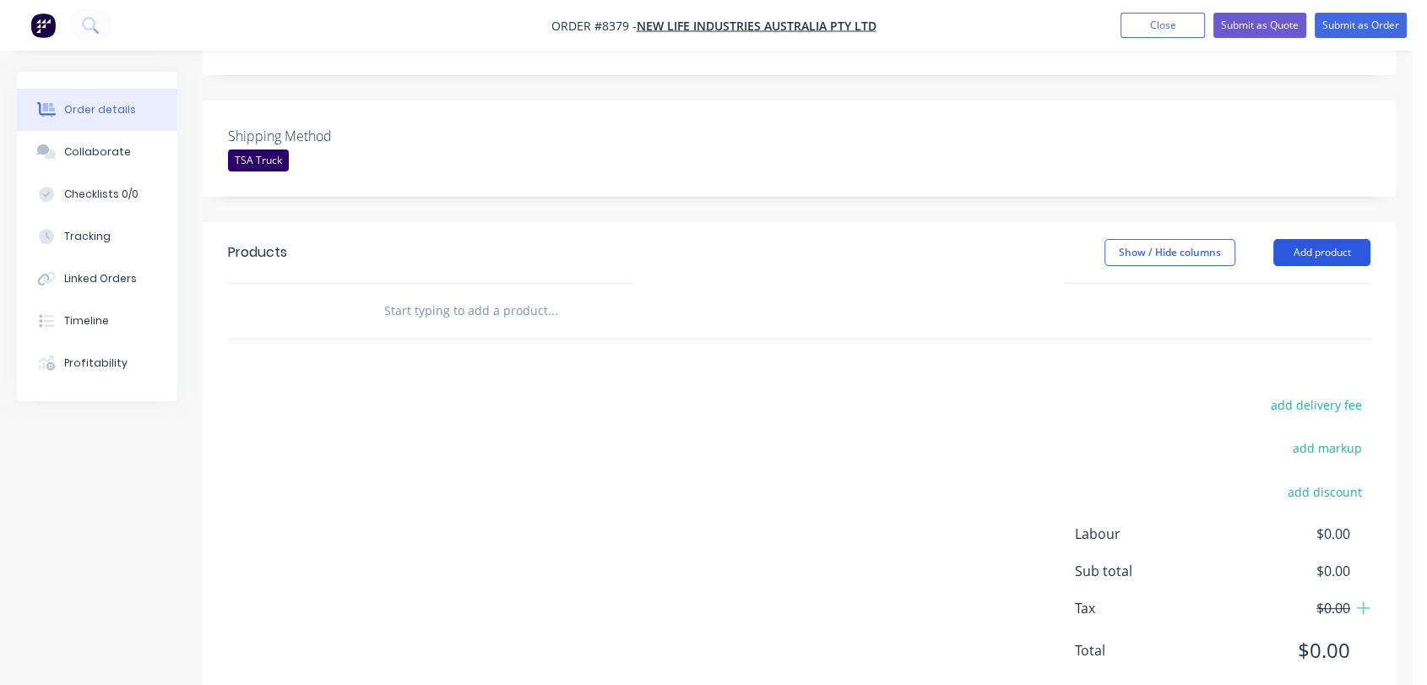
click at [1331, 239] on button "Add product" at bounding box center [1321, 252] width 97 height 27
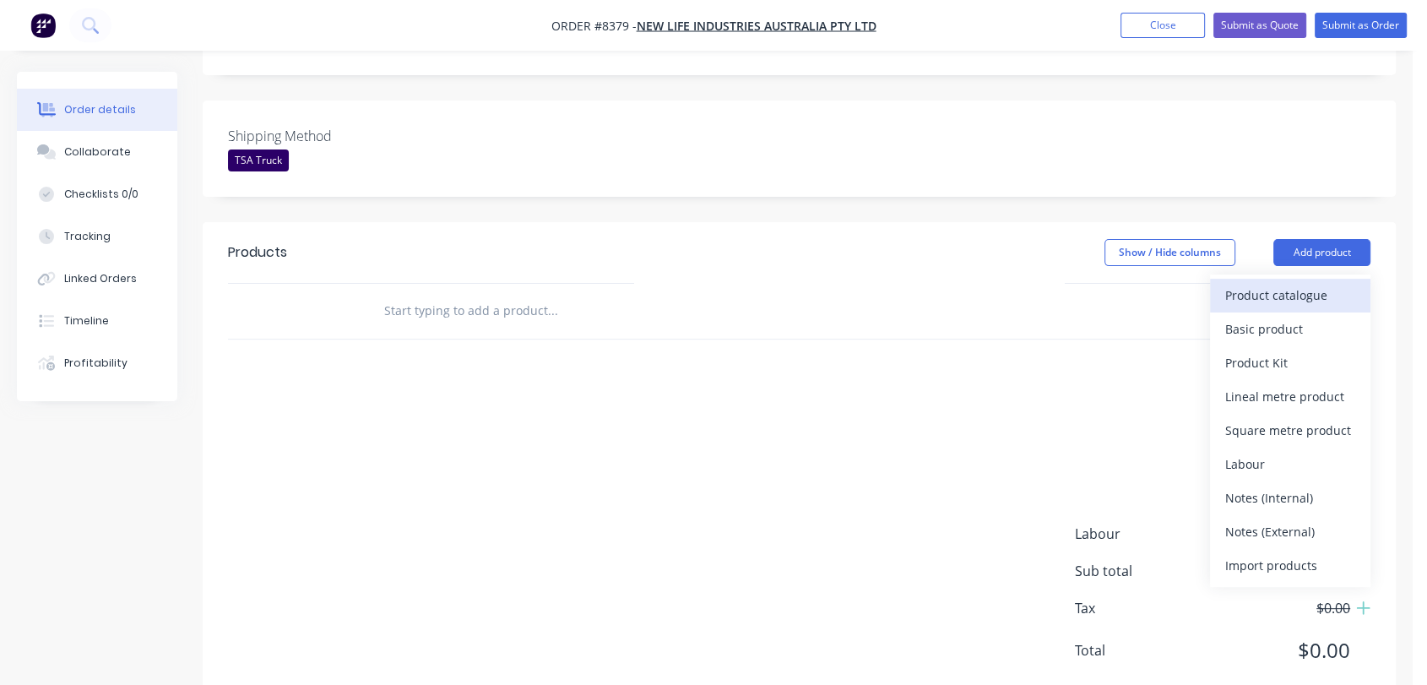
click at [1262, 283] on div "Product catalogue" at bounding box center [1290, 295] width 130 height 24
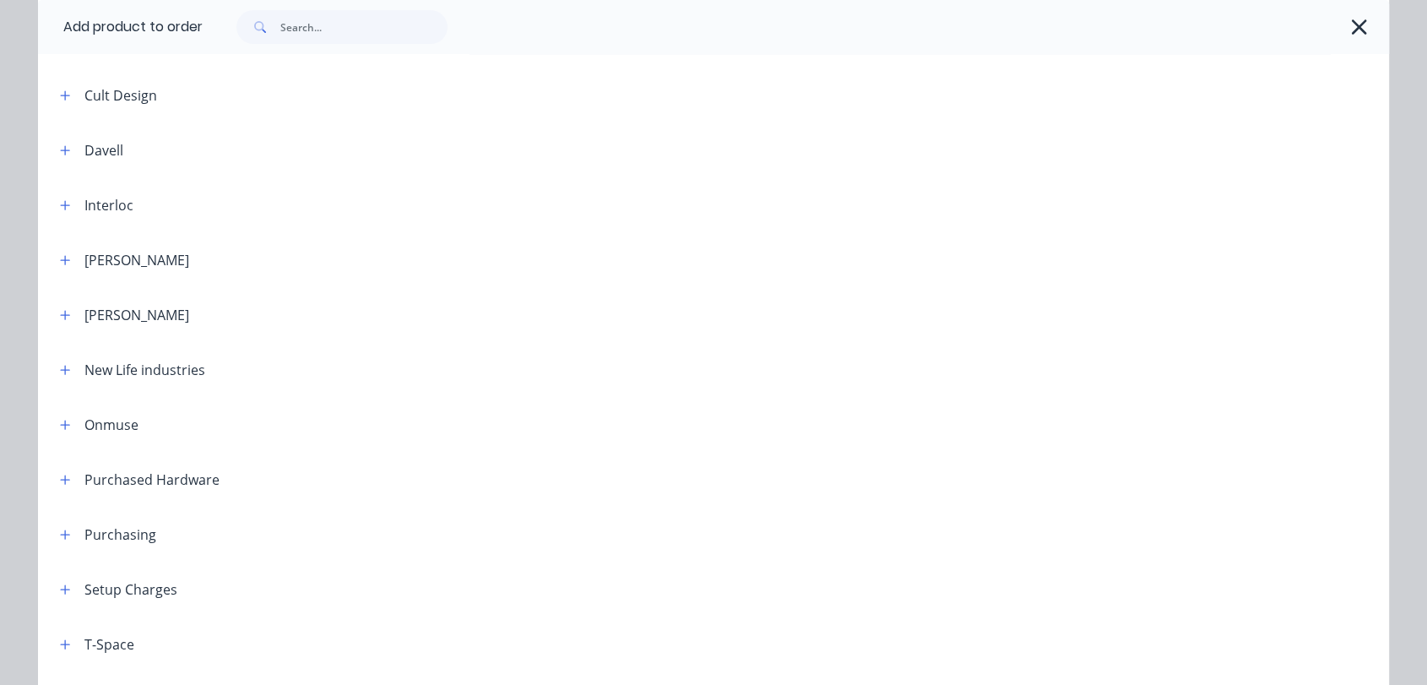
scroll to position [562, 0]
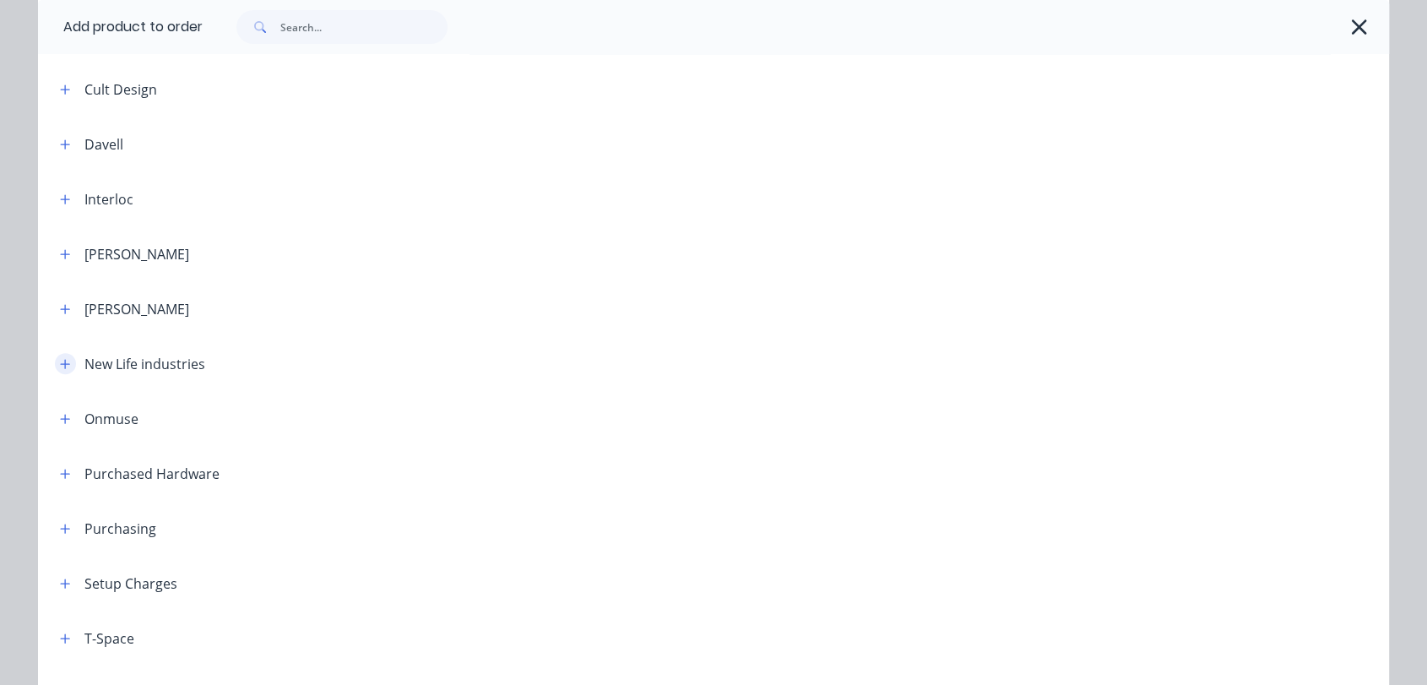
click at [61, 358] on icon "button" at bounding box center [65, 364] width 10 height 12
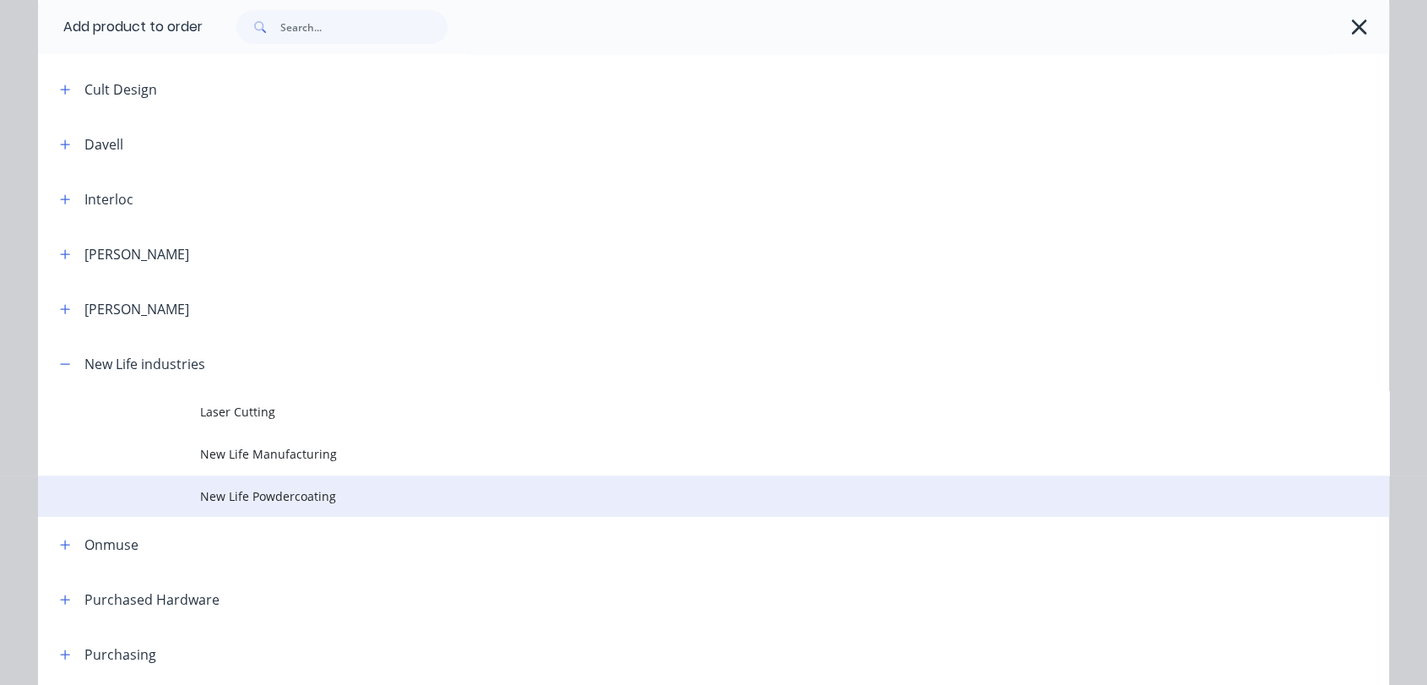
click at [293, 496] on span "New Life Powdercoating" at bounding box center [675, 496] width 951 height 18
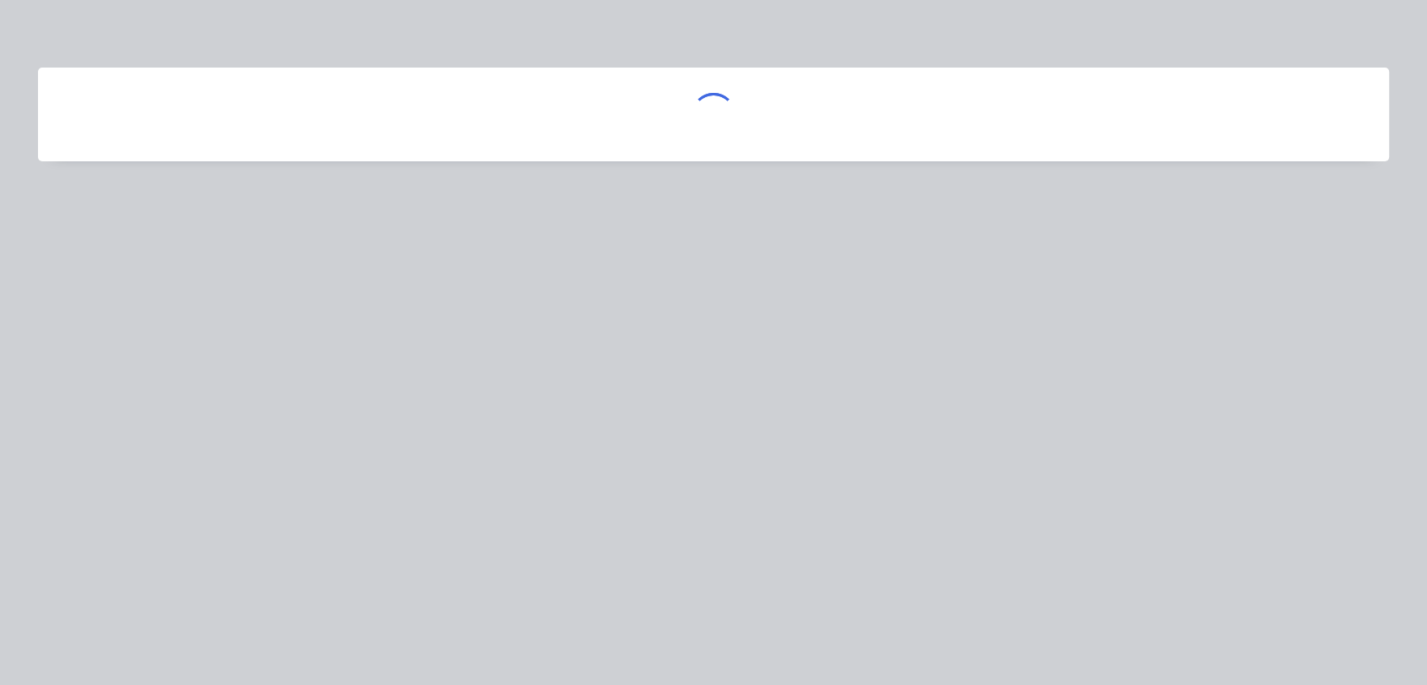
scroll to position [0, 0]
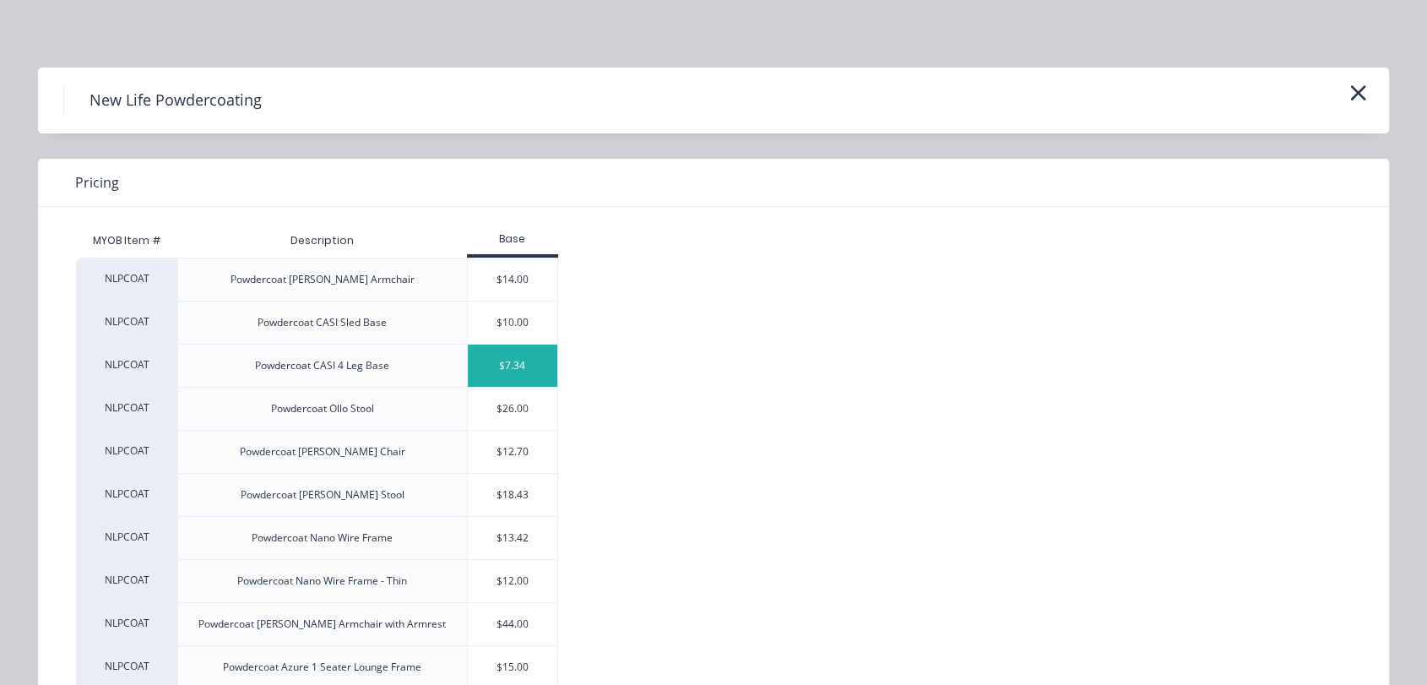
click at [521, 357] on div "$7.34" at bounding box center [513, 365] width 90 height 42
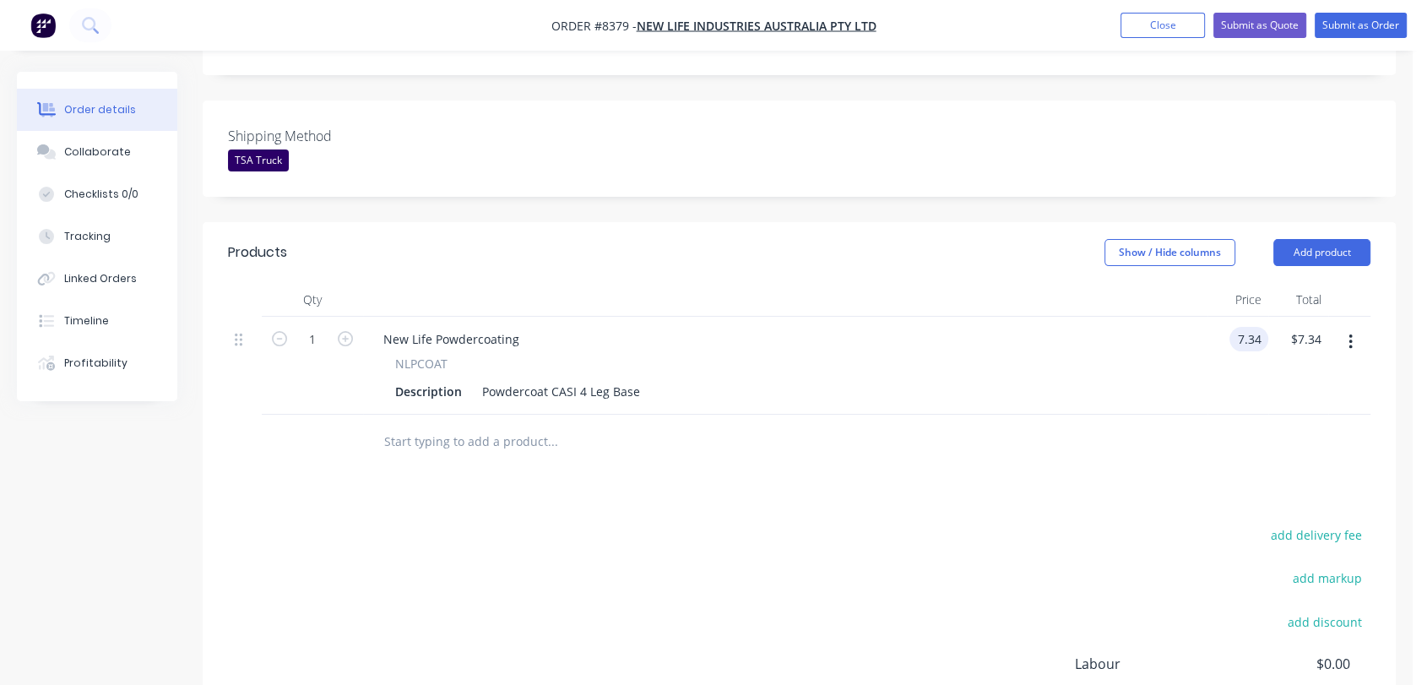
click at [1246, 327] on input "7.34" at bounding box center [1252, 339] width 32 height 24
type input "$13.00"
click at [344, 331] on icon "button" at bounding box center [345, 338] width 15 height 15
type input "2"
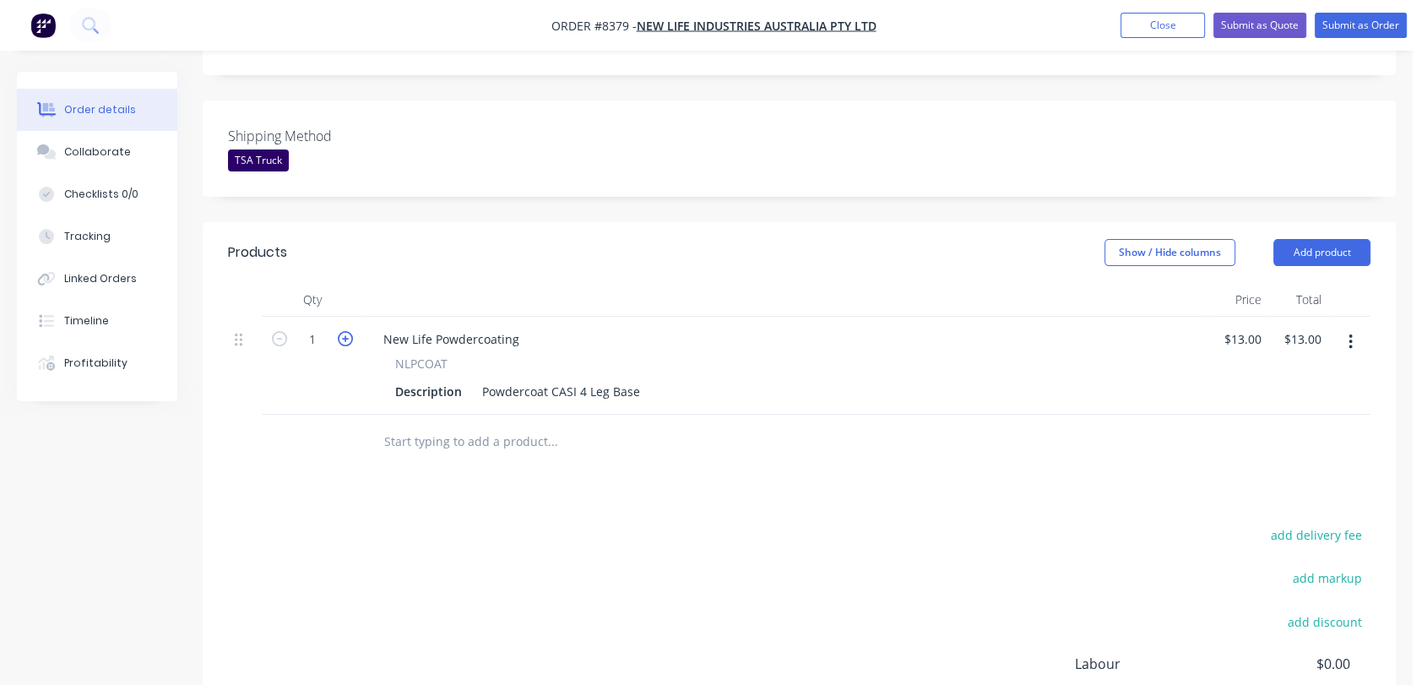
type input "$26.00"
click at [344, 331] on icon "button" at bounding box center [345, 338] width 15 height 15
type input "3"
type input "$39.00"
click at [344, 331] on icon "button" at bounding box center [345, 338] width 15 height 15
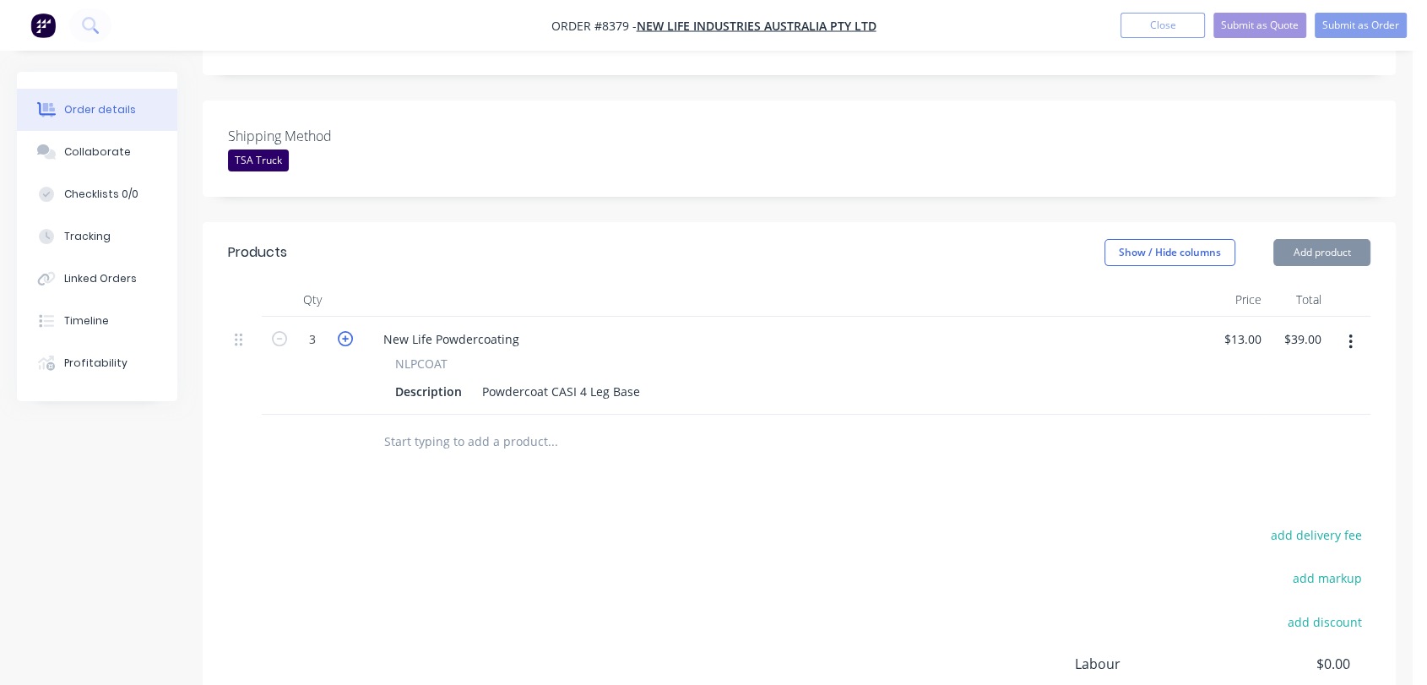
type input "4"
type input "$52.00"
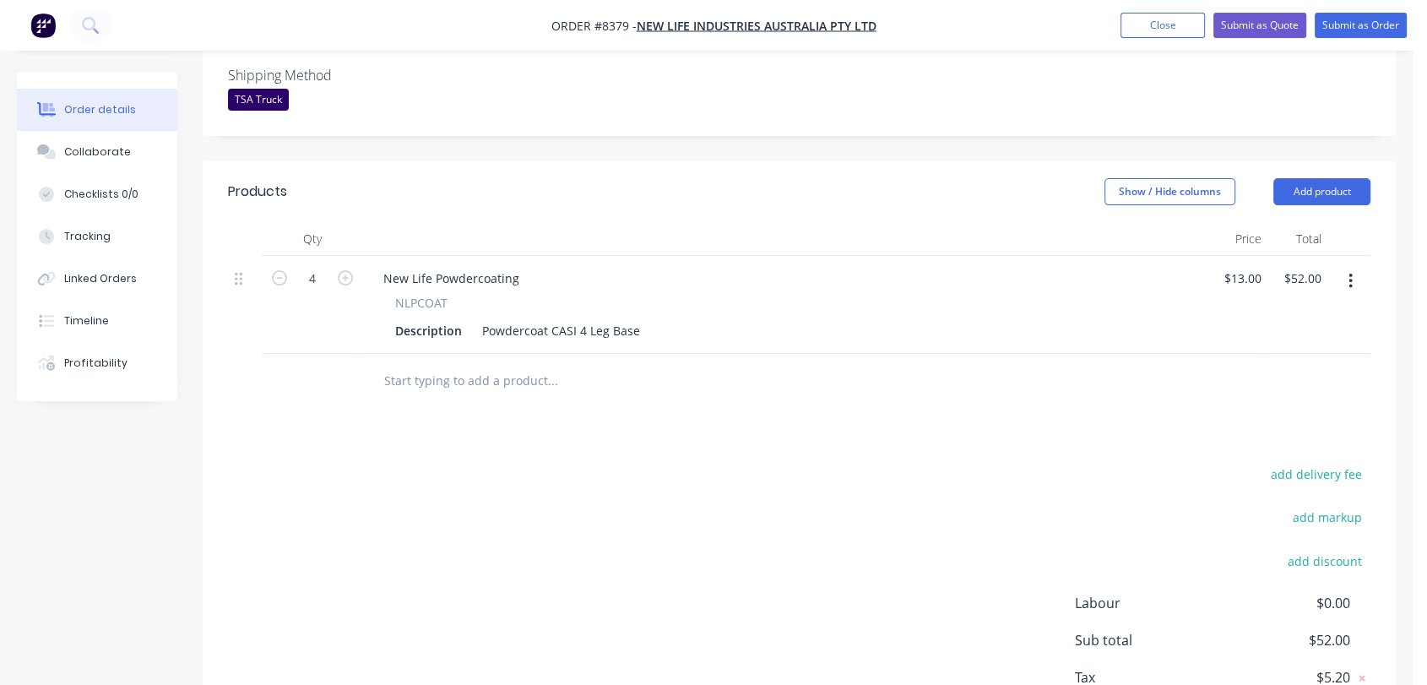
scroll to position [537, 0]
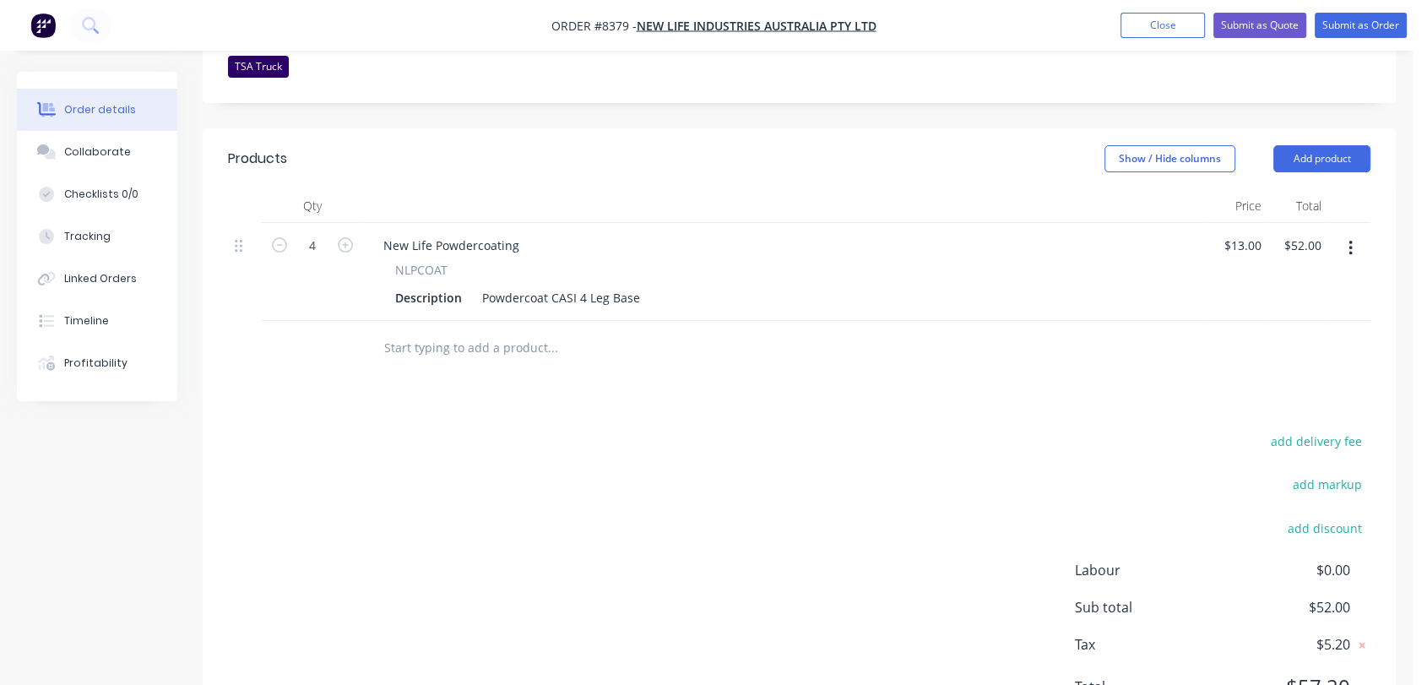
click at [466, 331] on input "text" at bounding box center [552, 348] width 338 height 34
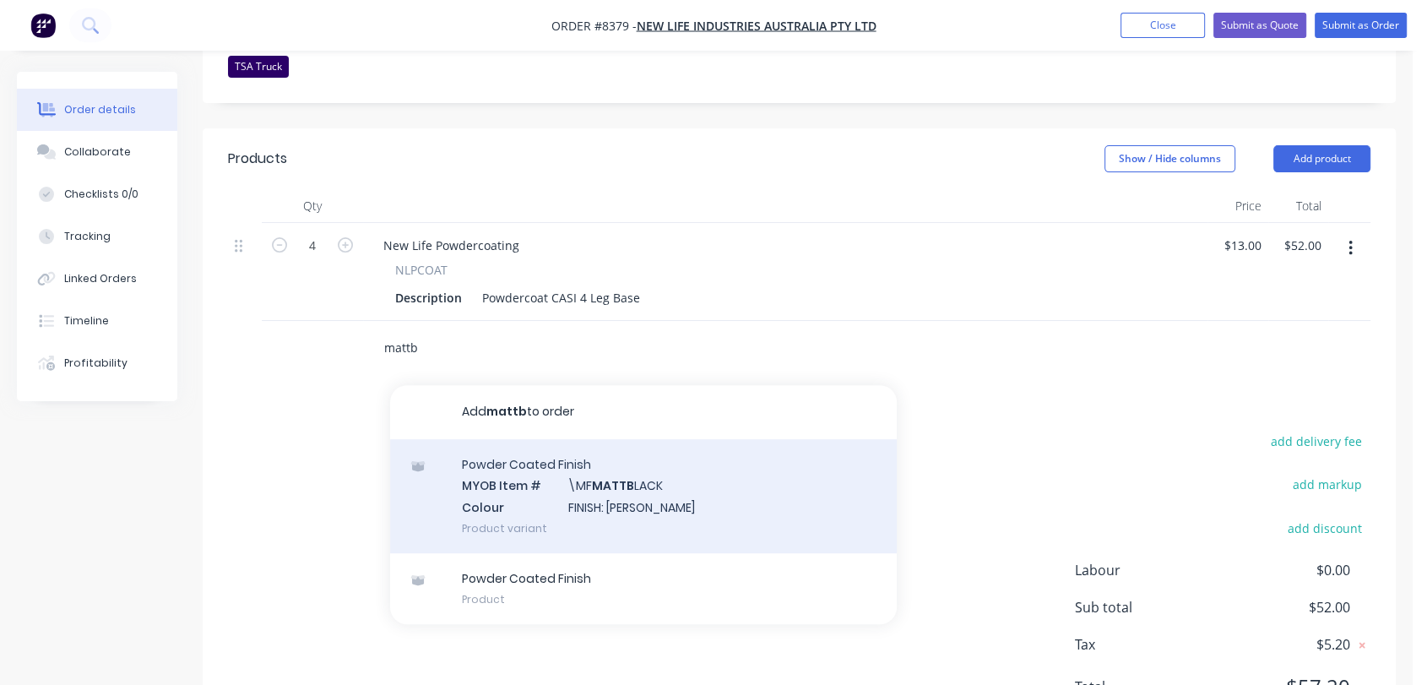
type input "mattb"
click at [623, 451] on div "Powder Coated Finish MYOB Item # \MF MATTB LACK Colour FINISH: [PERSON_NAME] Pr…" at bounding box center [643, 496] width 507 height 114
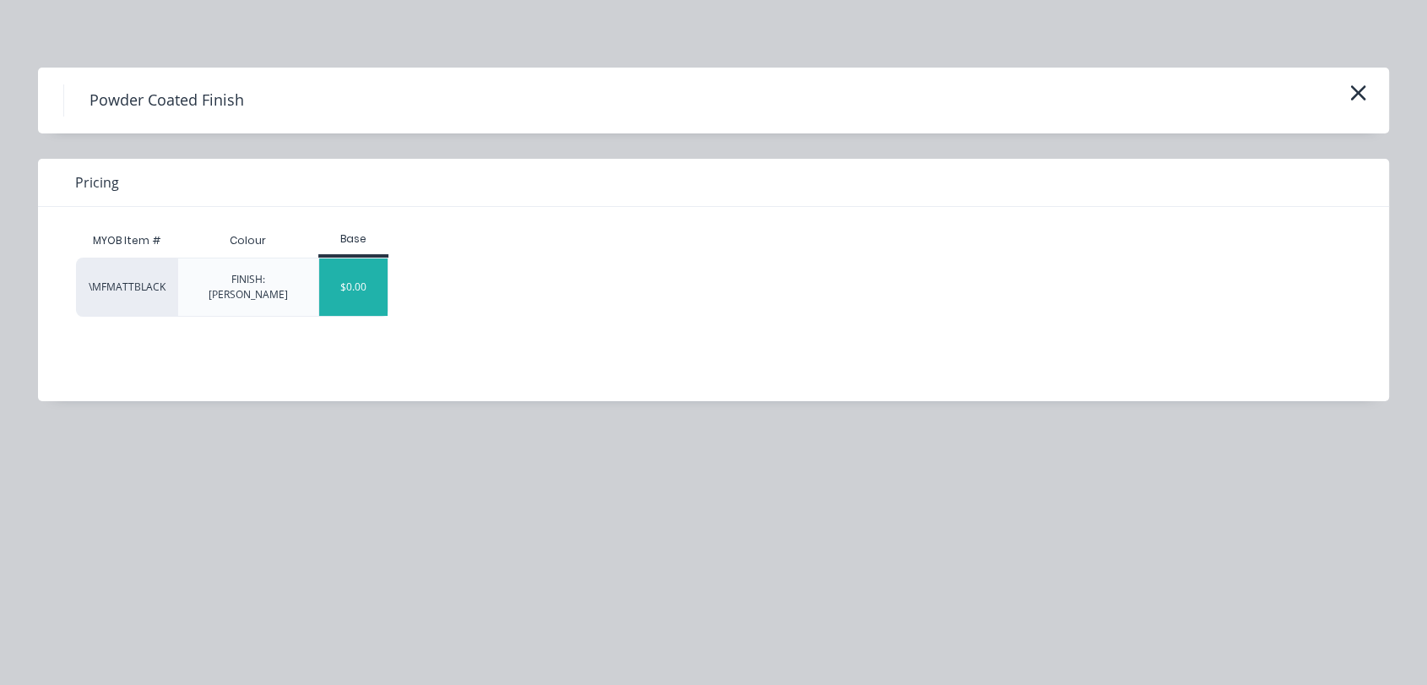
click at [385, 278] on div "$0.00" at bounding box center [353, 286] width 68 height 57
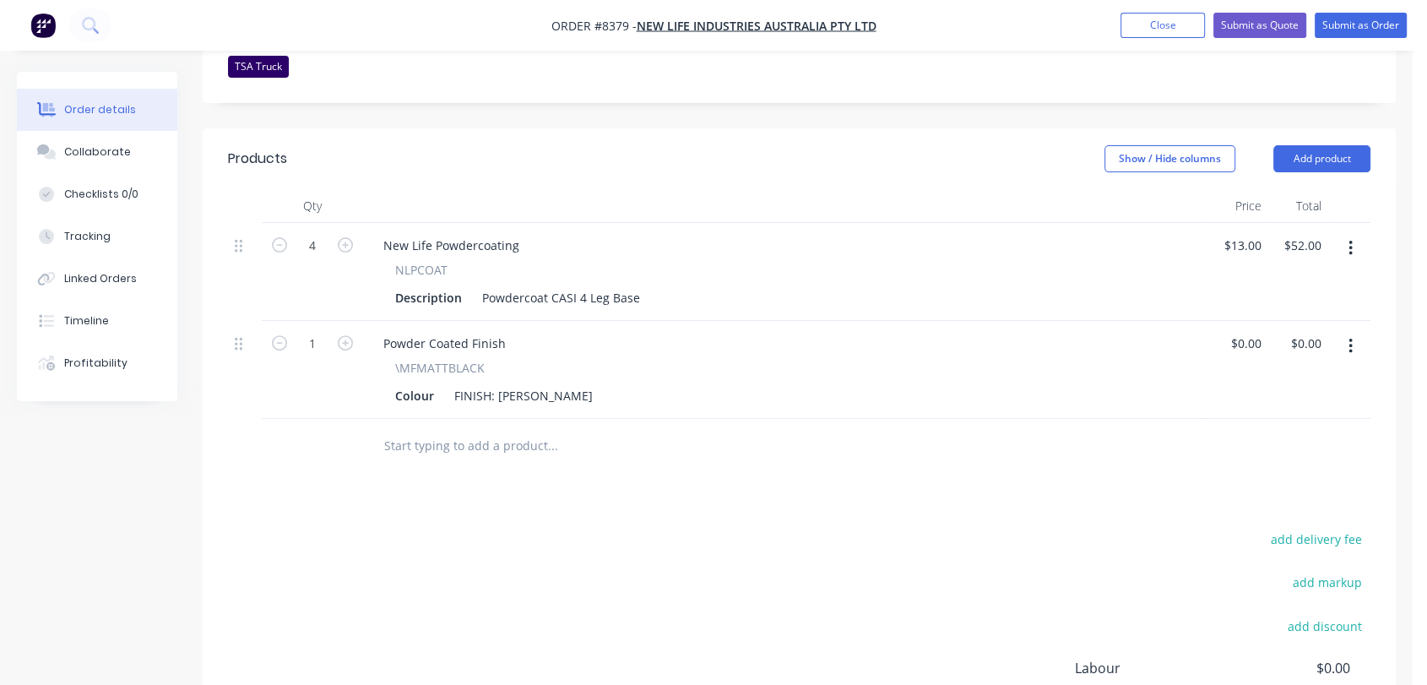
click at [519, 429] on input "text" at bounding box center [552, 446] width 338 height 34
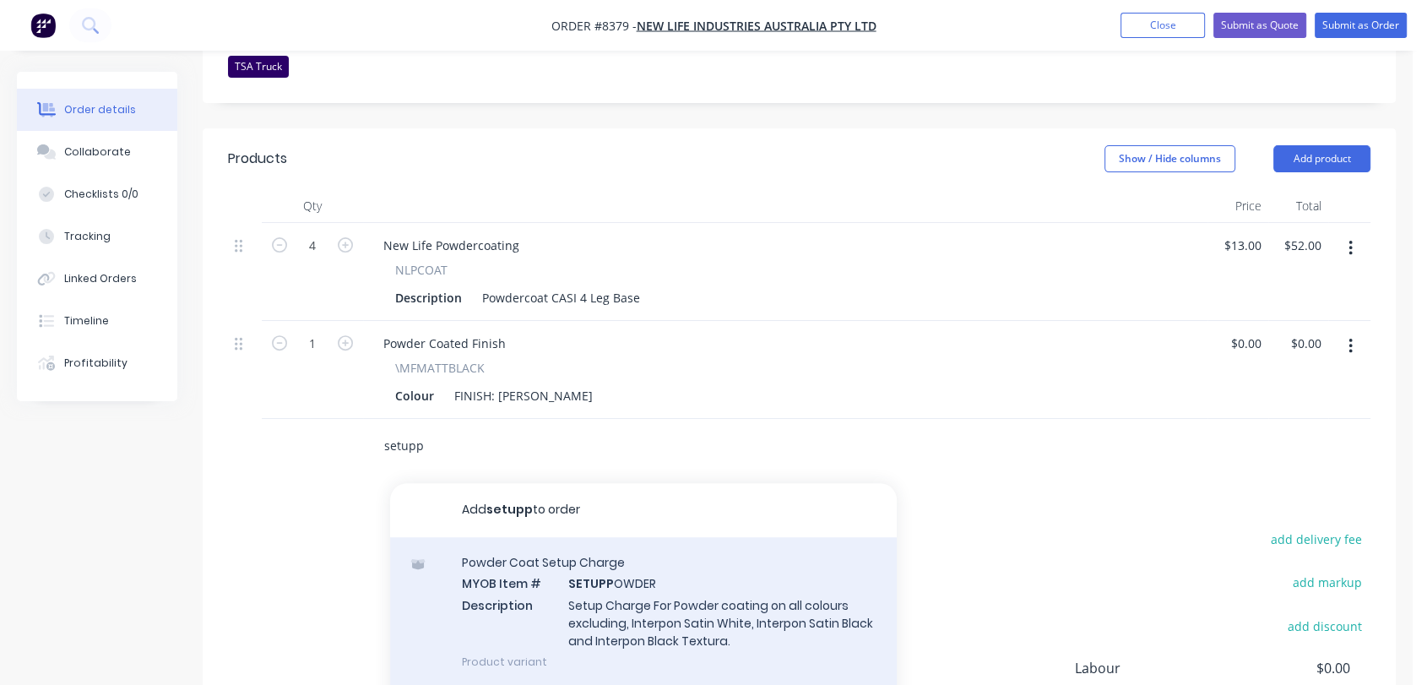
type input "setupp"
click at [659, 560] on div "Powder Coat Setup Charge MYOB Item # SETUPP OWDER Description Setup Charge For …" at bounding box center [643, 611] width 507 height 149
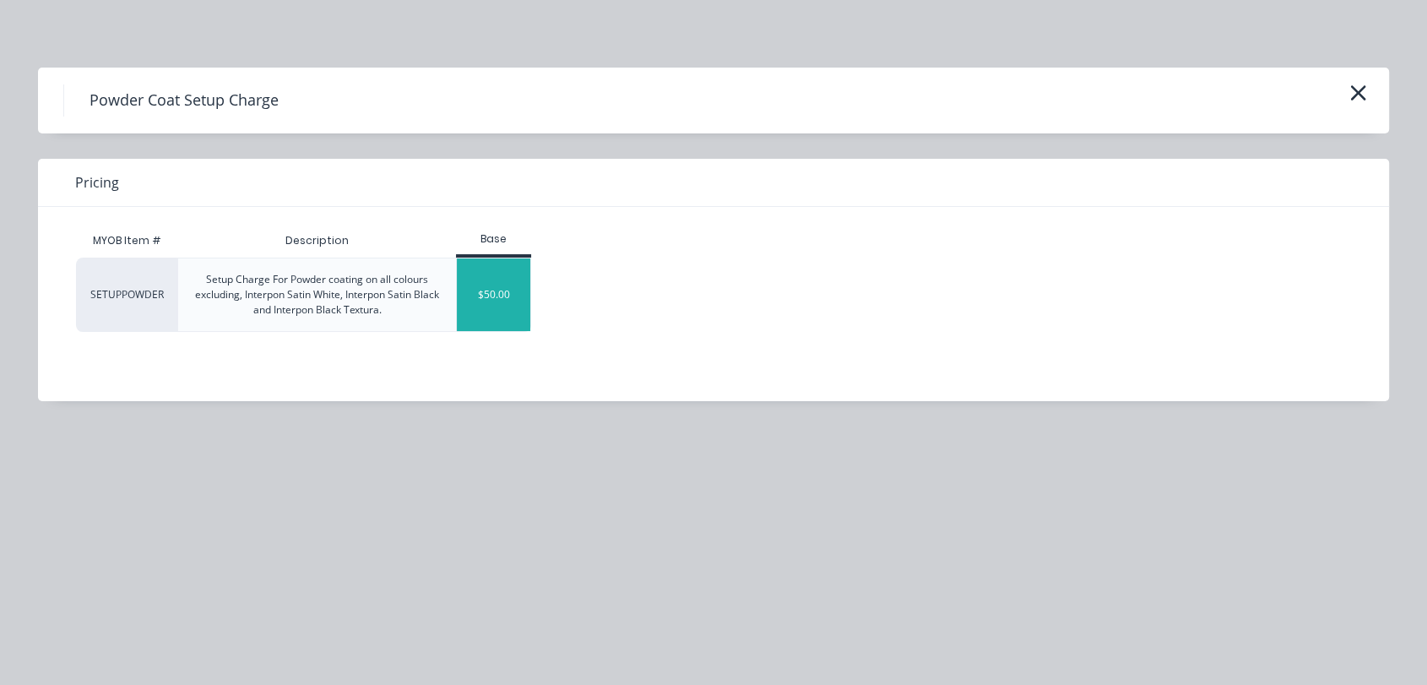
click at [517, 297] on div "$50.00" at bounding box center [493, 294] width 73 height 73
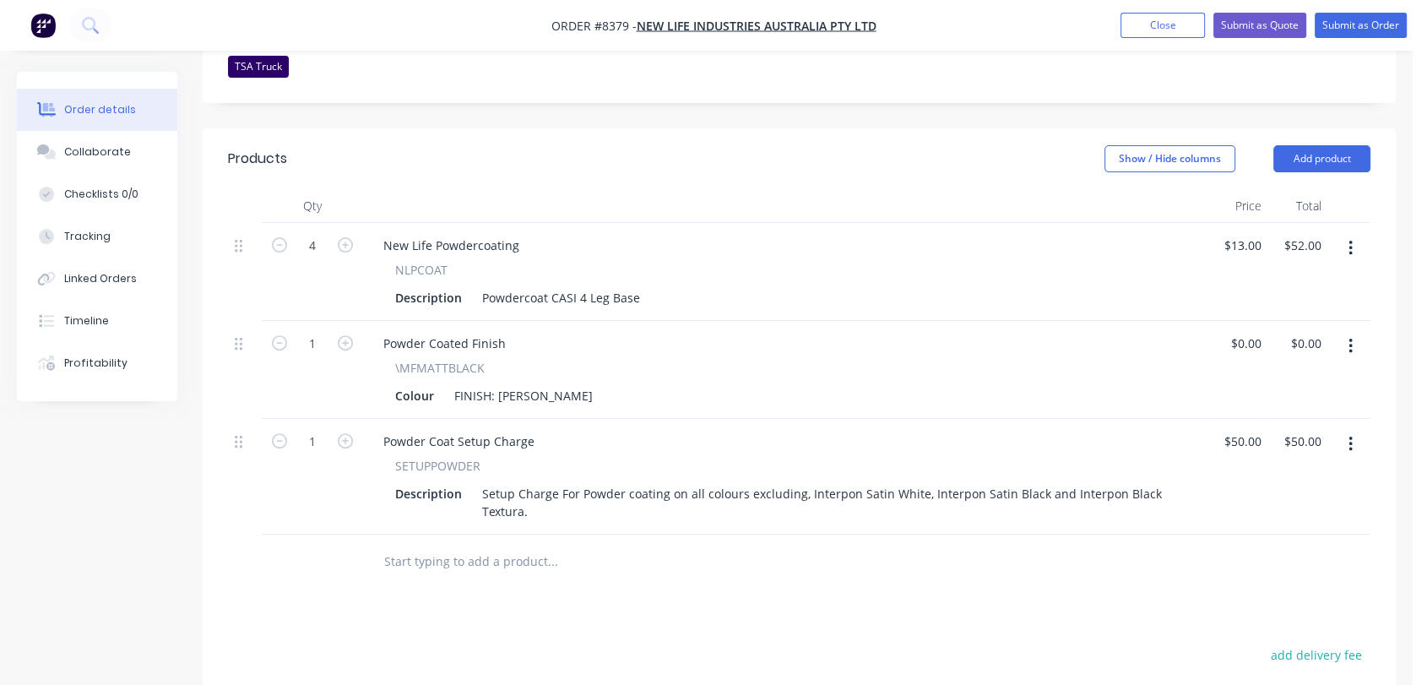
click at [501, 545] on input "text" at bounding box center [552, 562] width 338 height 34
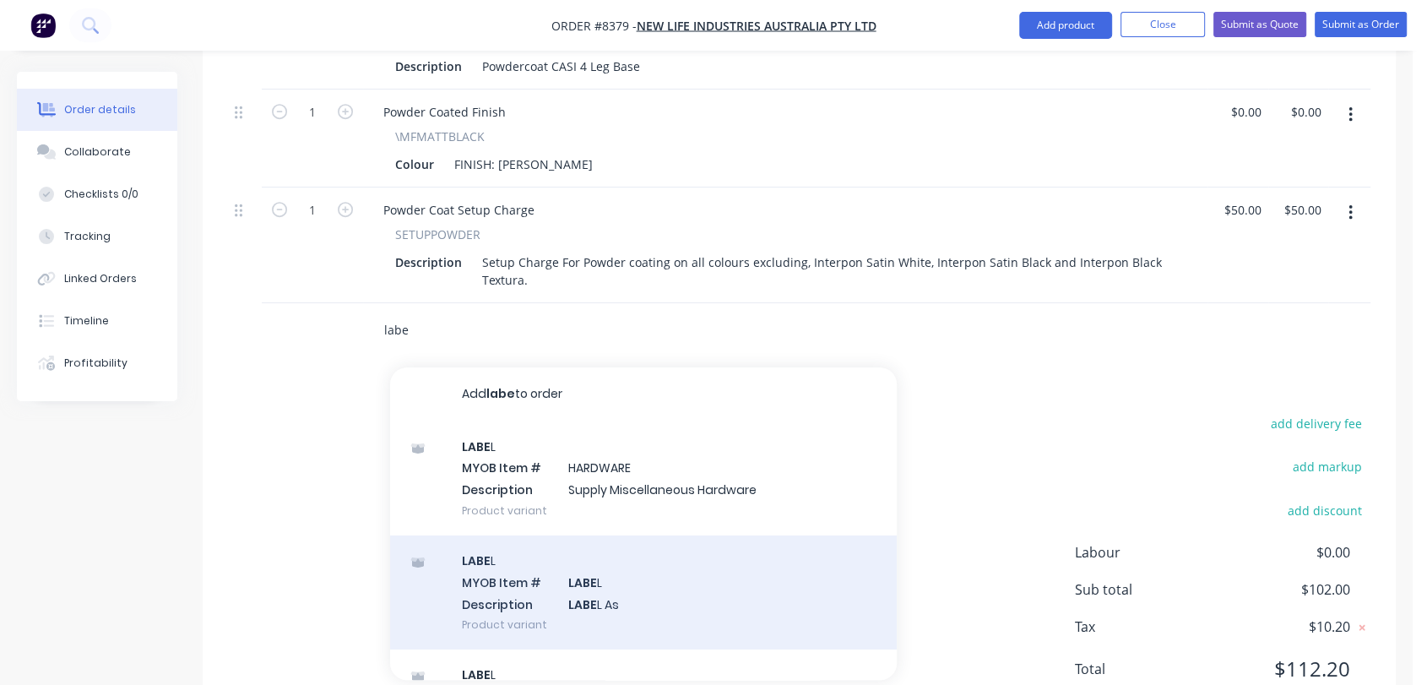
scroll to position [787, 0]
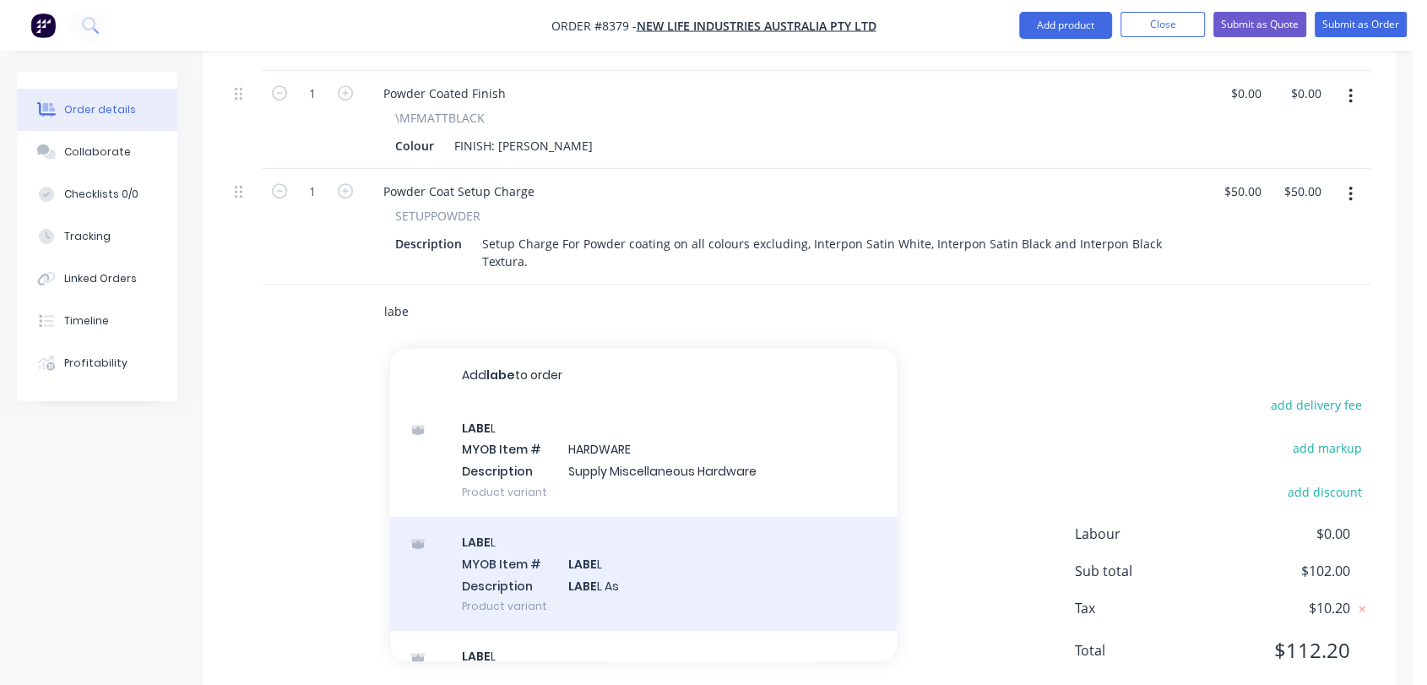
type input "labe"
click at [651, 517] on div "LABE L MYOB Item # LABE L Description LABE L As Product variant" at bounding box center [643, 574] width 507 height 114
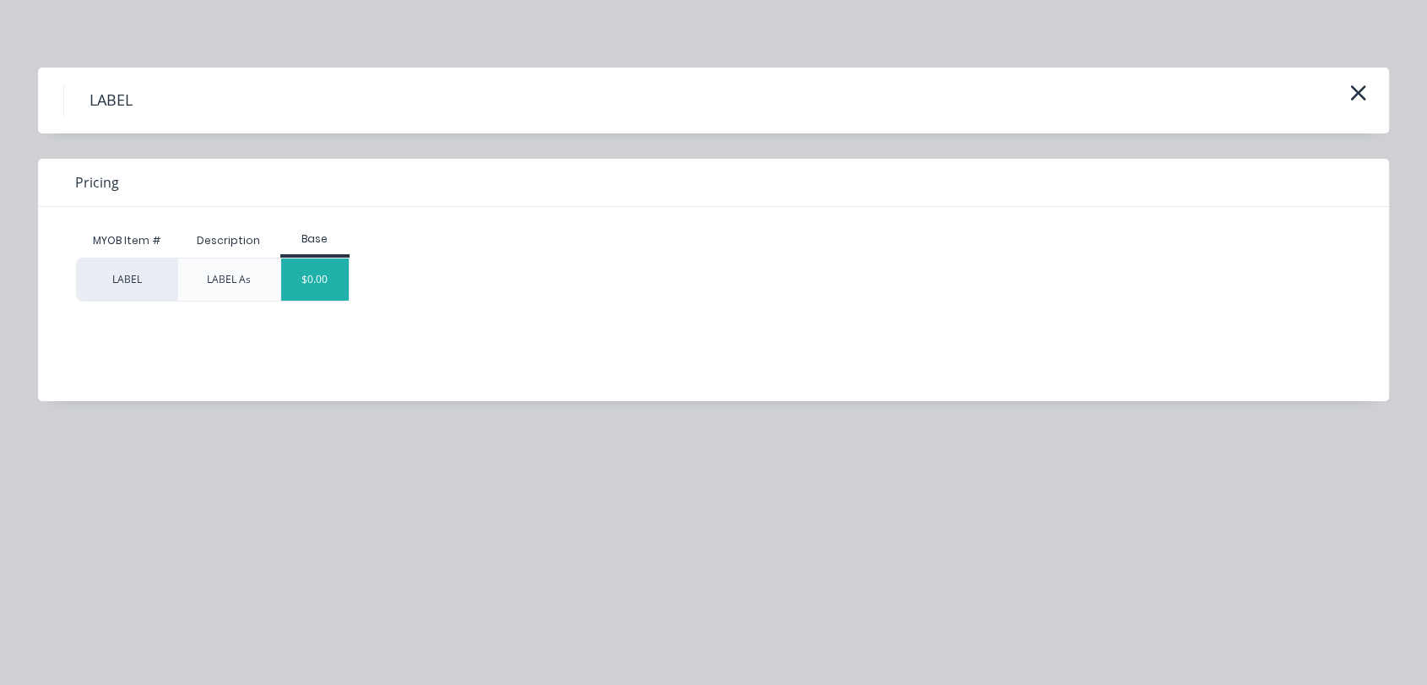
click at [328, 275] on div "$0.00" at bounding box center [315, 279] width 68 height 42
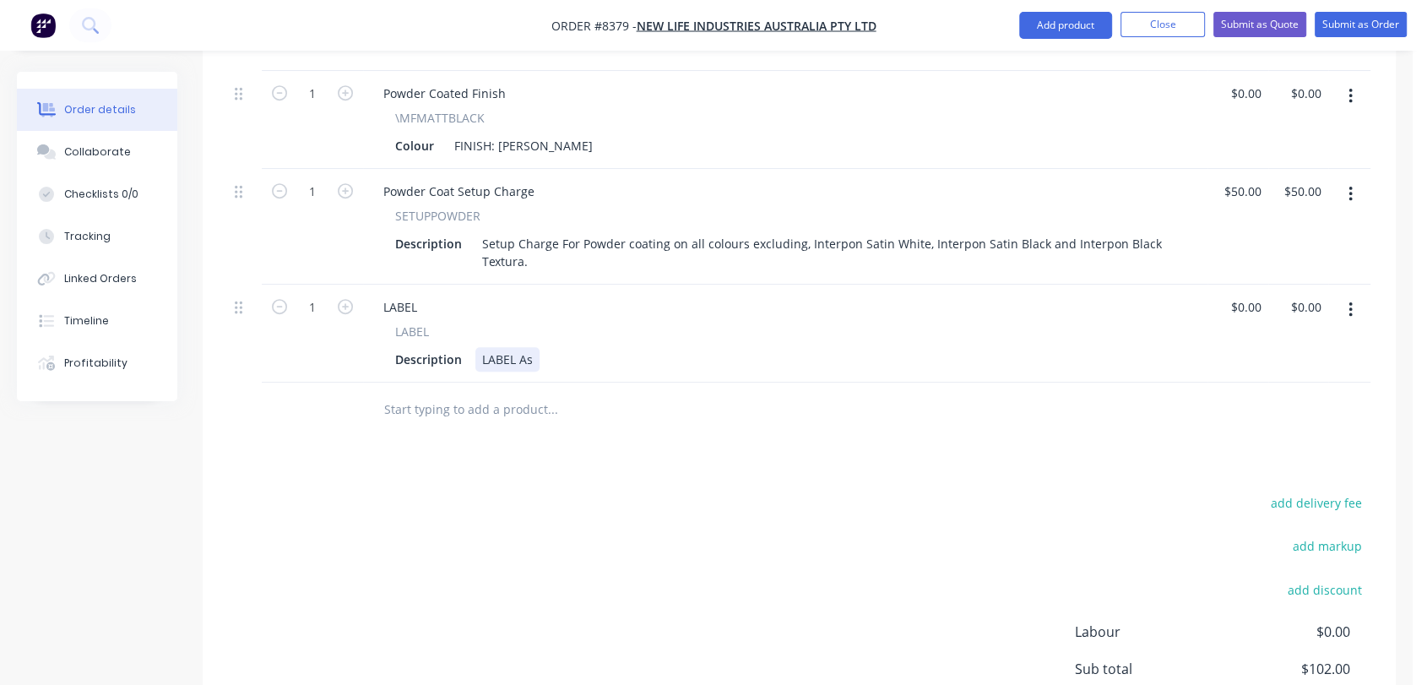
click at [534, 347] on div "LABEL As" at bounding box center [507, 359] width 64 height 24
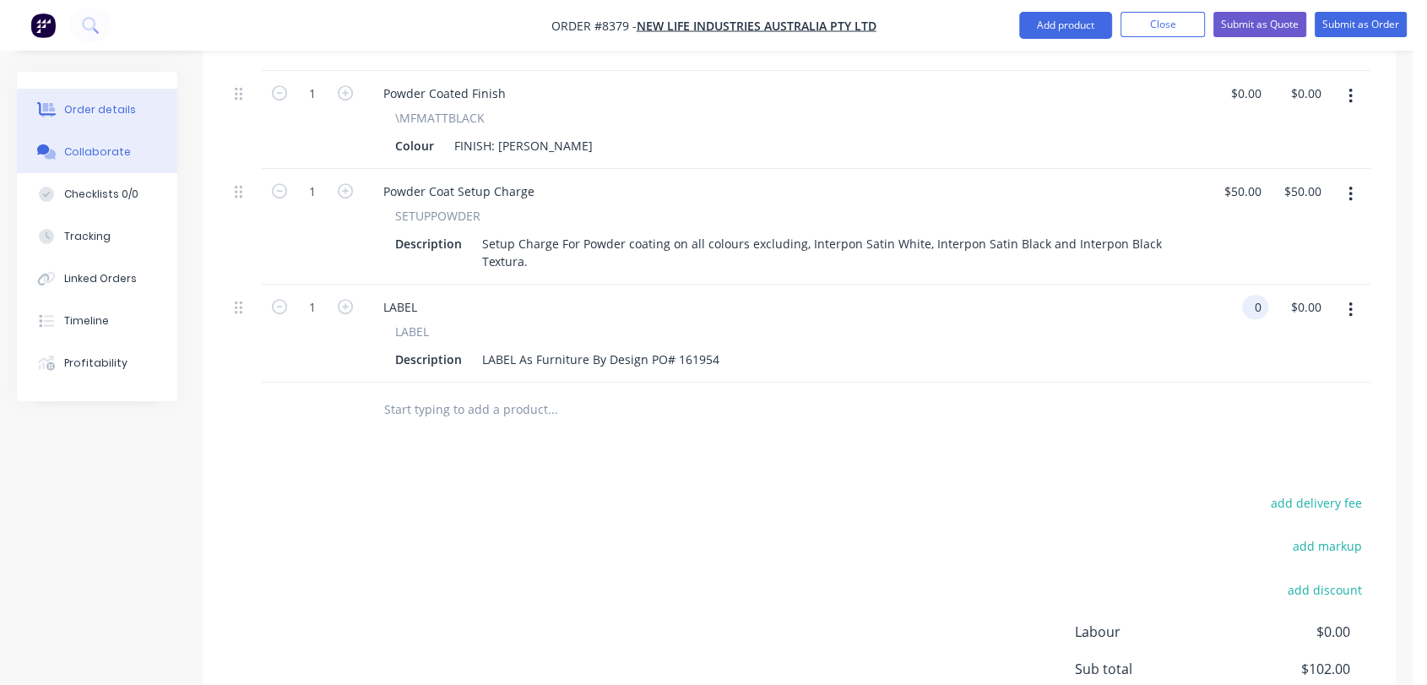
type input "$0.00"
click at [113, 144] on div "Collaborate" at bounding box center [97, 151] width 67 height 15
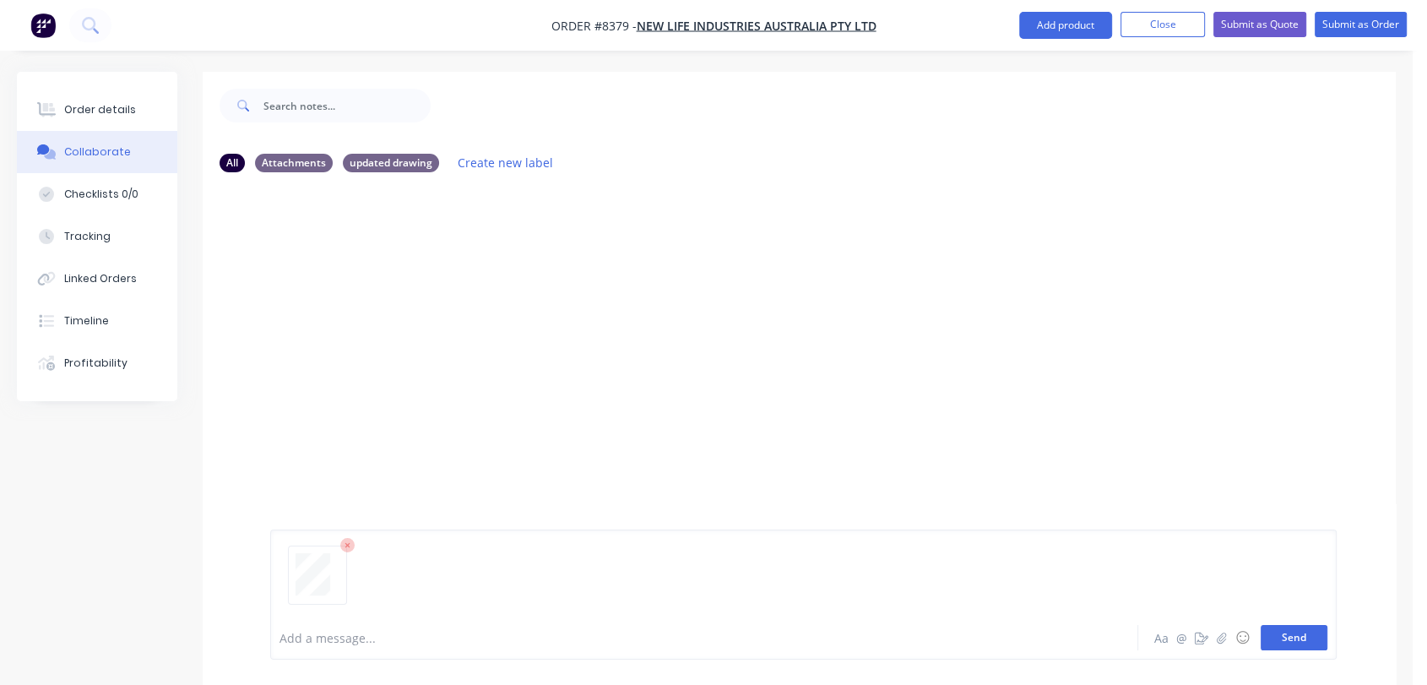
click at [1301, 634] on button "Send" at bounding box center [1293, 637] width 67 height 25
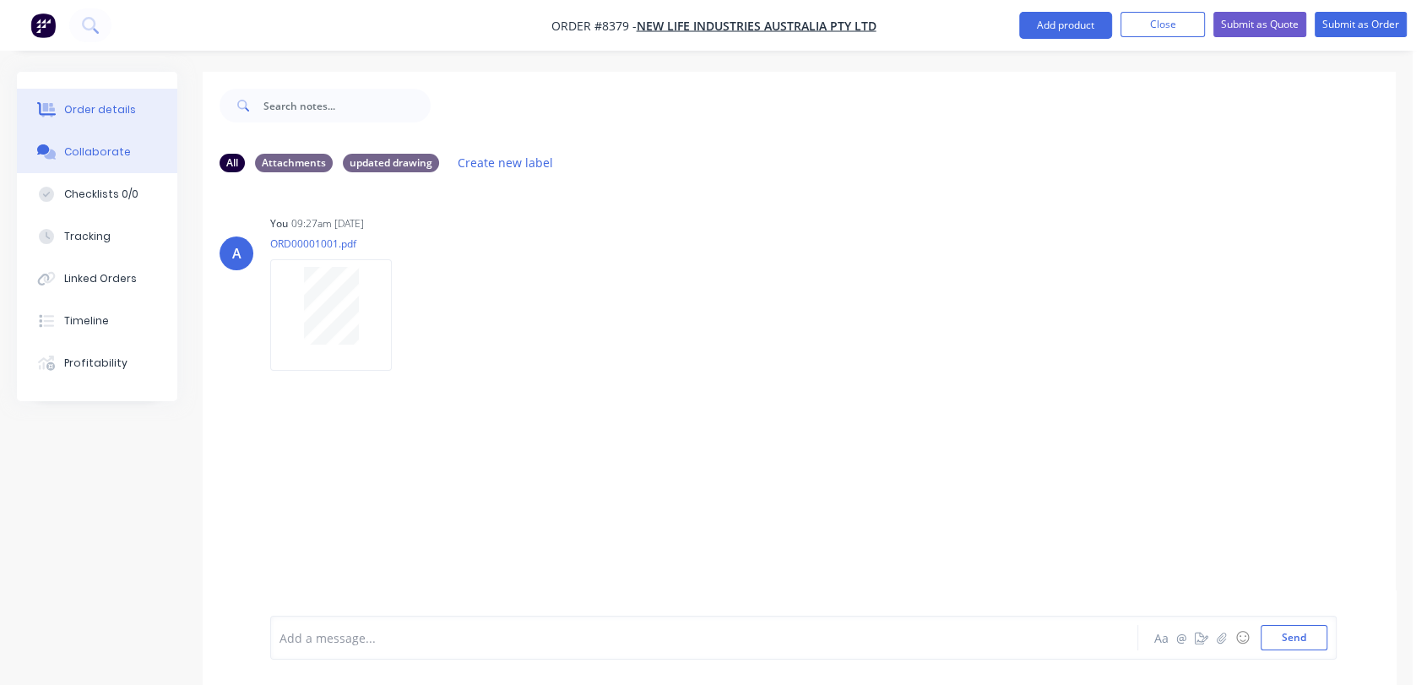
click at [108, 103] on div "Order details" at bounding box center [100, 109] width 72 height 15
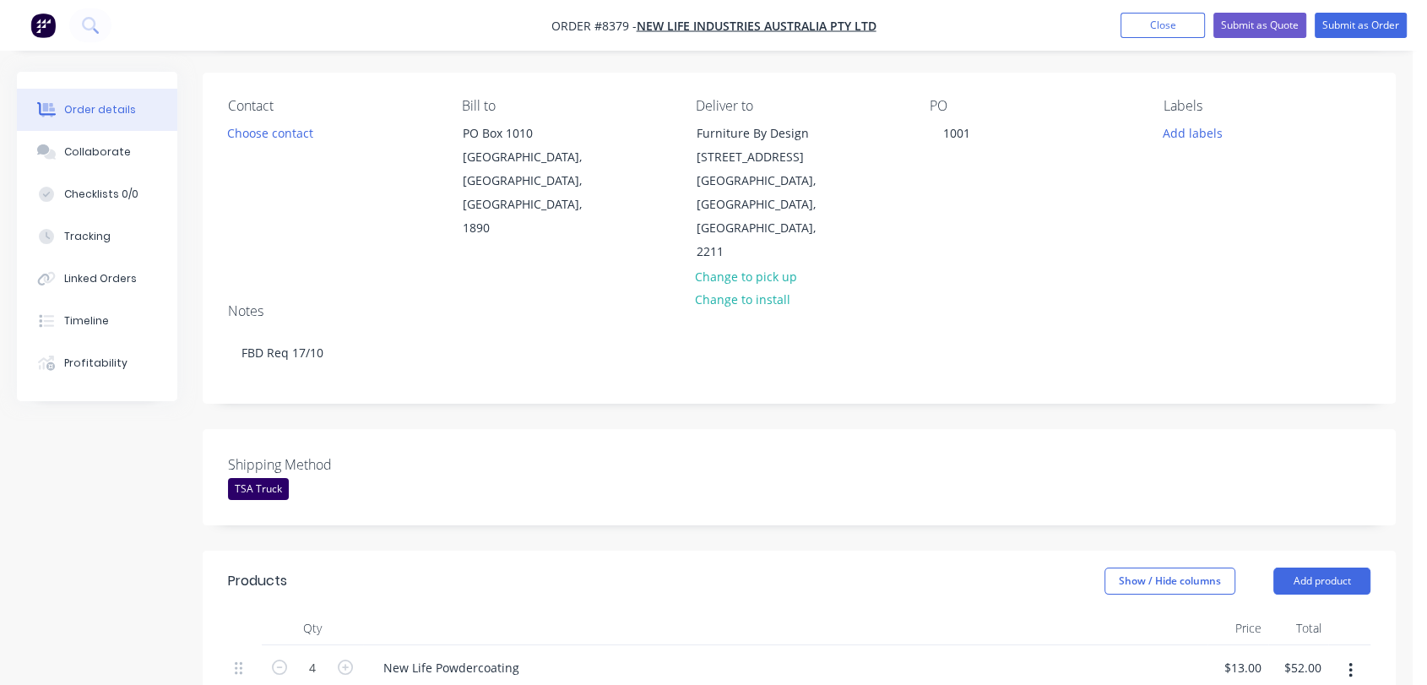
scroll to position [562, 0]
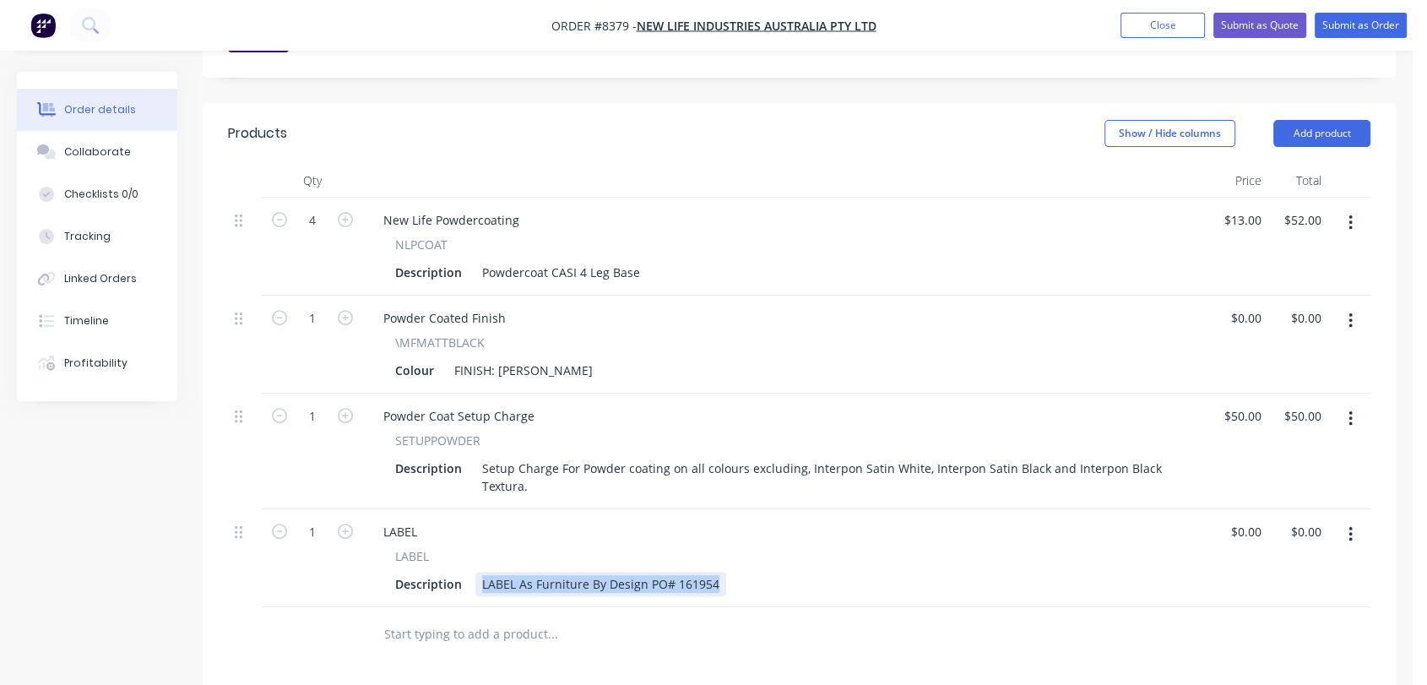
drag, startPoint x: 714, startPoint y: 535, endPoint x: 476, endPoint y: 526, distance: 238.2
click at [476, 572] on div "LABEL As Furniture By Design PO# 161954" at bounding box center [600, 584] width 251 height 24
drag, startPoint x: 526, startPoint y: 528, endPoint x: 752, endPoint y: 565, distance: 229.1
click at [757, 617] on div at bounding box center [623, 634] width 507 height 34
drag, startPoint x: 713, startPoint y: 536, endPoint x: 534, endPoint y: 532, distance: 179.9
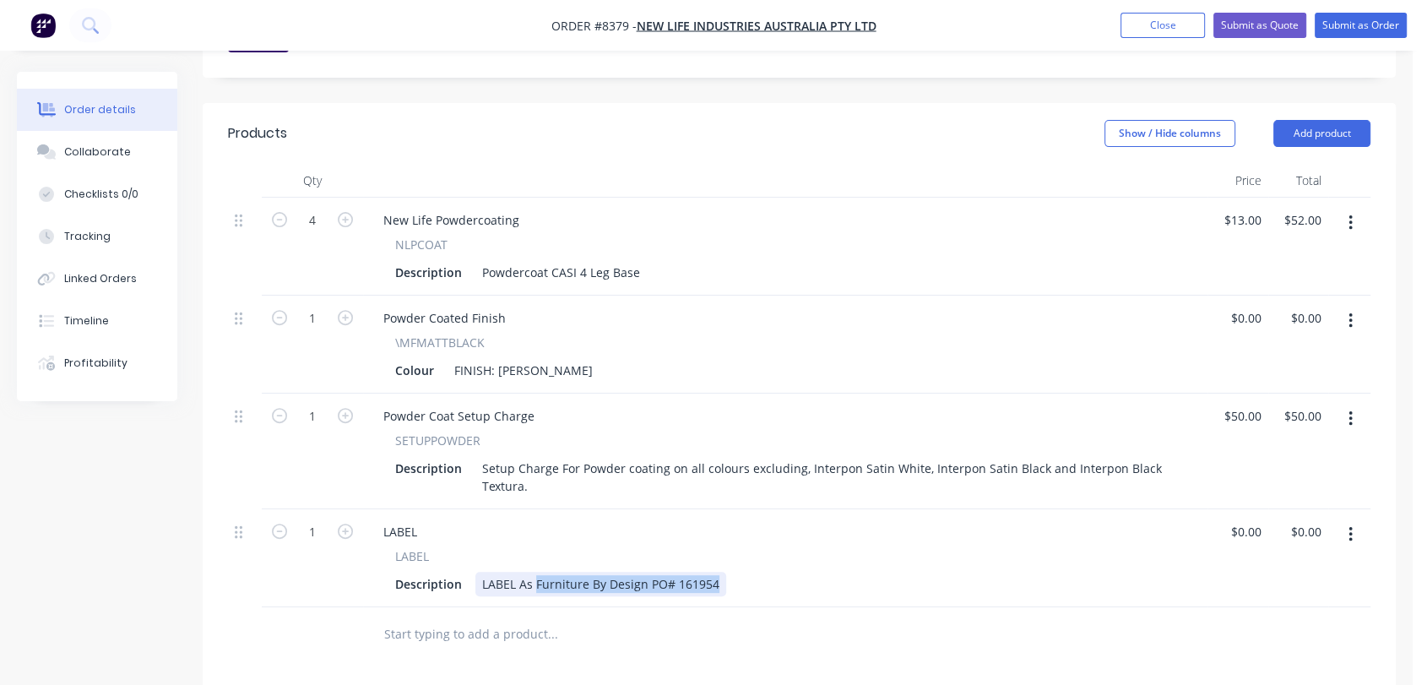
click at [534, 572] on div "LABEL As Furniture By Design PO# 161954" at bounding box center [600, 584] width 251 height 24
copy div "Furniture By Design PO# 161954"
click at [1366, 22] on button "Submit as Order" at bounding box center [1360, 25] width 92 height 25
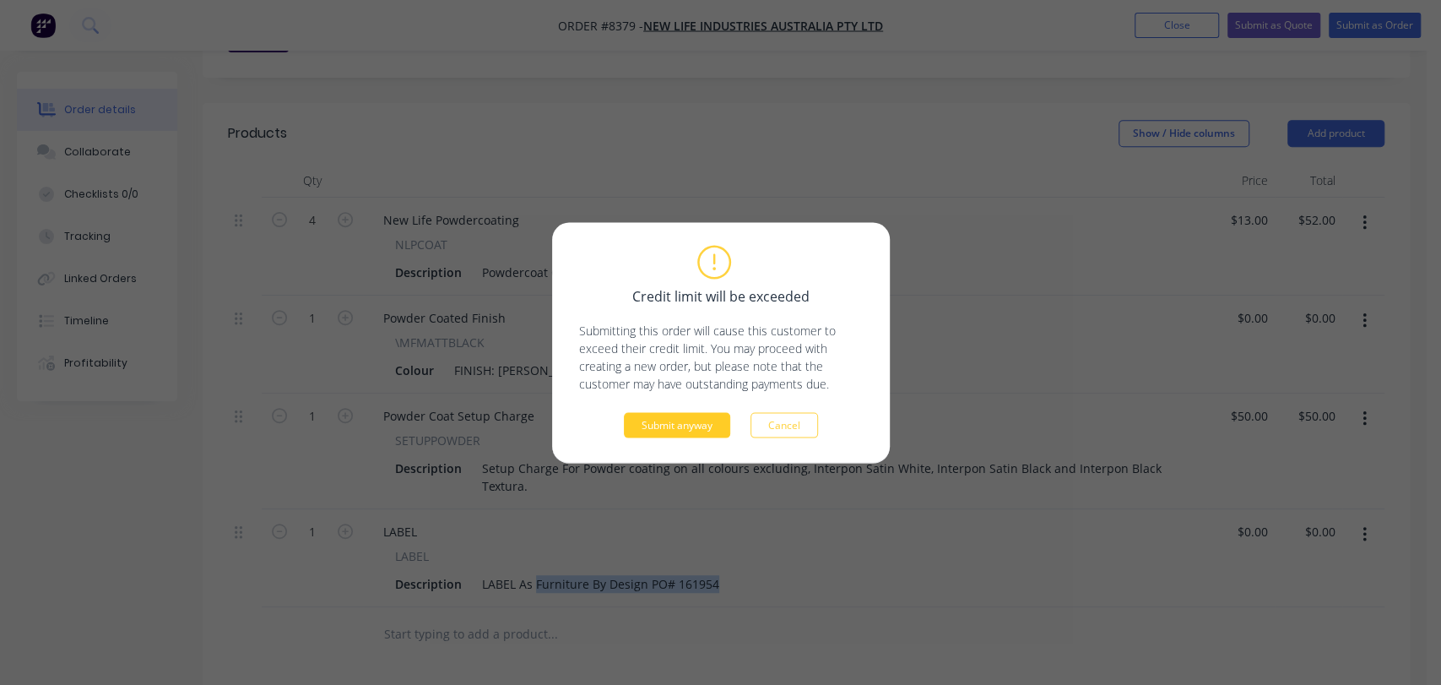
click at [695, 419] on button "Submit anyway" at bounding box center [677, 424] width 106 height 25
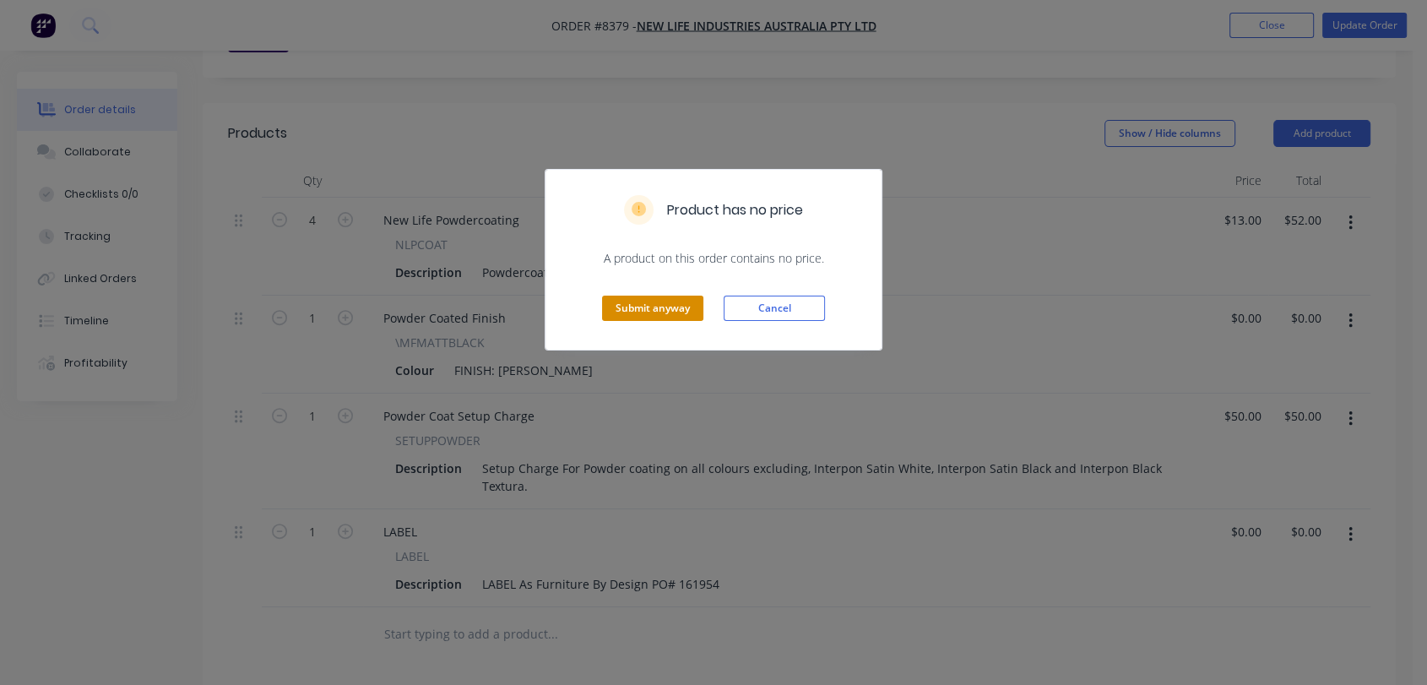
click at [658, 303] on button "Submit anyway" at bounding box center [652, 307] width 101 height 25
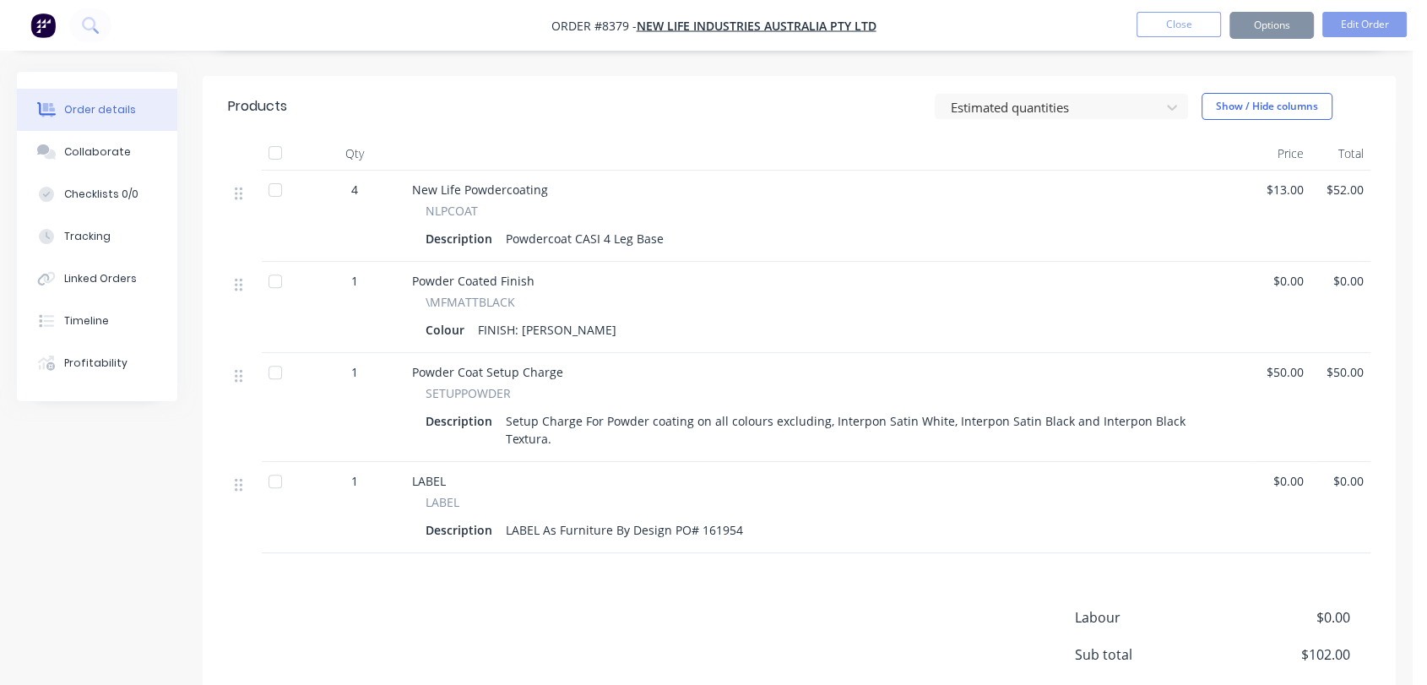
scroll to position [537, 0]
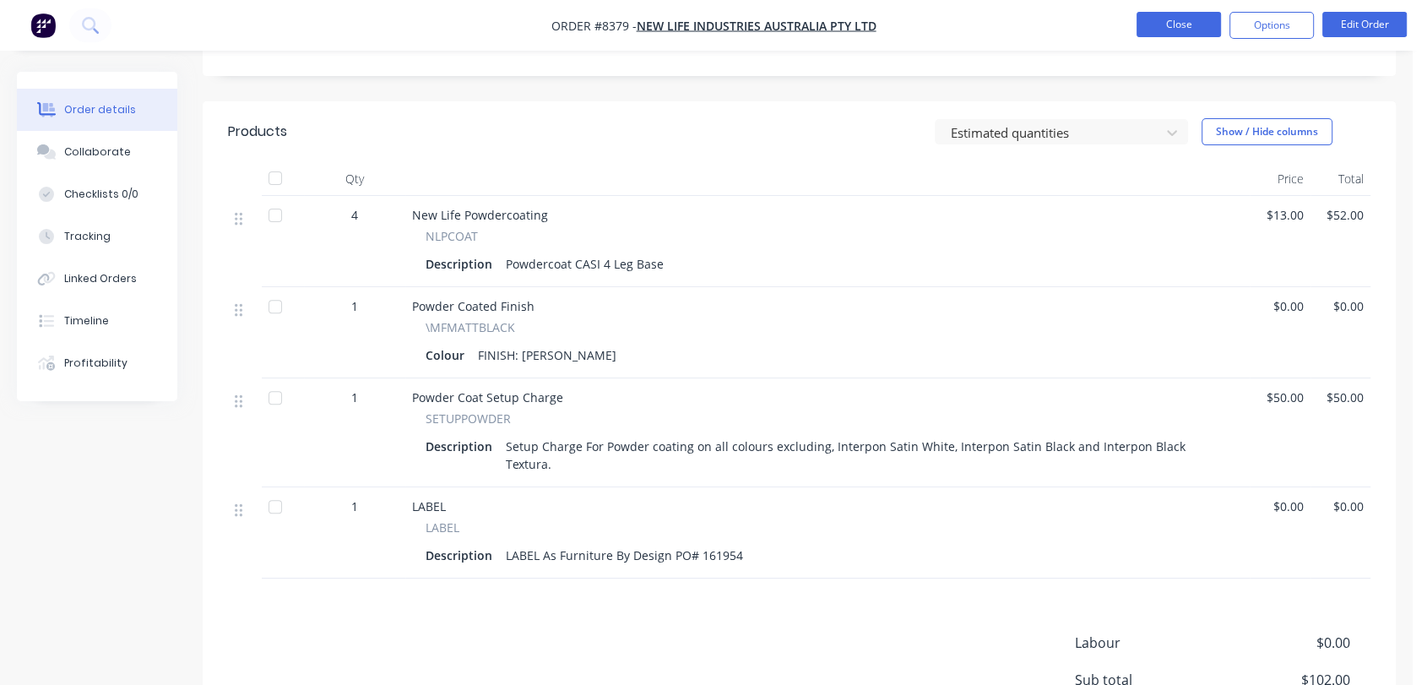
click at [1192, 25] on button "Close" at bounding box center [1178, 24] width 84 height 25
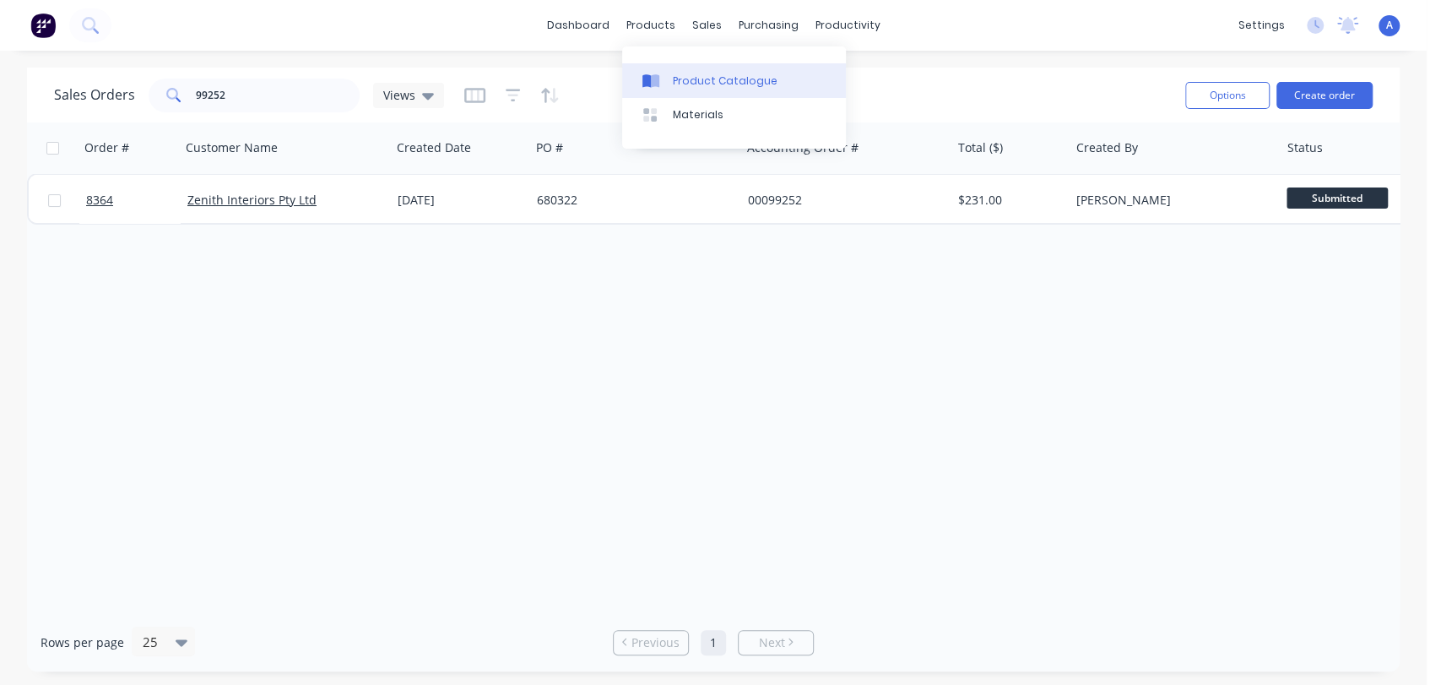
drag, startPoint x: 699, startPoint y: 78, endPoint x: 675, endPoint y: 93, distance: 28.8
click at [699, 78] on div "Product Catalogue" at bounding box center [725, 80] width 105 height 15
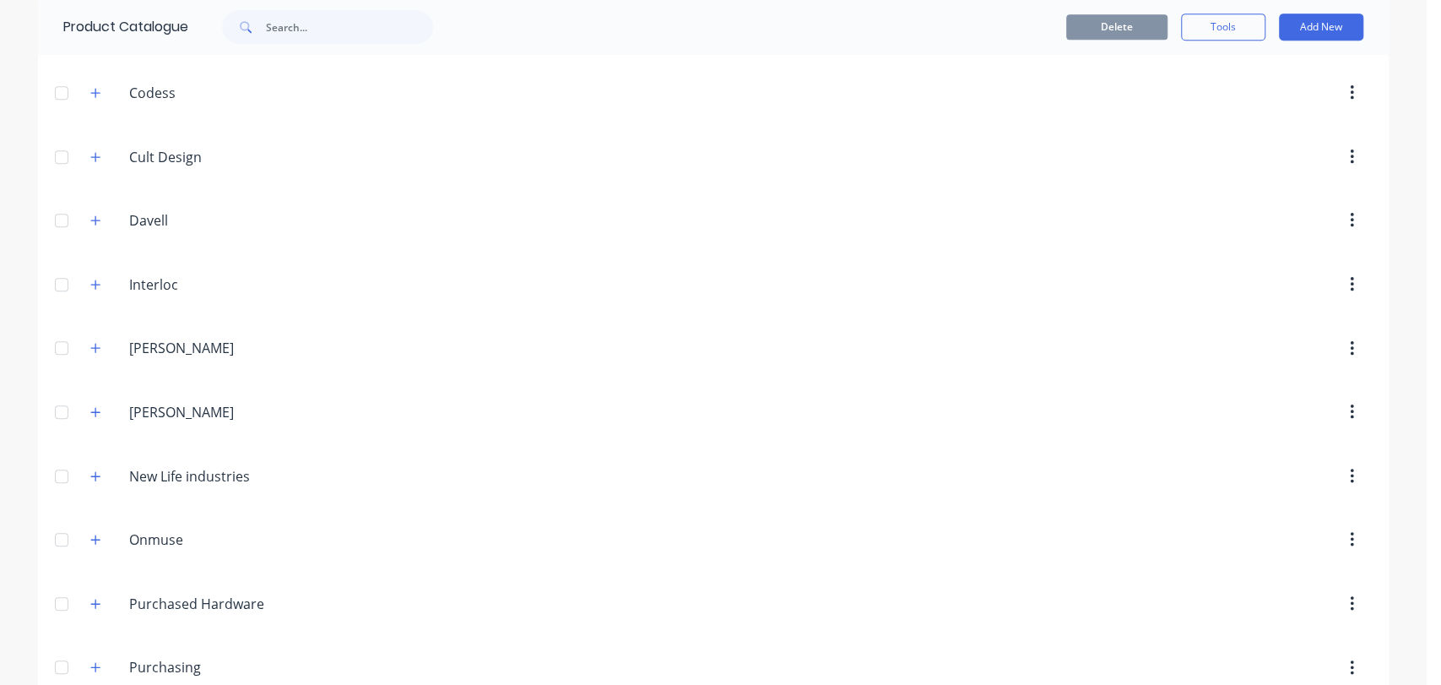
scroll to position [656, 0]
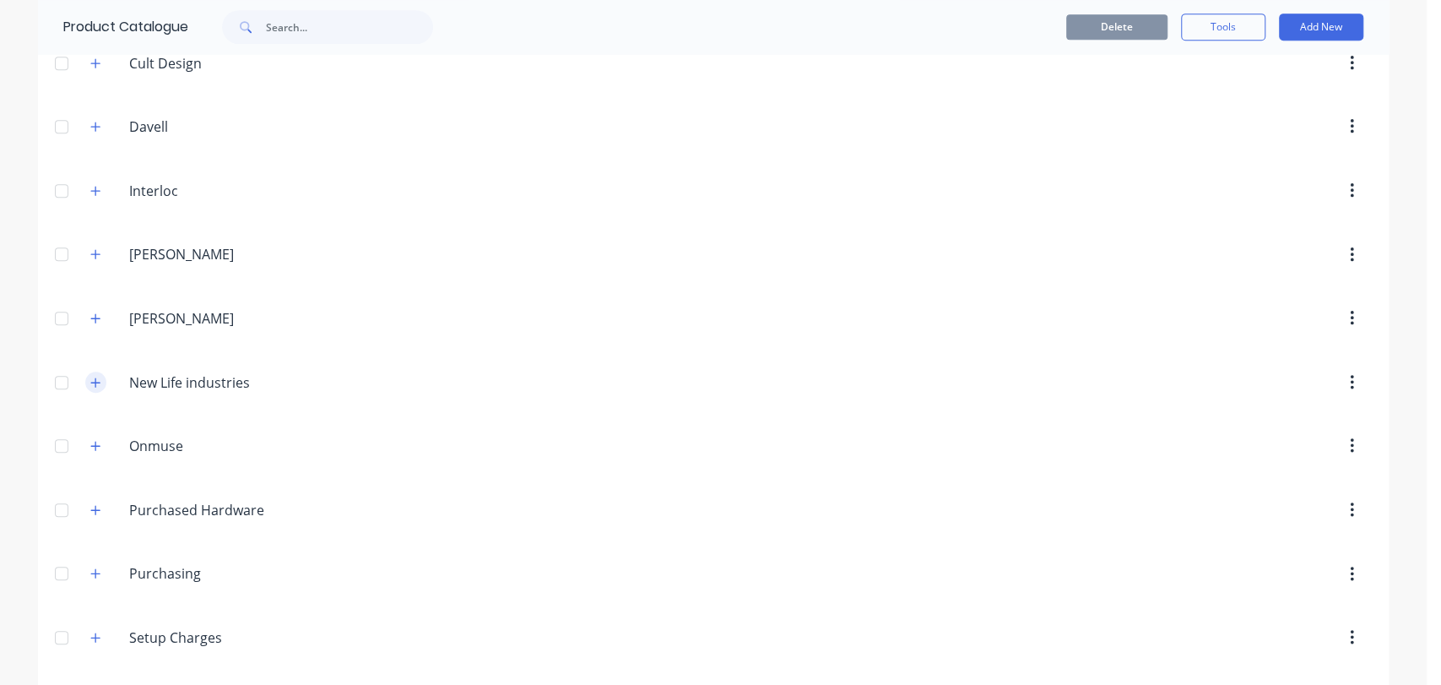
click at [90, 377] on icon "button" at bounding box center [95, 383] width 10 height 12
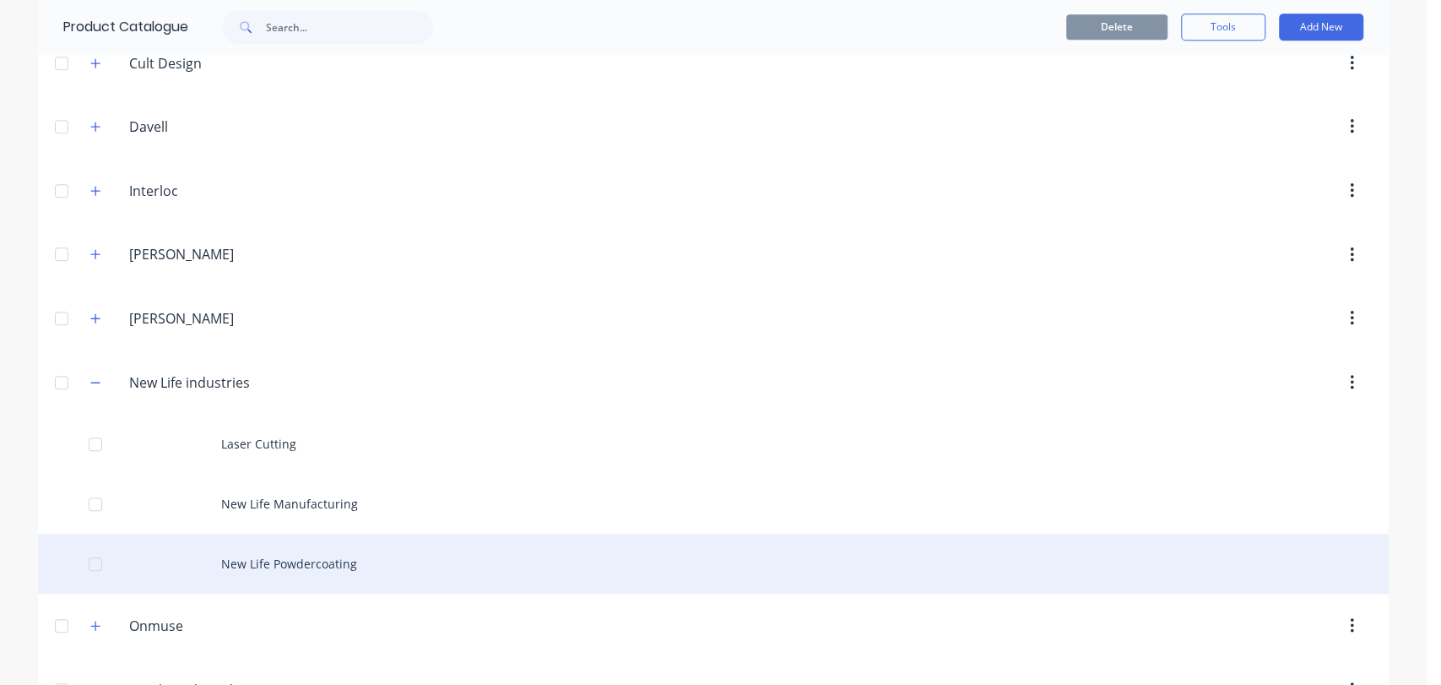
click at [306, 559] on div "New Life Powdercoating" at bounding box center [713, 564] width 1351 height 60
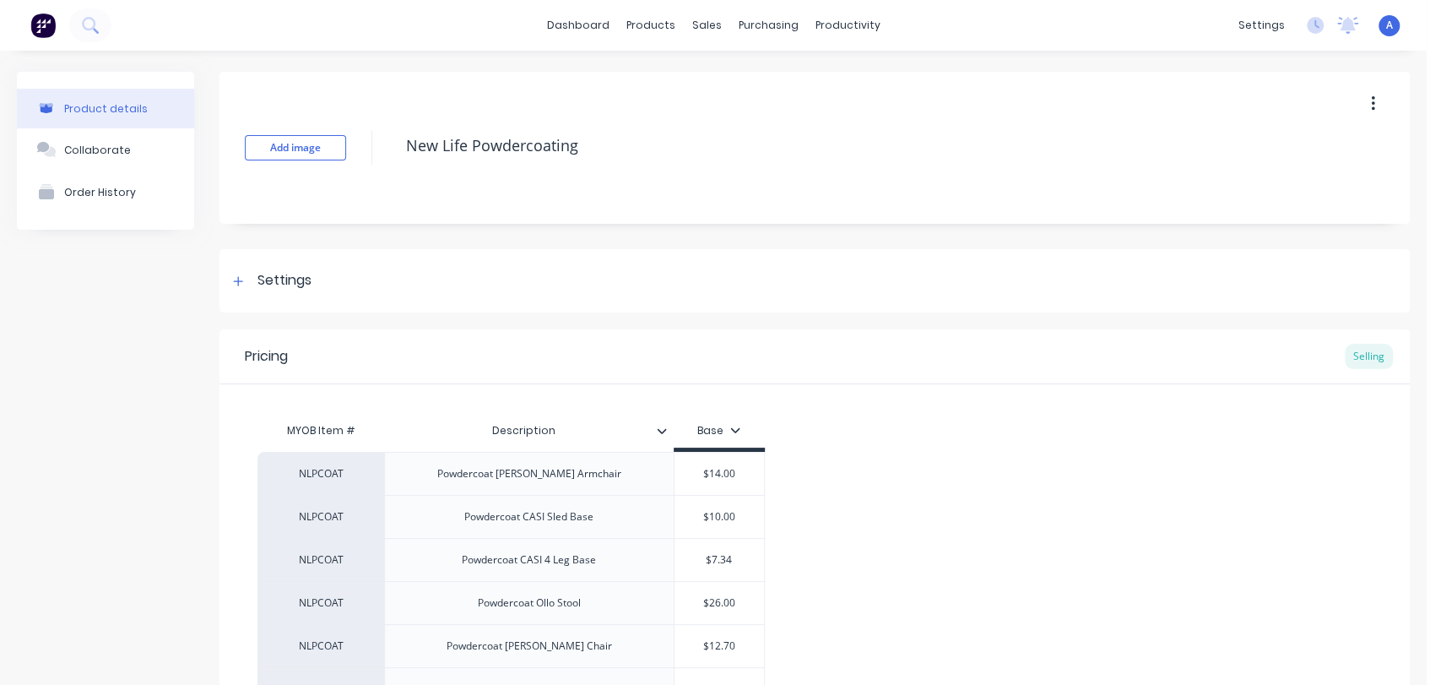
type textarea "x"
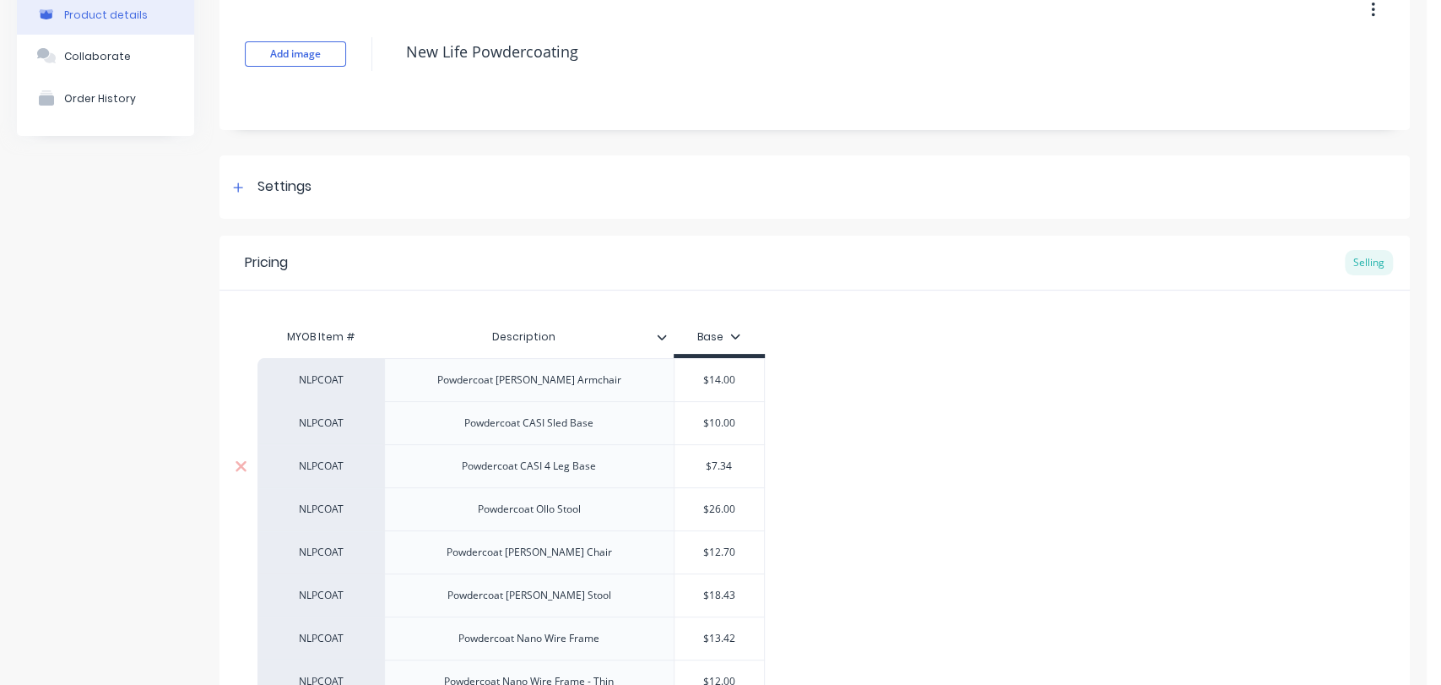
type input "$7.34"
click at [724, 470] on input "$7.34" at bounding box center [720, 465] width 90 height 15
drag, startPoint x: 739, startPoint y: 467, endPoint x: 698, endPoint y: 469, distance: 40.6
click at [698, 469] on input "$7.34" at bounding box center [720, 465] width 90 height 15
type textarea "x"
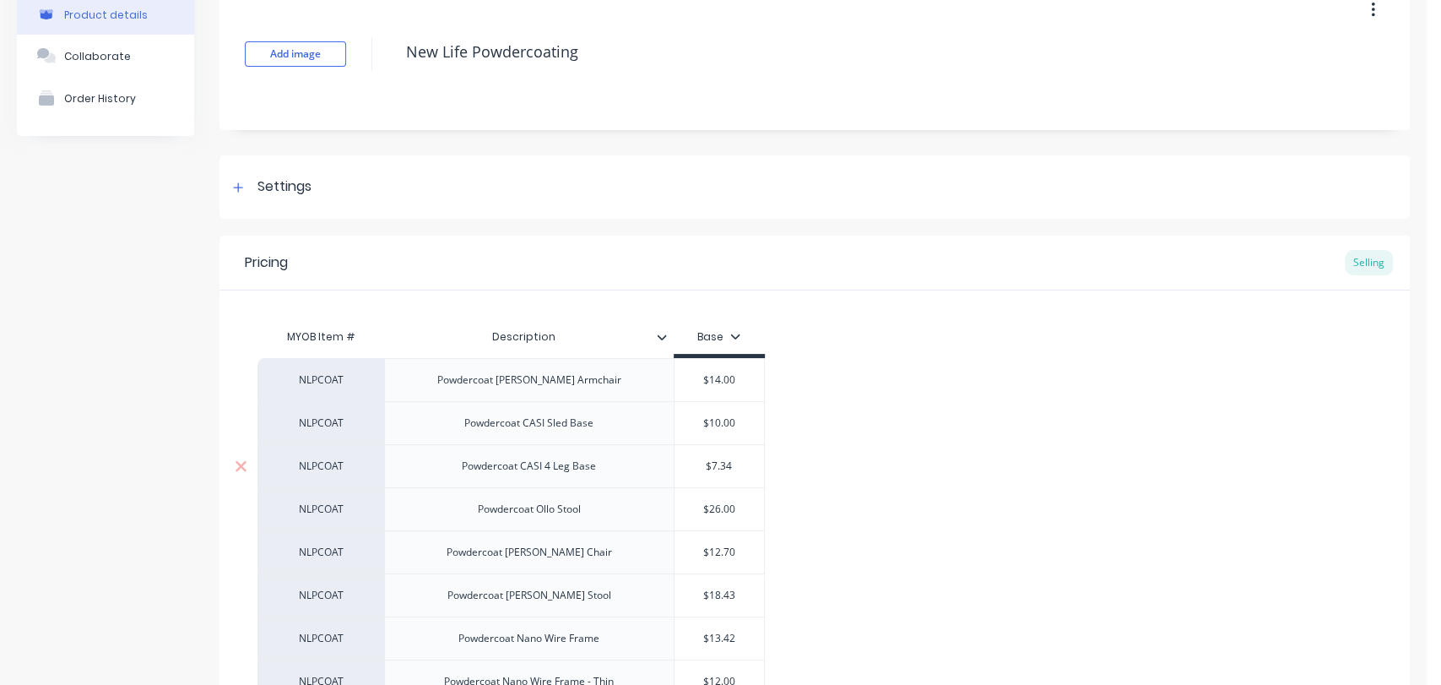
type input "1"
type textarea "x"
type input "13"
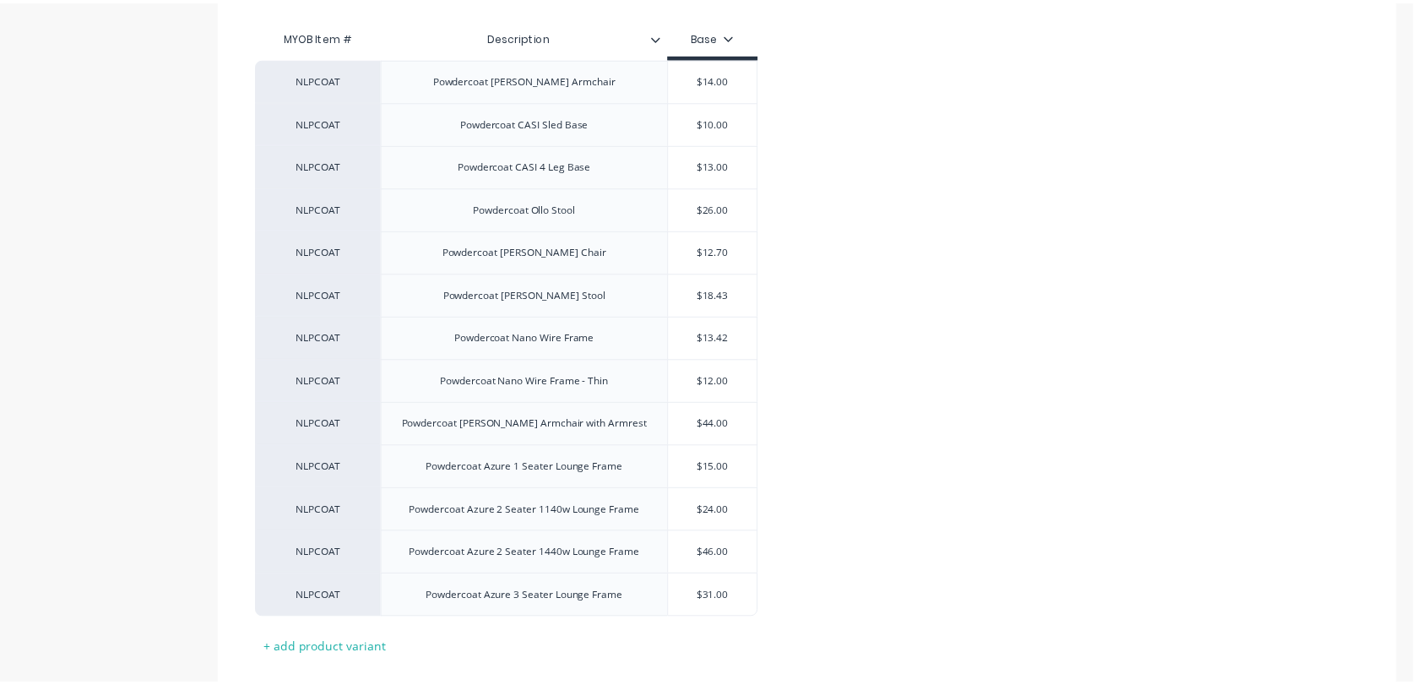
scroll to position [493, 0]
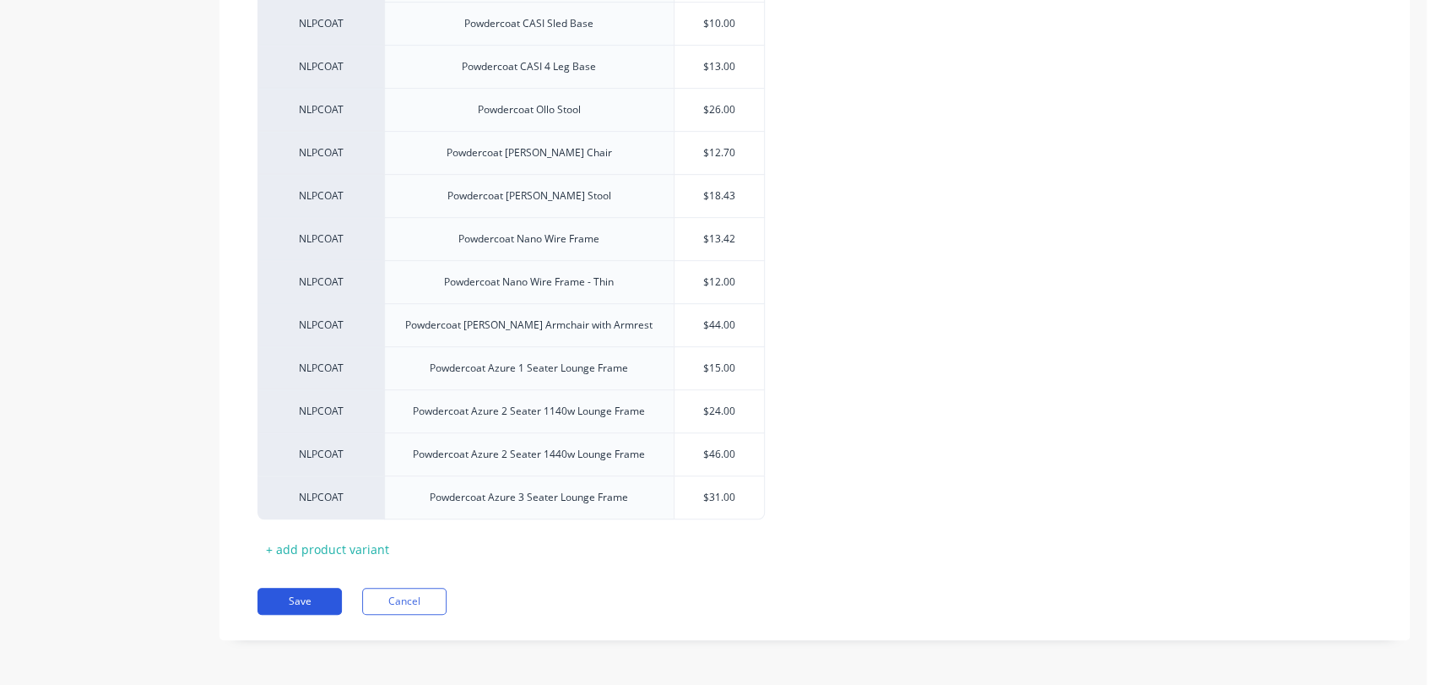
click at [320, 594] on button "Save" at bounding box center [299, 601] width 84 height 27
type textarea "x"
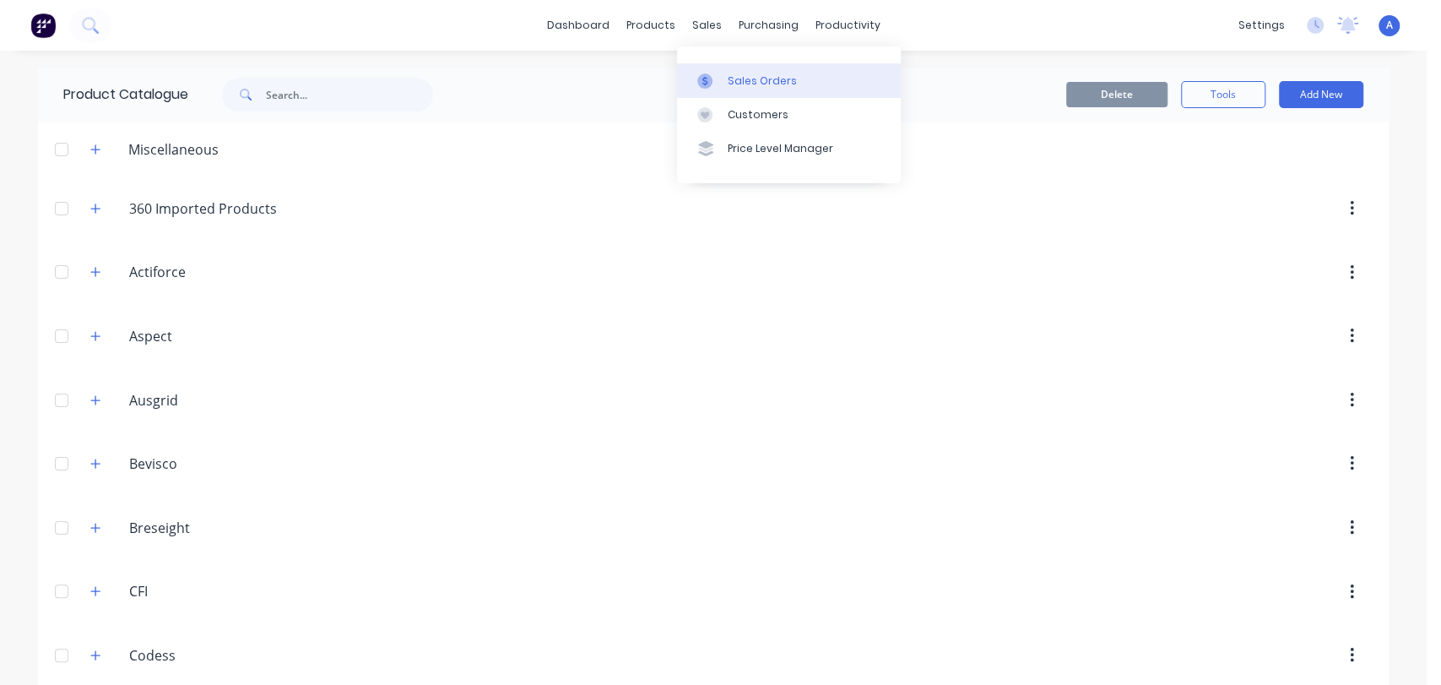
click at [744, 73] on div "Sales Orders" at bounding box center [762, 80] width 69 height 15
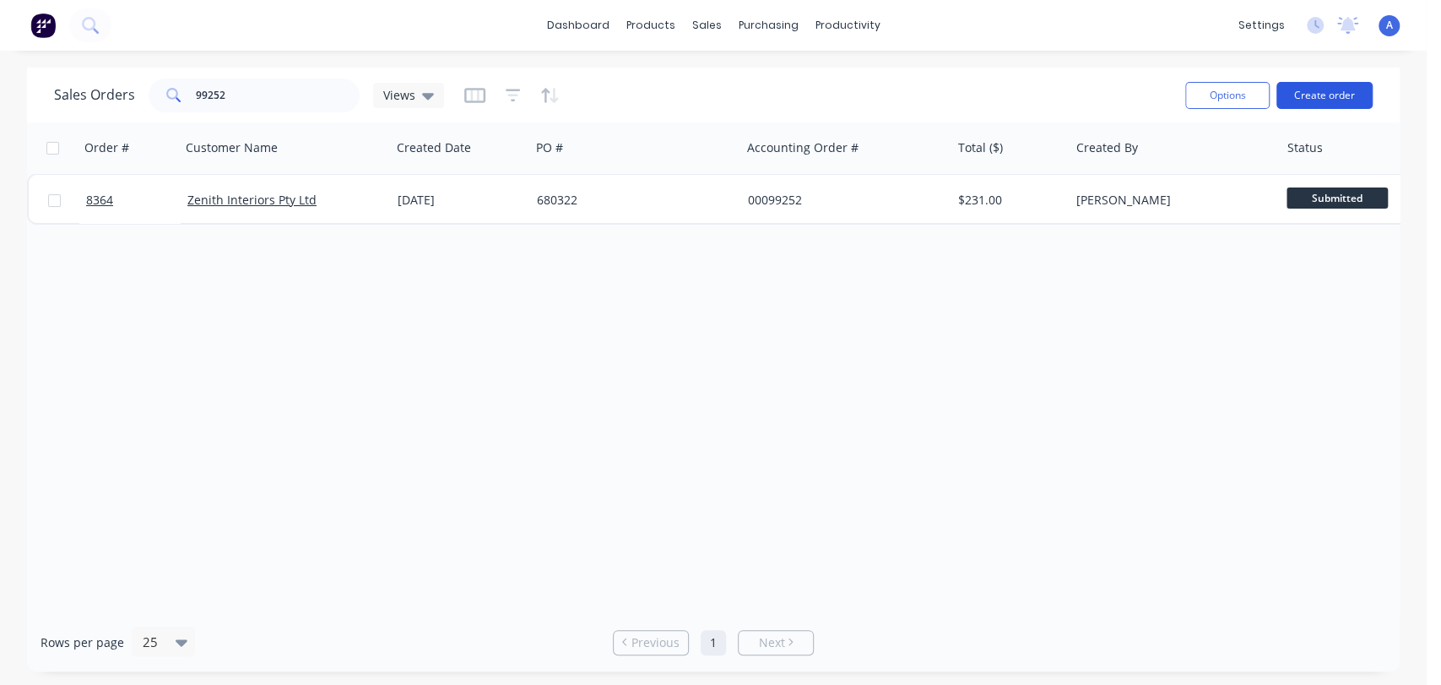
click at [1335, 85] on button "Create order" at bounding box center [1324, 95] width 96 height 27
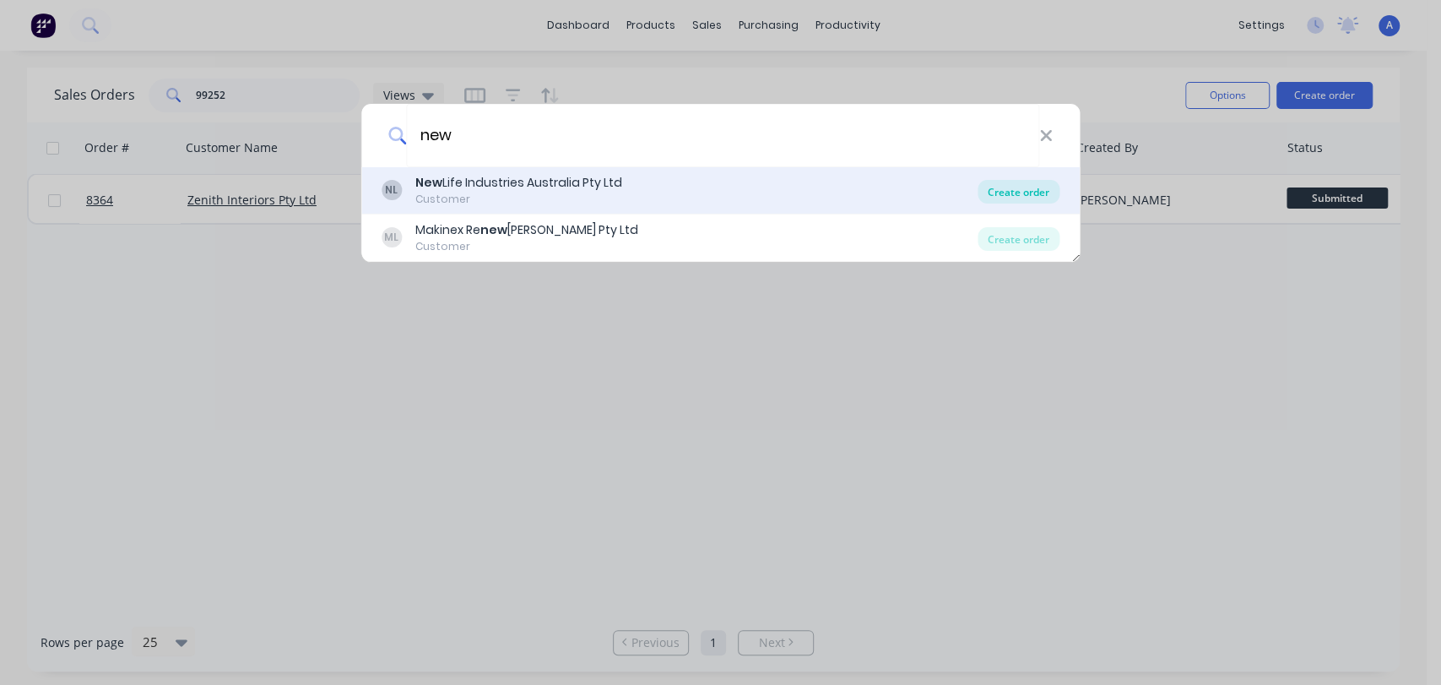
type input "new"
click at [1011, 187] on div "Create order" at bounding box center [1019, 192] width 82 height 24
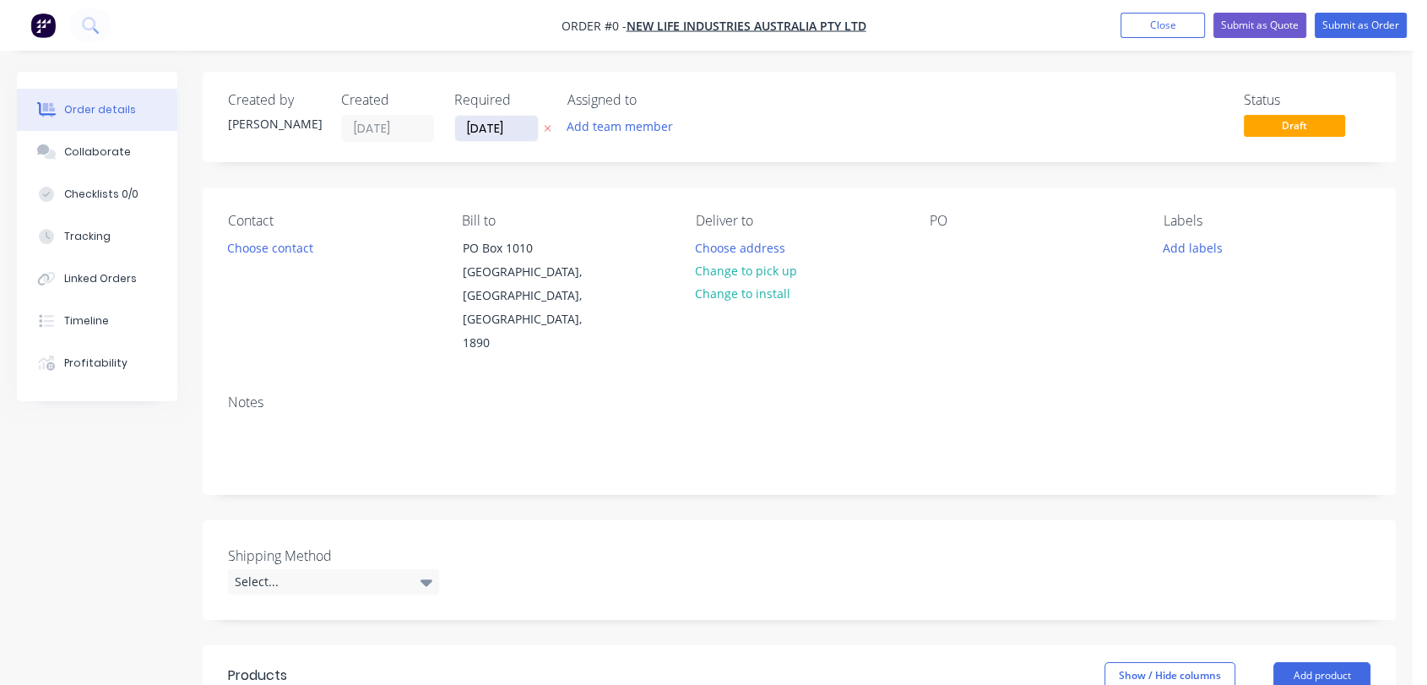
click at [519, 127] on input "[DATE]" at bounding box center [496, 128] width 83 height 25
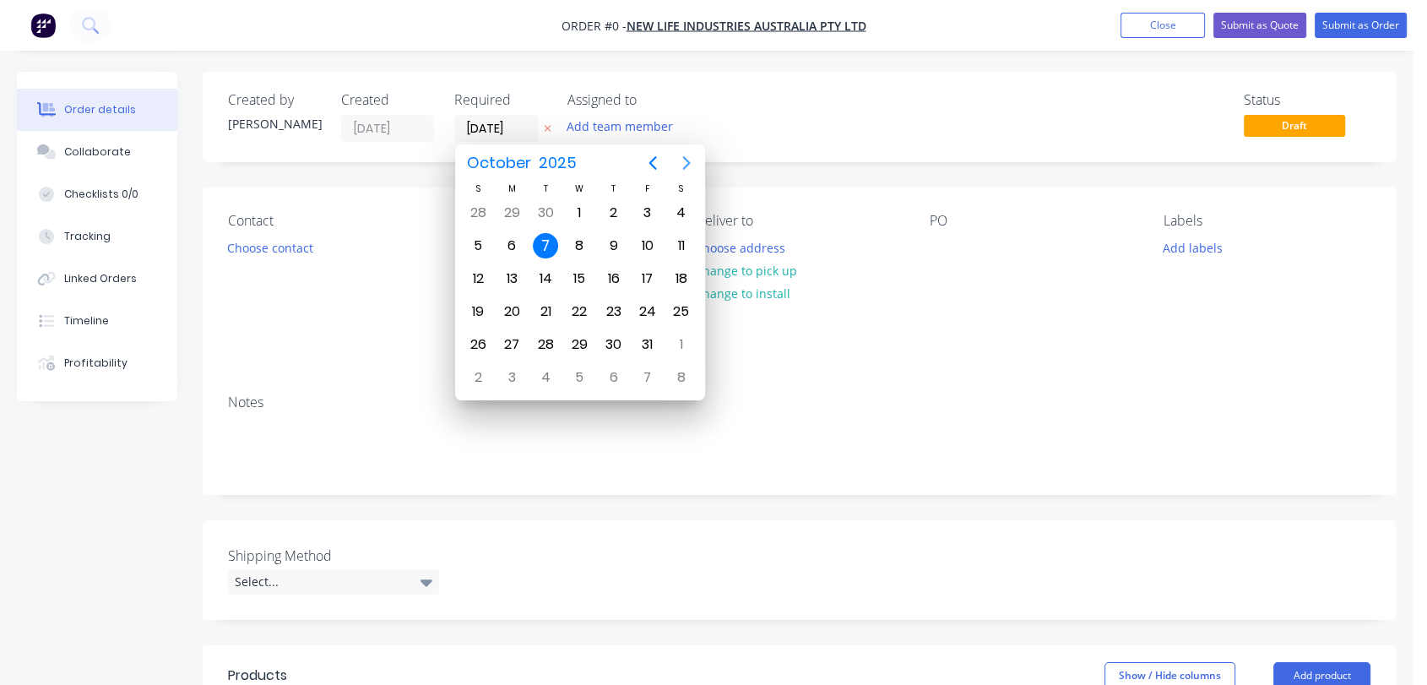
click at [690, 165] on icon "Next page" at bounding box center [686, 163] width 20 height 20
click at [581, 337] on div "31" at bounding box center [578, 344] width 25 height 25
type input "[DATE]"
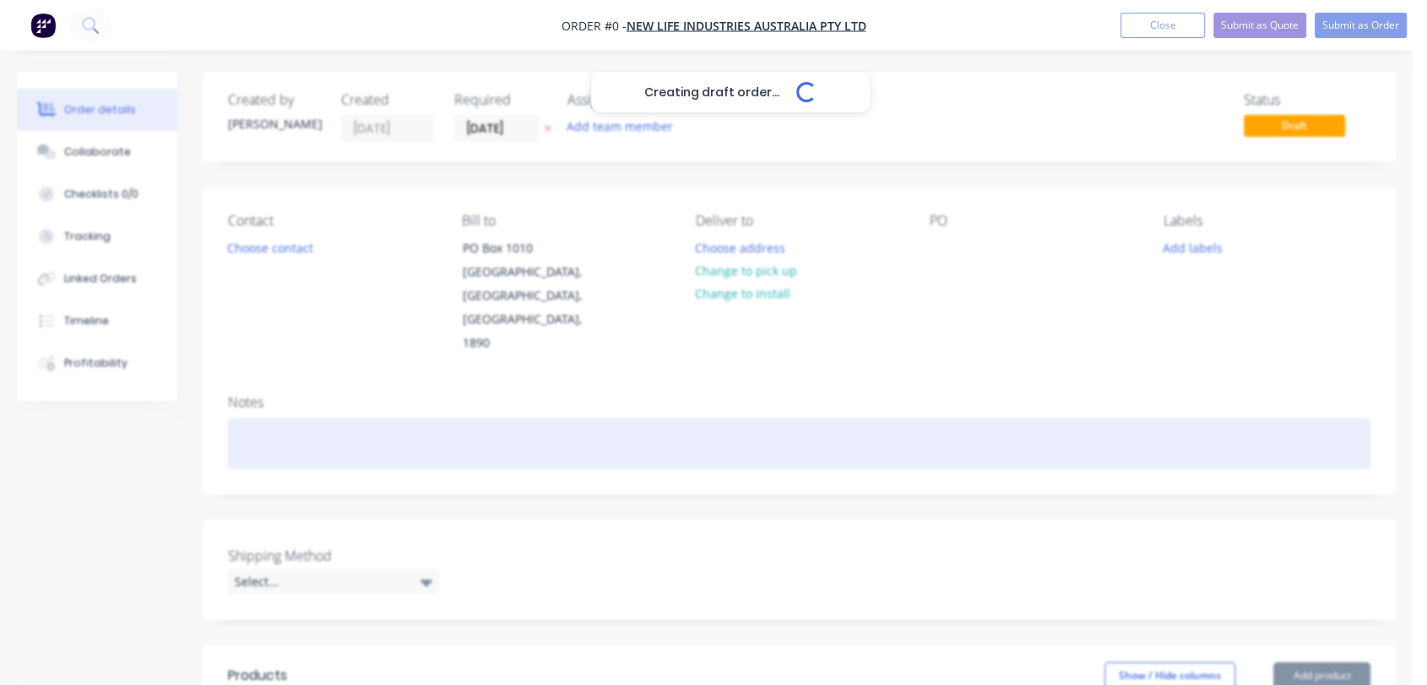
click at [286, 418] on div at bounding box center [799, 443] width 1142 height 51
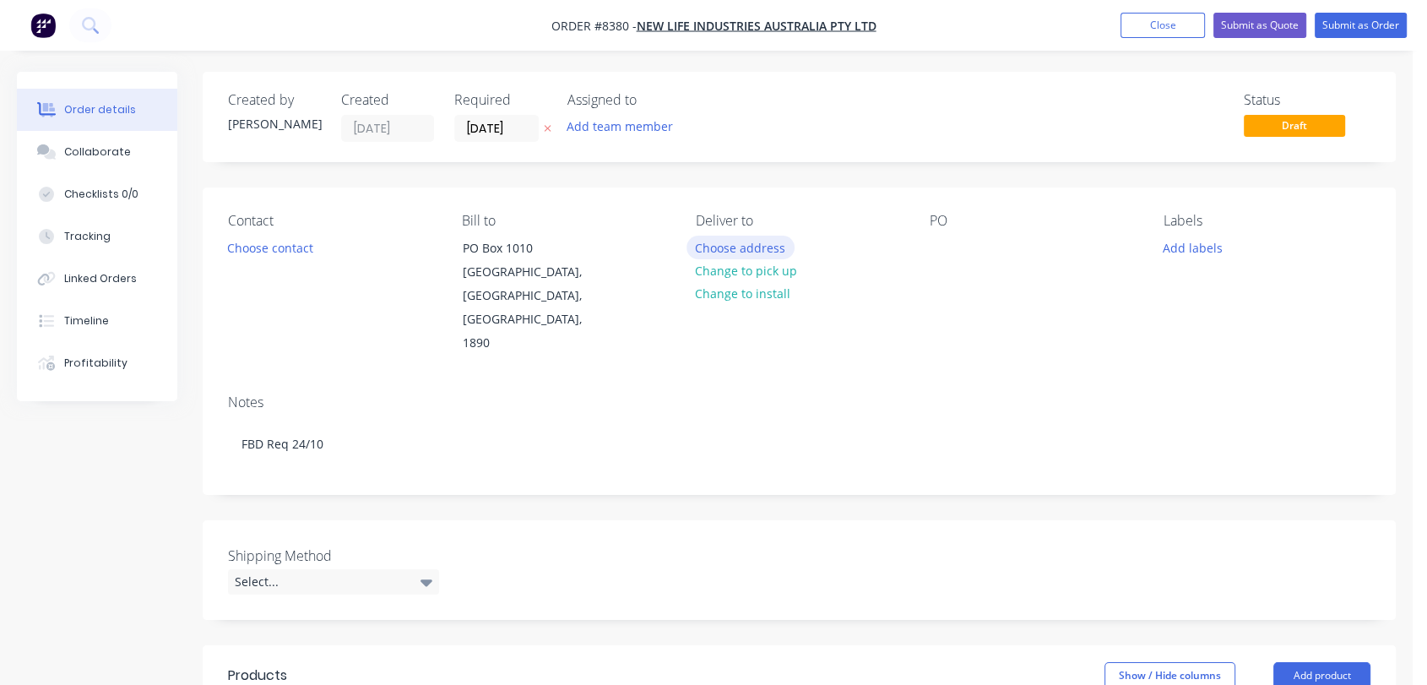
click at [731, 241] on button "Choose address" at bounding box center [740, 247] width 108 height 23
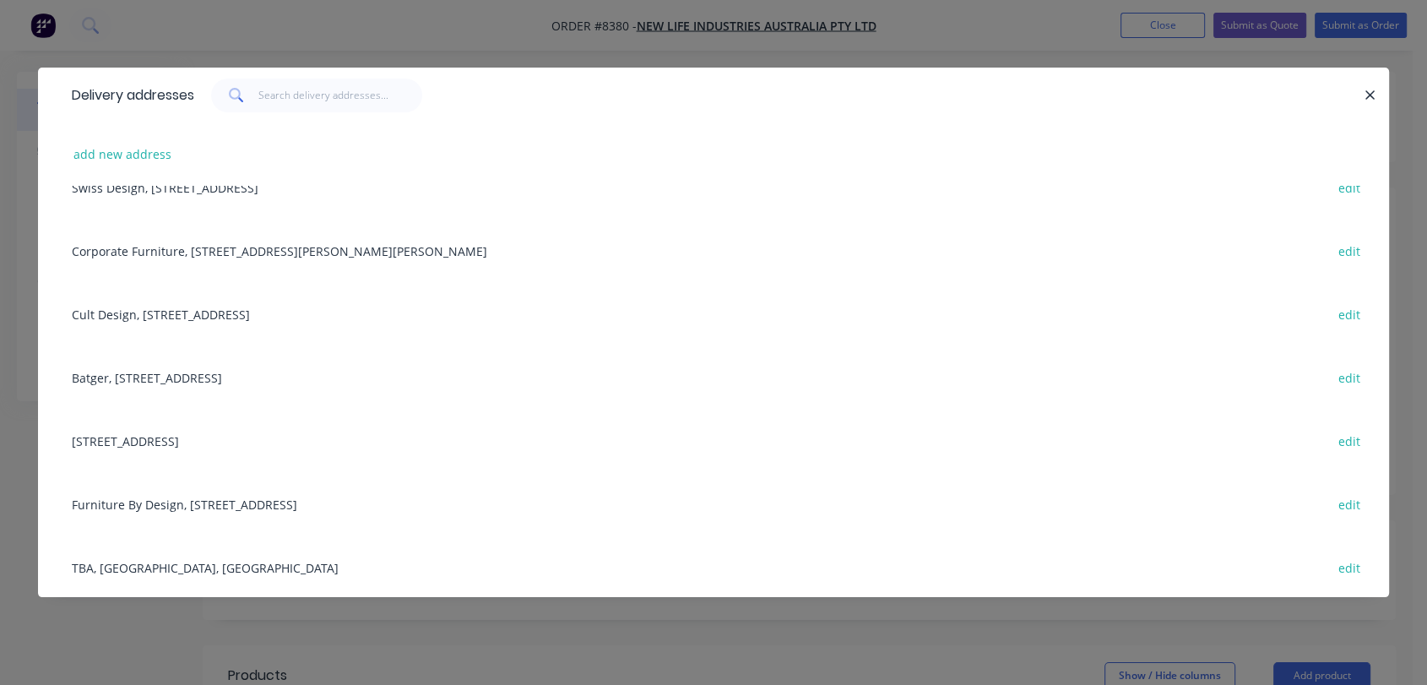
scroll to position [281, 0]
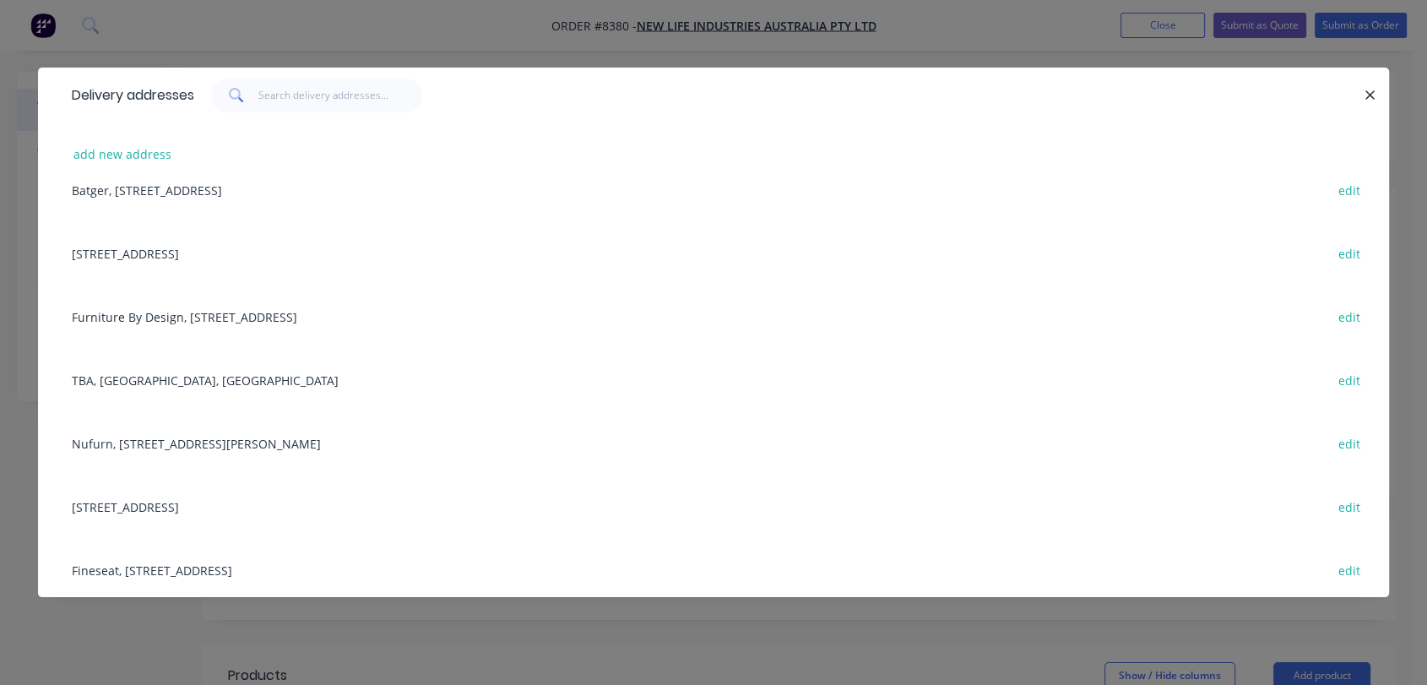
click at [189, 317] on div "Furniture By Design, [STREET_ADDRESS] edit" at bounding box center [713, 315] width 1300 height 63
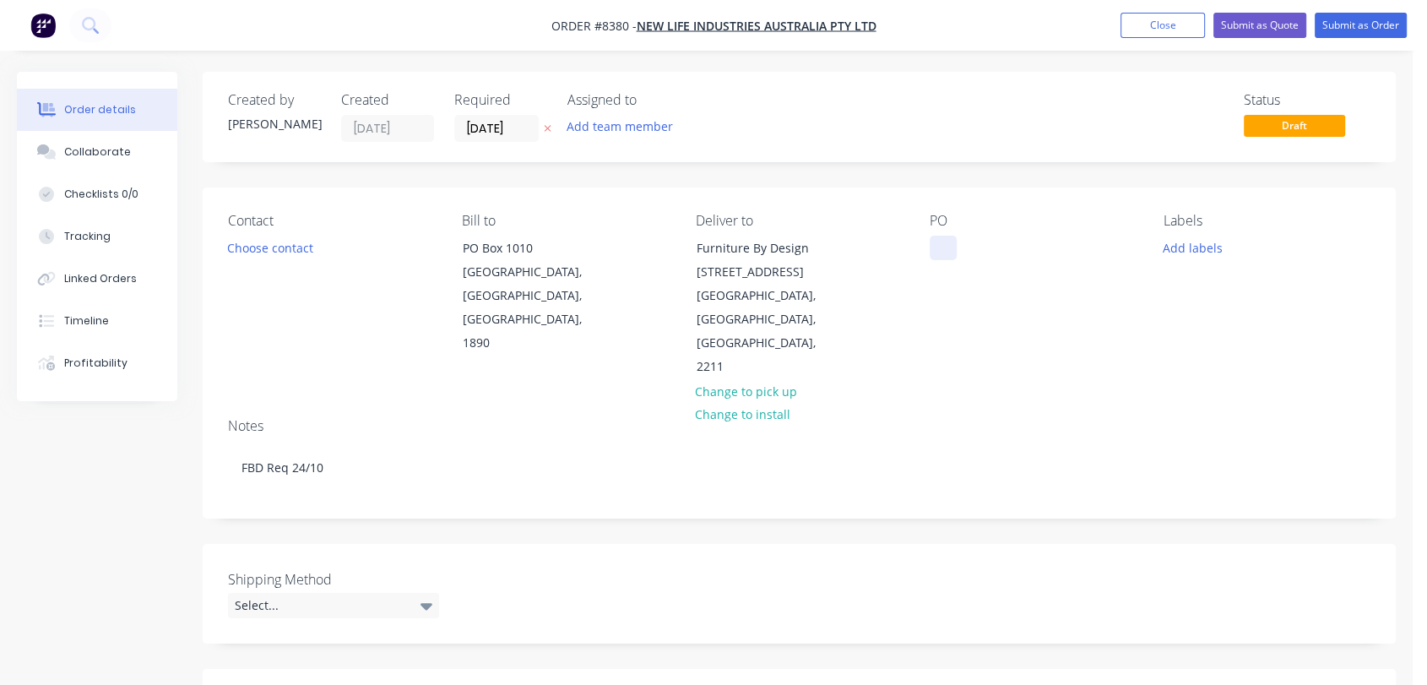
click at [937, 238] on div at bounding box center [942, 248] width 27 height 24
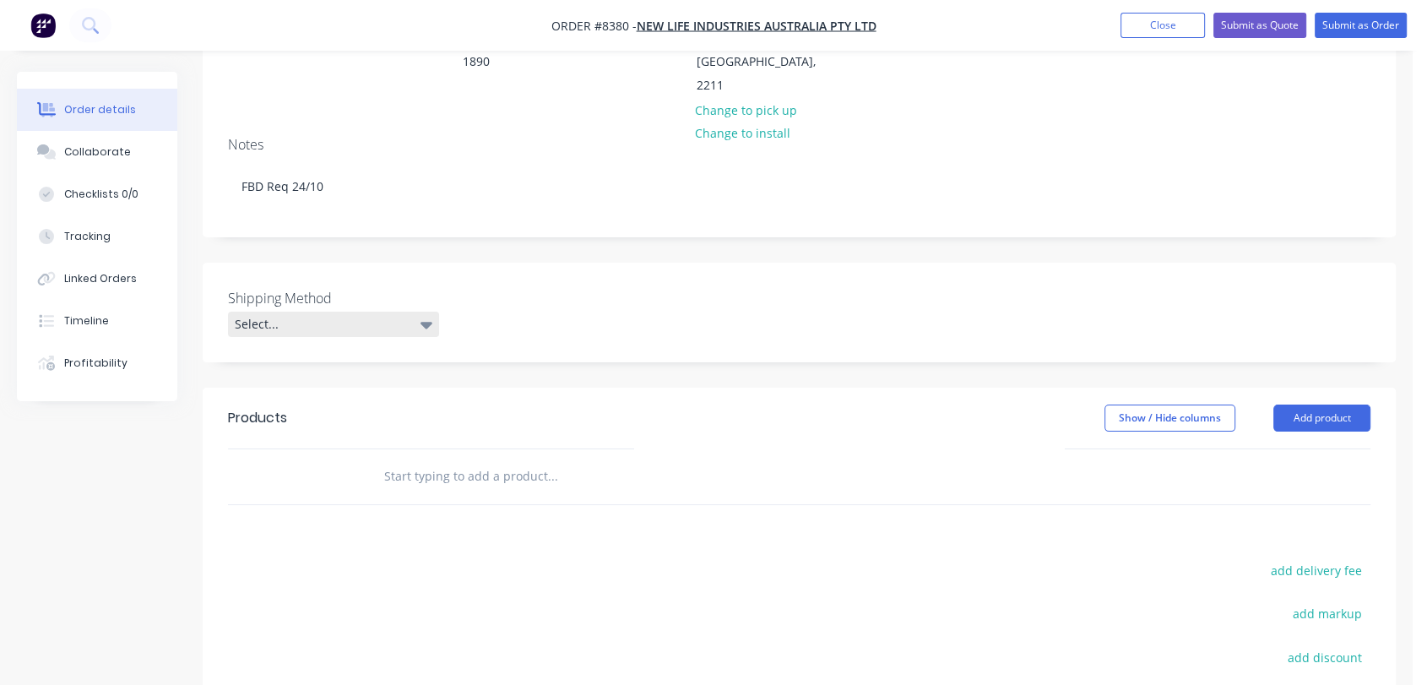
click at [269, 312] on div "Select..." at bounding box center [333, 324] width 211 height 25
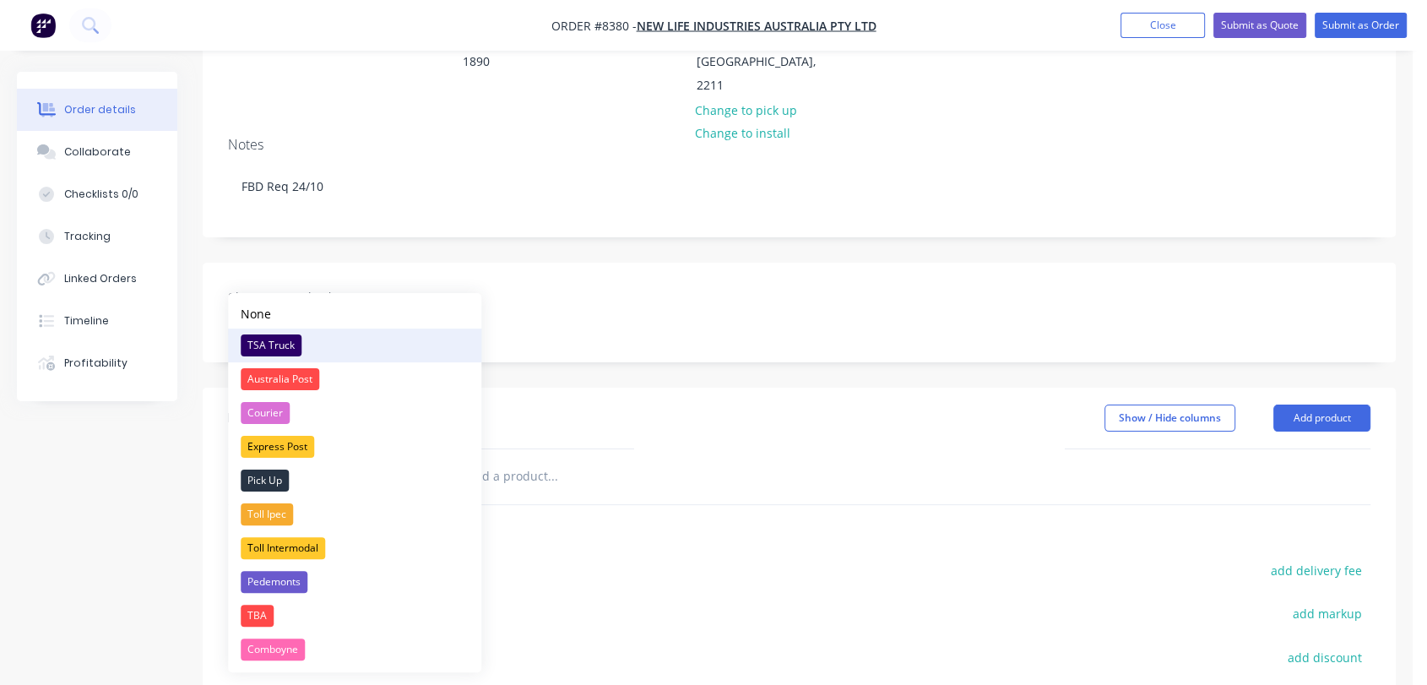
click at [281, 340] on div "TSA Truck" at bounding box center [271, 345] width 61 height 22
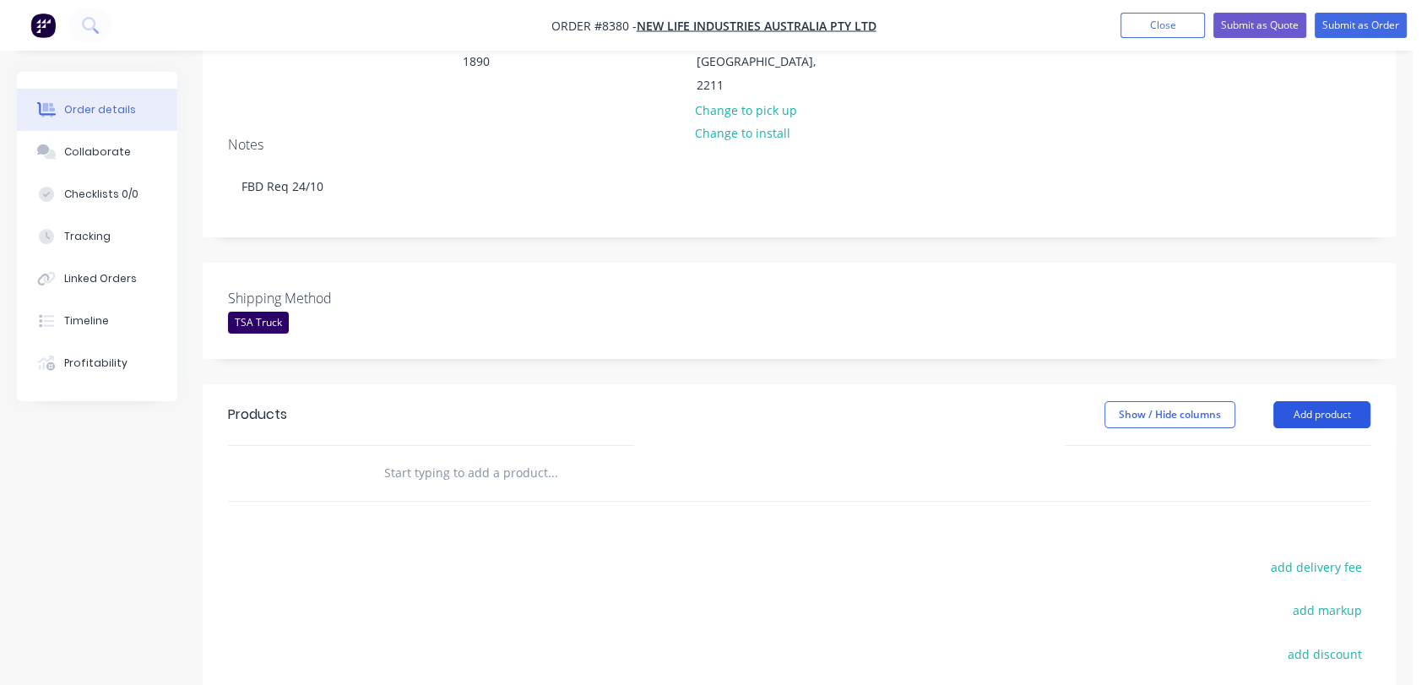
click at [1353, 401] on button "Add product" at bounding box center [1321, 414] width 97 height 27
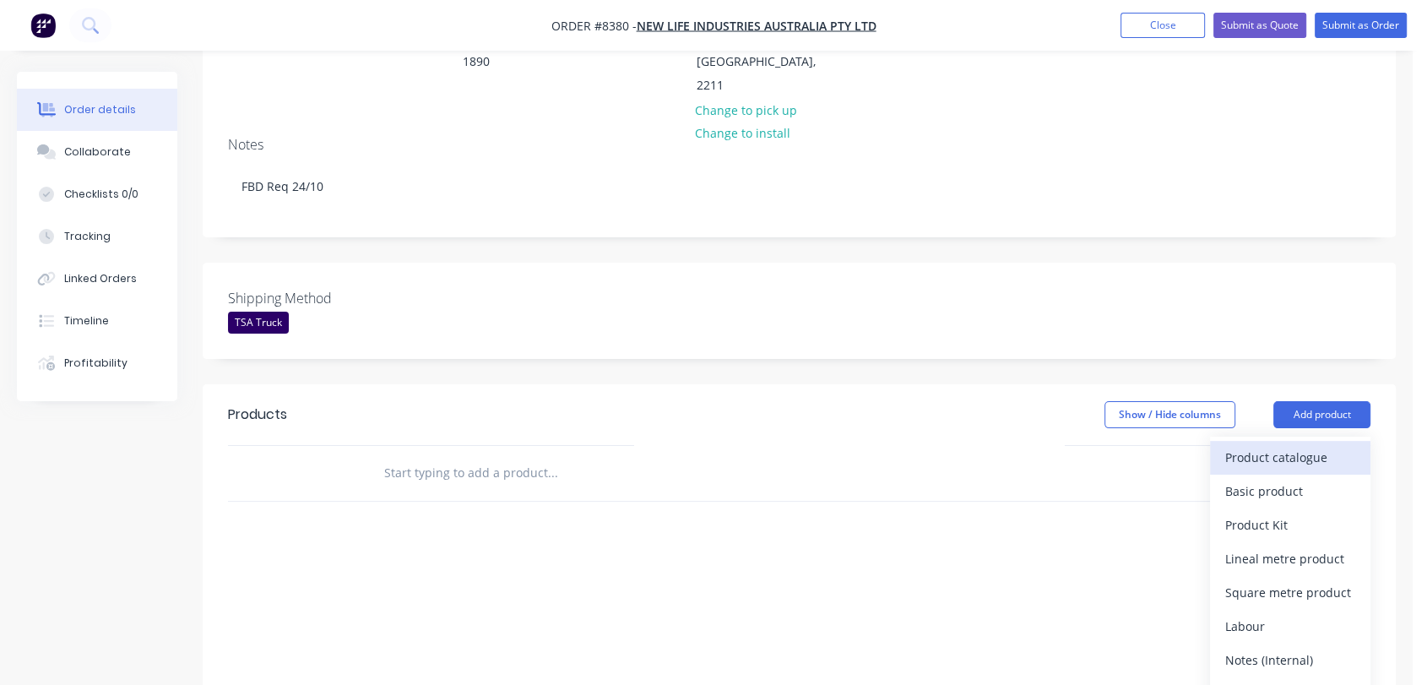
click at [1310, 445] on div "Product catalogue" at bounding box center [1290, 457] width 130 height 24
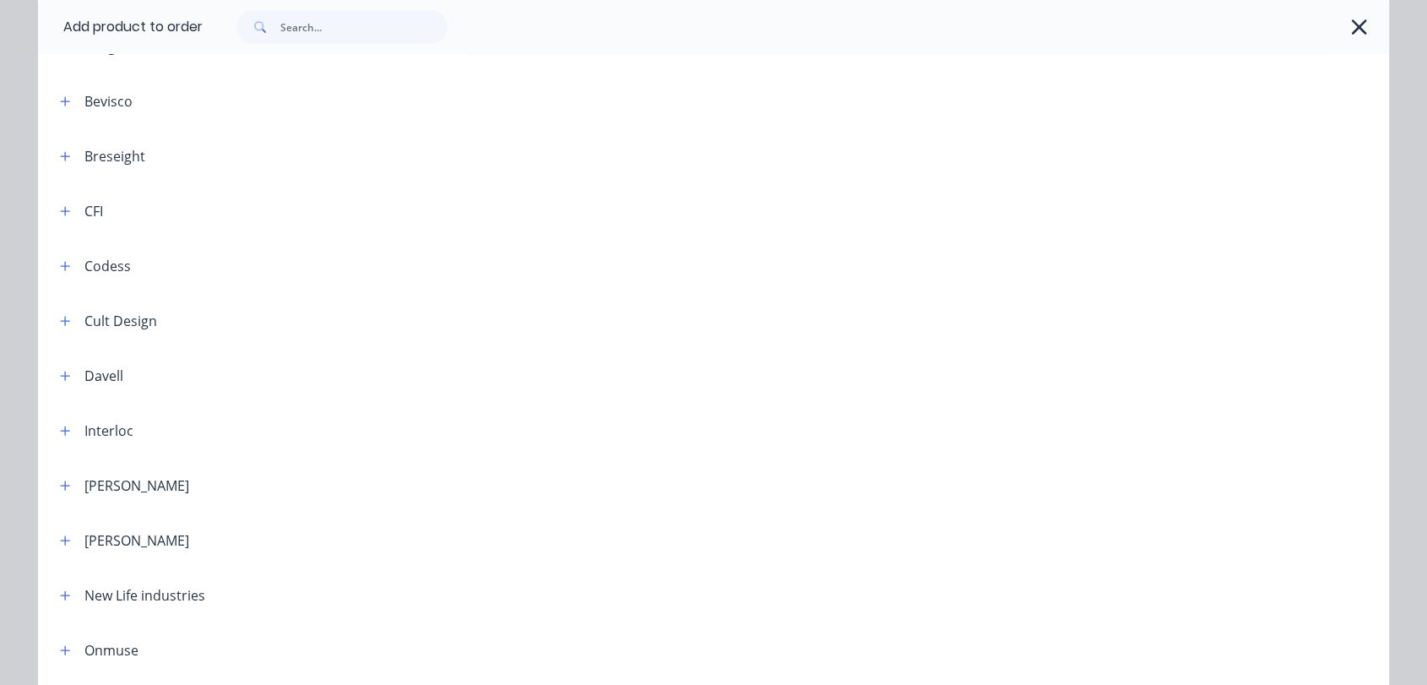
scroll to position [375, 0]
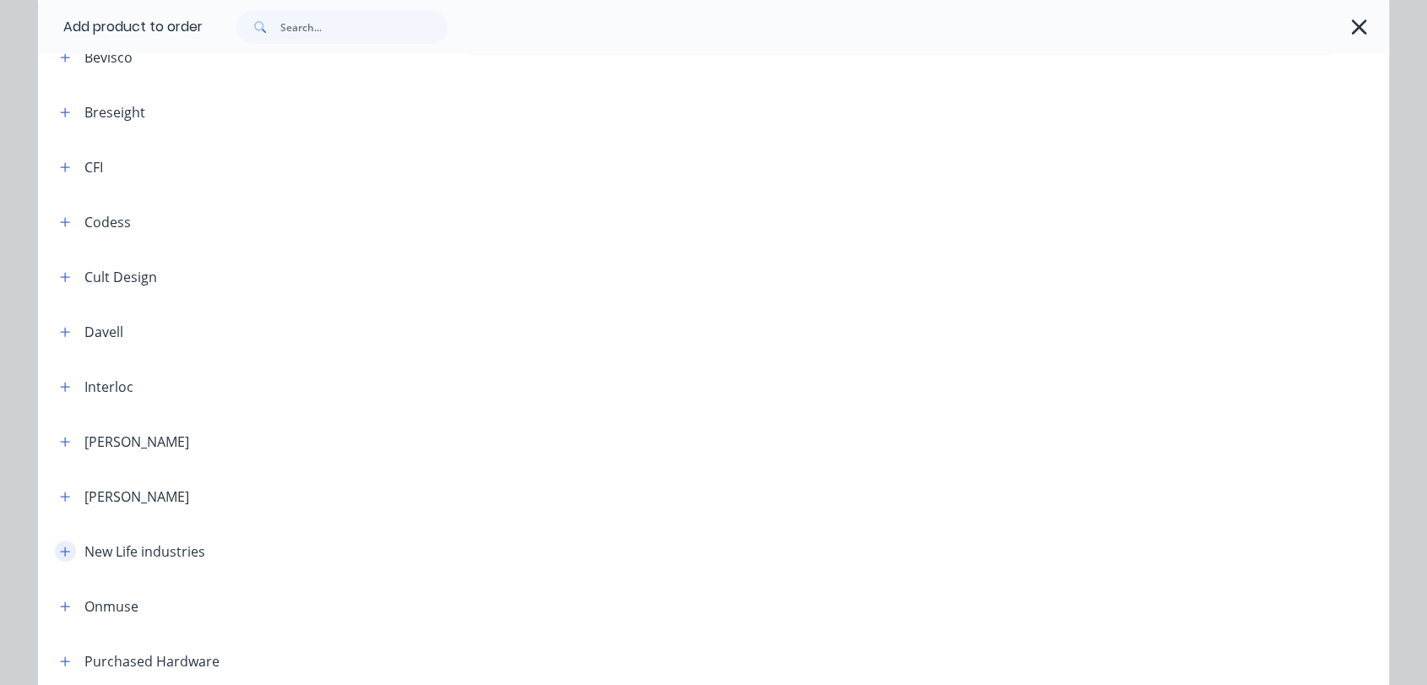
click at [61, 554] on icon "button" at bounding box center [65, 551] width 10 height 12
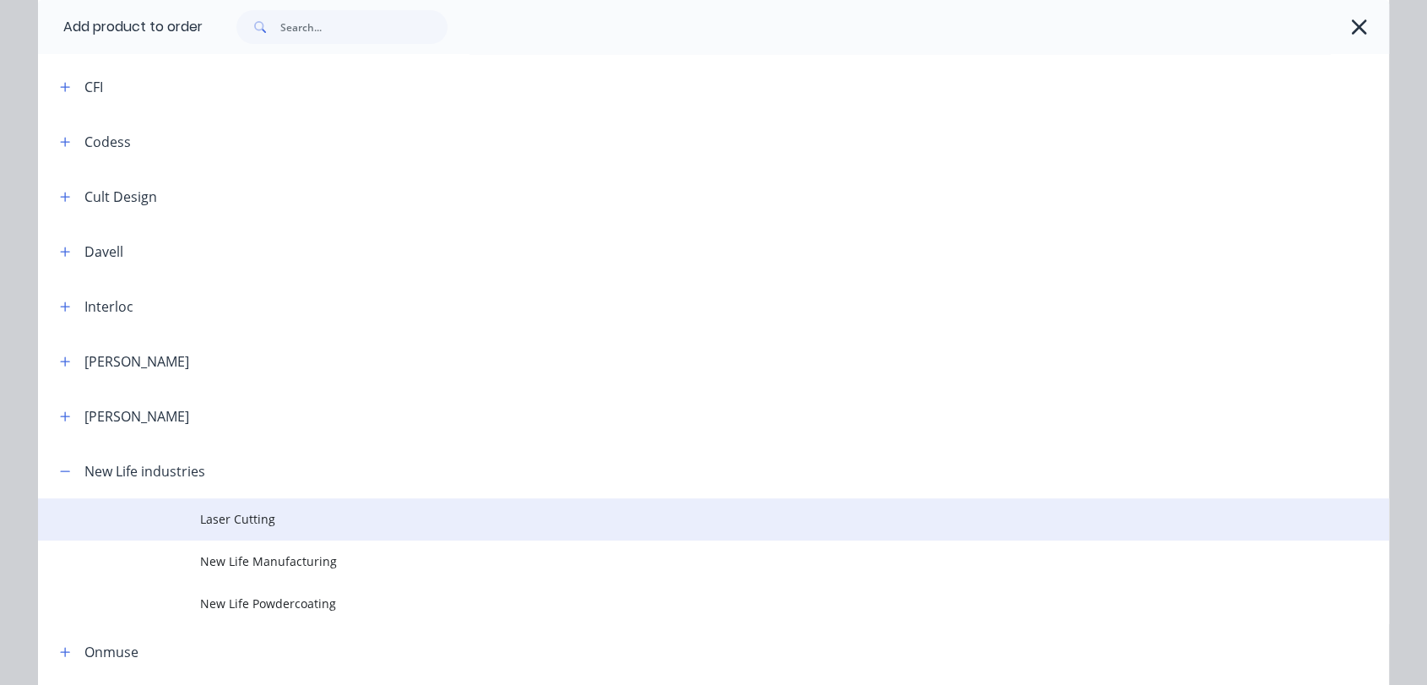
scroll to position [562, 0]
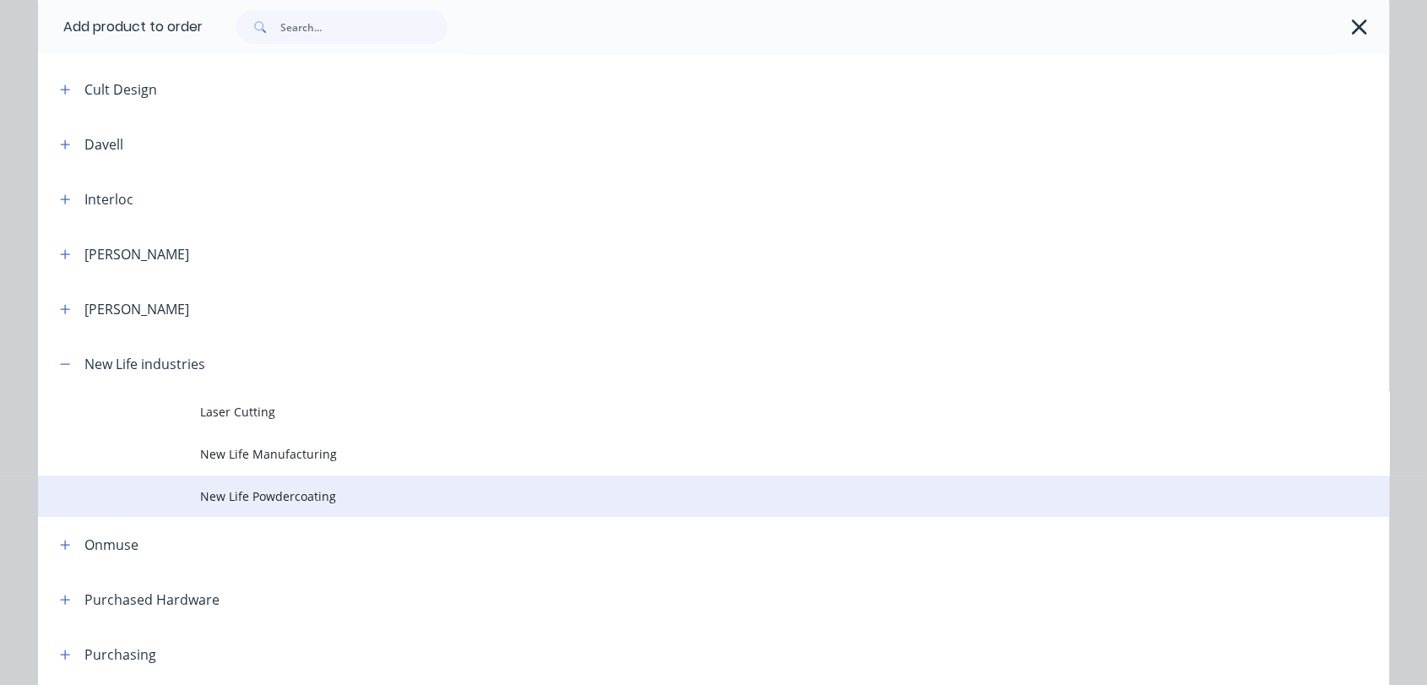
click at [295, 496] on span "New Life Powdercoating" at bounding box center [675, 496] width 951 height 18
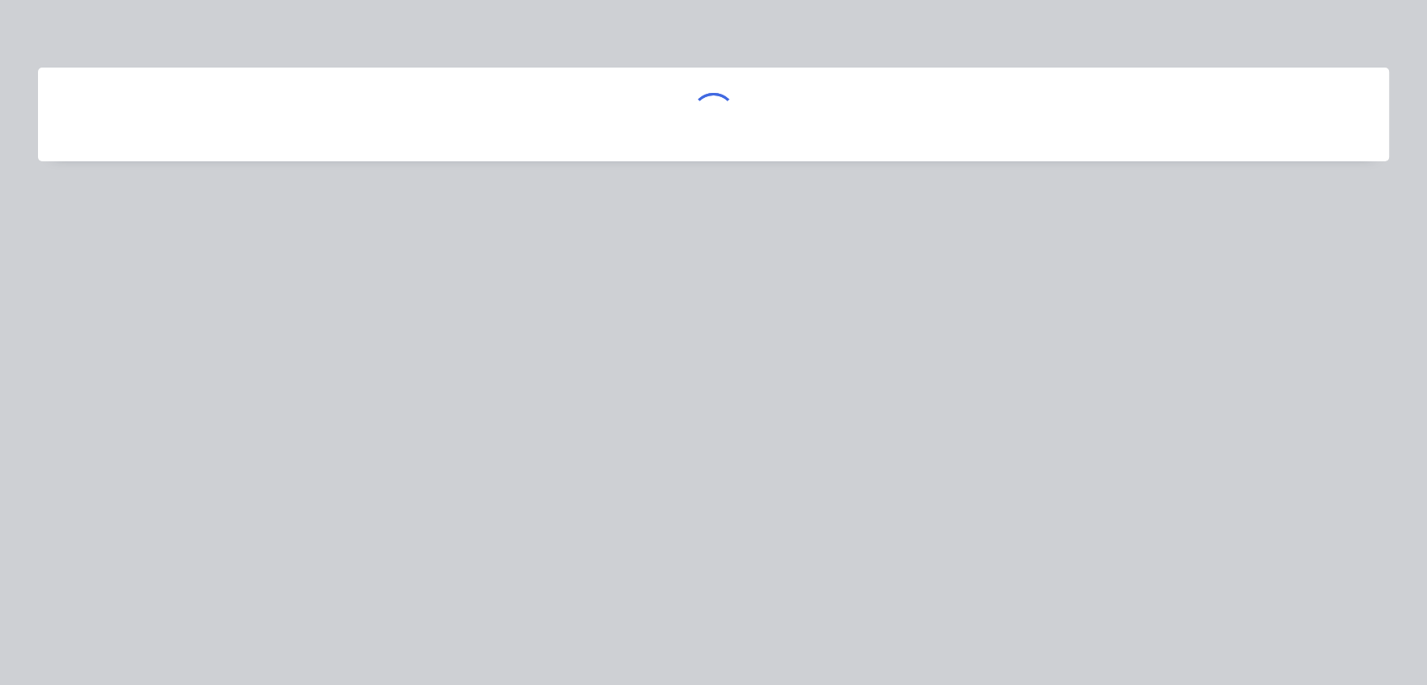
scroll to position [0, 0]
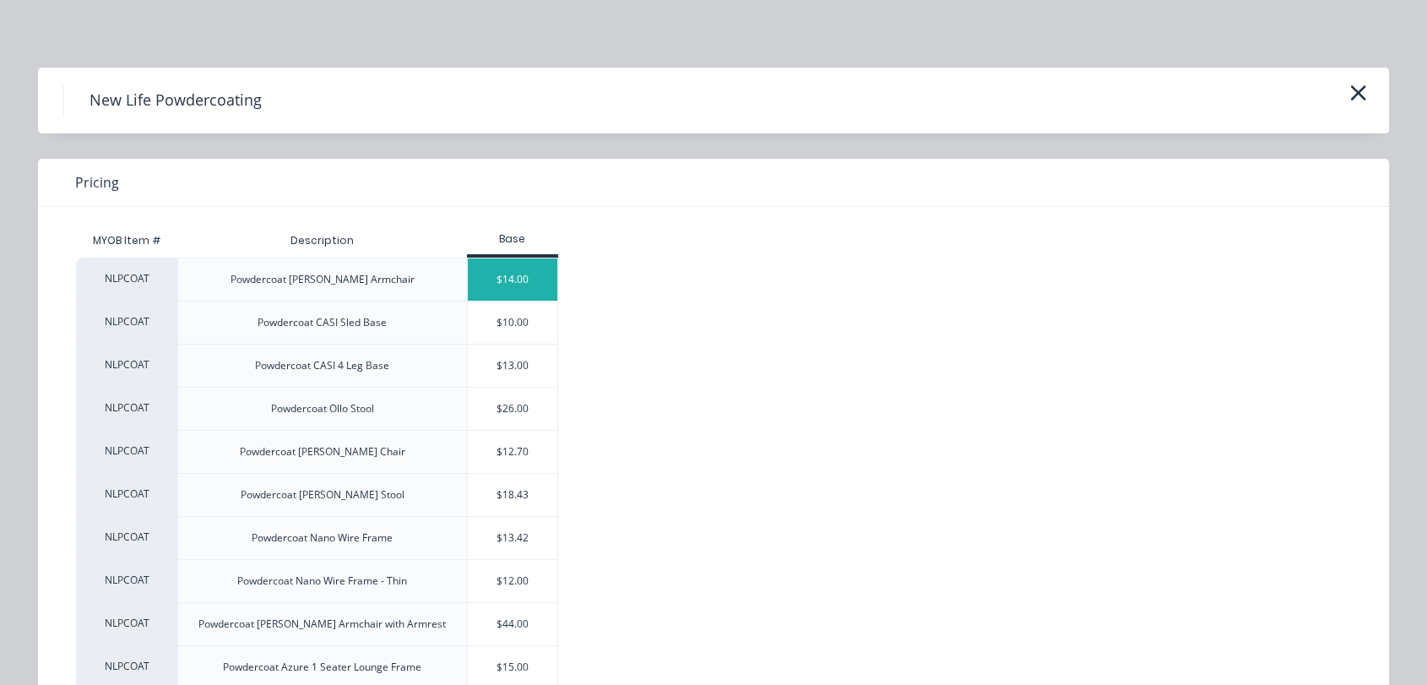
click at [528, 262] on div "$14.00" at bounding box center [513, 279] width 90 height 42
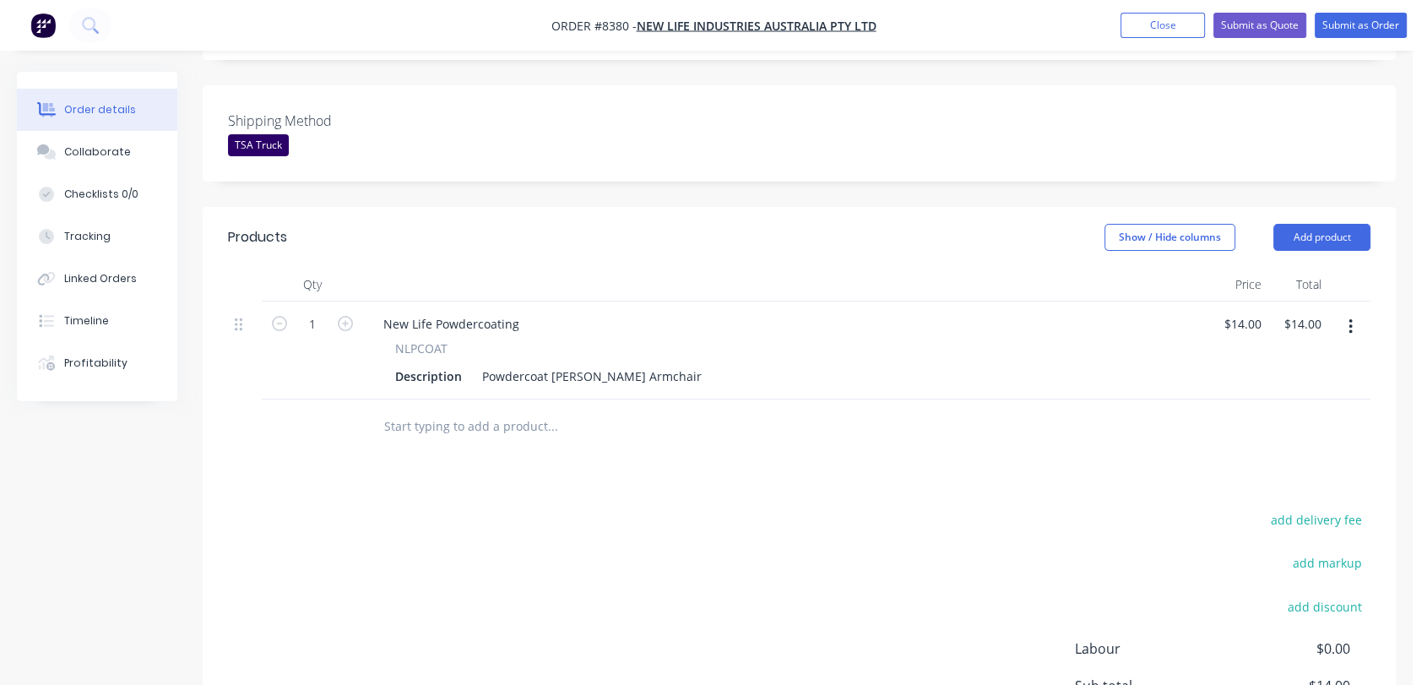
scroll to position [469, 0]
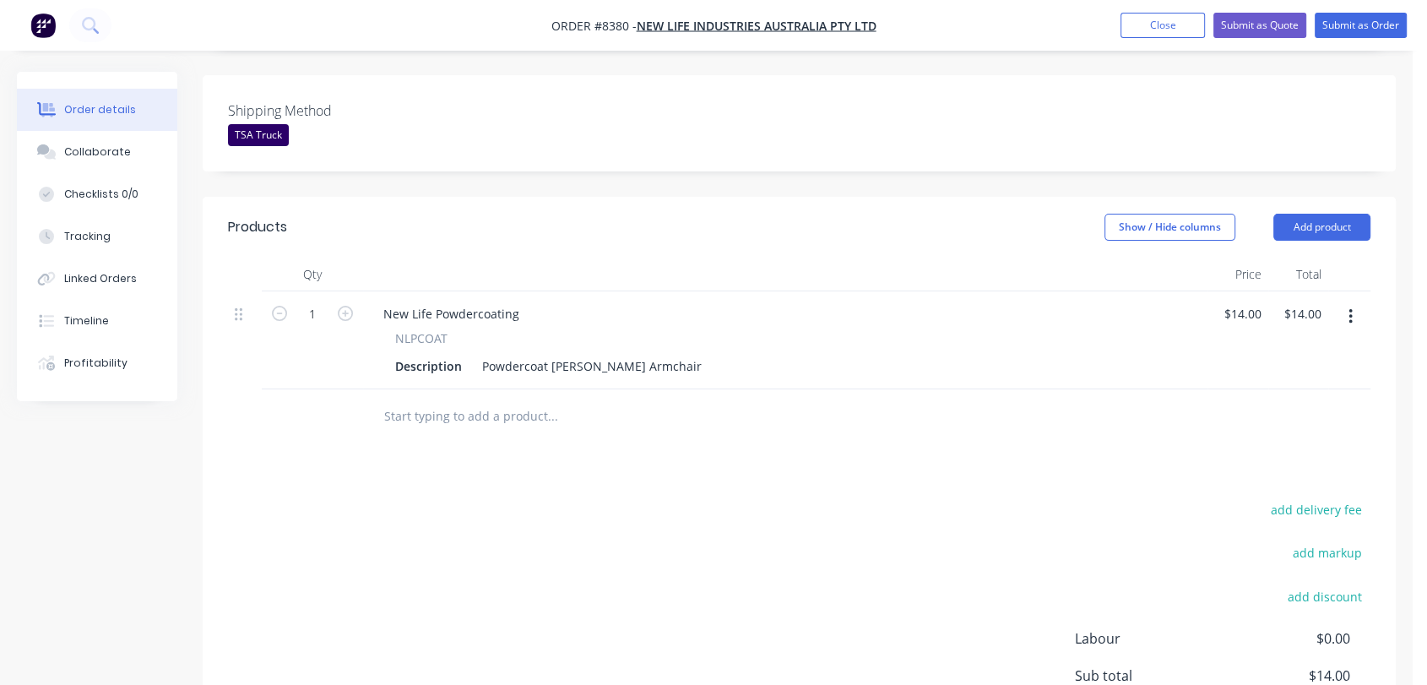
click at [501, 399] on input "text" at bounding box center [552, 416] width 338 height 34
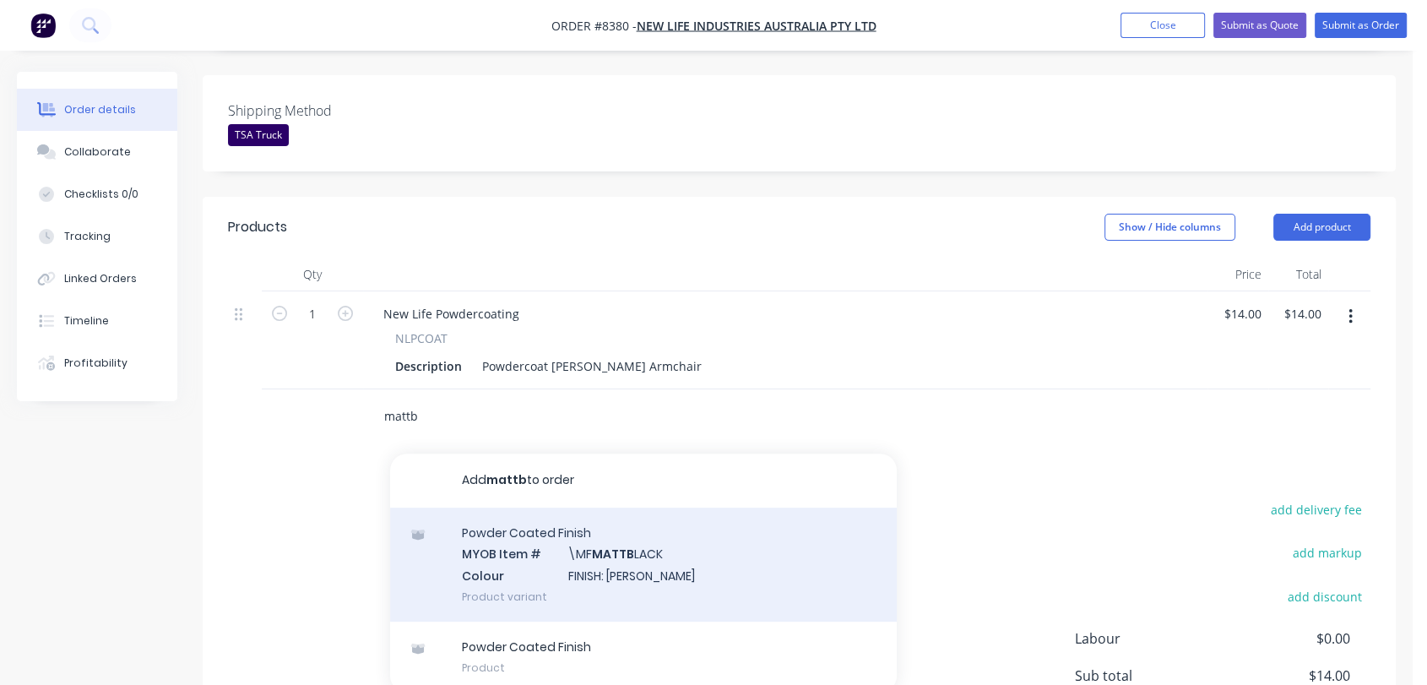
type input "mattb"
click at [585, 515] on div "Powder Coated Finish MYOB Item # \MF MATTB LACK Colour FINISH: [PERSON_NAME] Pr…" at bounding box center [643, 564] width 507 height 114
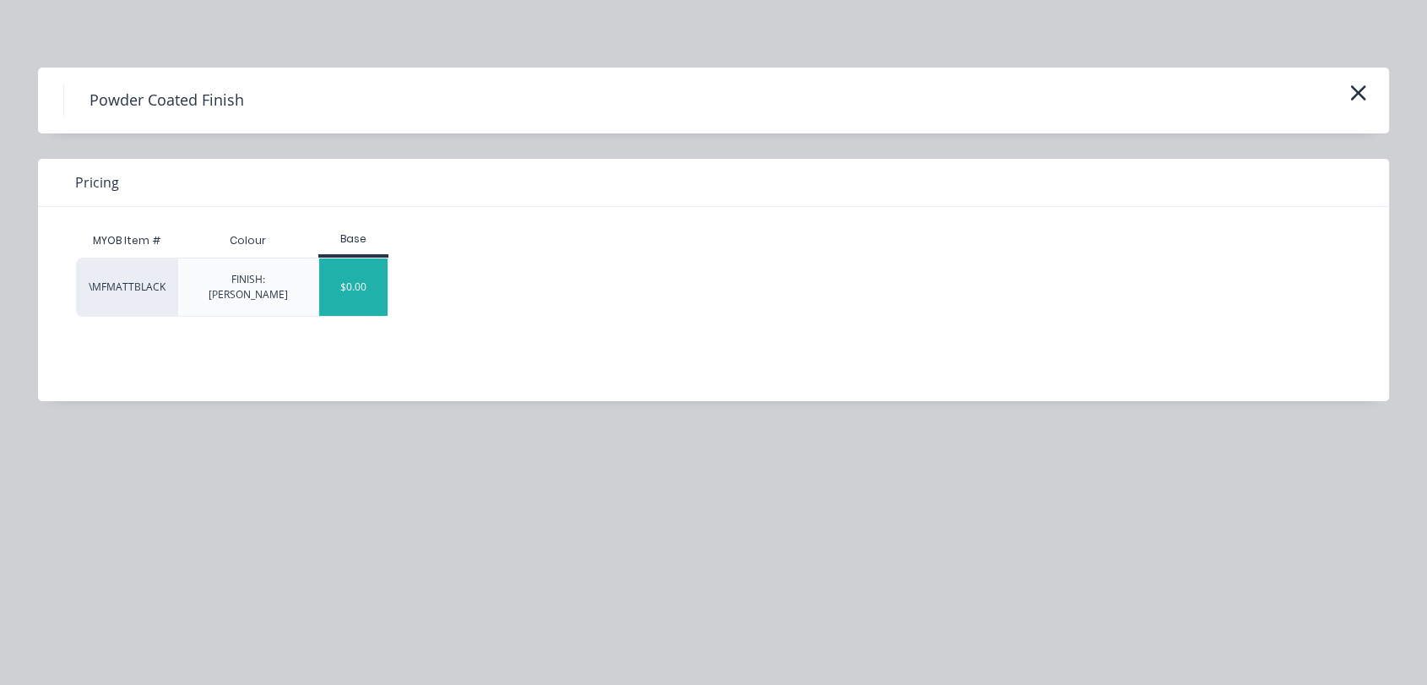
click at [355, 279] on div "$0.00" at bounding box center [353, 286] width 68 height 57
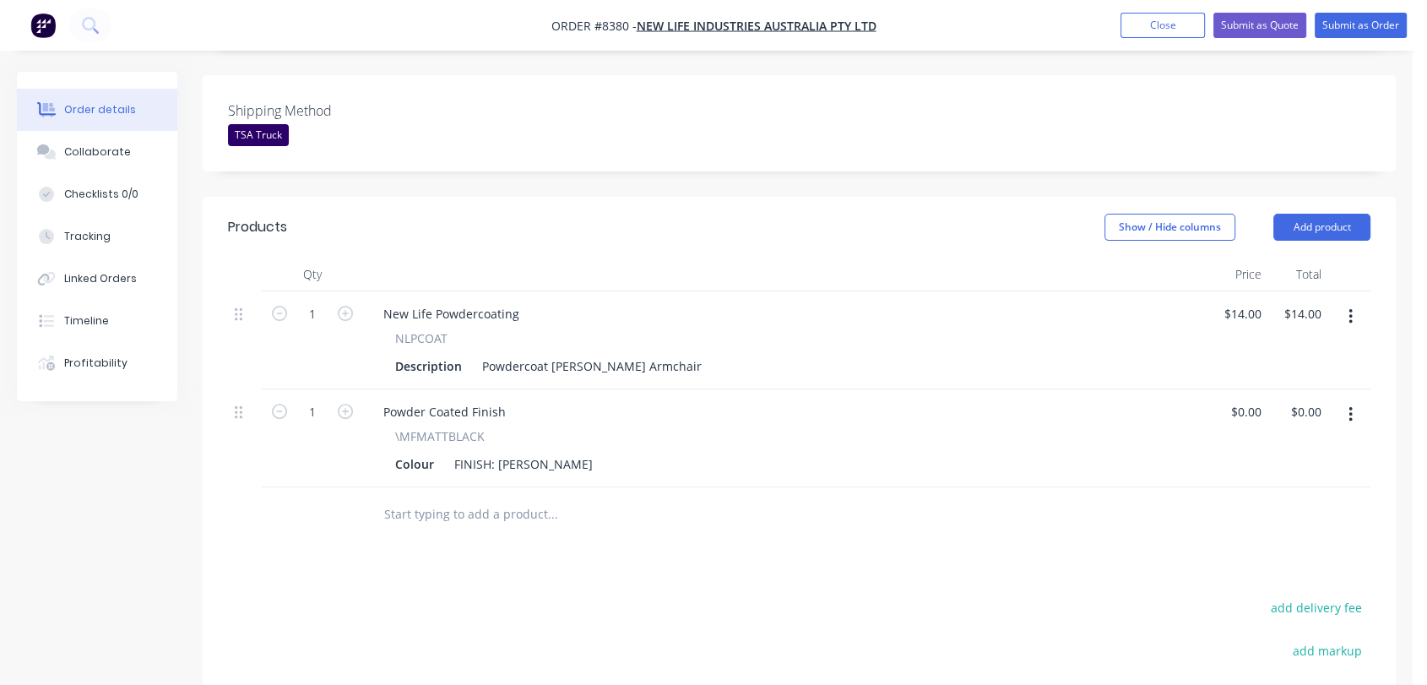
click at [458, 497] on input "text" at bounding box center [552, 514] width 338 height 34
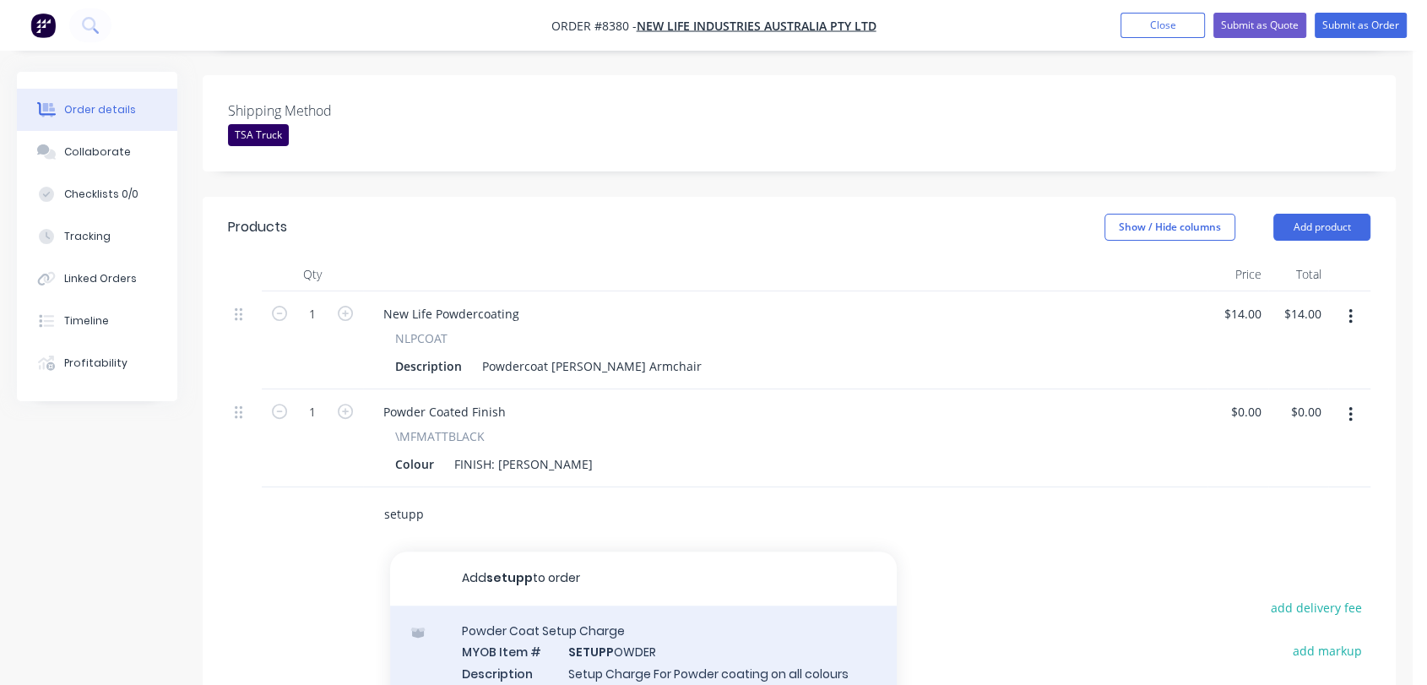
type input "setupp"
click at [581, 618] on div "Powder Coat Setup Charge MYOB Item # SETUPP OWDER Description Setup Charge For …" at bounding box center [643, 679] width 507 height 149
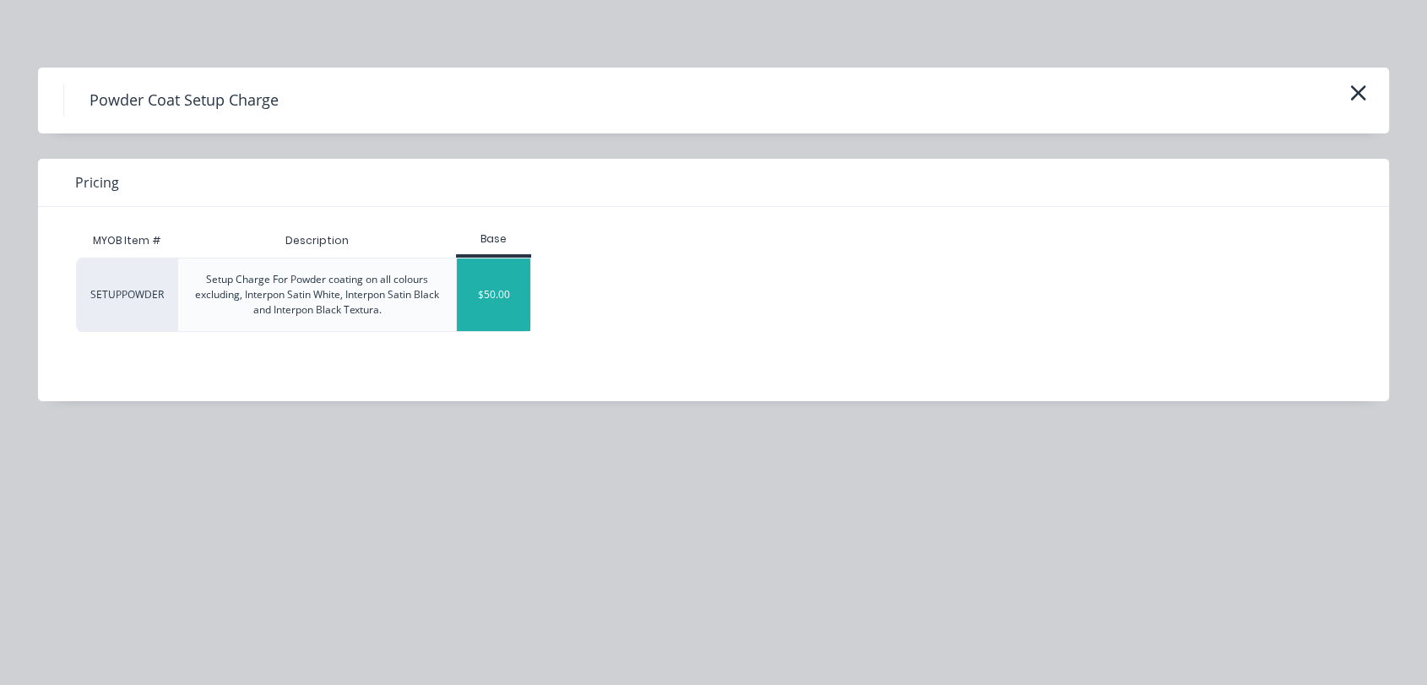
click at [469, 290] on div "$50.00" at bounding box center [493, 294] width 73 height 73
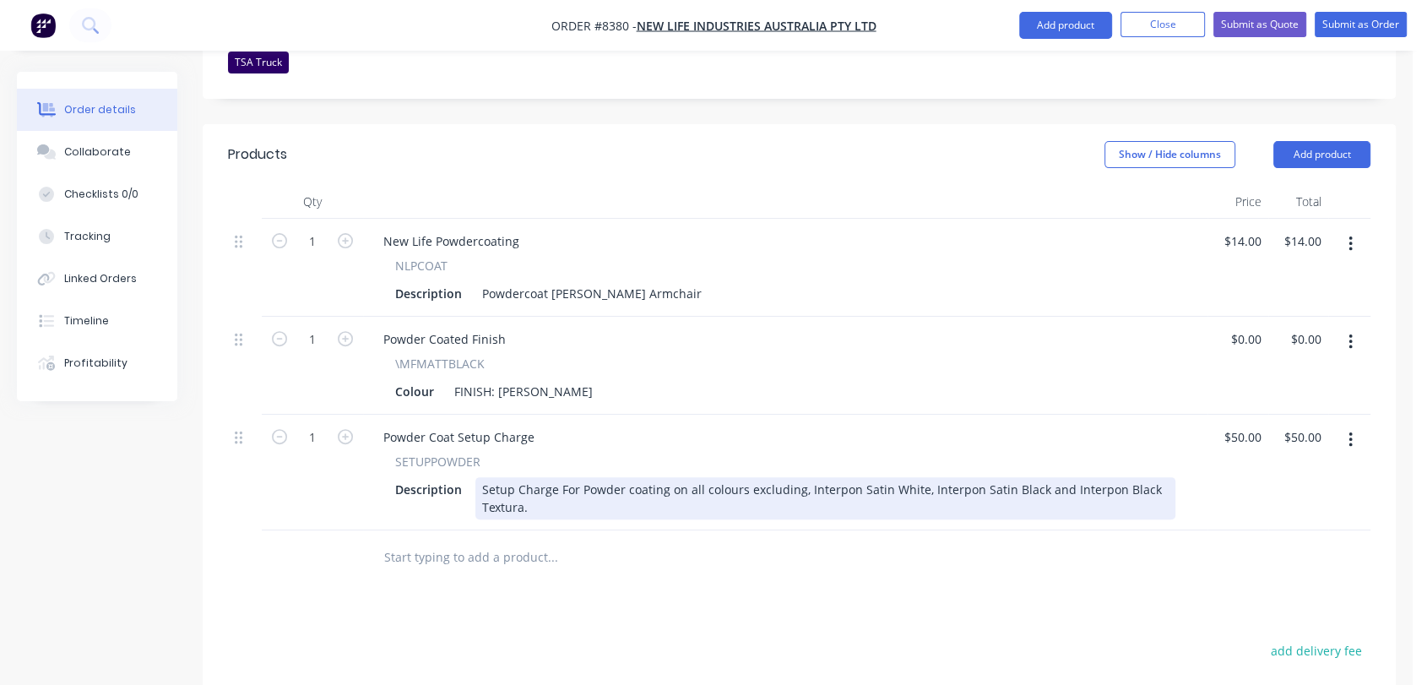
scroll to position [656, 0]
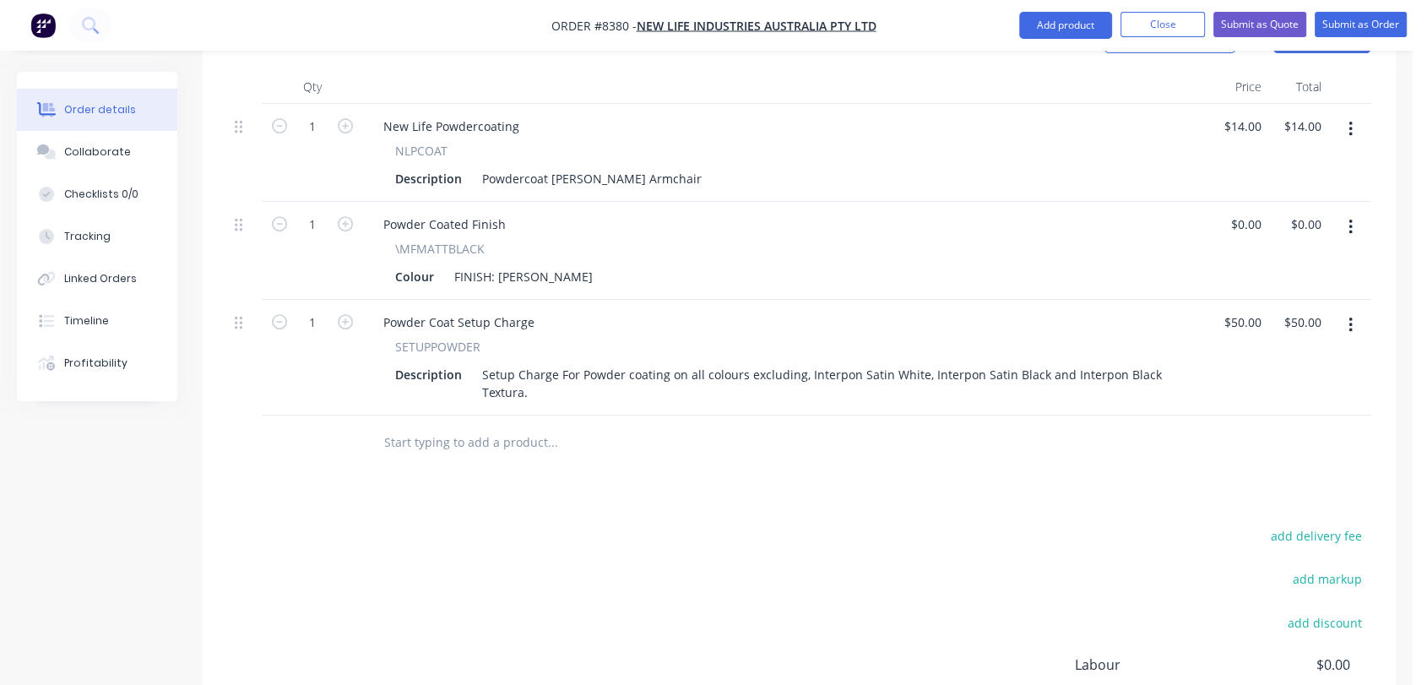
click at [458, 415] on div at bounding box center [667, 442] width 608 height 55
click at [442, 425] on input "text" at bounding box center [552, 442] width 338 height 34
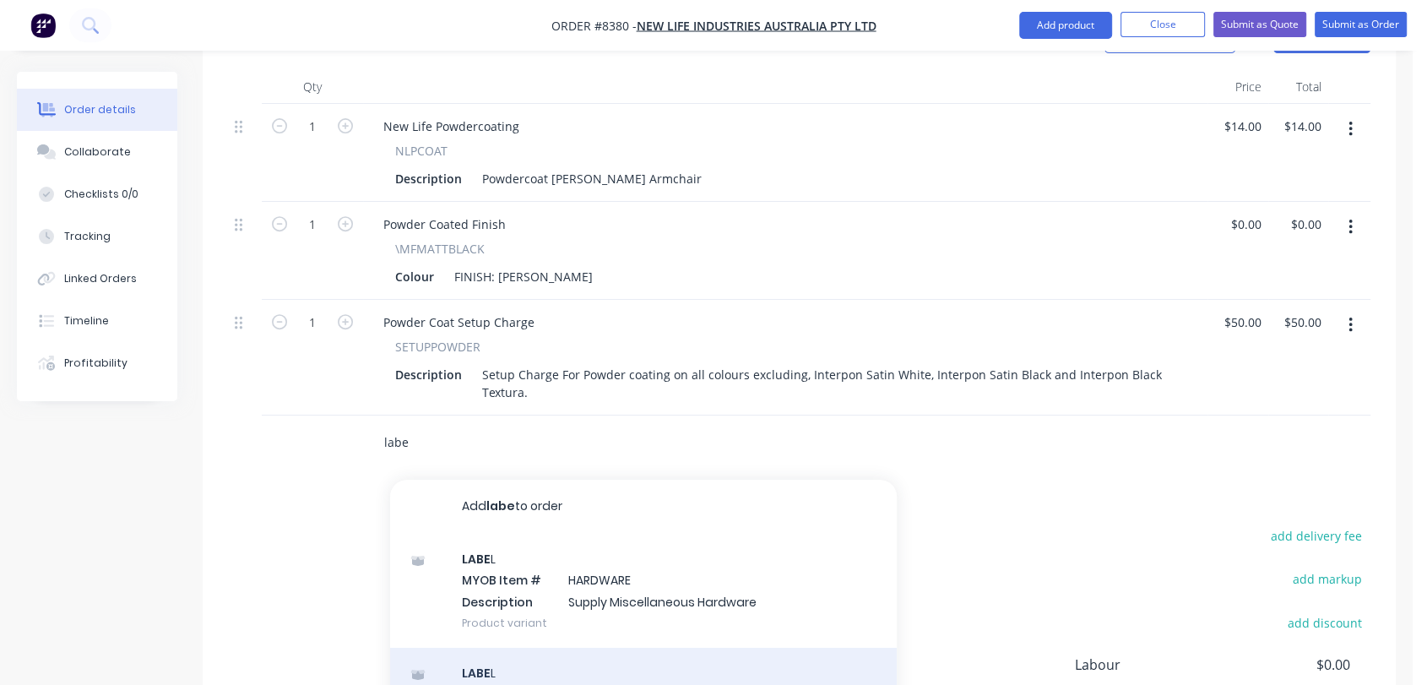
type input "labe"
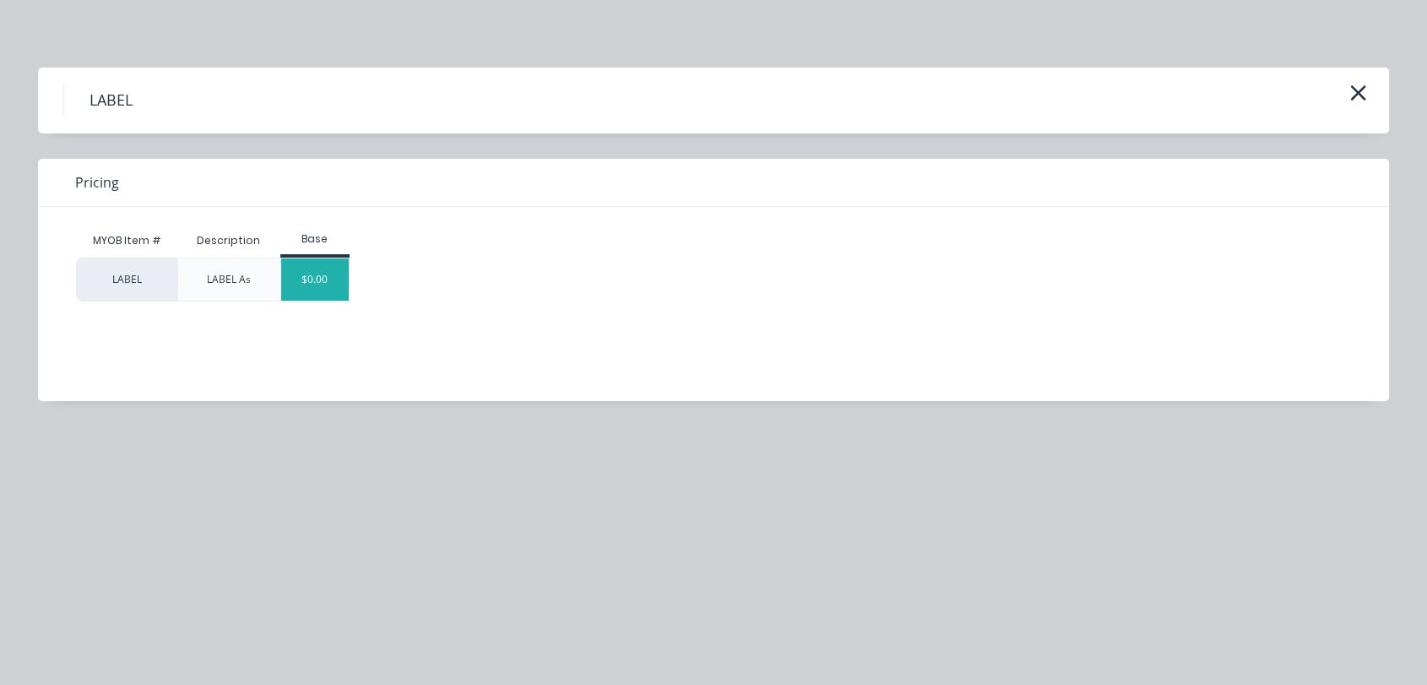
click at [331, 274] on div "$0.00" at bounding box center [315, 279] width 68 height 42
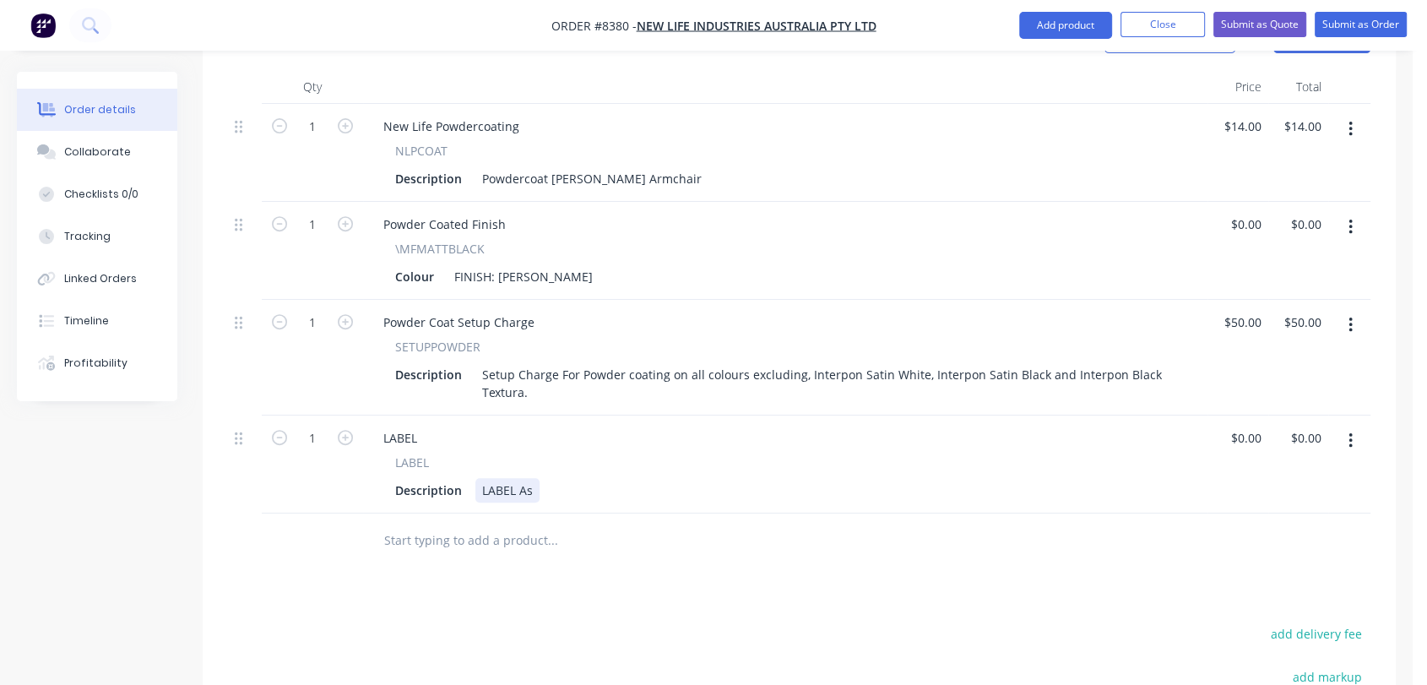
click at [534, 478] on div "LABEL As" at bounding box center [507, 490] width 64 height 24
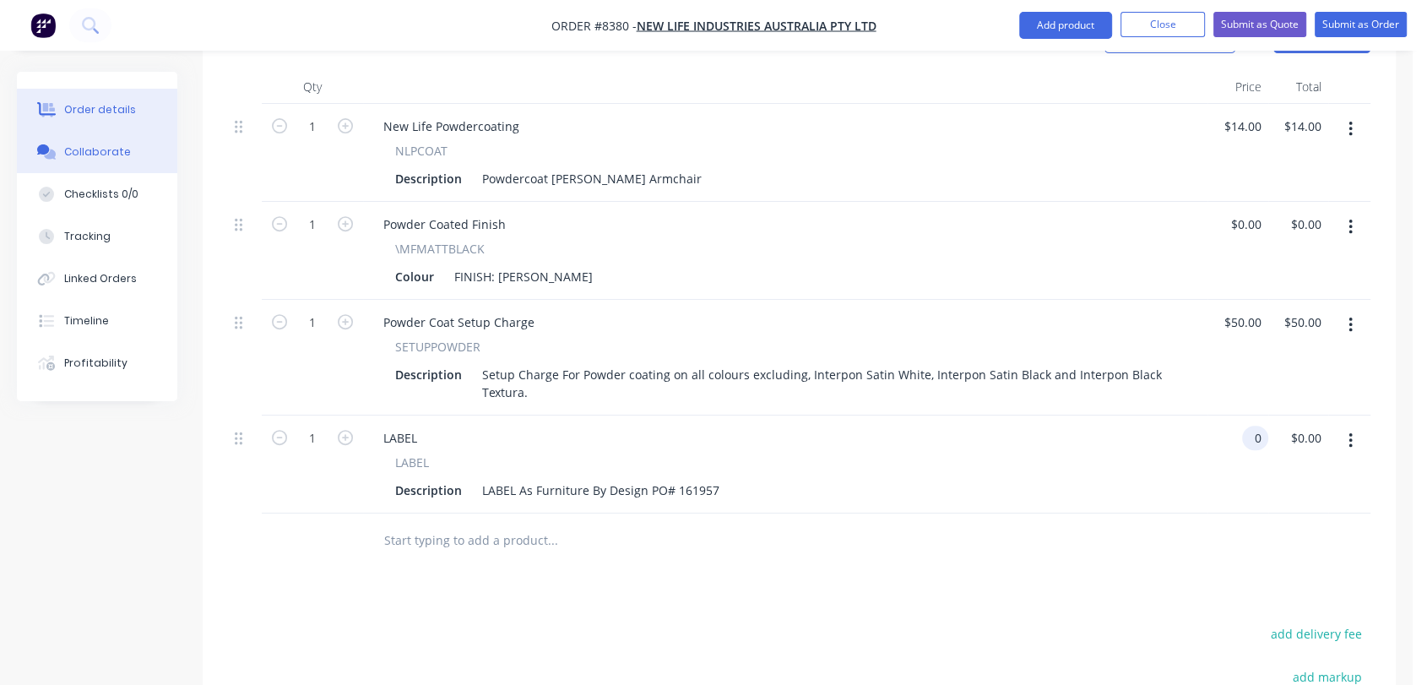
type input "$0.00"
click at [122, 151] on div "Collaborate" at bounding box center [97, 151] width 67 height 15
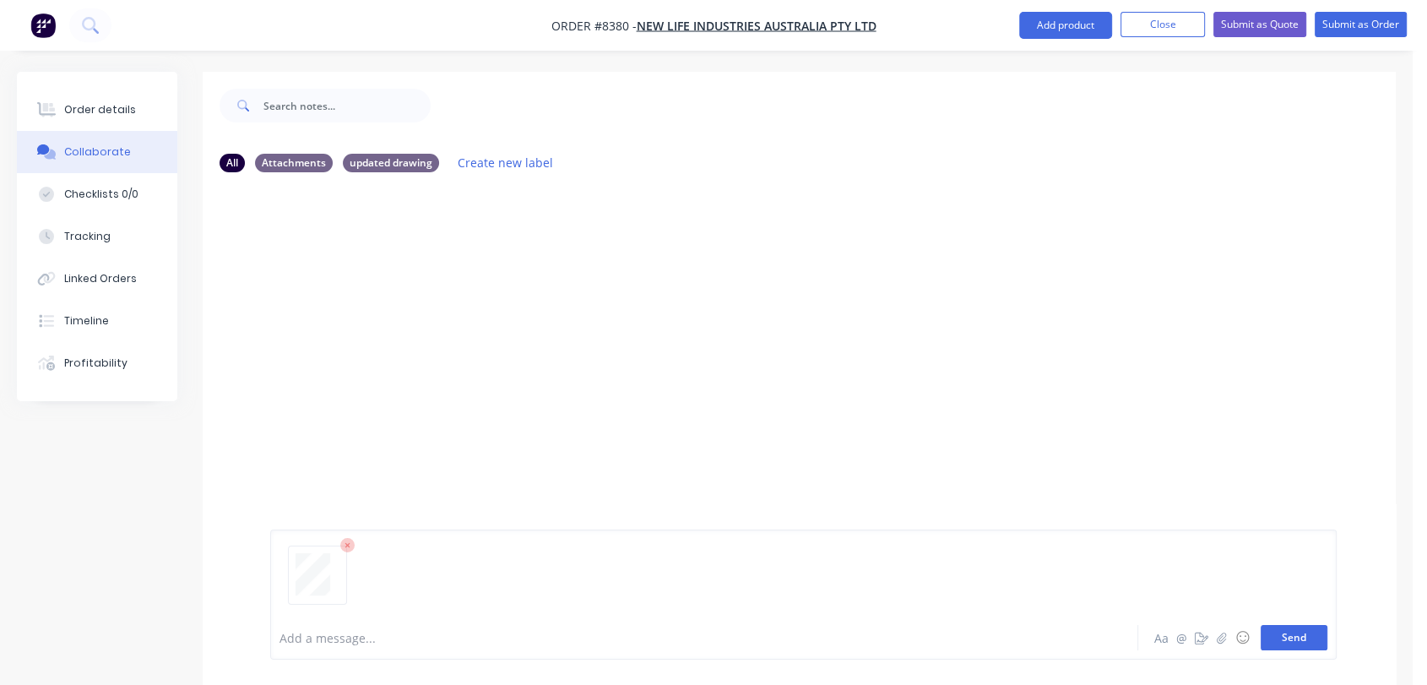
click at [1298, 637] on button "Send" at bounding box center [1293, 637] width 67 height 25
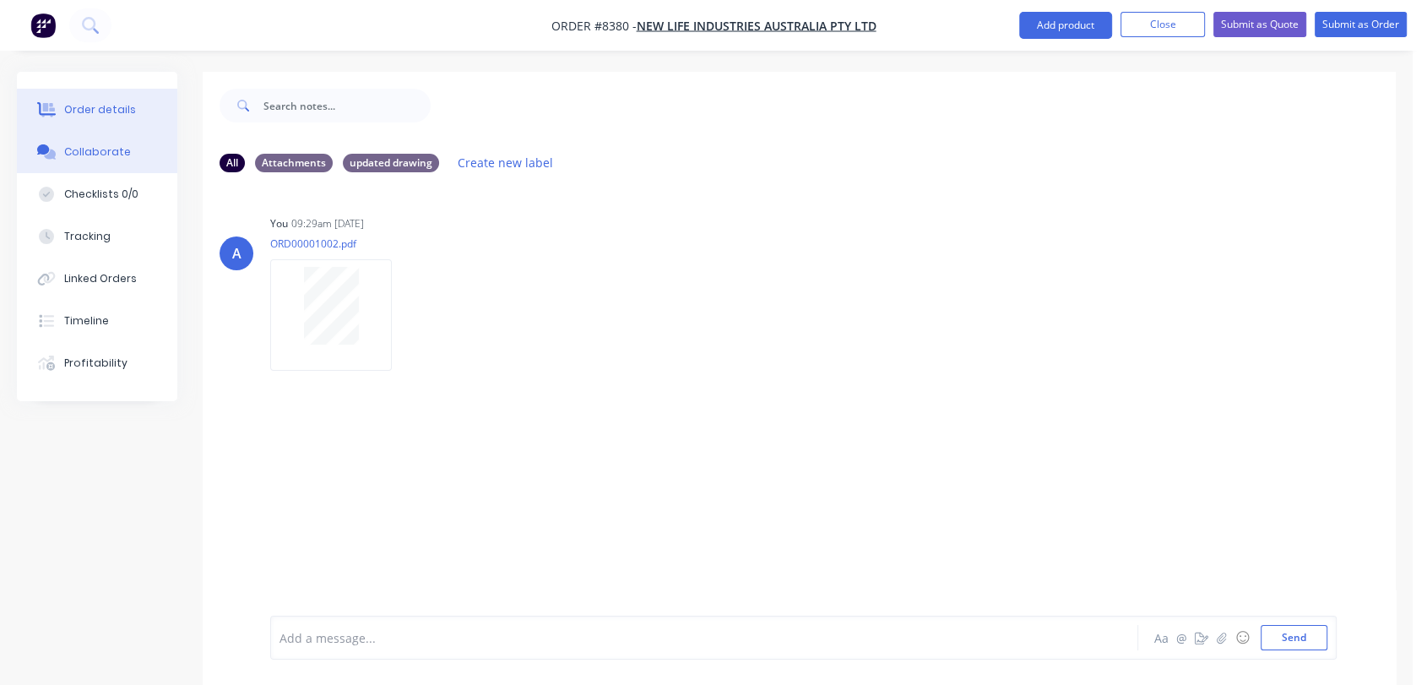
click at [83, 103] on div "Order details" at bounding box center [100, 109] width 72 height 15
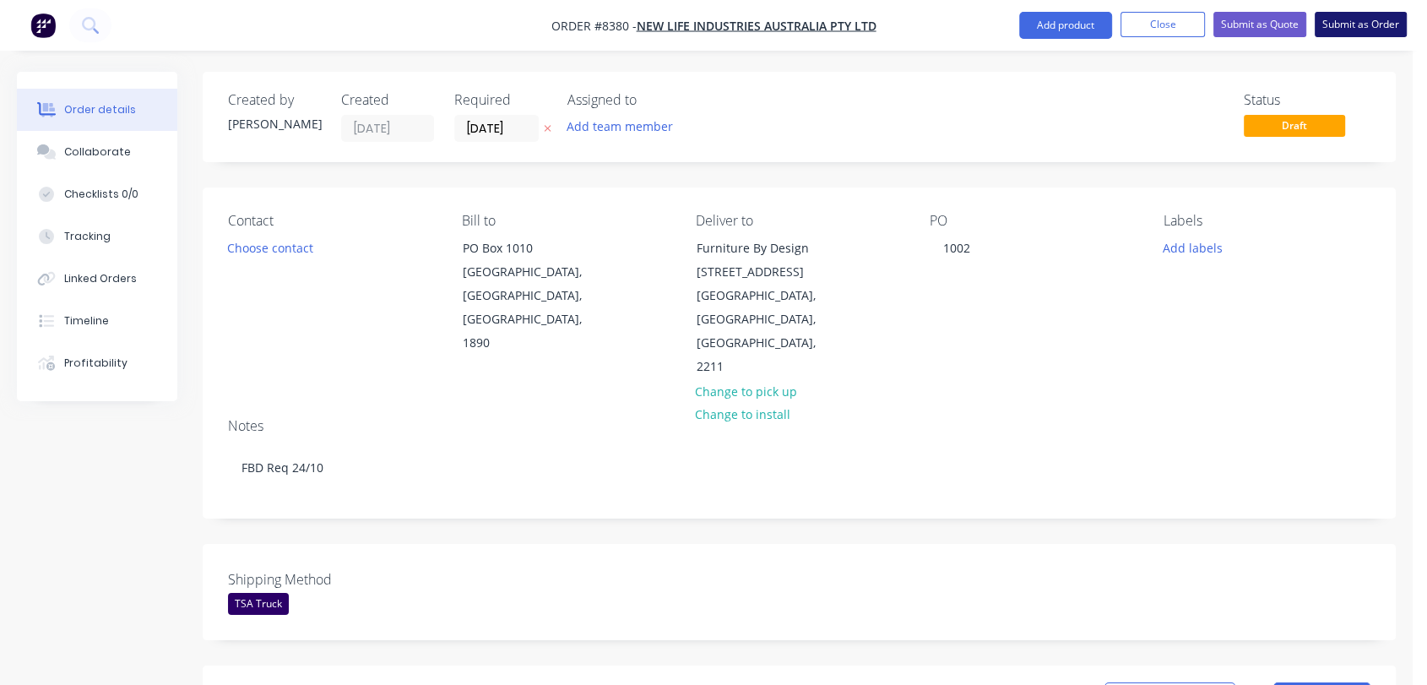
click at [1368, 29] on button "Submit as Order" at bounding box center [1360, 24] width 92 height 25
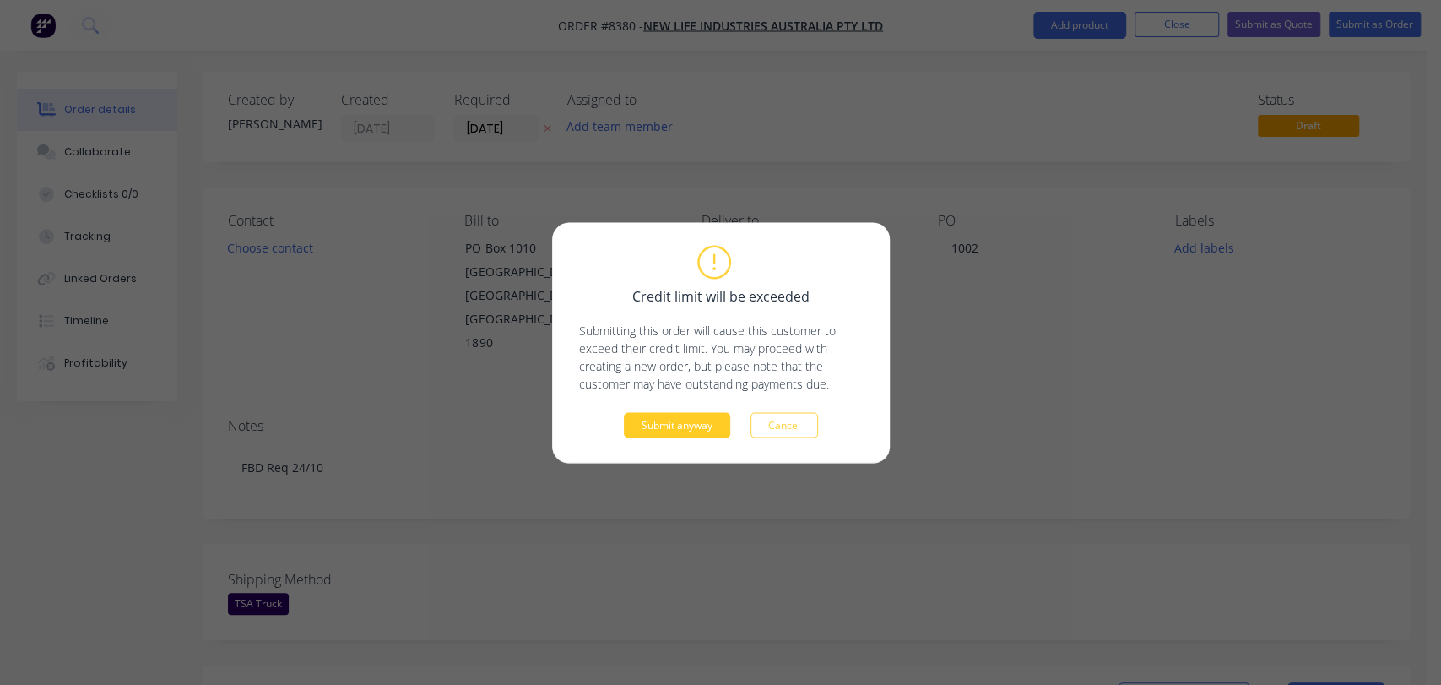
click at [684, 427] on button "Submit anyway" at bounding box center [677, 424] width 106 height 25
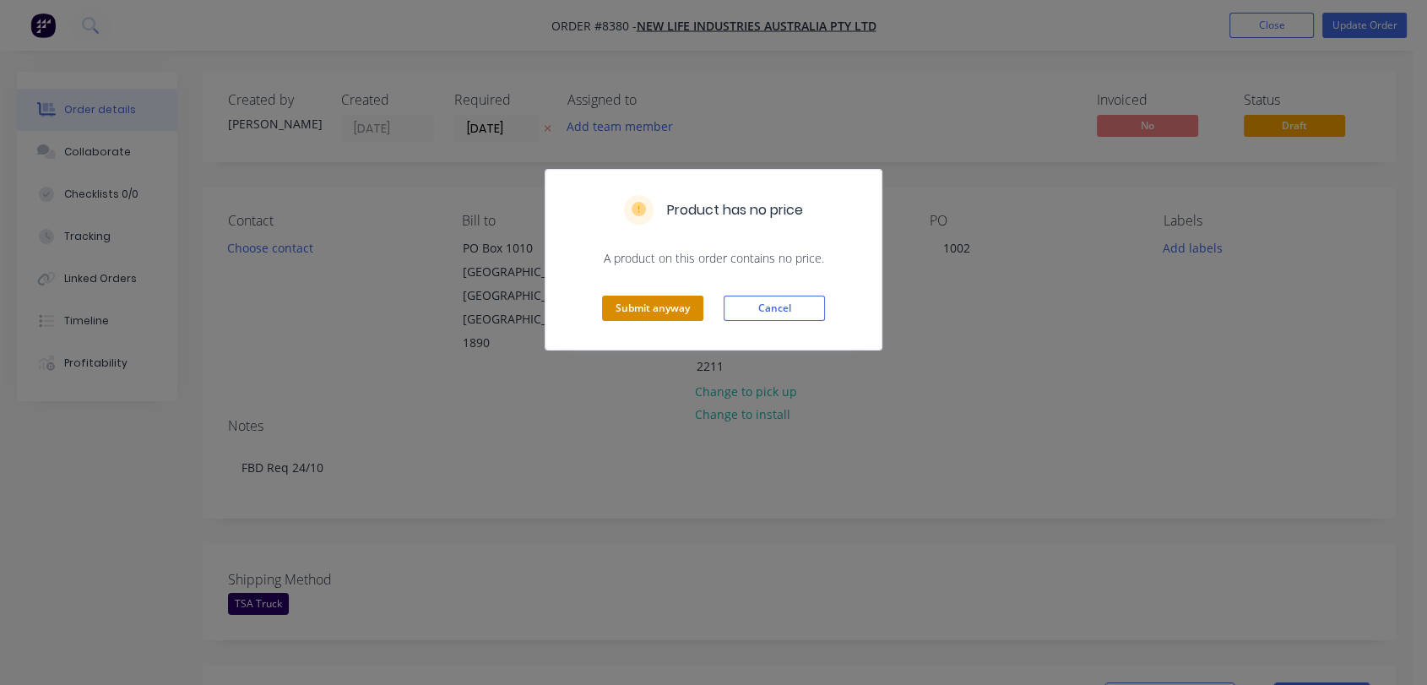
click at [651, 305] on button "Submit anyway" at bounding box center [652, 307] width 101 height 25
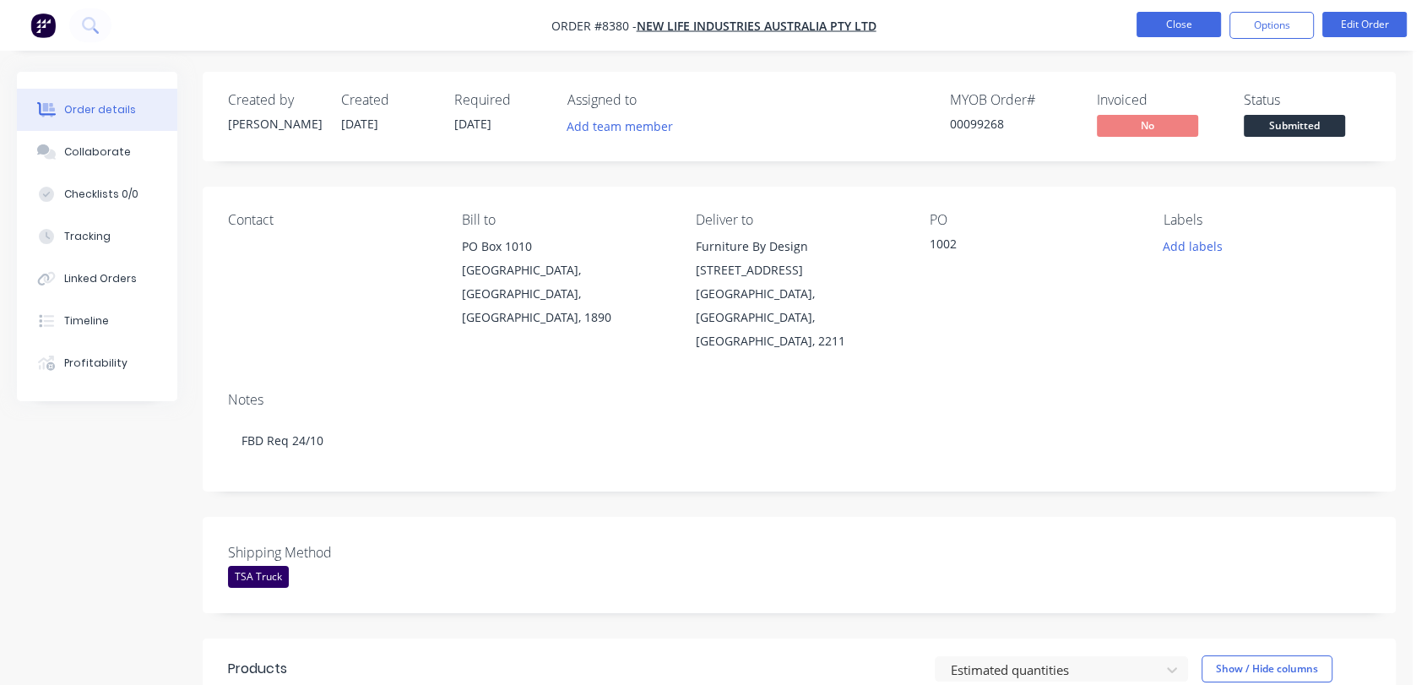
click at [1177, 20] on button "Close" at bounding box center [1178, 24] width 84 height 25
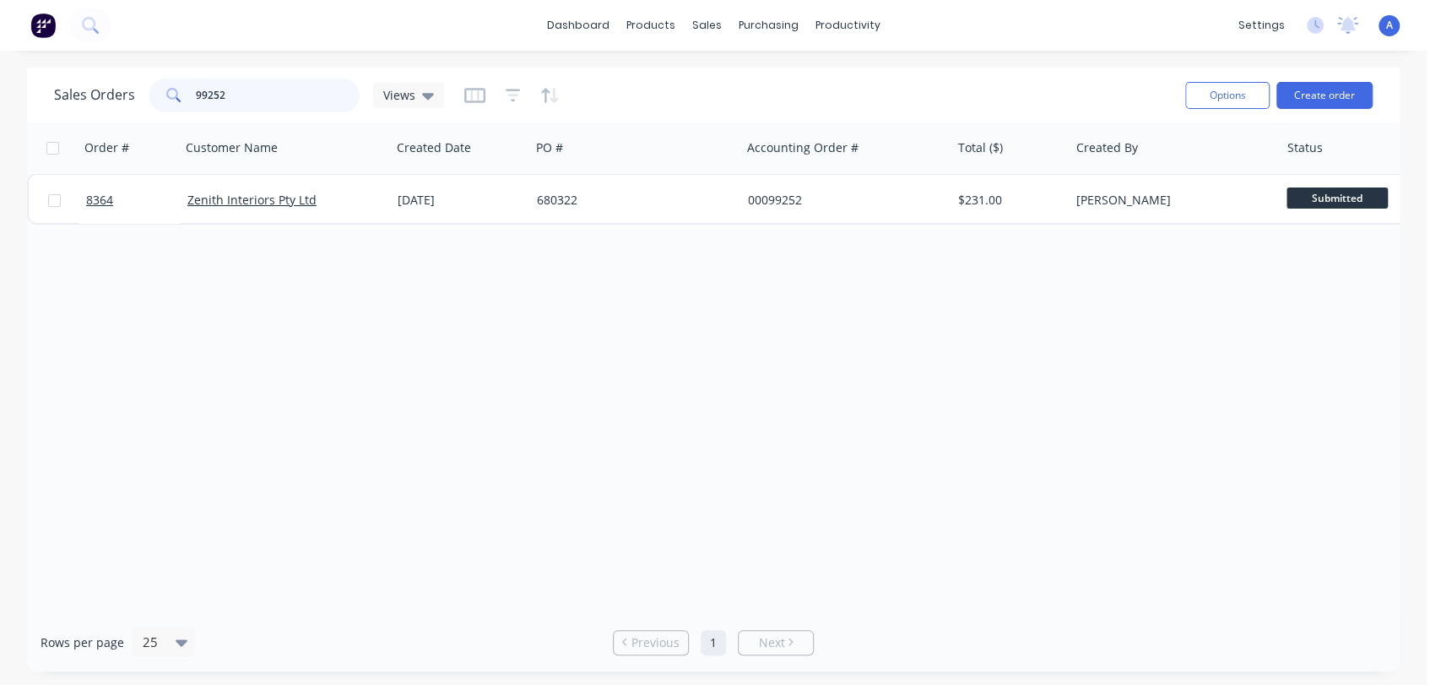
drag, startPoint x: 241, startPoint y: 95, endPoint x: 155, endPoint y: 103, distance: 86.4
click at [155, 103] on div "99252" at bounding box center [254, 96] width 211 height 34
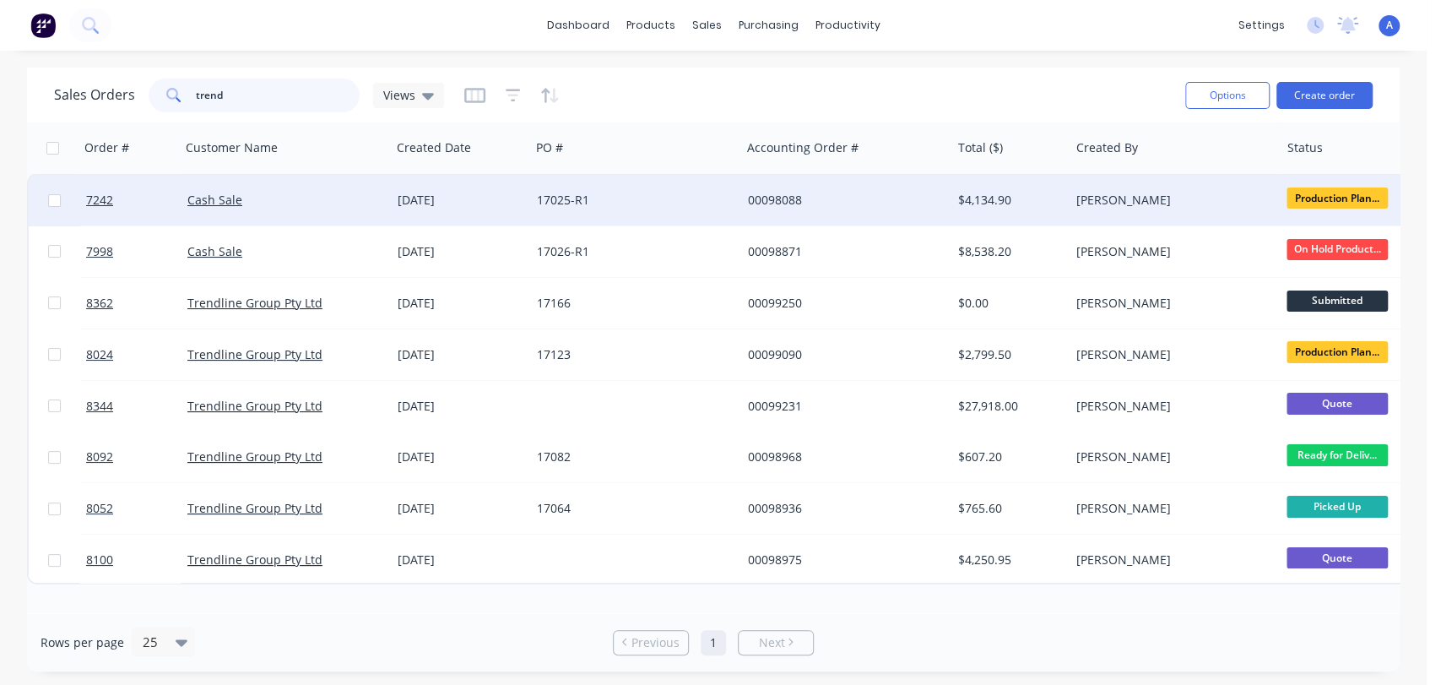
type input "trend"
click at [508, 198] on div "[DATE]" at bounding box center [461, 200] width 126 height 17
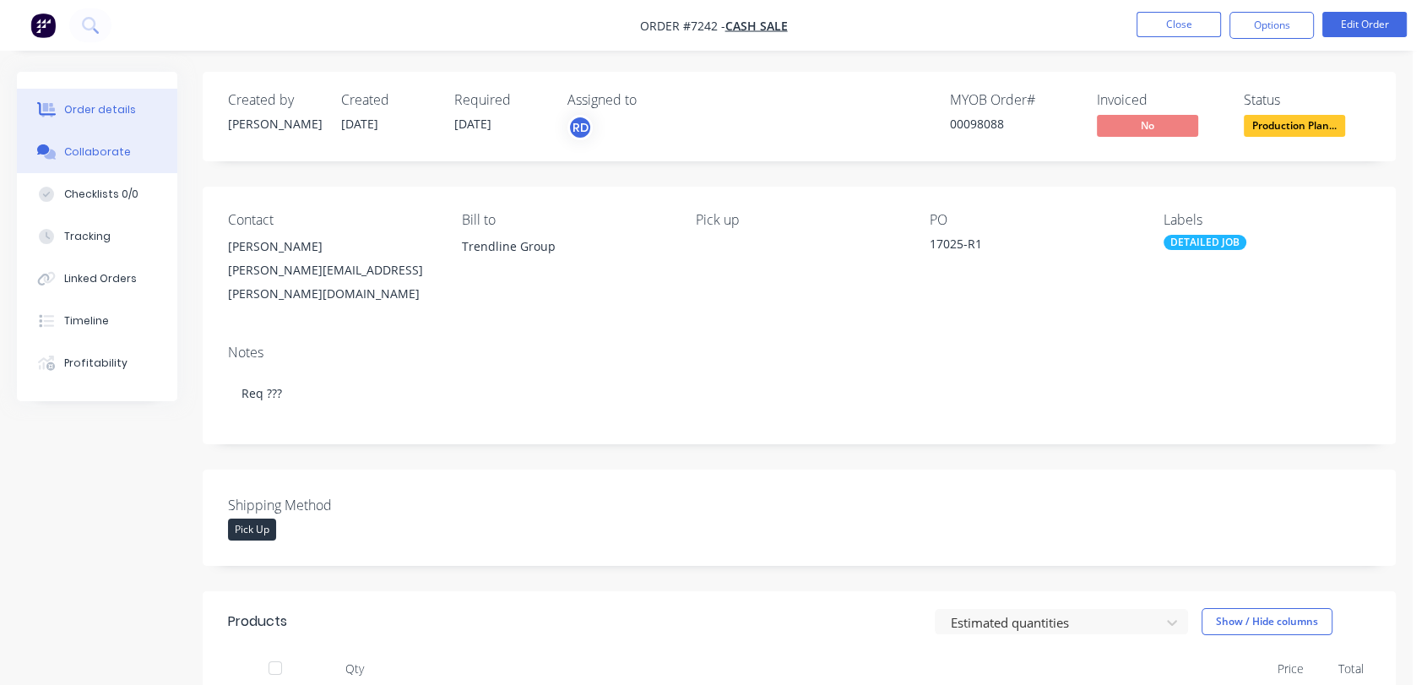
click at [111, 154] on div "Collaborate" at bounding box center [97, 151] width 67 height 15
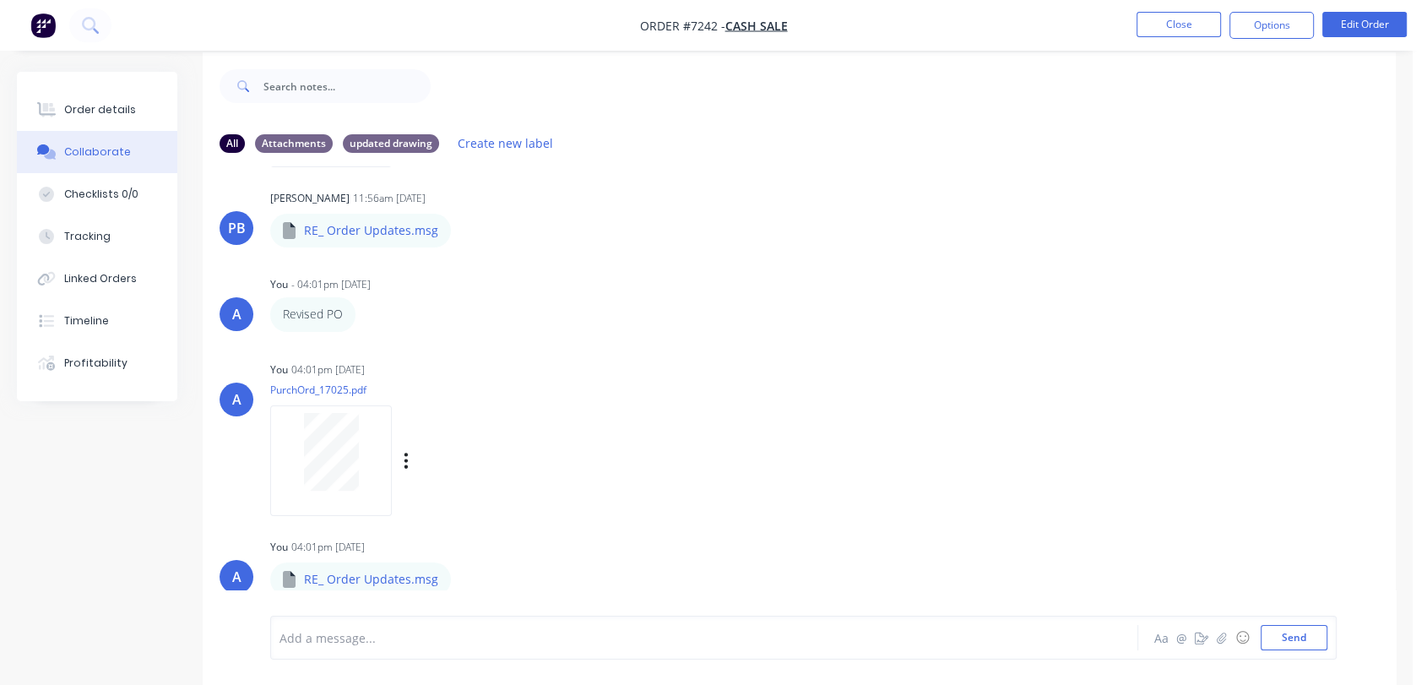
scroll to position [25, 0]
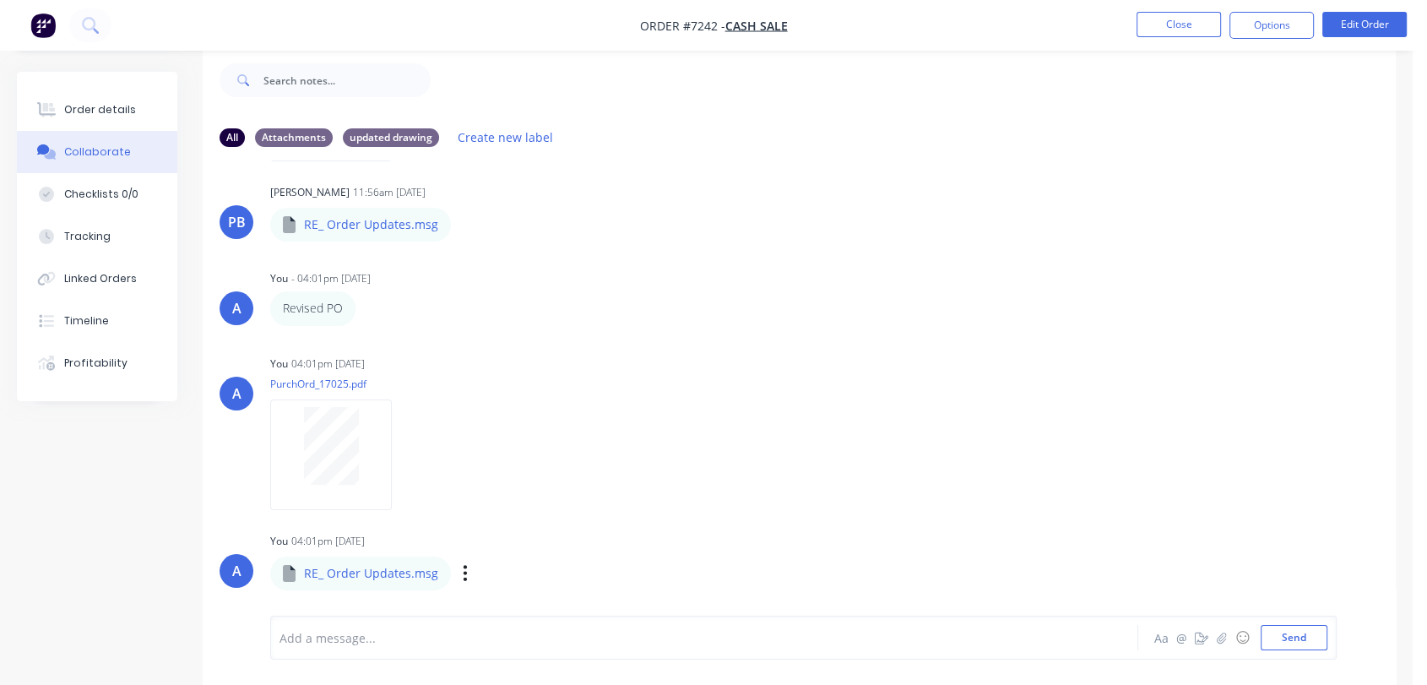
click at [378, 562] on div "RE_ Order Updates.msg" at bounding box center [454, 561] width 369 height 15
click at [404, 569] on p "RE_ Order Updates.msg" at bounding box center [371, 573] width 134 height 17
click at [463, 576] on icon "button" at bounding box center [465, 572] width 5 height 19
click at [533, 528] on button "Download" at bounding box center [576, 529] width 190 height 38
click at [1200, 17] on button "Close" at bounding box center [1178, 24] width 84 height 25
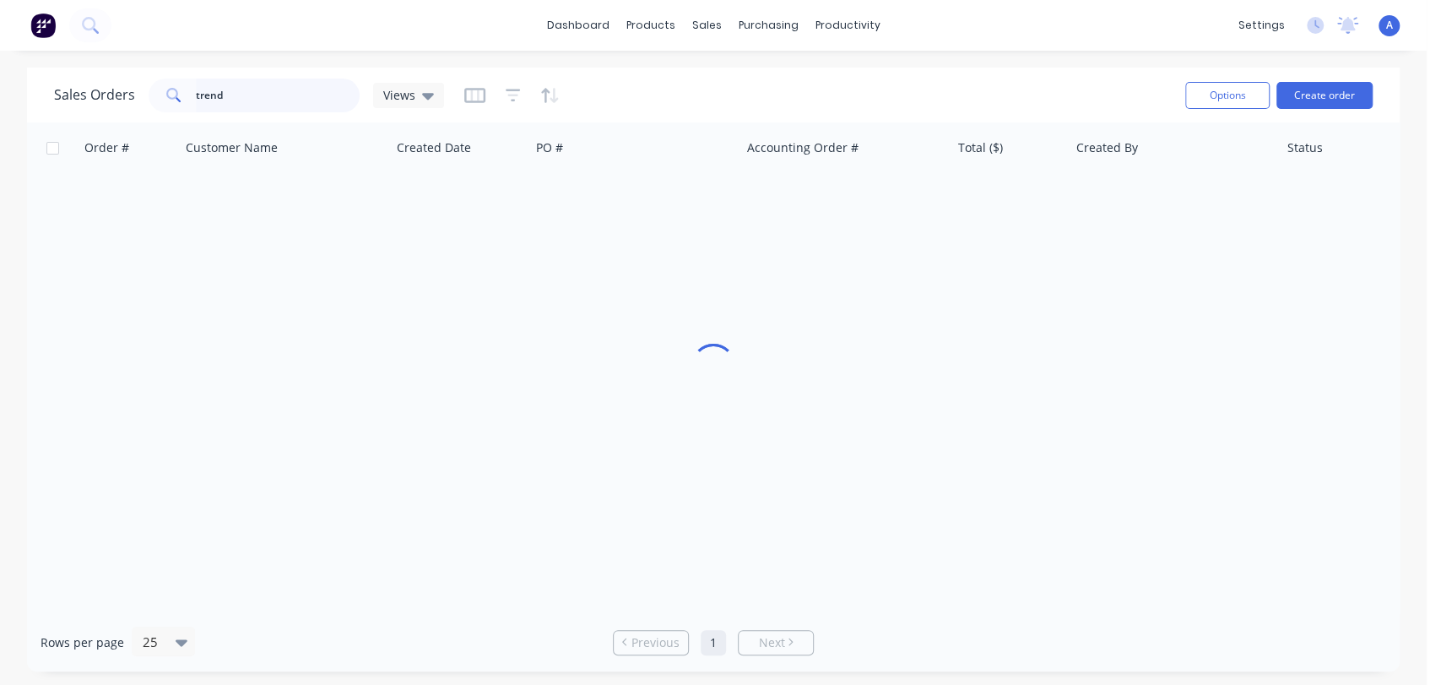
drag, startPoint x: 209, startPoint y: 94, endPoint x: 188, endPoint y: 94, distance: 21.1
click at [188, 94] on div "trend" at bounding box center [254, 96] width 211 height 34
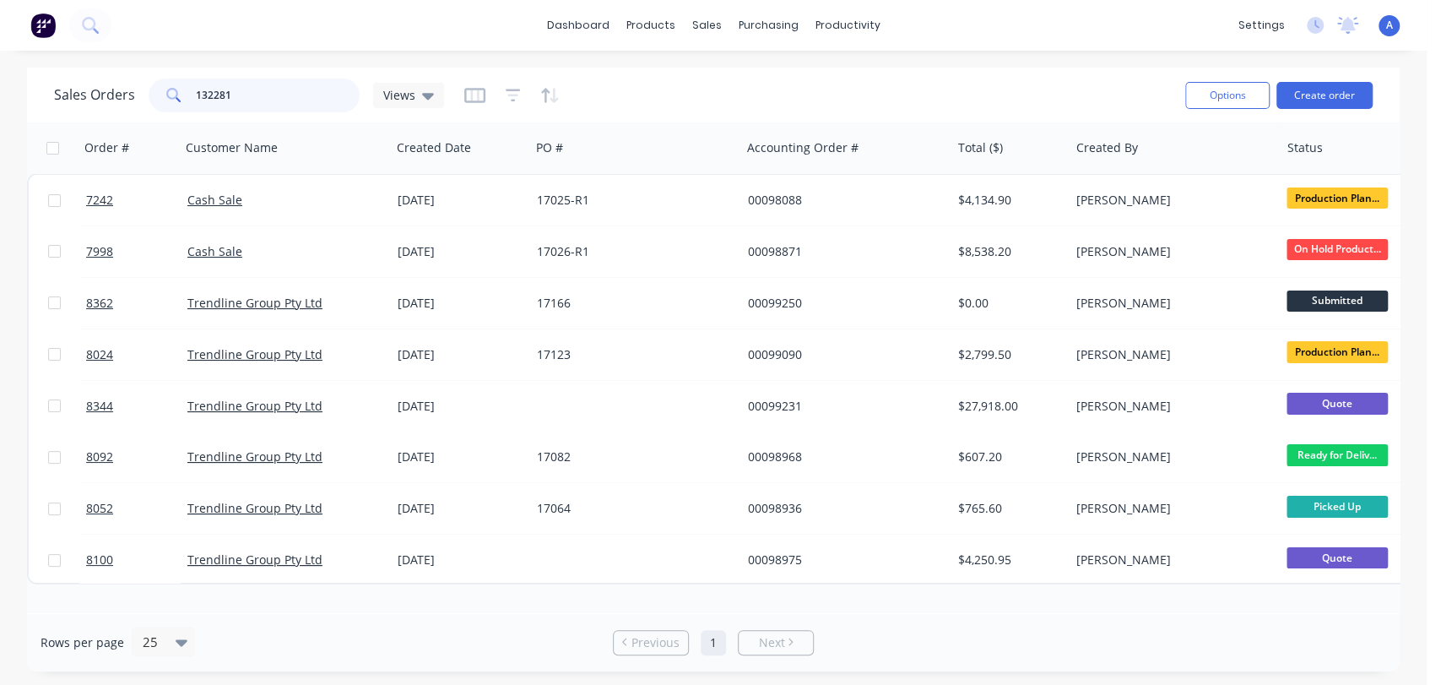
type input "132281"
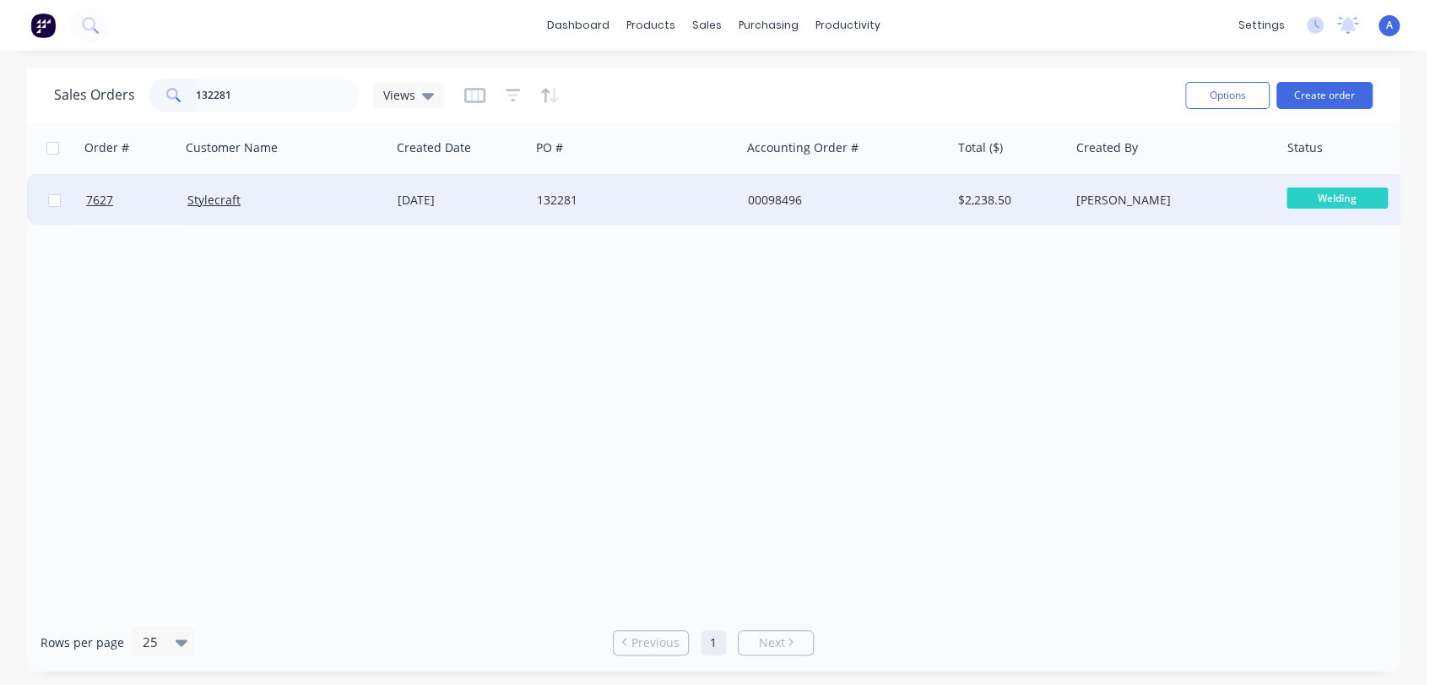
click at [692, 191] on div "132281" at bounding box center [635, 200] width 210 height 51
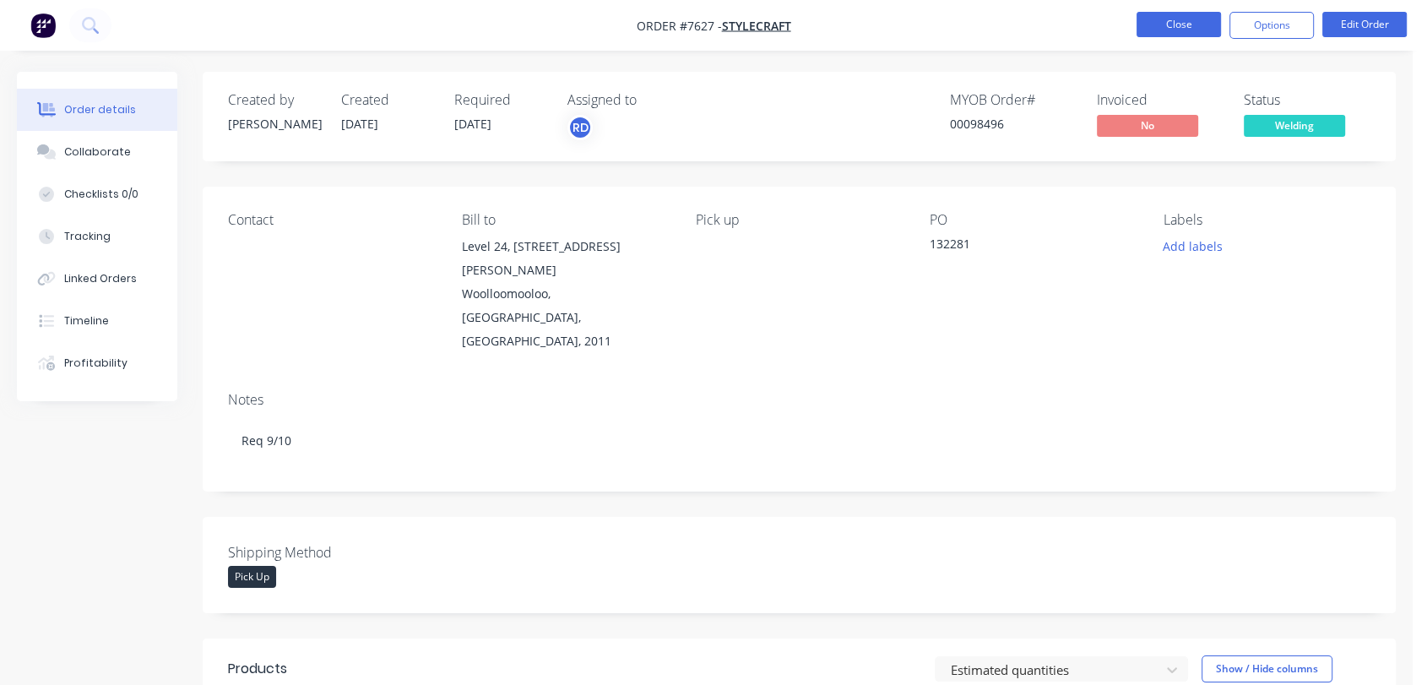
click at [1190, 20] on button "Close" at bounding box center [1178, 24] width 84 height 25
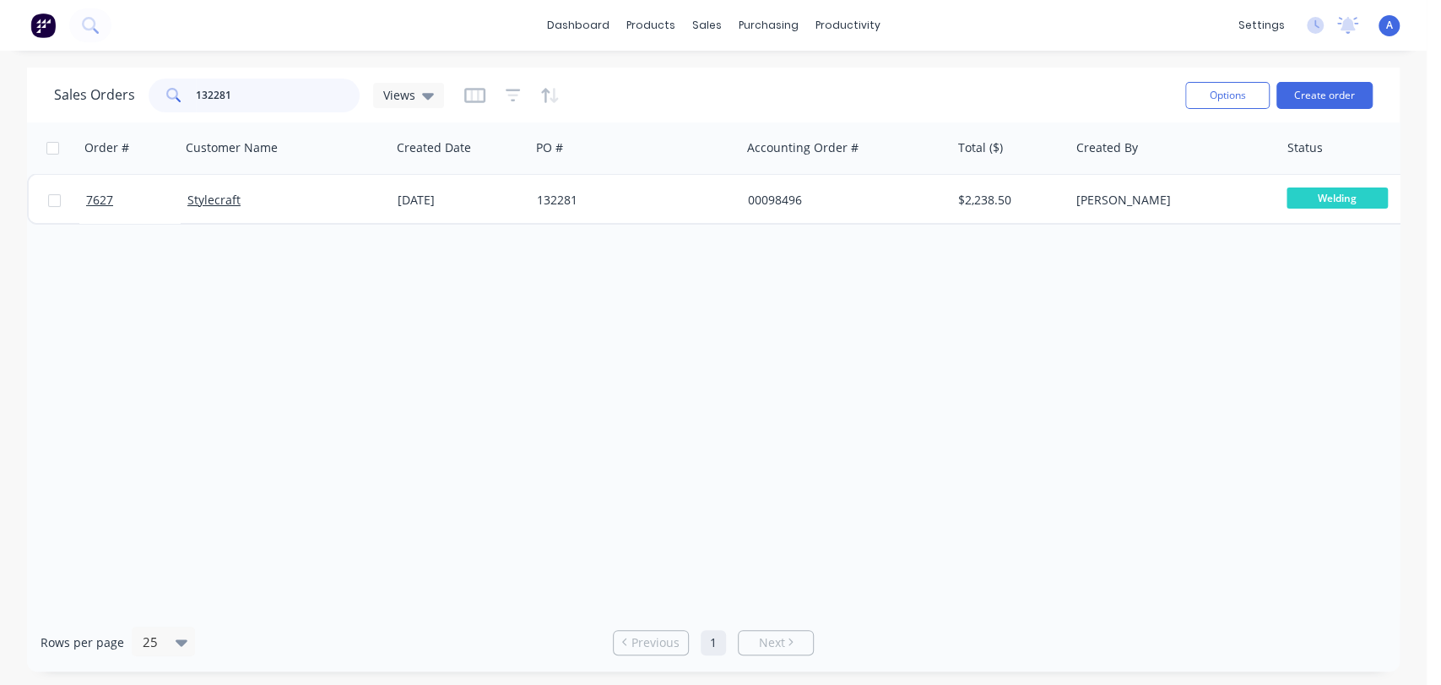
drag, startPoint x: 239, startPoint y: 89, endPoint x: 162, endPoint y: 98, distance: 77.3
click at [162, 98] on div "132281" at bounding box center [254, 96] width 211 height 34
type input "97681"
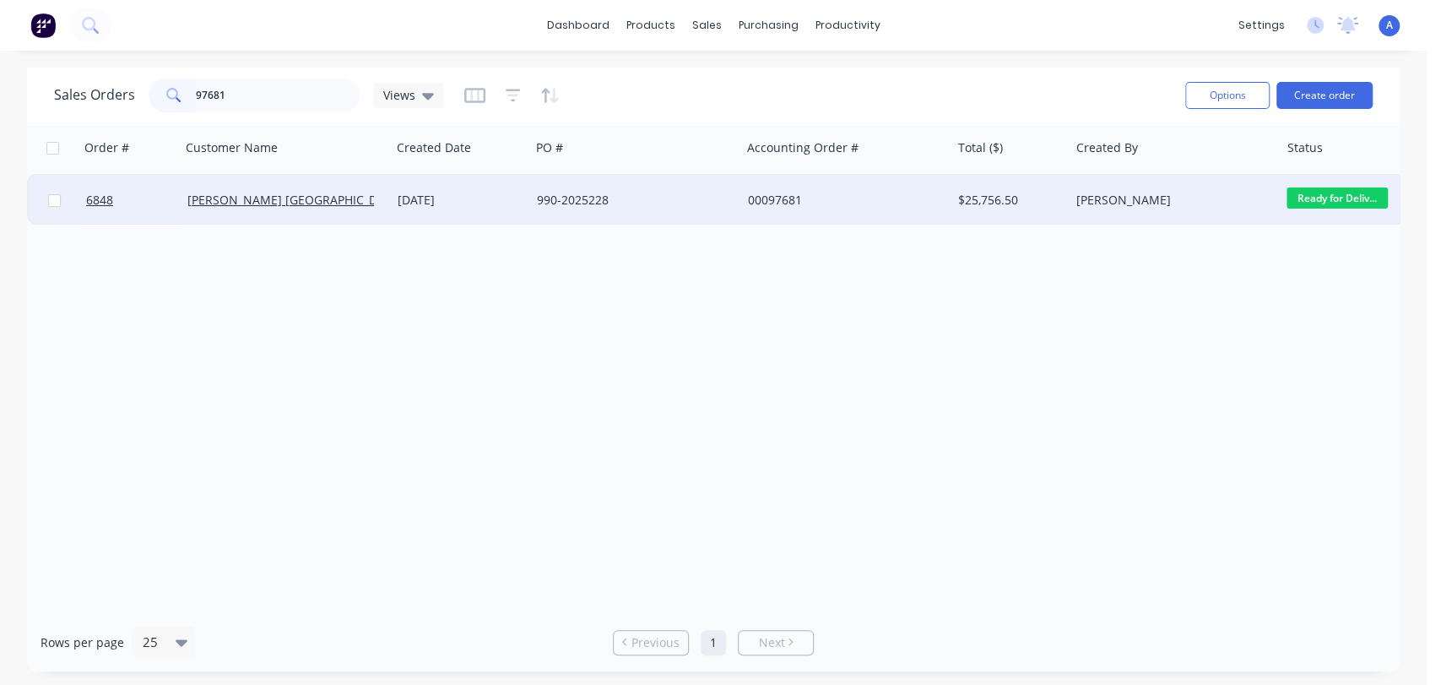
click at [575, 198] on div "990-2025228" at bounding box center [630, 200] width 187 height 17
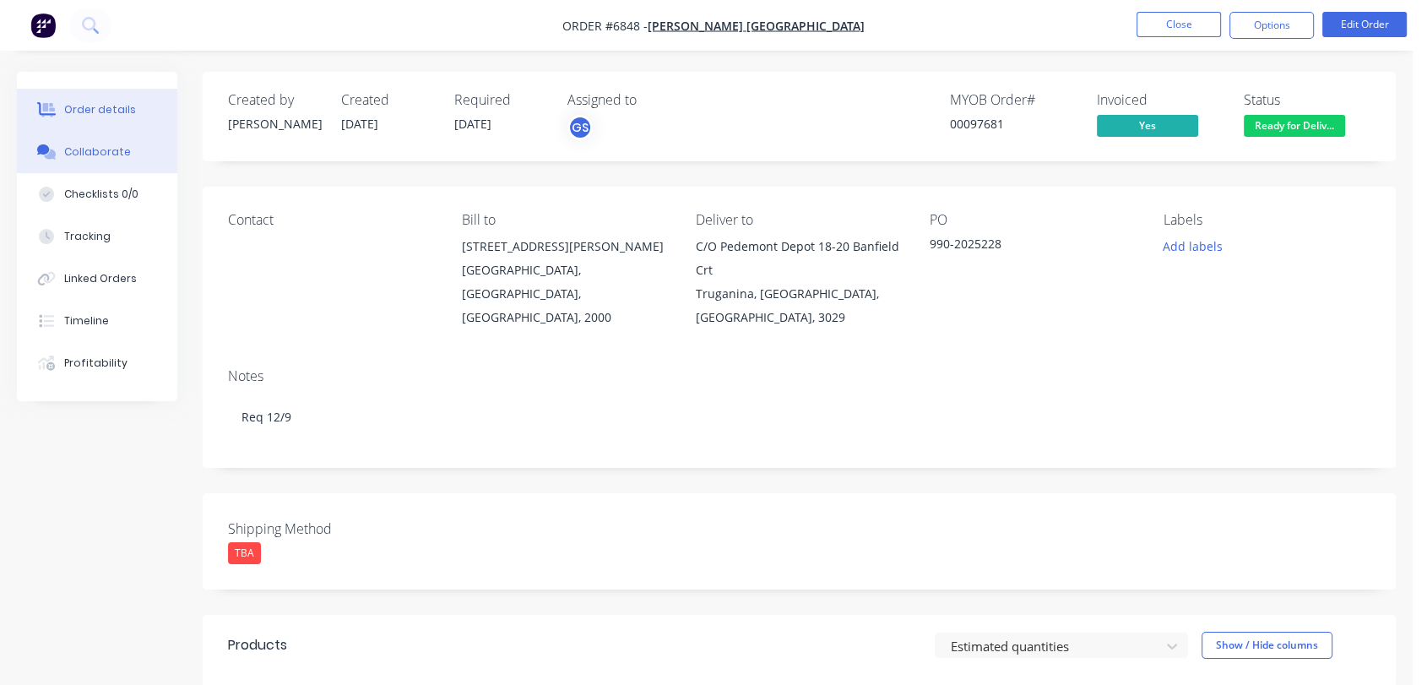
click at [107, 150] on div "Collaborate" at bounding box center [97, 151] width 67 height 15
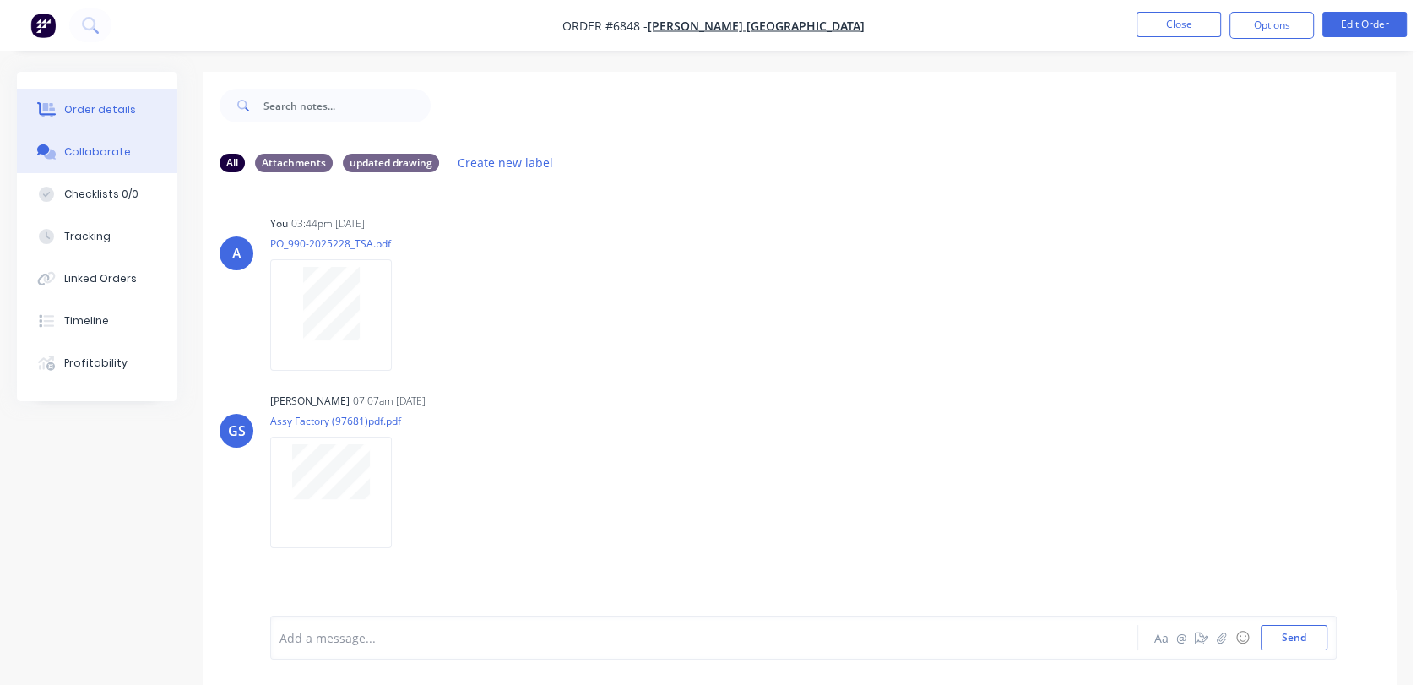
click at [127, 106] on div "Order details" at bounding box center [100, 109] width 72 height 15
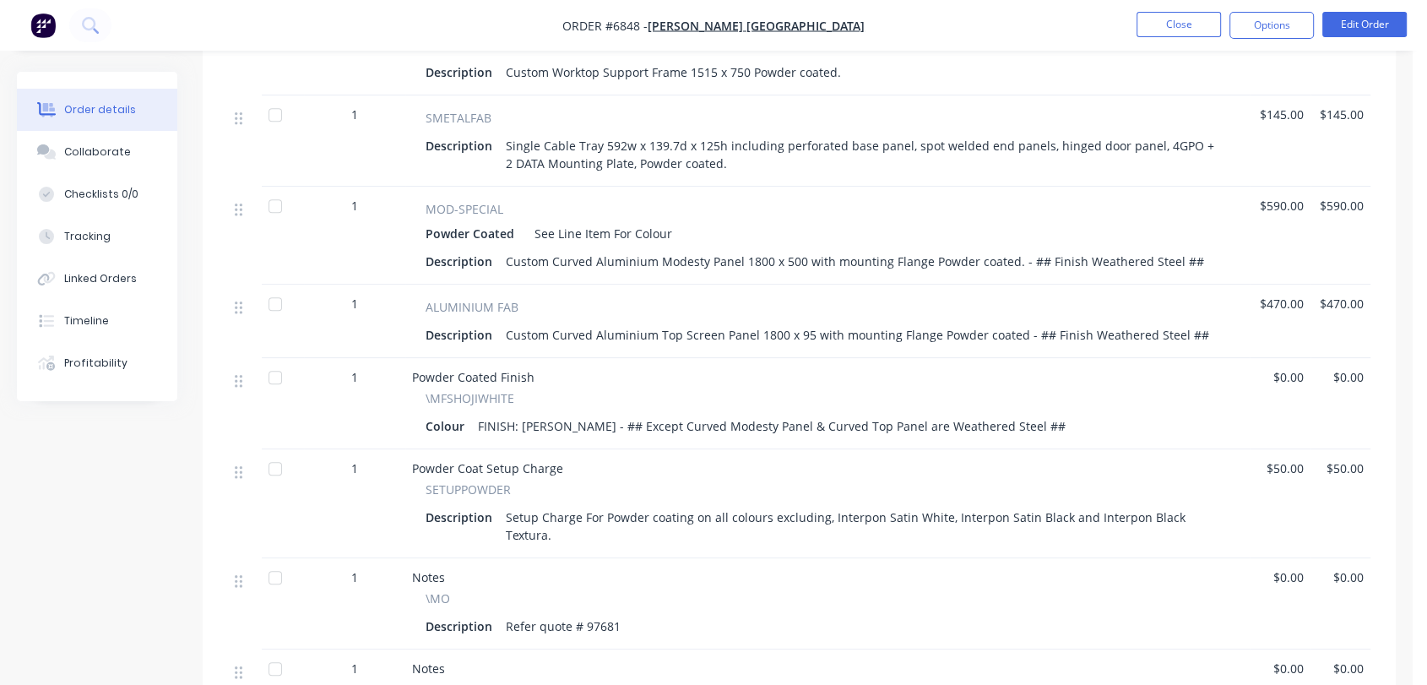
scroll to position [1178, 0]
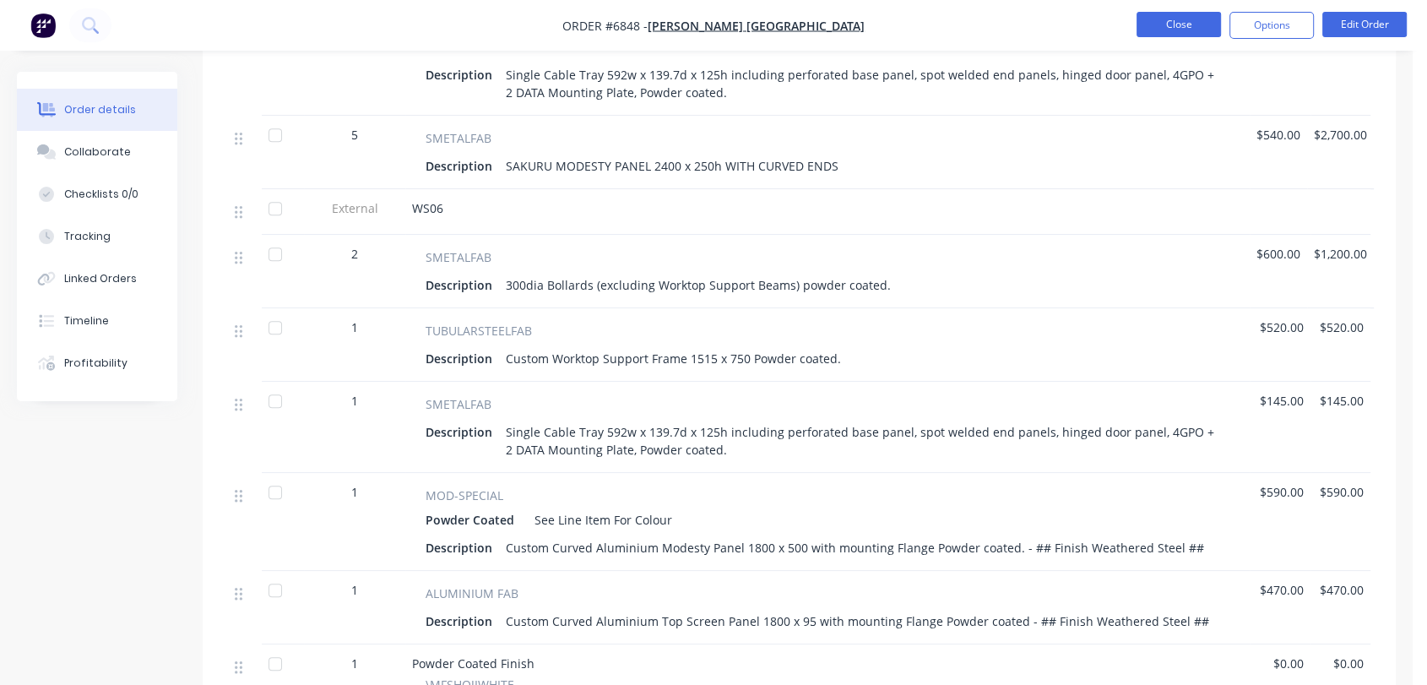
click at [1175, 16] on button "Close" at bounding box center [1178, 24] width 84 height 25
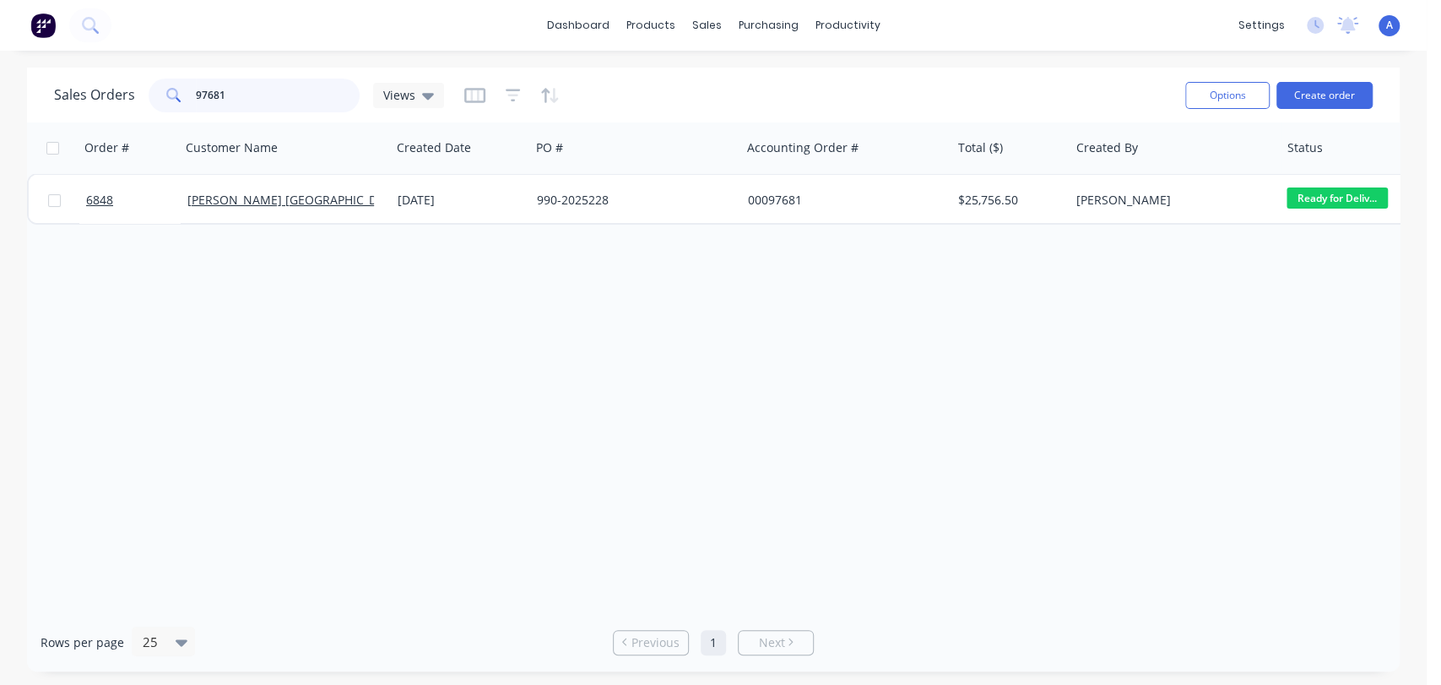
drag, startPoint x: 257, startPoint y: 95, endPoint x: 170, endPoint y: 91, distance: 87.1
click at [170, 91] on div "97681" at bounding box center [254, 96] width 211 height 34
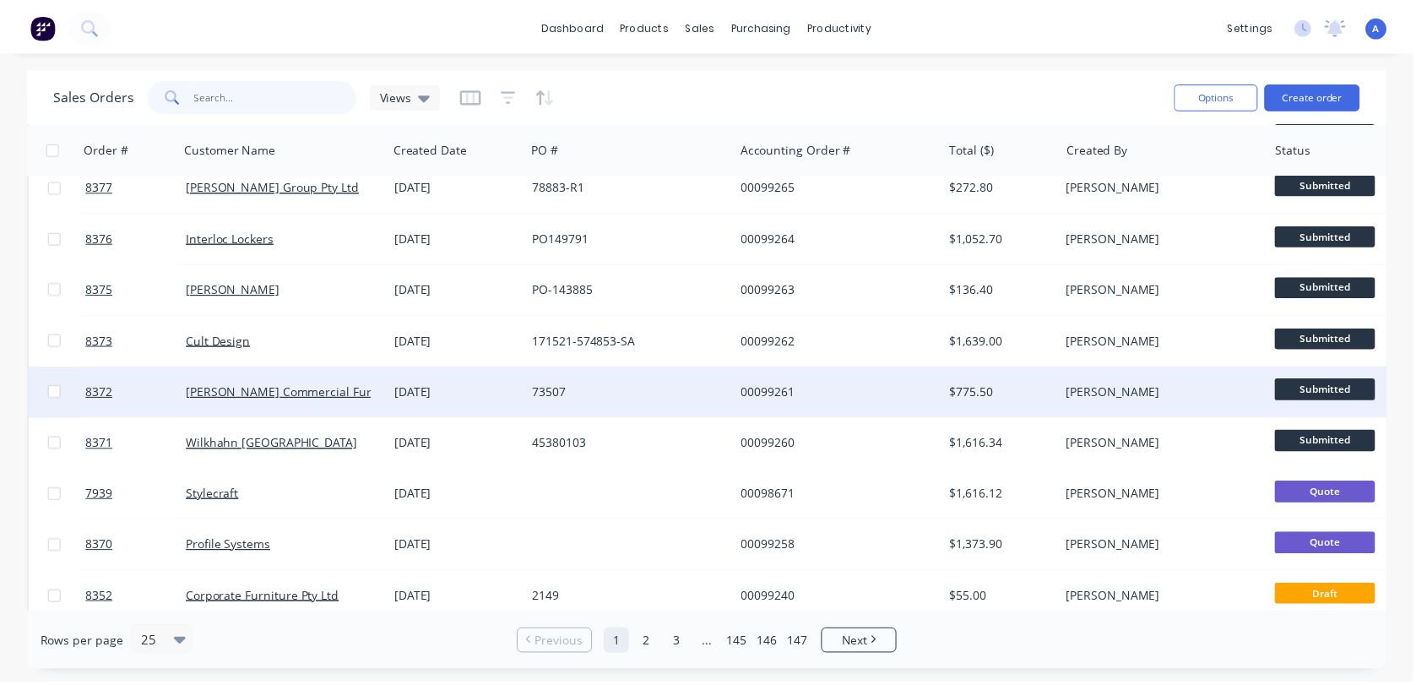
scroll to position [469, 0]
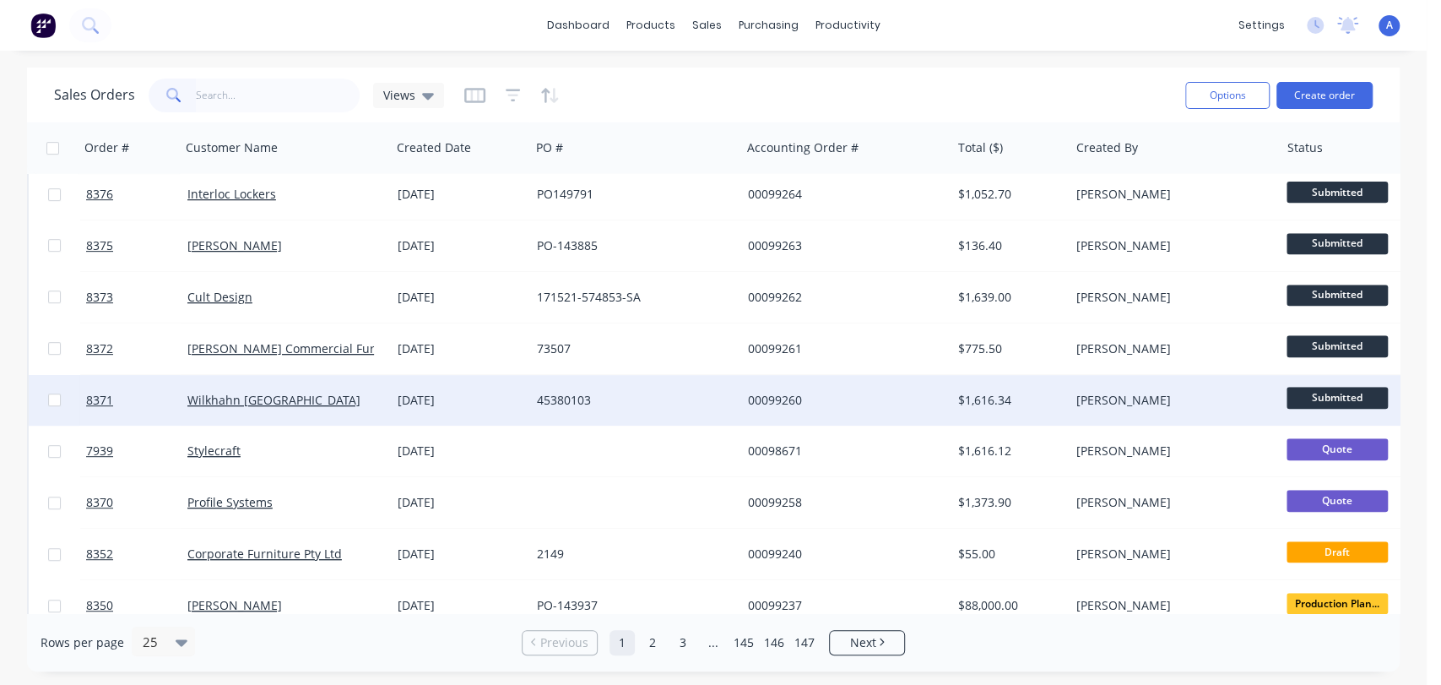
click at [711, 396] on div "45380103" at bounding box center [630, 400] width 187 height 17
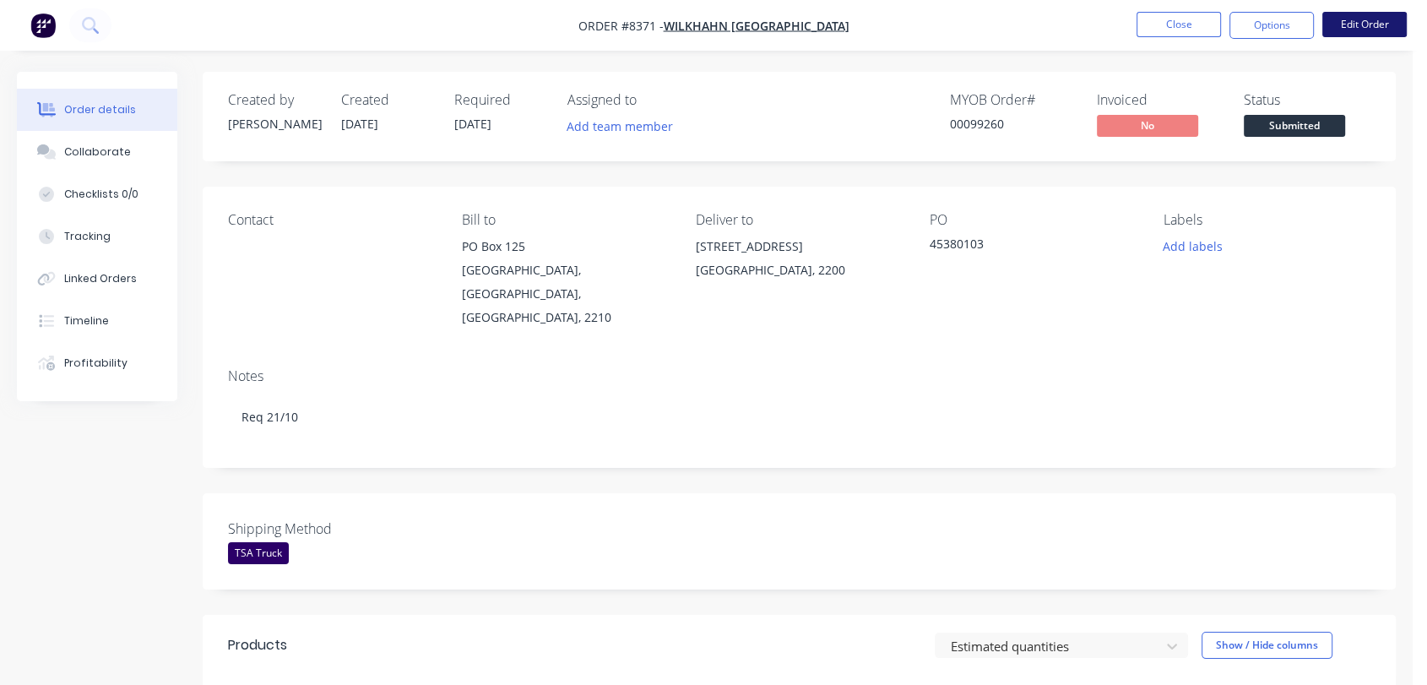
click at [1344, 23] on button "Edit Order" at bounding box center [1364, 24] width 84 height 25
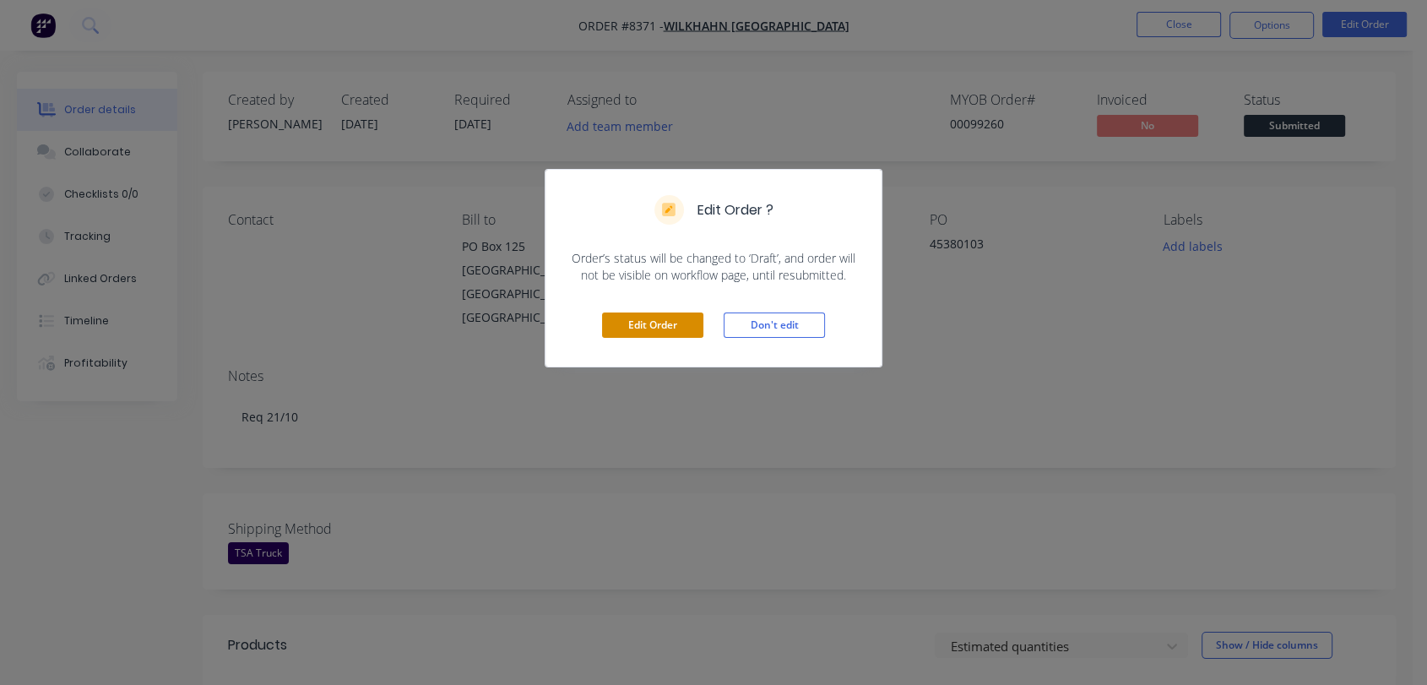
click at [651, 326] on button "Edit Order" at bounding box center [652, 324] width 101 height 25
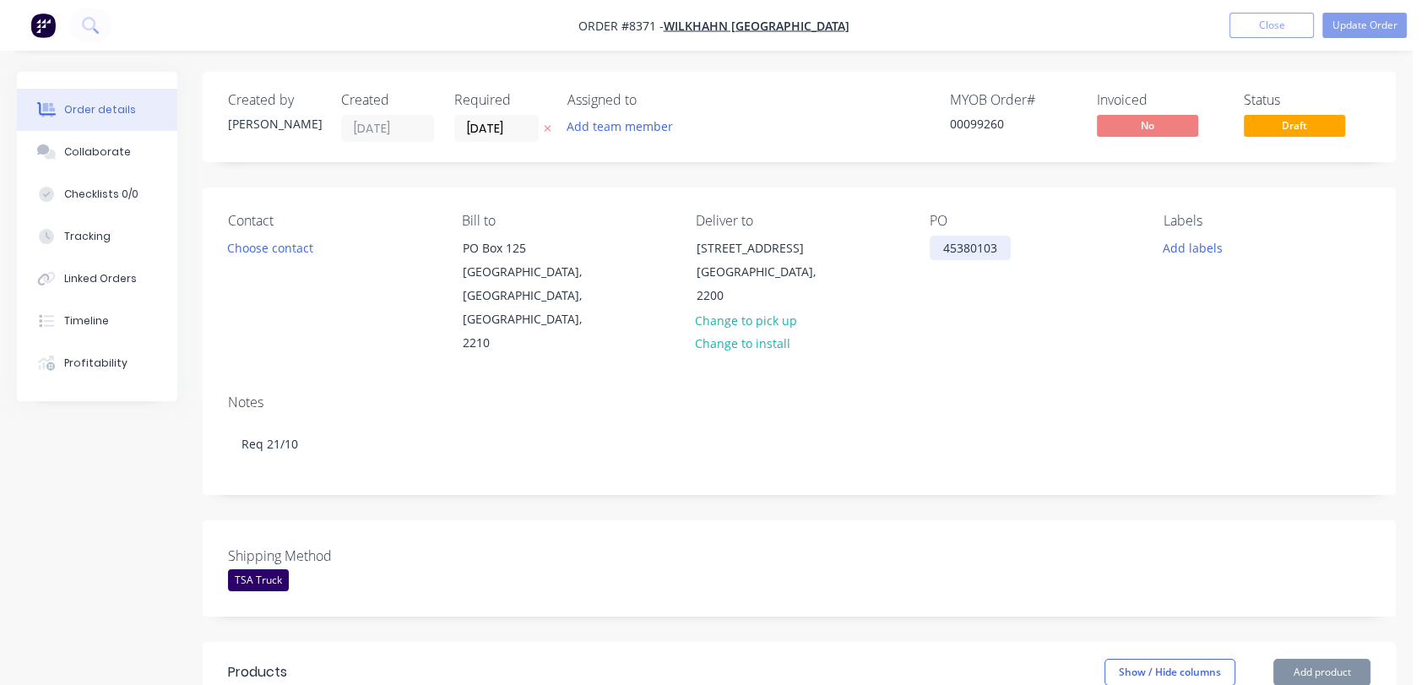
click at [1001, 245] on div "45380103" at bounding box center [969, 248] width 81 height 24
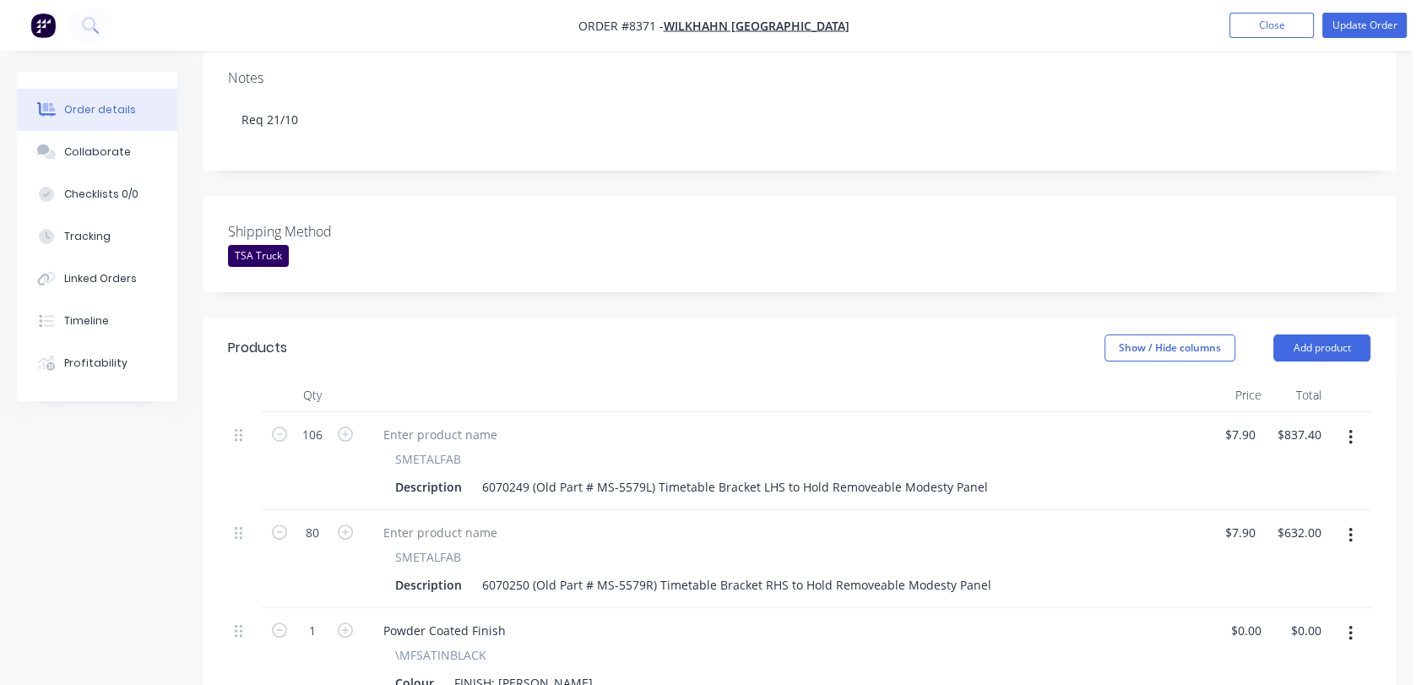
scroll to position [375, 0]
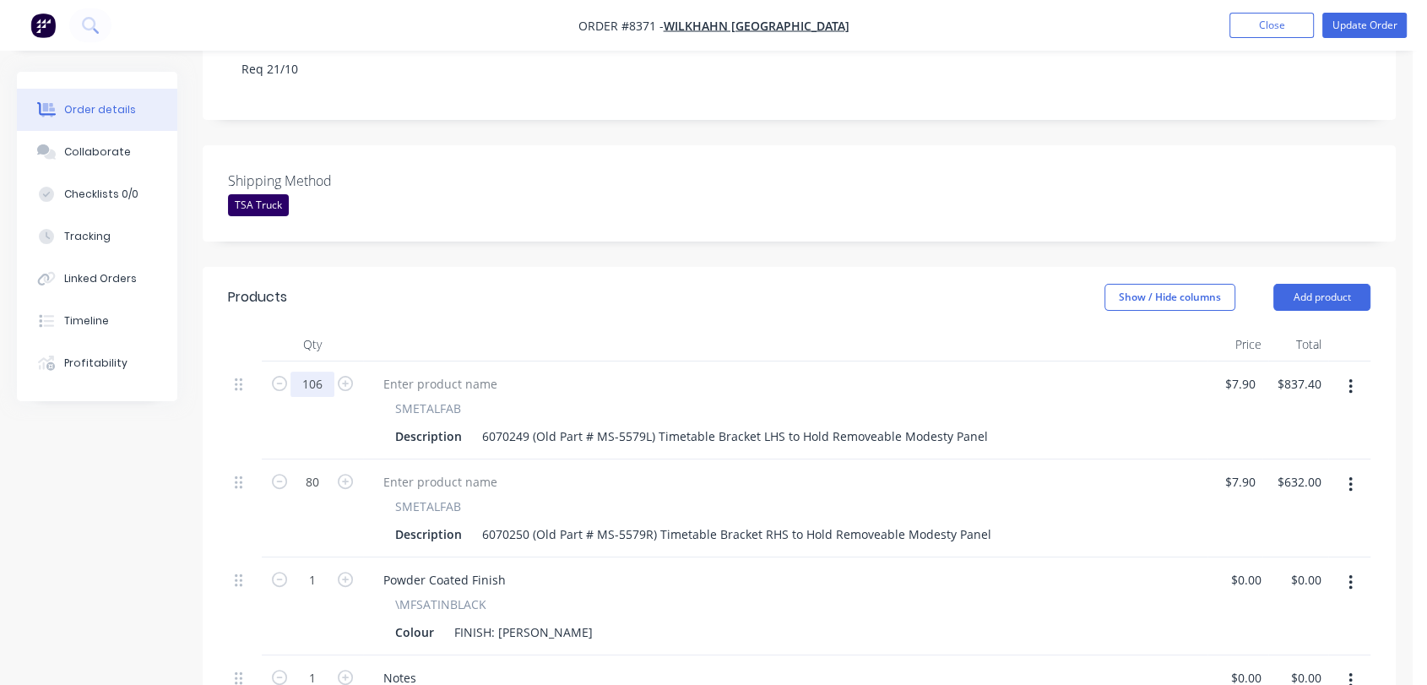
click at [323, 371] on input "106" at bounding box center [312, 383] width 44 height 25
type input "122"
type input "$963.80"
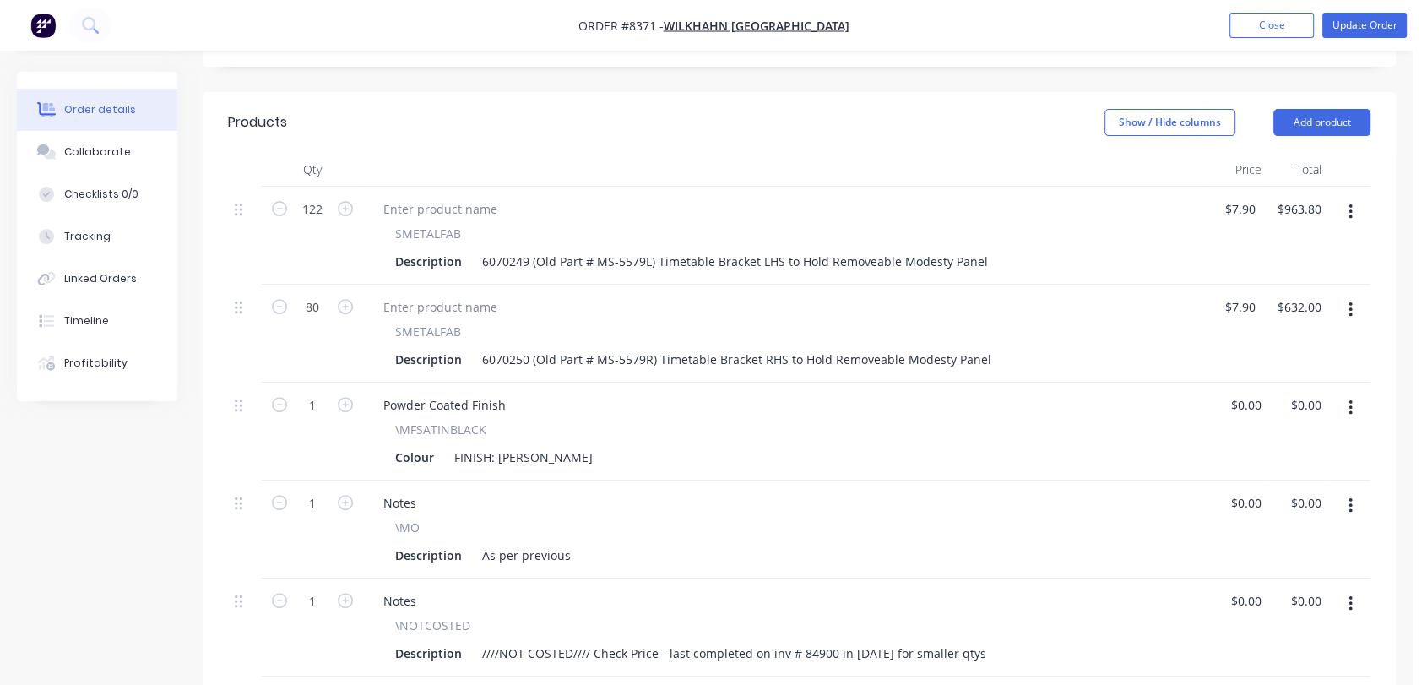
scroll to position [562, 0]
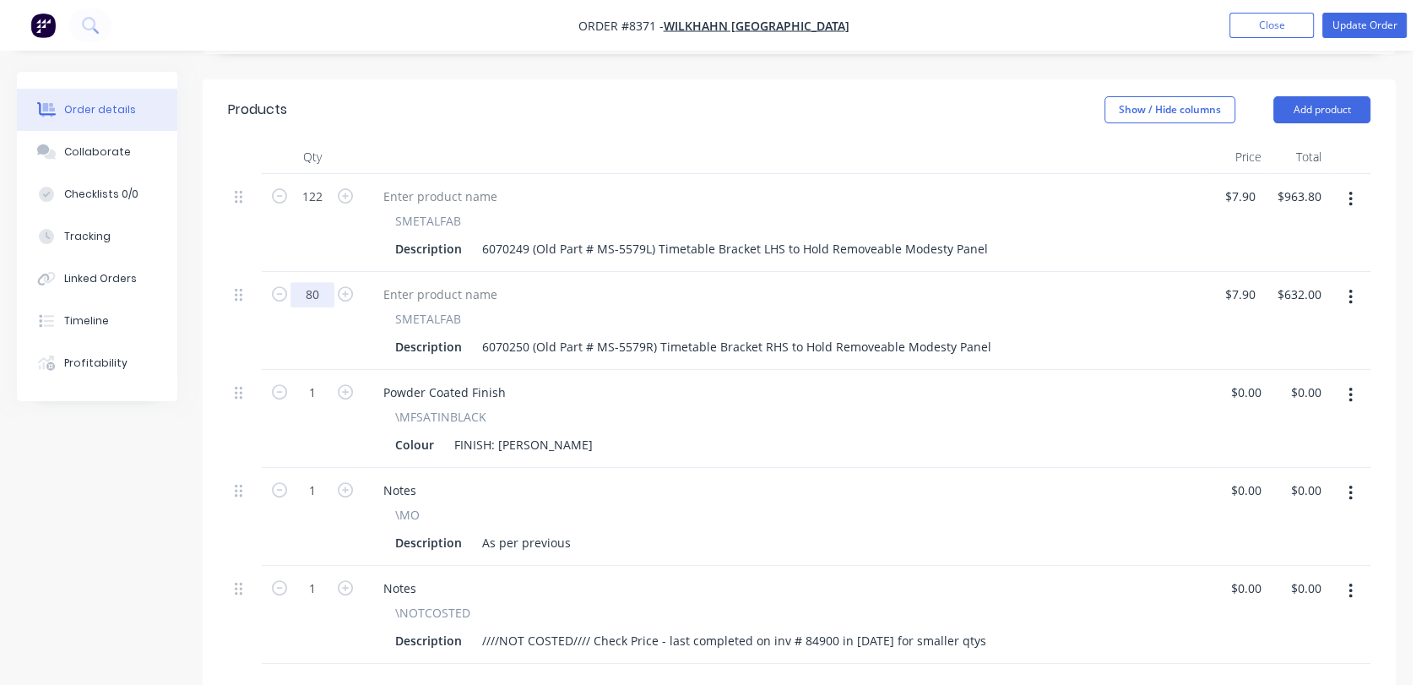
click at [322, 282] on input "80" at bounding box center [312, 294] width 44 height 25
type input "122"
type input "$963.80"
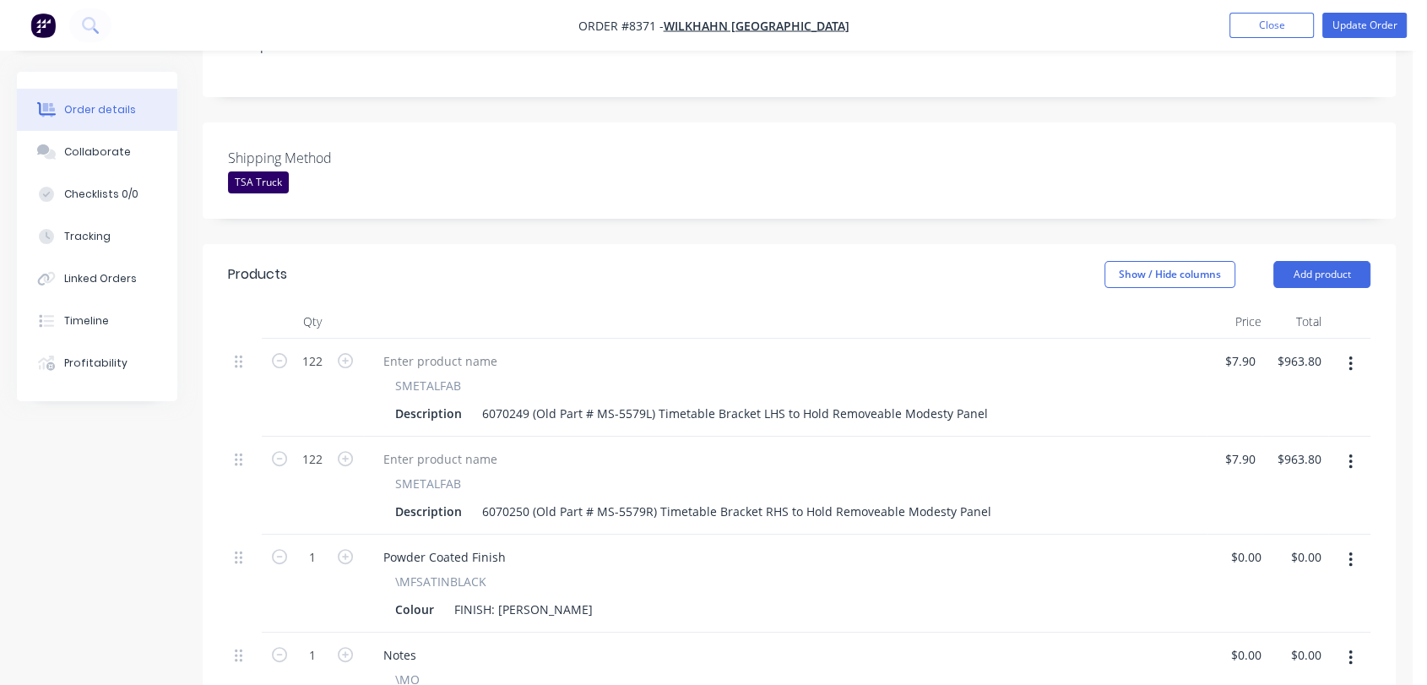
scroll to position [284, 0]
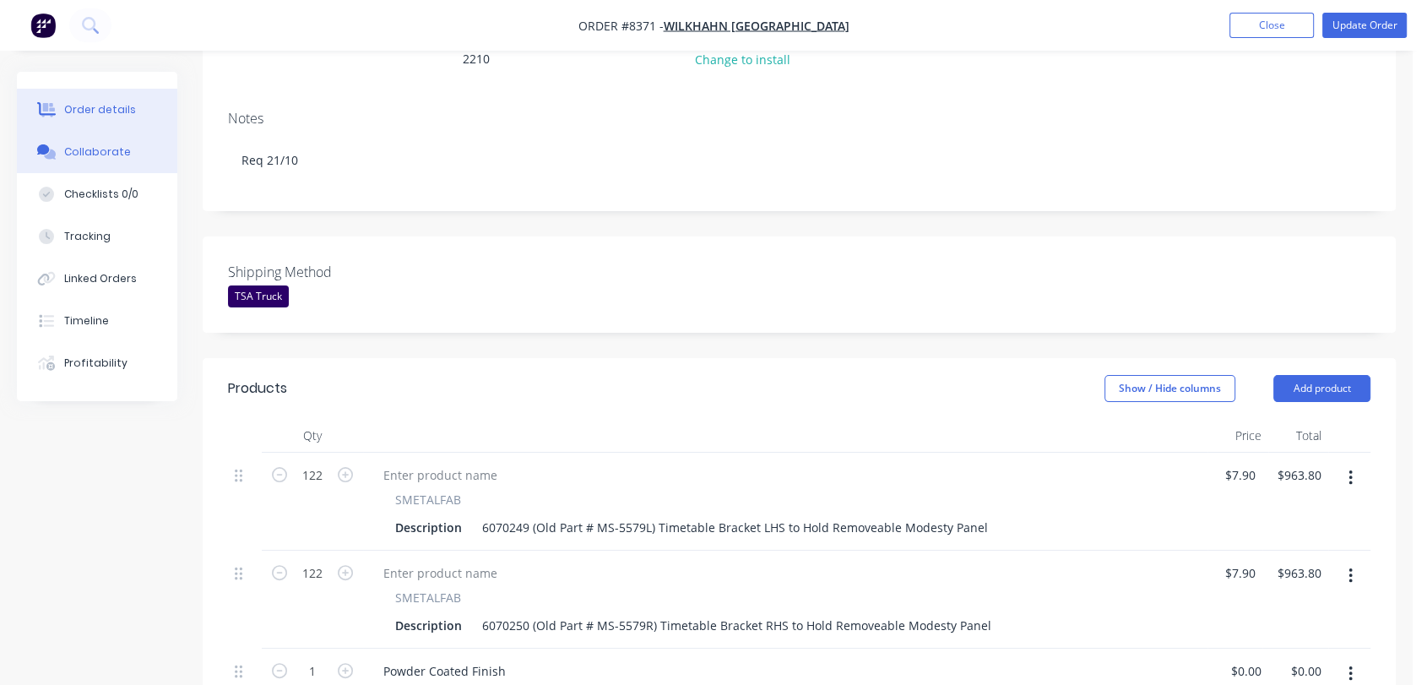
click at [81, 146] on div "Collaborate" at bounding box center [97, 151] width 67 height 15
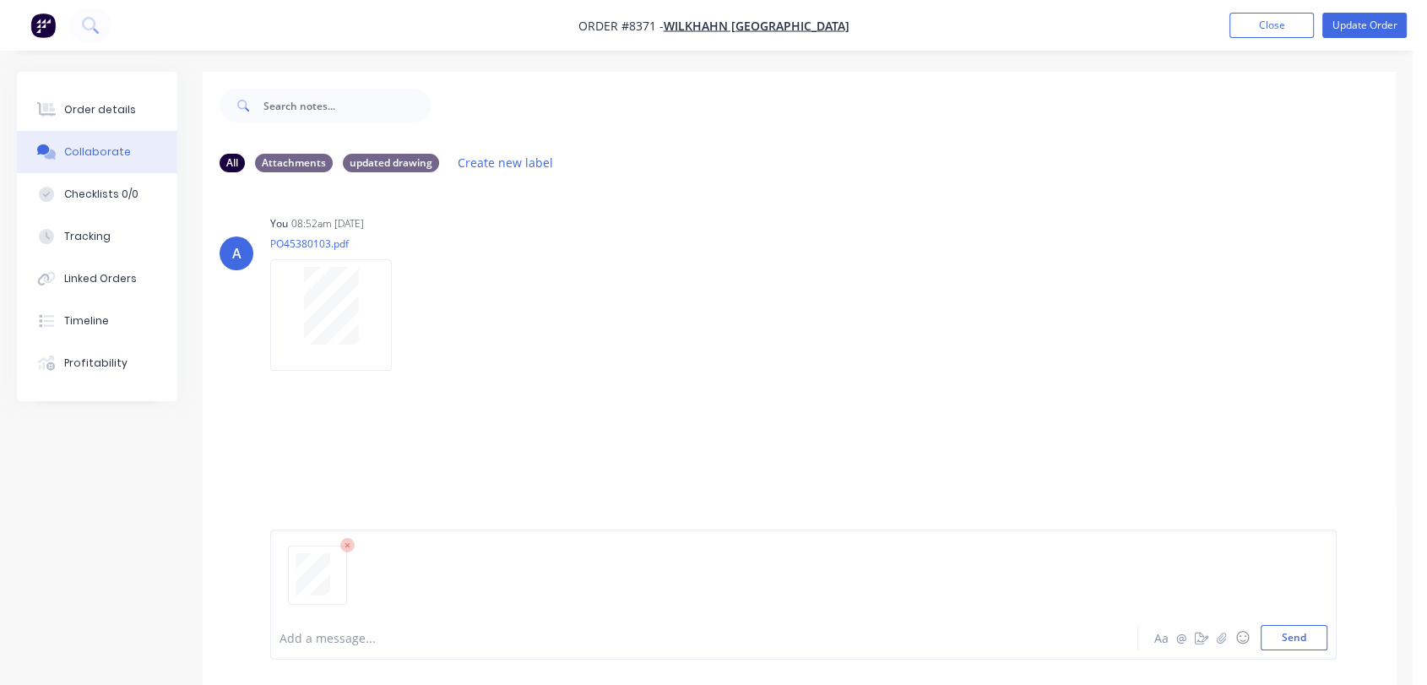
click at [354, 623] on div at bounding box center [803, 582] width 1048 height 86
click at [341, 643] on div at bounding box center [672, 638] width 785 height 18
click at [1287, 636] on button "Send" at bounding box center [1293, 637] width 67 height 25
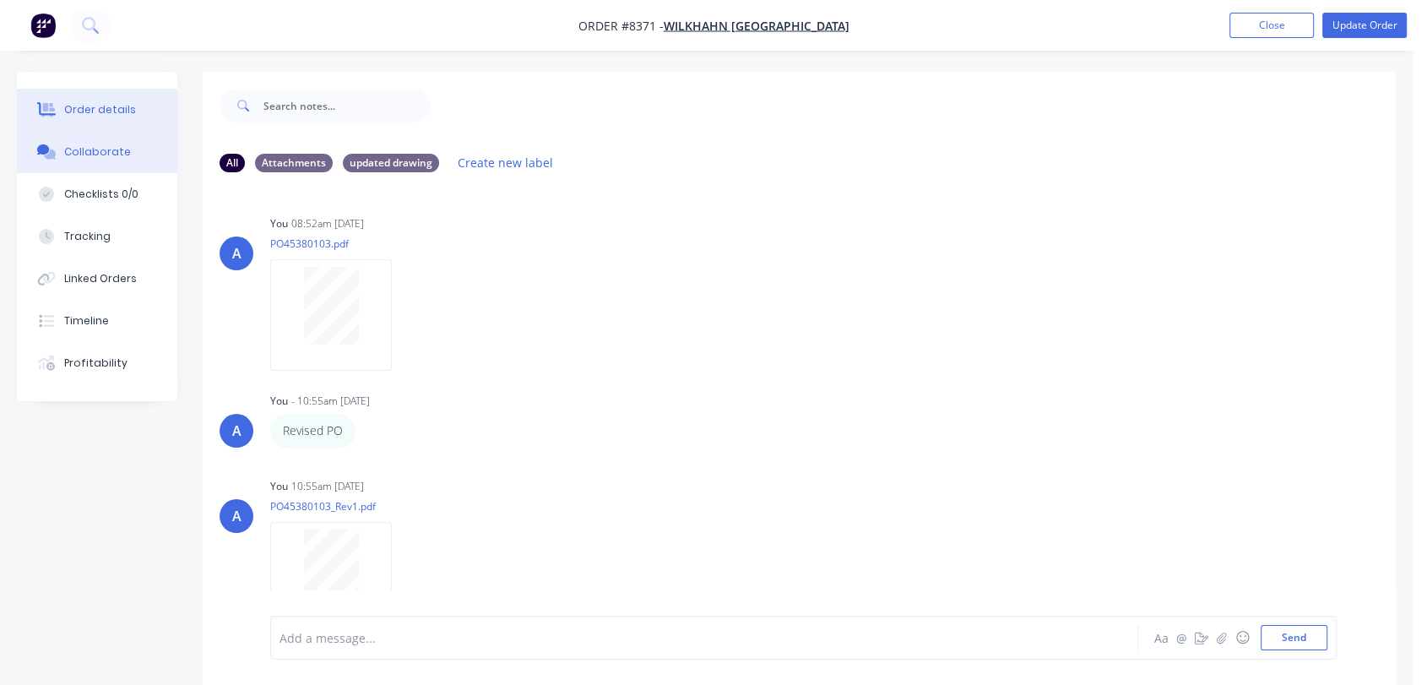
click at [122, 104] on div "Order details" at bounding box center [100, 109] width 72 height 15
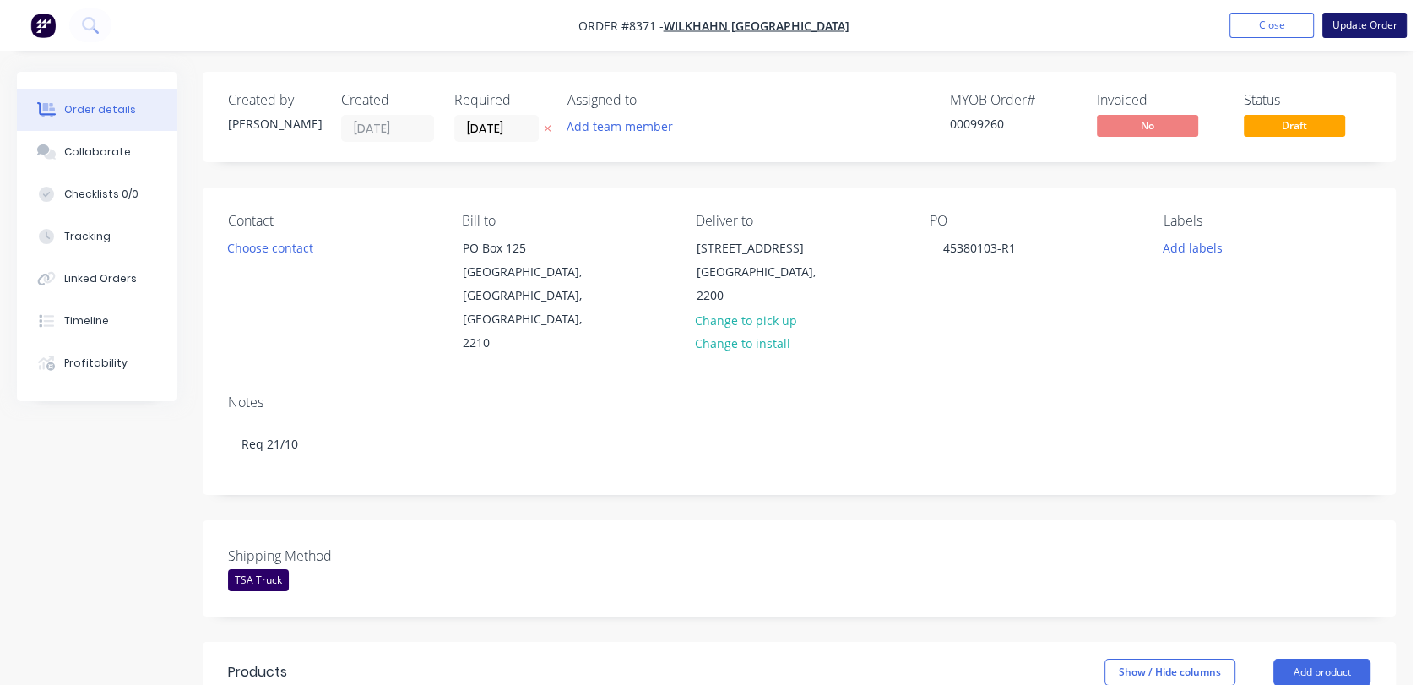
click at [1364, 18] on button "Update Order" at bounding box center [1364, 25] width 84 height 25
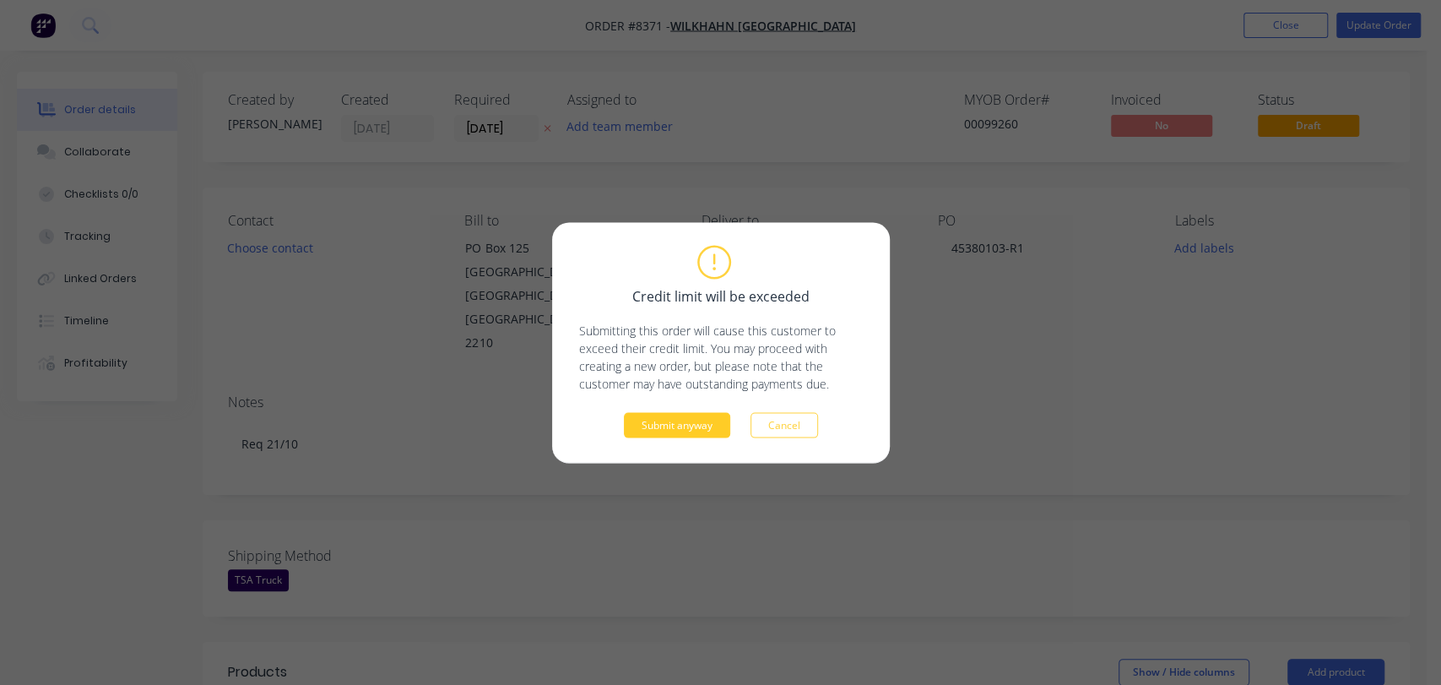
click at [702, 417] on button "Submit anyway" at bounding box center [677, 424] width 106 height 25
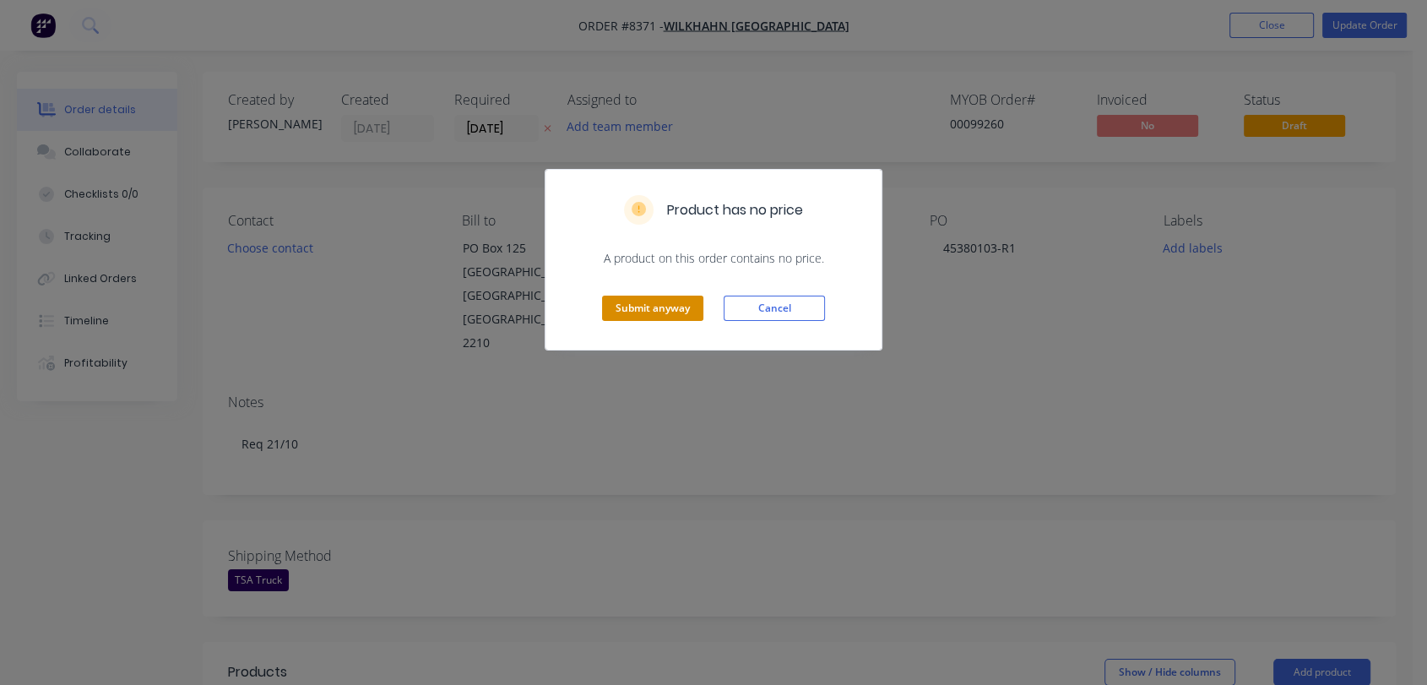
click at [626, 299] on button "Submit anyway" at bounding box center [652, 307] width 101 height 25
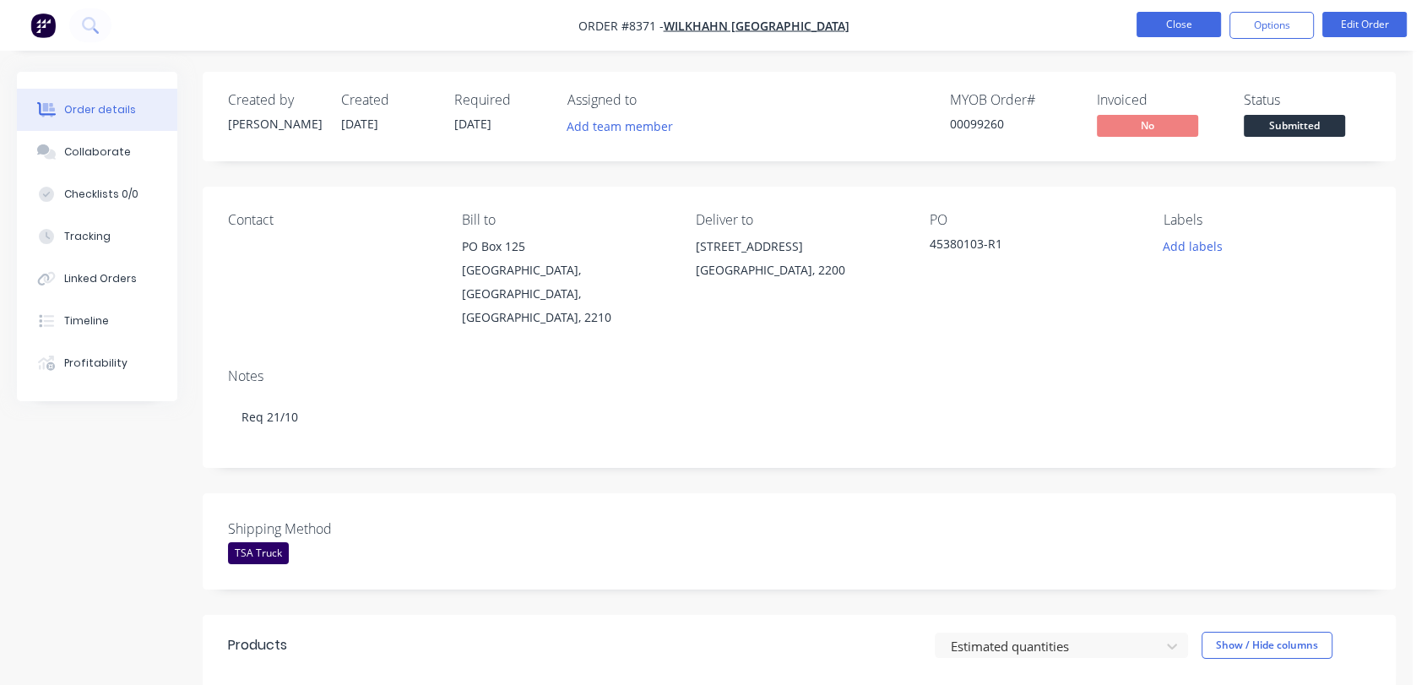
click at [1195, 30] on button "Close" at bounding box center [1178, 24] width 84 height 25
